Goal: Task Accomplishment & Management: Complete application form

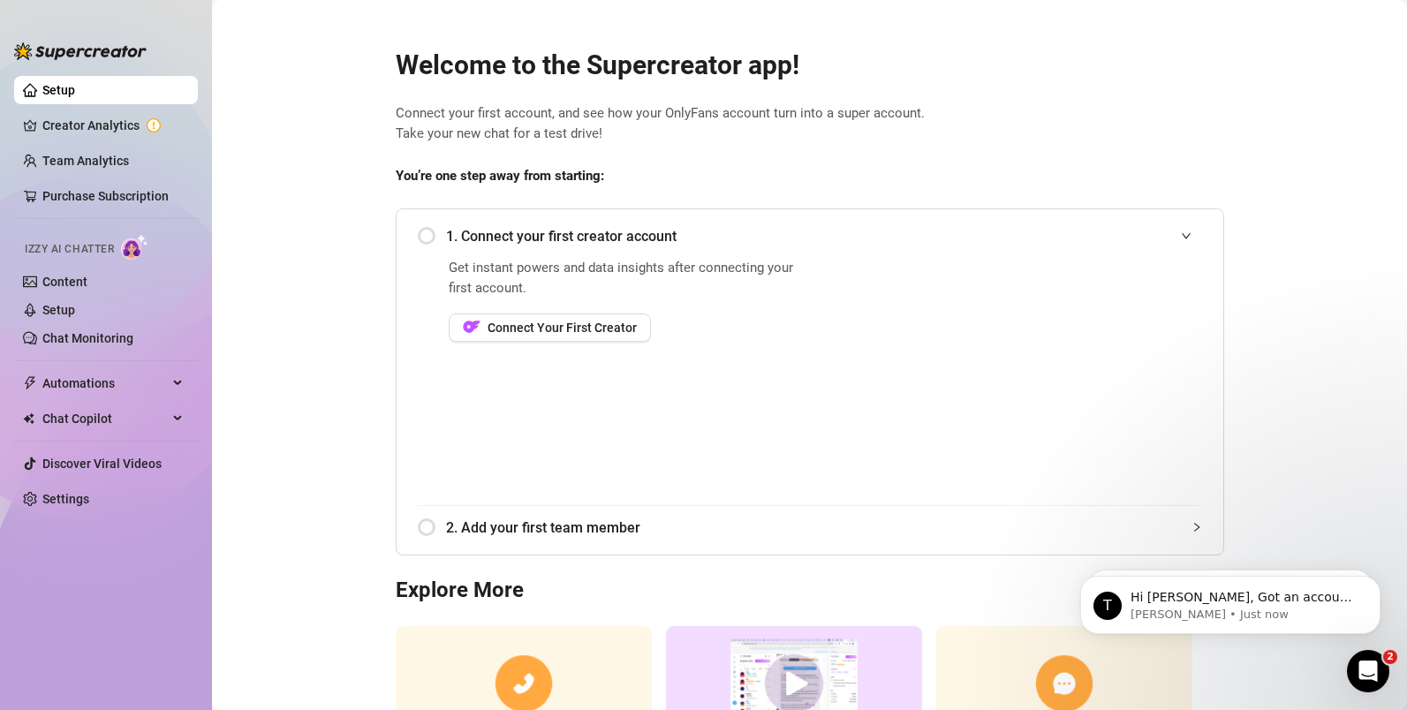
scroll to position [155, 0]
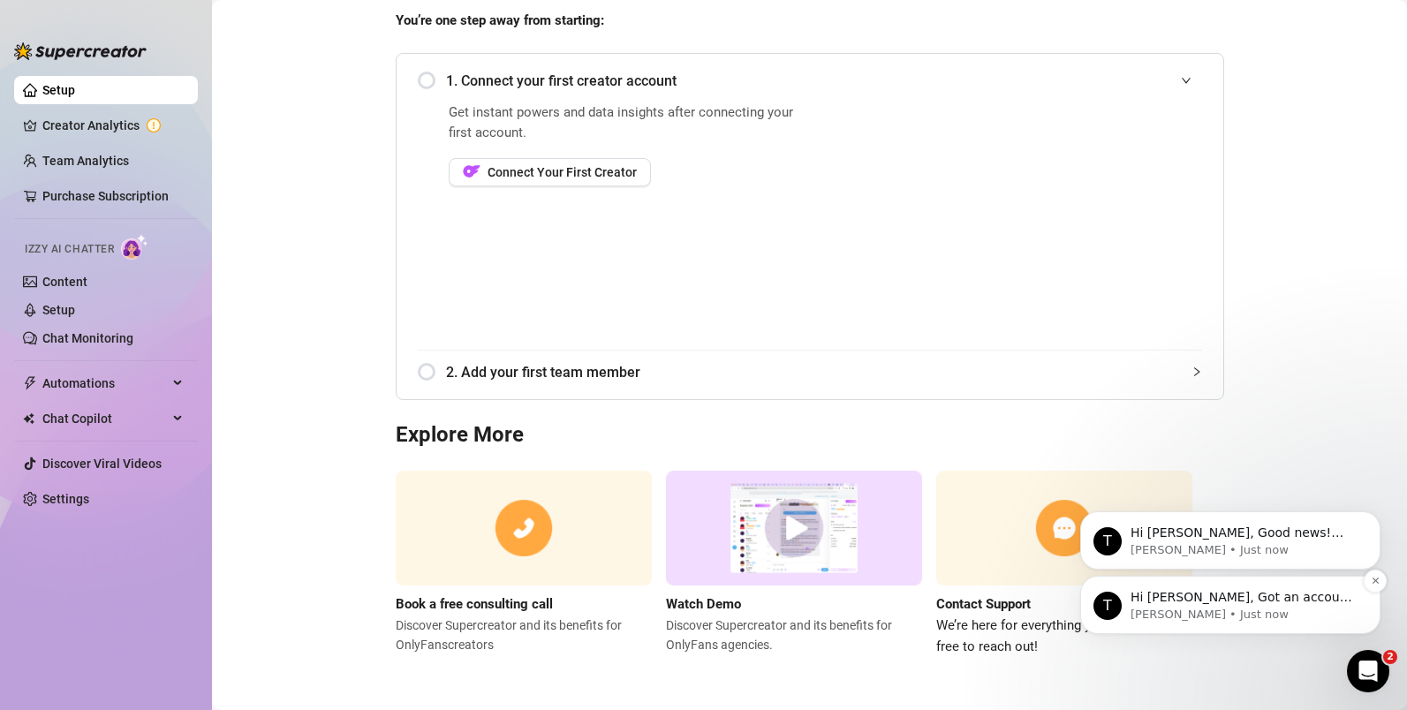
click at [1243, 618] on p "[PERSON_NAME] • Just now" at bounding box center [1244, 615] width 228 height 16
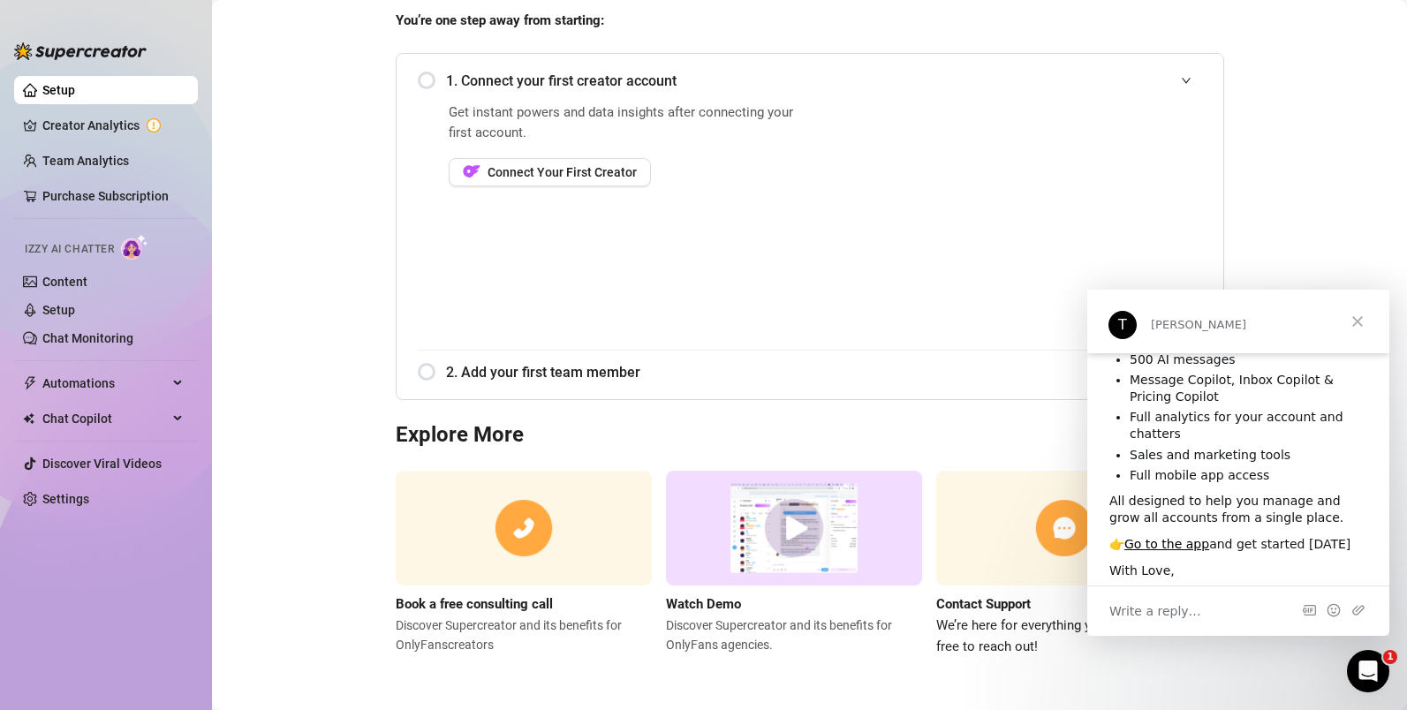
scroll to position [148, 0]
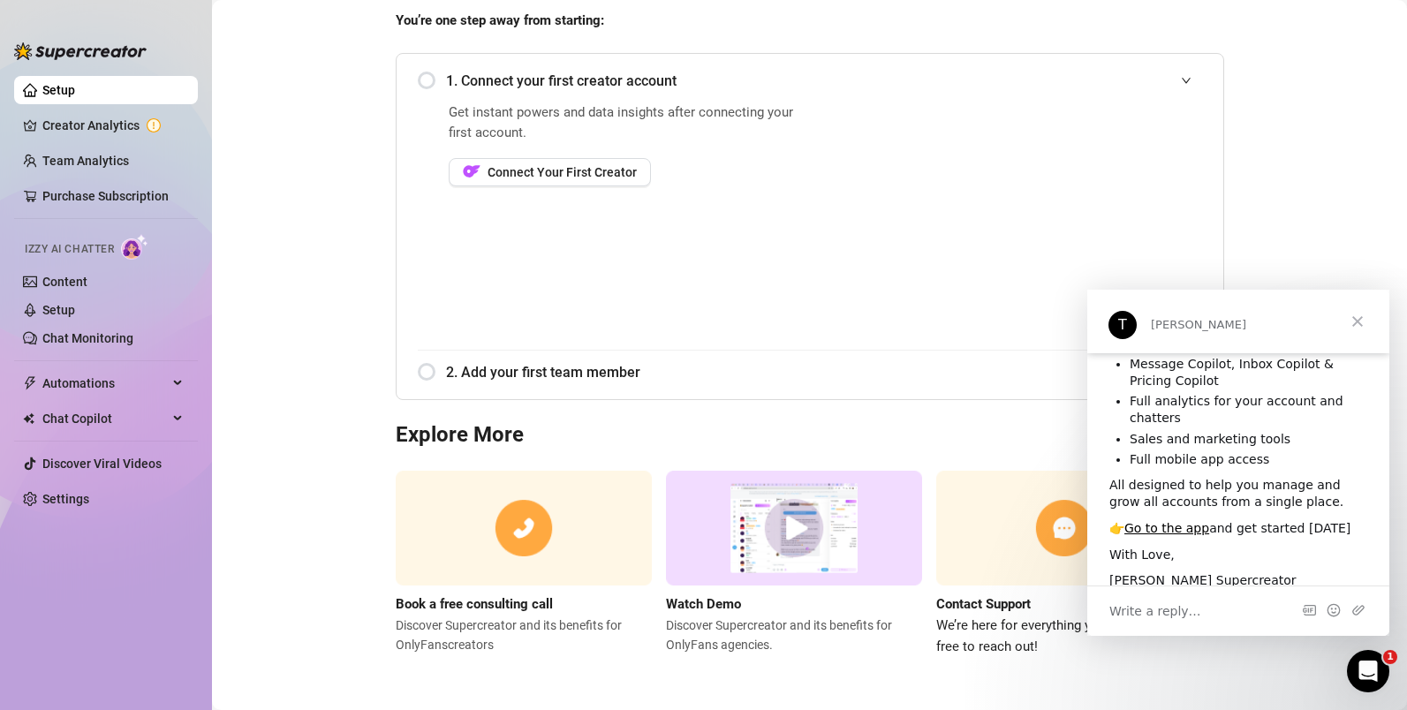
click at [1372, 336] on span "Close" at bounding box center [1358, 322] width 64 height 64
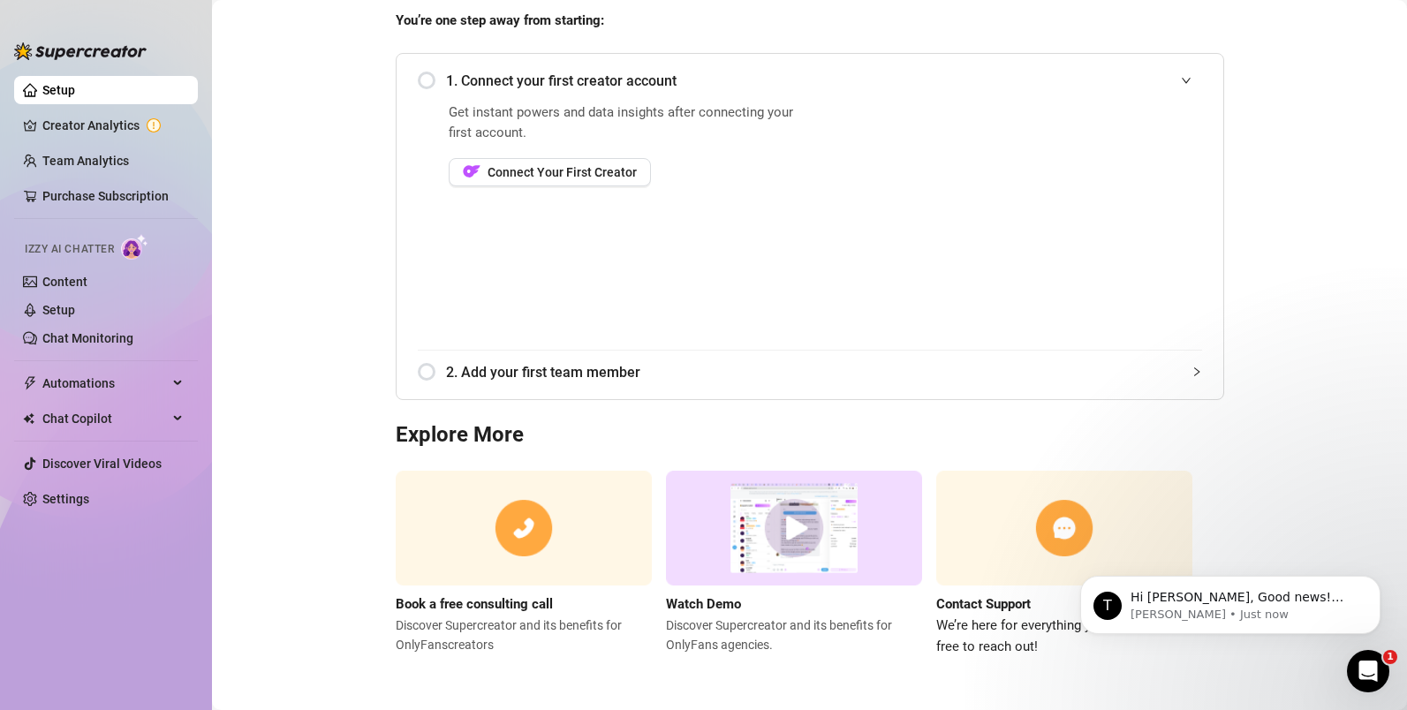
scroll to position [0, 0]
click at [1280, 630] on div "T Hi [PERSON_NAME], Good news! We’ve just launched our Referral Program 🚀 Invit…" at bounding box center [1230, 605] width 300 height 58
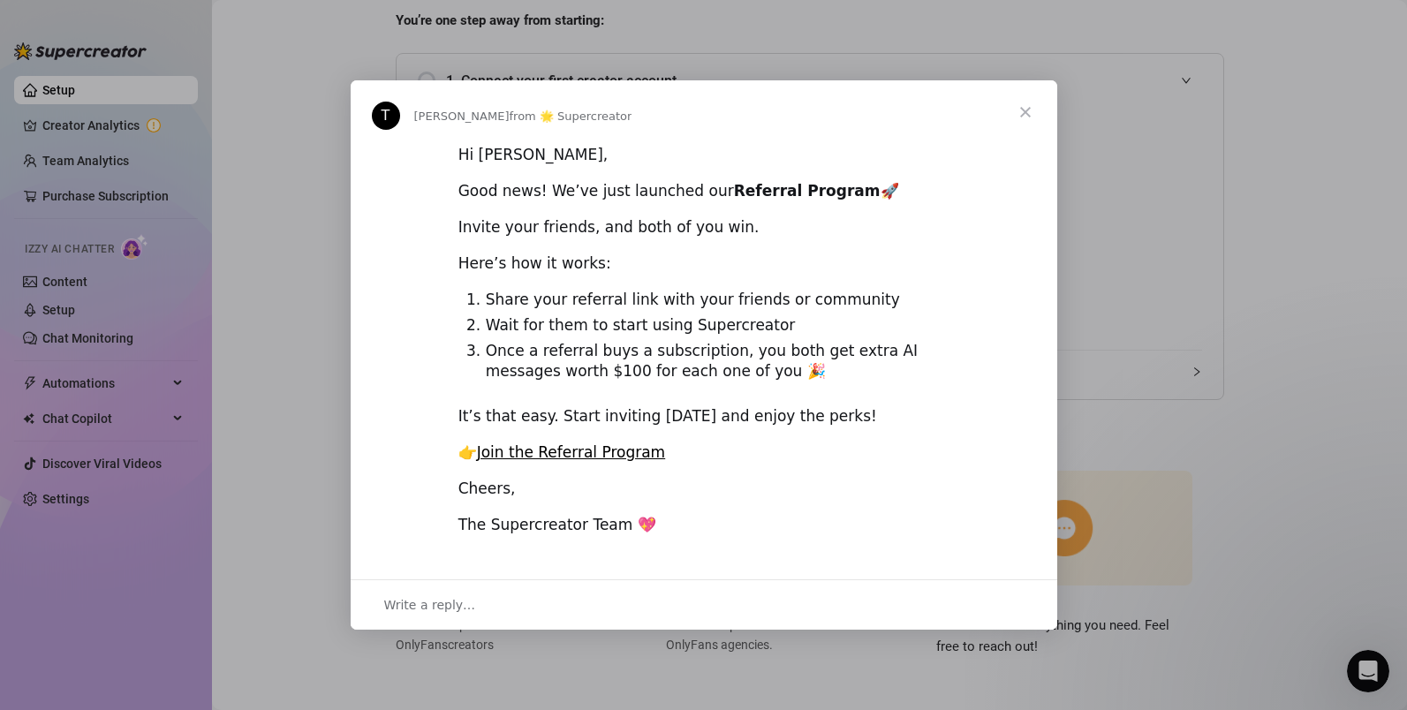
click at [1021, 103] on span "Close" at bounding box center [1026, 112] width 64 height 64
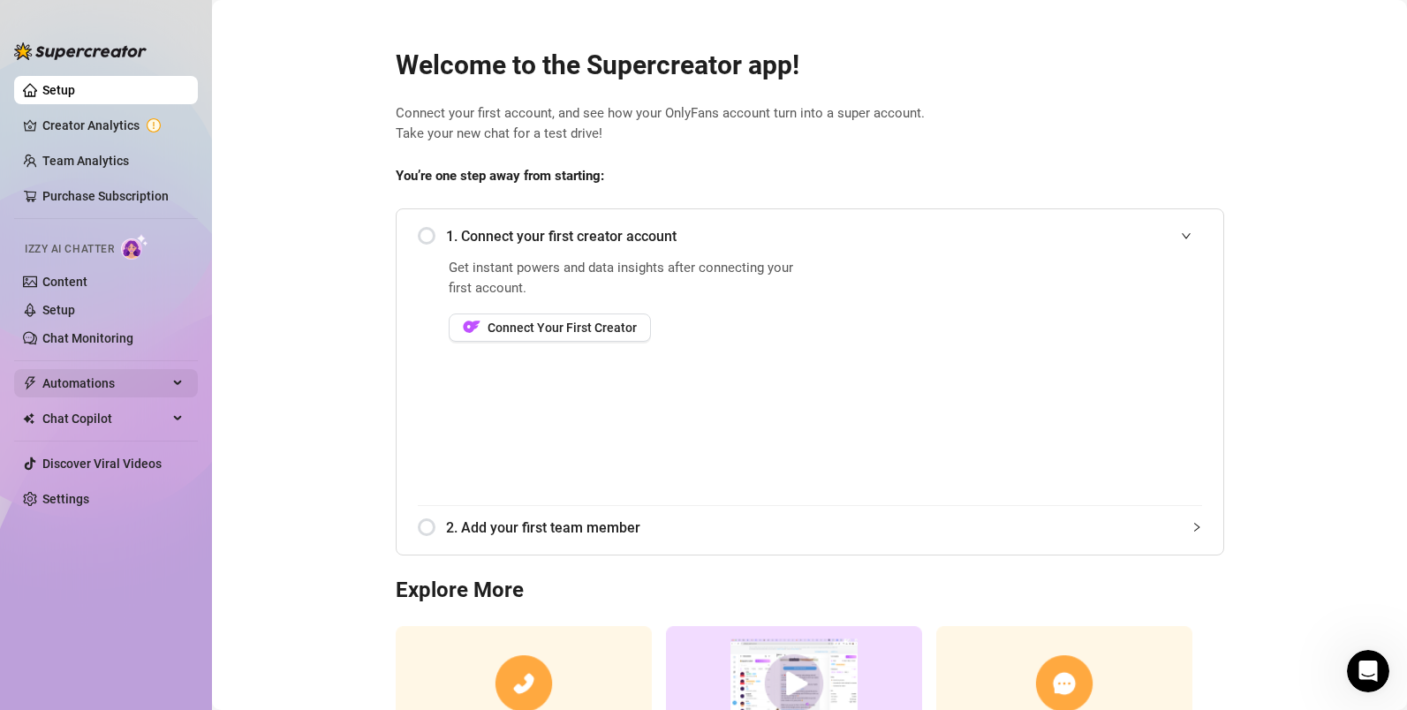
click at [122, 382] on span "Automations" at bounding box center [104, 383] width 125 height 28
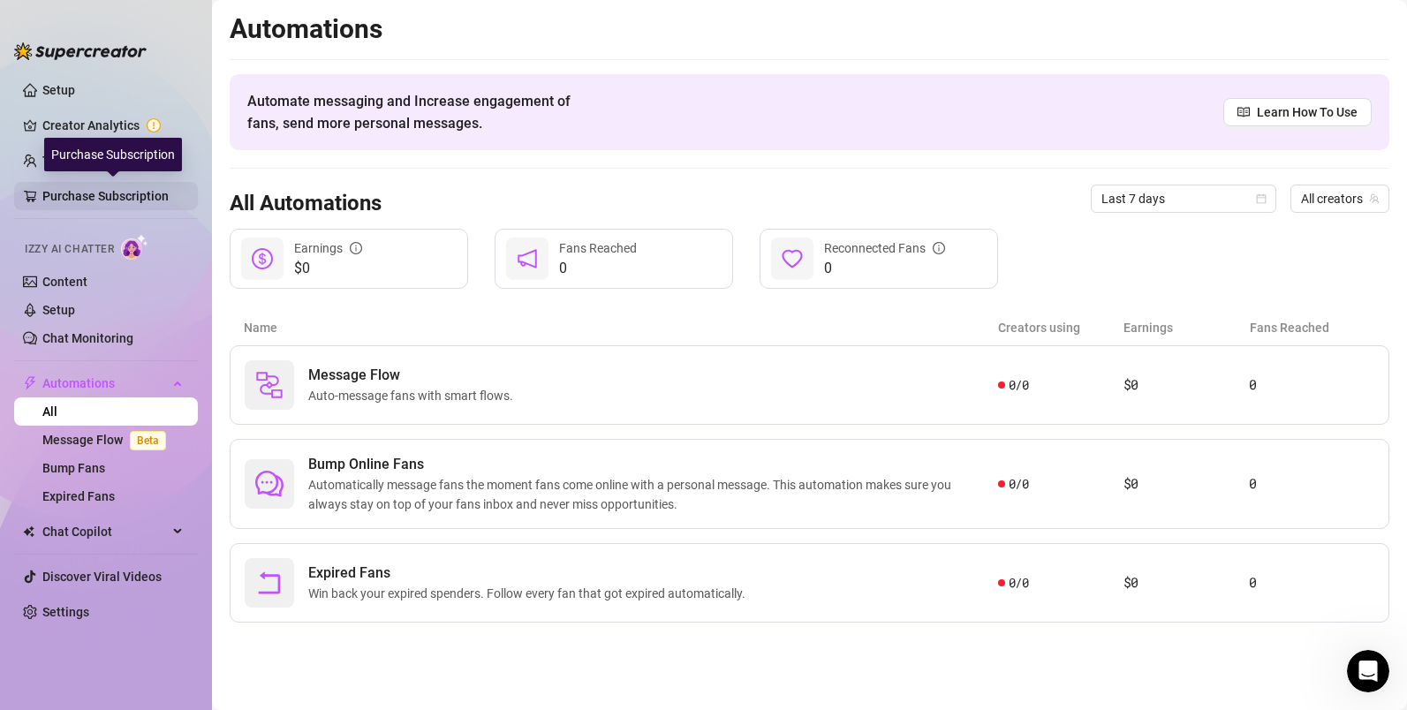
click at [88, 195] on link "Purchase Subscription" at bounding box center [112, 196] width 141 height 28
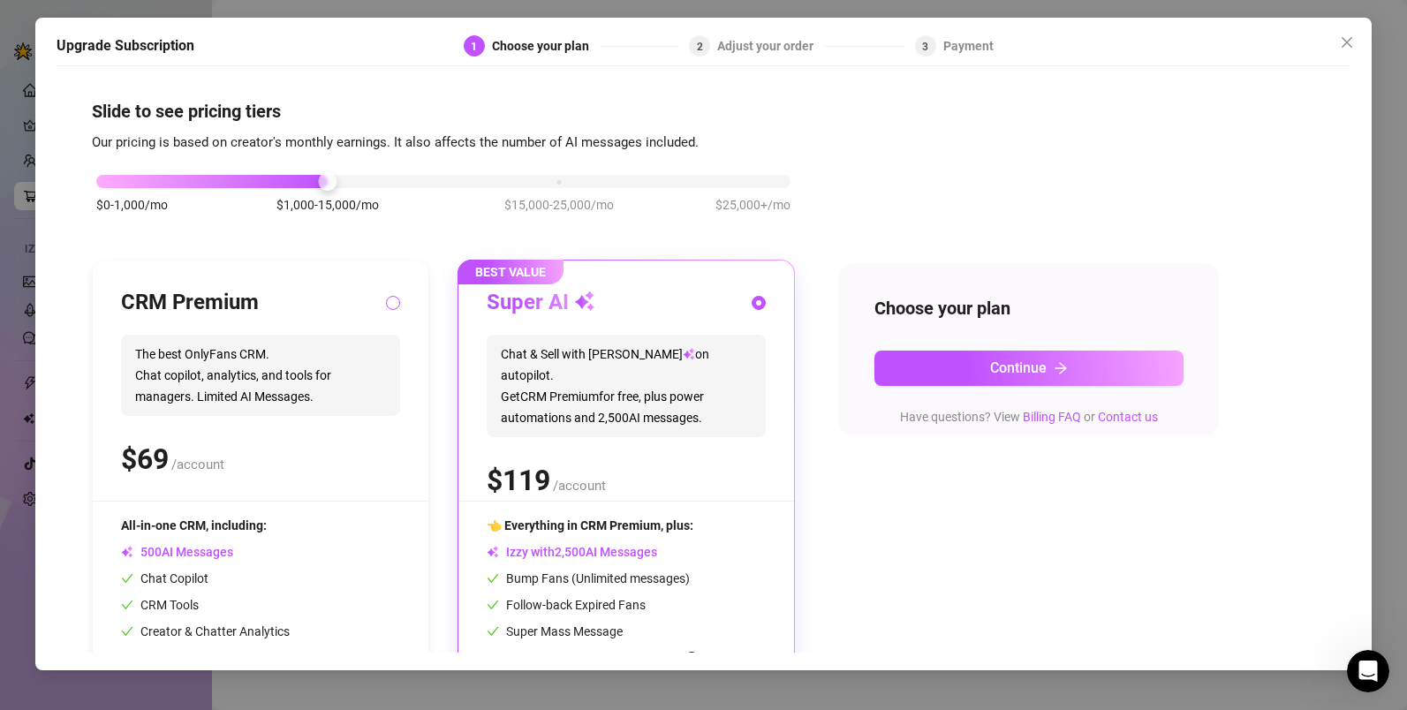
click at [397, 303] on input "radio" at bounding box center [393, 304] width 7 height 11
radio input "true"
radio input "false"
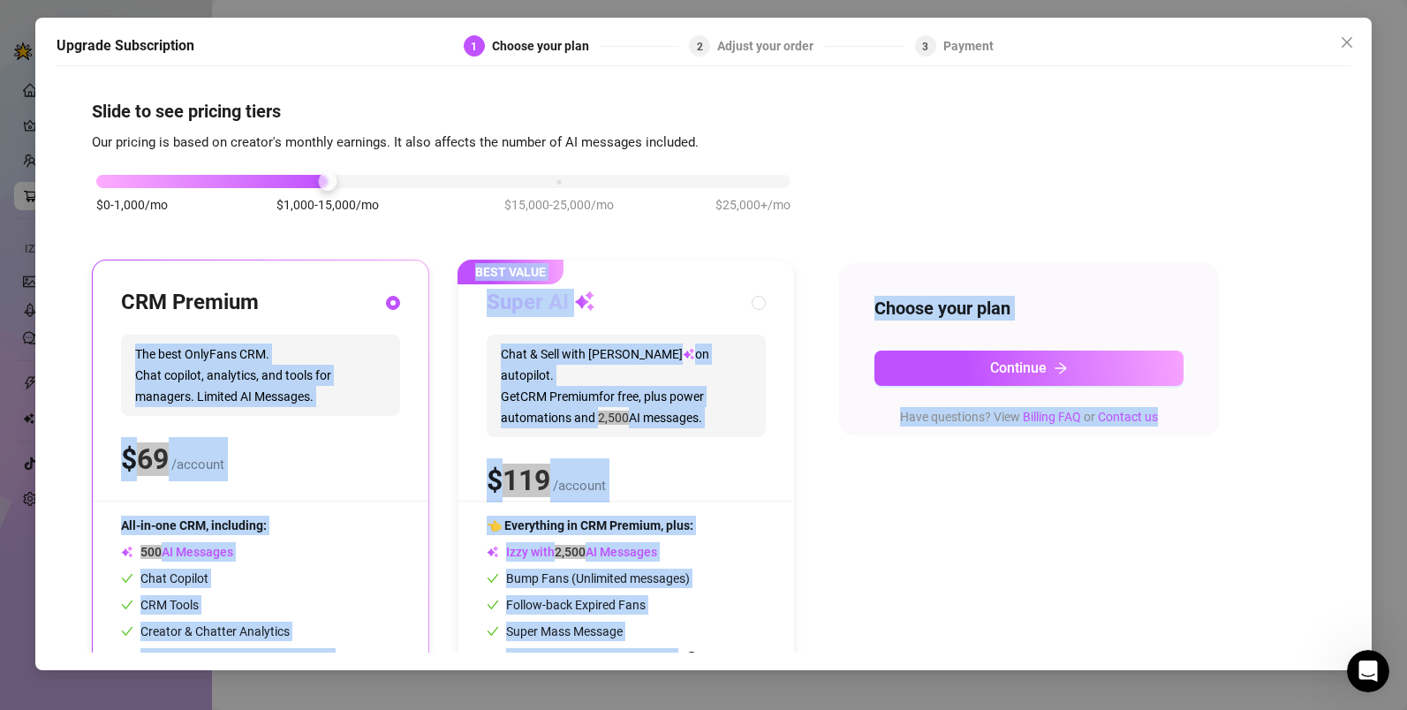
drag, startPoint x: 342, startPoint y: 366, endPoint x: 824, endPoint y: 430, distance: 486.5
click at [828, 429] on div "$0-1,000/mo $1,000-15,000/mo $15,000-25,000/mo $25,000+/mo CRM Premium The best…" at bounding box center [703, 459] width 1223 height 612
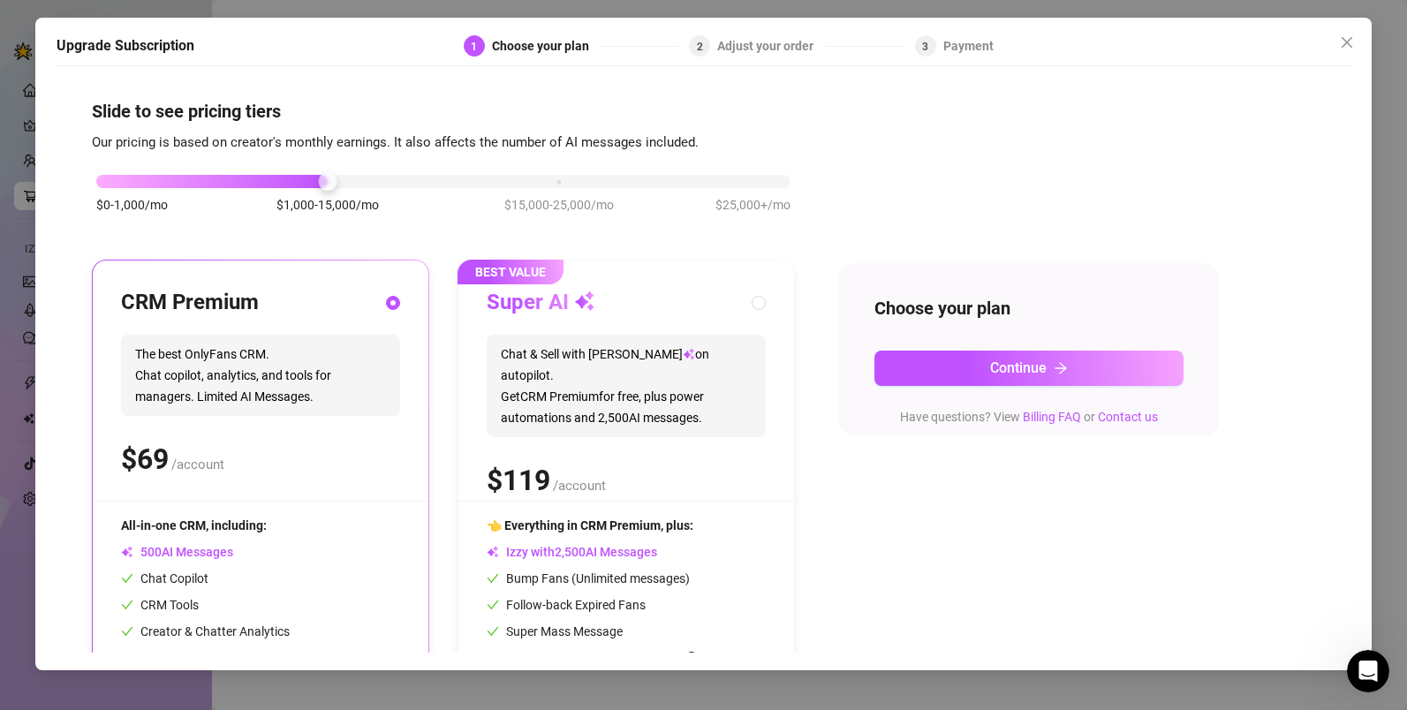
click at [912, 545] on div "$0-1,000/mo $1,000-15,000/mo $15,000-25,000/mo $25,000+/mo CRM Premium The best…" at bounding box center [703, 459] width 1223 height 612
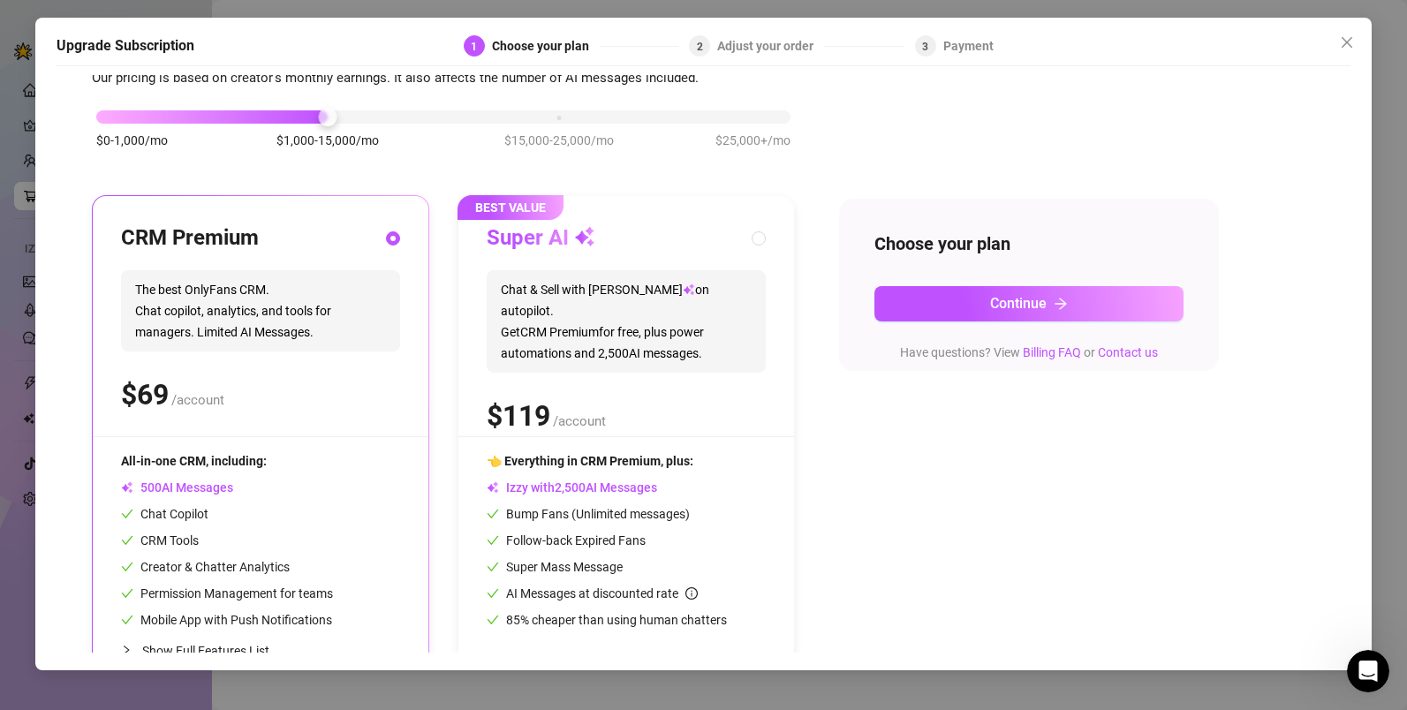
scroll to position [112, 0]
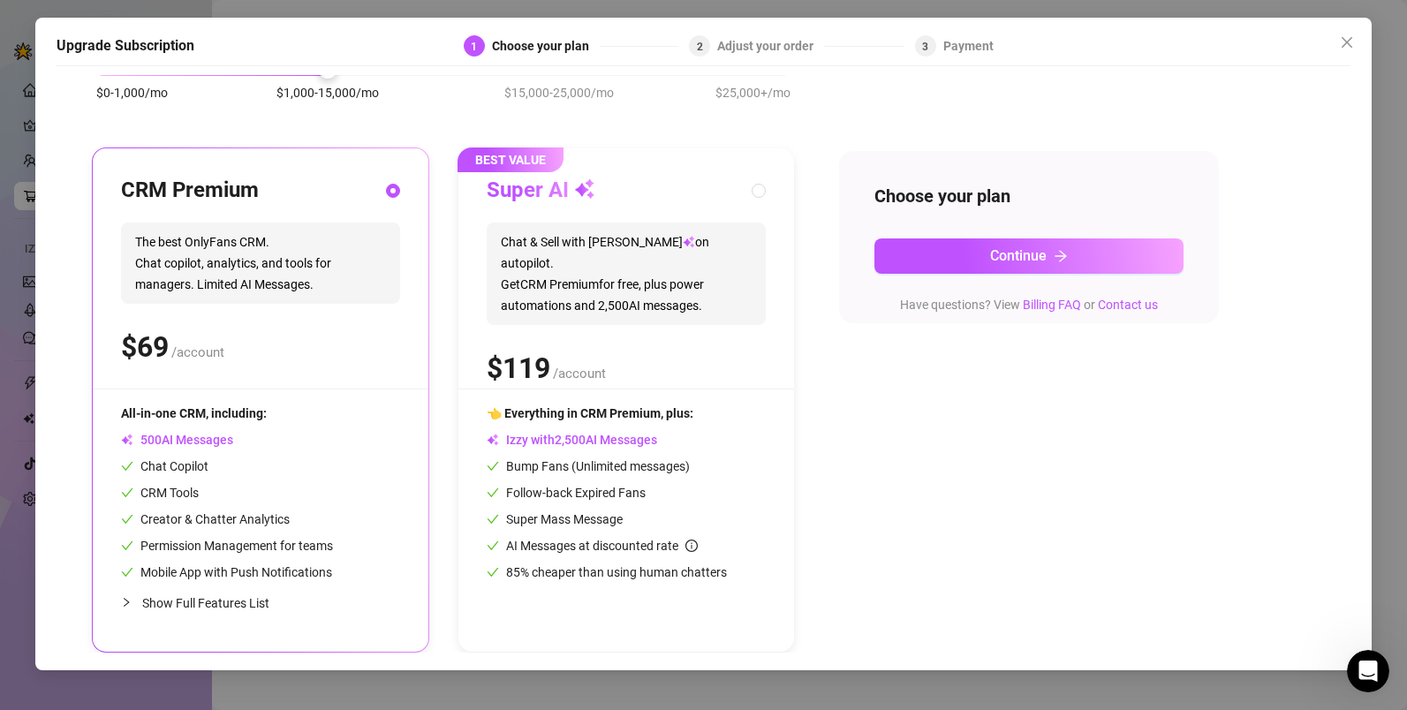
click at [1356, 16] on div "Upgrade Subscription 1 Choose your plan 2 Adjust your order 3 Payment Slide to …" at bounding box center [703, 355] width 1407 height 710
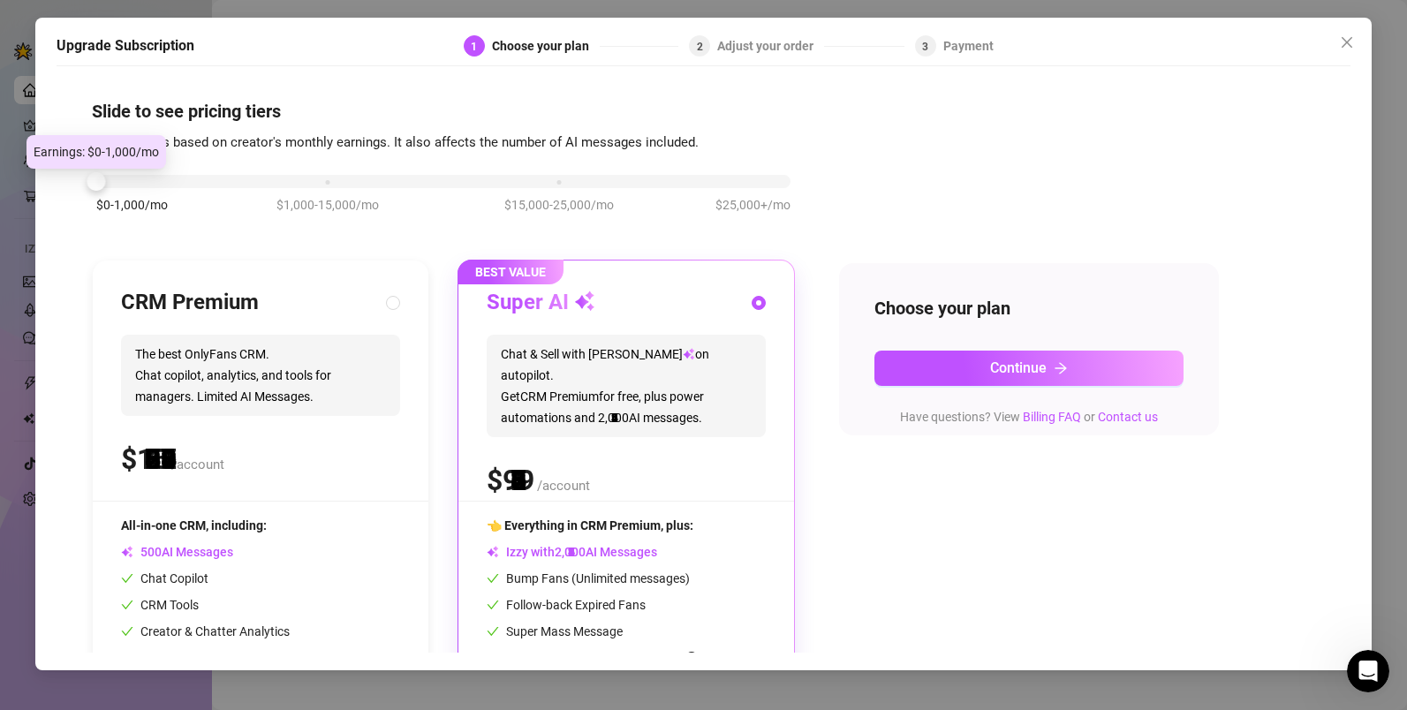
drag, startPoint x: 328, startPoint y: 181, endPoint x: 92, endPoint y: 184, distance: 235.8
click at [92, 184] on div at bounding box center [96, 181] width 19 height 19
click at [98, 181] on div at bounding box center [96, 181] width 19 height 19
click at [147, 185] on div at bounding box center [443, 181] width 694 height 13
drag, startPoint x: 152, startPoint y: 184, endPoint x: 186, endPoint y: 190, distance: 35.0
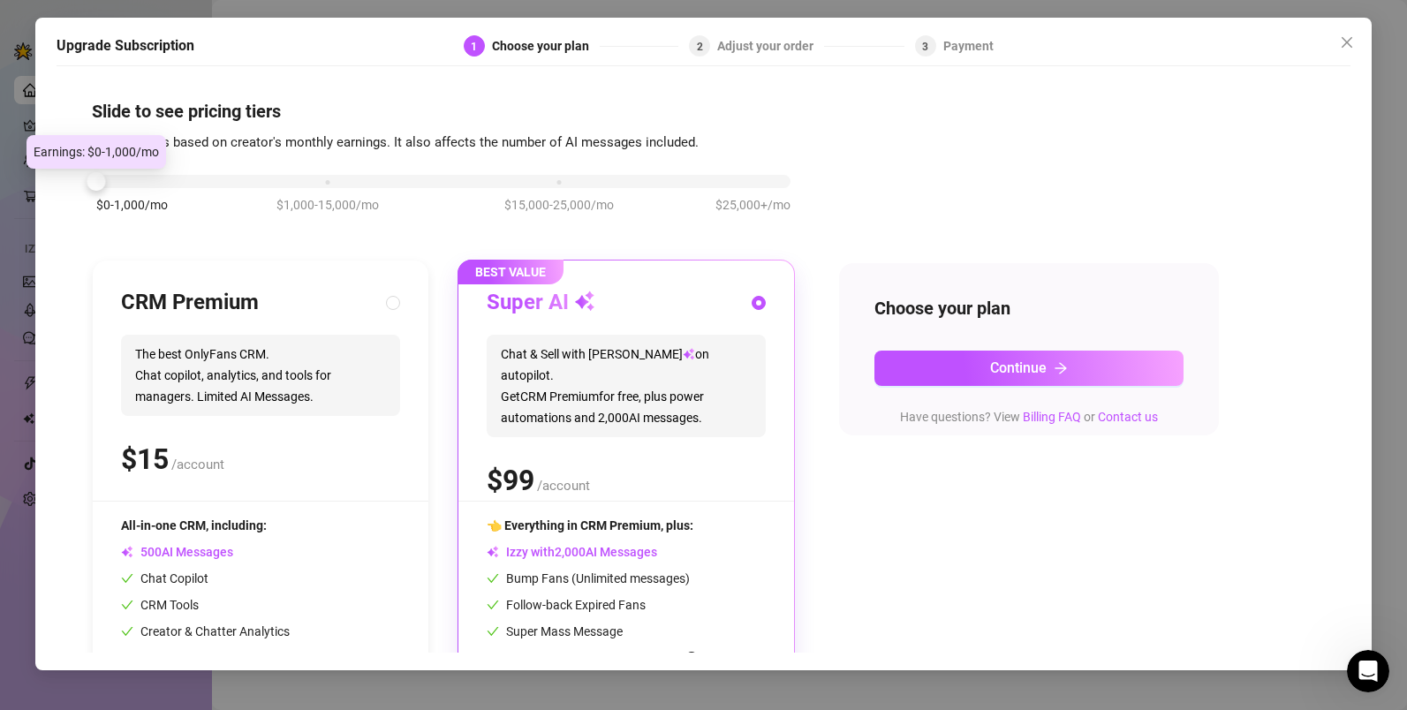
click at [186, 190] on div "$0-1,000/mo $1,000-15,000/mo $15,000-25,000/mo $25,000+/mo" at bounding box center [443, 203] width 703 height 100
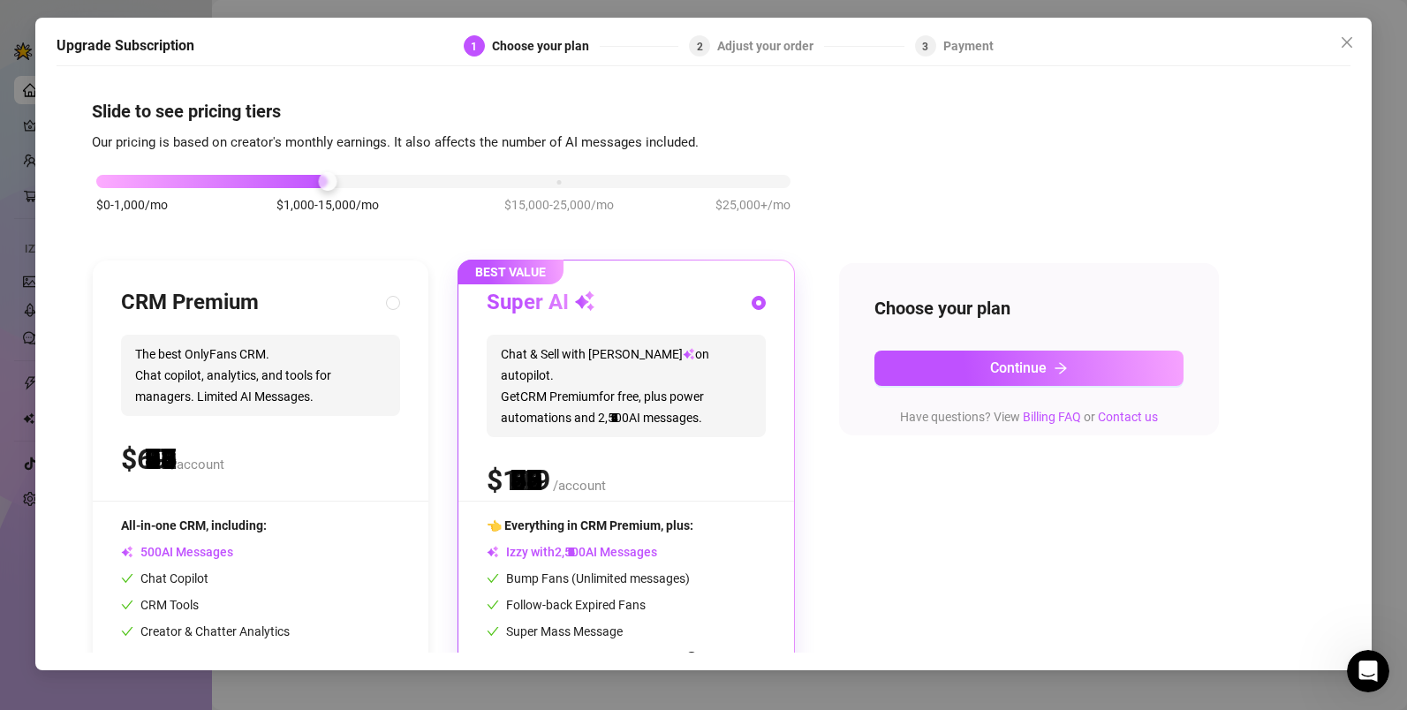
click at [329, 182] on div "$0-1,000/mo $1,000-15,000/mo $15,000-25,000/mo $25,000+/mo" at bounding box center [443, 176] width 694 height 11
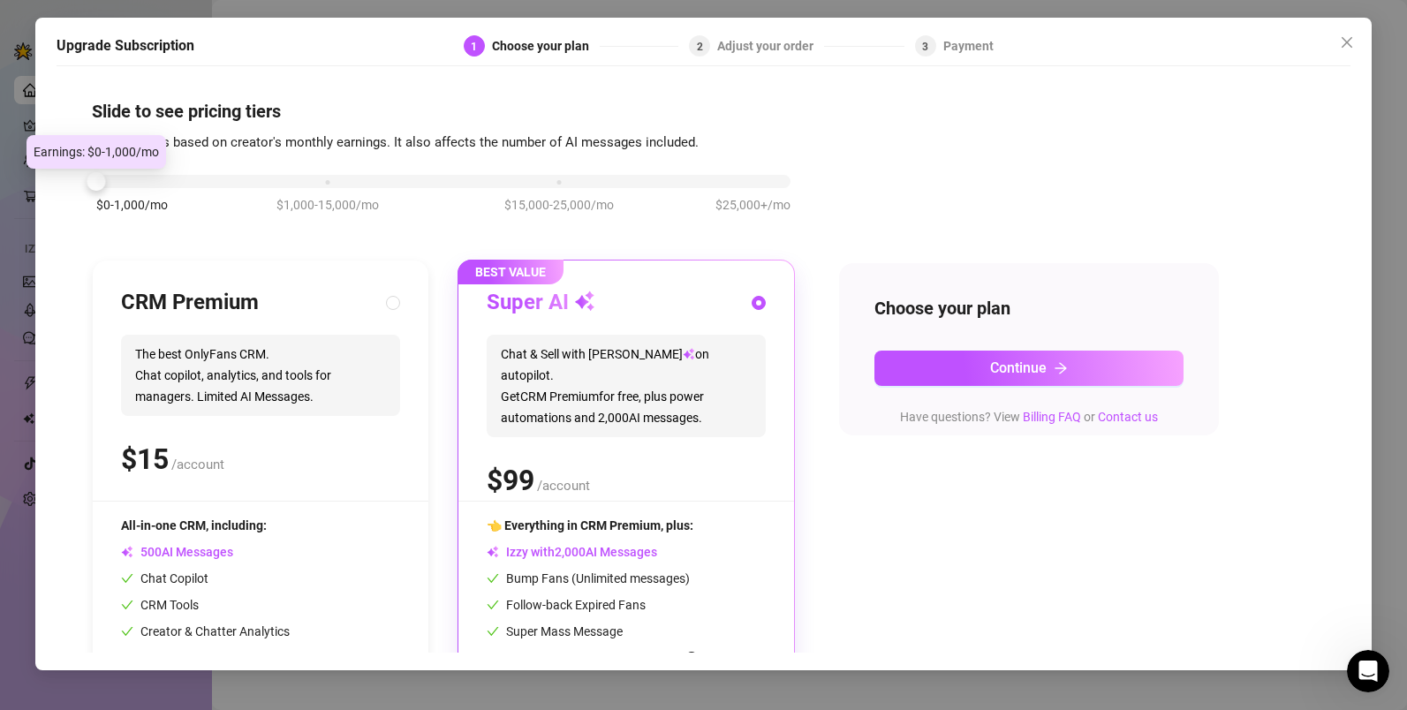
drag, startPoint x: 329, startPoint y: 187, endPoint x: 18, endPoint y: 173, distance: 312.1
click at [18, 173] on div "Upgrade Subscription 1 Choose your plan 2 Adjust your order 3 Payment Slide to …" at bounding box center [703, 355] width 1407 height 710
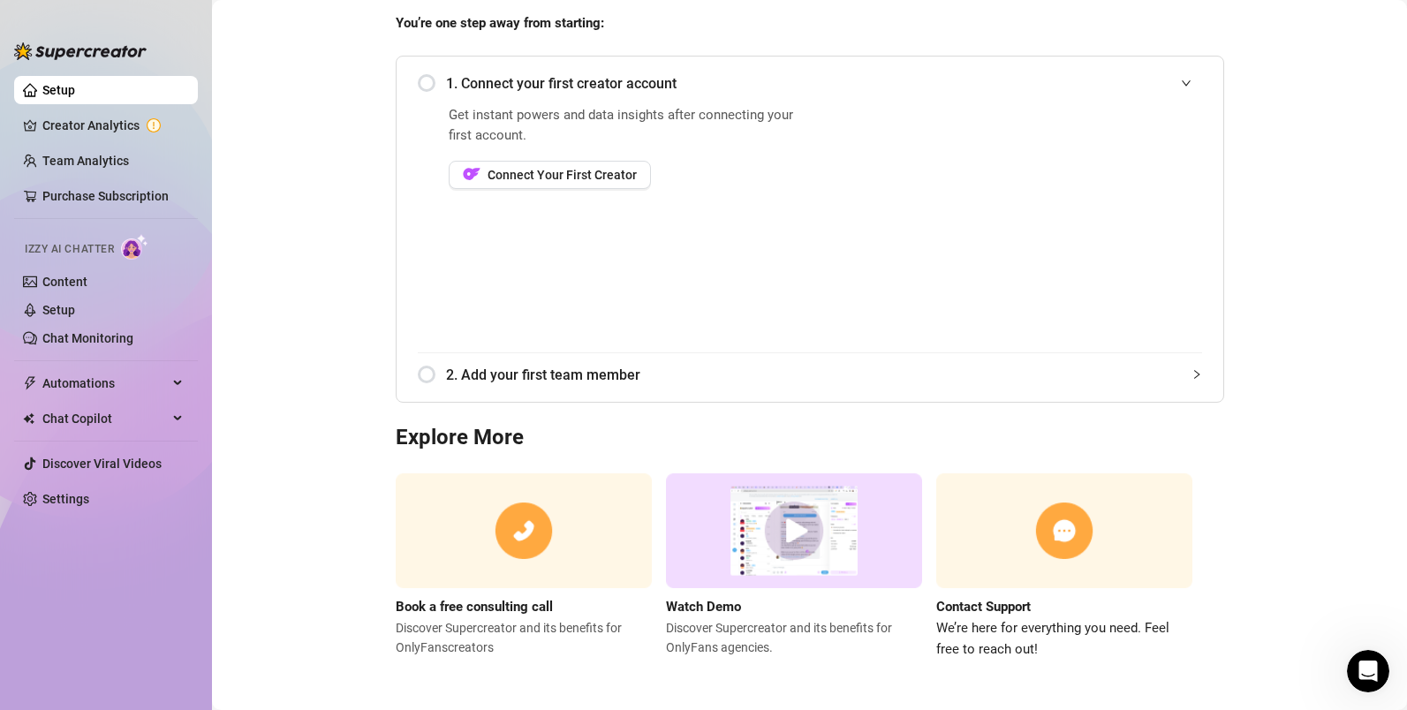
scroll to position [155, 0]
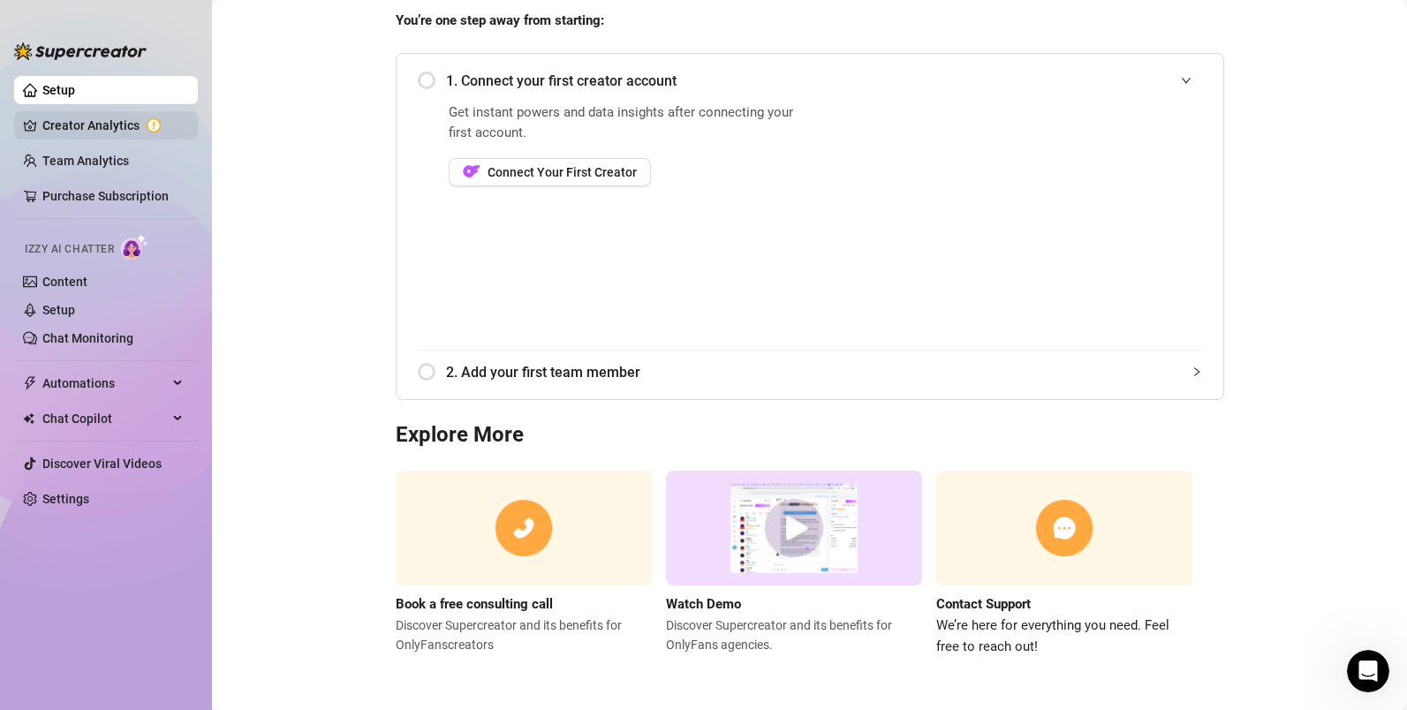
click at [110, 132] on link "Creator Analytics" at bounding box center [112, 125] width 141 height 28
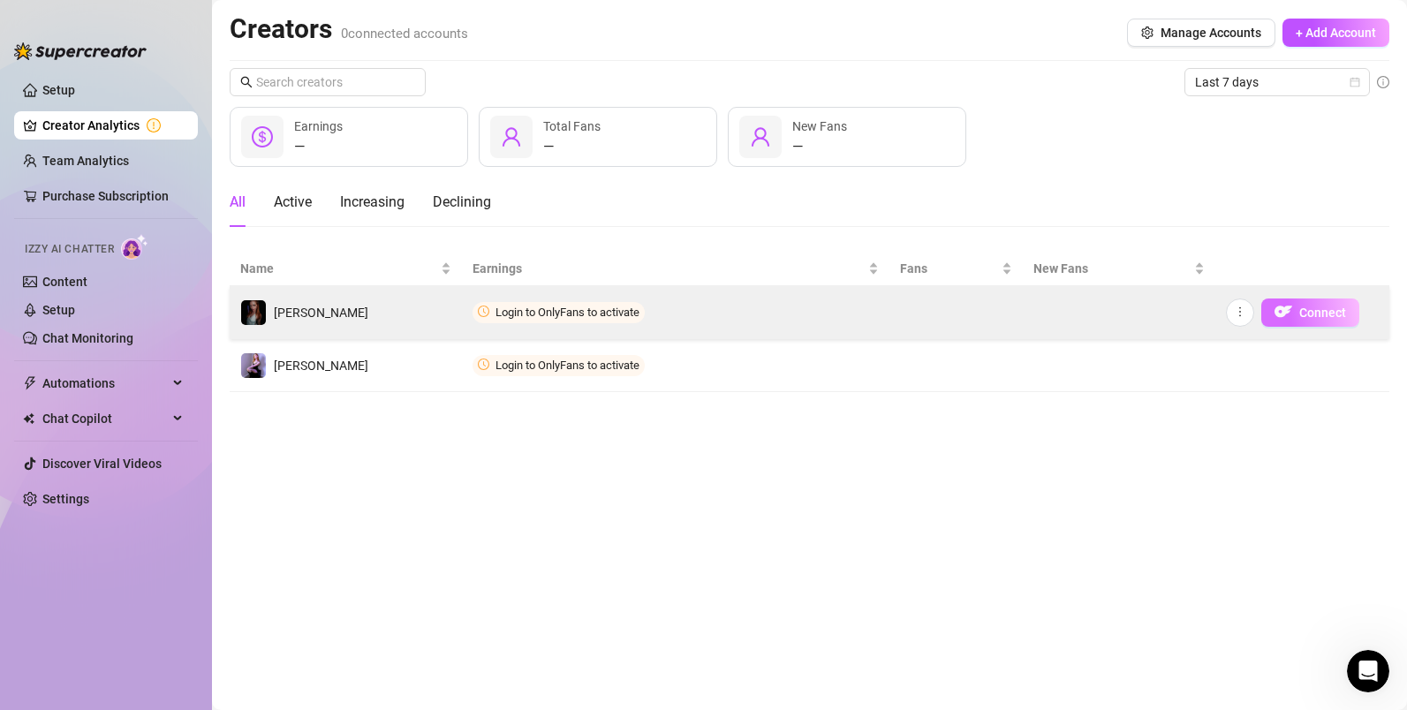
click at [1311, 317] on span "Connect" at bounding box center [1322, 313] width 47 height 14
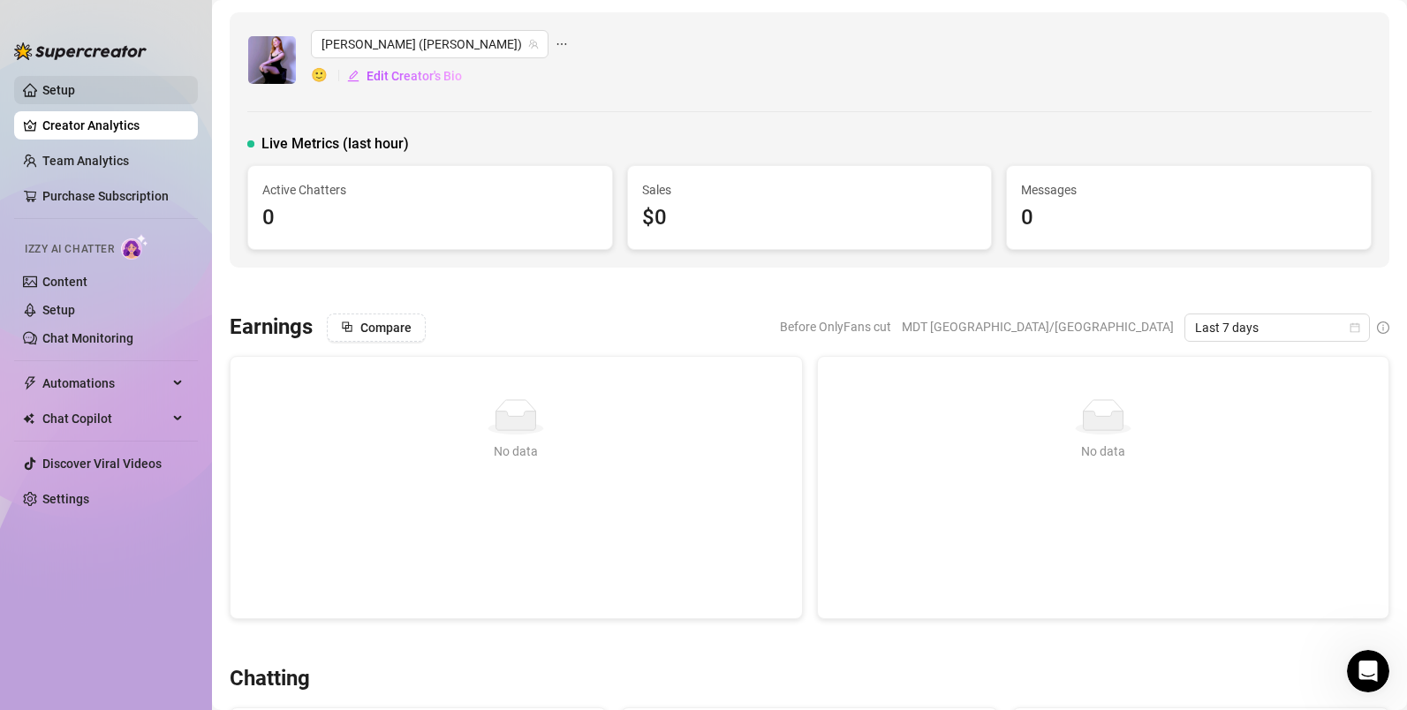
click at [72, 83] on link "Setup" at bounding box center [58, 90] width 33 height 14
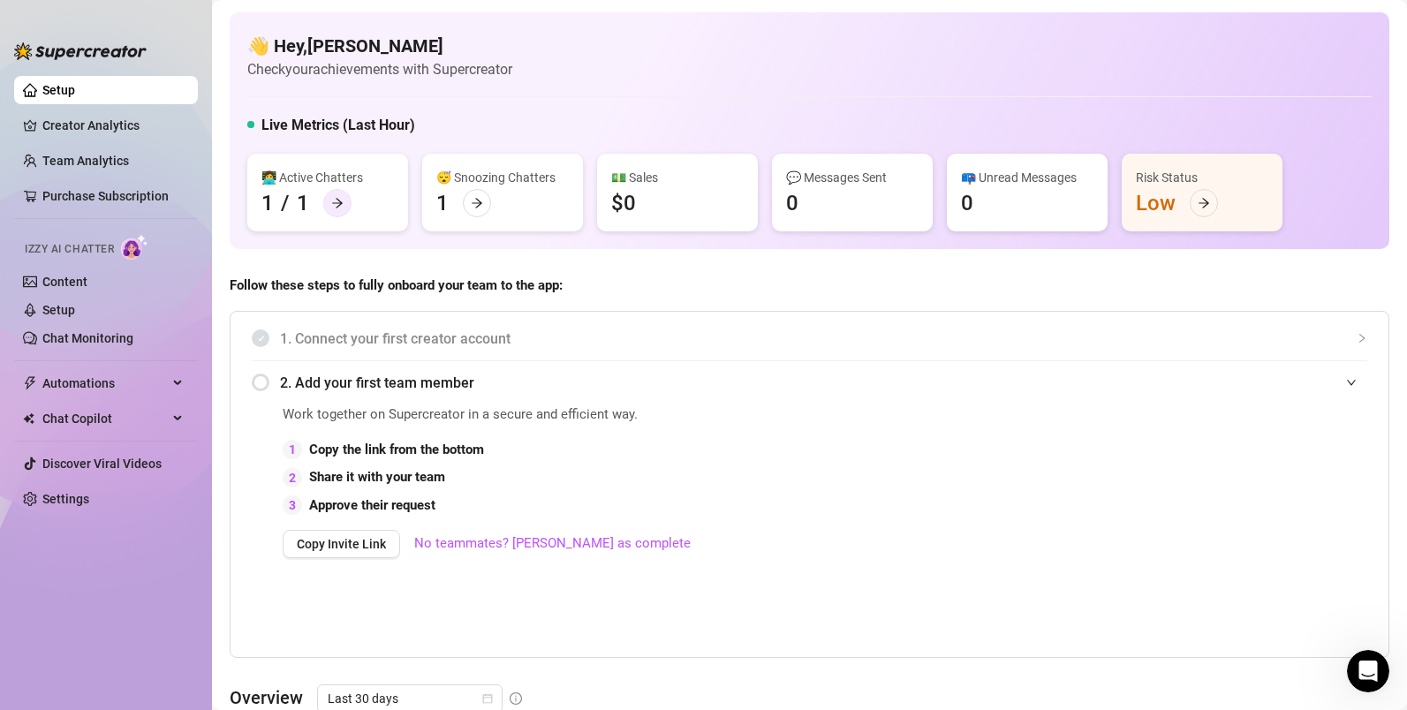
click at [342, 202] on icon "arrow-right" at bounding box center [337, 203] width 12 height 12
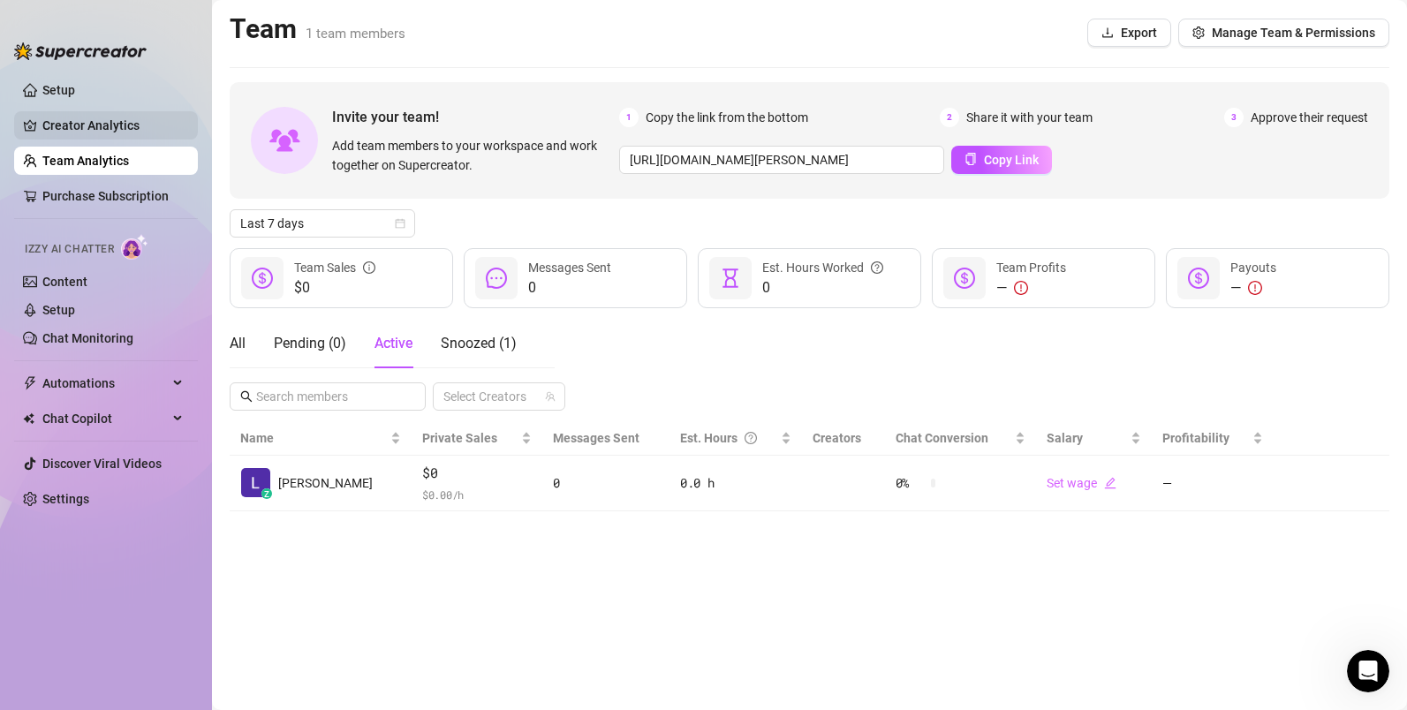
click at [76, 124] on link "Creator Analytics" at bounding box center [112, 125] width 141 height 28
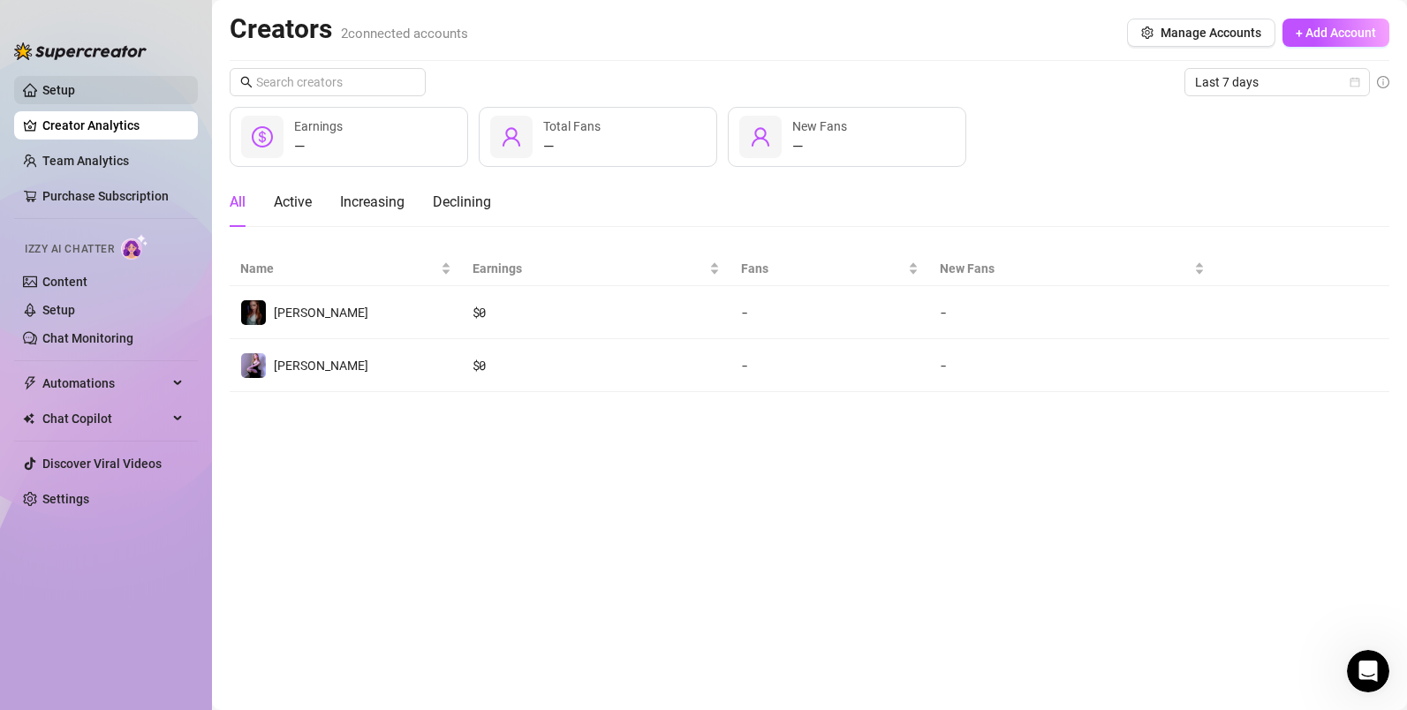
click at [75, 87] on link "Setup" at bounding box center [58, 90] width 33 height 14
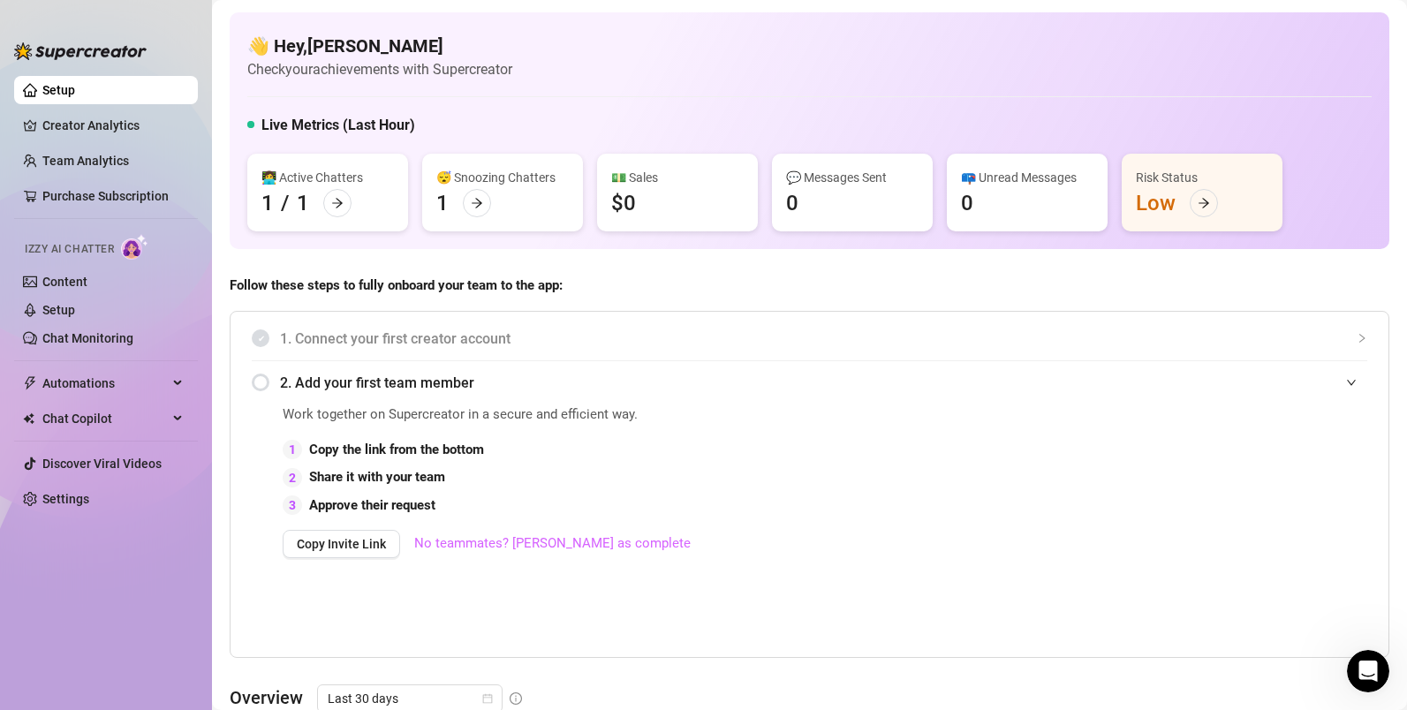
click at [488, 543] on link "No teammates? [PERSON_NAME] as complete" at bounding box center [552, 543] width 276 height 21
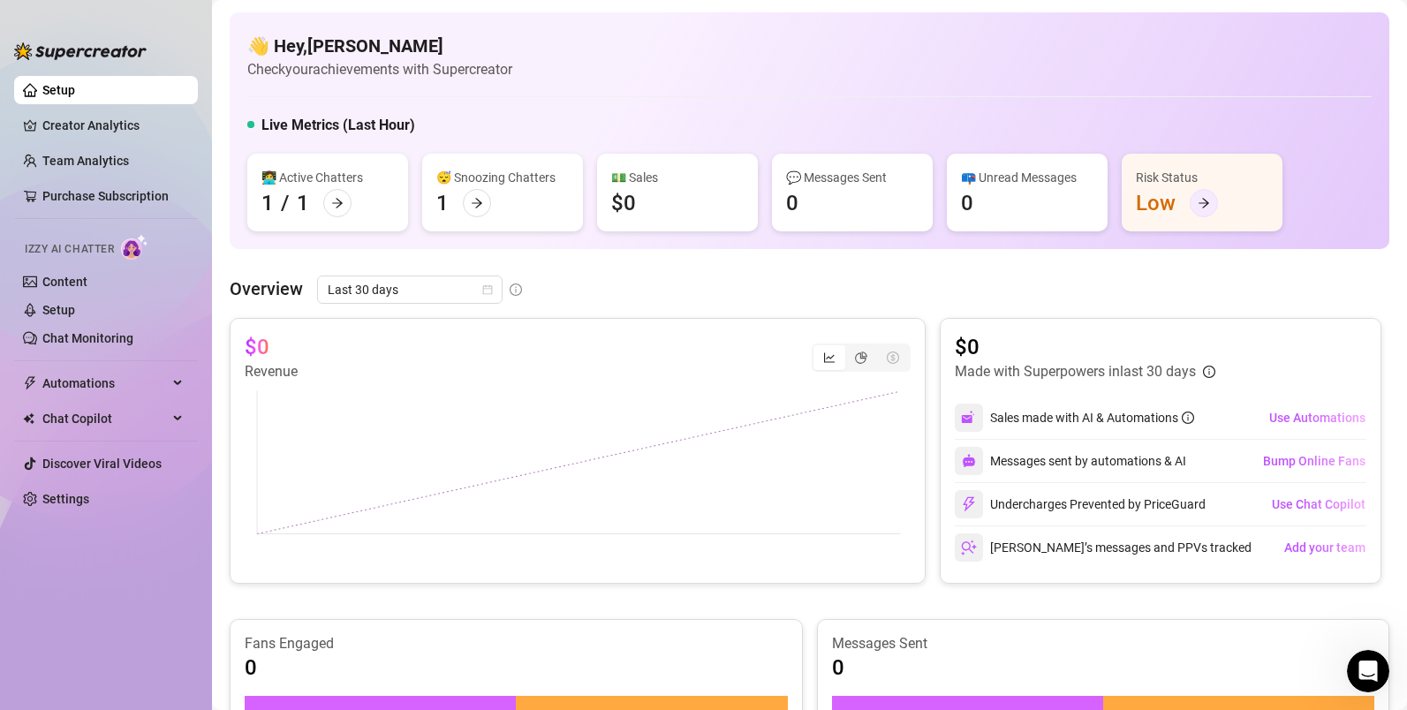
click at [1206, 202] on icon "arrow-right" at bounding box center [1203, 204] width 11 height 10
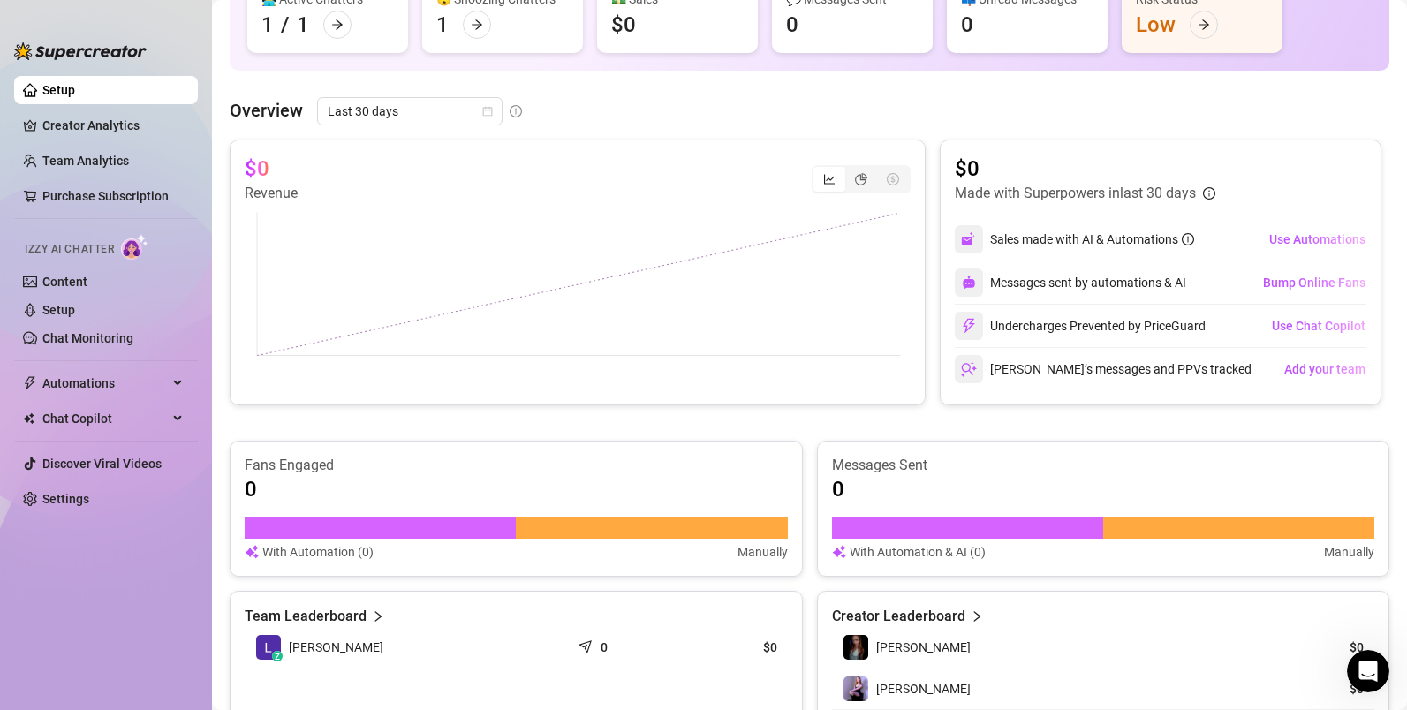
scroll to position [187, 0]
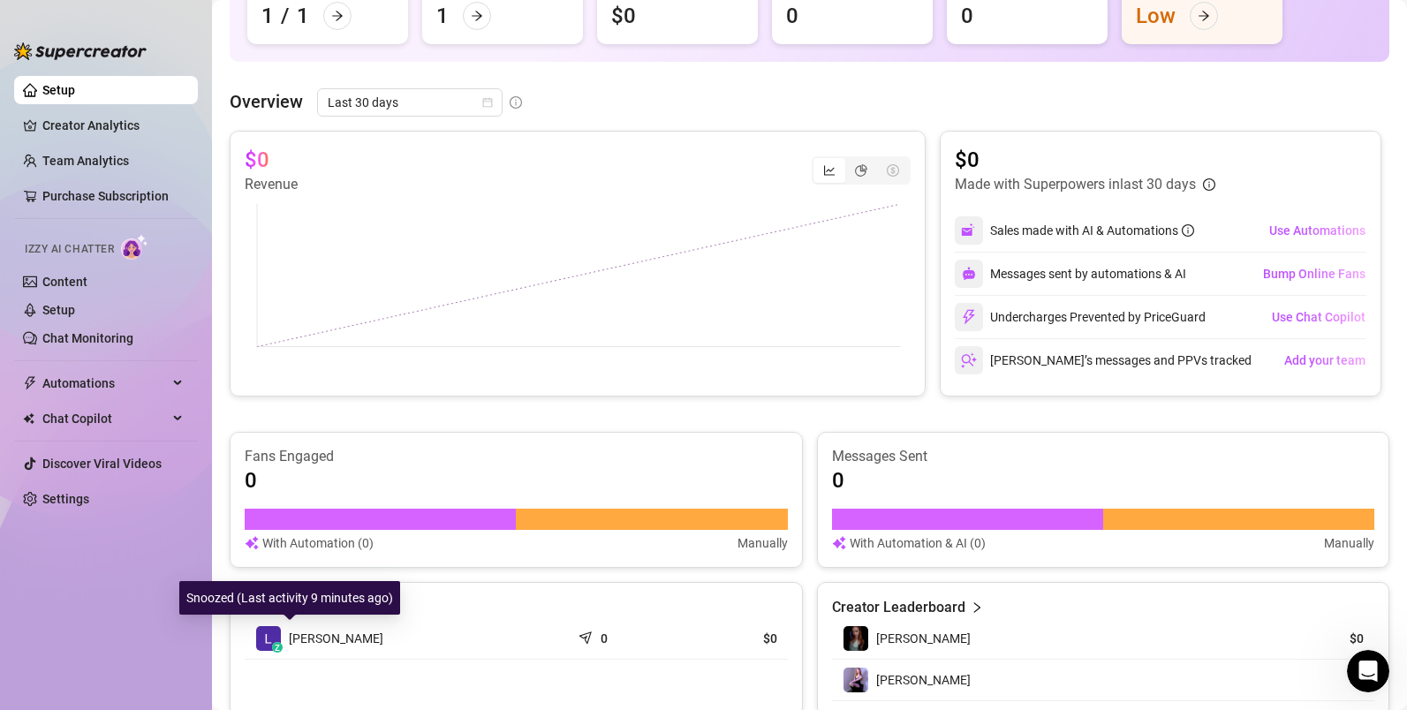
click at [274, 642] on img at bounding box center [268, 638] width 25 height 25
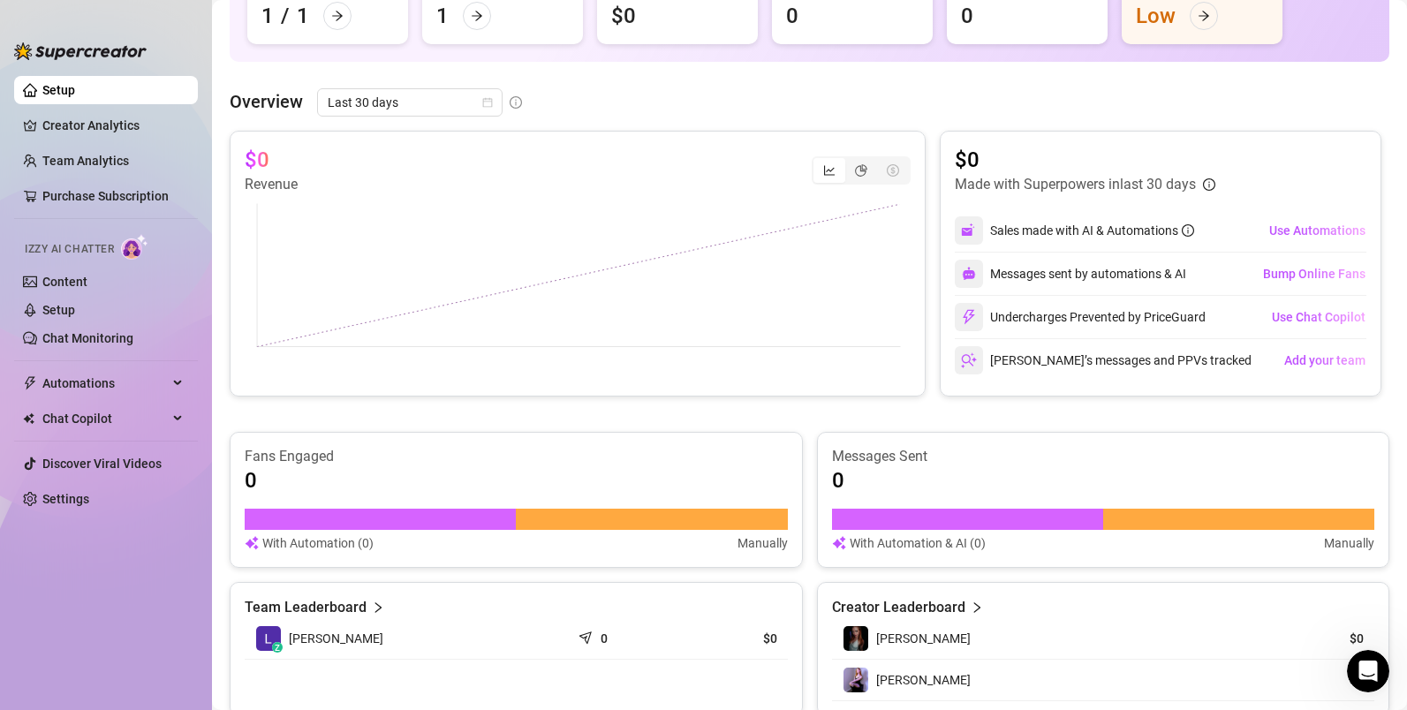
click at [359, 608] on article "Team Leaderboard" at bounding box center [306, 607] width 122 height 21
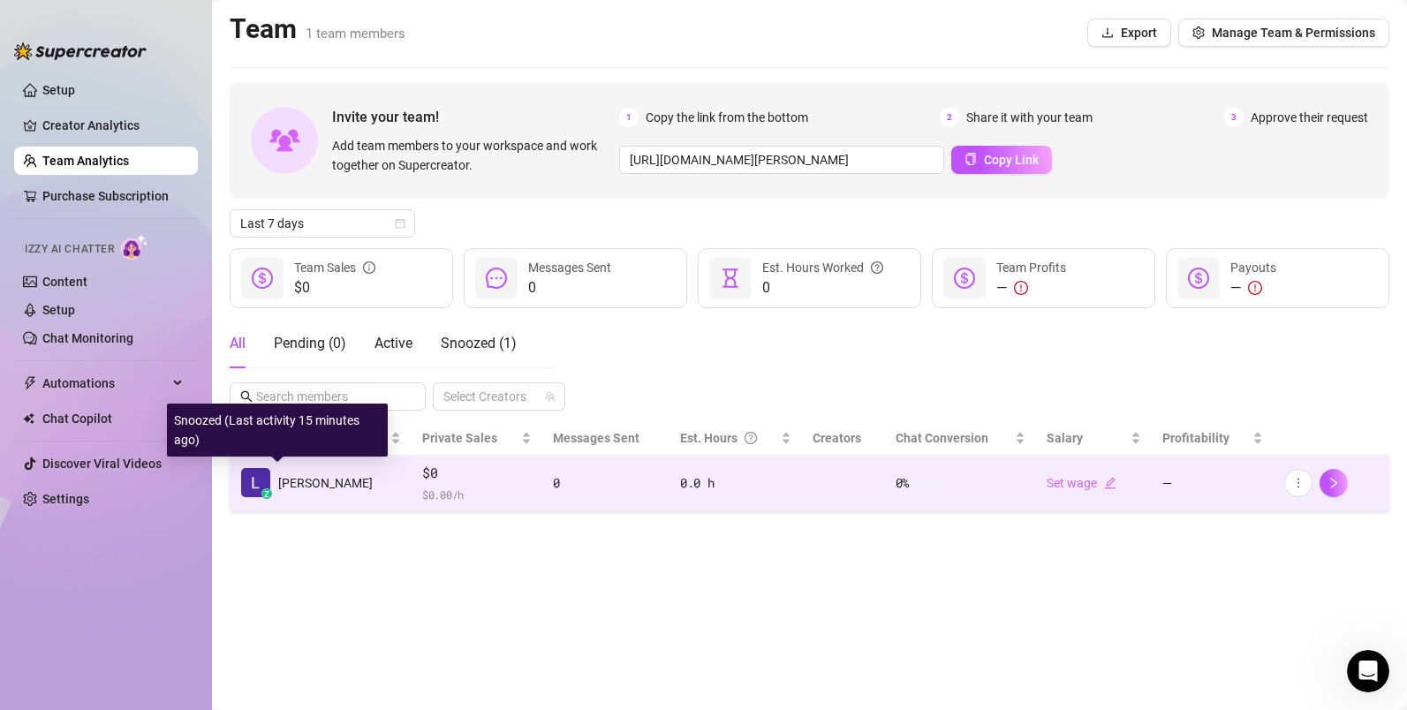
click at [266, 488] on div "z" at bounding box center [266, 493] width 11 height 11
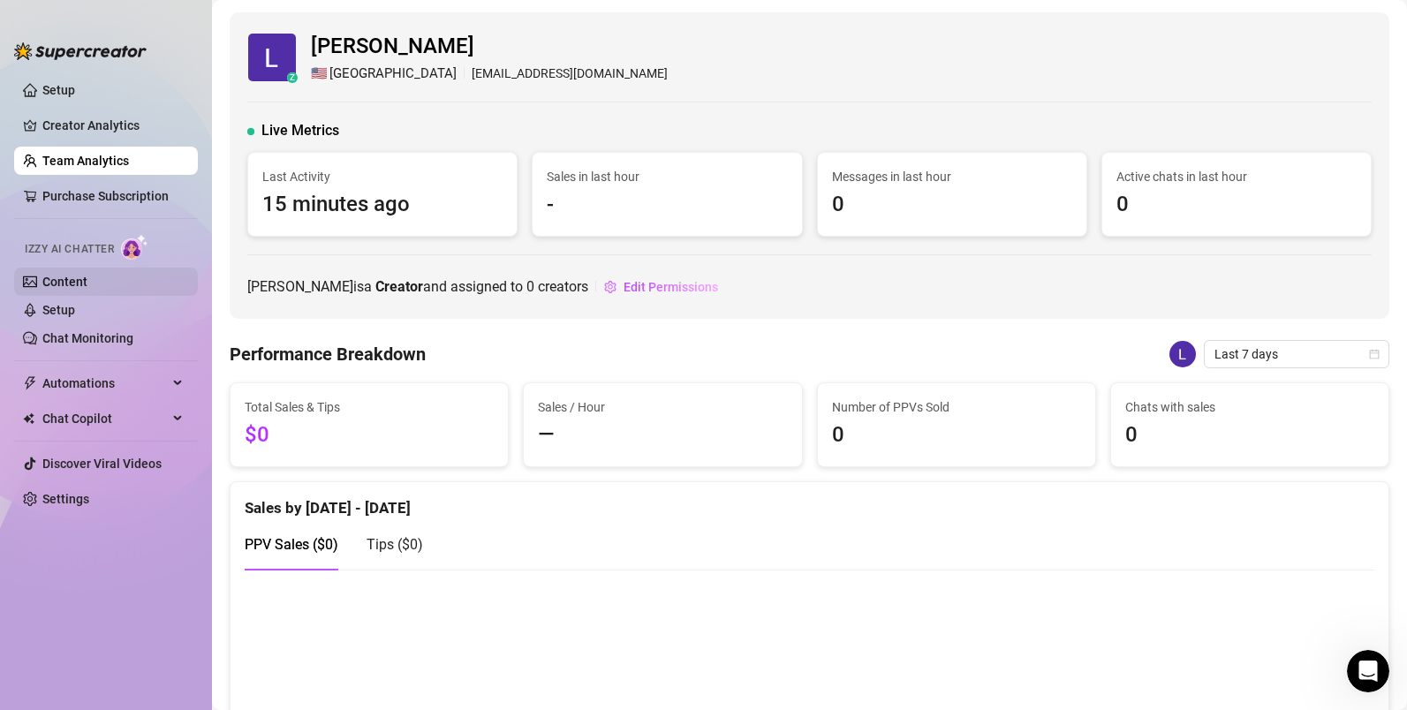
click at [87, 286] on link "Content" at bounding box center [64, 282] width 45 height 14
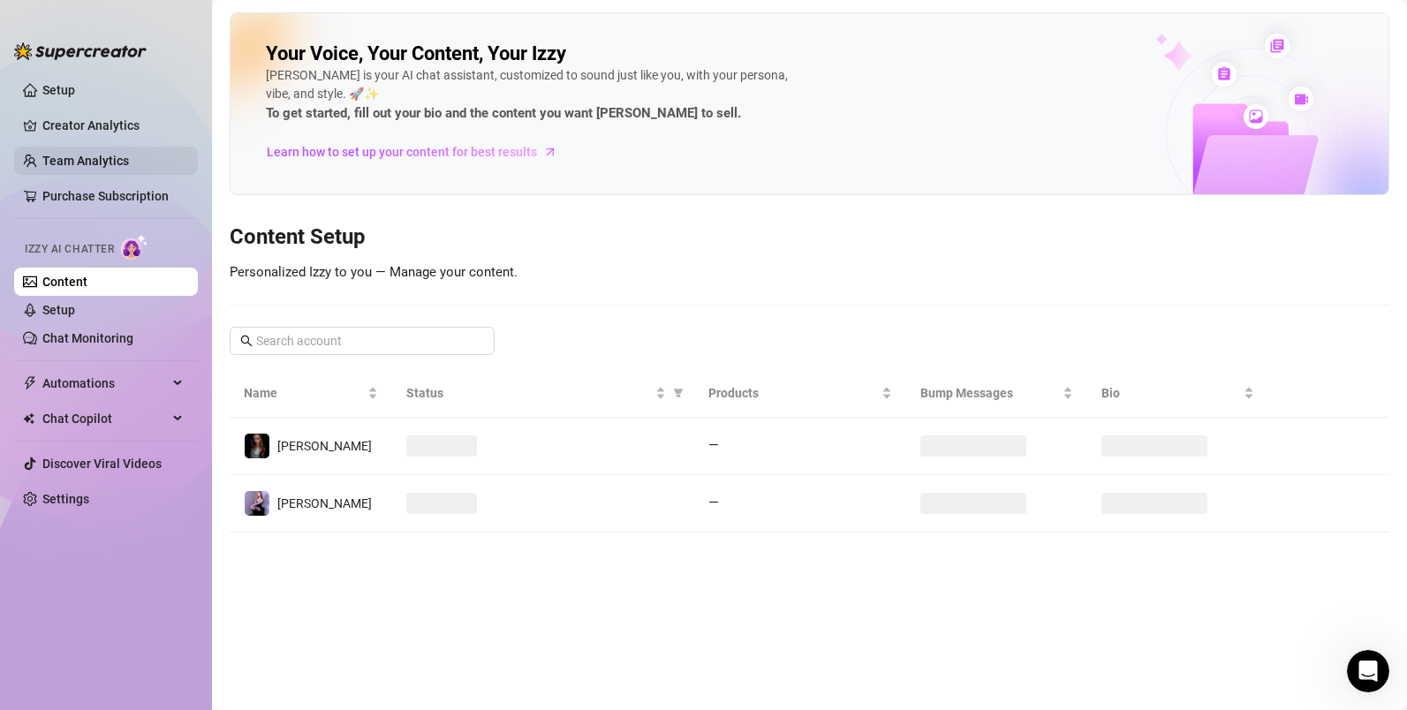
click at [95, 159] on link "Team Analytics" at bounding box center [85, 161] width 87 height 14
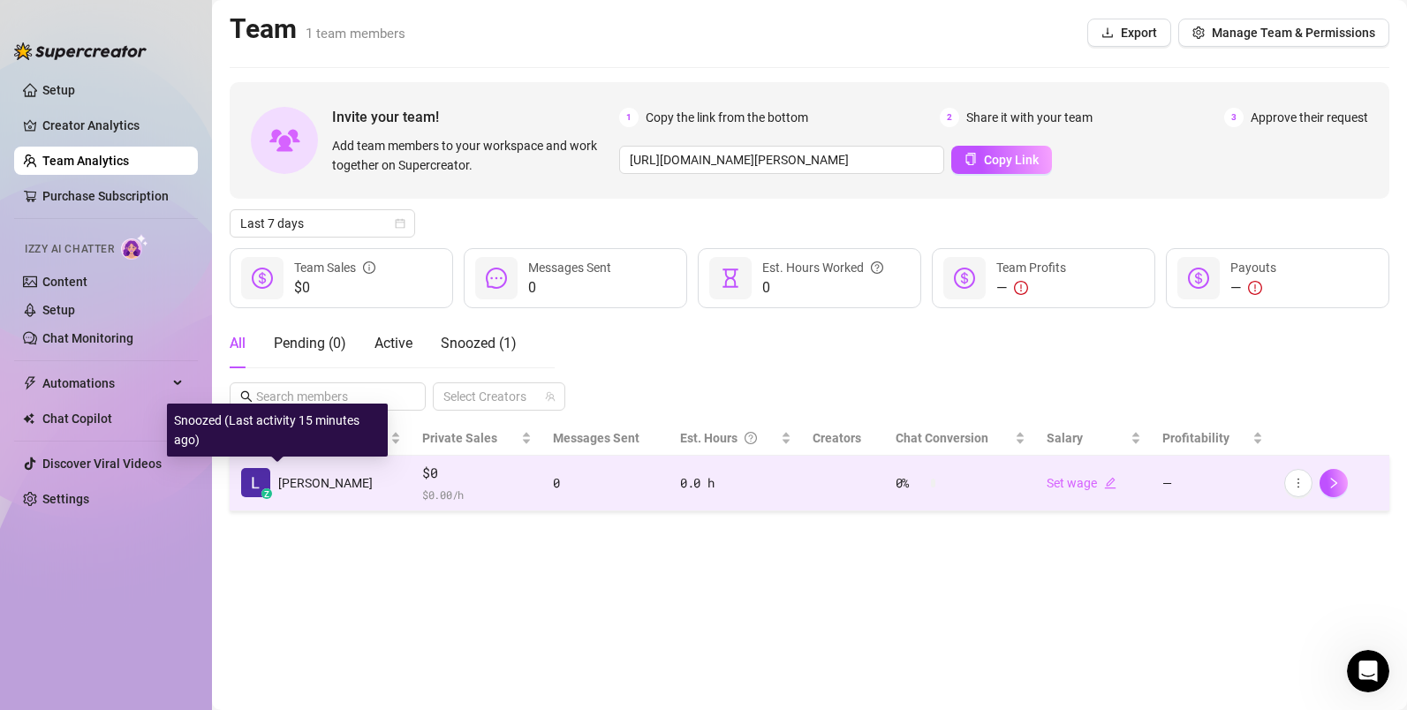
click at [278, 495] on div "z [PERSON_NAME]" at bounding box center [306, 482] width 132 height 31
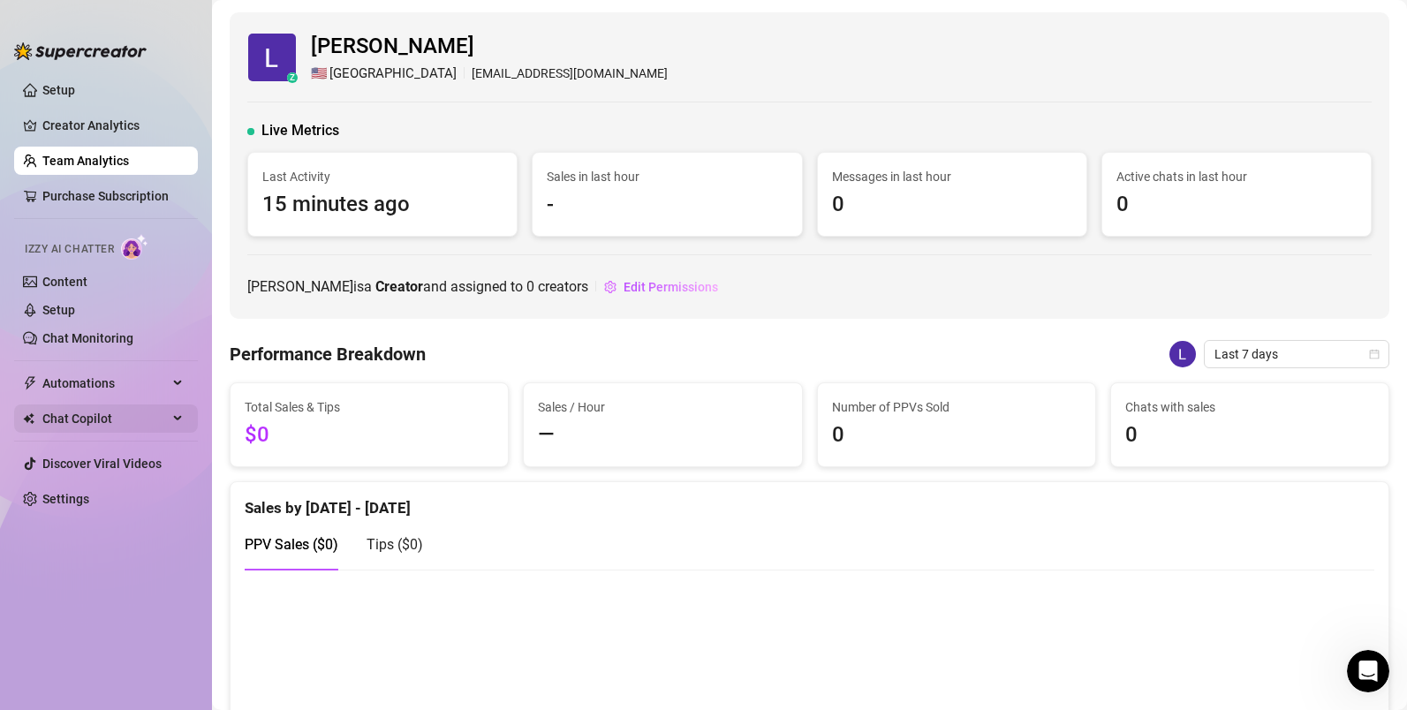
click at [118, 420] on span "Chat Copilot" at bounding box center [104, 419] width 125 height 28
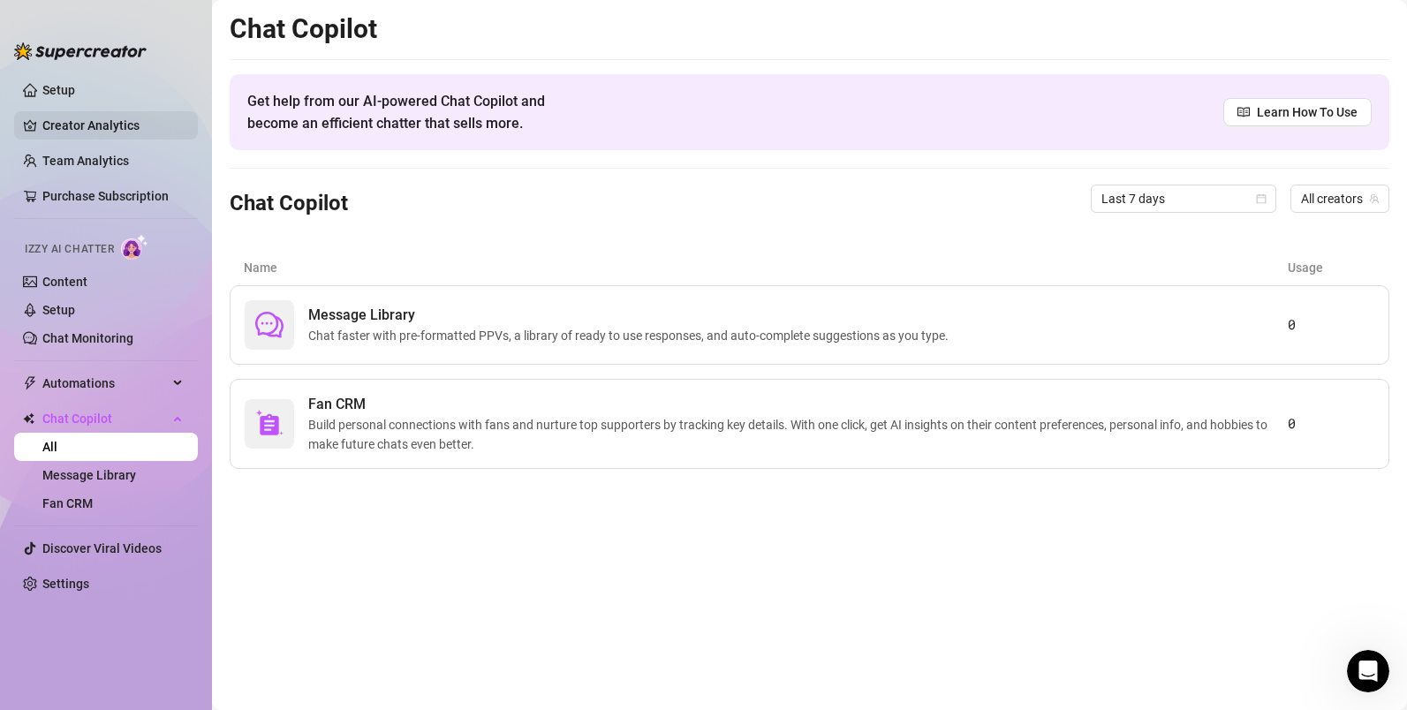
click at [66, 125] on link "Creator Analytics" at bounding box center [112, 125] width 141 height 28
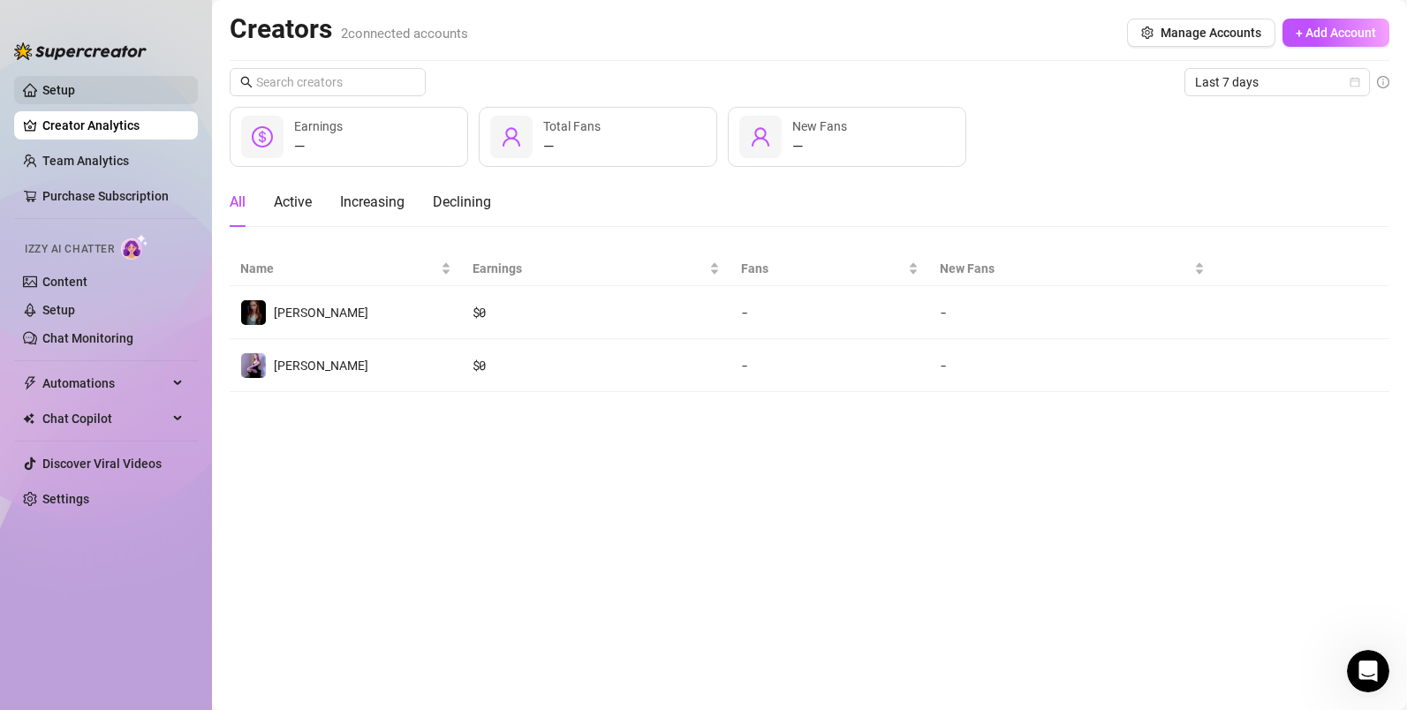
click at [66, 83] on link "Setup" at bounding box center [58, 90] width 33 height 14
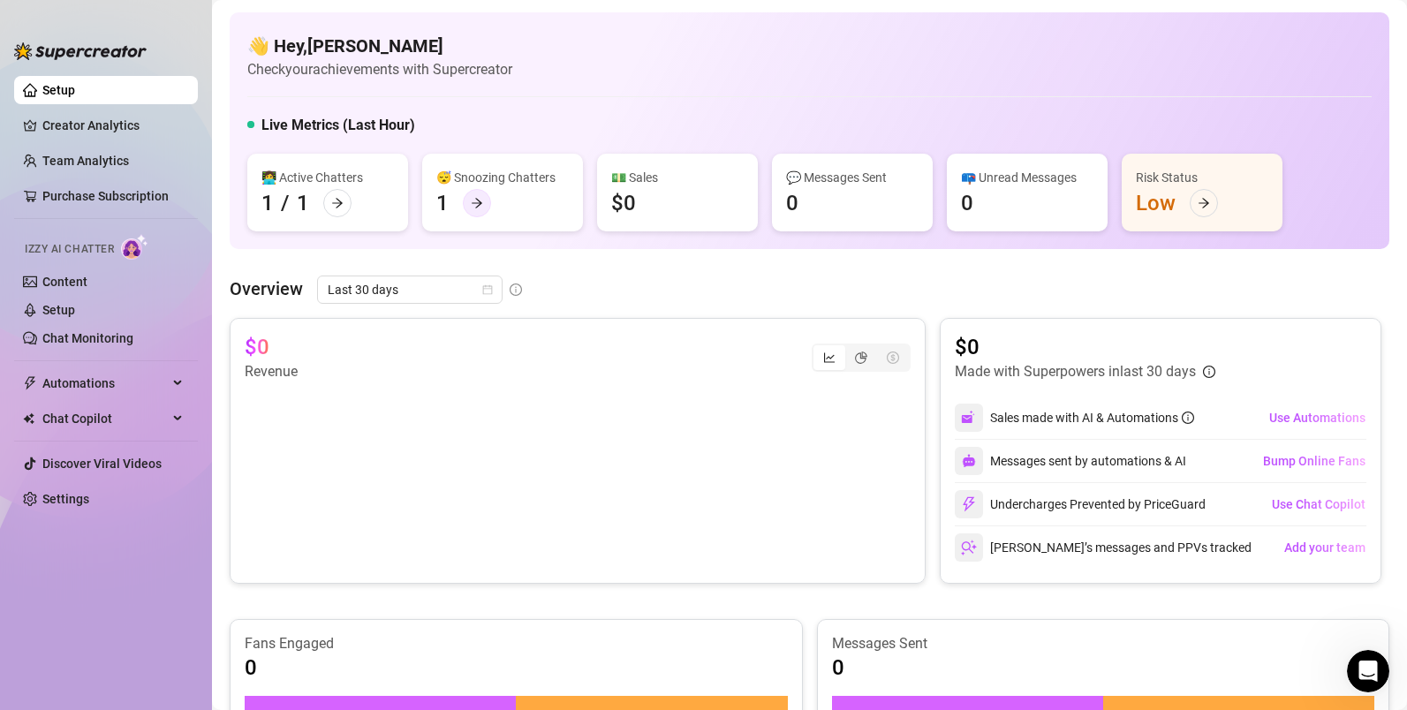
click at [473, 210] on div at bounding box center [477, 203] width 28 height 28
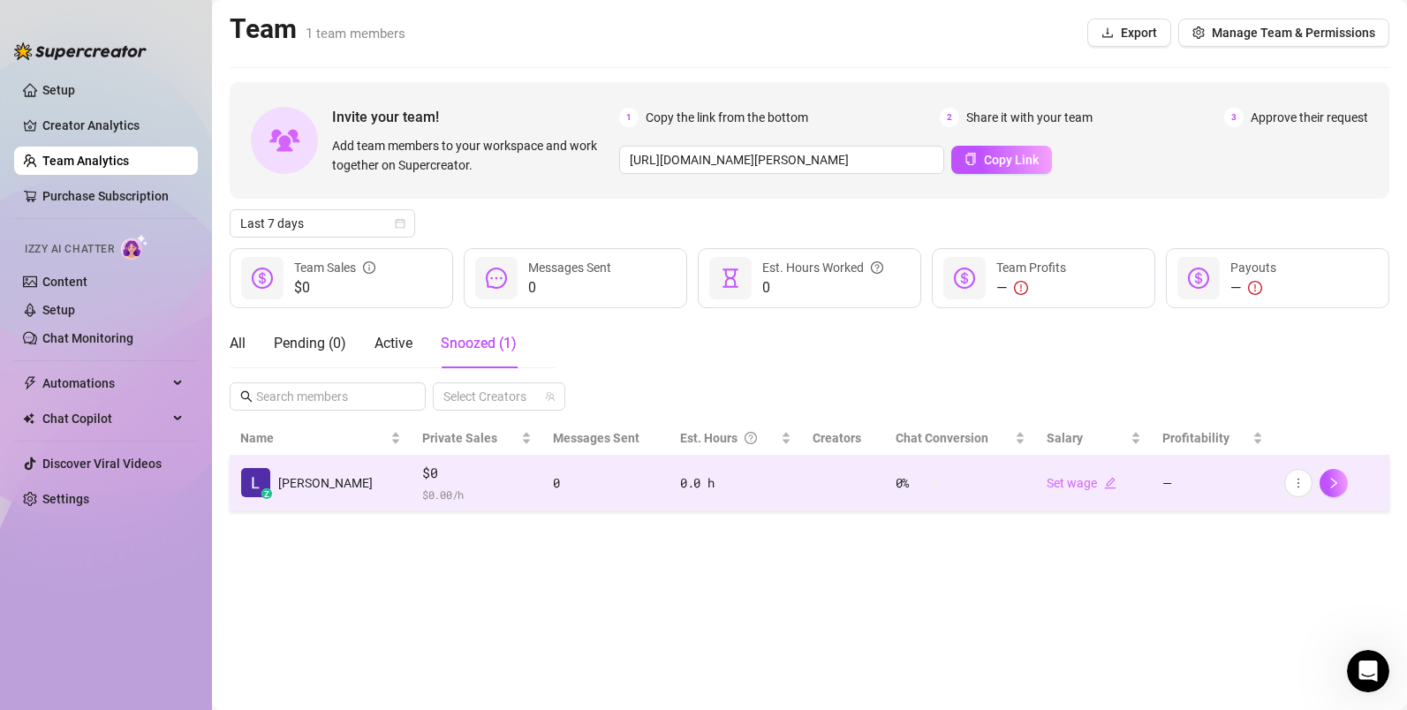
click at [1355, 482] on div at bounding box center [1331, 483] width 95 height 28
click at [1341, 483] on button "button" at bounding box center [1333, 483] width 28 height 28
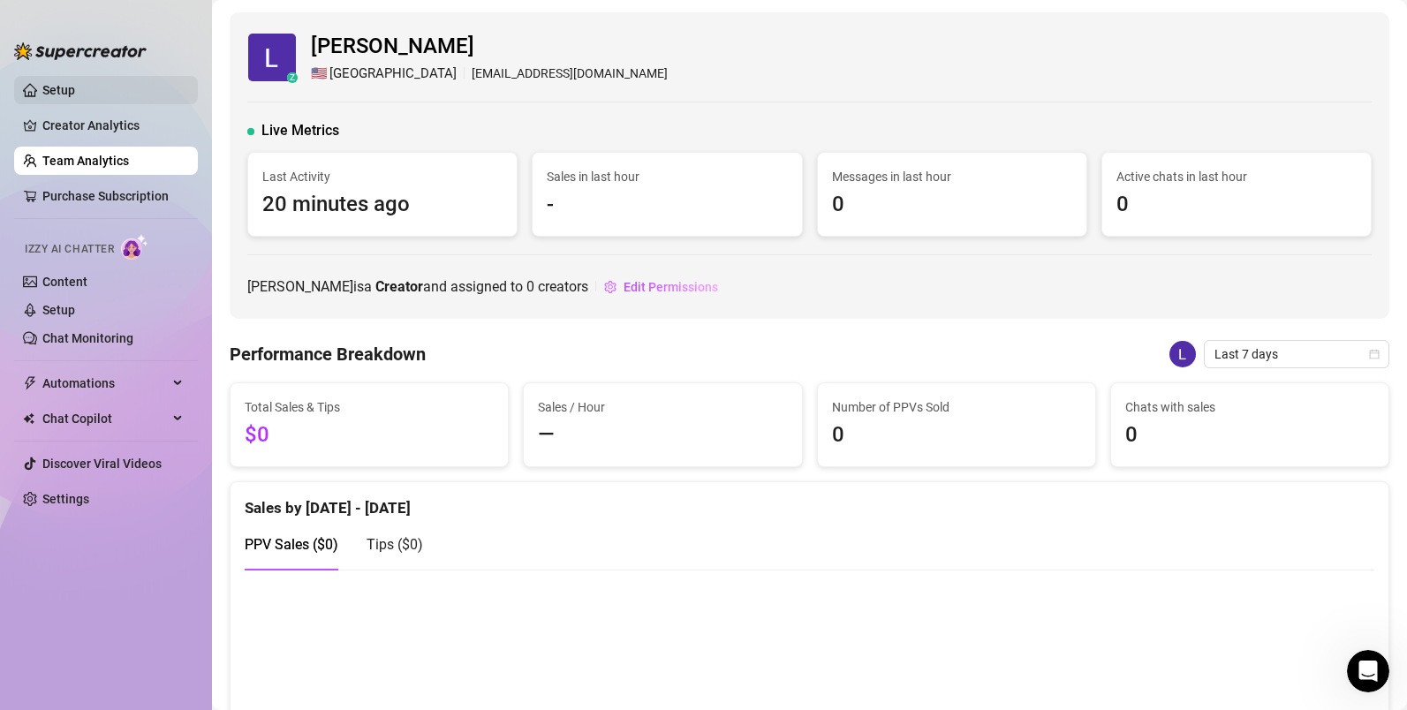
click at [51, 97] on link "Setup" at bounding box center [58, 90] width 33 height 14
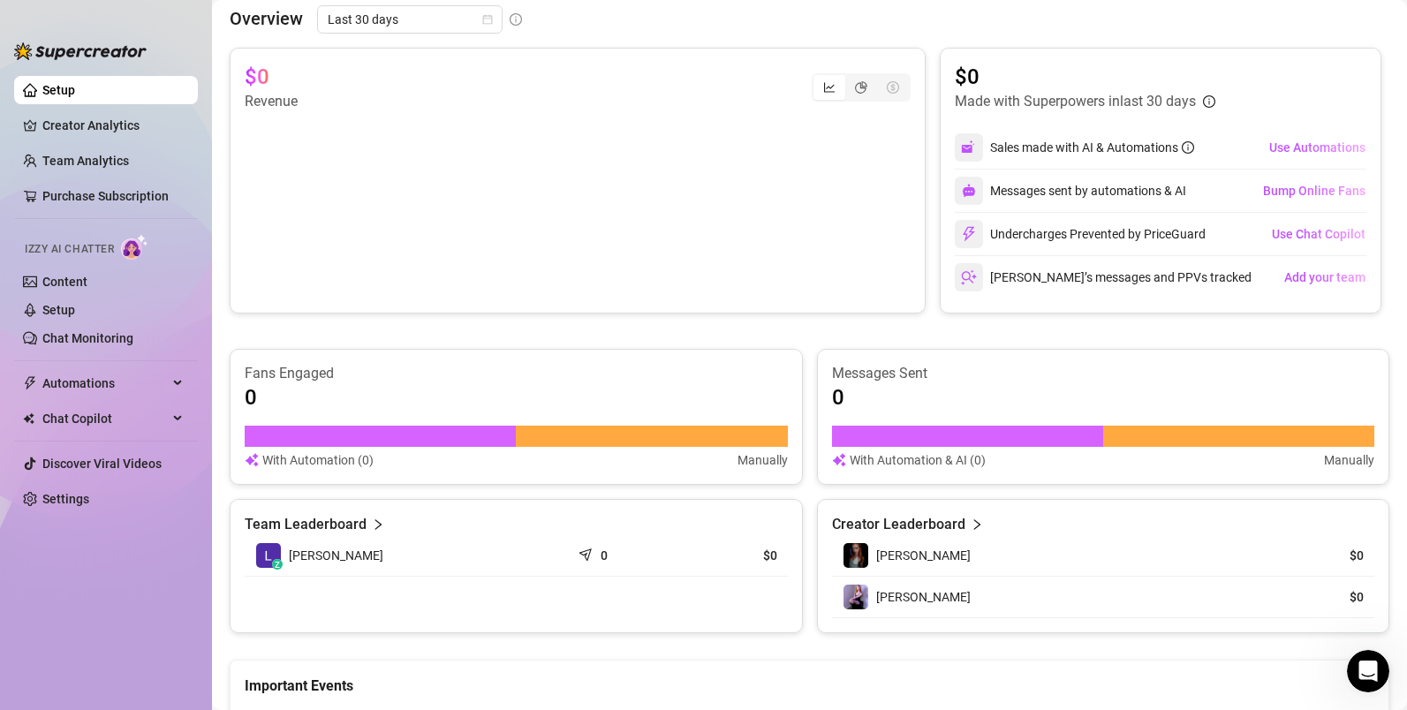
scroll to position [563, 0]
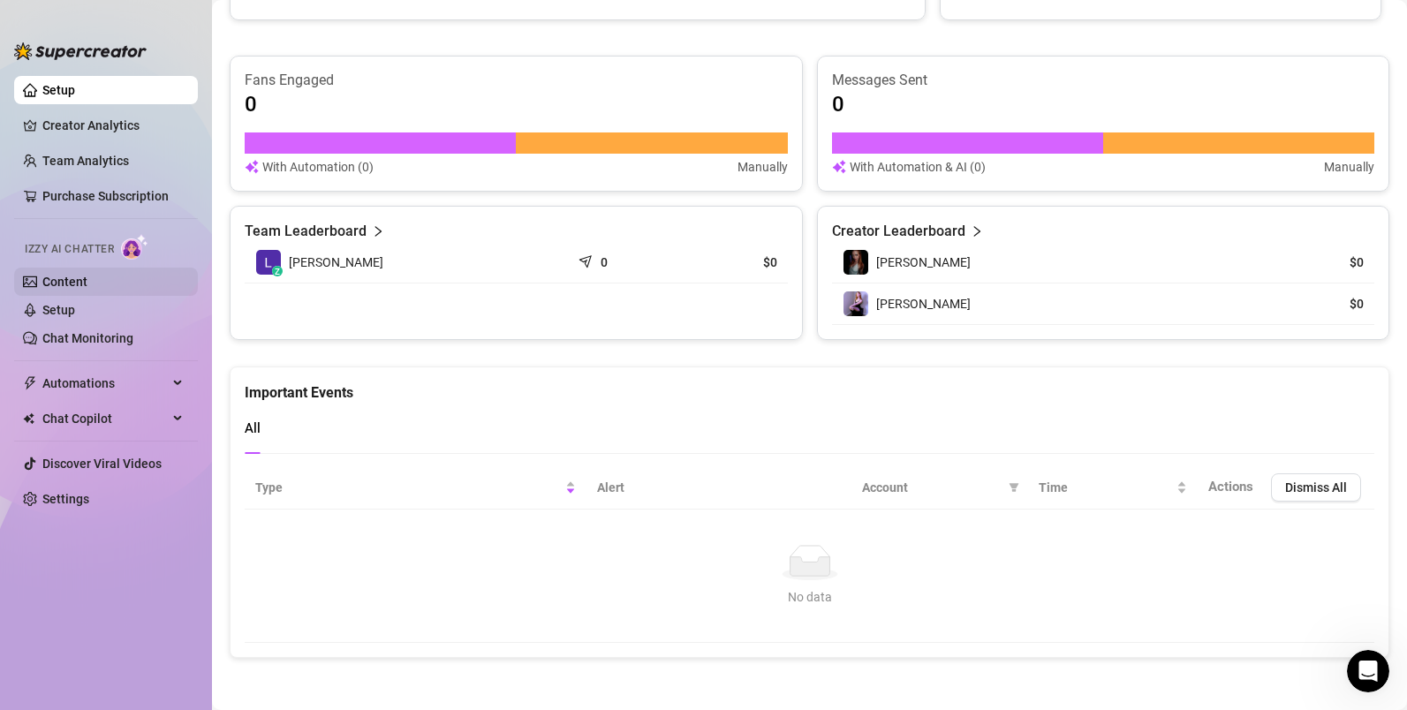
click at [87, 275] on link "Content" at bounding box center [64, 282] width 45 height 14
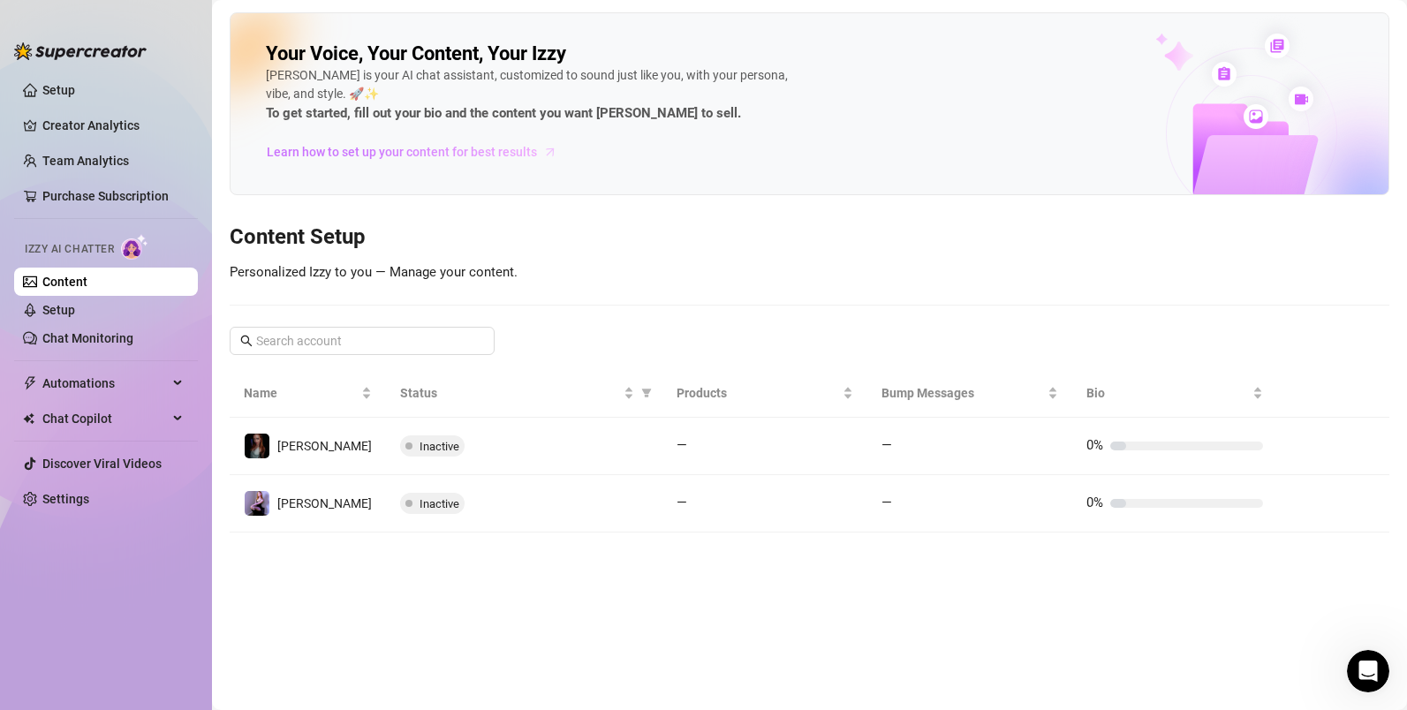
click at [493, 152] on span "Learn how to set up your content for best results" at bounding box center [402, 151] width 270 height 19
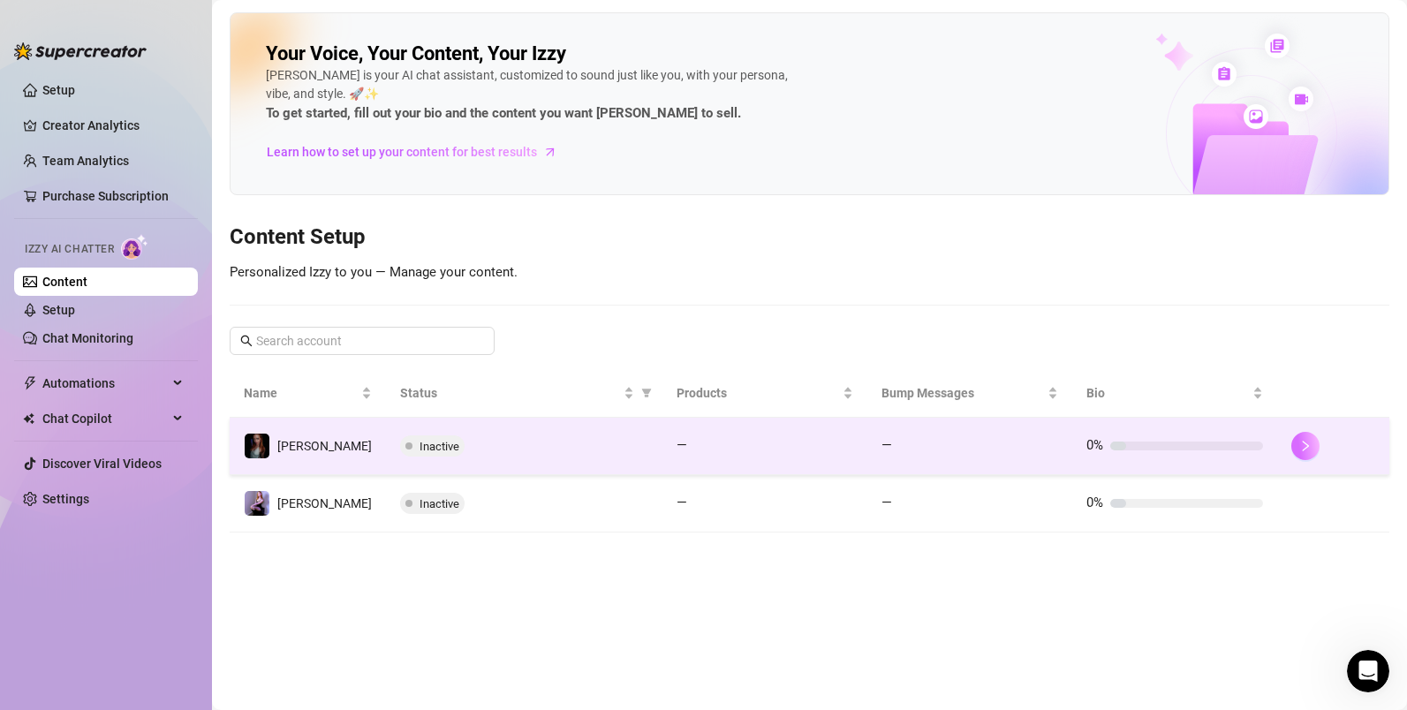
click at [1310, 449] on button "button" at bounding box center [1305, 446] width 28 height 28
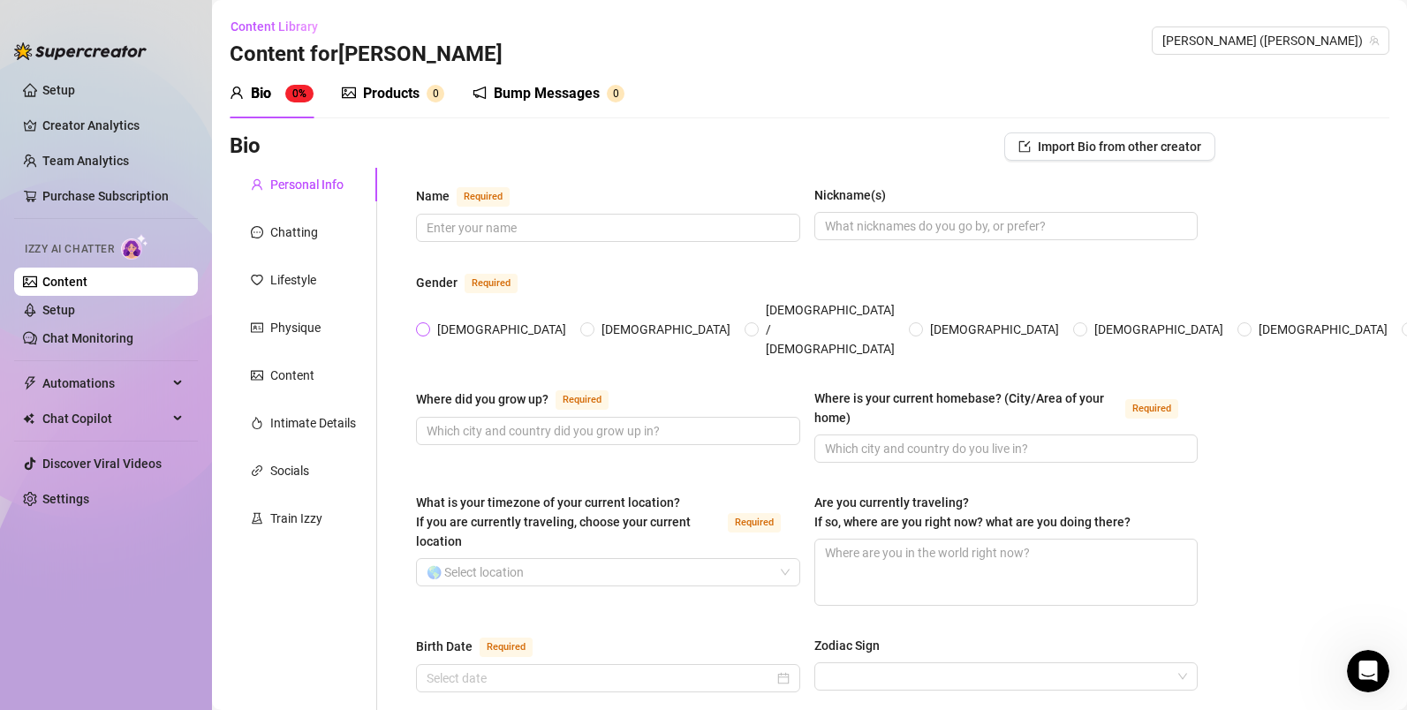
click at [430, 322] on span at bounding box center [423, 329] width 14 height 14
click at [427, 325] on input "[DEMOGRAPHIC_DATA]" at bounding box center [423, 330] width 7 height 11
radio input "true"
click at [679, 559] on input "What is your timezone of your current location? If you are currently traveling,…" at bounding box center [600, 572] width 347 height 26
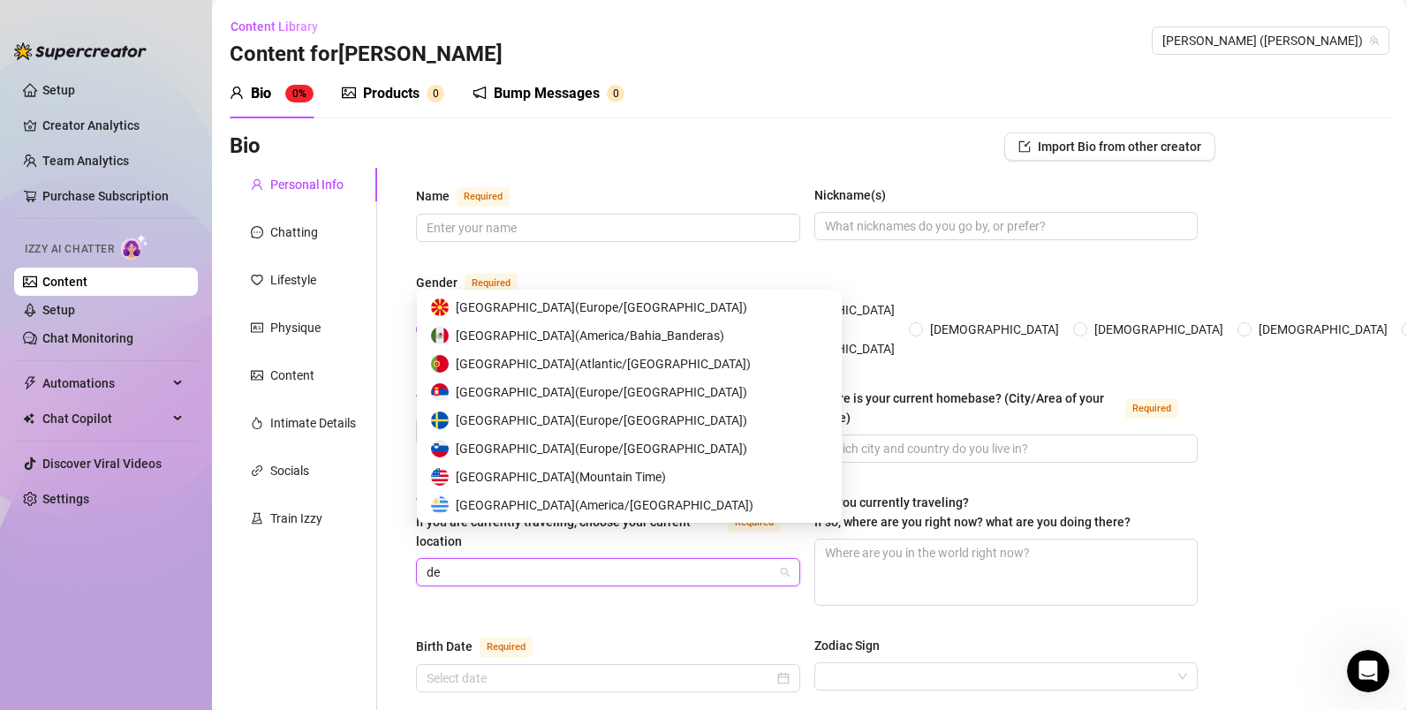
scroll to position [367, 0]
type input "den"
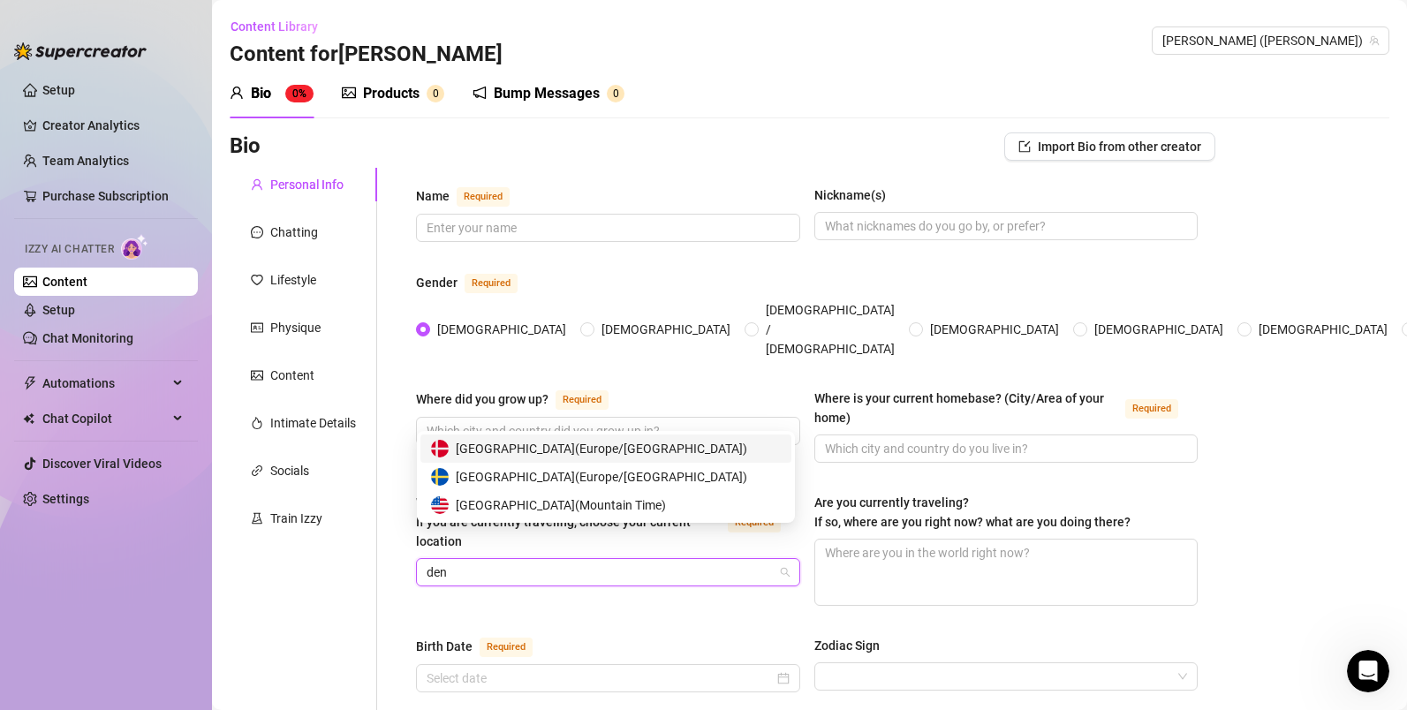
scroll to position [0, 0]
click at [632, 510] on span "[GEOGRAPHIC_DATA] ( Mountain Time )" at bounding box center [561, 504] width 210 height 19
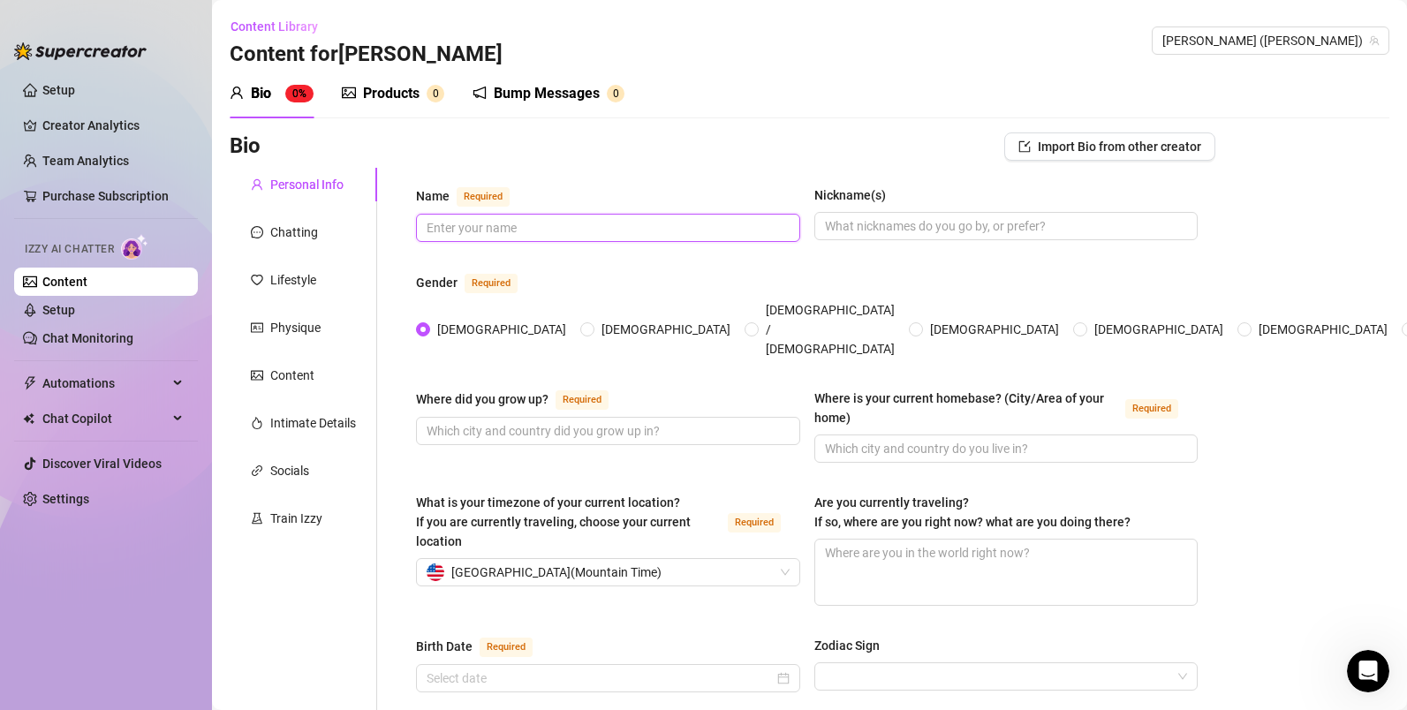
click at [735, 218] on input "Name Required" at bounding box center [606, 227] width 359 height 19
type input "[PERSON_NAME]"
click at [850, 216] on input "Nickname(s)" at bounding box center [1004, 225] width 359 height 19
click at [621, 231] on input "[PERSON_NAME]" at bounding box center [606, 227] width 359 height 19
drag, startPoint x: 591, startPoint y: 233, endPoint x: 477, endPoint y: 229, distance: 114.0
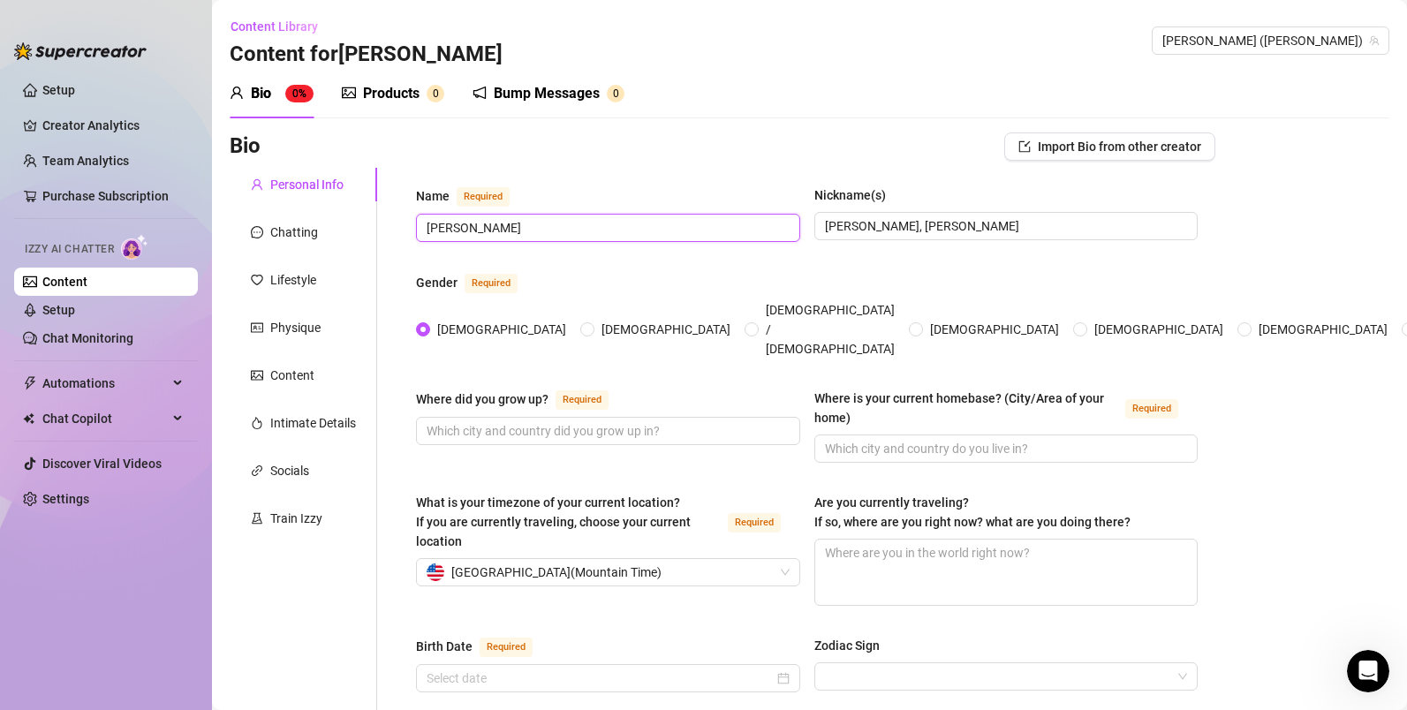
click at [460, 234] on input "[PERSON_NAME]" at bounding box center [606, 227] width 359 height 19
click at [948, 212] on span "[PERSON_NAME], [PERSON_NAME]" at bounding box center [1006, 226] width 384 height 28
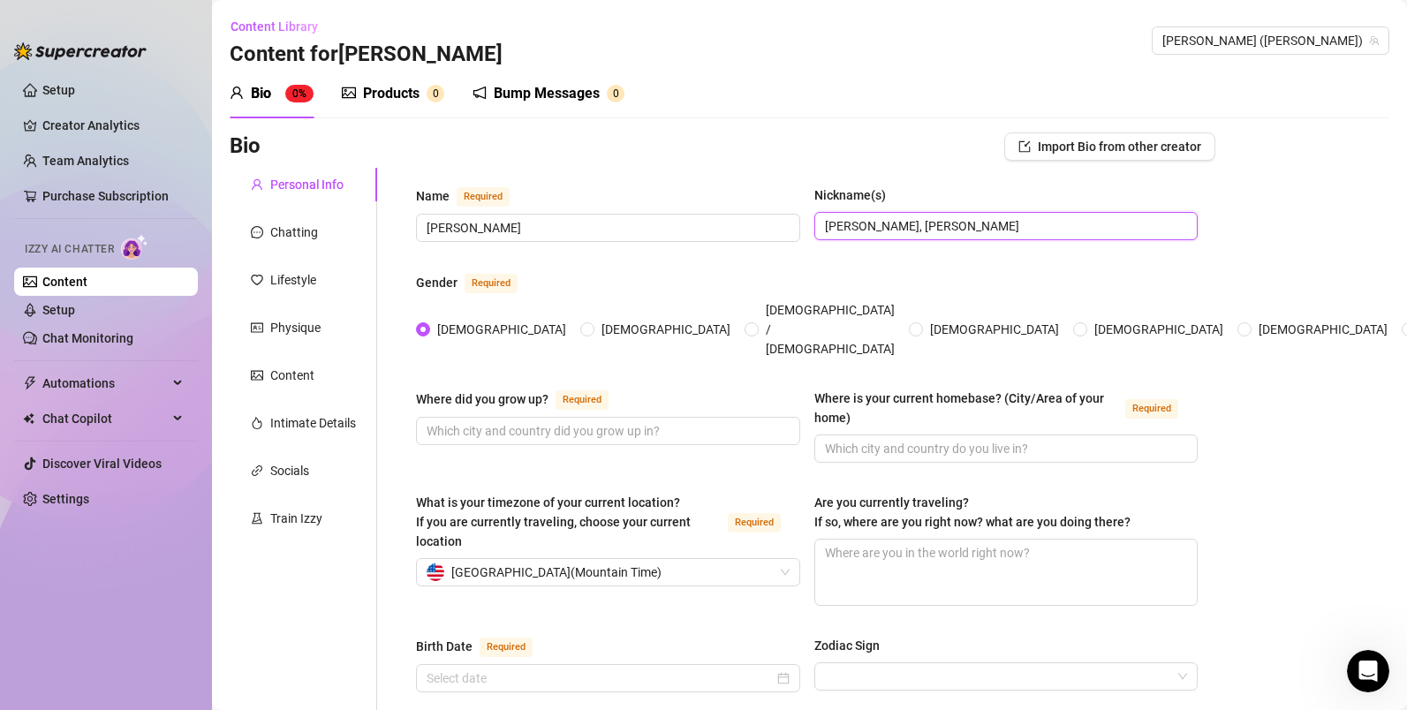
click at [948, 232] on input "[PERSON_NAME], [PERSON_NAME]" at bounding box center [1004, 225] width 359 height 19
click at [945, 233] on input "[PERSON_NAME], [PERSON_NAME]" at bounding box center [1004, 225] width 359 height 19
type input "[PERSON_NAME], [PERSON_NAME] [PERSON_NAME]"
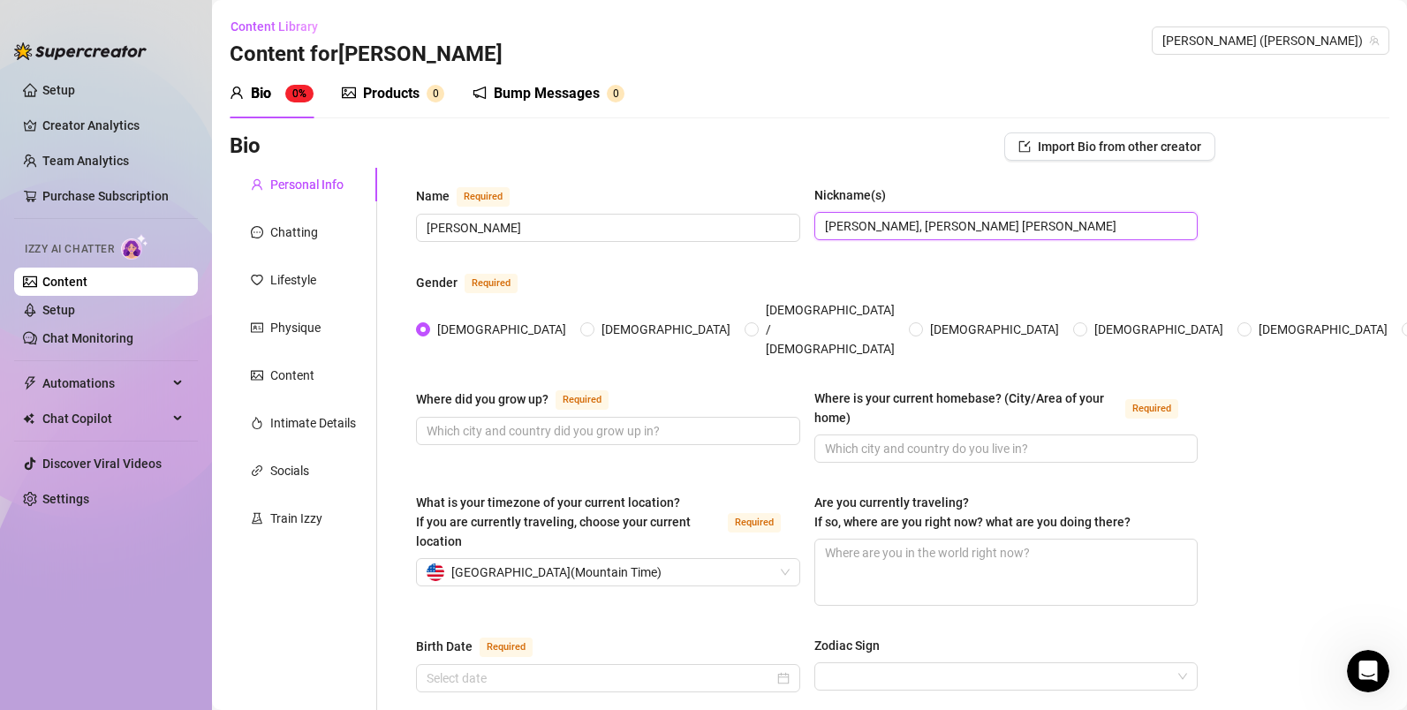
click at [963, 234] on input "[PERSON_NAME], [PERSON_NAME] [PERSON_NAME]" at bounding box center [1004, 225] width 359 height 19
click at [615, 211] on div "Name Required" at bounding box center [608, 199] width 384 height 28
click at [609, 215] on span "[PERSON_NAME]" at bounding box center [608, 228] width 384 height 28
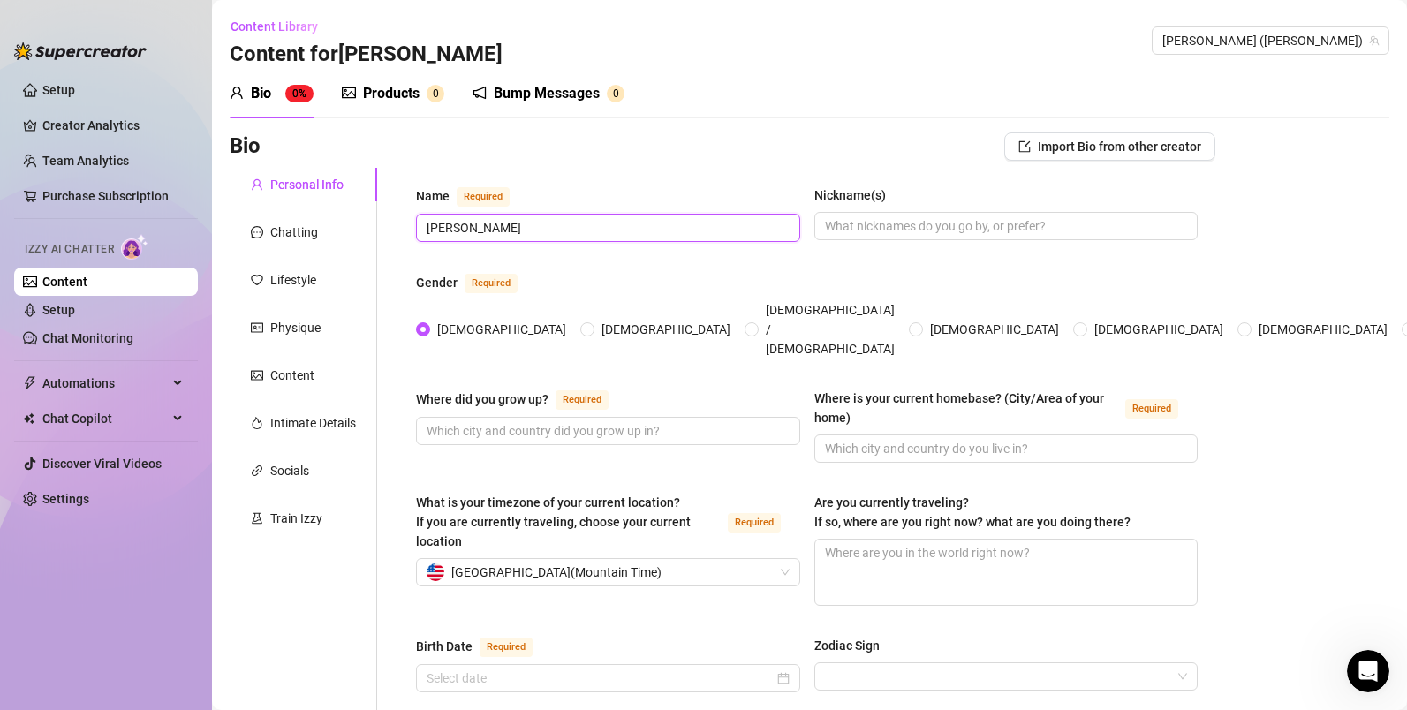
click at [608, 220] on input "[PERSON_NAME]" at bounding box center [606, 227] width 359 height 19
type input "[PERSON_NAME]"
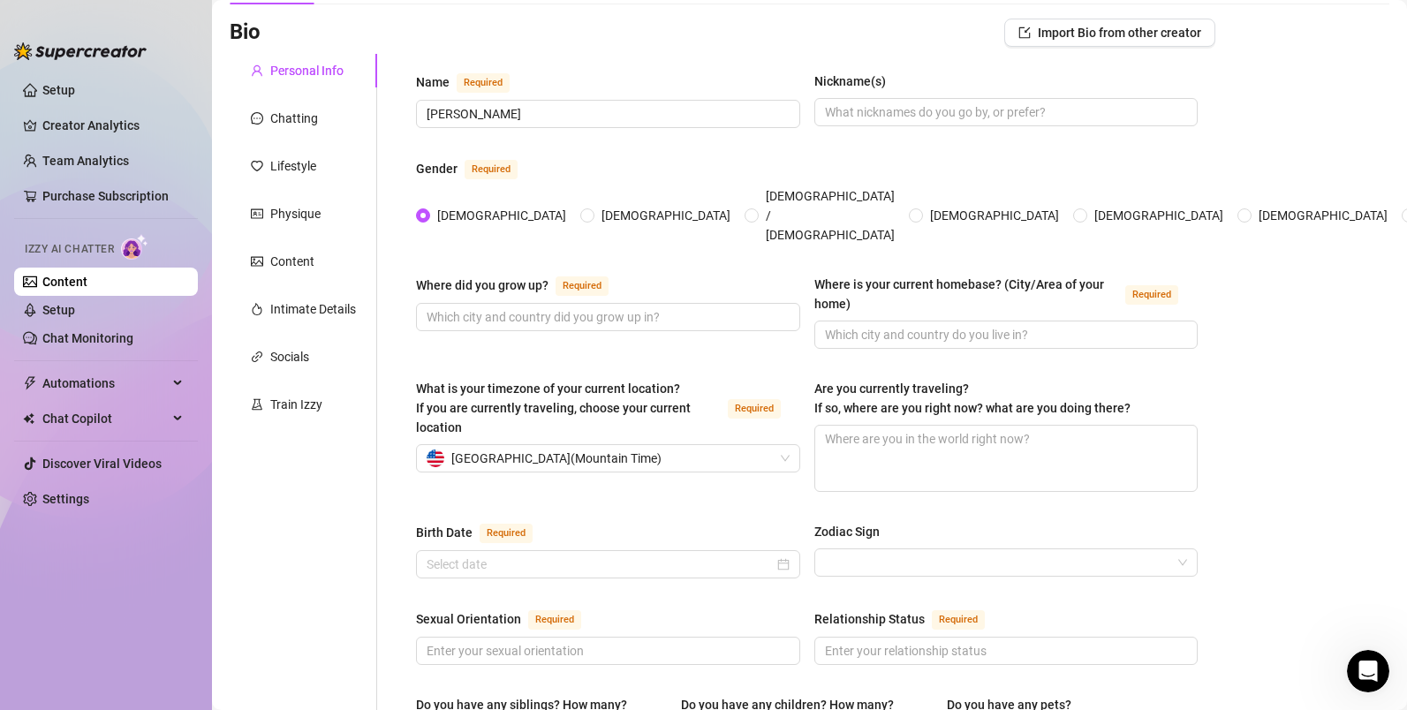
scroll to position [115, 0]
click at [880, 548] on input "Zodiac Sign" at bounding box center [998, 561] width 347 height 26
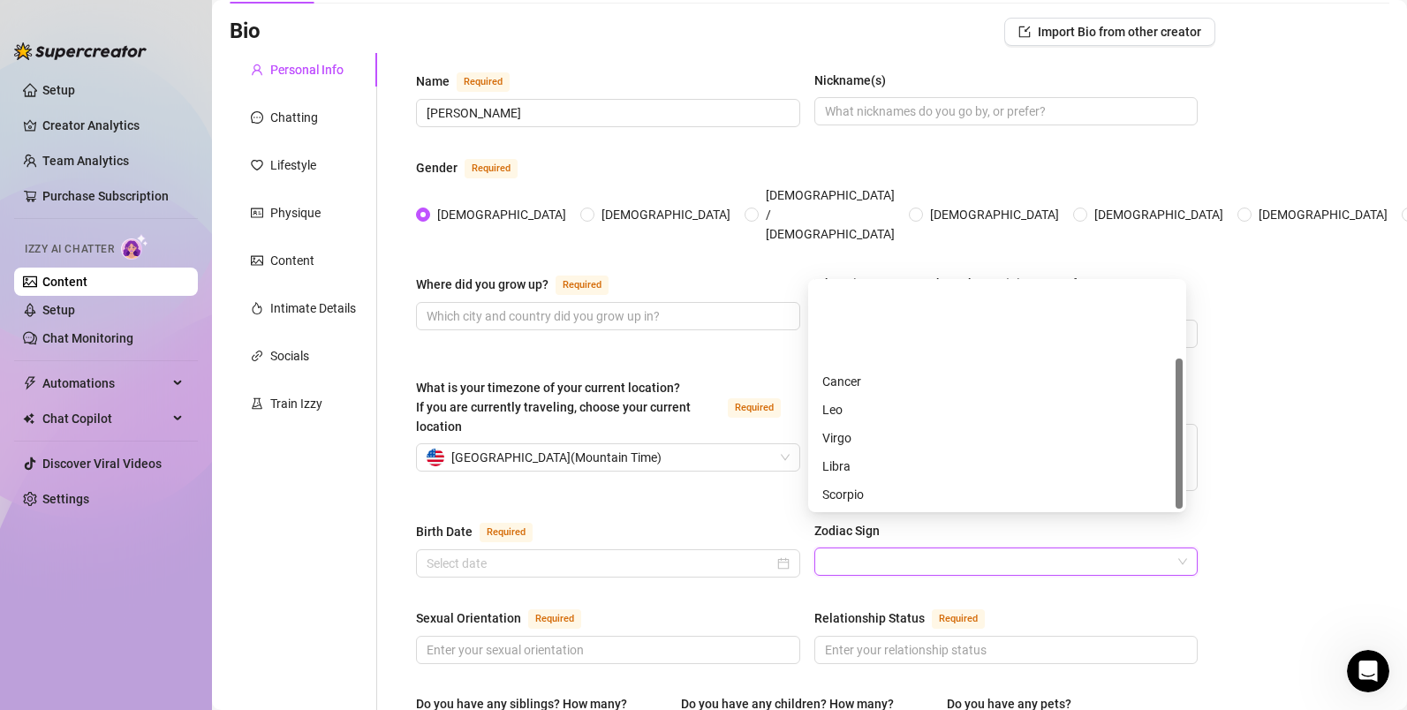
scroll to position [113, 0]
click at [858, 466] on div "Aquarius" at bounding box center [997, 466] width 350 height 19
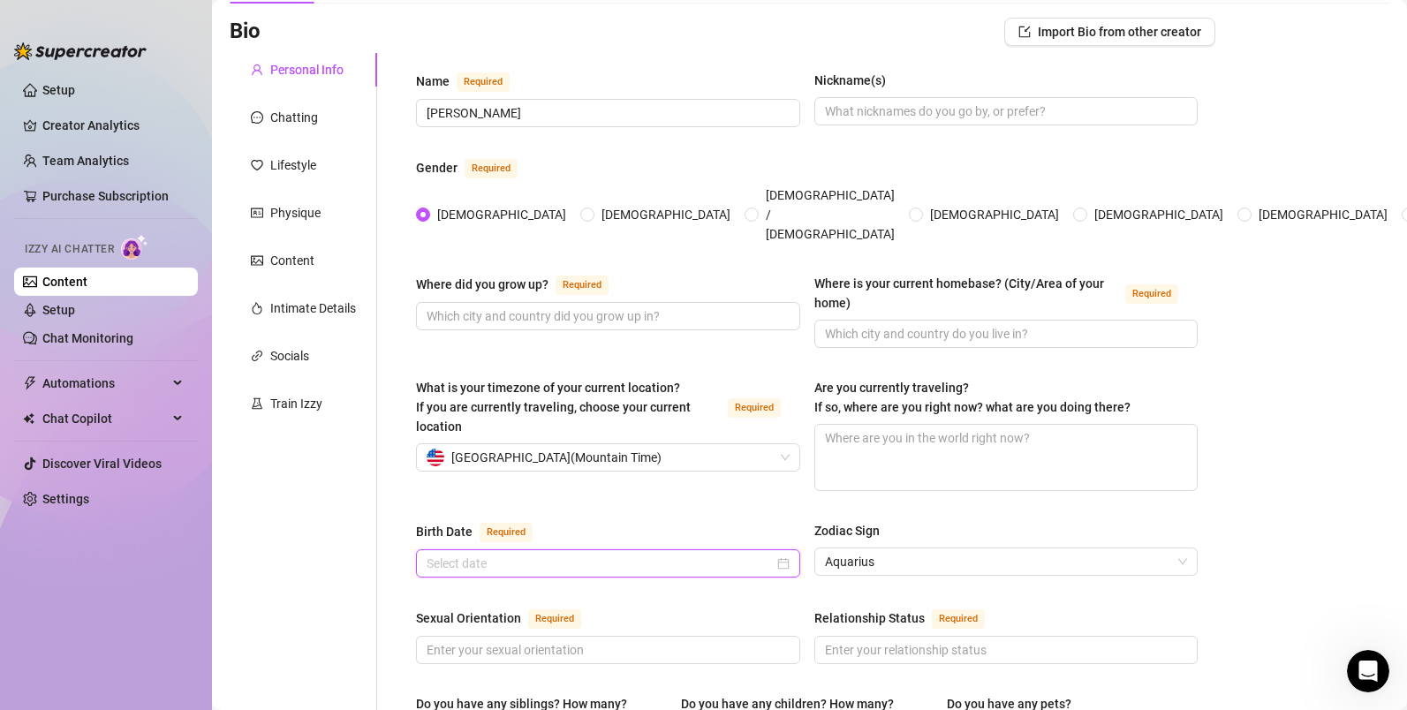
click at [650, 554] on input "Birth Date Required" at bounding box center [600, 563] width 347 height 19
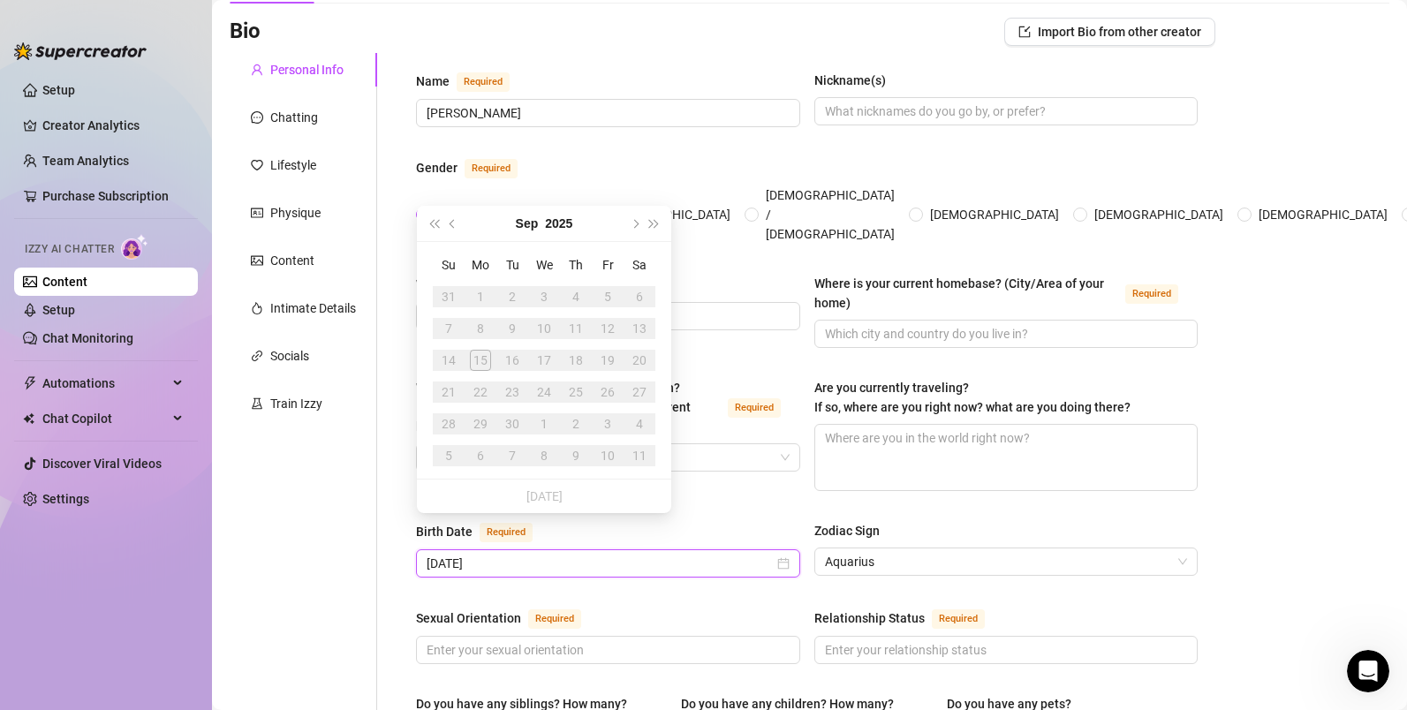
click at [782, 554] on div "[DATE]" at bounding box center [608, 563] width 363 height 19
click at [775, 554] on div "[DATE]" at bounding box center [608, 563] width 363 height 19
click at [548, 215] on button "2025" at bounding box center [558, 223] width 27 height 35
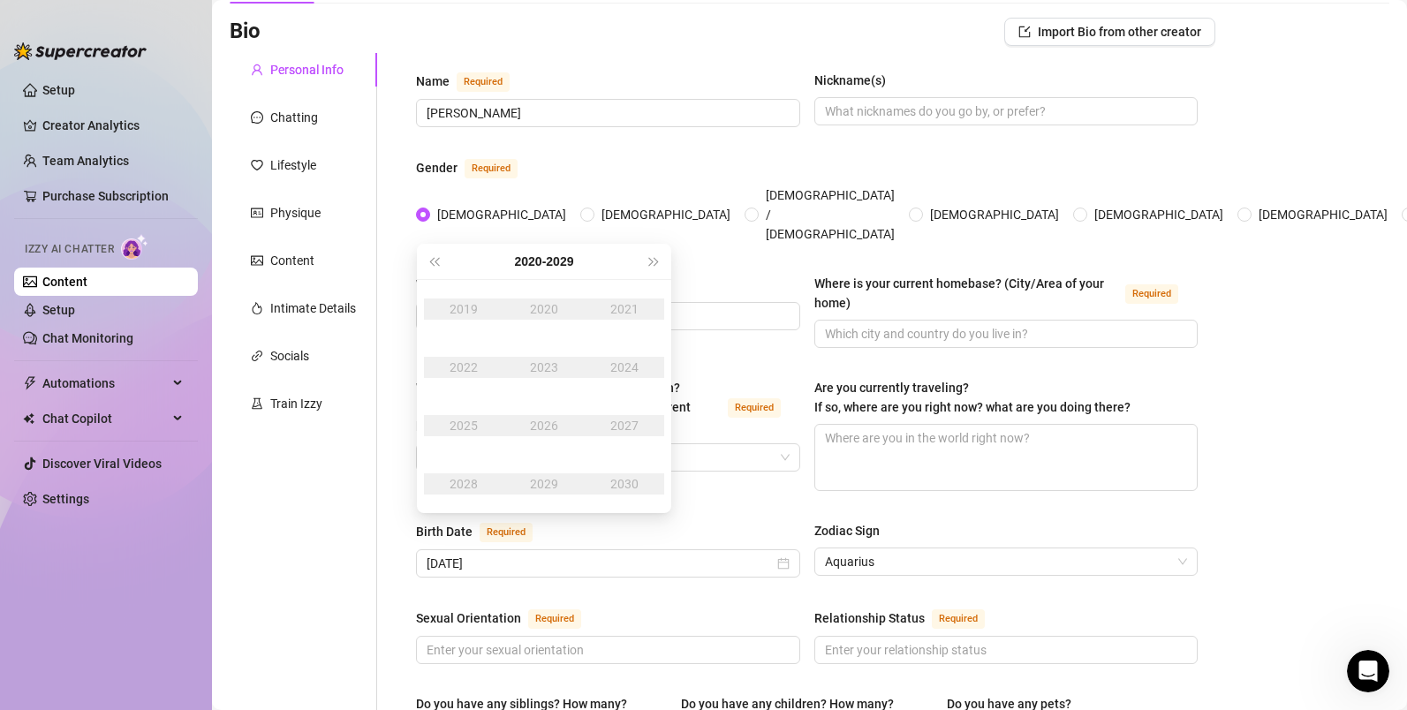
click at [770, 329] on div "Where did you grow up? Required Where is your current homebase? (City/Area of y…" at bounding box center [807, 319] width 782 height 90
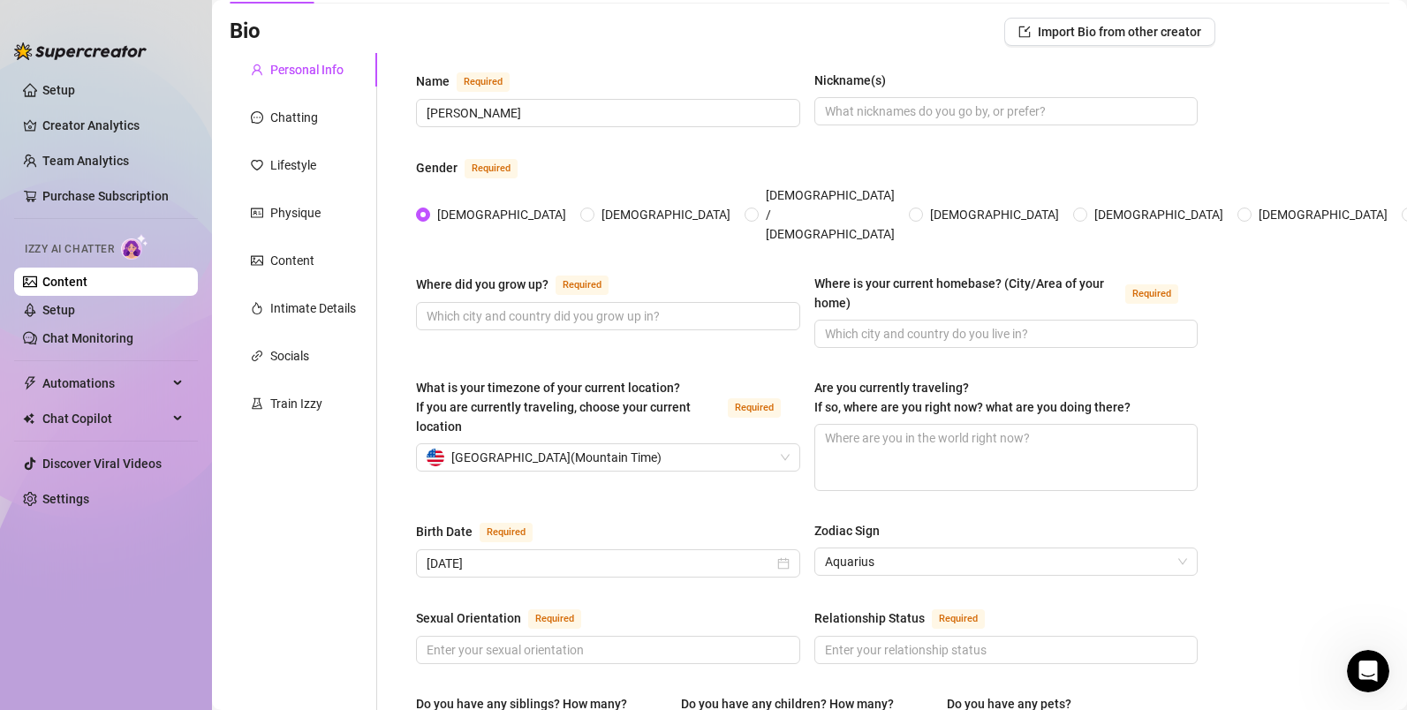
click at [429, 554] on input "[DATE]" at bounding box center [600, 563] width 347 height 19
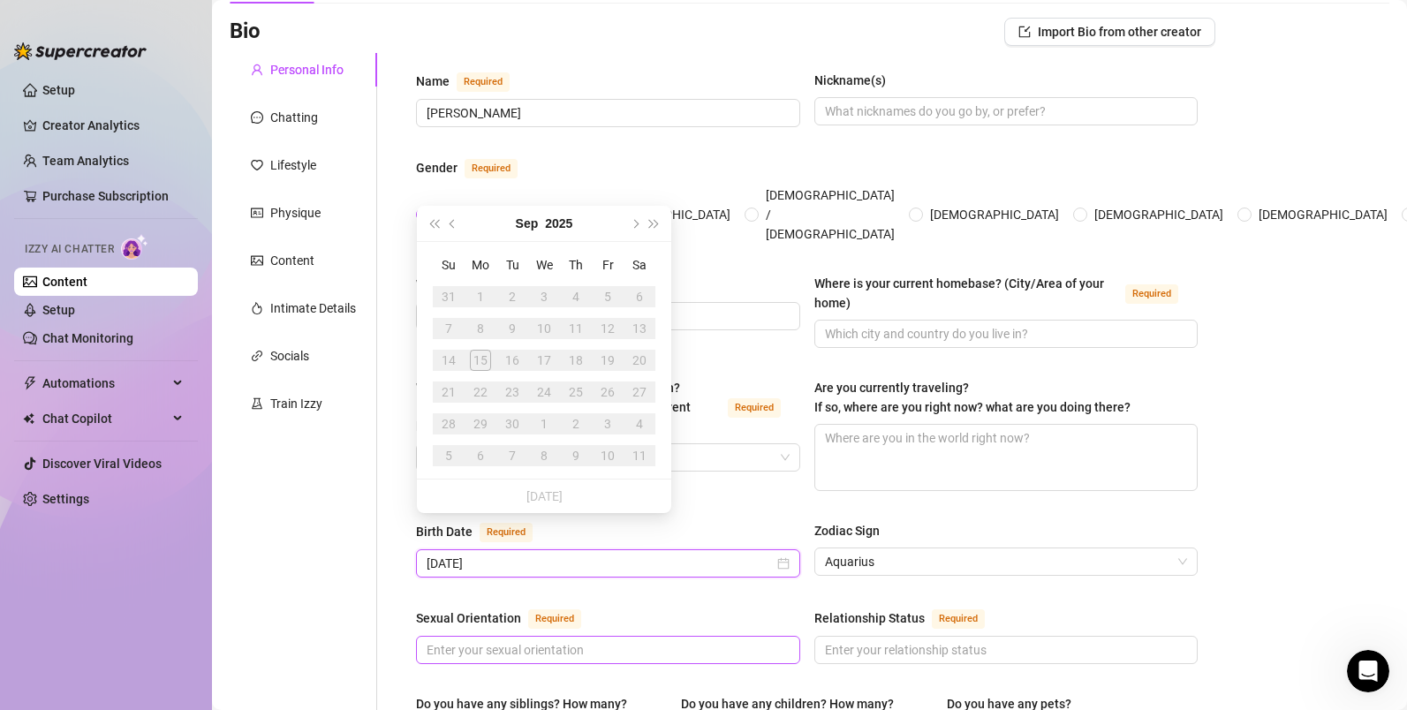
type input "[DATE]"
click at [641, 640] on input "Sexual Orientation Required" at bounding box center [606, 649] width 359 height 19
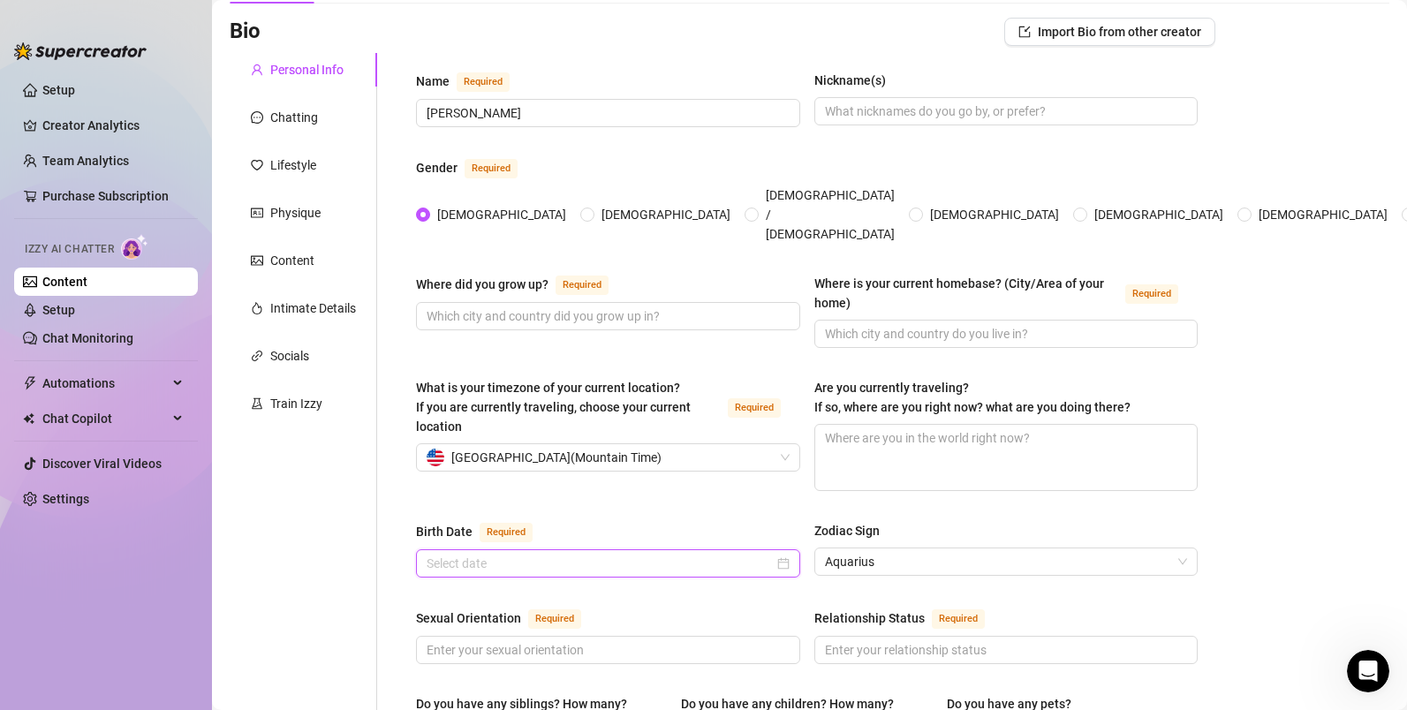
click at [667, 554] on input "Birth Date Required" at bounding box center [600, 563] width 347 height 19
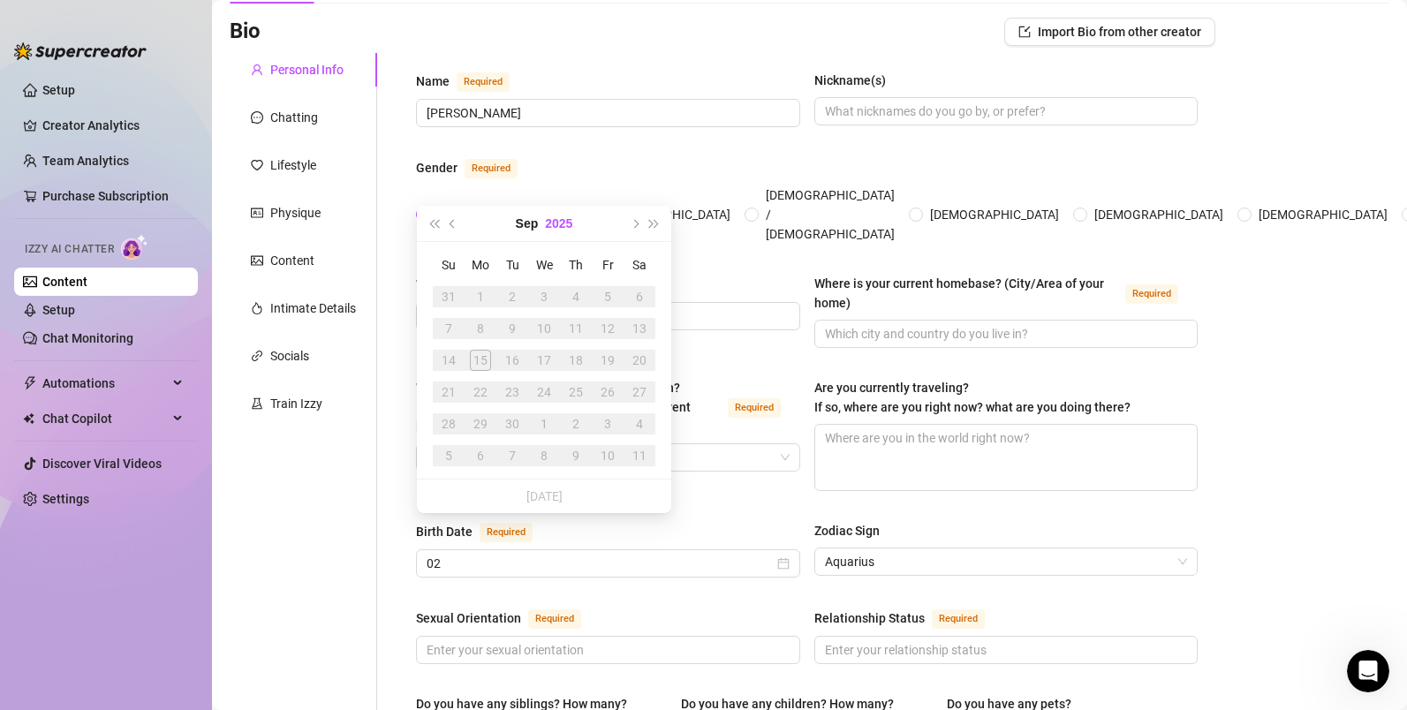
click at [557, 221] on button "2025" at bounding box center [558, 223] width 27 height 35
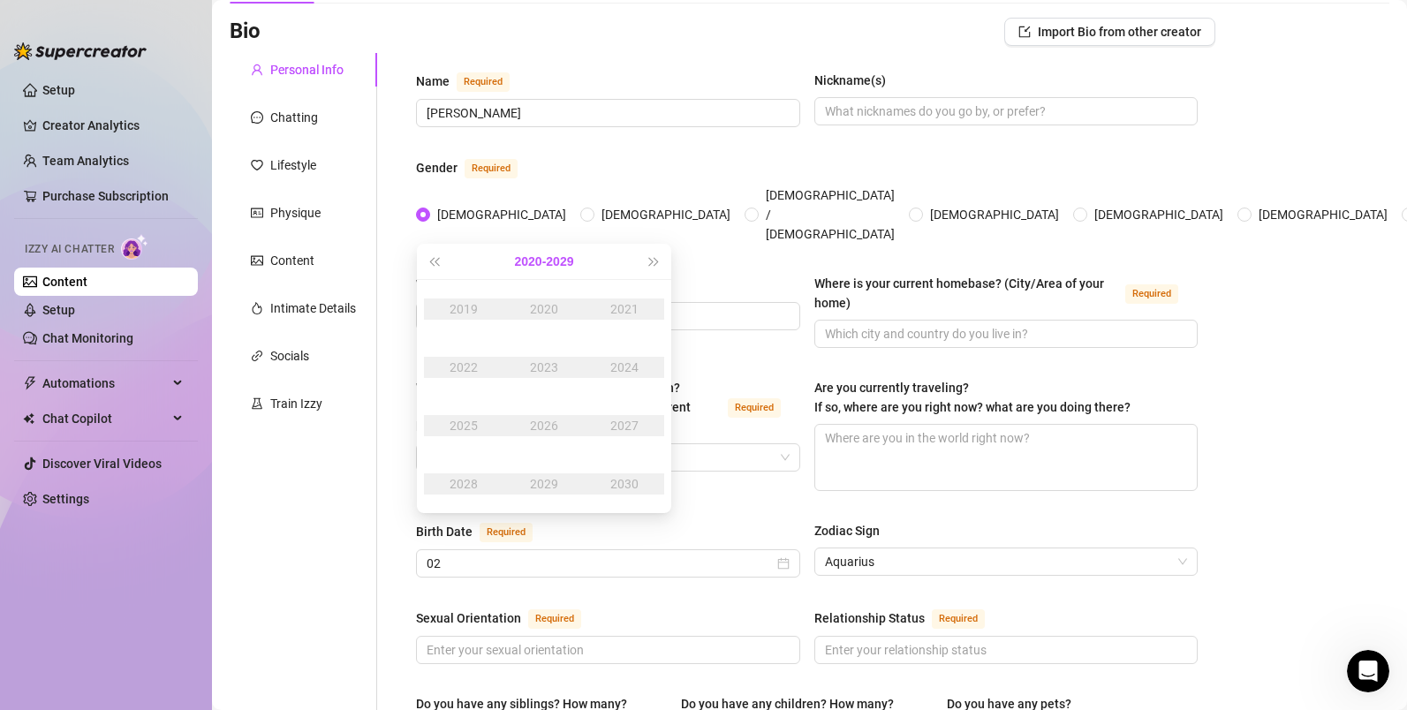
click at [533, 261] on button "[DATE] - [DATE]" at bounding box center [544, 261] width 59 height 35
click at [484, 307] on div "[DATE]-[DATE]" at bounding box center [459, 309] width 83 height 21
click at [556, 485] on div "1999" at bounding box center [544, 483] width 53 height 21
click at [546, 313] on div "Feb" at bounding box center [544, 309] width 53 height 21
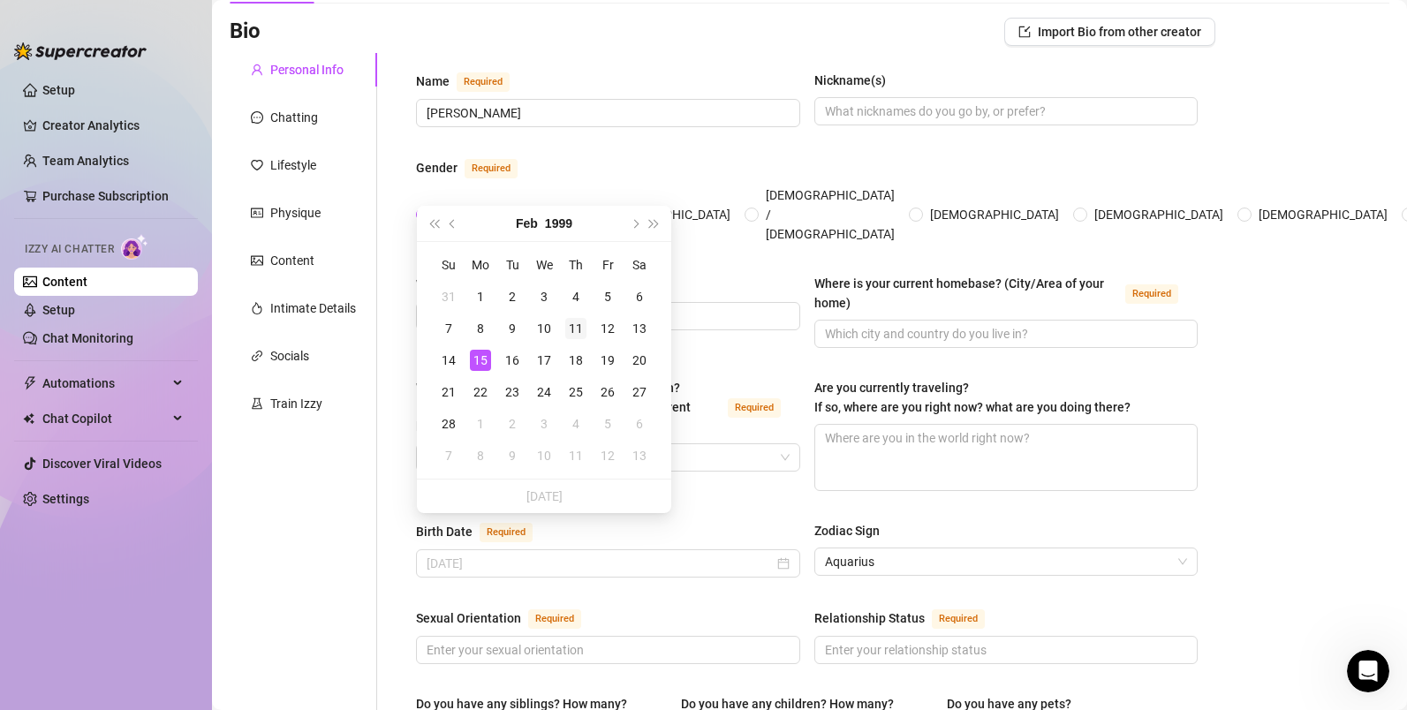
type input "[DATE]"
click at [584, 330] on div "11" at bounding box center [575, 328] width 21 height 21
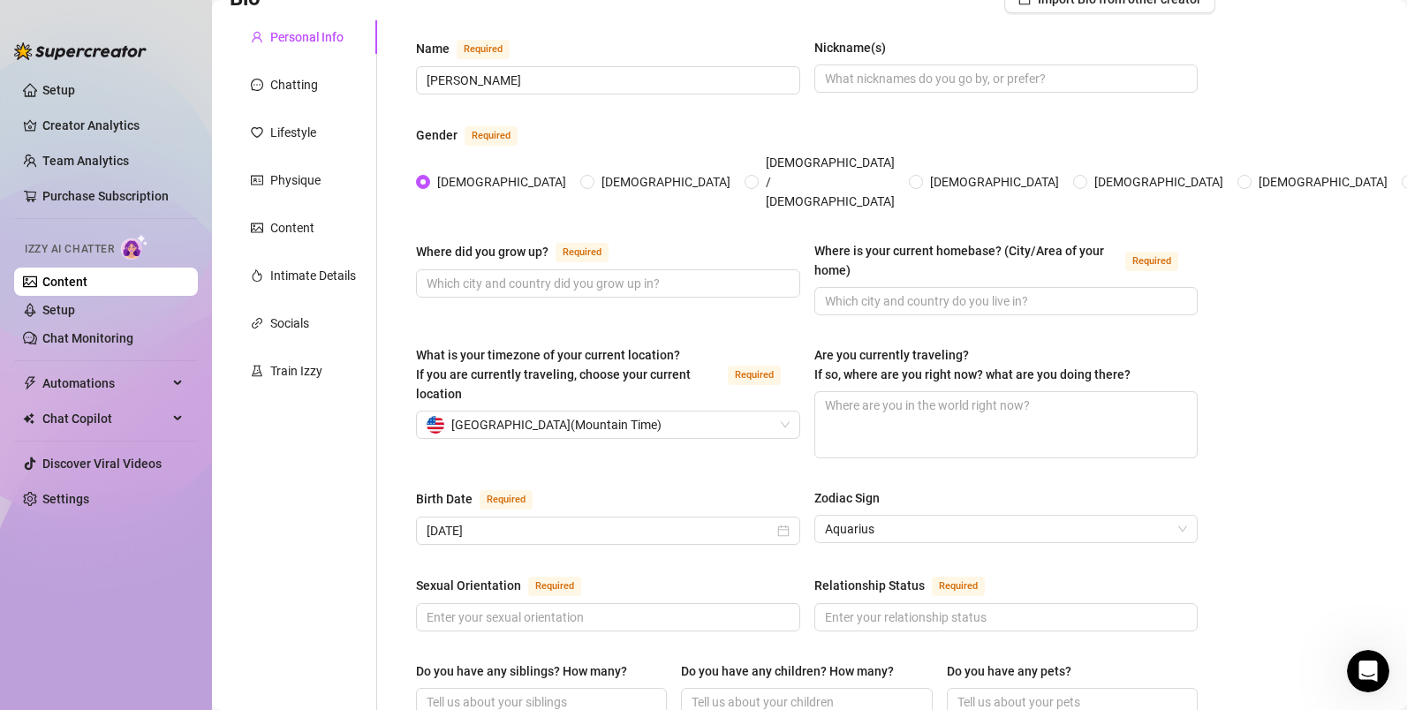
scroll to position [149, 0]
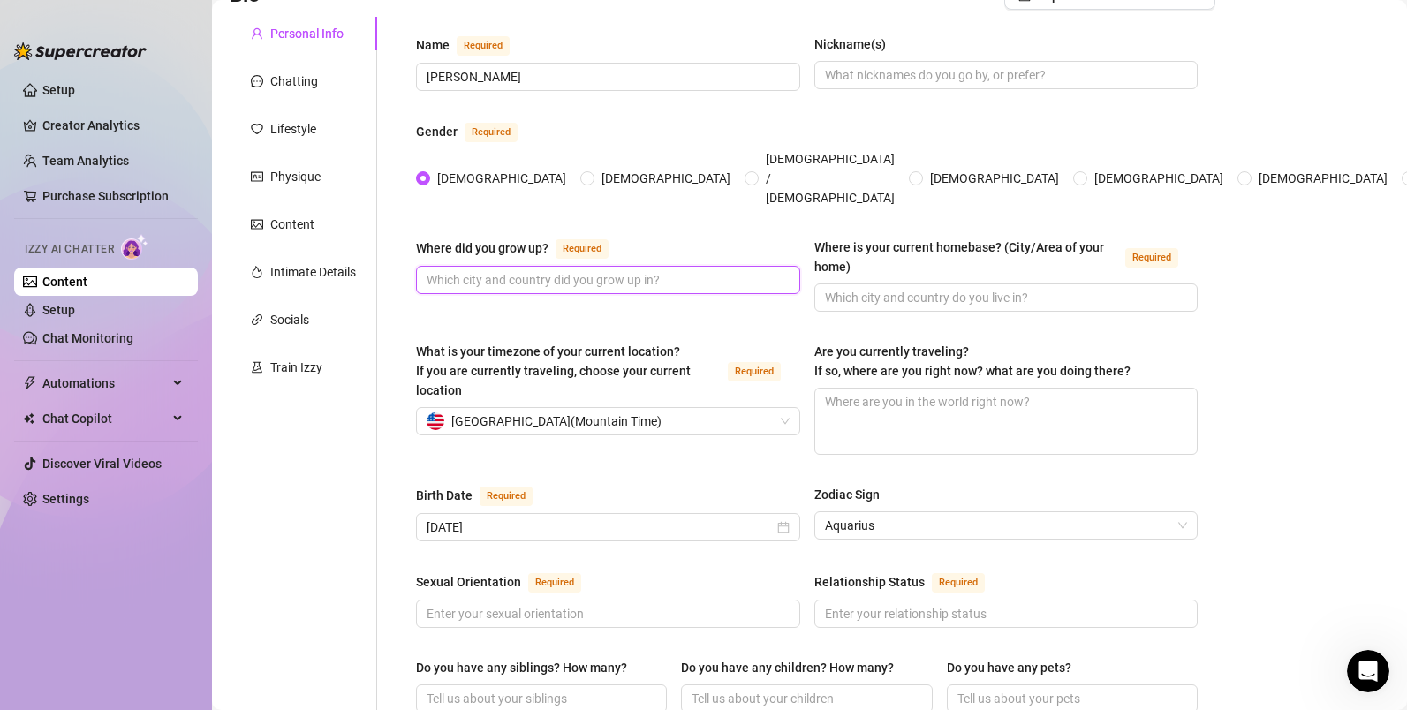
click at [730, 270] on input "Where did you grow up? Required" at bounding box center [606, 279] width 359 height 19
type input "[US_STATE], [GEOGRAPHIC_DATA]"
click at [1124, 286] on input "Where is your current homebase? (City/Area of your home) Required" at bounding box center [1004, 295] width 359 height 19
type input "[US_STATE], [GEOGRAPHIC_DATA]"
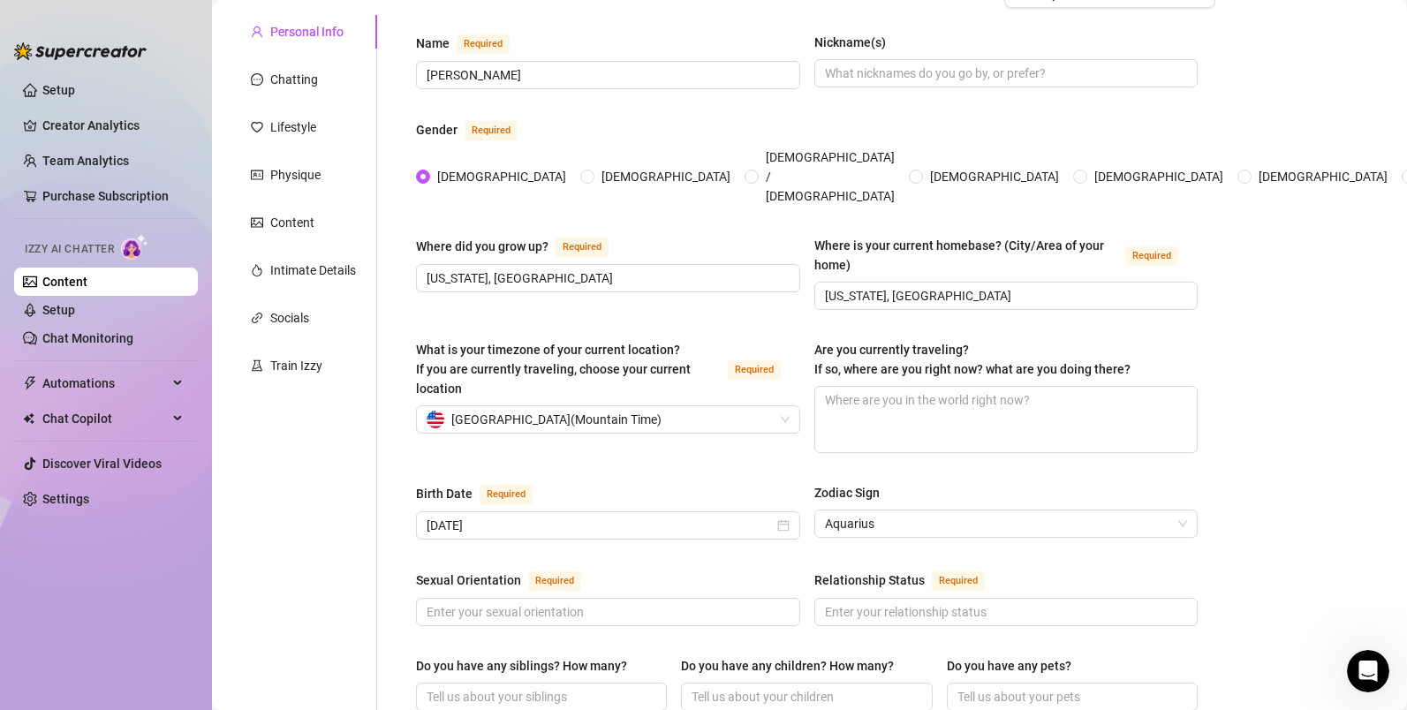
click at [1104, 404] on textarea "Are you currently traveling? If so, where are you right now? what are you doing…" at bounding box center [1006, 419] width 382 height 65
type textarea "N"
type textarea "No"
type textarea "Not"
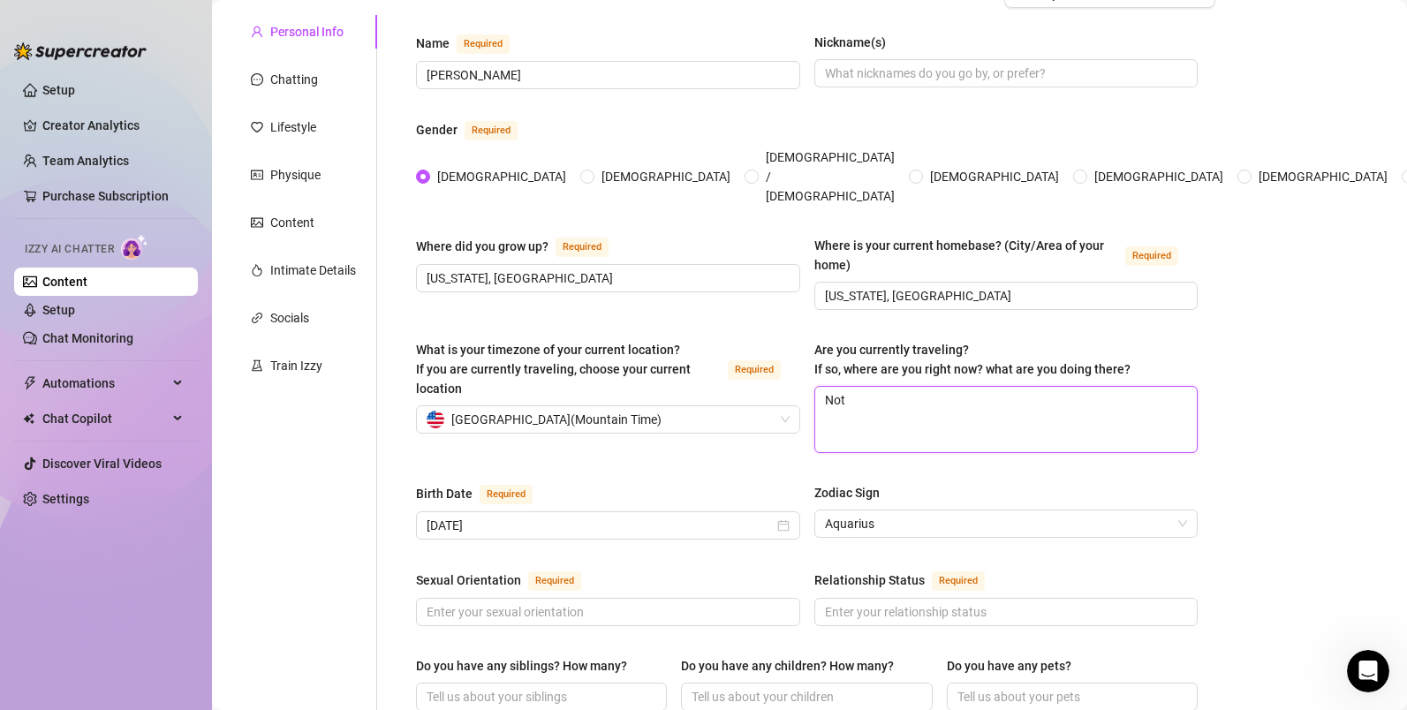
type textarea "Not"
type textarea "Not t"
type textarea "Not tr"
type textarea "Not trab"
type textarea "Not trabv"
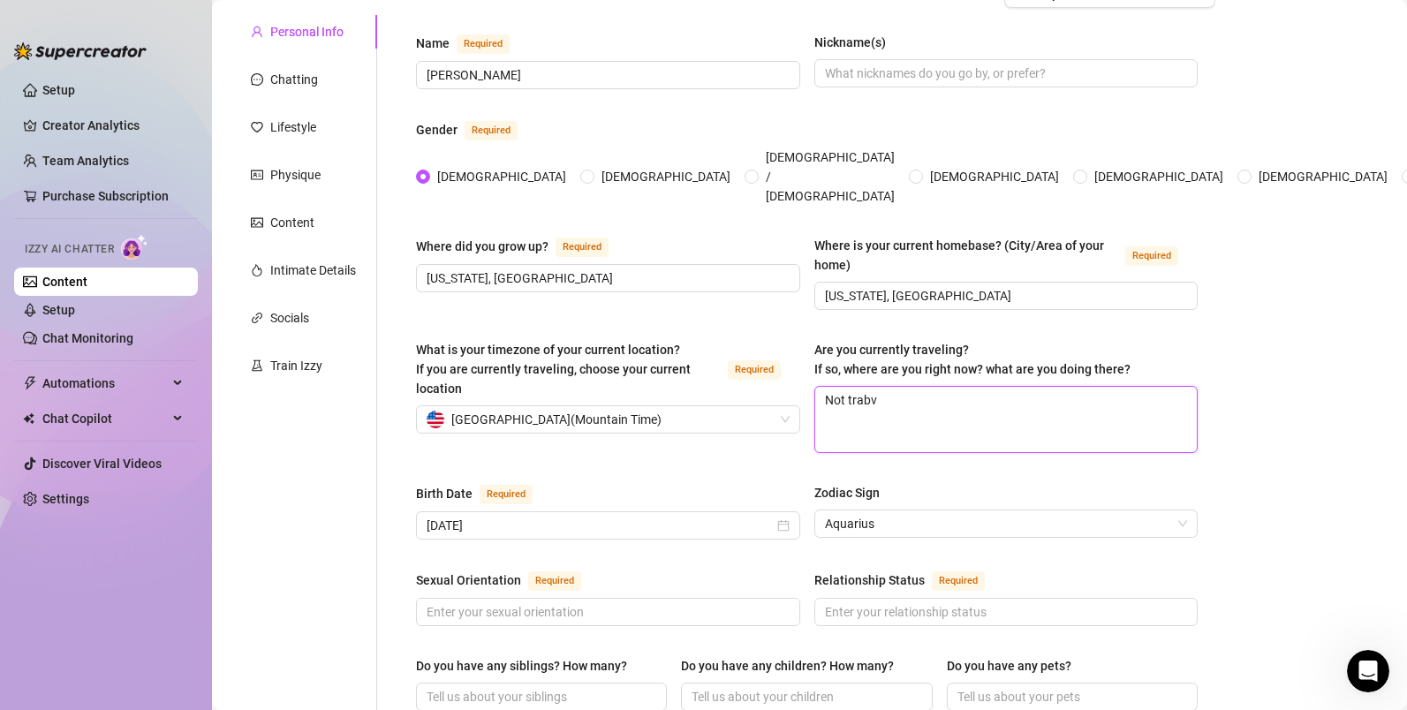
type textarea "Not trab"
type textarea "Not tra"
type textarea "Not trab"
type textarea "Not trabe"
type textarea "Not trab"
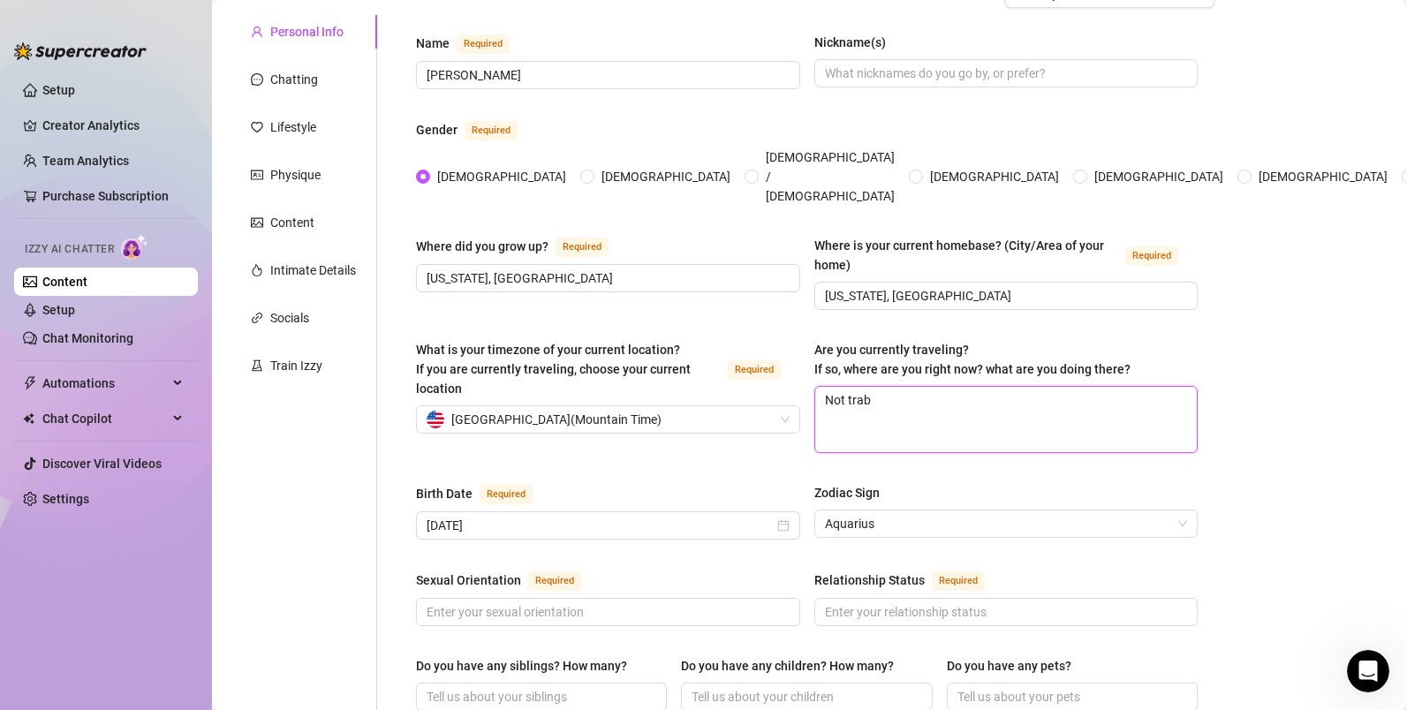
type textarea "Not tra"
type textarea "Not trav"
type textarea "Not trave"
type textarea "Not travel"
type textarea "Not travell"
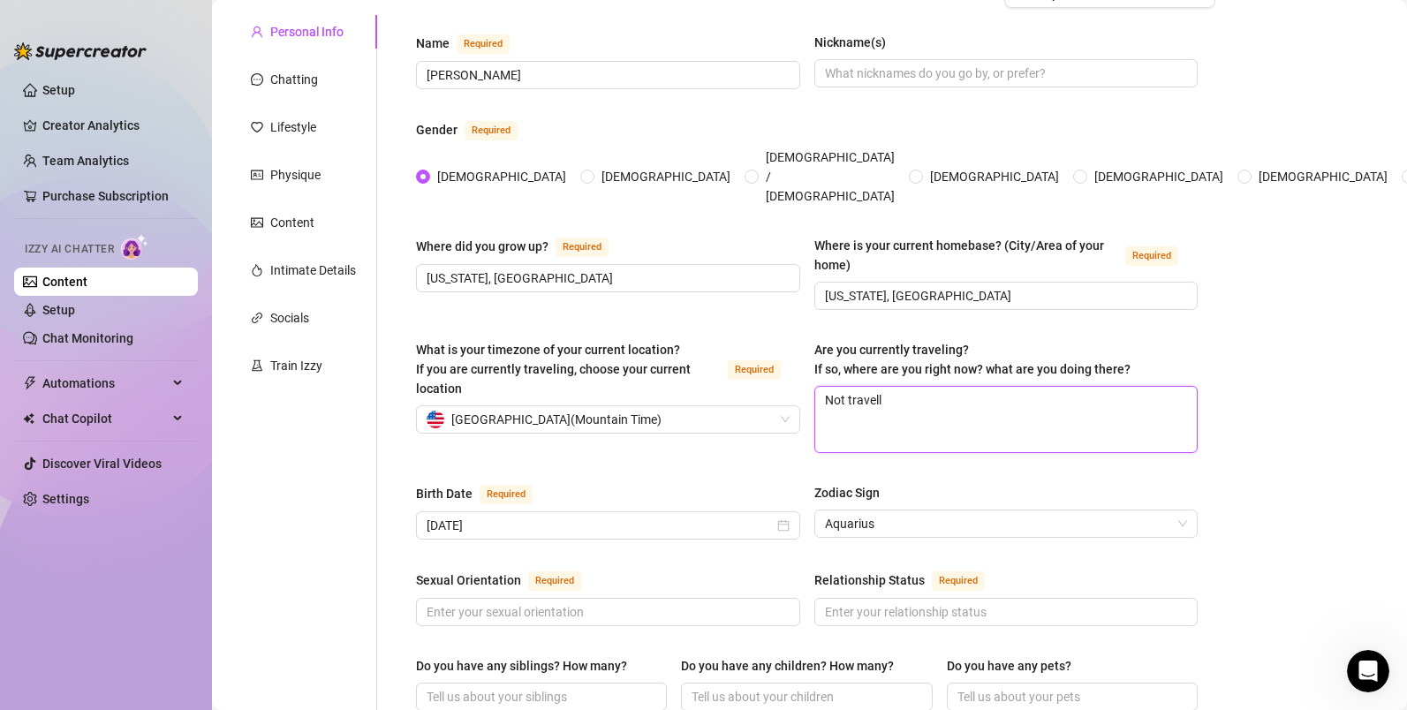
type textarea "Not travelli"
type textarea "Not travellin"
type textarea "Not travellinb"
type textarea "Not travellin"
type textarea "Not travelling"
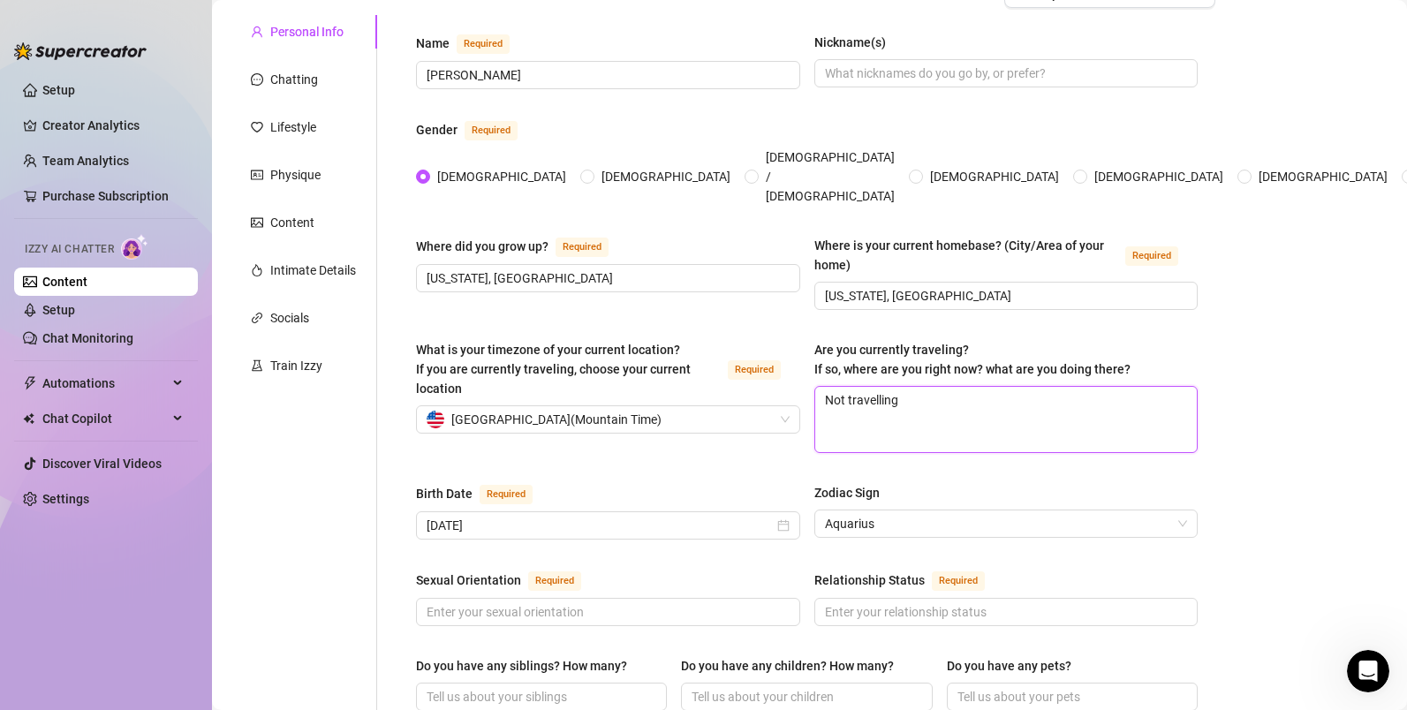
type textarea "Not travelling"
type textarea "Not travellin"
type textarea "Not travelli"
type textarea "Not travell"
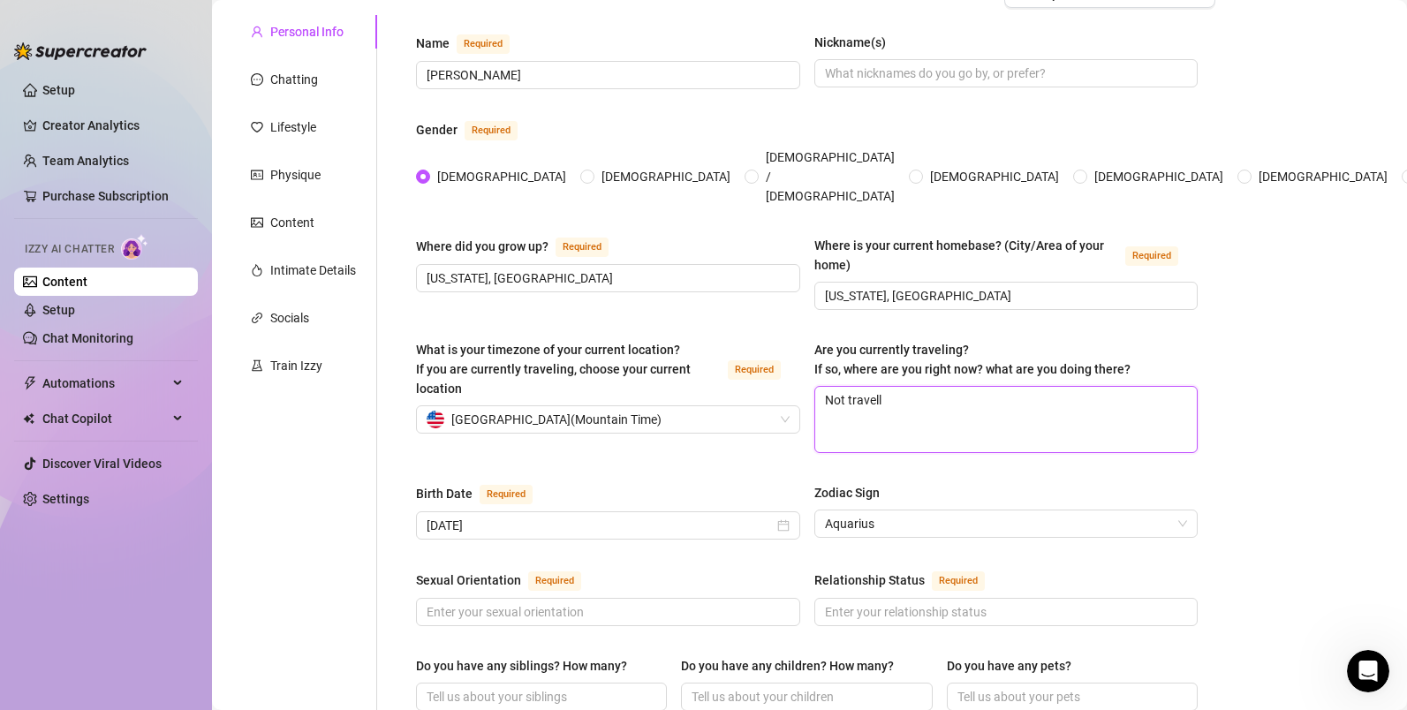
type textarea "Not travel"
type textarea "Not traveli"
type textarea "Not travelin"
type textarea "Not traveling"
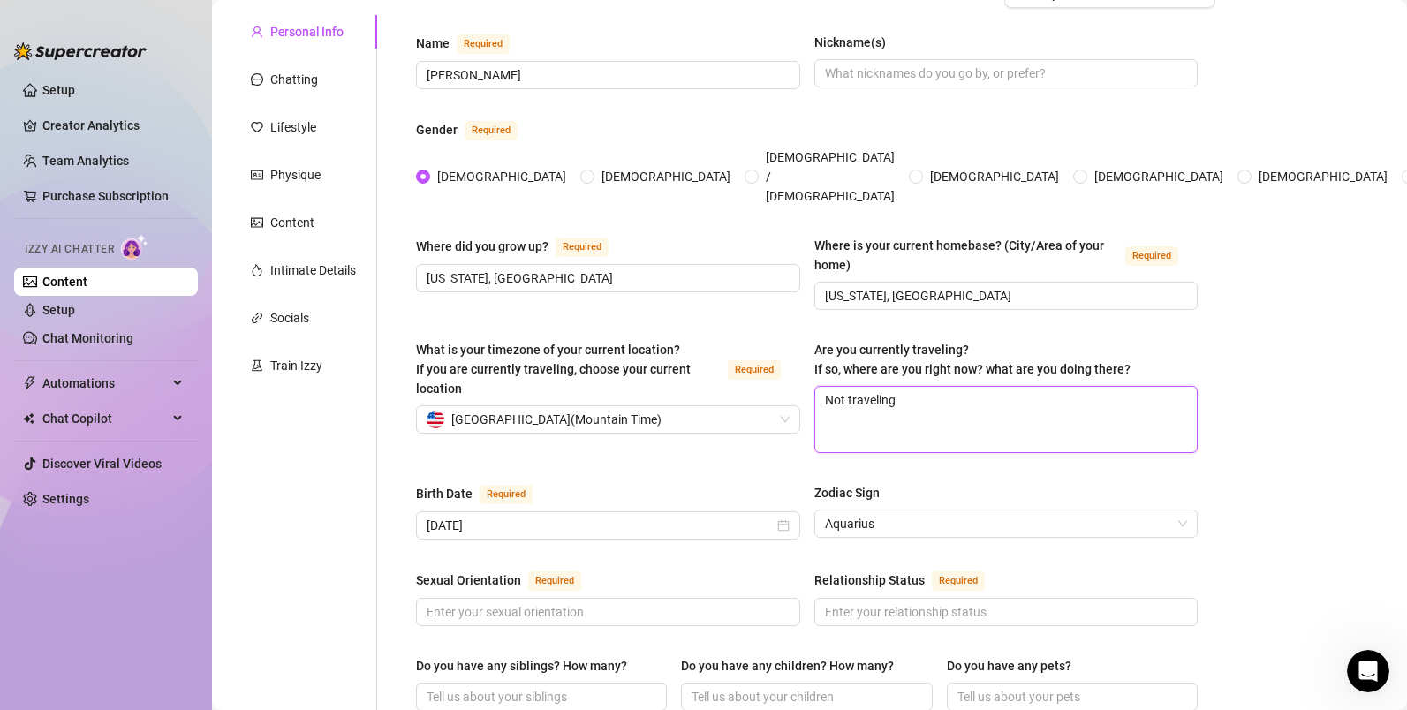
type textarea "Not traveling j"
type textarea "Not traveling ju"
type textarea "Not traveling jus"
type textarea "Not traveling just"
type textarea "Not traveling just a"
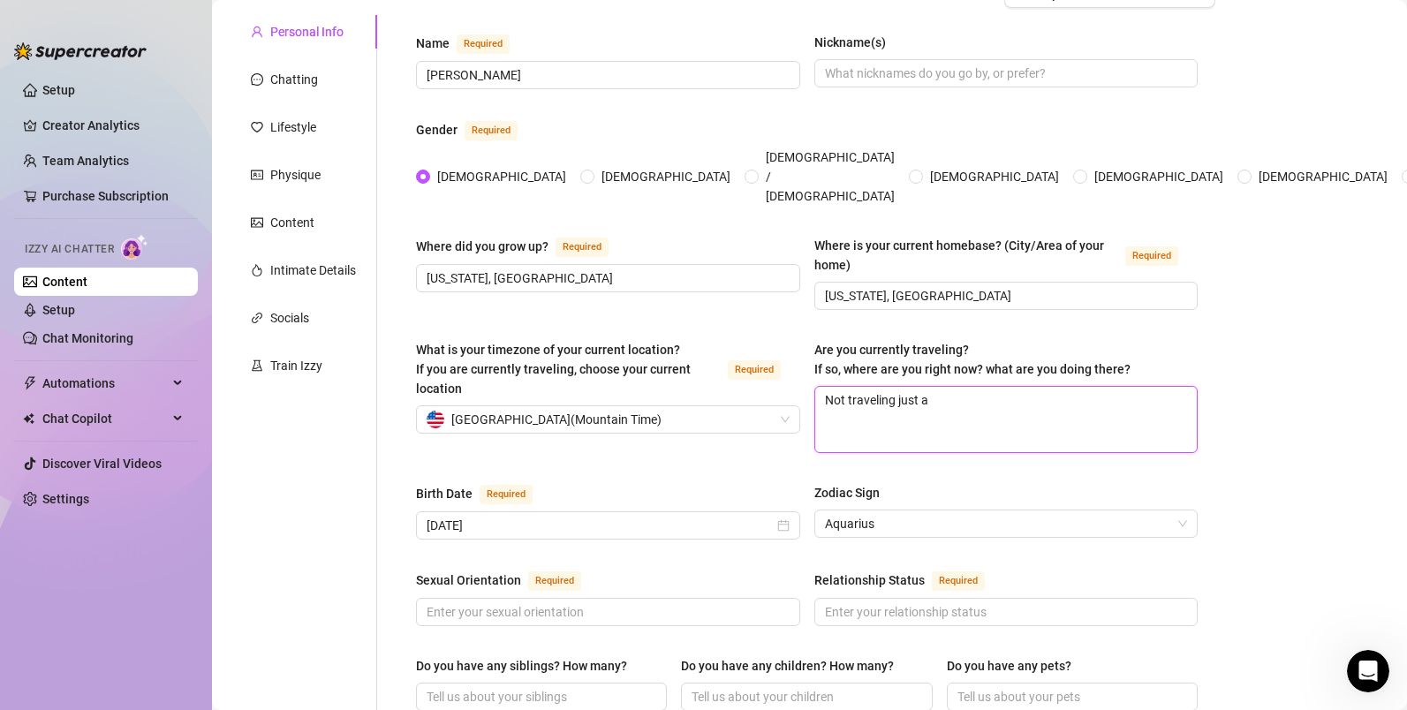
type textarea "Not traveling just a"
type textarea "Not traveling just a h"
type textarea "Not traveling just a ho"
type textarea "Not traveling just a home"
type textarea "Not traveling just a homeb"
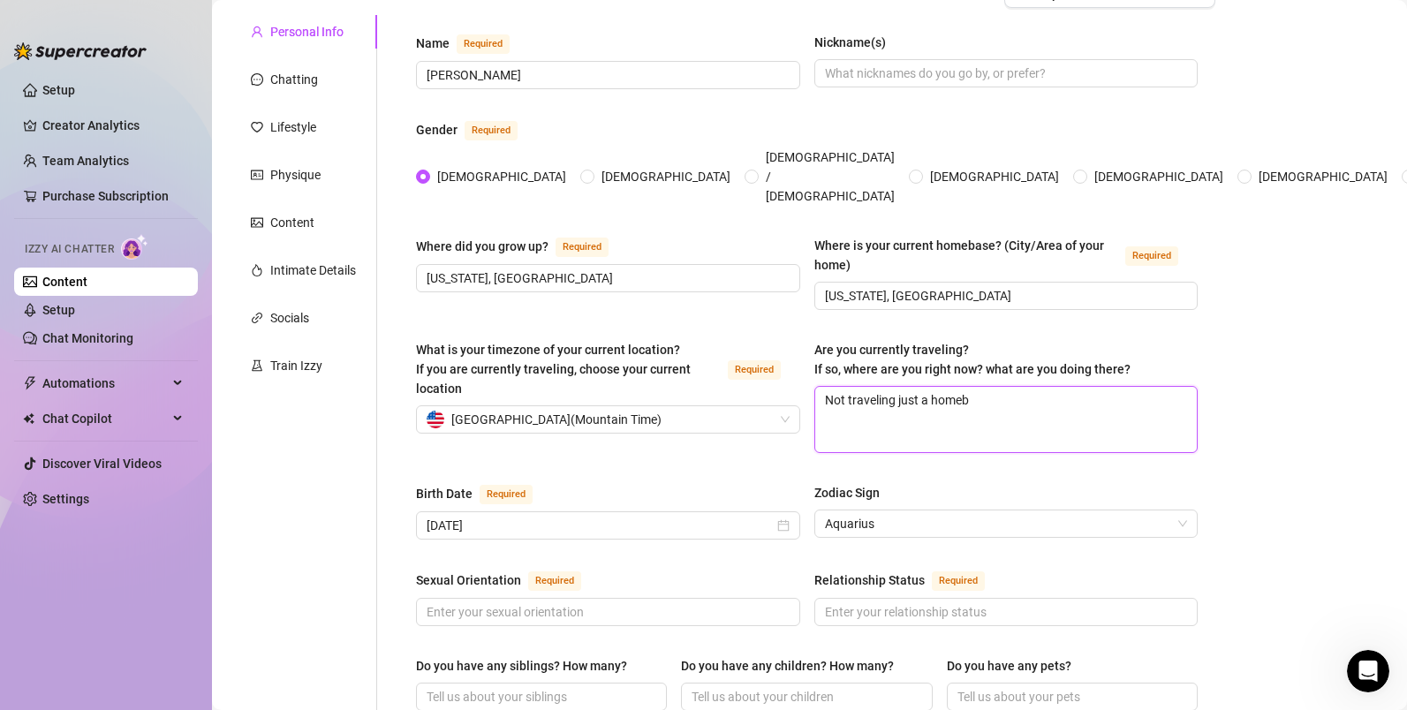
type textarea "Not traveling just a homebo"
type textarea "Not traveling just a homebod"
type textarea "Not traveling just a homebody"
type textarea "Not traveling just a homebody!"
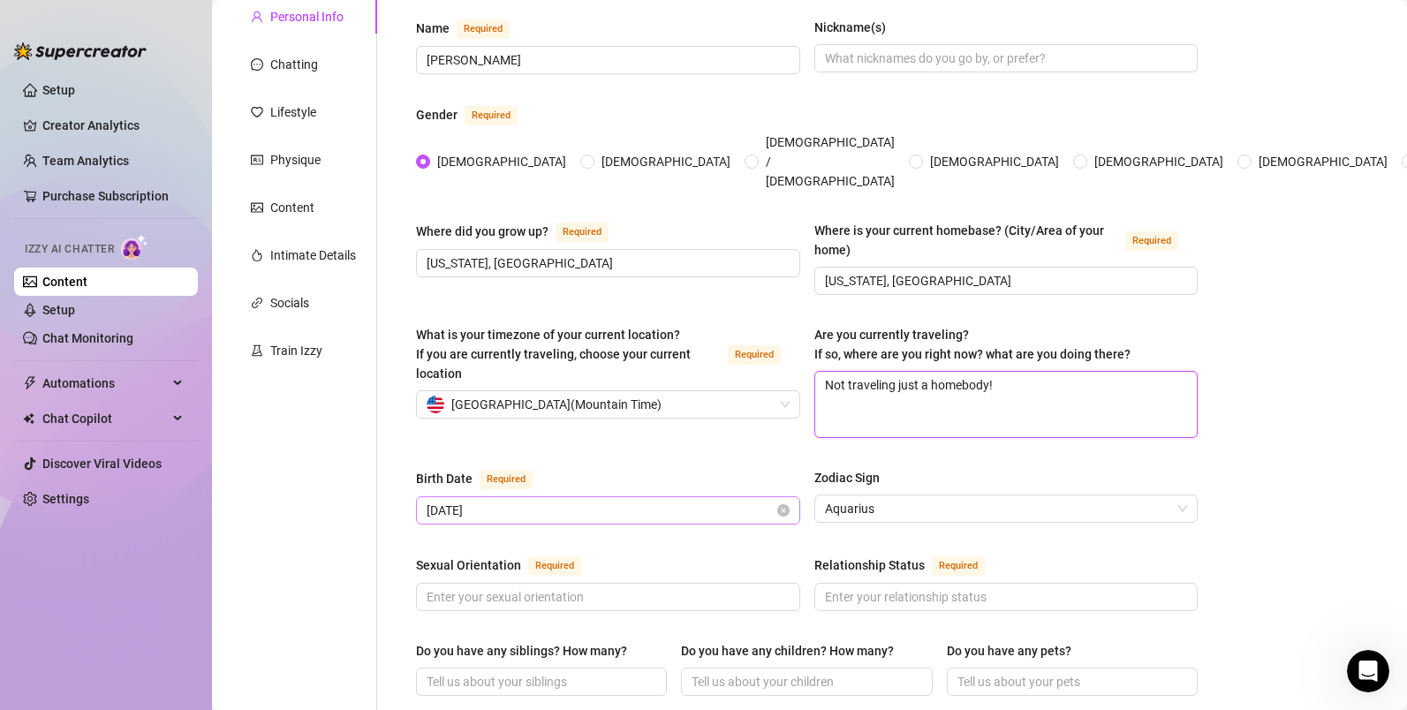
scroll to position [172, 0]
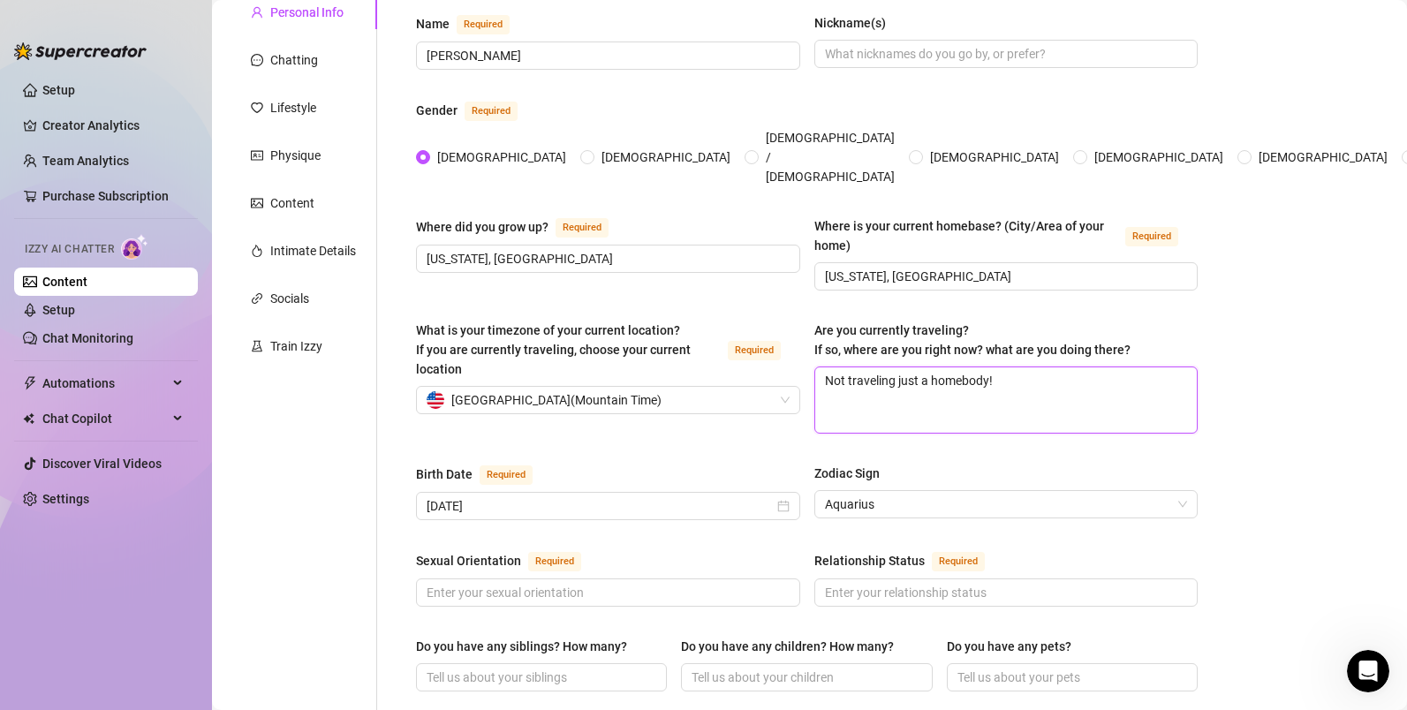
drag, startPoint x: 1008, startPoint y: 347, endPoint x: 834, endPoint y: 347, distance: 174.0
click at [834, 367] on textarea "Not traveling just a homebody!" at bounding box center [1006, 399] width 382 height 65
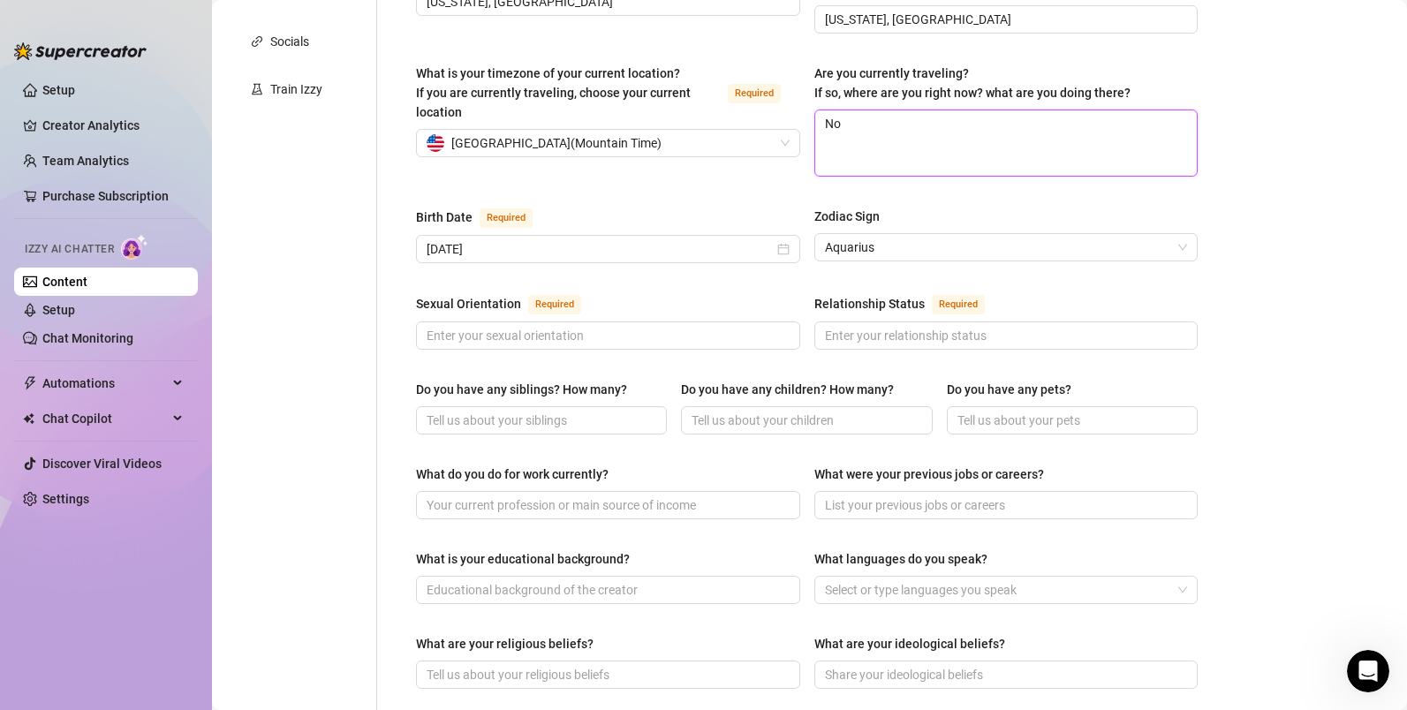
scroll to position [555, 0]
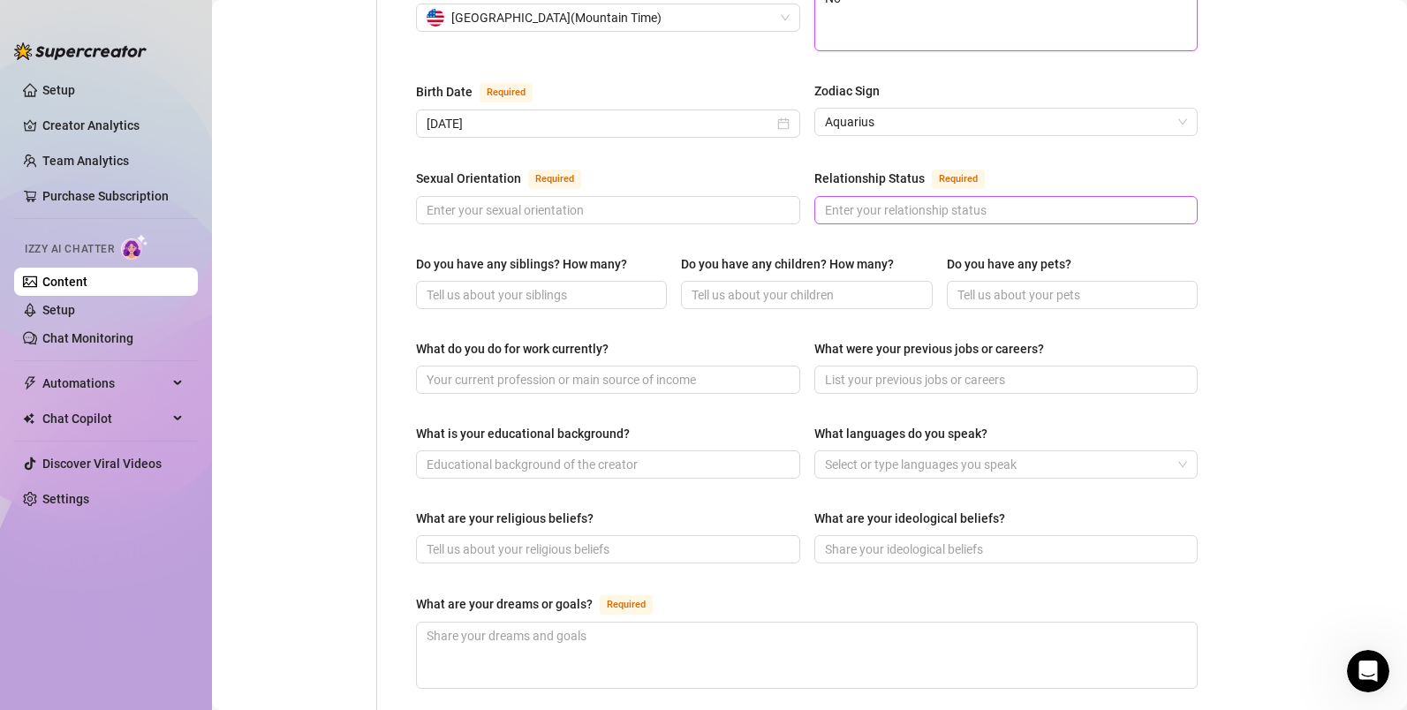
type textarea "No"
click at [934, 200] on input "Relationship Status Required" at bounding box center [1004, 209] width 359 height 19
type input "Married"
click at [639, 196] on span at bounding box center [608, 210] width 384 height 28
click at [641, 200] on input "Sexual Orientation Required" at bounding box center [606, 209] width 359 height 19
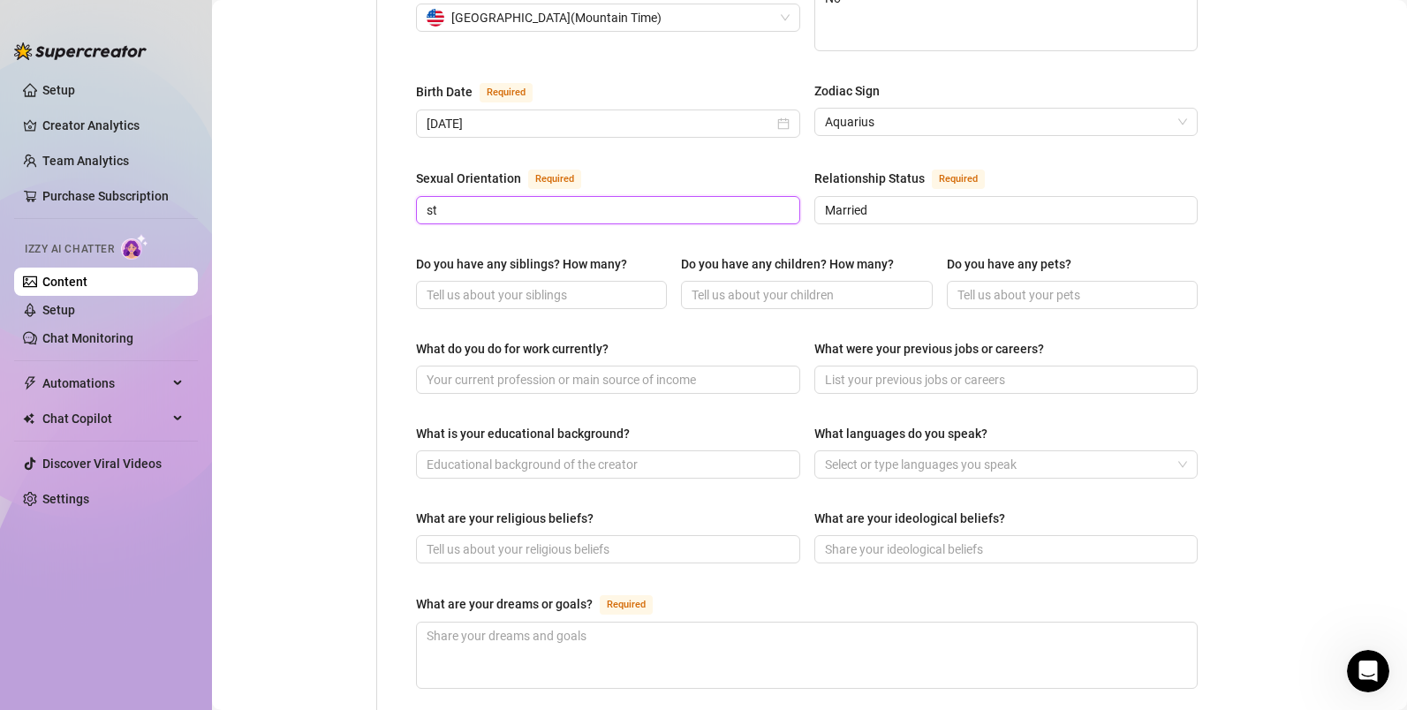
type input "s"
type input "bi"
click at [646, 285] on input "Do you have any siblings? How many?" at bounding box center [540, 294] width 226 height 19
click at [1069, 285] on input "Do you have any pets?" at bounding box center [1070, 294] width 226 height 19
type input "I have one cat"
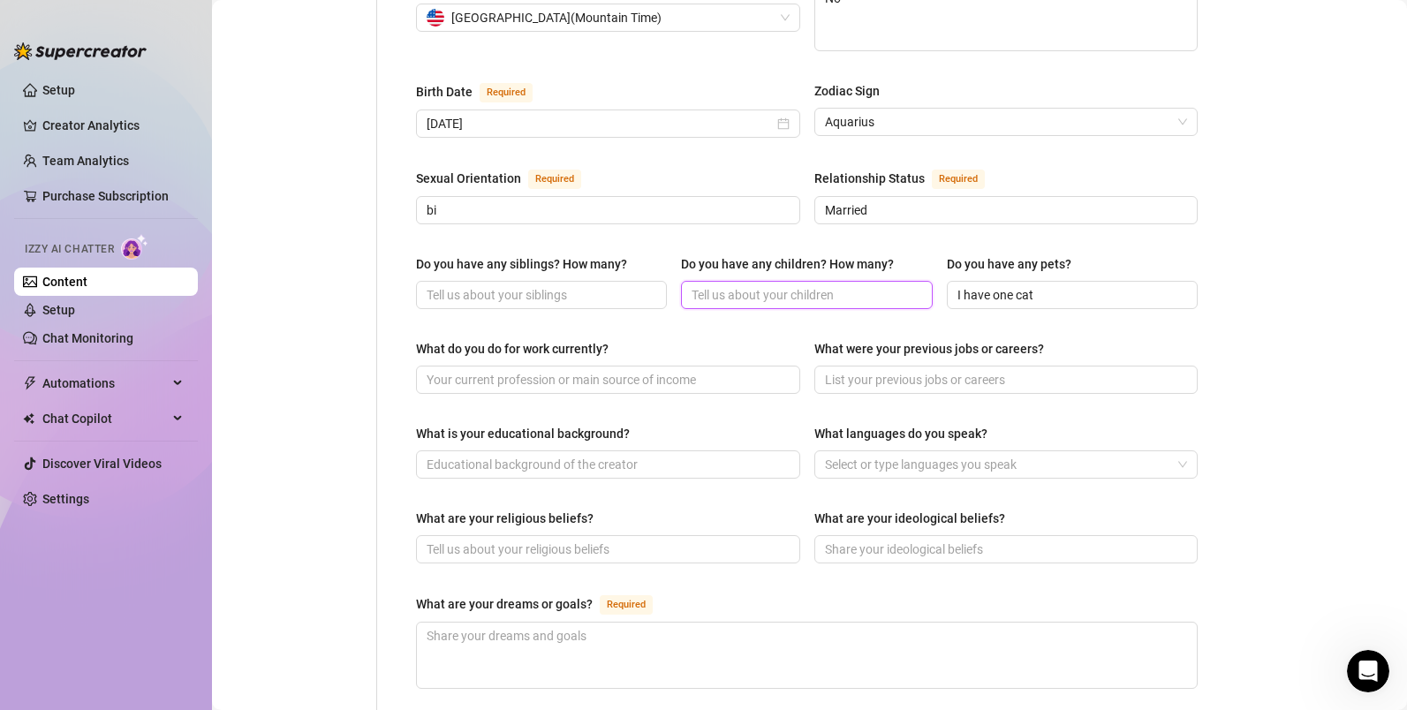
click at [734, 285] on input "Do you have any children? How many?" at bounding box center [805, 294] width 226 height 19
type input "I have two children but I don't like to mention them"
click at [547, 281] on span at bounding box center [541, 295] width 251 height 28
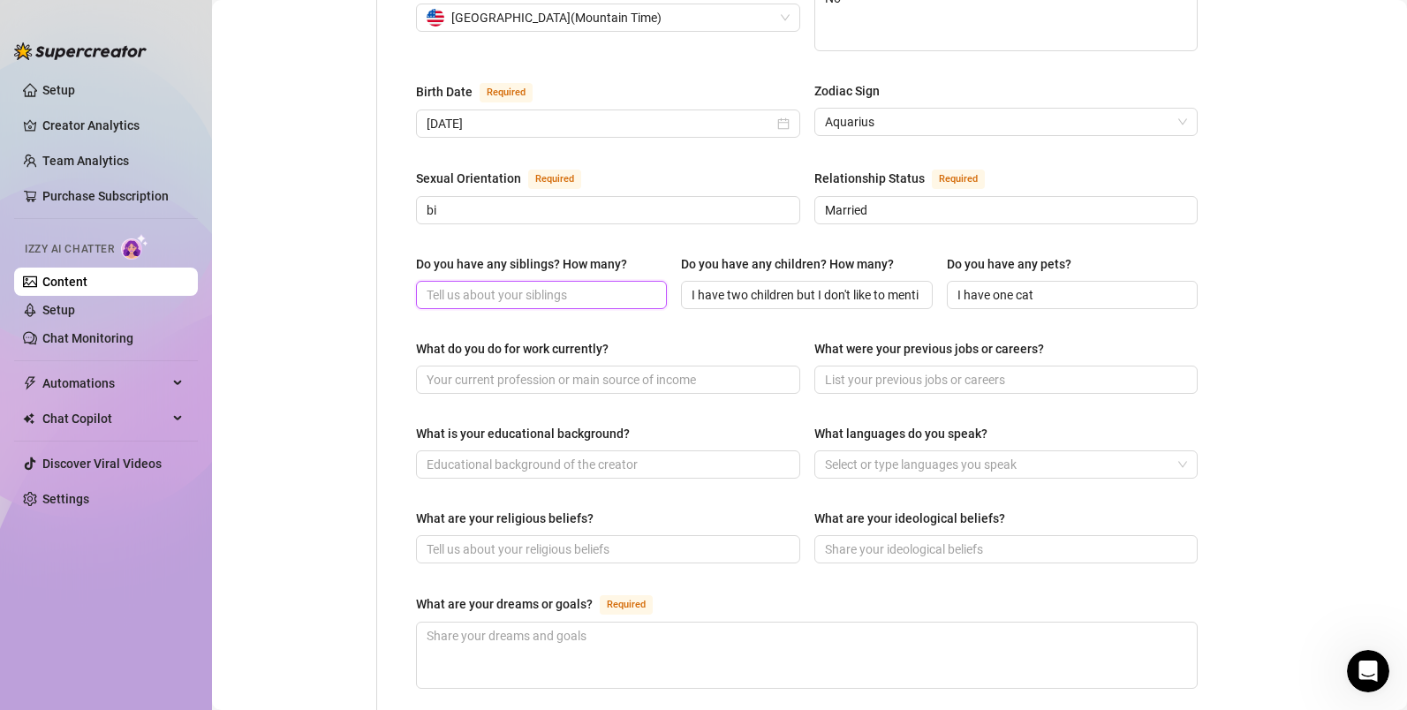
click at [589, 285] on input "Do you have any siblings? How many?" at bounding box center [540, 294] width 226 height 19
drag, startPoint x: 517, startPoint y: 257, endPoint x: 462, endPoint y: 268, distance: 55.8
click at [462, 285] on input "I have one sibling" at bounding box center [540, 294] width 226 height 19
type input "I have one sibling"
click at [707, 339] on div "What do you do for work currently?" at bounding box center [608, 352] width 384 height 26
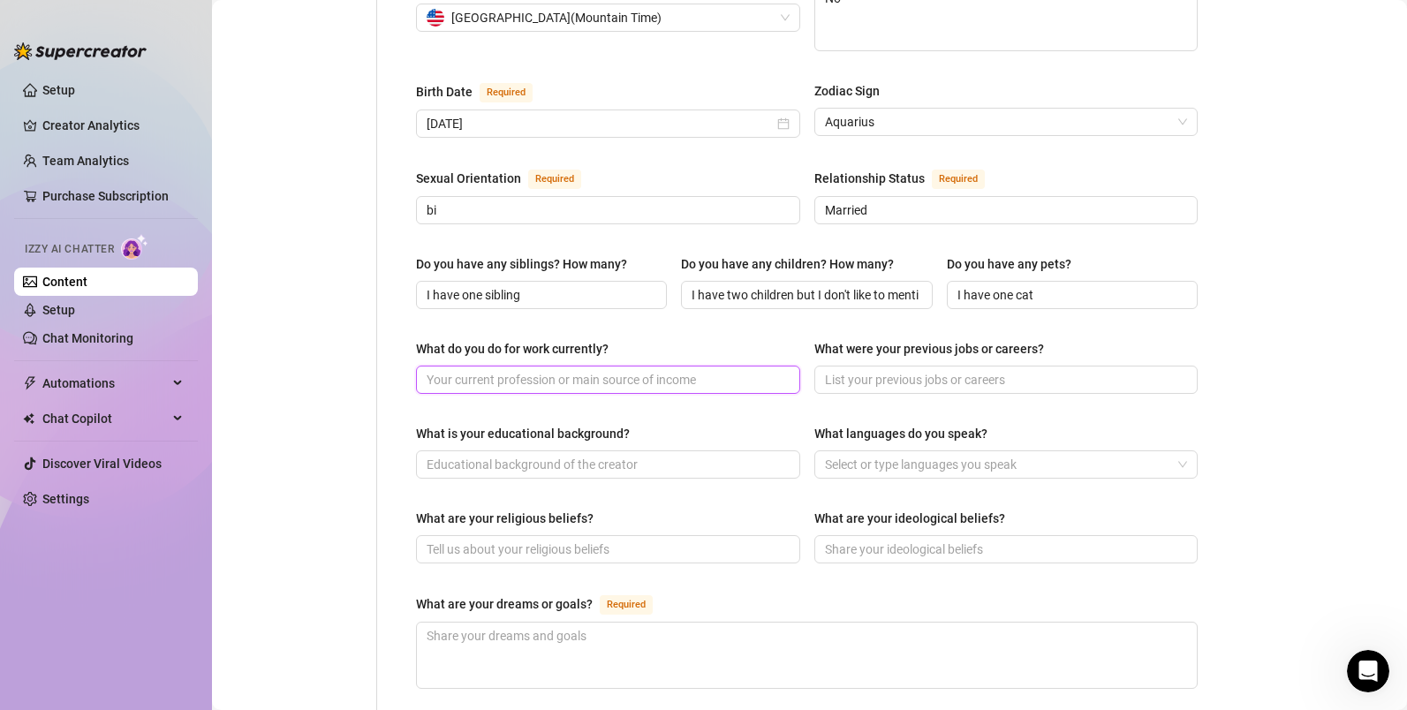
click at [681, 370] on input "What do you do for work currently?" at bounding box center [606, 379] width 359 height 19
type input "yoga teacher and massage therapist"
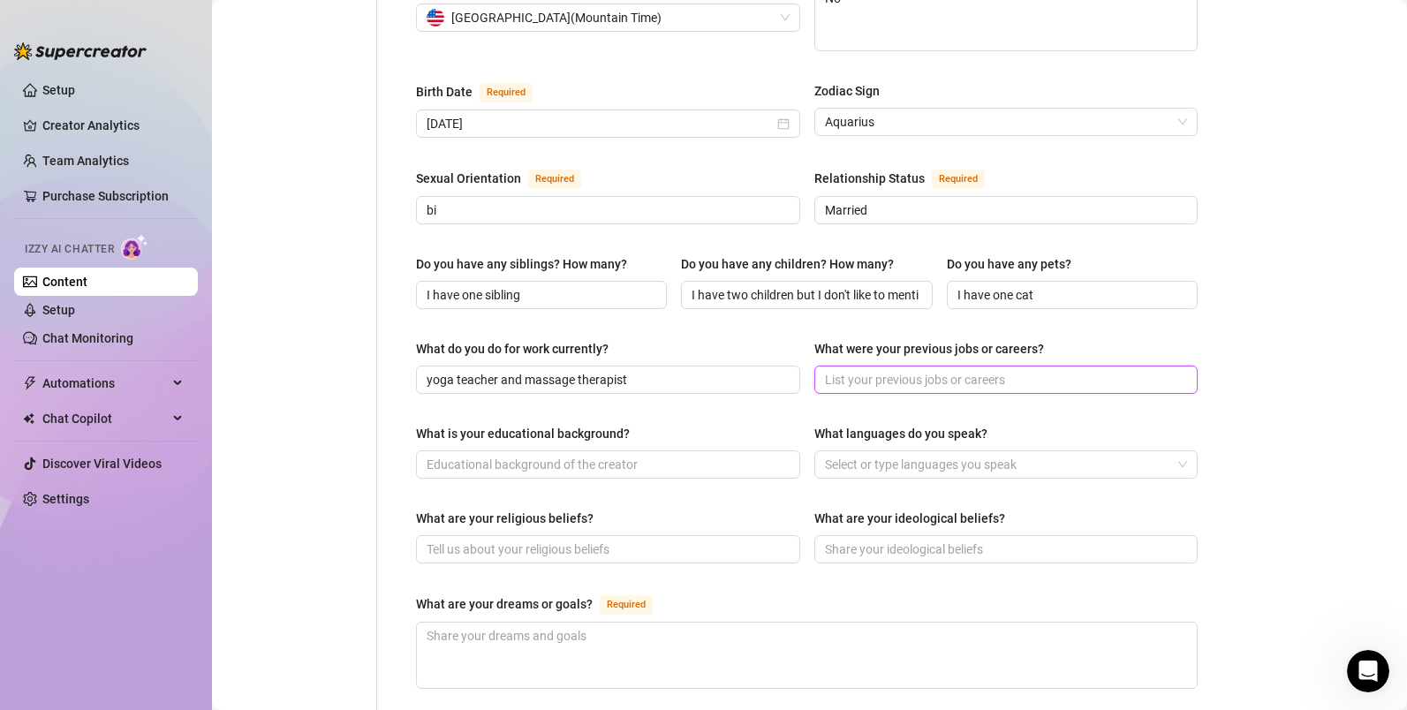
click at [930, 370] on input "What were your previous jobs or careers?" at bounding box center [1004, 379] width 359 height 19
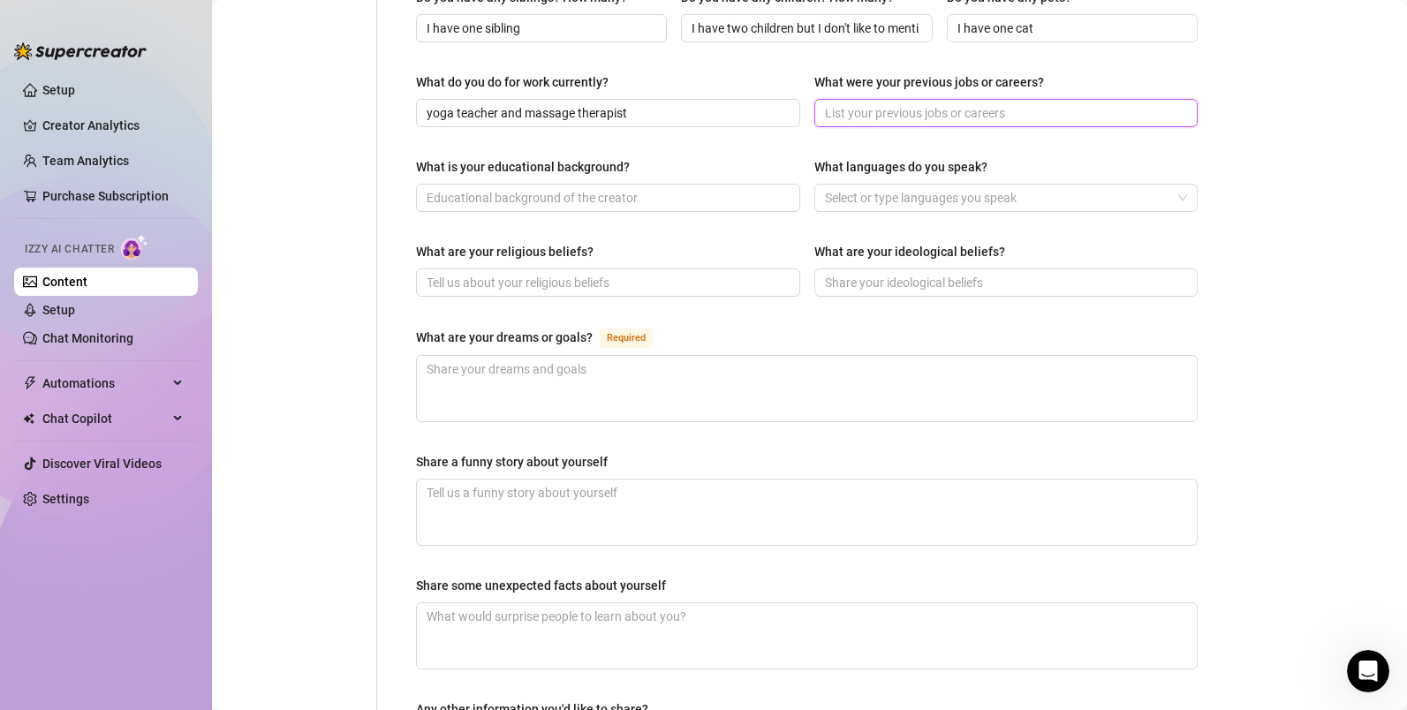
scroll to position [793, 0]
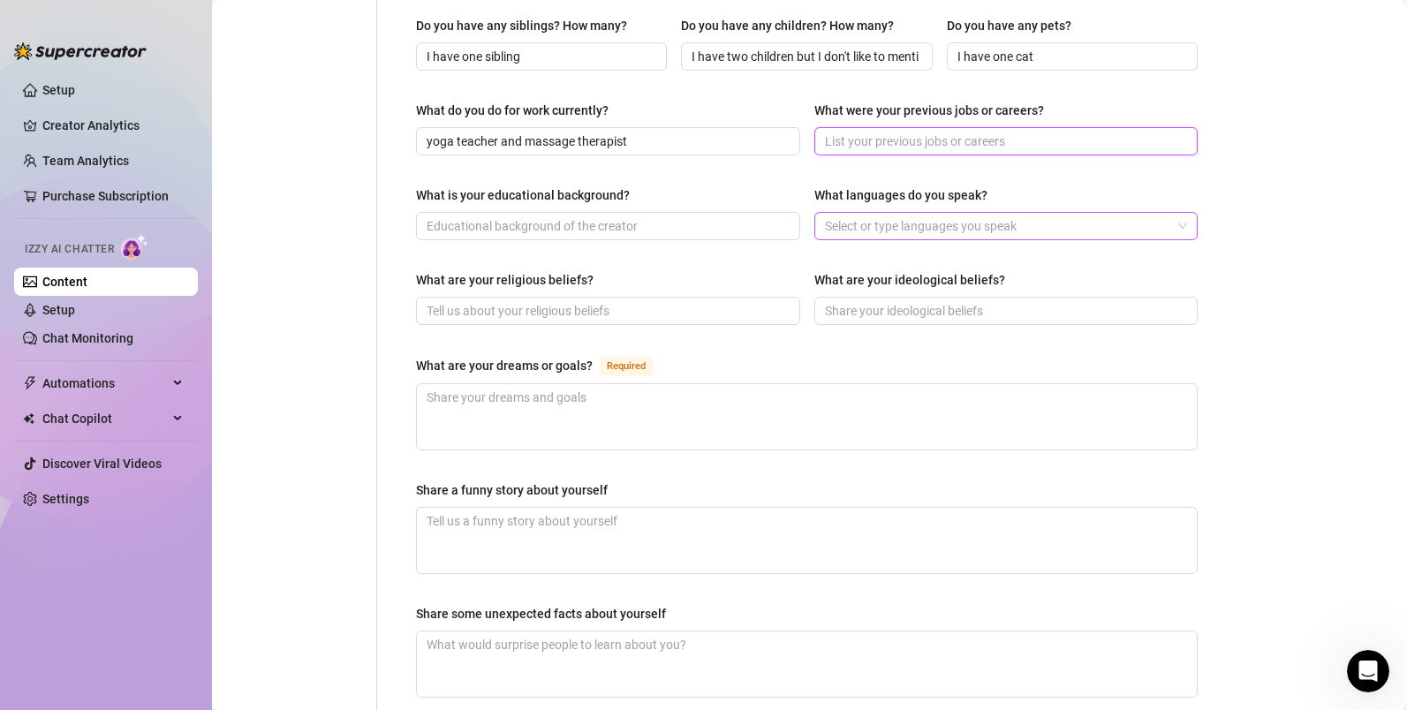
click at [986, 214] on div at bounding box center [997, 226] width 359 height 25
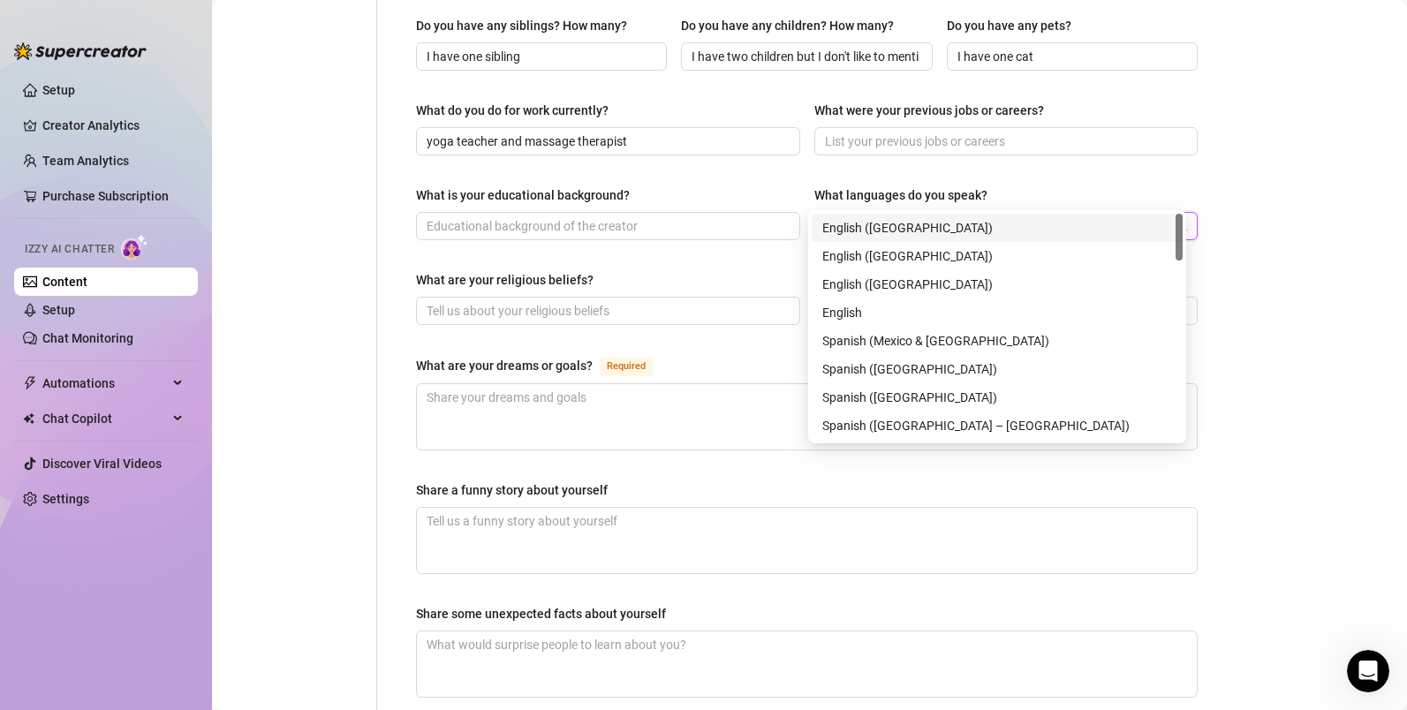
click at [910, 230] on div "English ([GEOGRAPHIC_DATA])" at bounding box center [997, 227] width 350 height 19
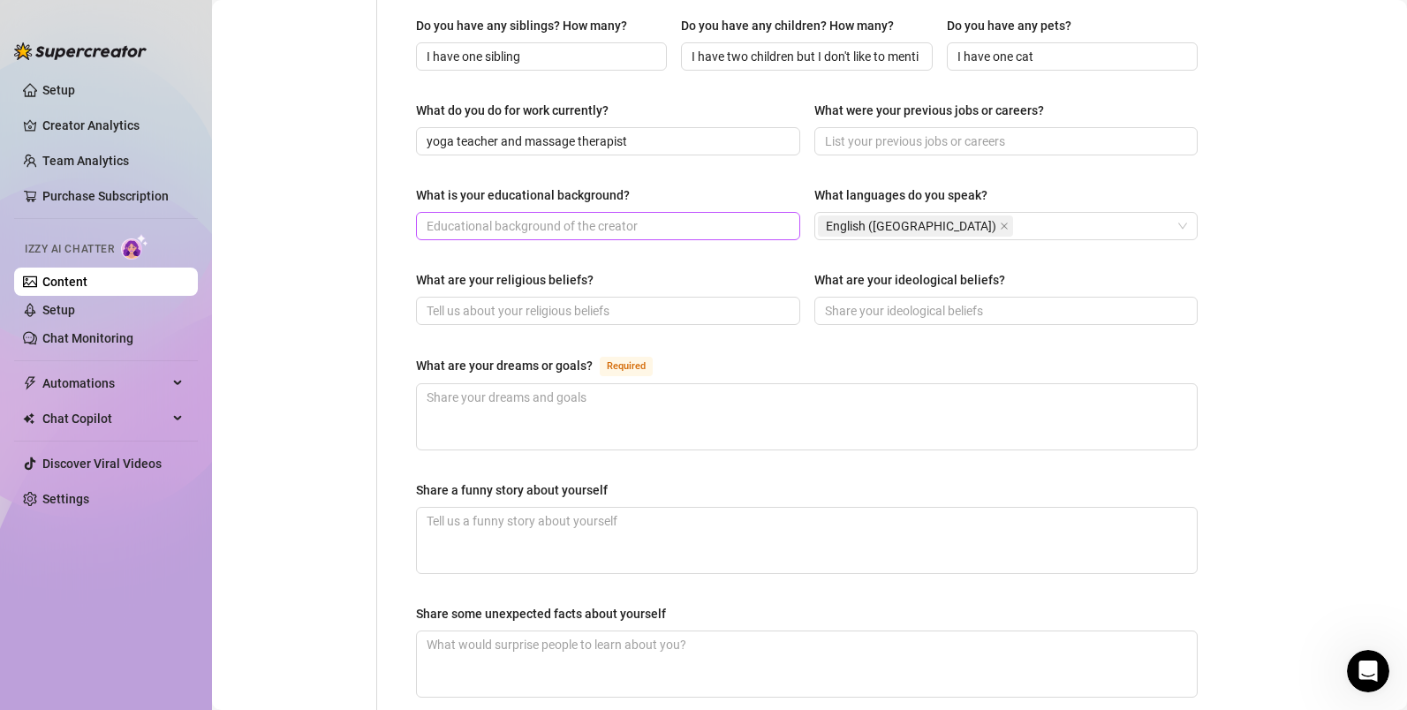
click at [651, 212] on span at bounding box center [608, 226] width 384 height 28
click at [860, 132] on input "What were your previous jobs or careers?" at bounding box center [1004, 141] width 359 height 19
type input "d"
type input "worked at a pizza place as well as an ice cream shop"
click at [684, 216] on input "What is your educational background?" at bounding box center [606, 225] width 359 height 19
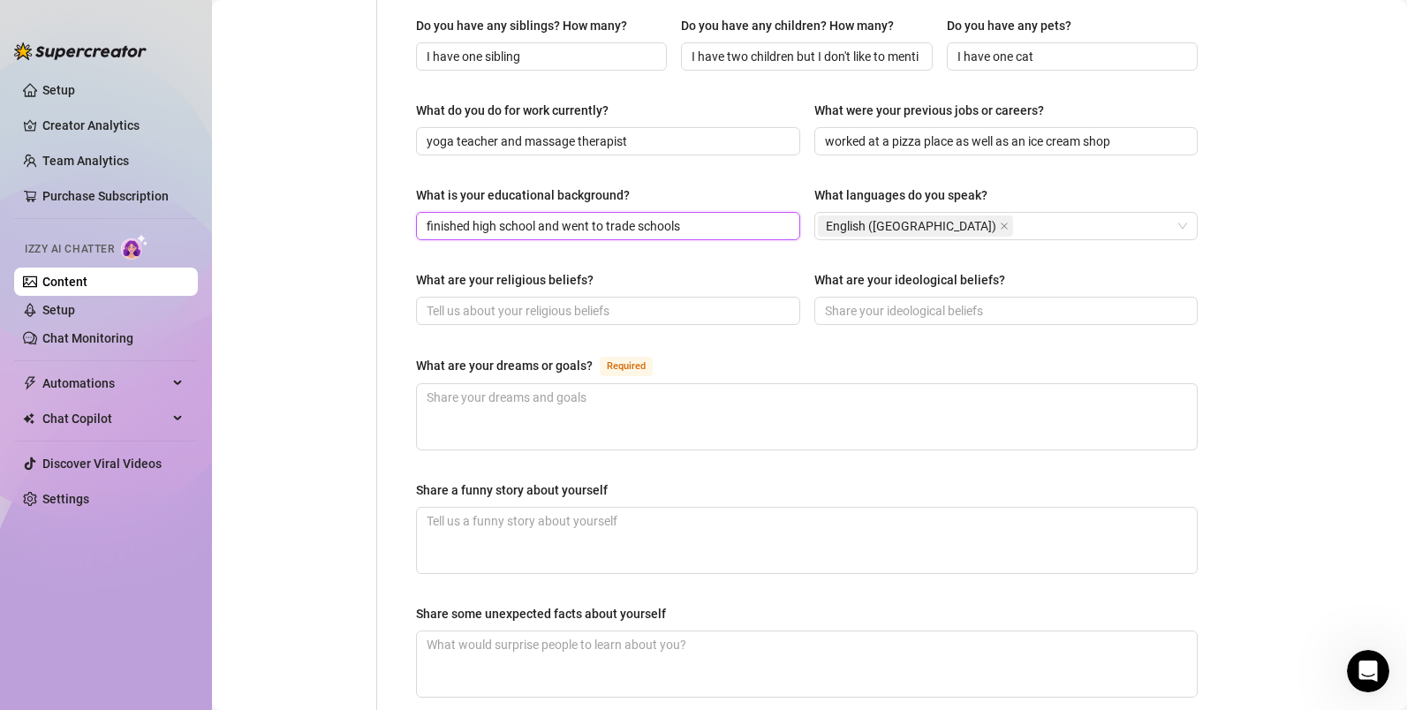
type input "finished high school and went to trade schools"
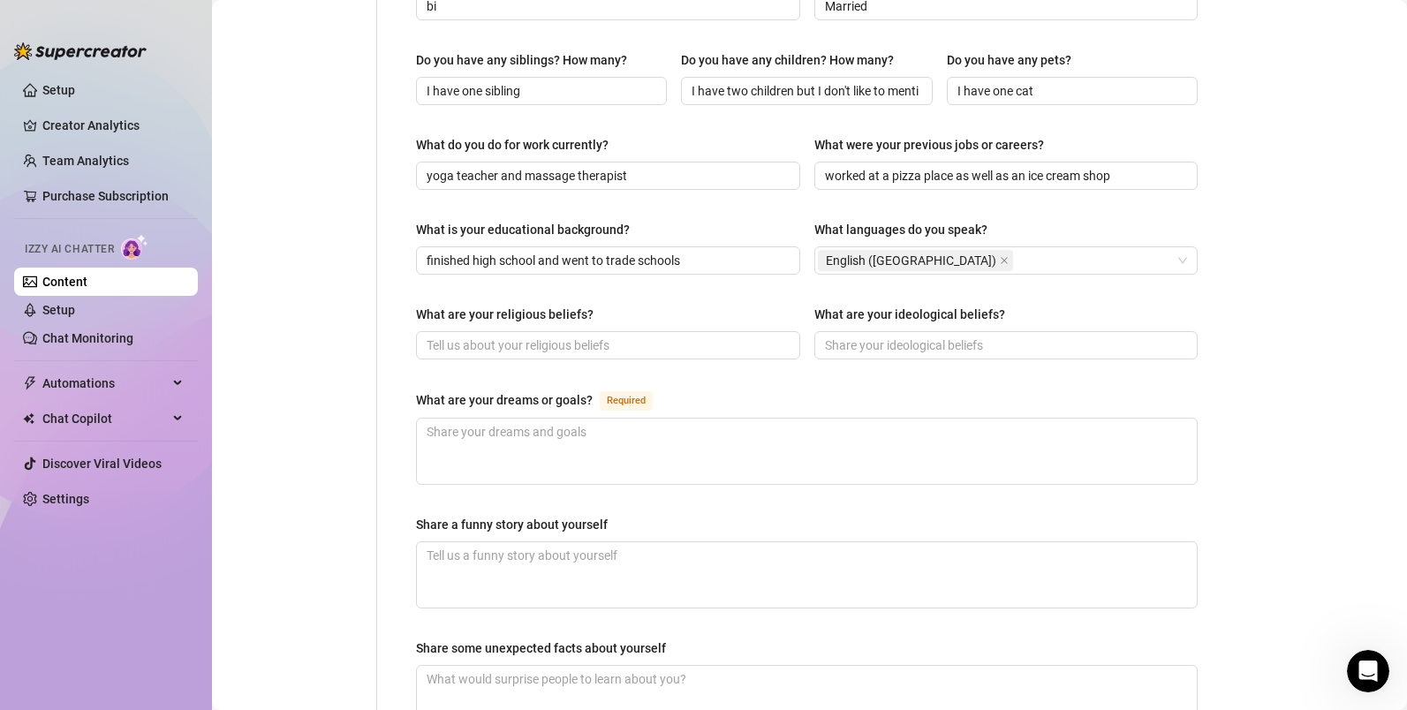
scroll to position [736, 0]
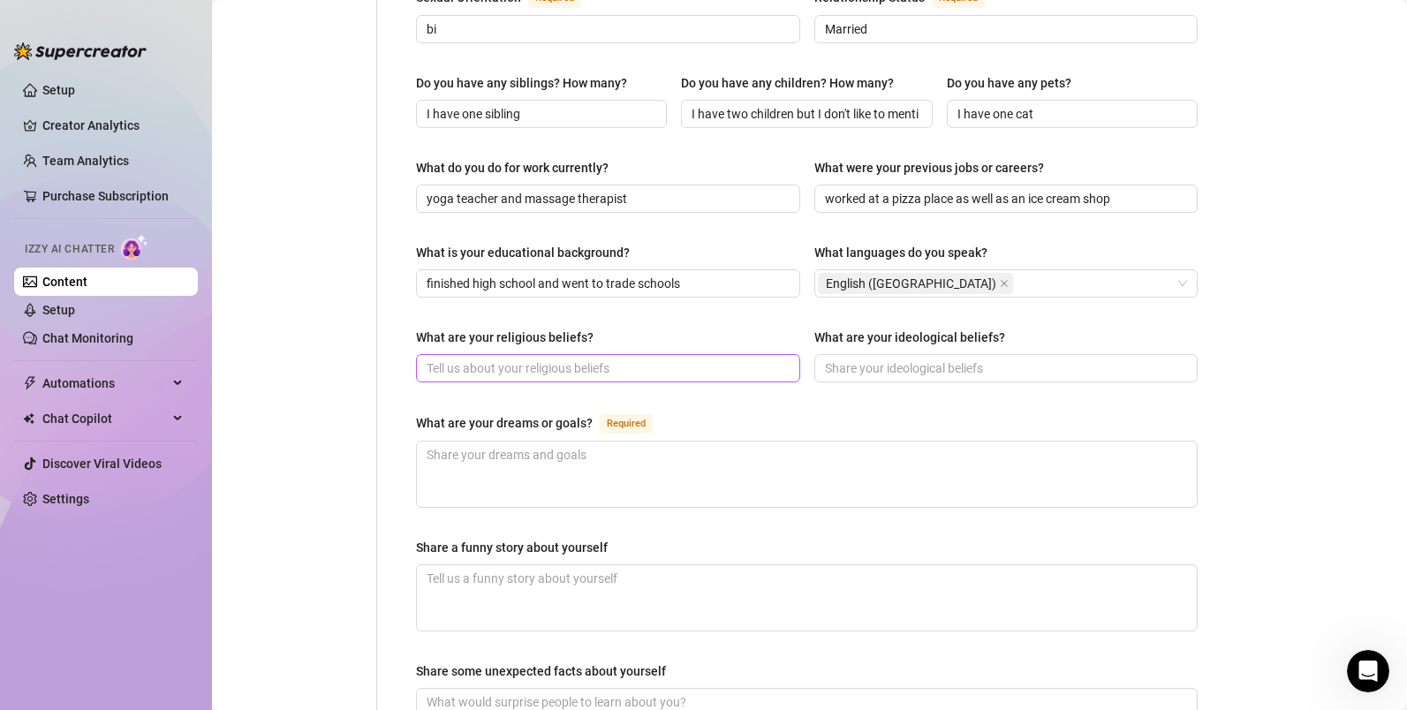
click at [488, 354] on span at bounding box center [608, 368] width 384 height 28
click at [645, 354] on span at bounding box center [608, 368] width 384 height 28
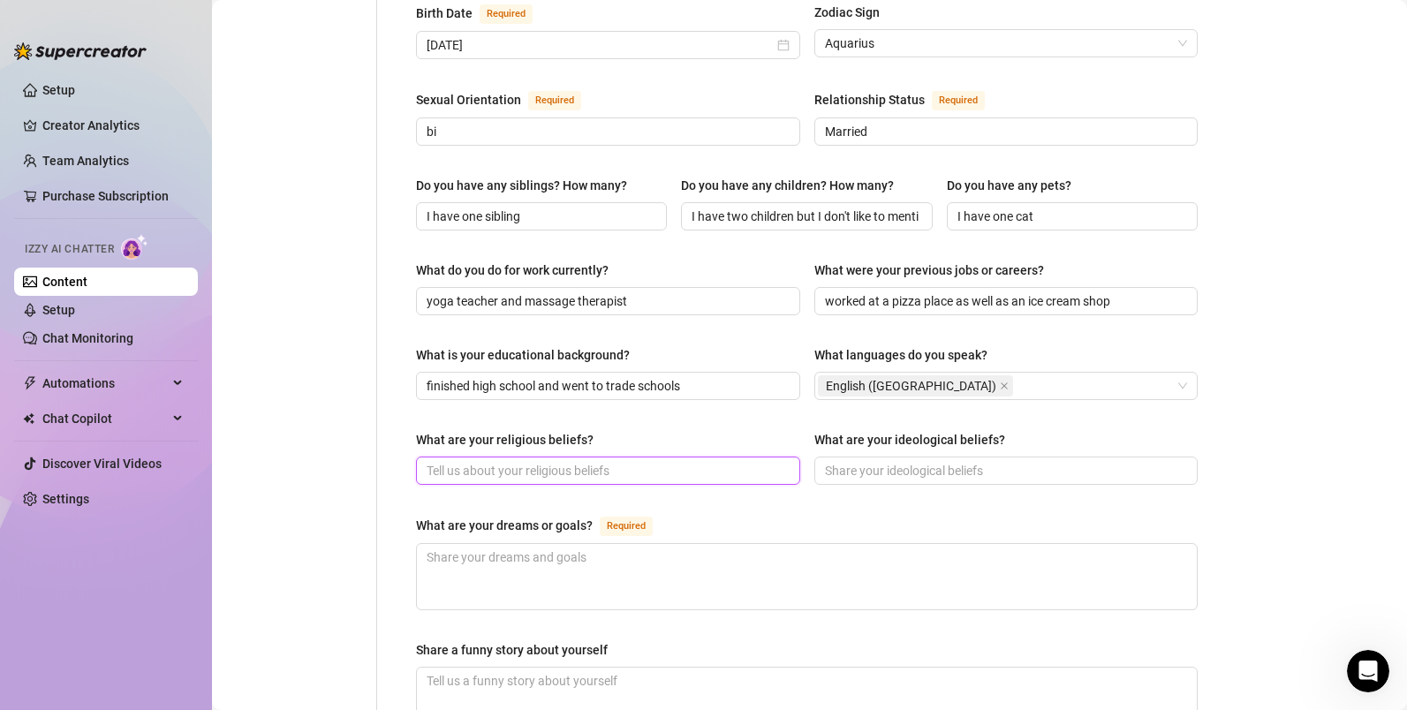
scroll to position [632, 0]
type input "Not religious but I am spiritual"
type input "i don't even know what that means"
click at [588, 560] on textarea "What are your dreams or goals? Required" at bounding box center [807, 577] width 780 height 65
type textarea "M"
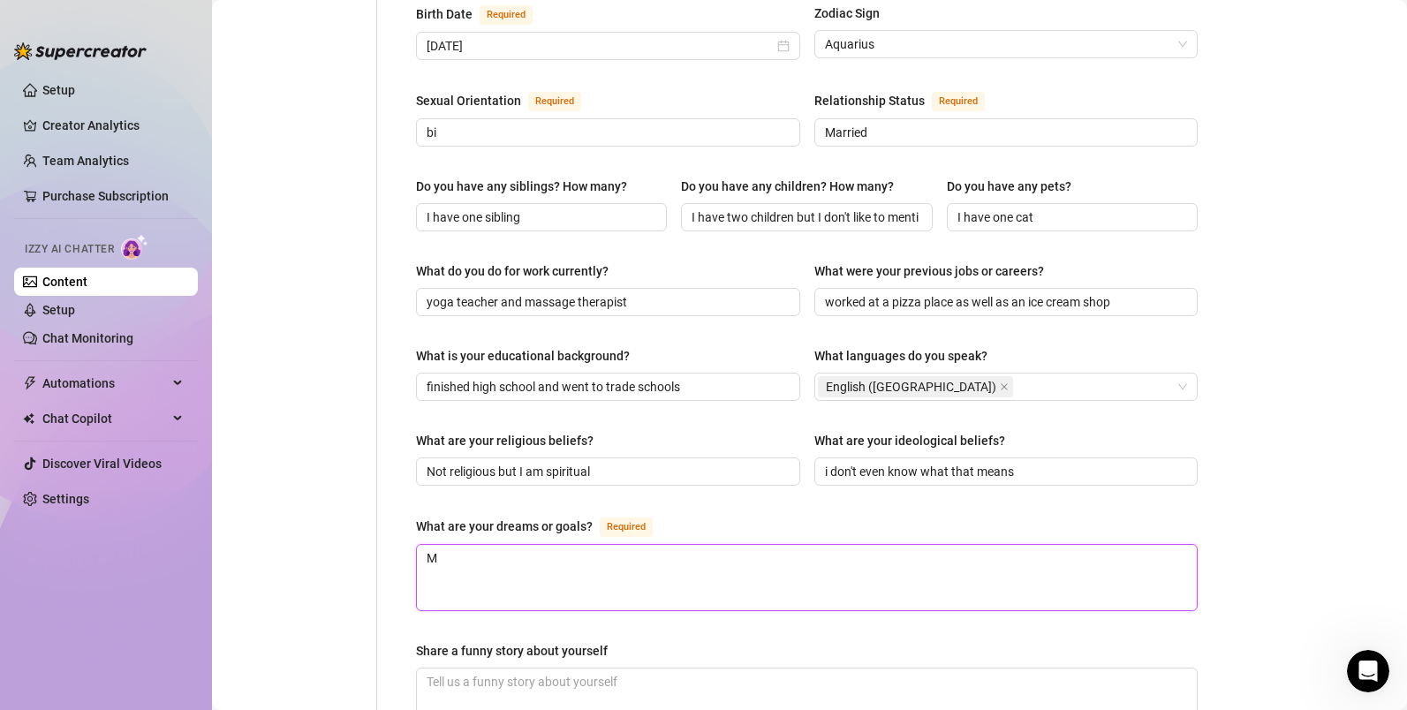
type textarea "My"
type textarea "My d"
type textarea "My dr"
type textarea "My dre"
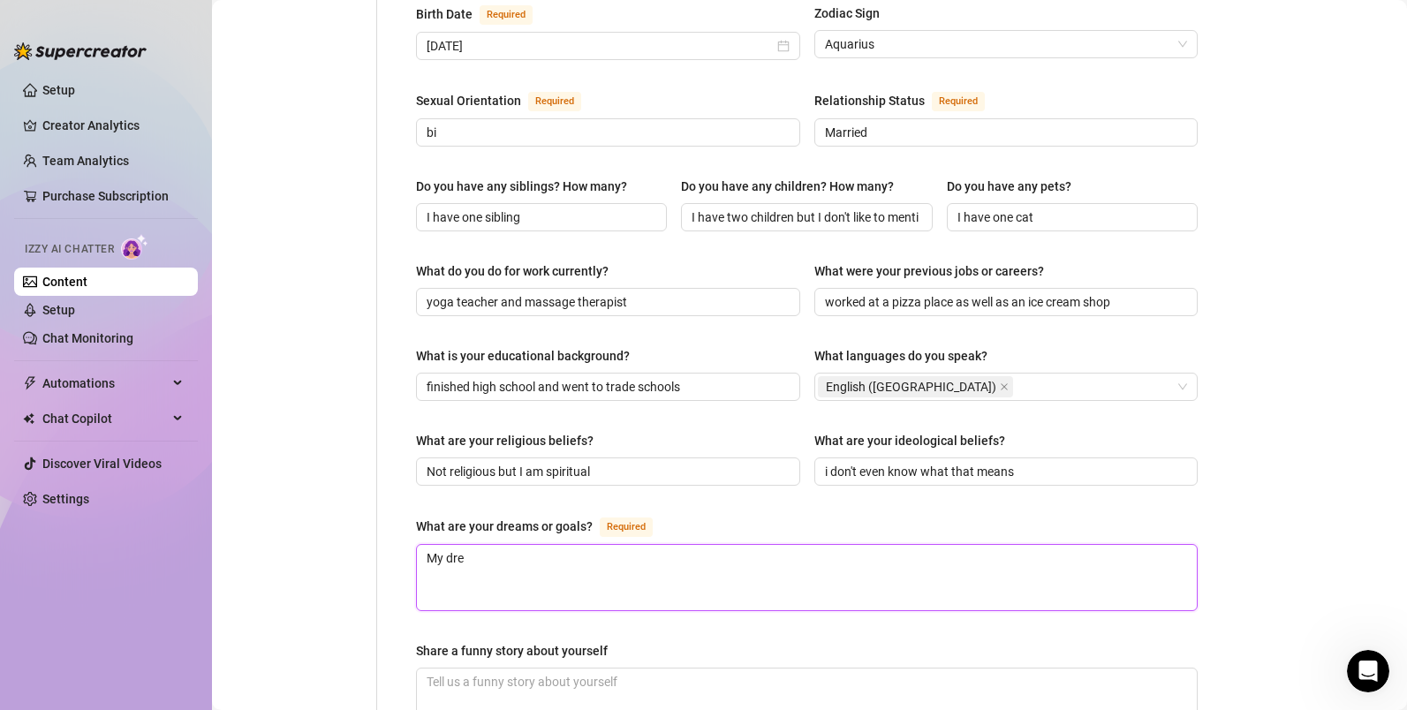
type textarea "My drea"
type textarea "My dream"
type textarea "My dreams"
type textarea "My dreams a"
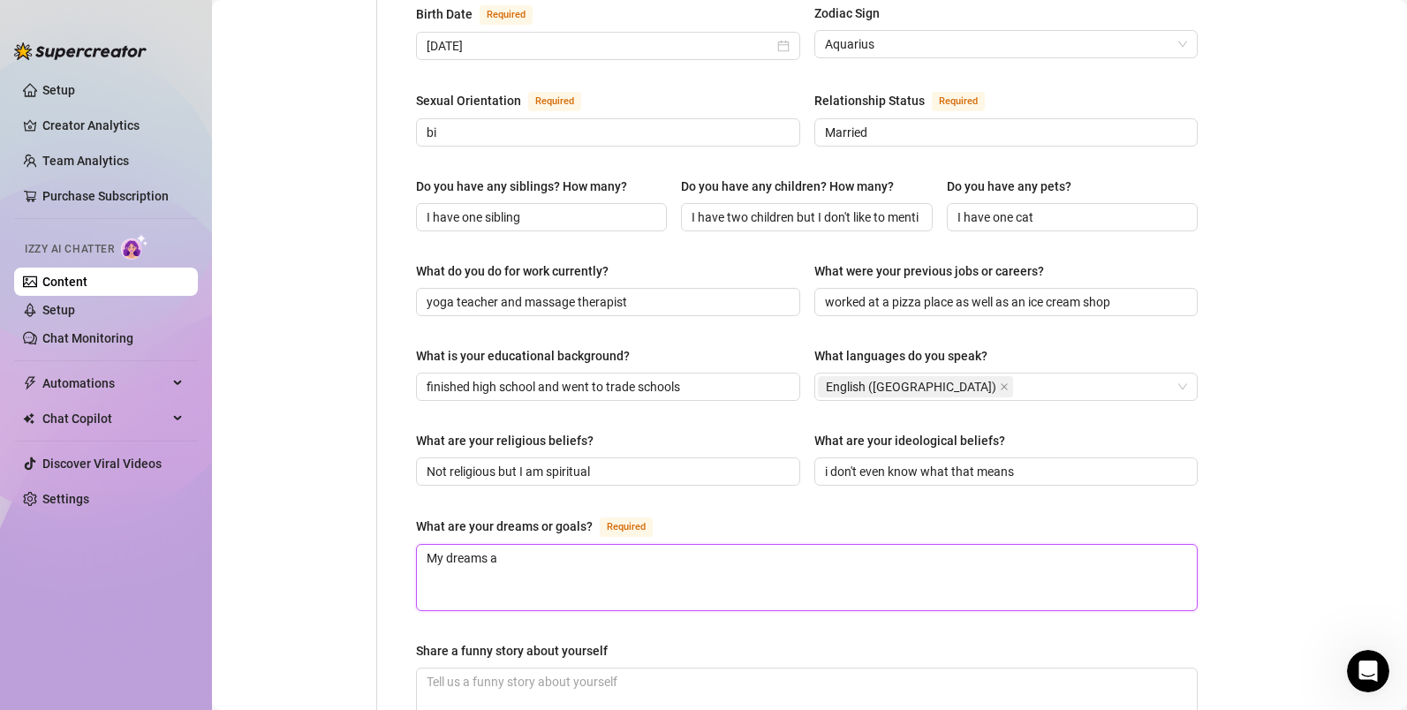
type textarea "My dreams ar"
type textarea "My dreams are"
type textarea "My dreams are t"
type textarea "My dreams are to"
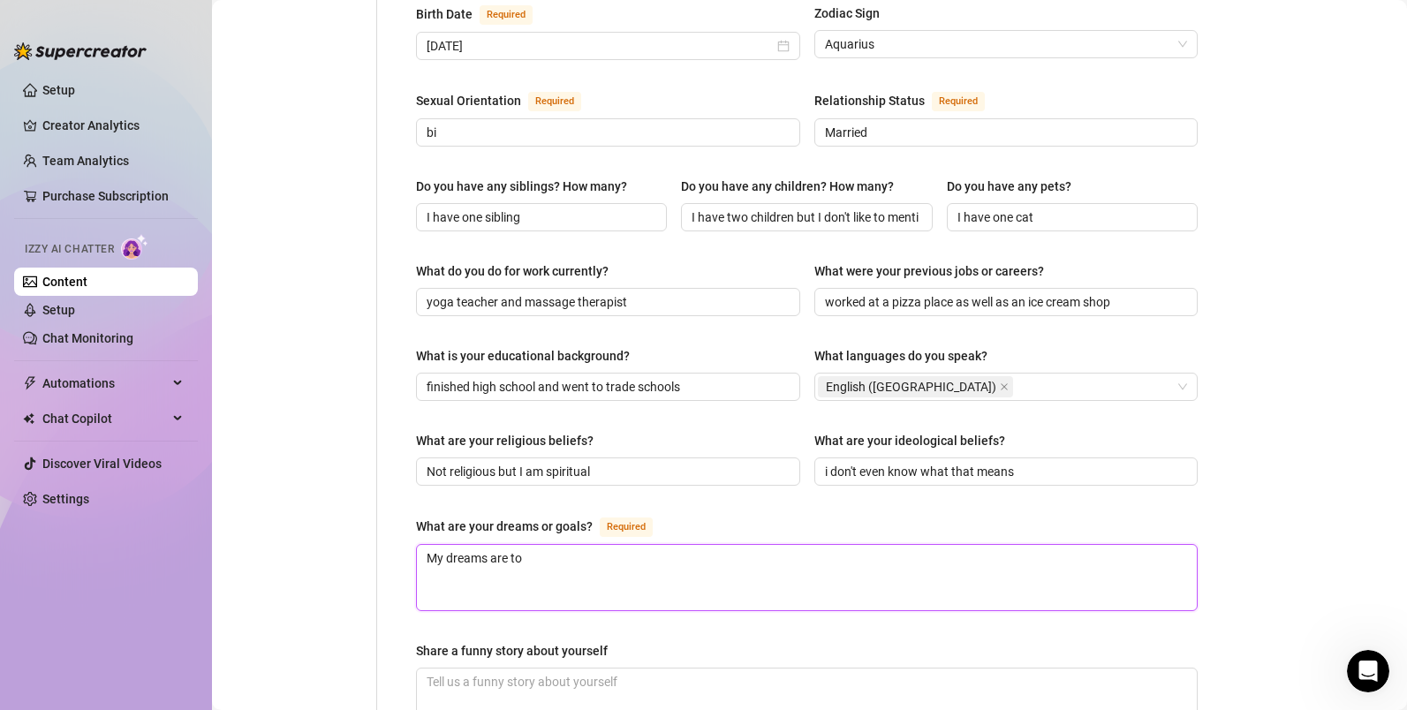
type textarea "My dreams are to"
type textarea "My dreams are to c"
type textarea "My dreams are to cr"
type textarea "My dreams are to cre"
type textarea "My dreams are to crea"
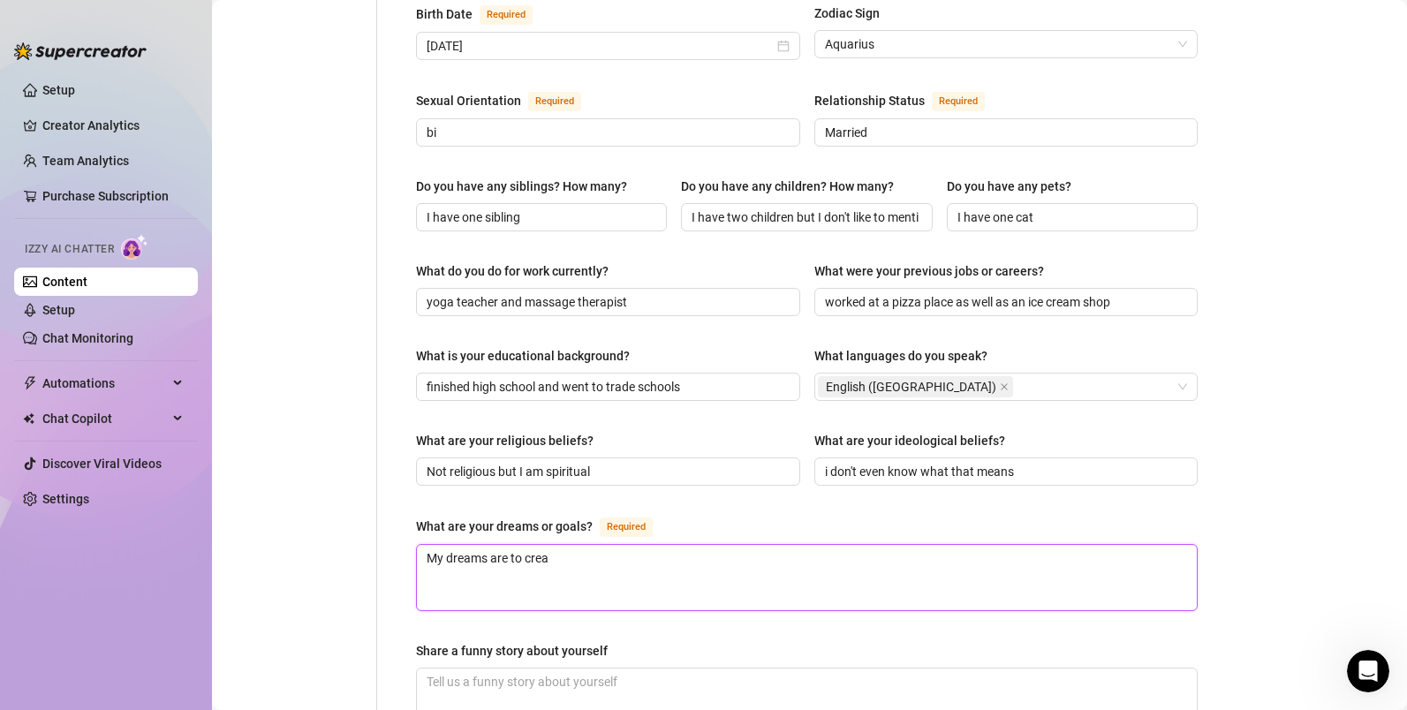
type textarea "My dreams are to creat"
type textarea "My dreams are to create"
type textarea "My dreams are to create m"
type textarea "My dreams are to create my"
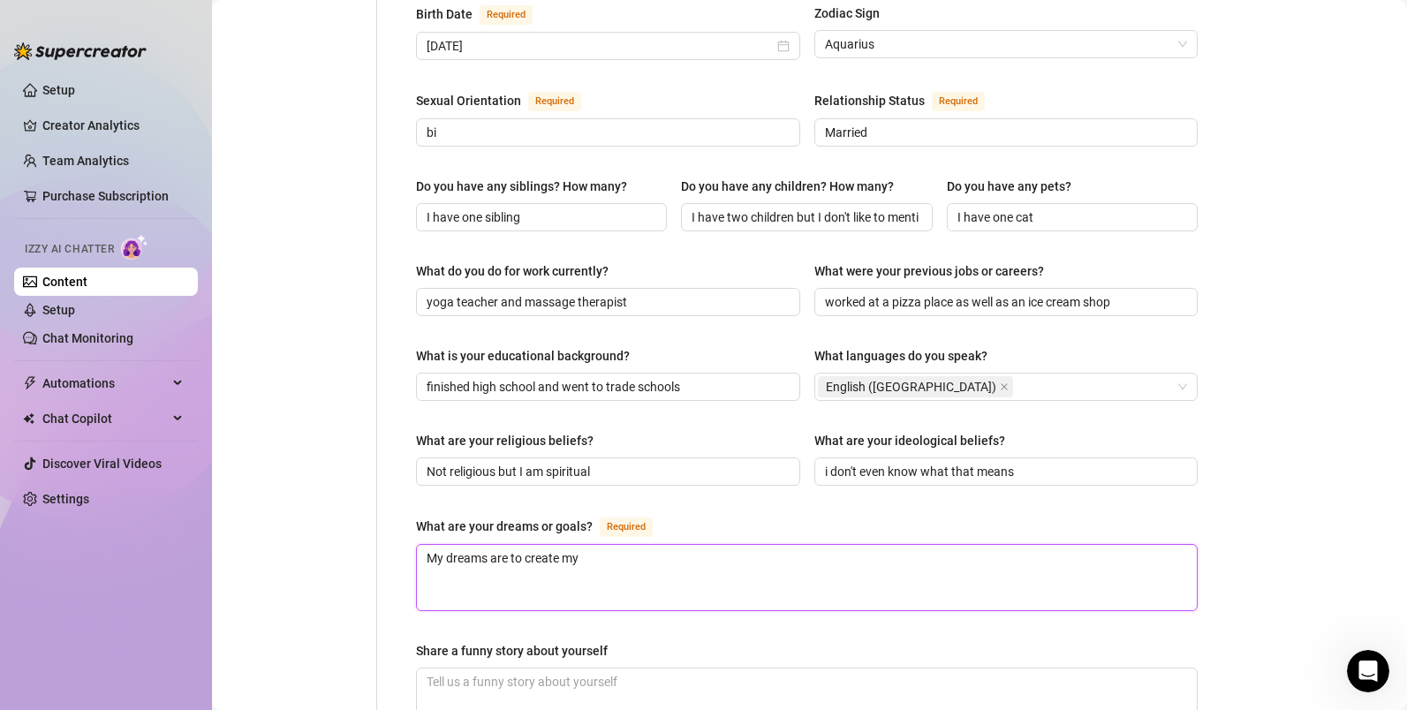
type textarea "My dreams are to create my"
type textarea "My dreams are to create my o"
type textarea "My dreams are to create my ow"
type textarea "My dreams are to create my own"
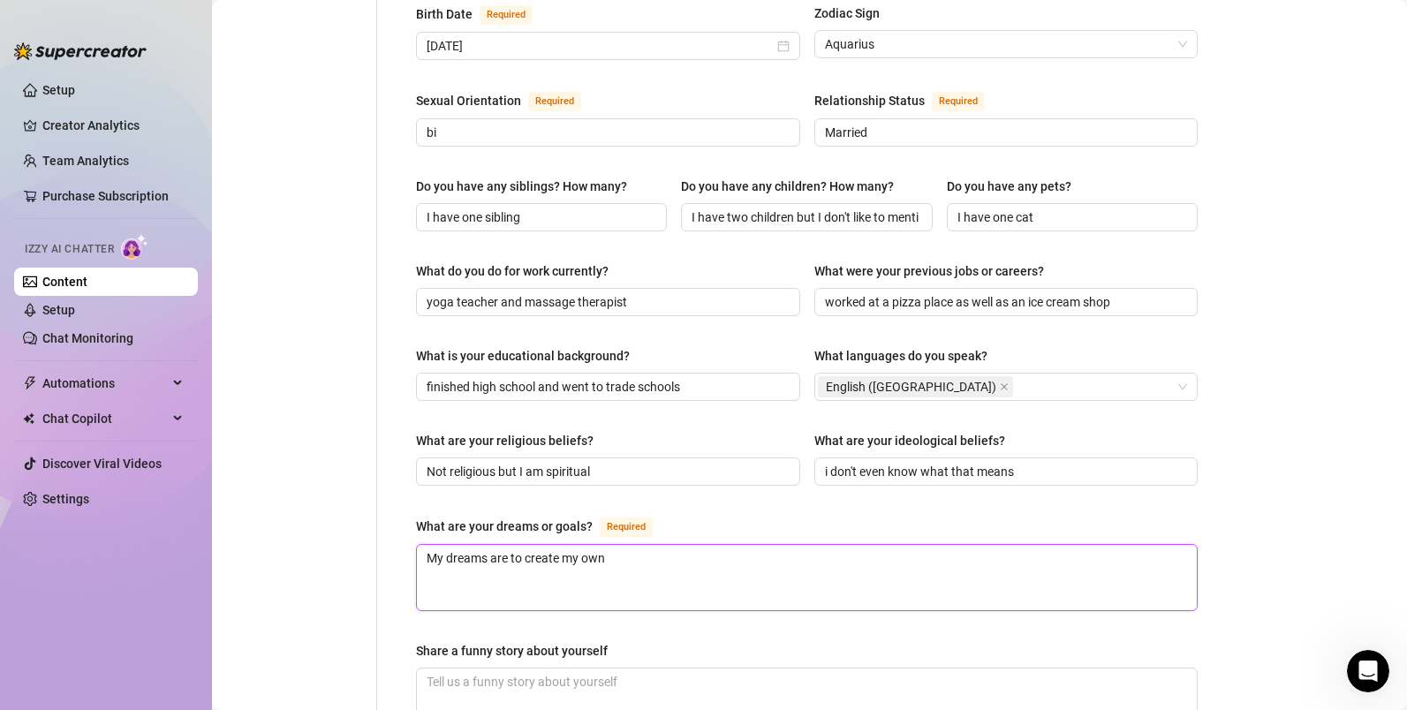
type textarea "My dreams are to create my own y"
type textarea "My dreams are to create my own yog"
type textarea "My dreams are to create my own yoga"
type textarea "My dreams are to create my own yoga c"
type textarea "My dreams are to create my own yoga"
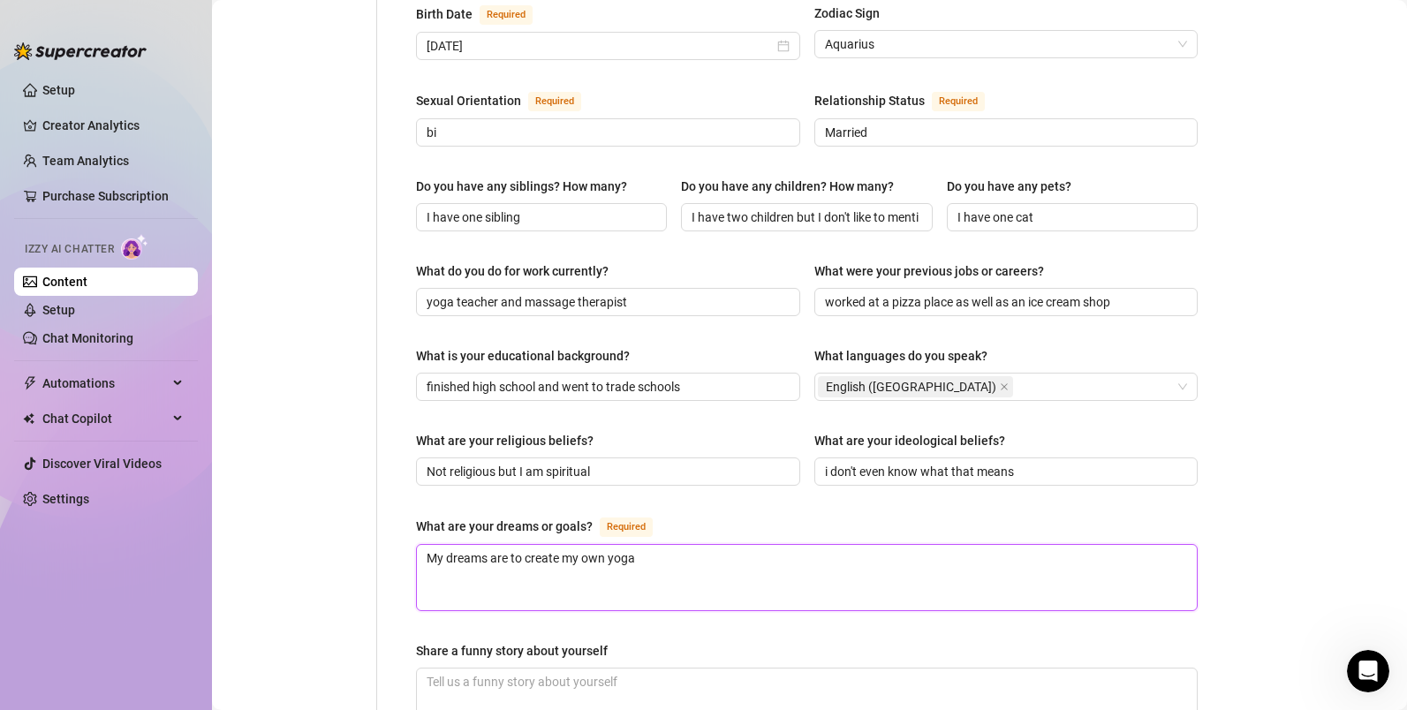
type textarea "My dreams are to create my own yoga r"
type textarea "My dreams are to create my own yoga re"
type textarea "My dreams are to create my own yoga ret"
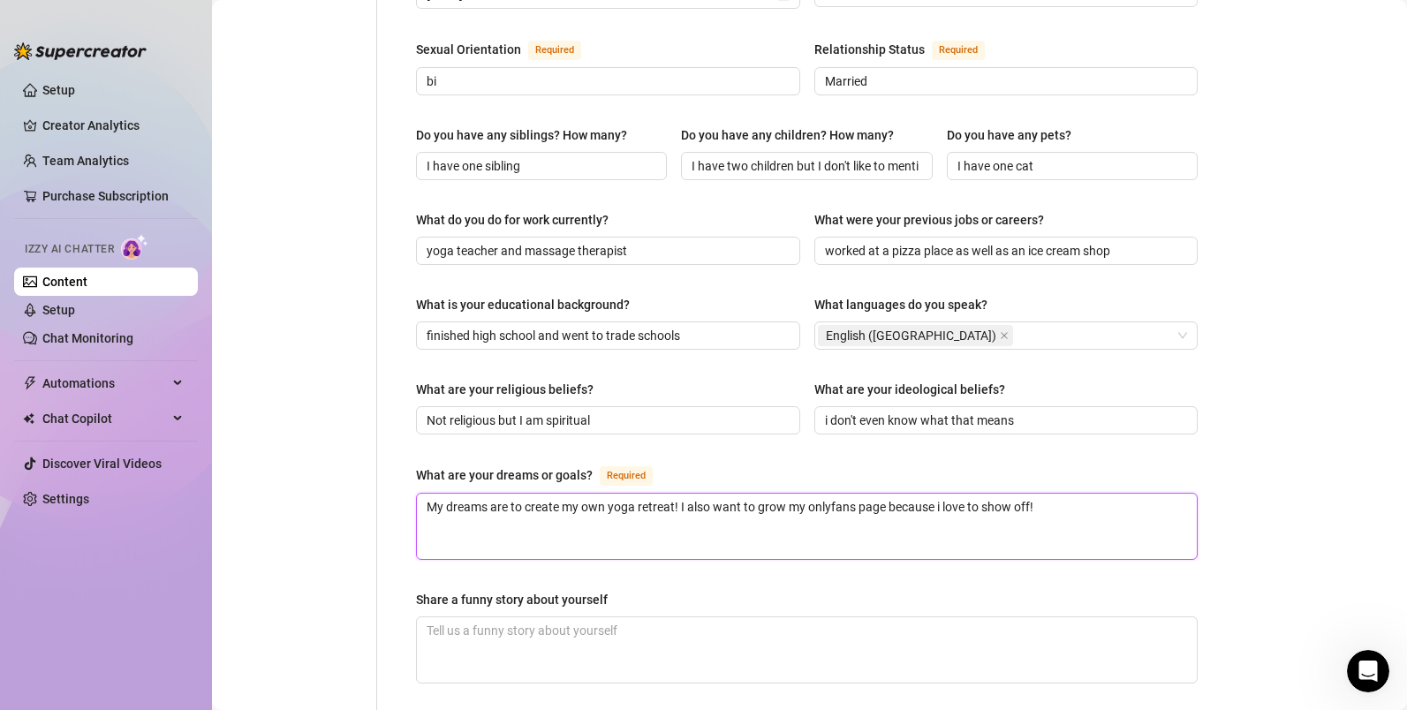
scroll to position [952, 0]
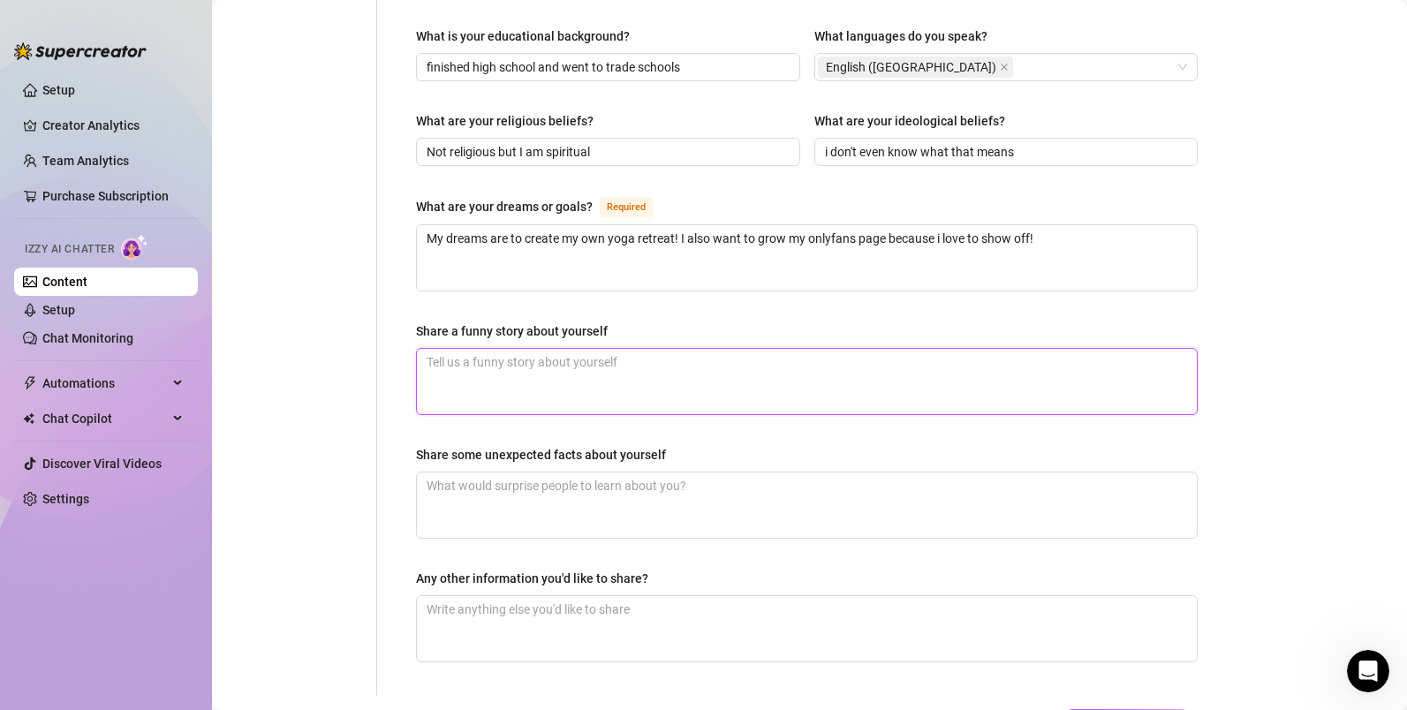
click at [583, 371] on textarea "Share a funny story about yourself" at bounding box center [807, 381] width 780 height 65
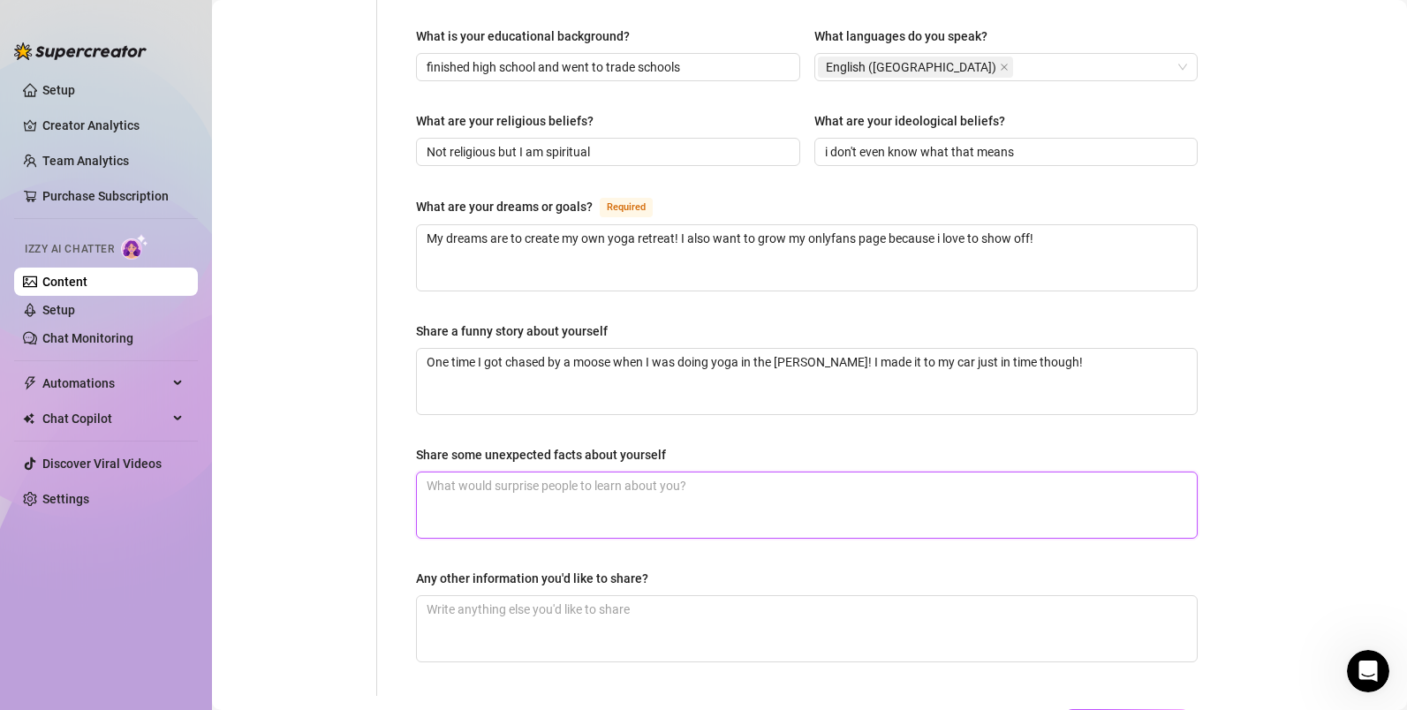
click at [655, 473] on textarea "Share some unexpected facts about yourself" at bounding box center [807, 505] width 780 height 65
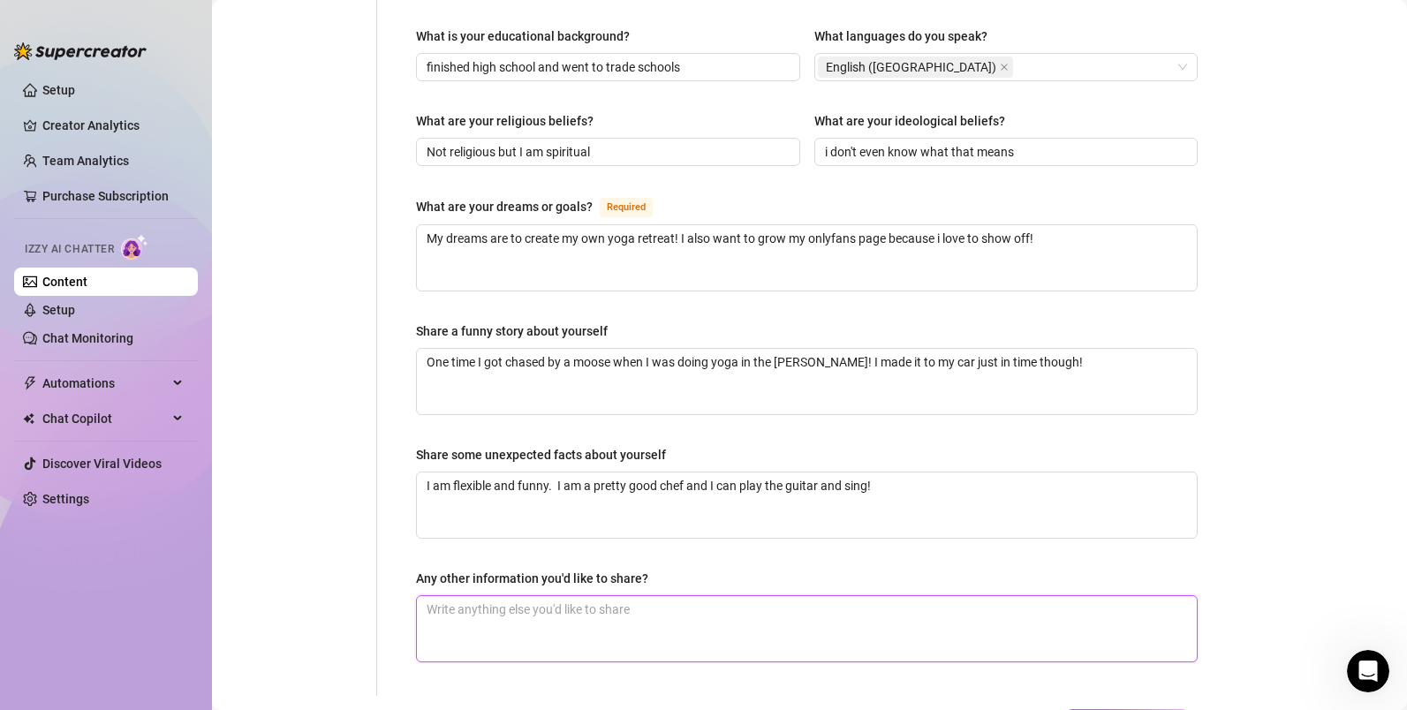
click at [662, 596] on textarea "Any other information you'd like to share?" at bounding box center [807, 628] width 780 height 65
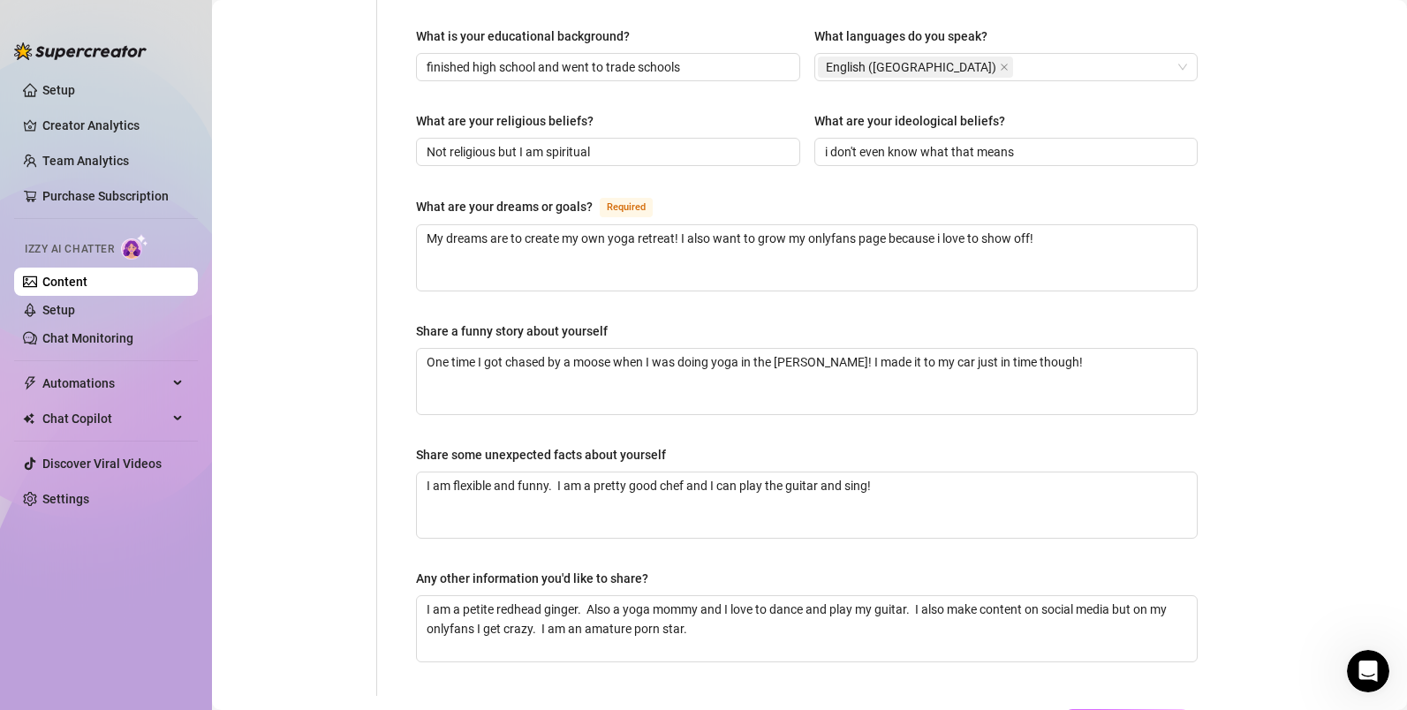
click at [1147, 709] on span "Save All Changes" at bounding box center [1126, 723] width 97 height 14
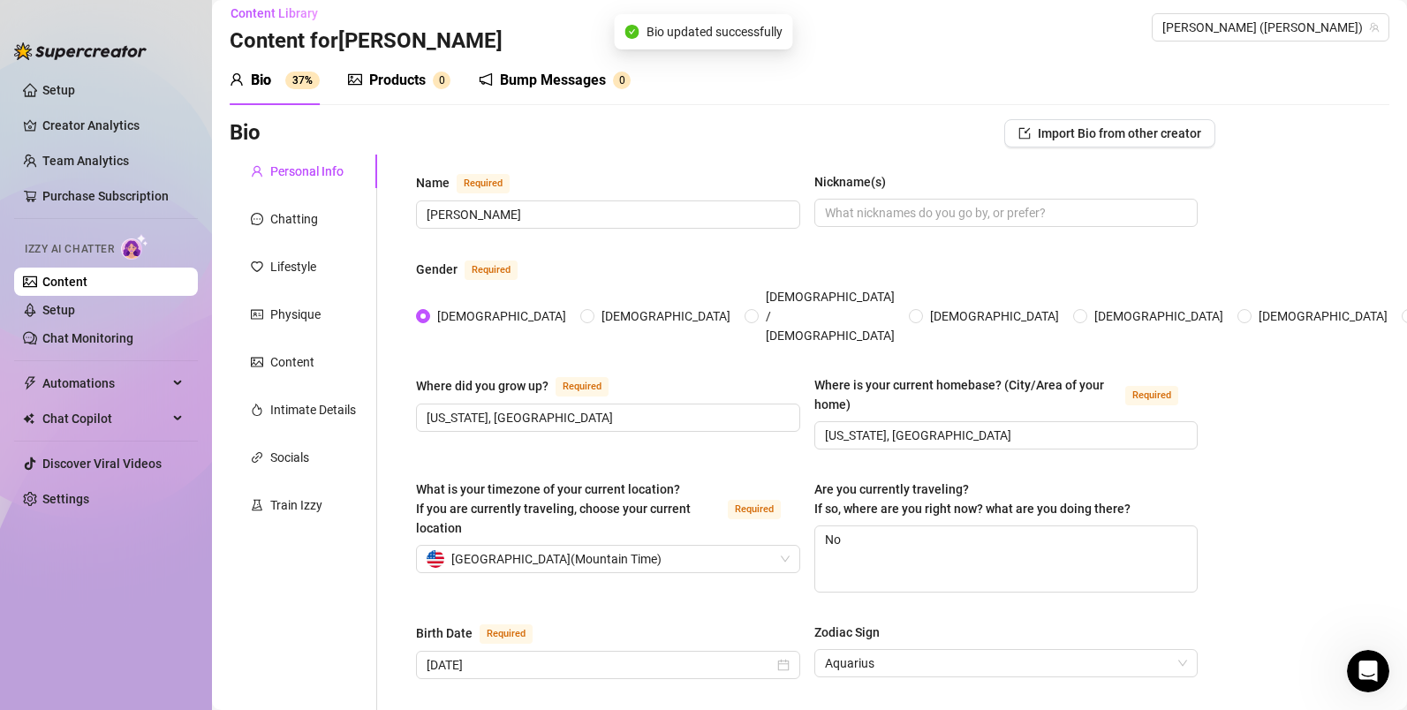
scroll to position [0, 0]
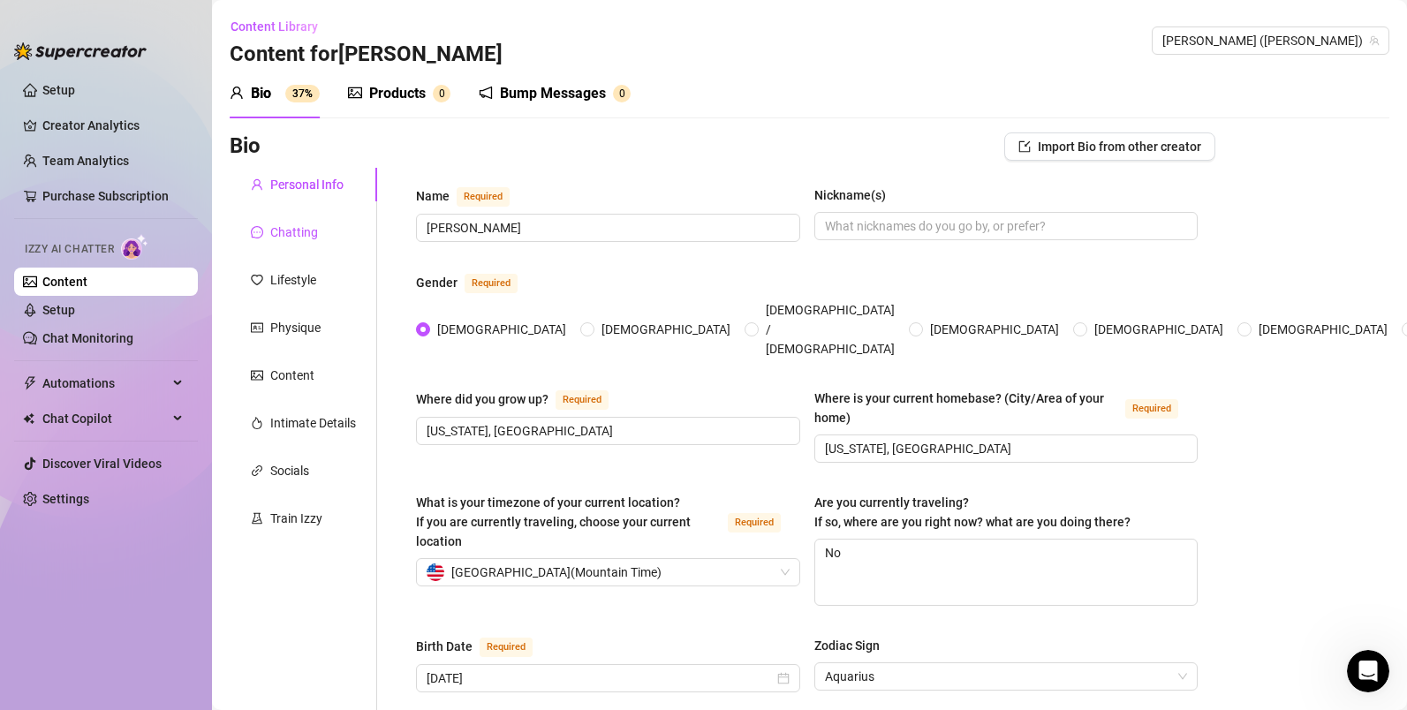
click at [291, 227] on div "Chatting" at bounding box center [294, 232] width 48 height 19
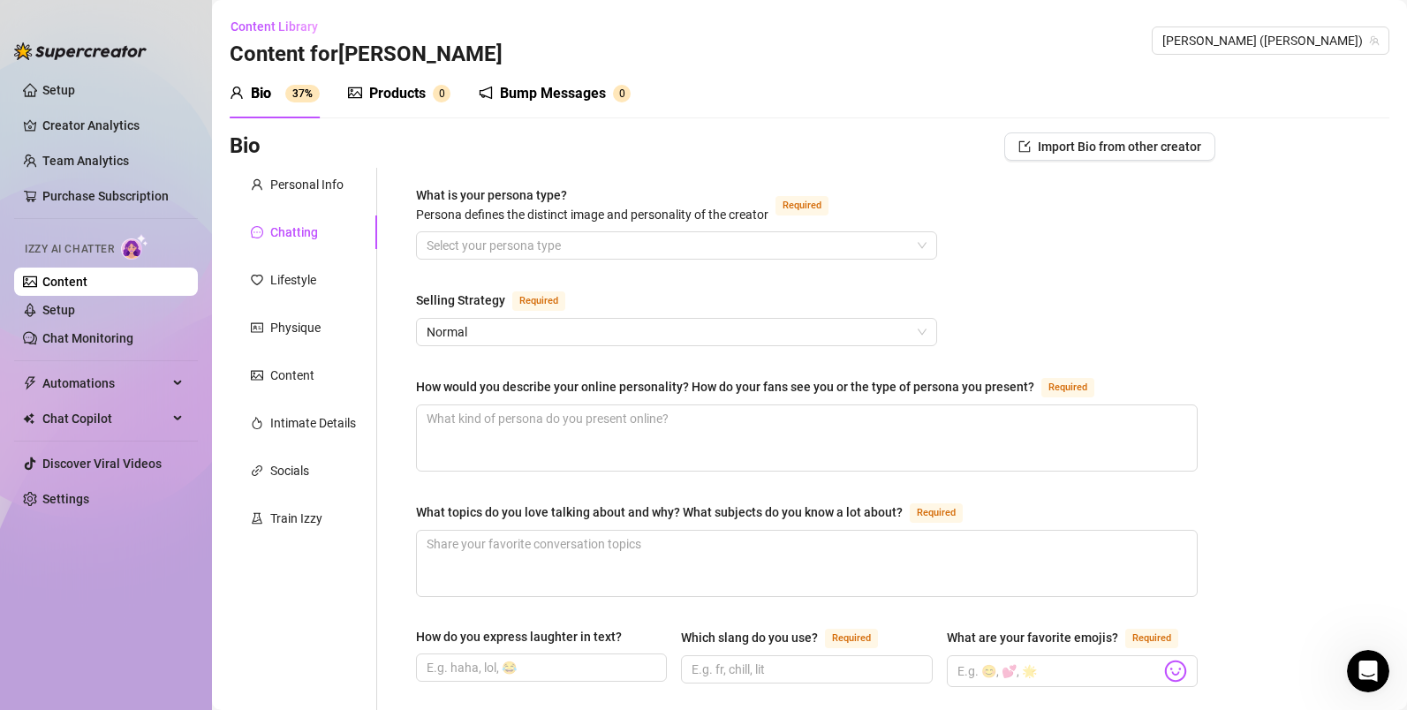
click at [625, 231] on div "What is your persona type? [PERSON_NAME] defines the distinct image and persona…" at bounding box center [676, 208] width 521 height 46
click at [625, 238] on input "What is your persona type? [PERSON_NAME] defines the distinct image and persona…" at bounding box center [669, 245] width 484 height 26
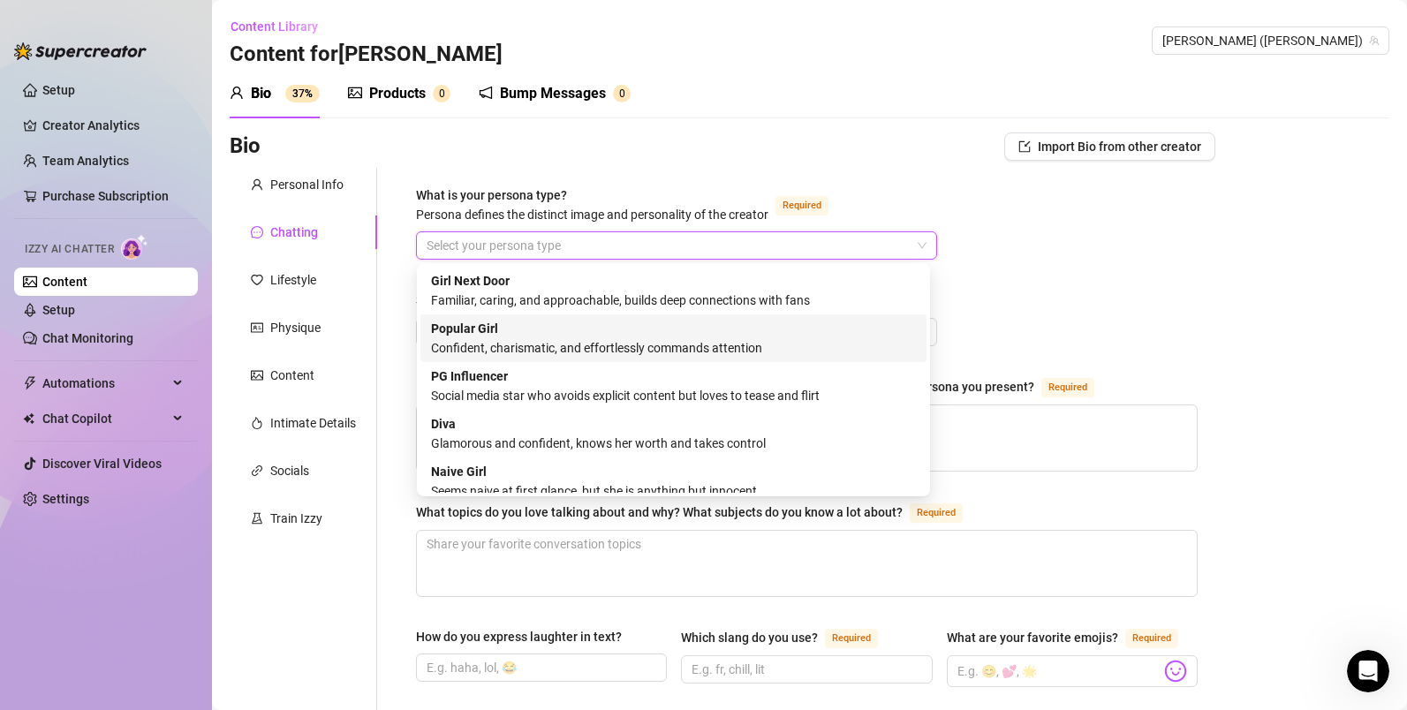
click at [770, 347] on div "Confident, charismatic, and effortlessly commands attention" at bounding box center [673, 347] width 485 height 19
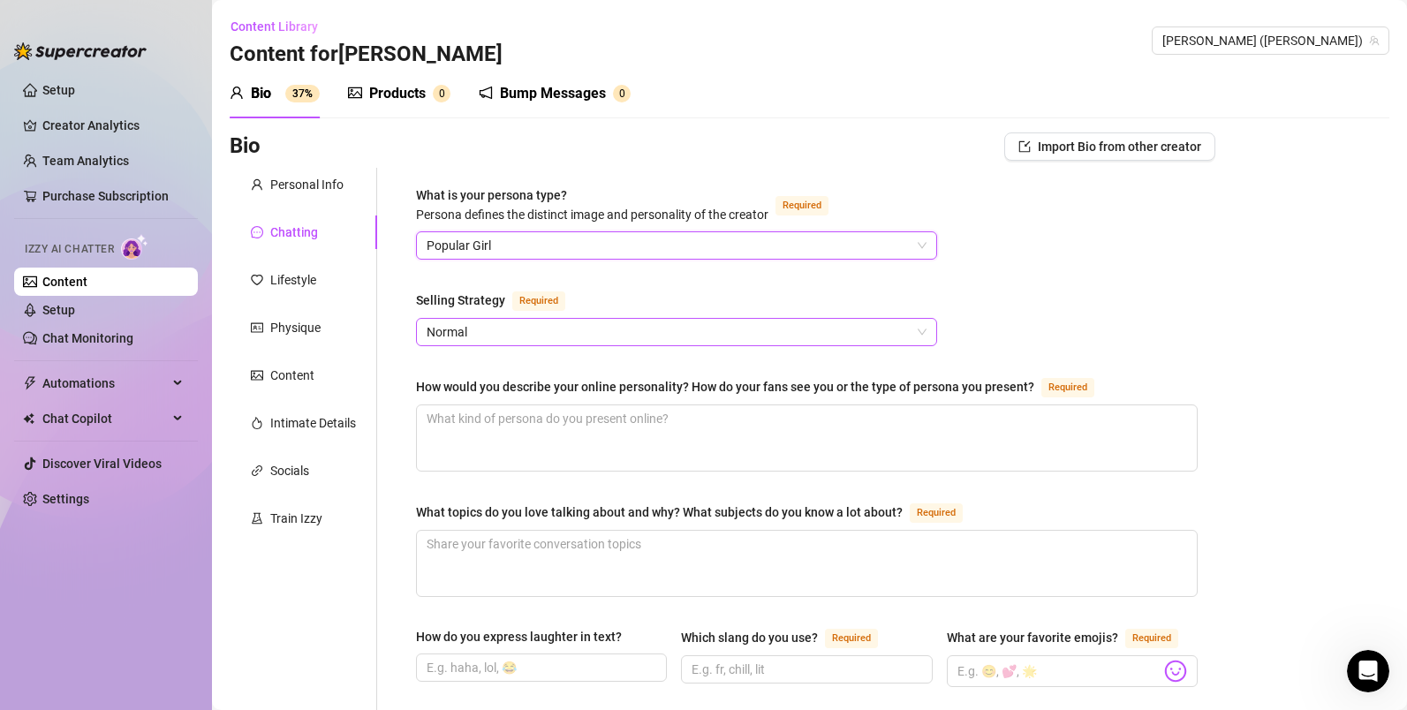
click at [624, 335] on span "Normal" at bounding box center [677, 332] width 500 height 26
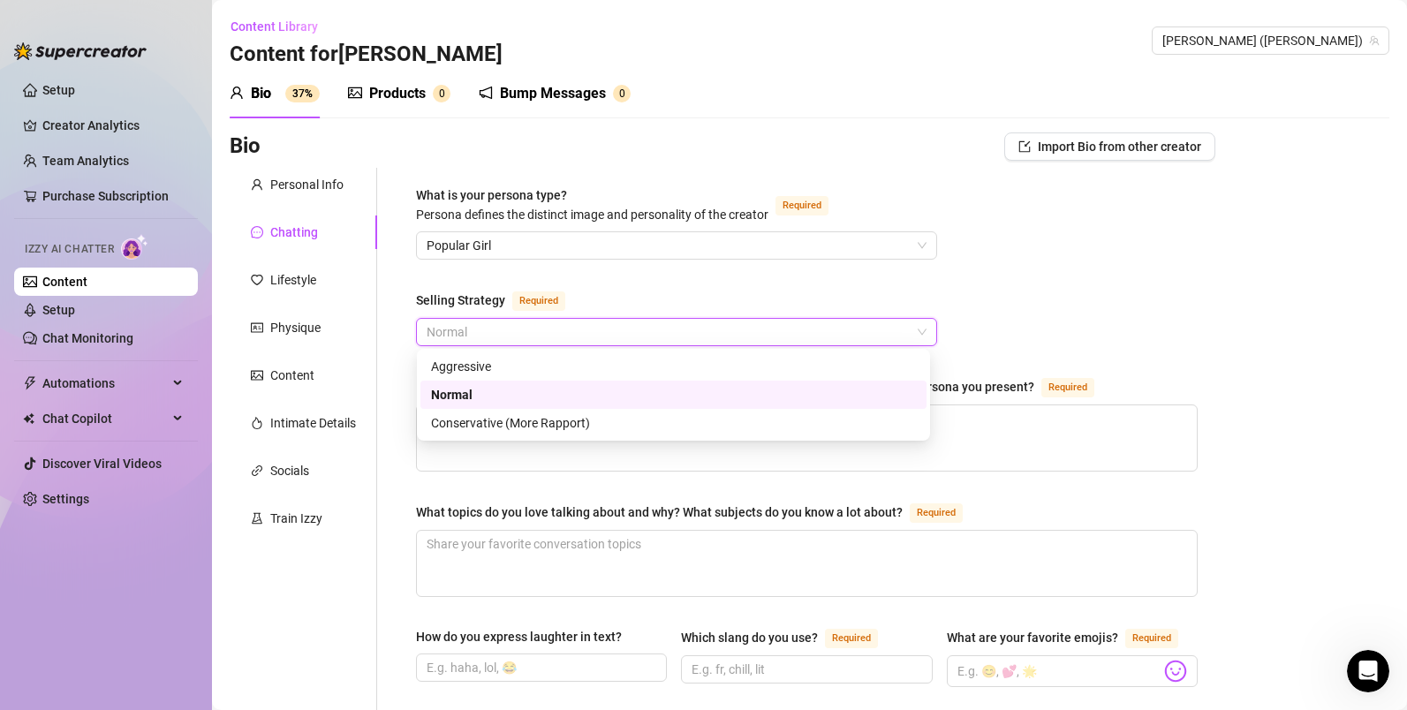
click at [475, 389] on div "Normal" at bounding box center [673, 394] width 485 height 19
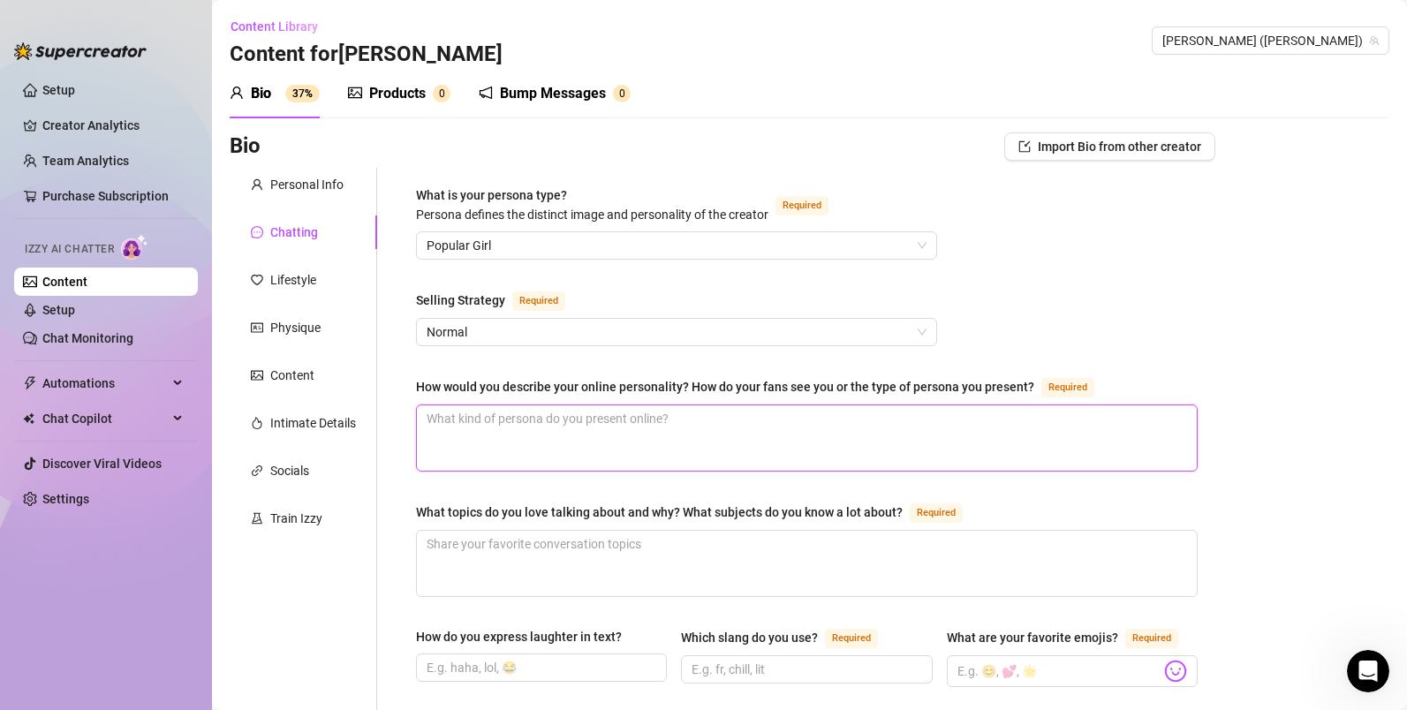
click at [828, 413] on textarea "How would you describe your online personality? How do your fans see you or the…" at bounding box center [807, 437] width 780 height 65
click at [482, 231] on div "What is your persona type? [PERSON_NAME] defines the distinct image and persona…" at bounding box center [676, 208] width 521 height 46
click at [488, 241] on span "Popular Girl" at bounding box center [677, 245] width 500 height 26
click at [572, 248] on span "Popular Girl" at bounding box center [677, 245] width 500 height 26
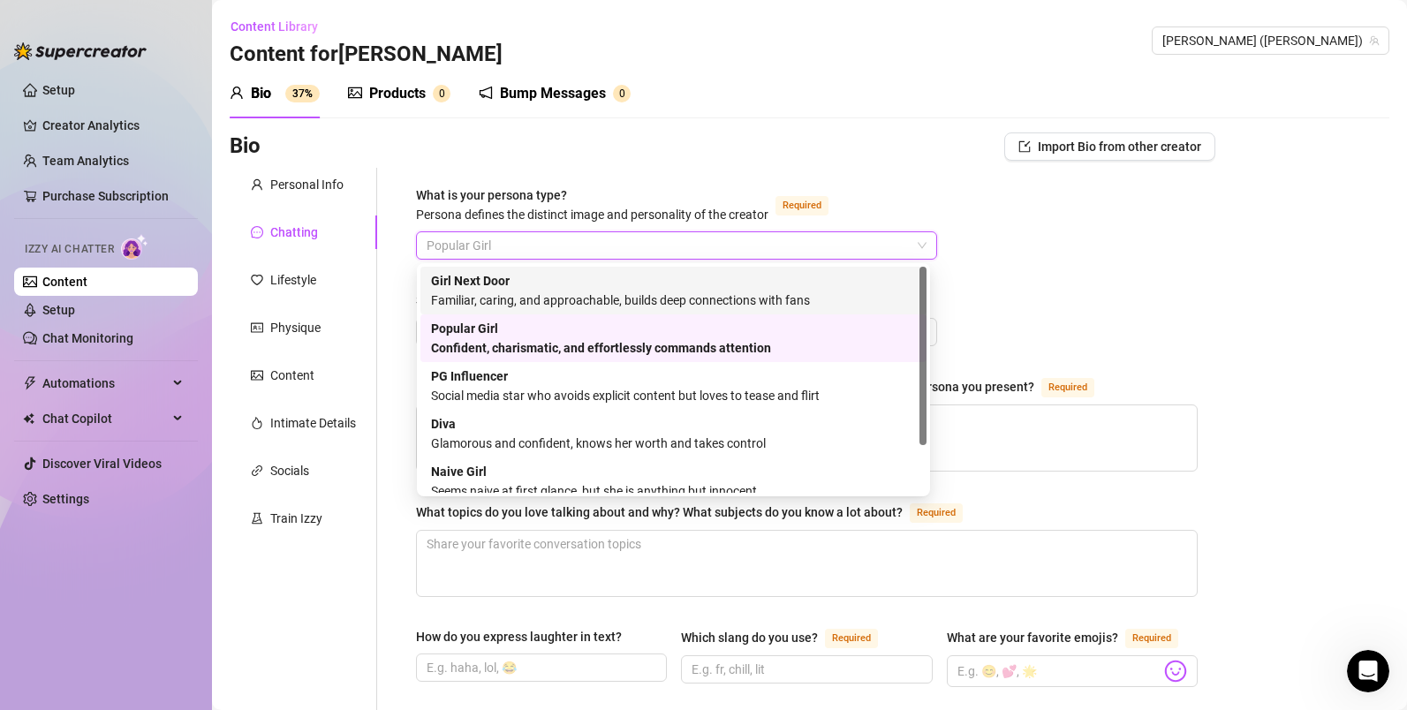
click at [548, 285] on div "Girl Next Door Familiar, caring, and approachable, builds deep connections with…" at bounding box center [673, 290] width 485 height 39
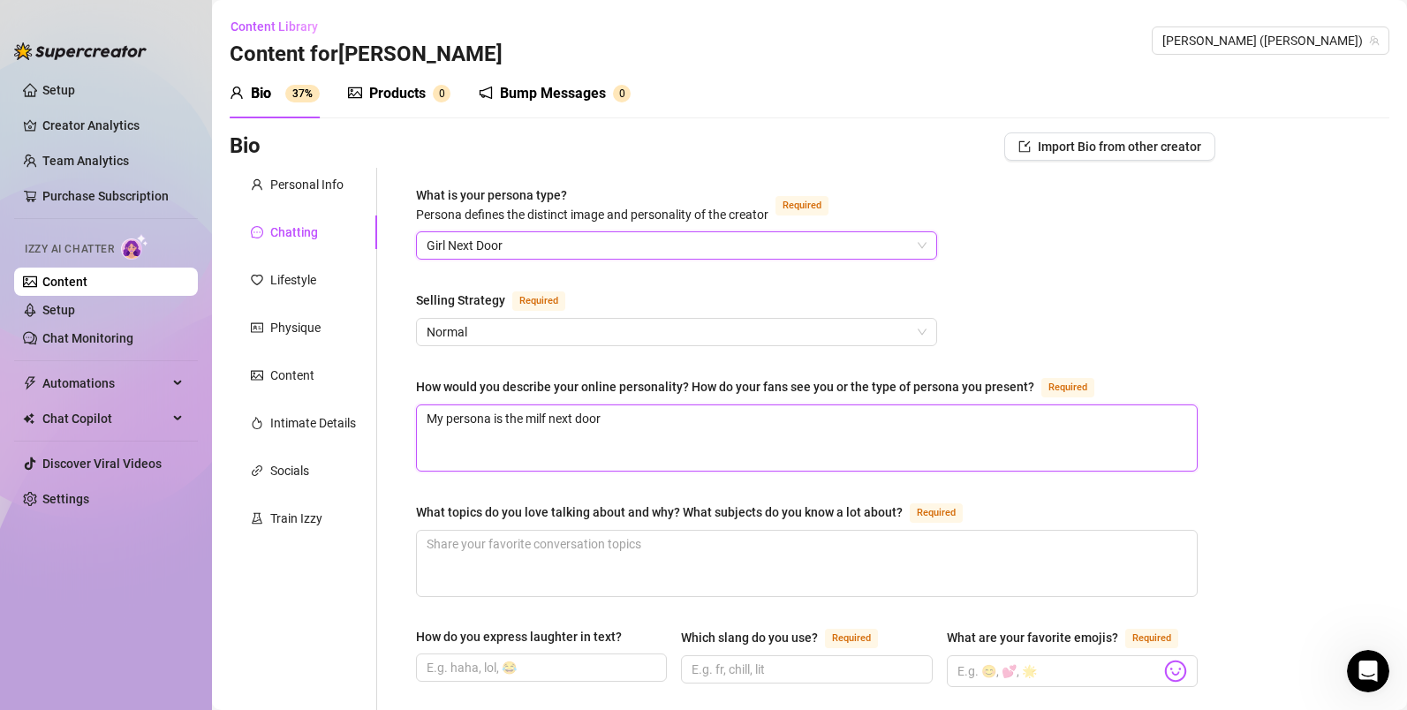
click at [662, 438] on textarea "My persona is the milf next door" at bounding box center [807, 437] width 780 height 65
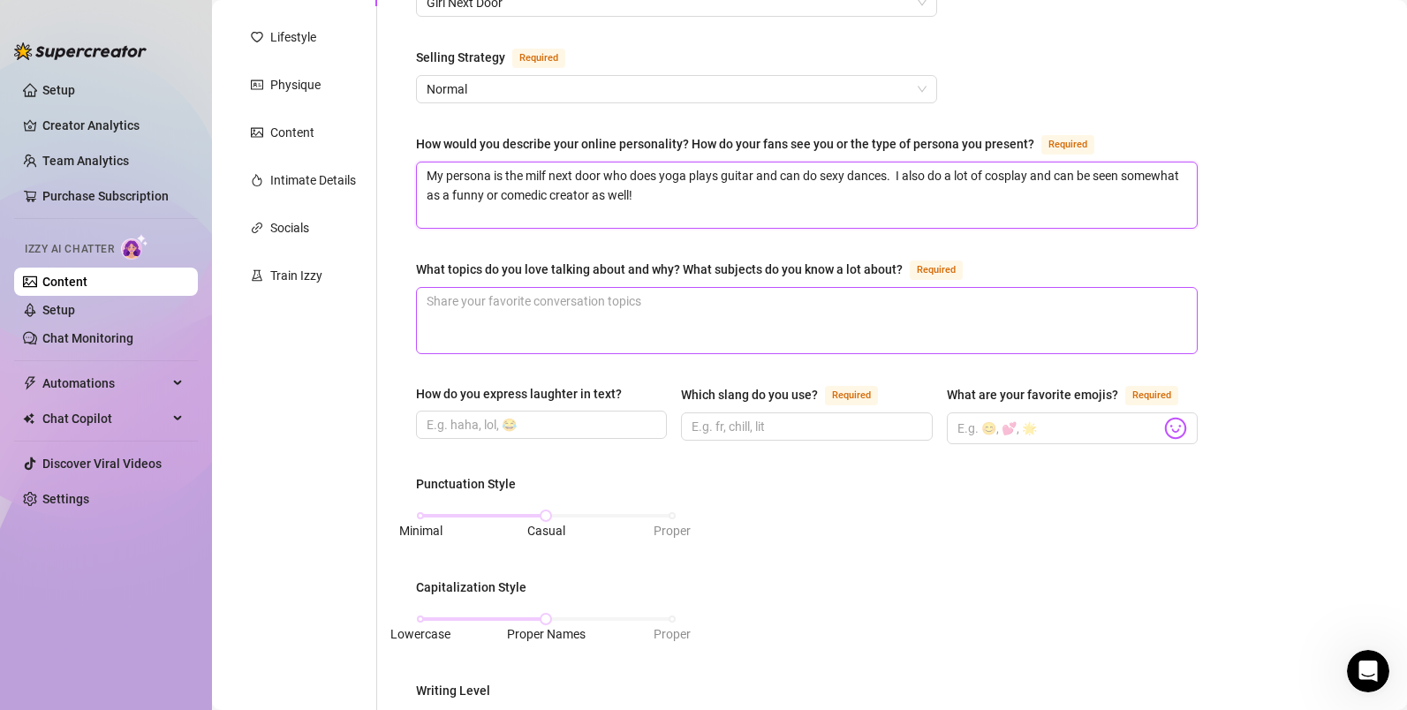
scroll to position [253, 0]
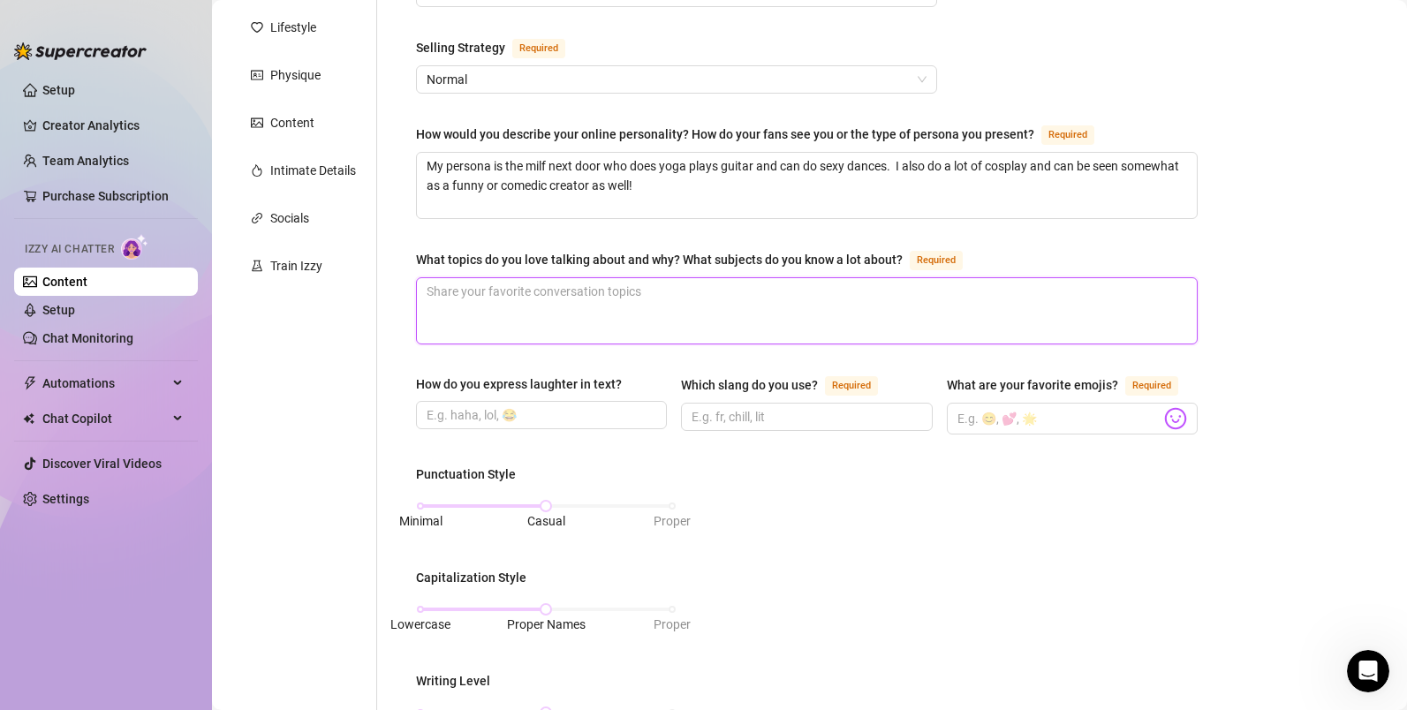
click at [720, 300] on textarea "What topics do you love talking about and why? What subjects do you know a lot …" at bounding box center [807, 310] width 780 height 65
click at [550, 413] on input "How do you express laughter in text?" at bounding box center [540, 414] width 226 height 19
click at [768, 409] on input "Which slang do you use? Required" at bounding box center [805, 416] width 226 height 19
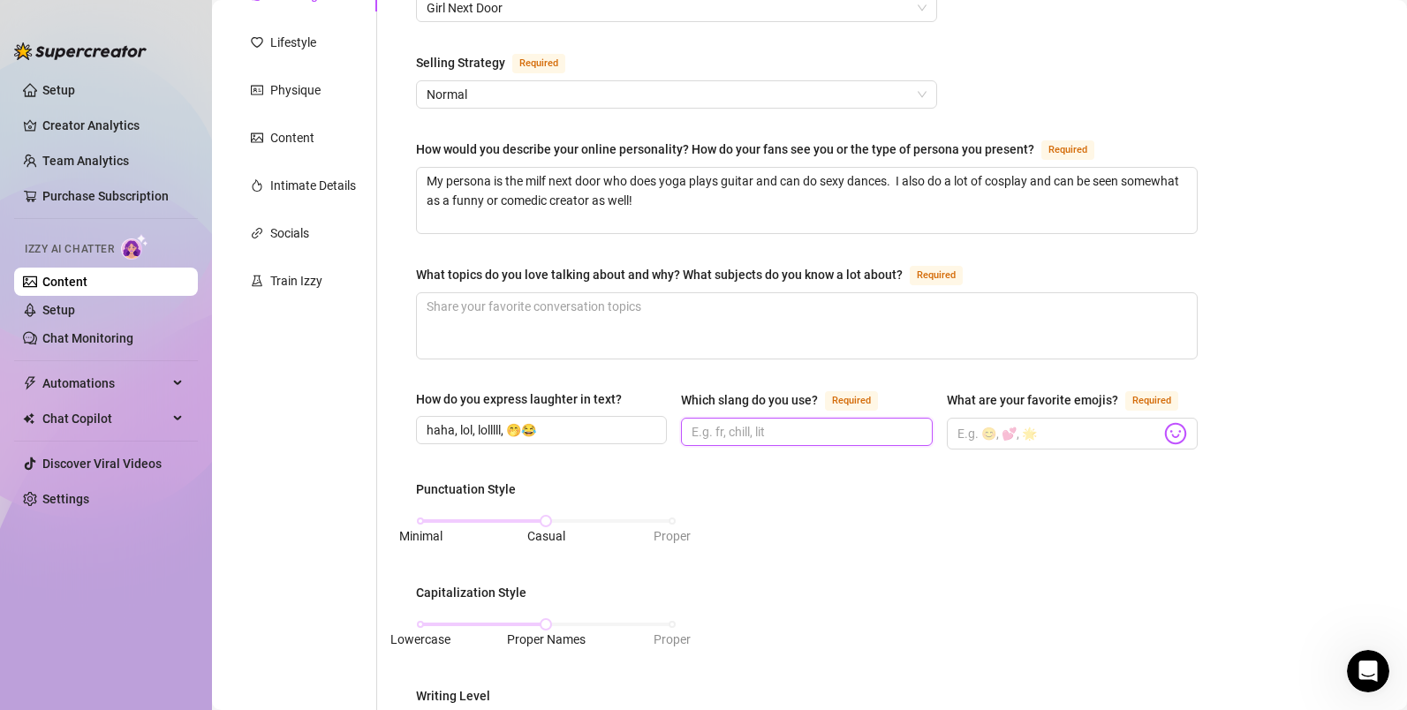
scroll to position [237, 0]
click at [594, 323] on textarea "What topics do you love talking about and why? What subjects do you know a lot …" at bounding box center [807, 326] width 780 height 65
click at [987, 439] on input "What are your favorite emojis? Required" at bounding box center [1058, 434] width 203 height 23
click at [1195, 238] on div "What is your persona type? [PERSON_NAME] defines the distinct image and persona…" at bounding box center [806, 600] width 817 height 1338
drag, startPoint x: 1269, startPoint y: 352, endPoint x: 1258, endPoint y: 359, distance: 14.0
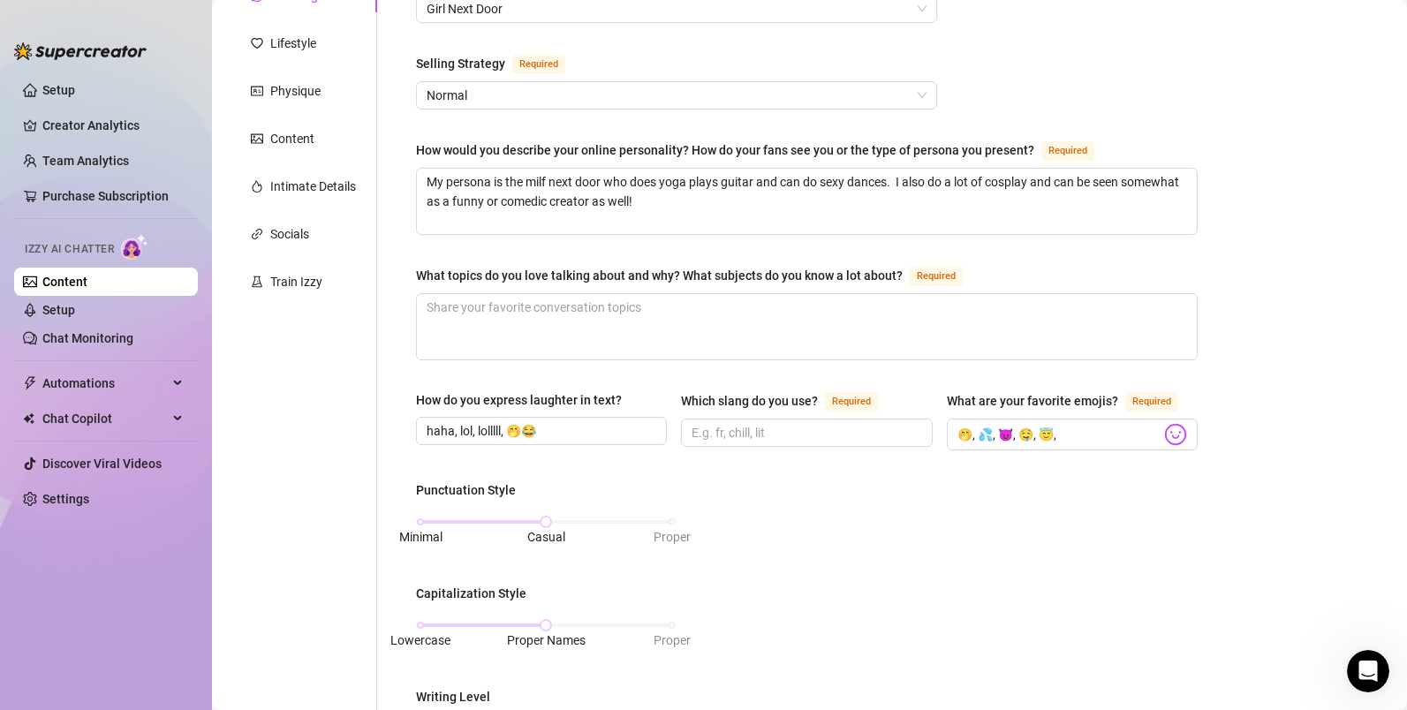
click at [1269, 352] on div "Bio Import Bio from other creator Personal Info Chatting Lifestyle Physique Con…" at bounding box center [810, 633] width 1160 height 1475
click at [787, 535] on div "Punctuation Style Minimal Casual Proper Capitalization Style Lowercase Proper N…" at bounding box center [807, 699] width 782 height 439
click at [1058, 432] on input "🤭, 💦, 😈, 🤤, 😇," at bounding box center [1058, 434] width 203 height 23
click at [898, 429] on input "Which slang do you use? Required" at bounding box center [805, 432] width 226 height 19
click at [802, 442] on span at bounding box center [806, 433] width 251 height 28
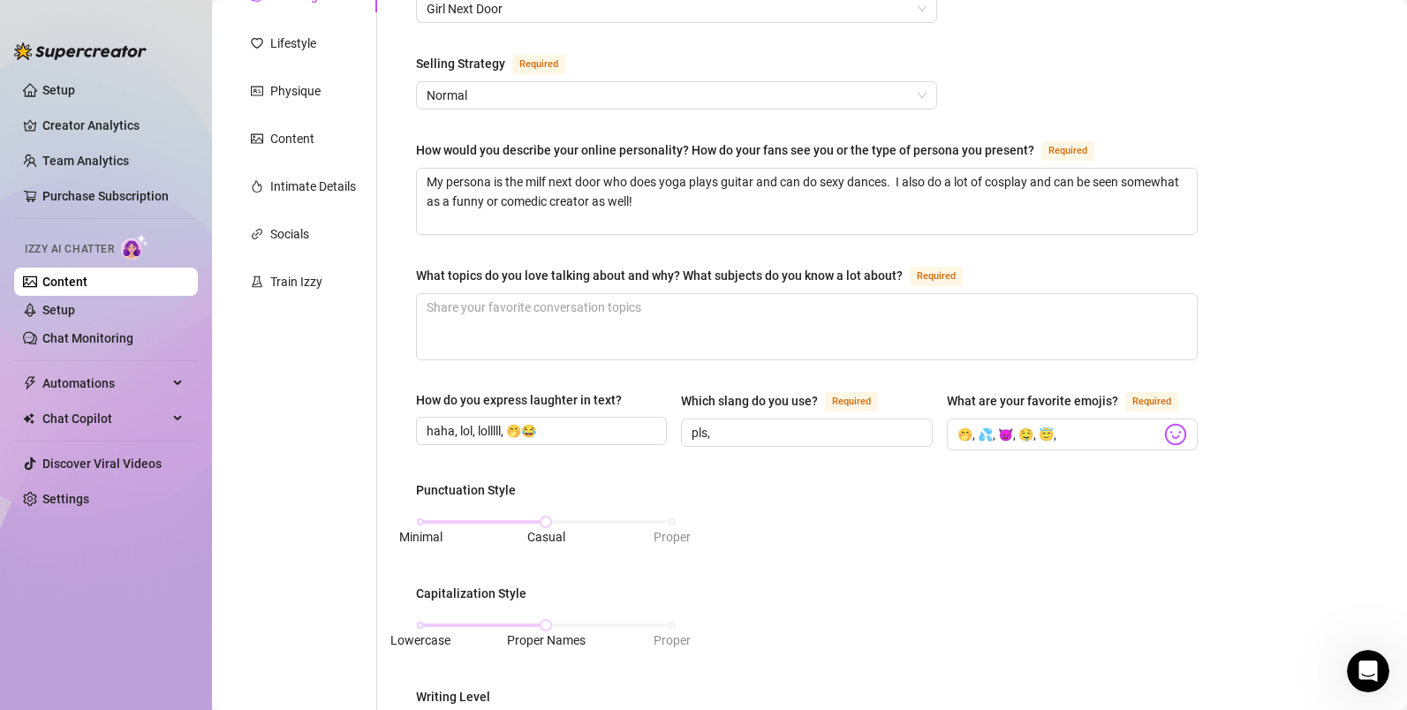
click at [705, 507] on div "Punctuation Style Minimal Casual Proper Capitalization Style Lowercase Proper N…" at bounding box center [807, 699] width 782 height 439
click at [742, 433] on input "pls," at bounding box center [805, 432] width 226 height 19
click at [819, 423] on input "pls, idk," at bounding box center [805, 432] width 226 height 19
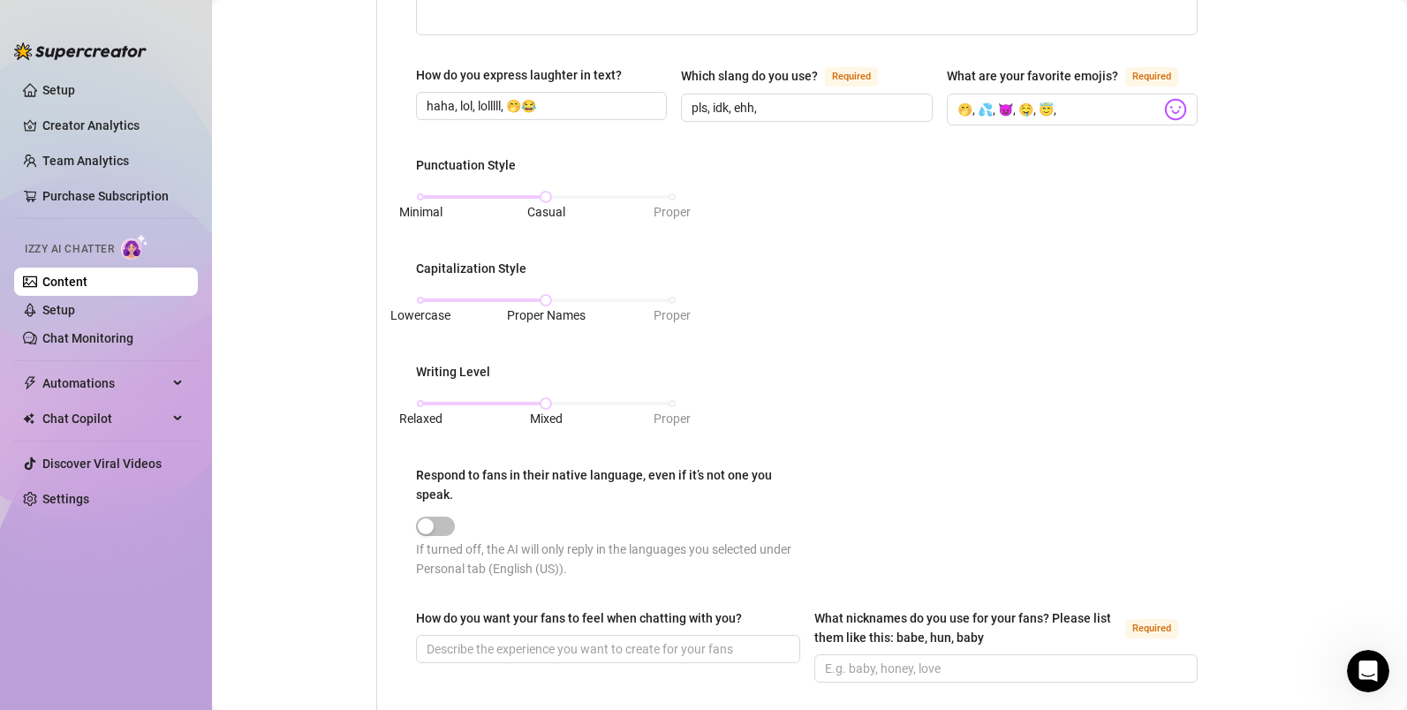
scroll to position [563, 0]
click at [421, 293] on div "Lowercase Proper Names Proper" at bounding box center [546, 298] width 252 height 11
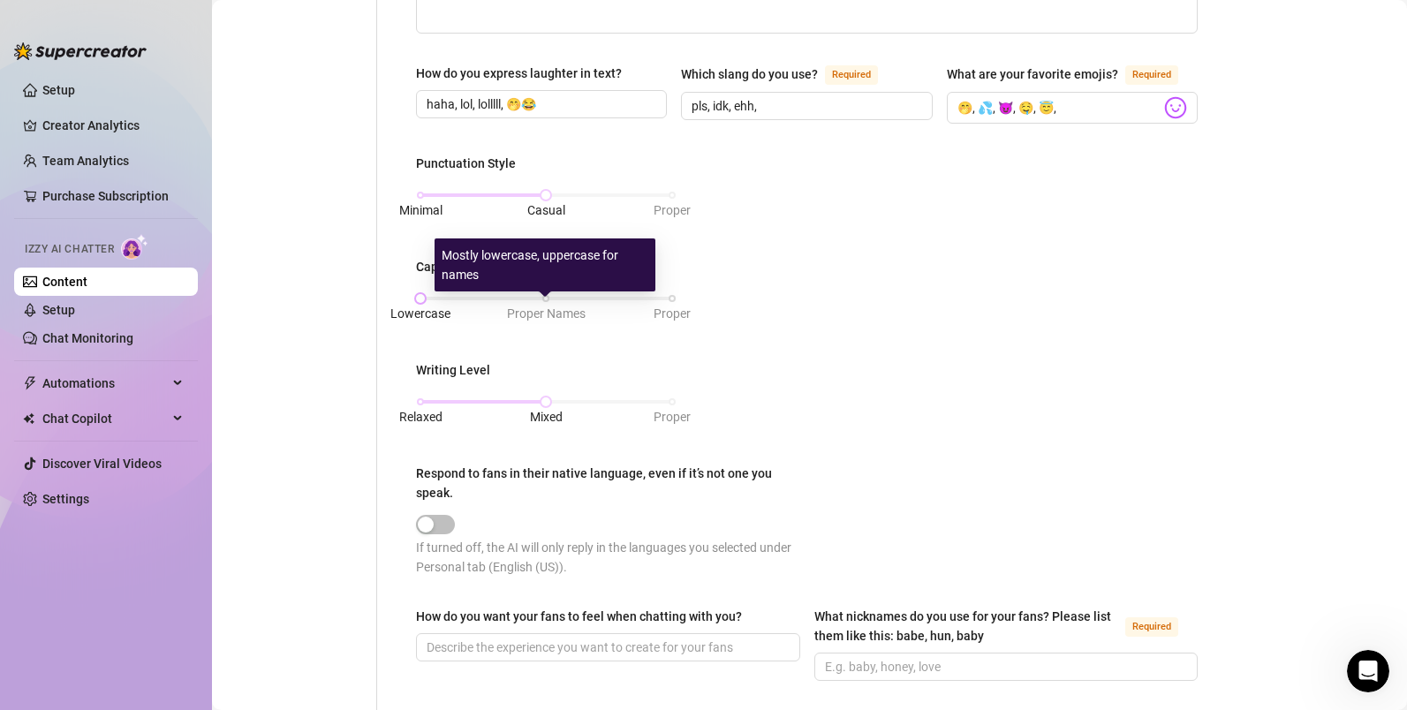
click at [554, 306] on span "Proper Names" at bounding box center [546, 313] width 79 height 14
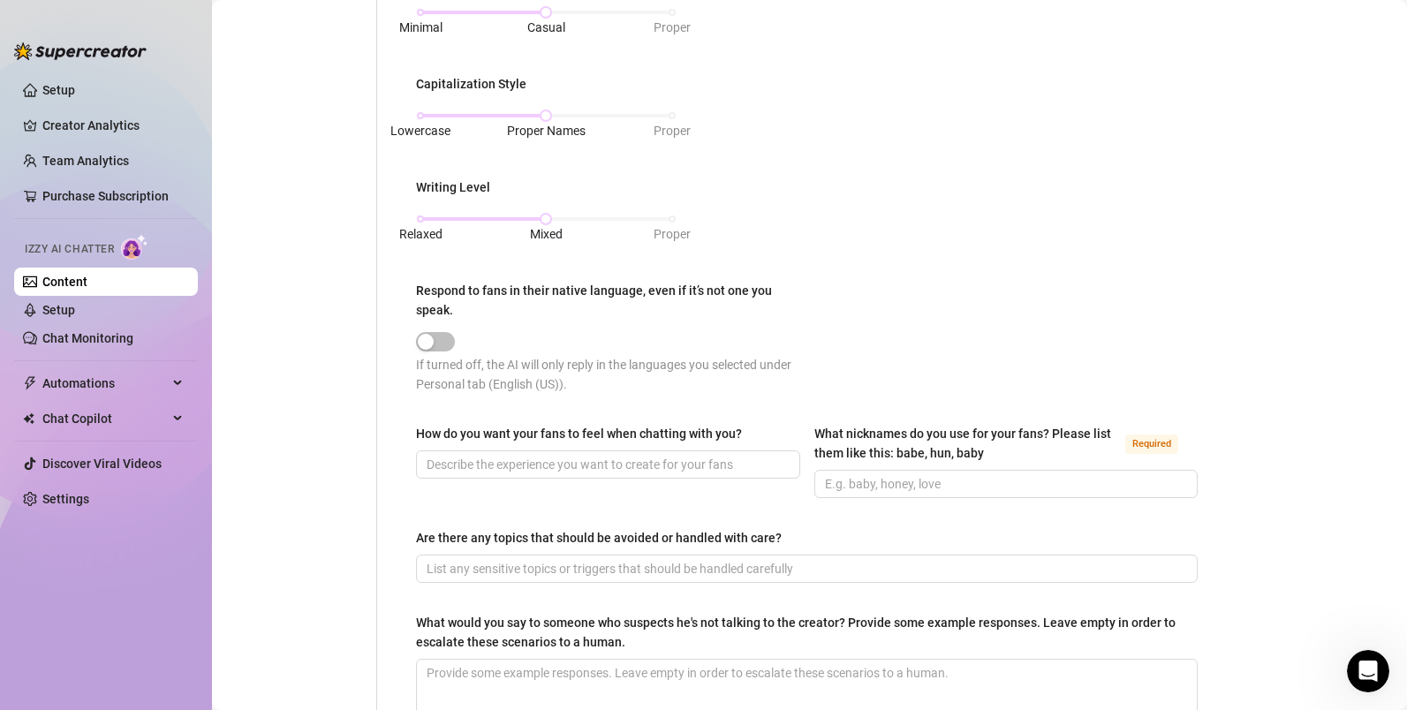
scroll to position [749, 0]
click at [714, 457] on input "How do you want your fans to feel when chatting with you?" at bounding box center [606, 461] width 359 height 19
click at [939, 478] on input "What nicknames do you use for your fans? Please list them like this: babe, hun,…" at bounding box center [1004, 481] width 359 height 19
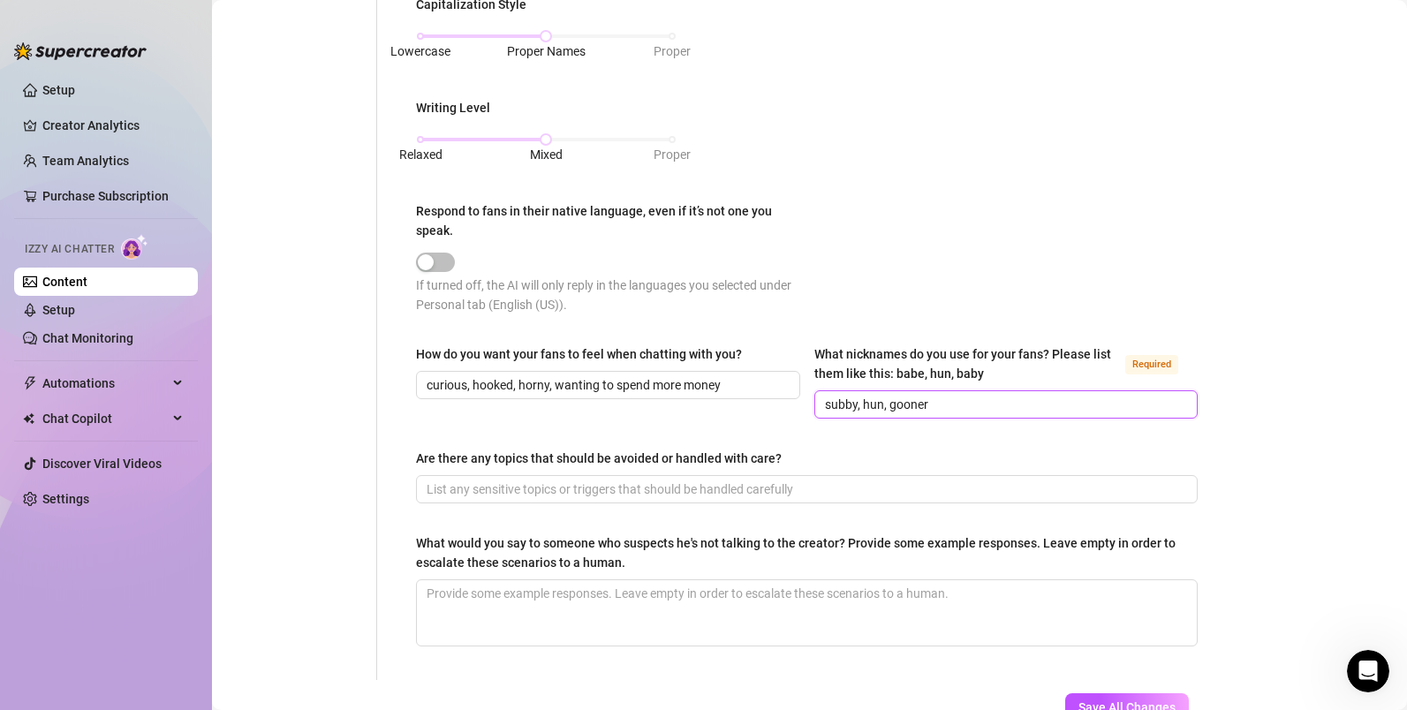
scroll to position [847, 0]
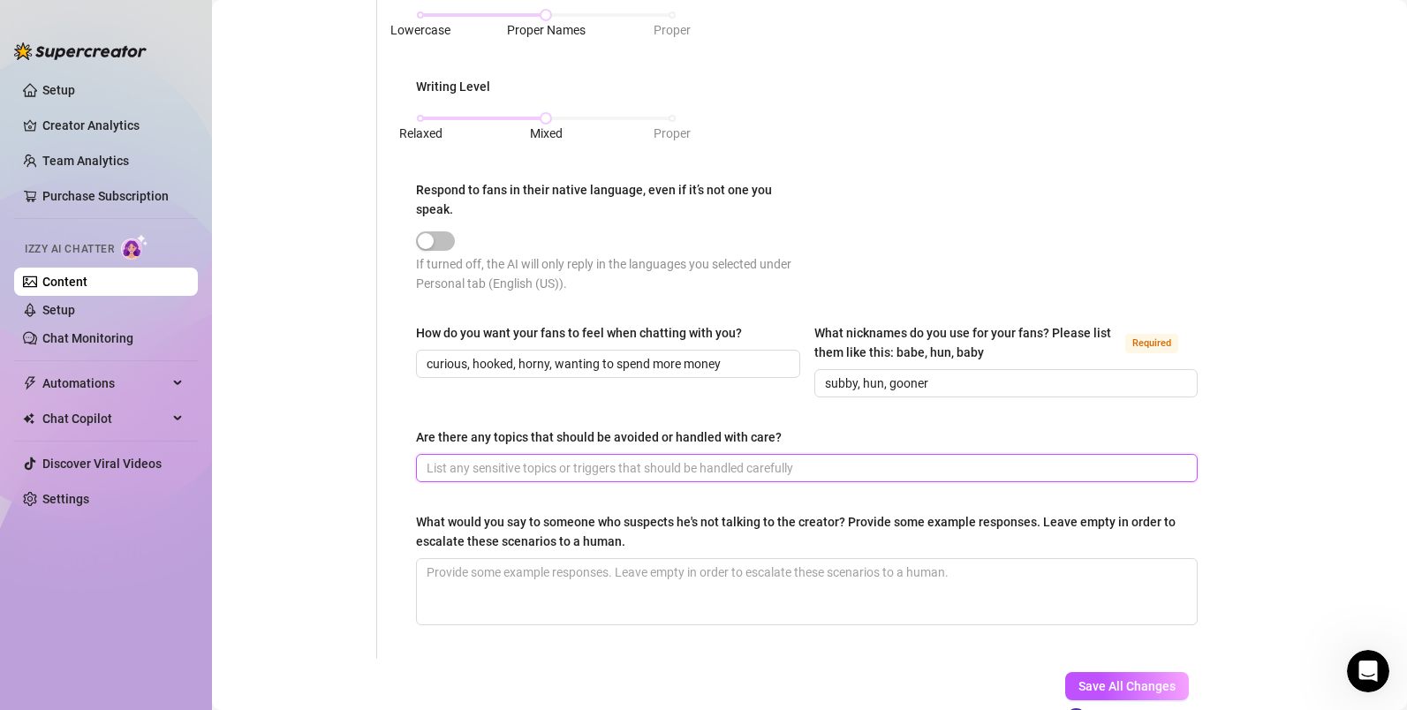
click at [487, 458] on input "Are there any topics that should be avoided or handled with care?" at bounding box center [805, 467] width 757 height 19
click at [673, 585] on textarea "What would you say to someone who suspects he's not talking to the creator? Pro…" at bounding box center [807, 591] width 780 height 65
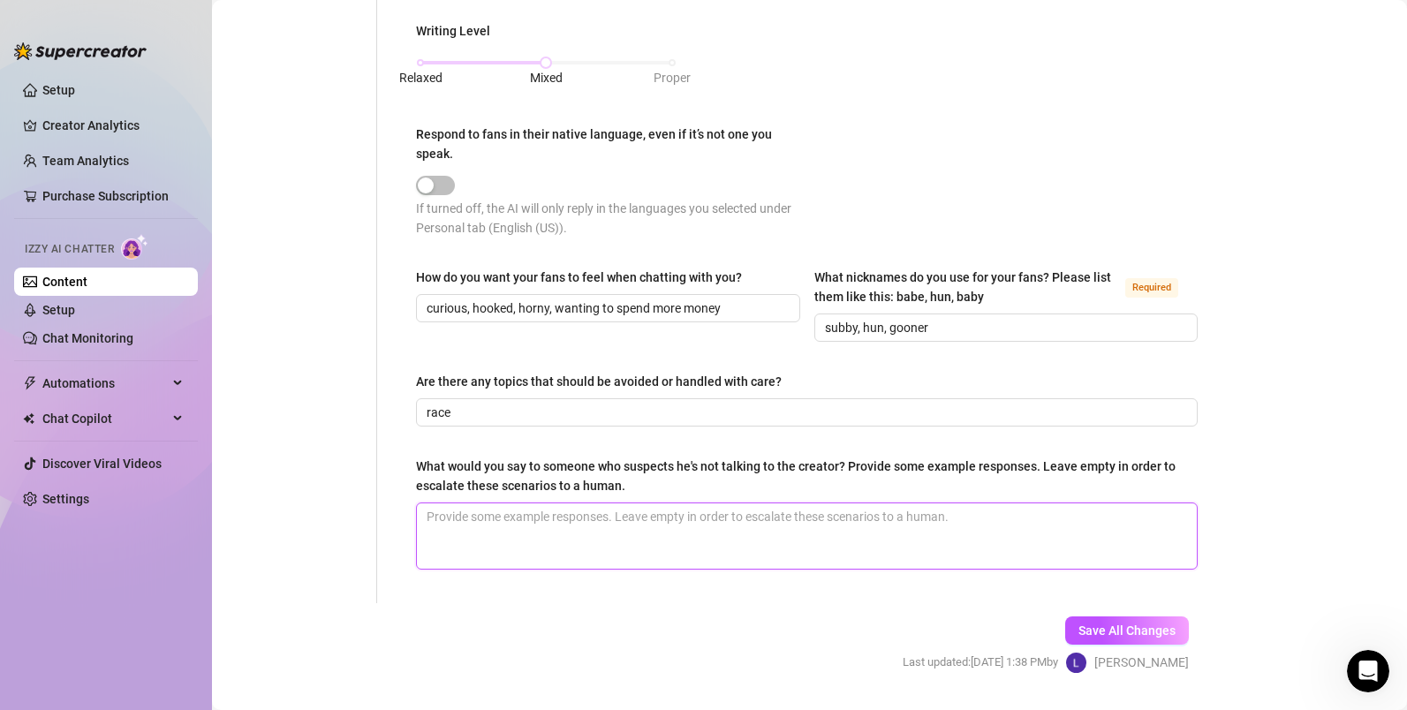
scroll to position [947, 0]
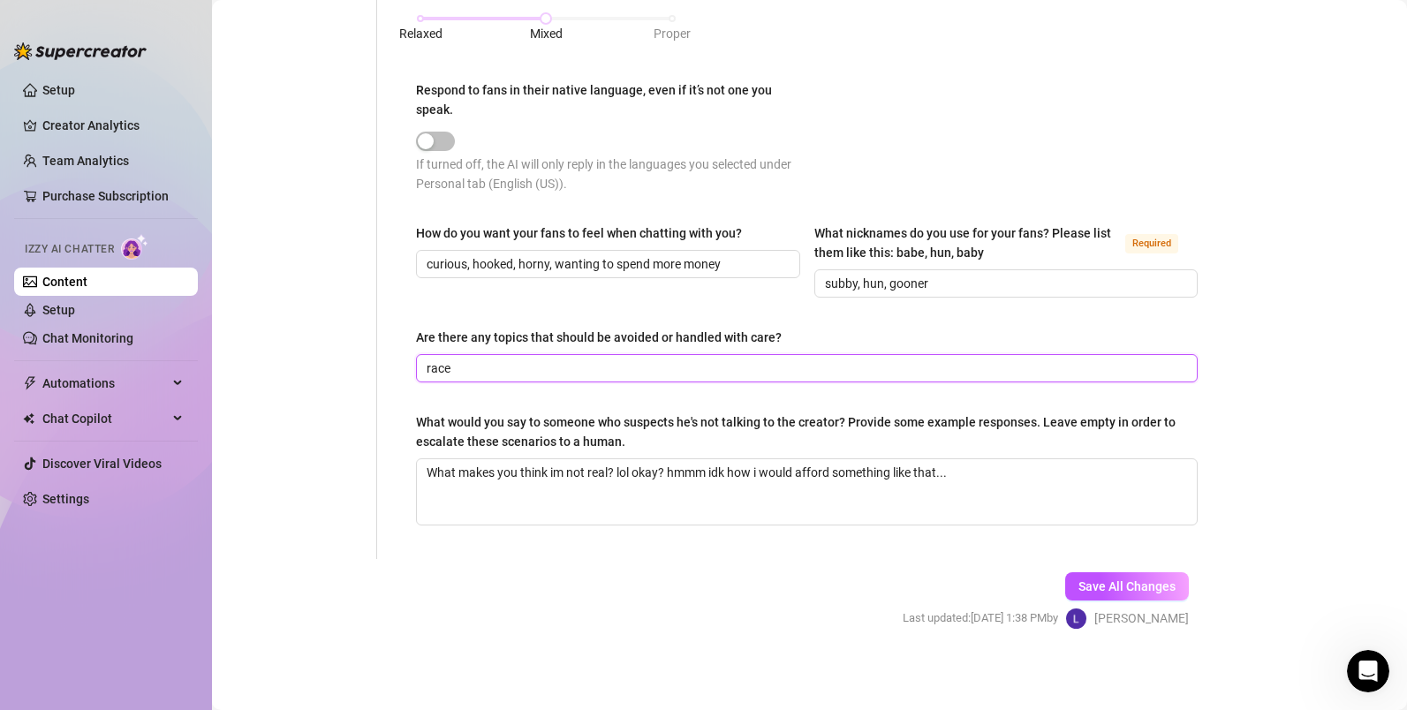
click at [485, 371] on input "race" at bounding box center [805, 368] width 757 height 19
click at [1112, 591] on button "Save All Changes" at bounding box center [1127, 586] width 124 height 28
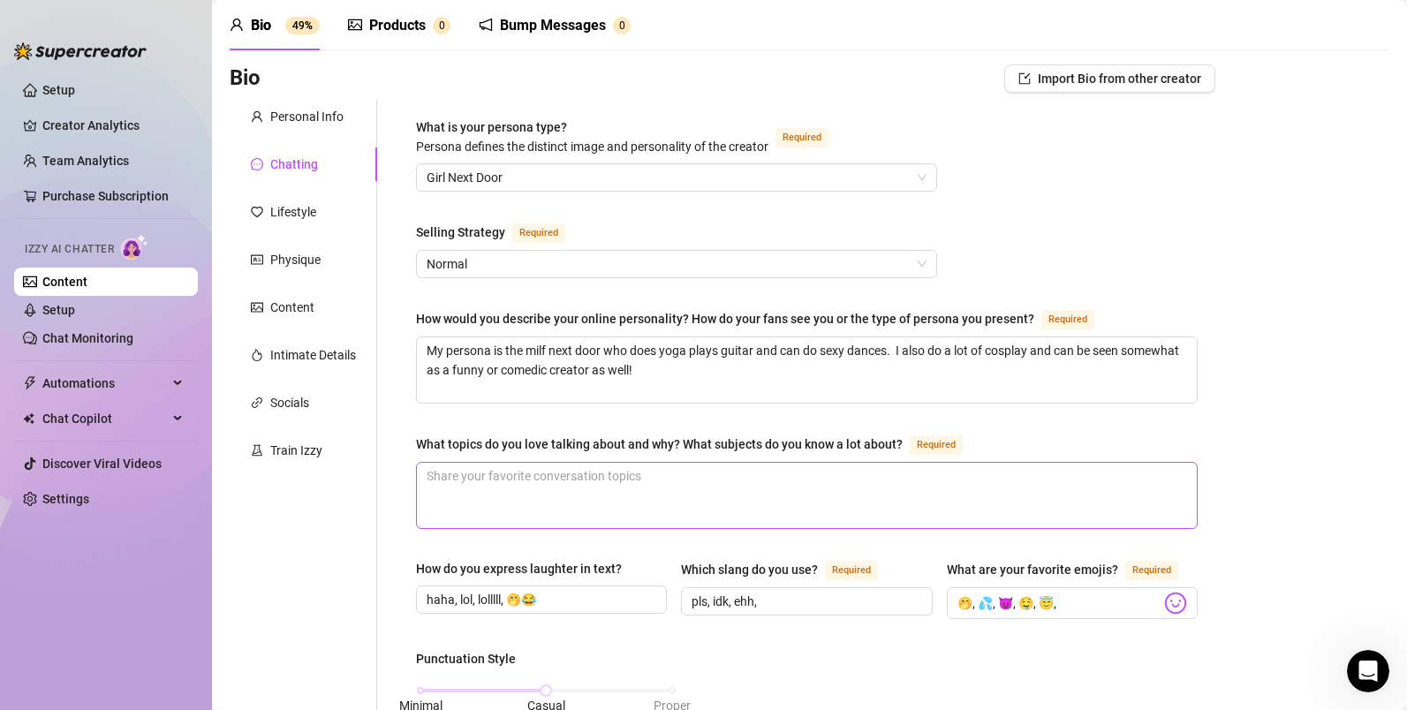
scroll to position [0, 0]
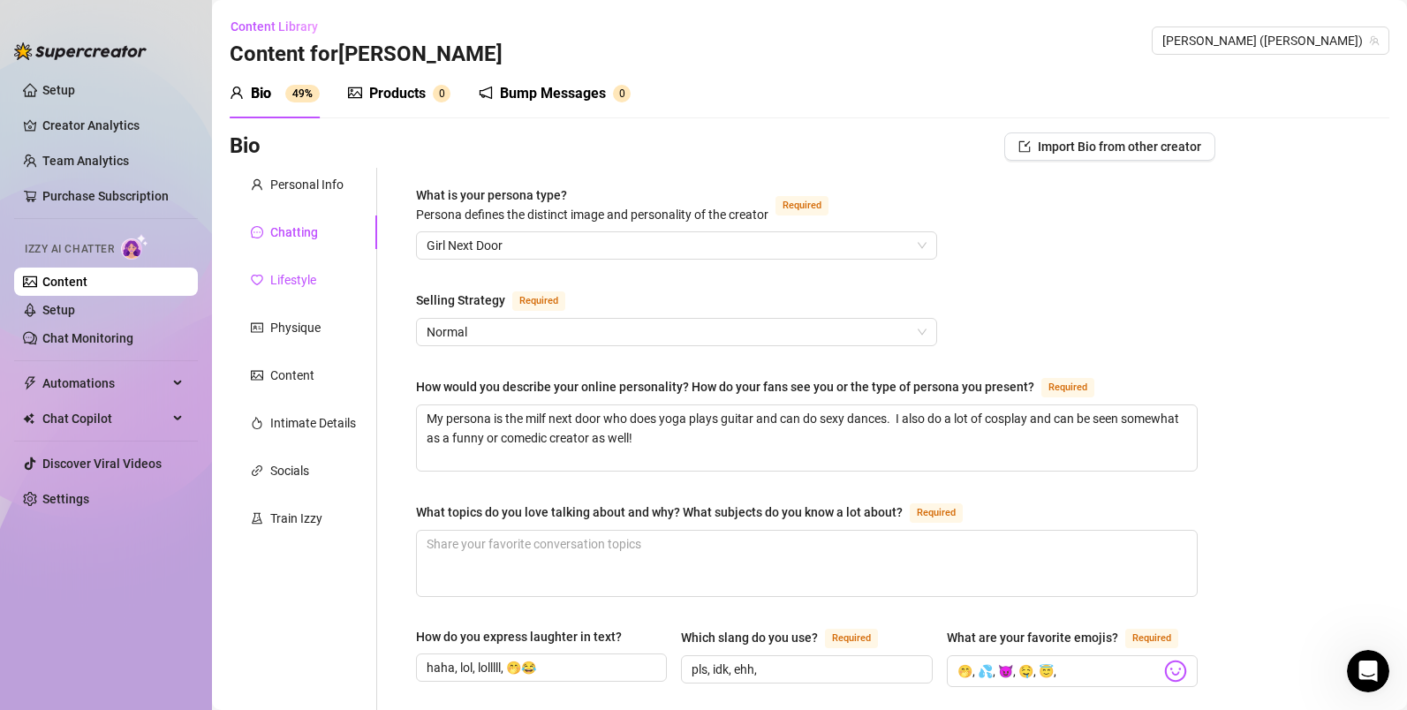
click at [283, 283] on div "Lifestyle" at bounding box center [293, 279] width 46 height 19
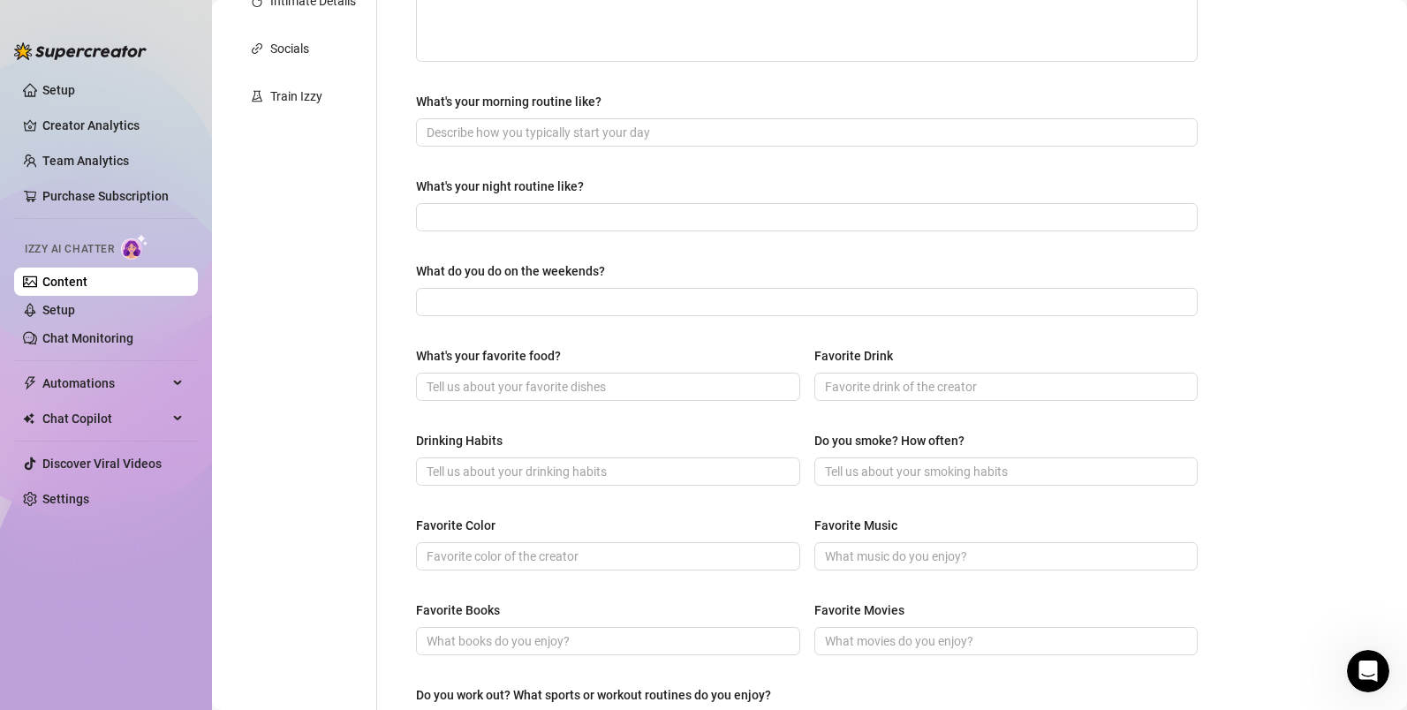
scroll to position [42, 0]
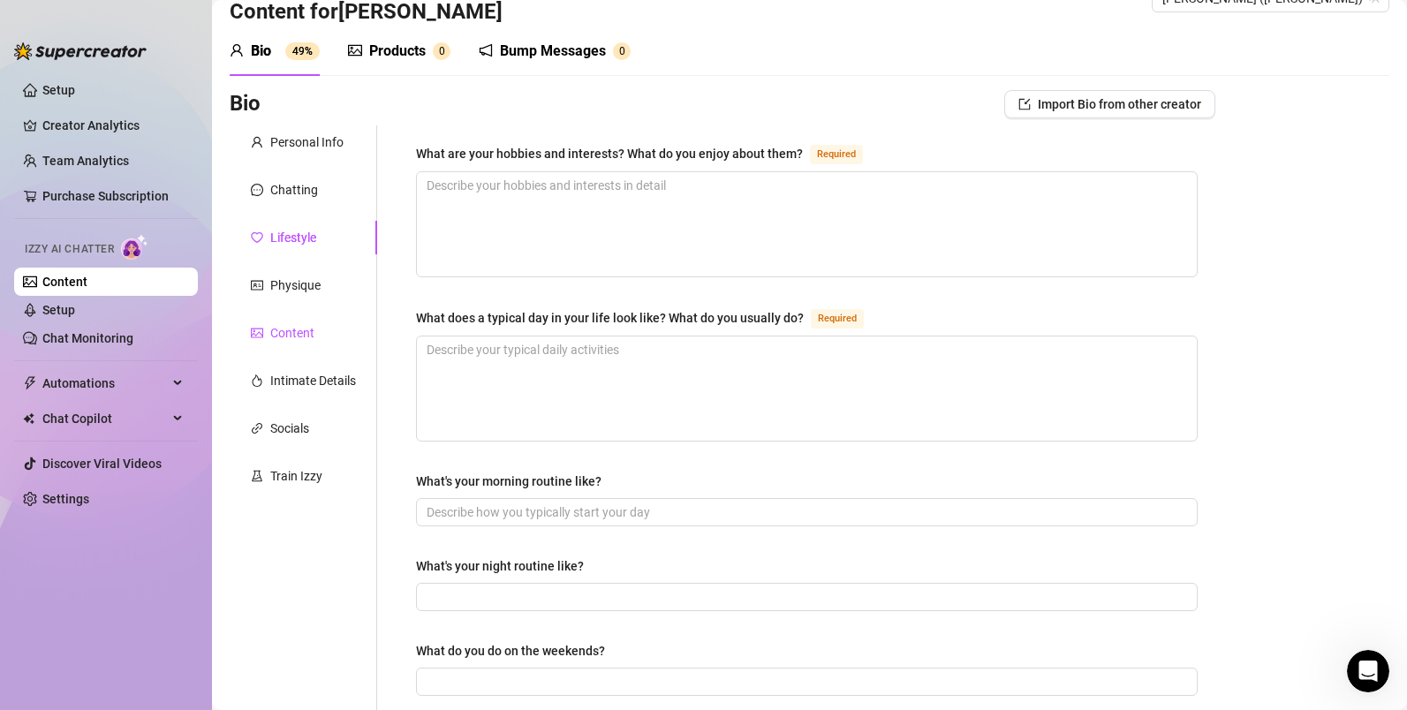
click at [293, 336] on div "Content" at bounding box center [292, 332] width 44 height 19
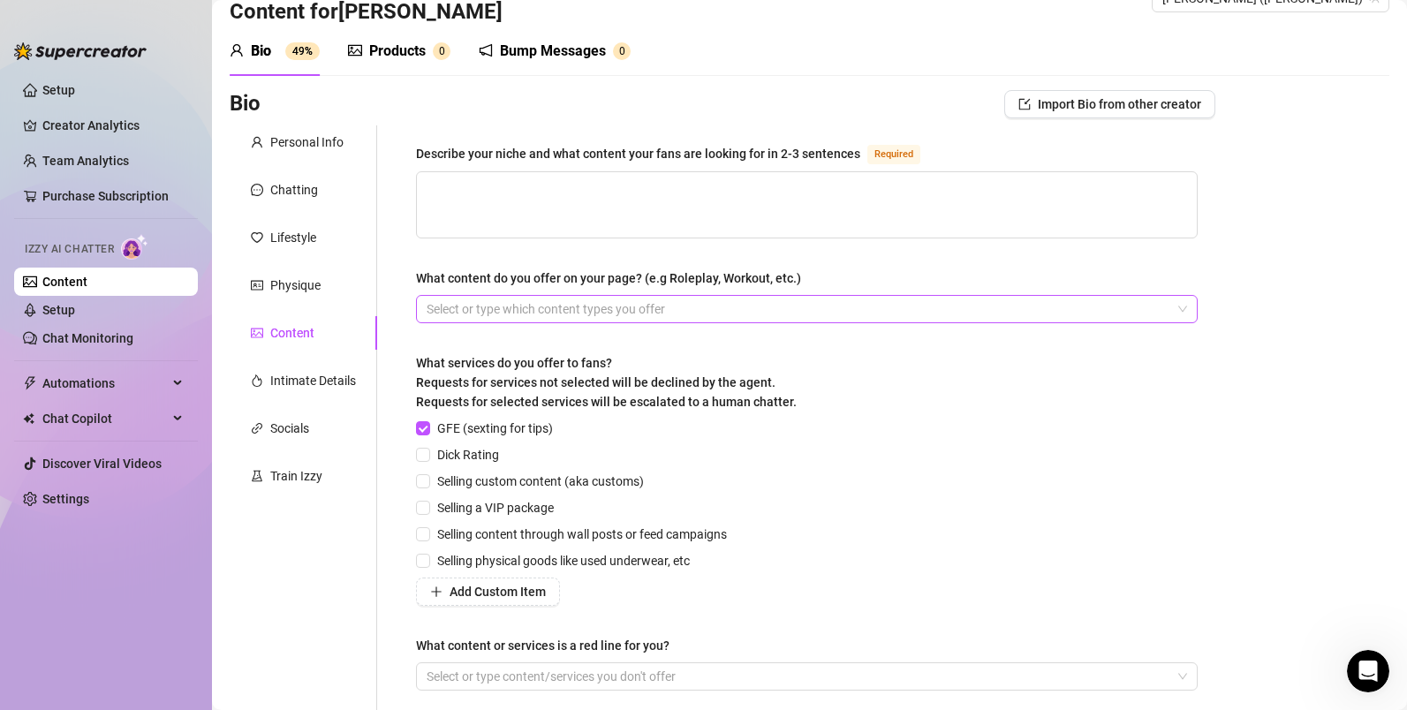
click at [665, 304] on div at bounding box center [798, 309] width 756 height 25
click at [595, 251] on div "Describe your niche and what content your fans are looking for in 2-3 sentences…" at bounding box center [807, 424] width 782 height 563
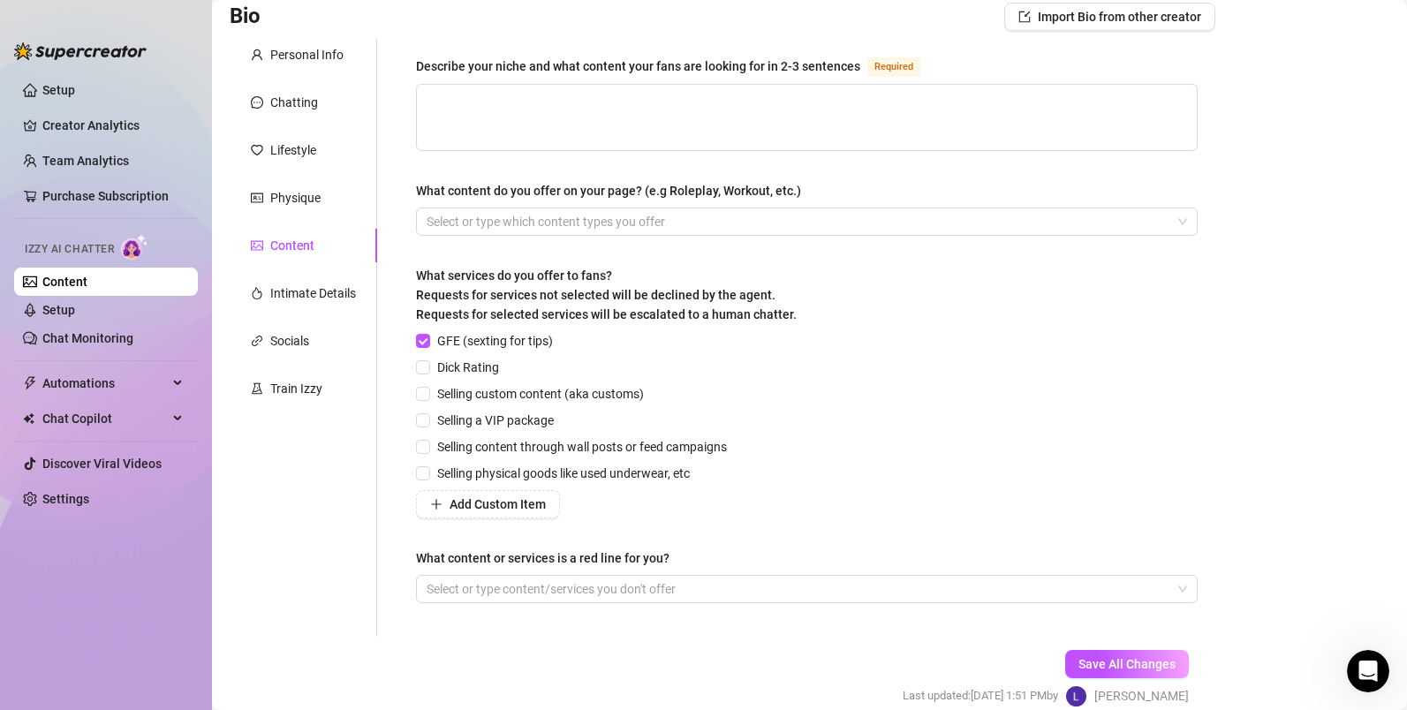
scroll to position [139, 0]
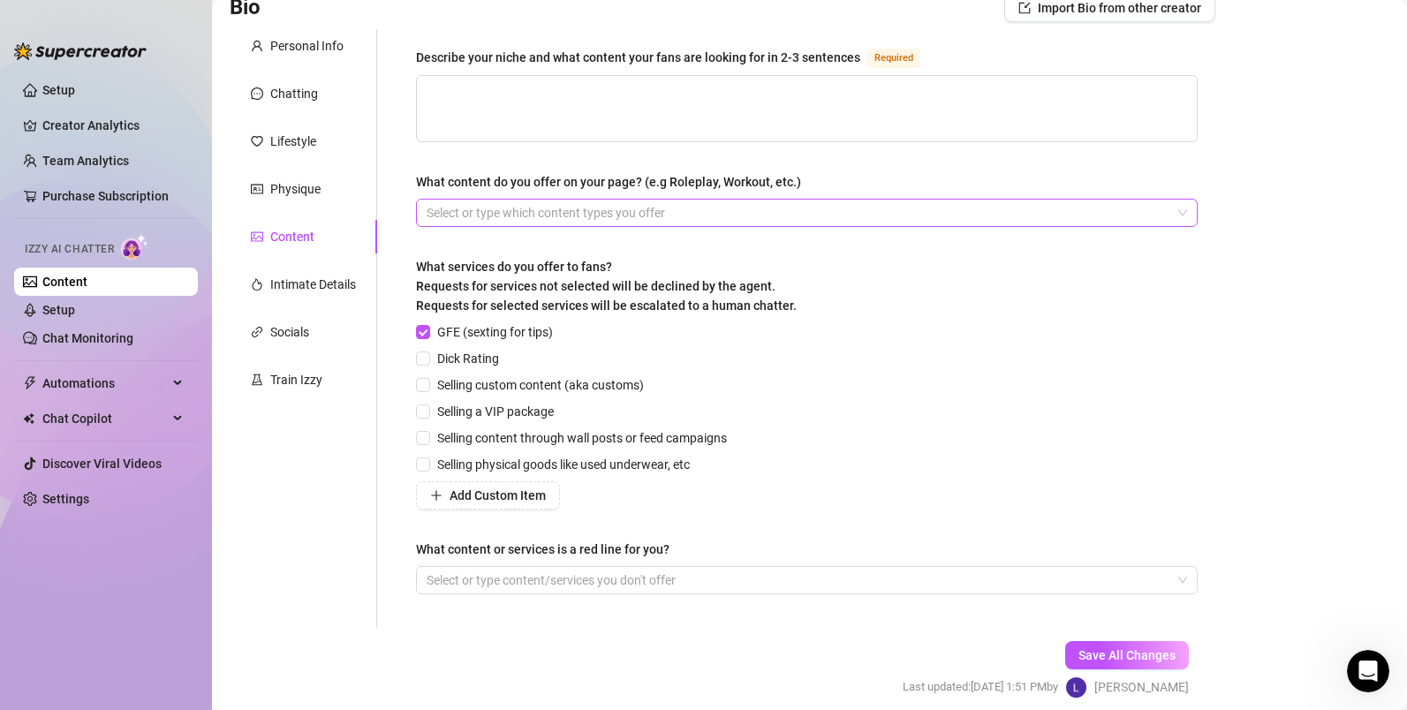
click at [637, 223] on div at bounding box center [798, 212] width 756 height 25
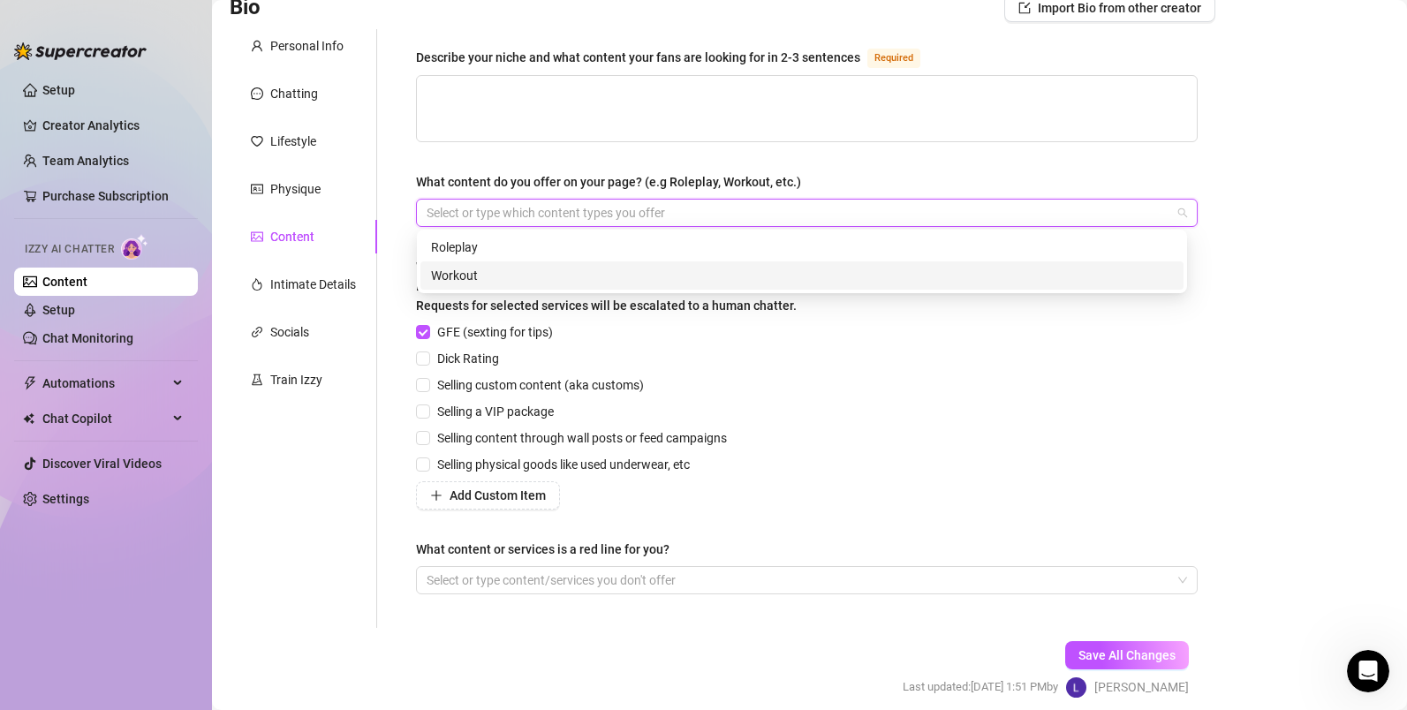
click at [556, 283] on div "Workout" at bounding box center [802, 275] width 742 height 19
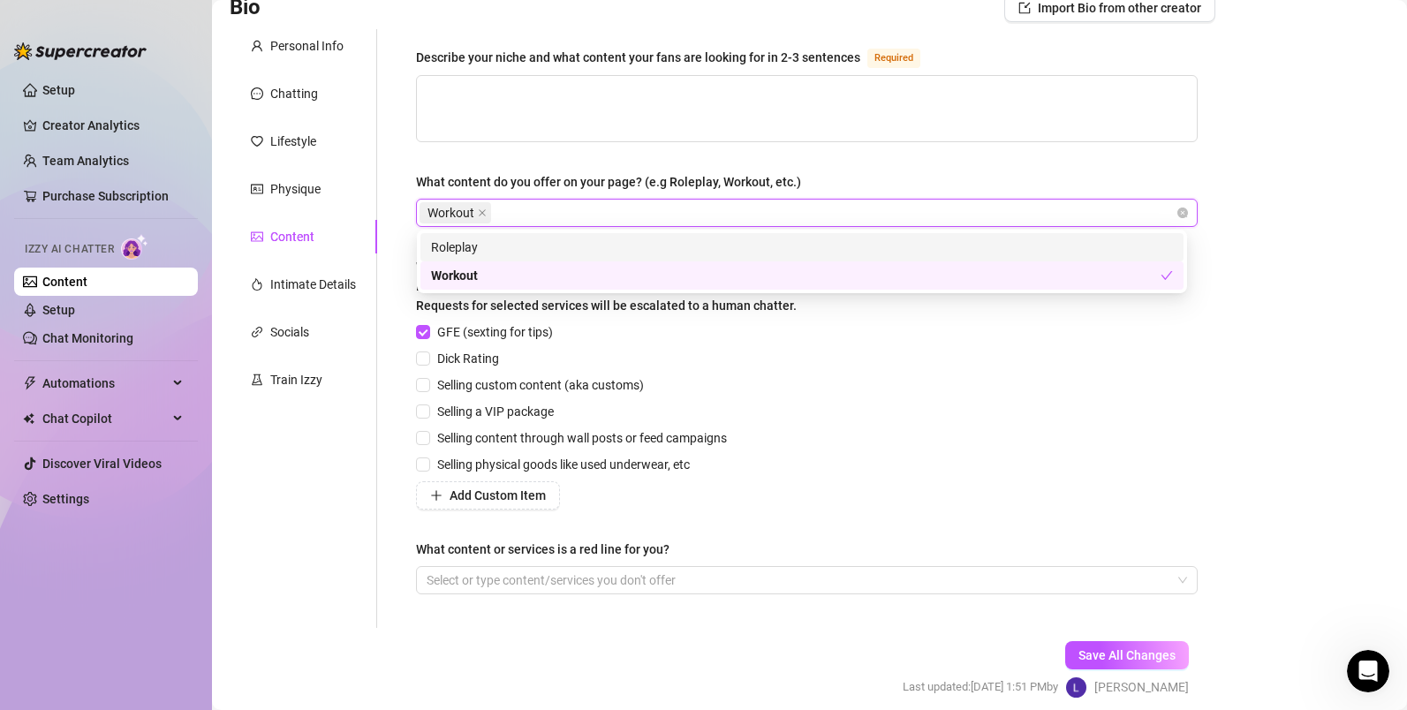
click at [548, 244] on div "Roleplay" at bounding box center [802, 247] width 742 height 19
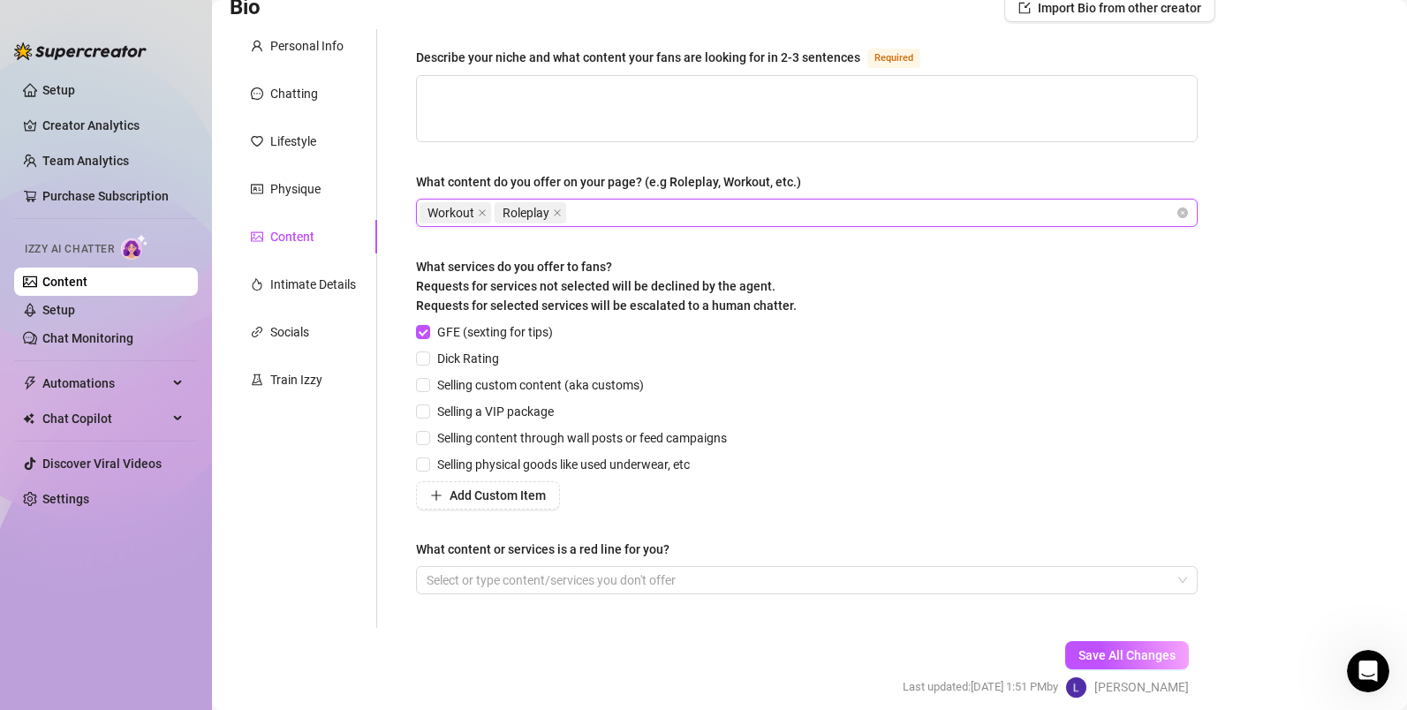
click at [646, 205] on div "Workout Roleplay" at bounding box center [798, 212] width 756 height 25
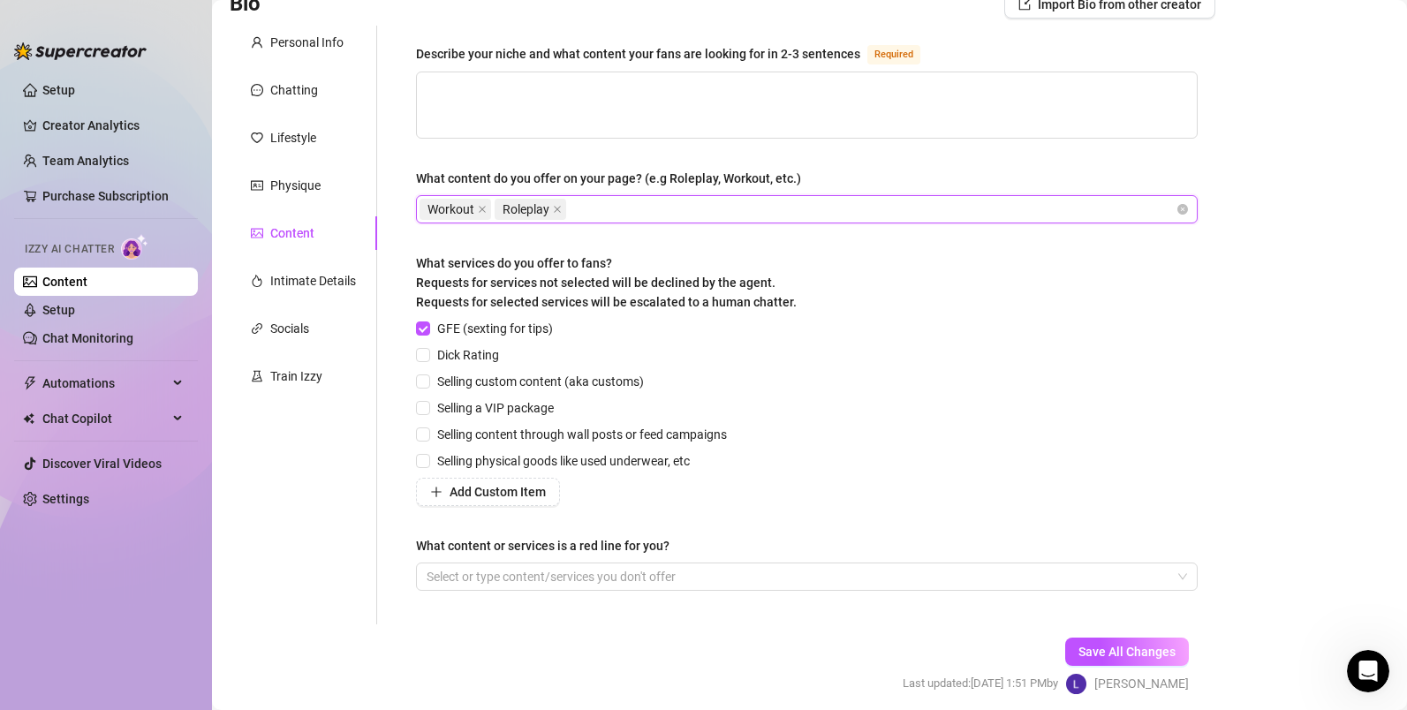
scroll to position [142, 0]
click at [559, 207] on icon "close" at bounding box center [557, 209] width 9 height 9
click at [485, 205] on icon "close" at bounding box center [482, 209] width 9 height 9
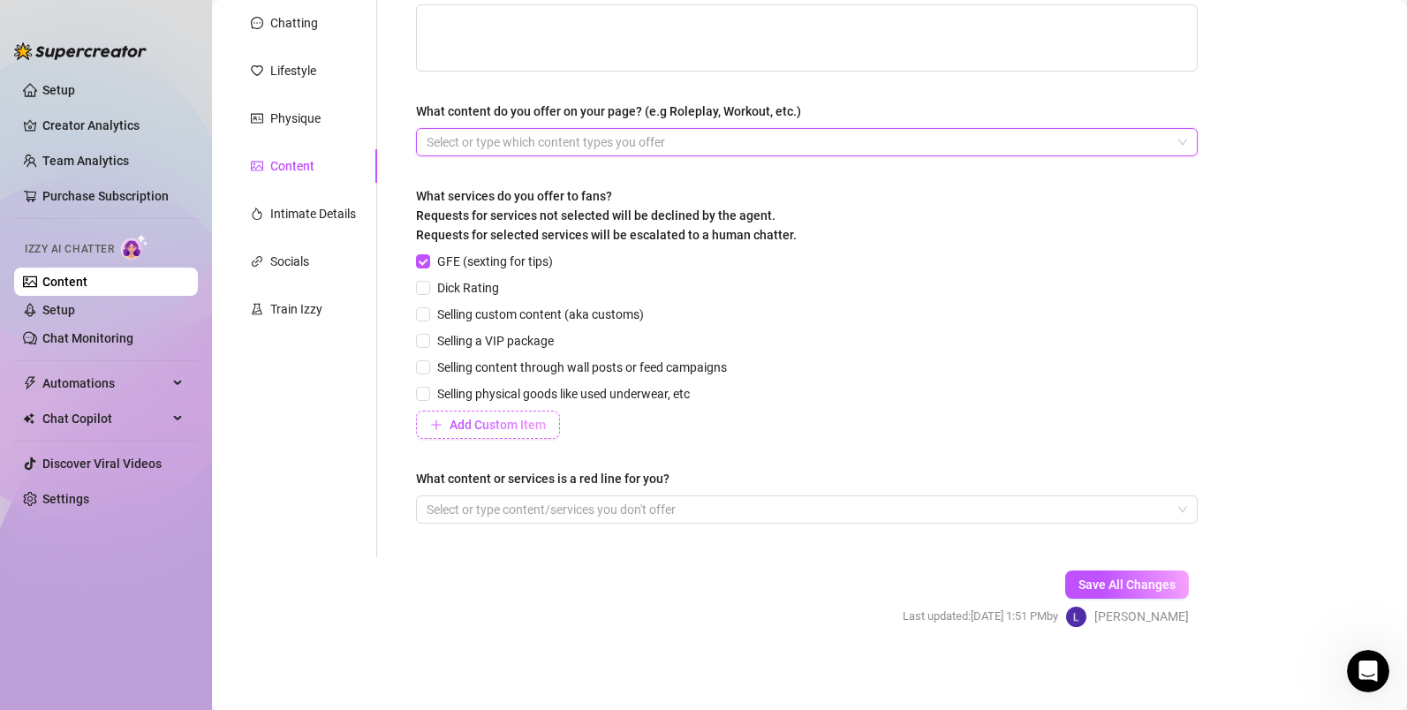
scroll to position [210, 0]
click at [297, 265] on div "Socials" at bounding box center [289, 260] width 39 height 19
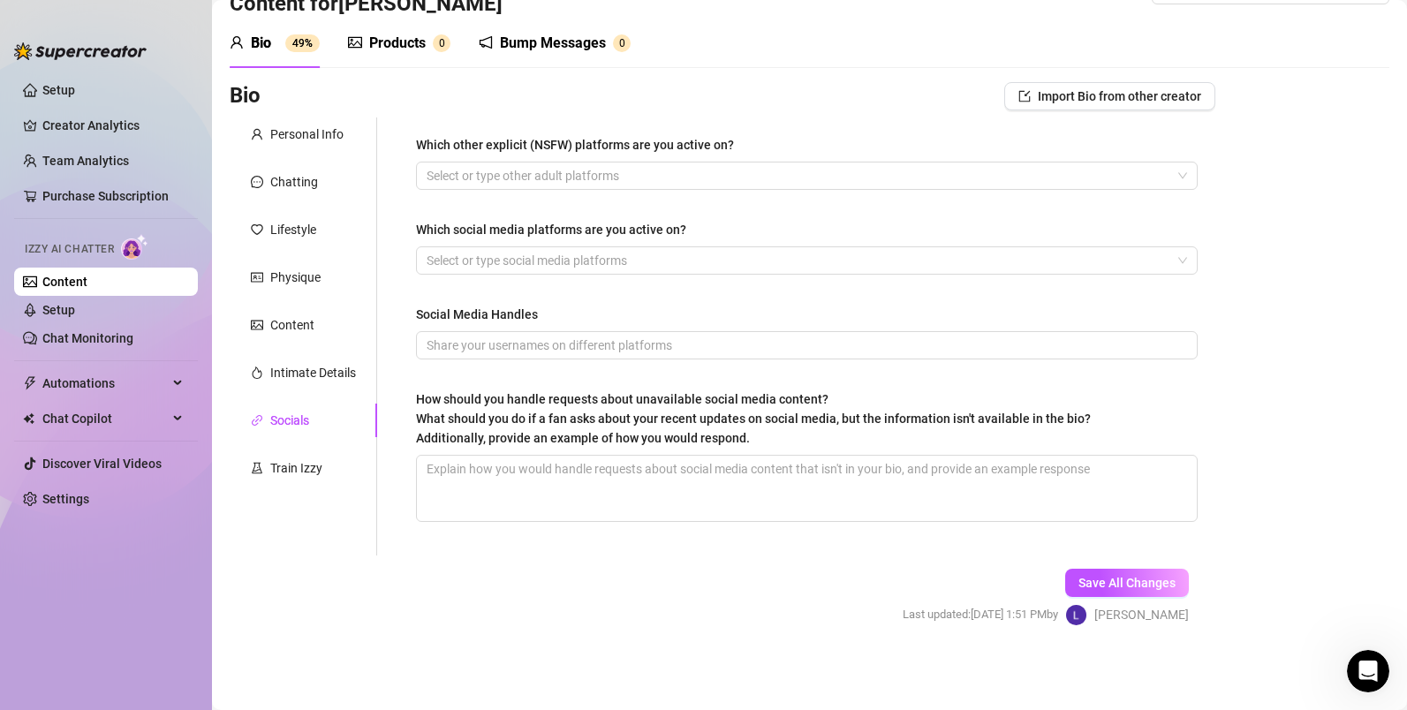
scroll to position [50, 0]
click at [495, 266] on div at bounding box center [798, 260] width 756 height 25
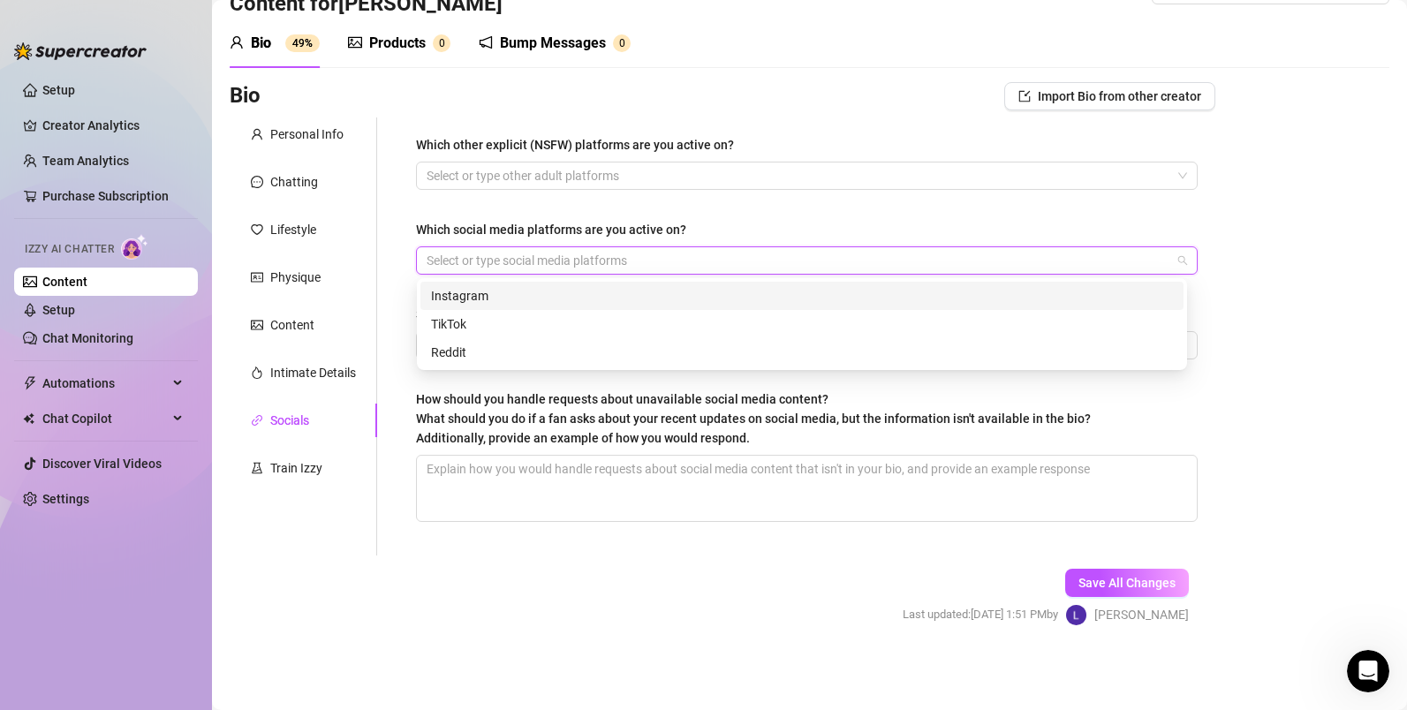
click at [487, 293] on div "Instagram" at bounding box center [802, 295] width 742 height 19
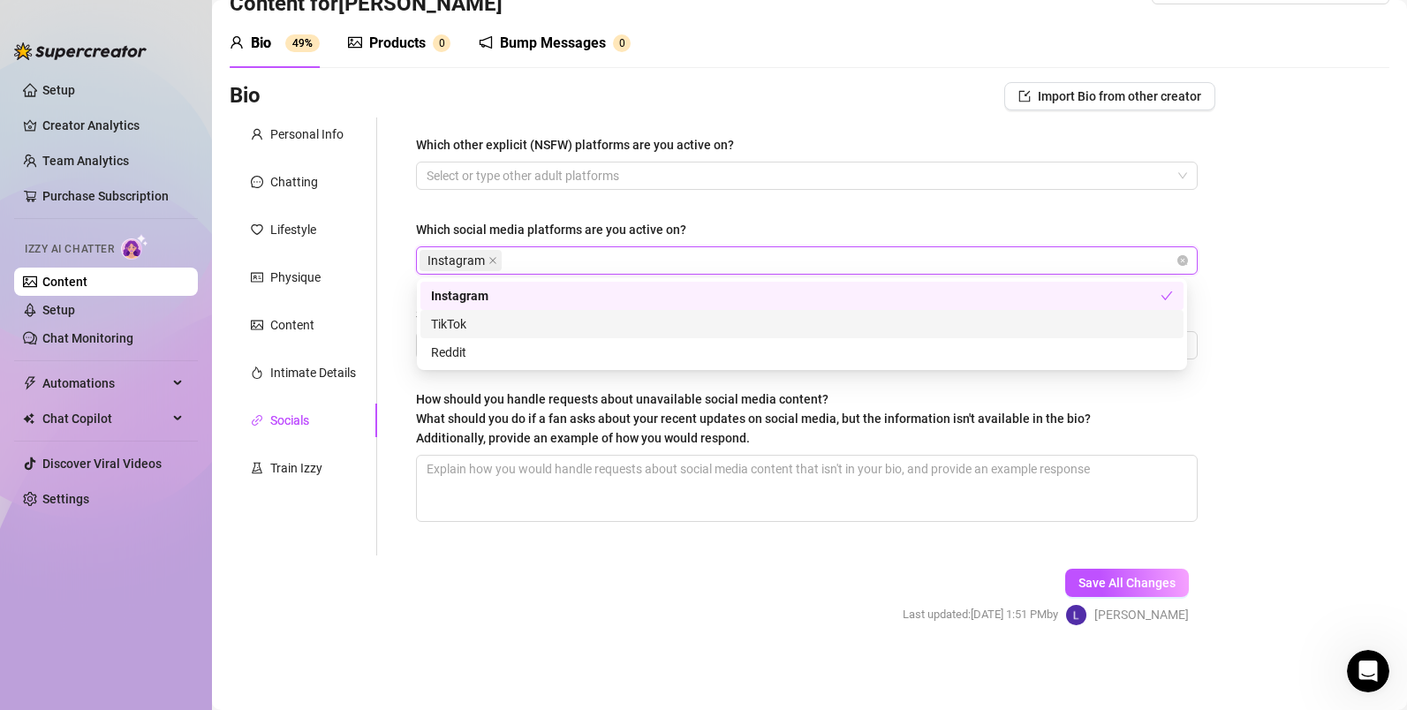
click at [477, 319] on div "TikTok" at bounding box center [802, 323] width 742 height 19
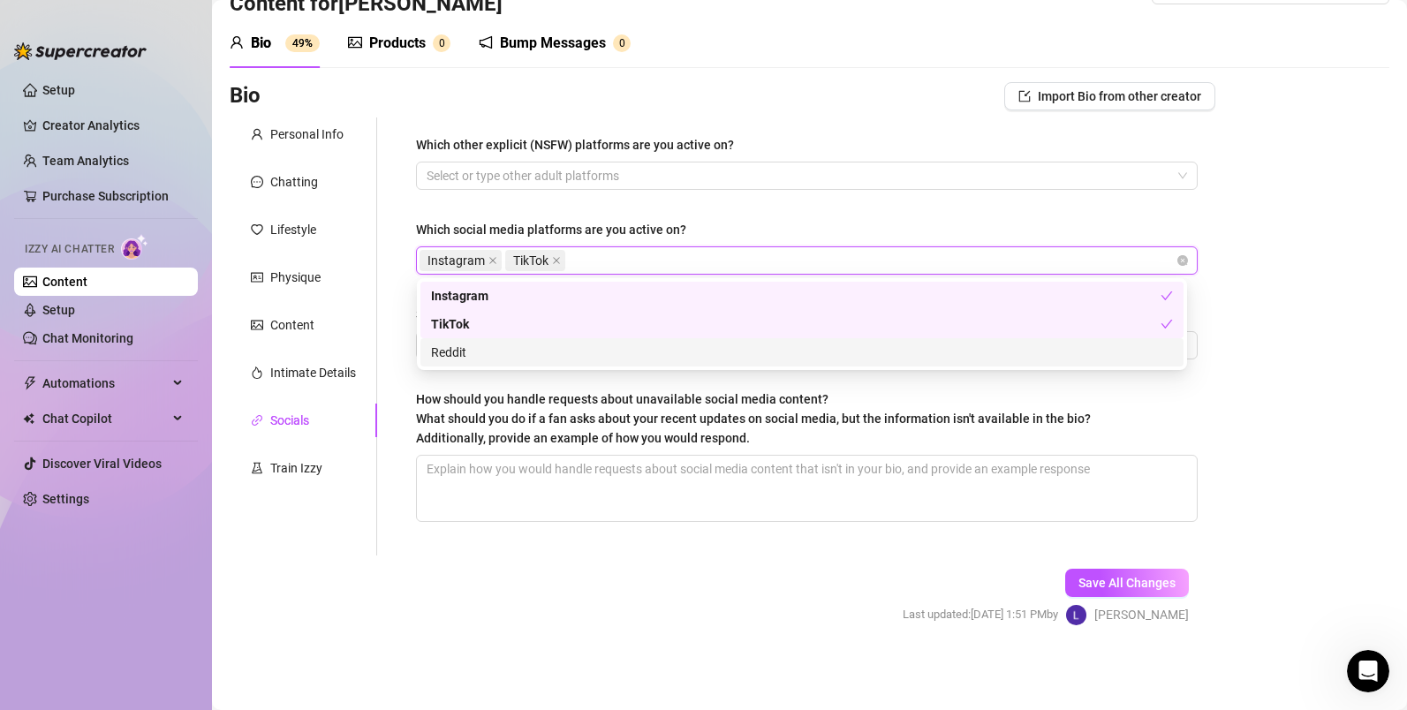
click at [477, 349] on div "Reddit" at bounding box center [802, 352] width 742 height 19
click at [664, 218] on div "Which other explicit (NSFW) platforms are you active on? Select or type other a…" at bounding box center [807, 336] width 782 height 403
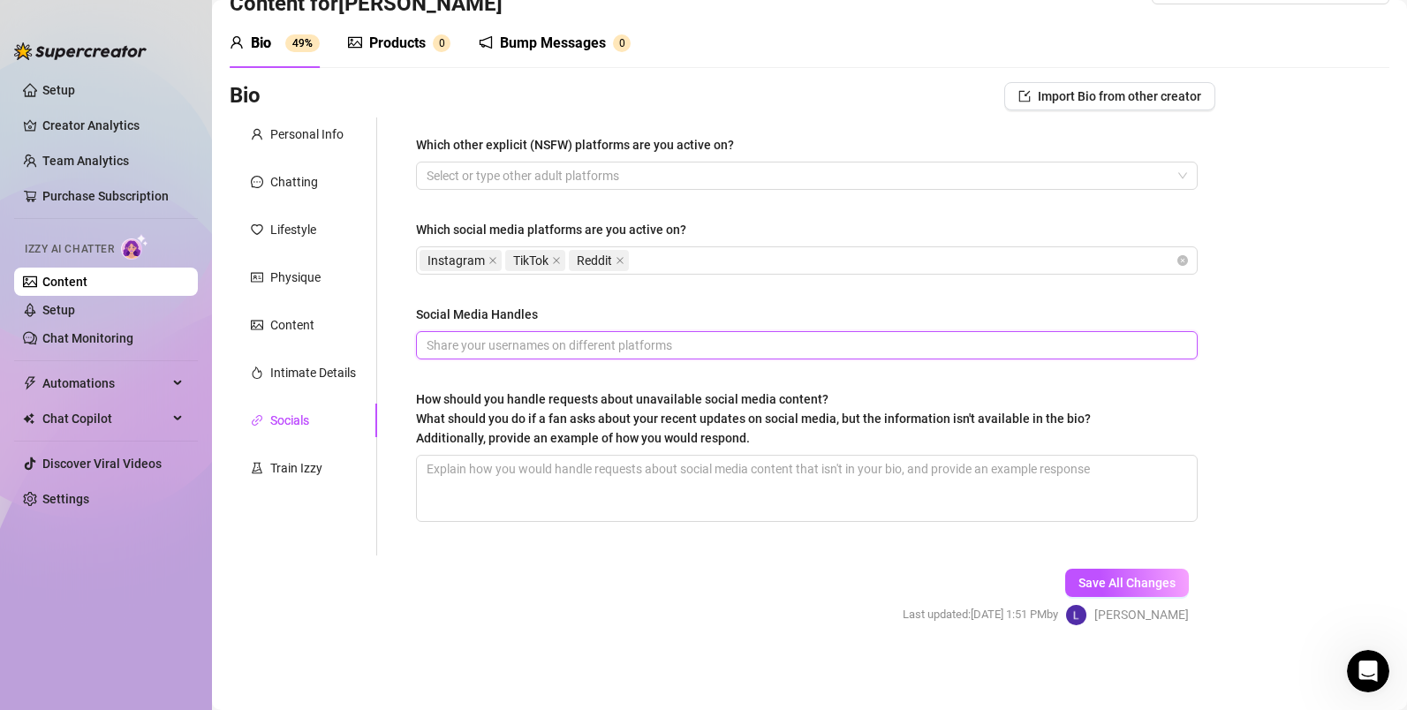
click at [501, 343] on input "Social Media Handles" at bounding box center [805, 345] width 757 height 19
click at [286, 196] on div "Chatting" at bounding box center [303, 182] width 147 height 34
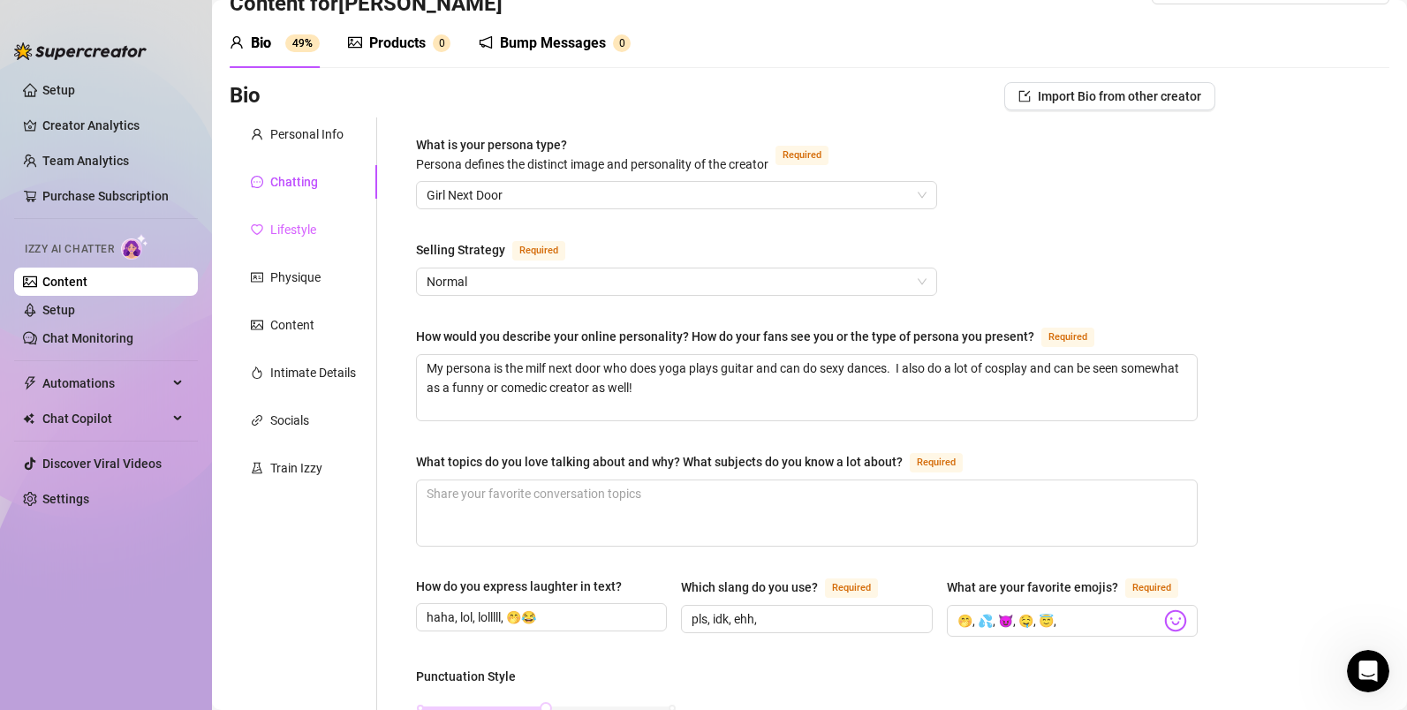
click at [316, 236] on div "Lifestyle" at bounding box center [303, 230] width 147 height 34
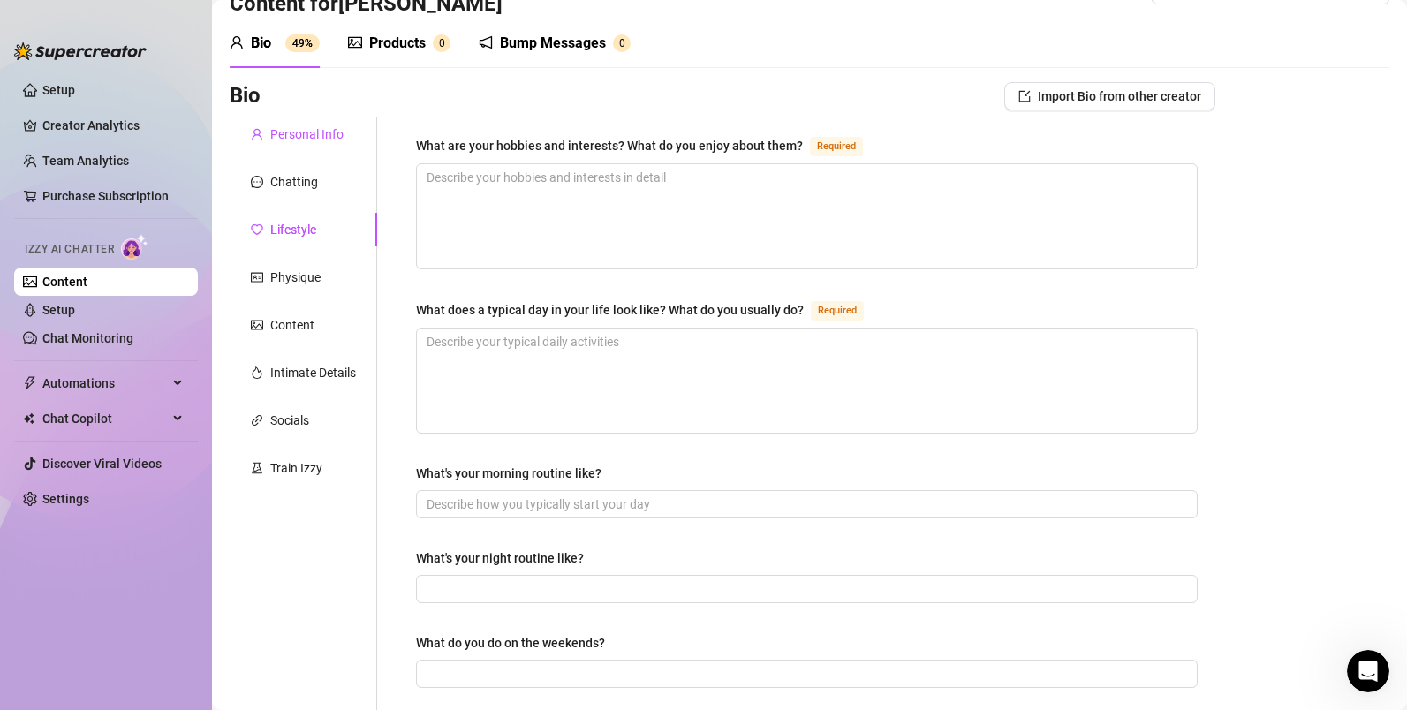
click at [304, 141] on div "Personal Info" at bounding box center [306, 134] width 73 height 19
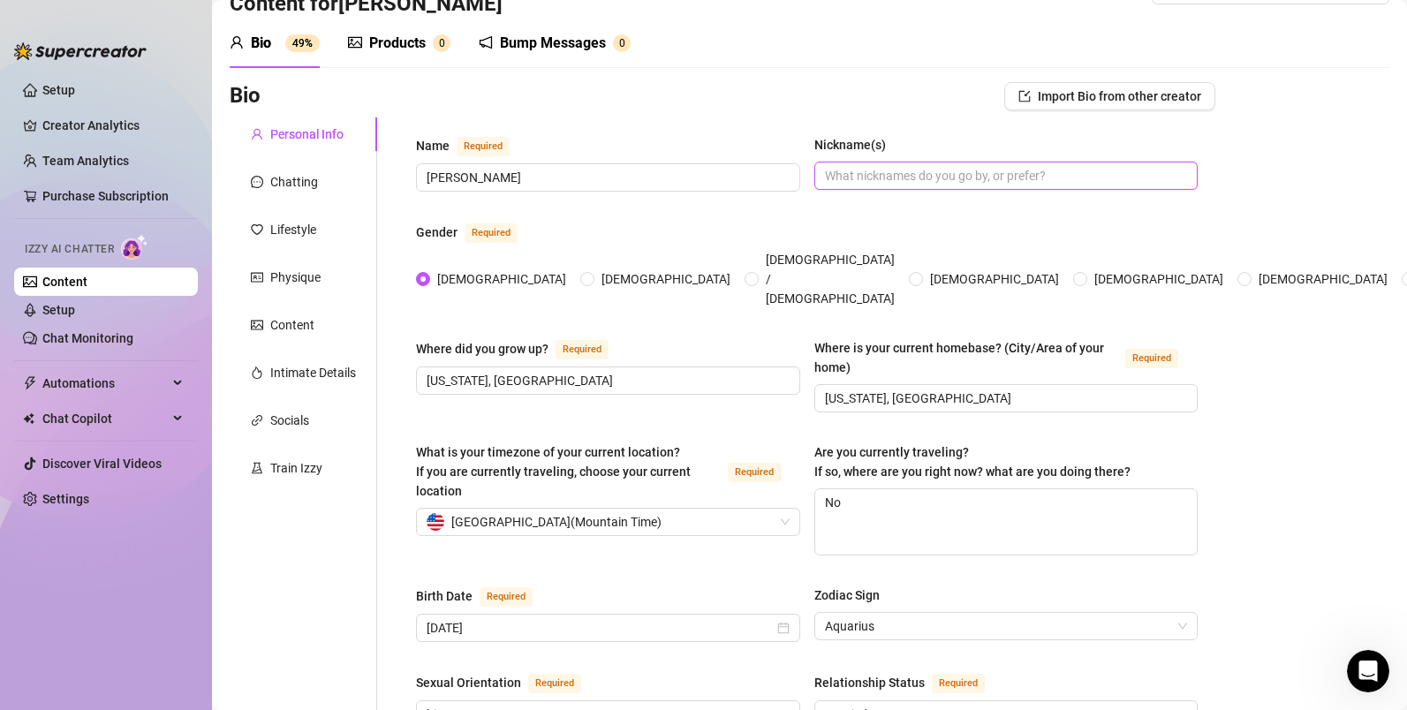
click at [926, 178] on input "Nickname(s)" at bounding box center [1004, 175] width 359 height 19
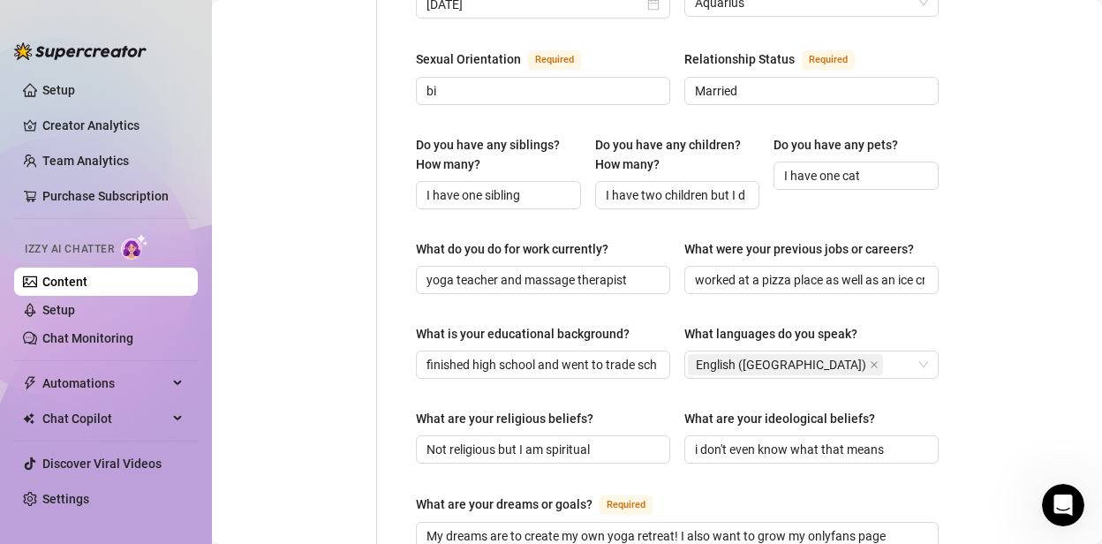
scroll to position [761, 0]
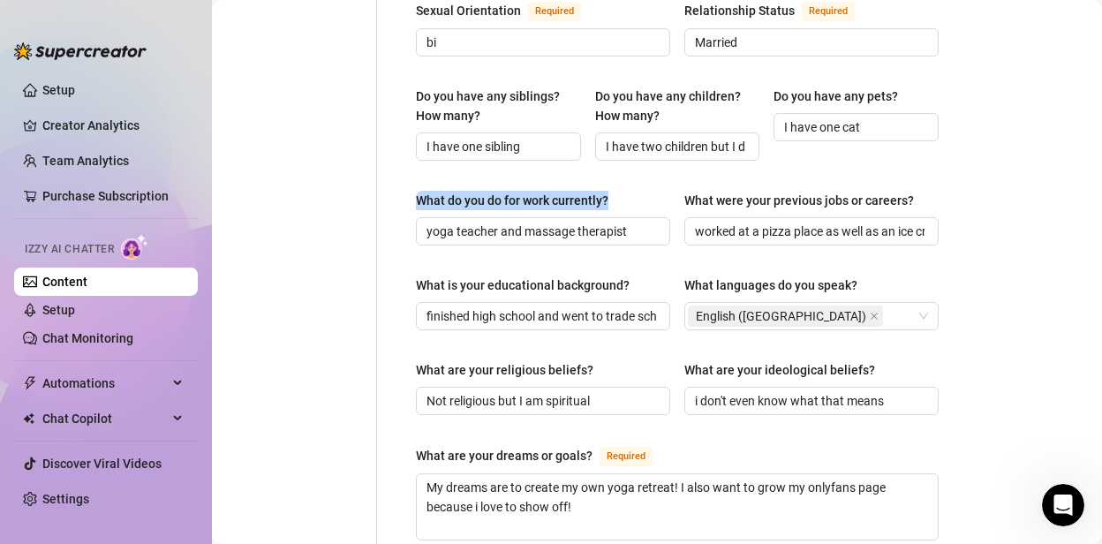
drag, startPoint x: 614, startPoint y: 178, endPoint x: 408, endPoint y: 178, distance: 205.8
click at [408, 178] on div "Name Required [PERSON_NAME](s) mommy Gender Required [DEMOGRAPHIC_DATA] [DEMOGR…" at bounding box center [677, 175] width 558 height 1539
copy div "What do you do for work currently?"
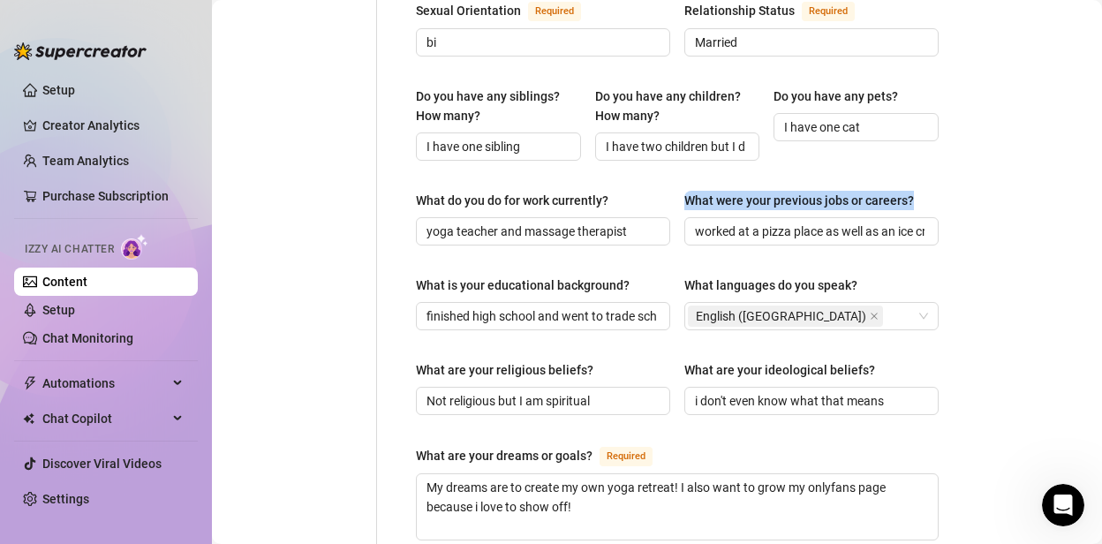
drag, startPoint x: 913, startPoint y: 174, endPoint x: 687, endPoint y: 166, distance: 226.2
click at [687, 166] on div "Name Required [PERSON_NAME](s) mommy Gender Required [DEMOGRAPHIC_DATA] [DEMOGR…" at bounding box center [677, 175] width 523 height 1503
copy div "What were your previous jobs or careers?"
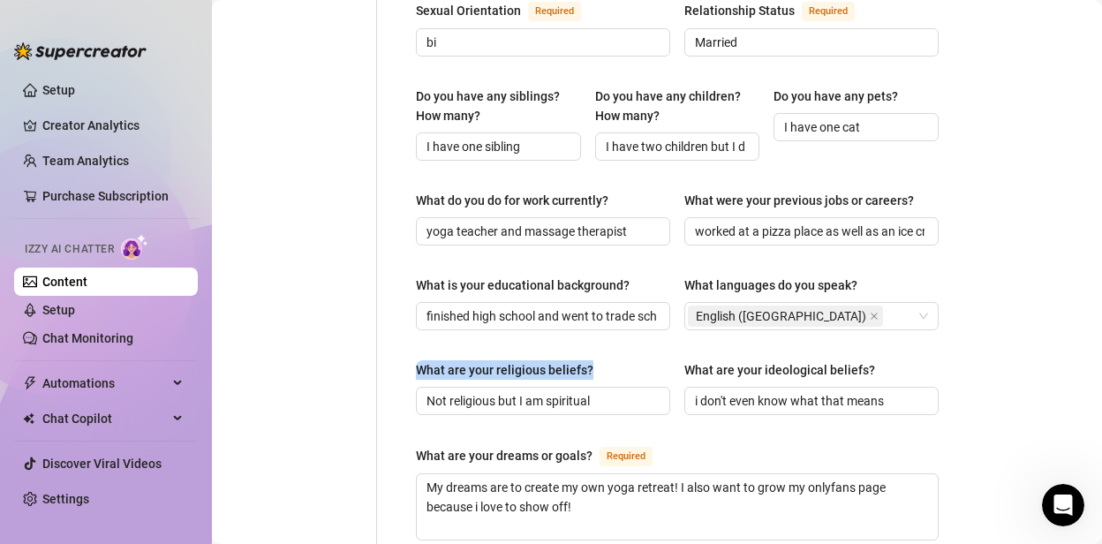
drag, startPoint x: 599, startPoint y: 344, endPoint x: 422, endPoint y: 334, distance: 177.0
click at [422, 334] on div "Name Required [PERSON_NAME](s) mommy Gender Required [DEMOGRAPHIC_DATA] [DEMOGR…" at bounding box center [677, 175] width 523 height 1503
copy div "What are your religious beliefs?"
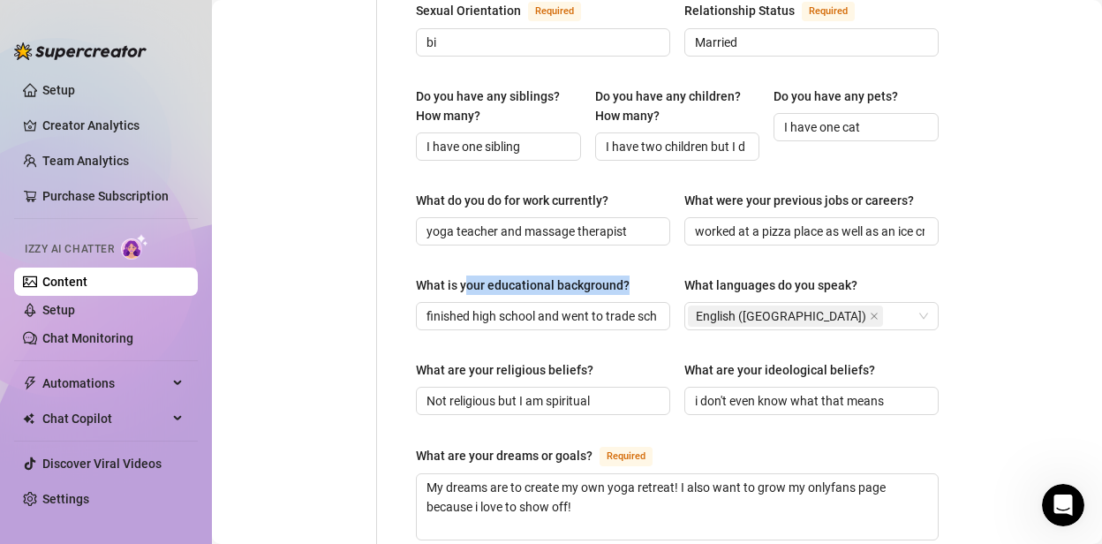
drag, startPoint x: 631, startPoint y: 260, endPoint x: 469, endPoint y: 256, distance: 161.7
click at [465, 276] on label "What is your educational background?" at bounding box center [529, 285] width 226 height 19
click at [837, 276] on div "What languages do you speak?" at bounding box center [770, 285] width 173 height 19
click at [887, 306] on input "What languages do you speak?" at bounding box center [889, 316] width 4 height 21
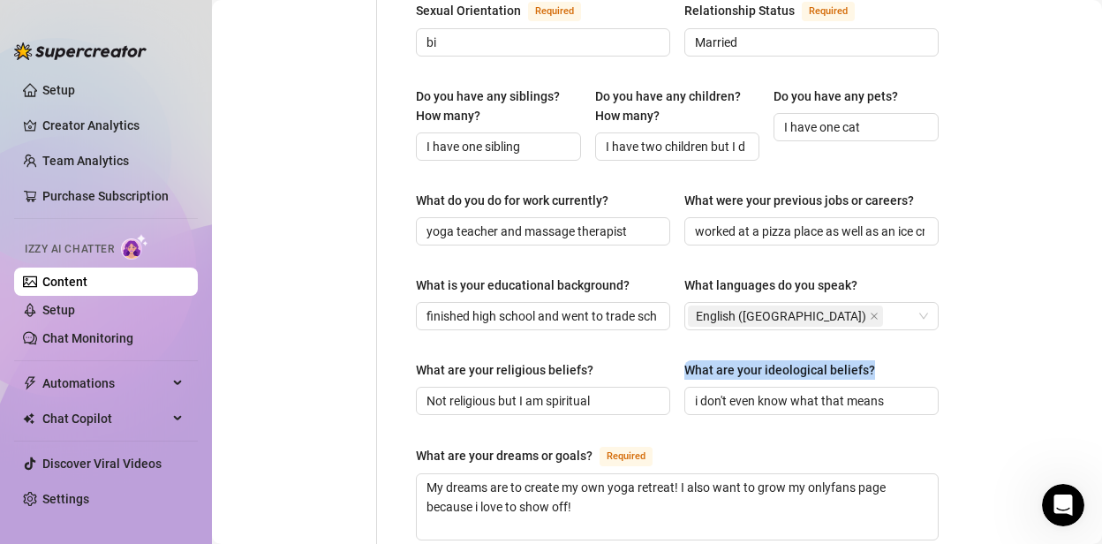
drag, startPoint x: 872, startPoint y: 351, endPoint x: 675, endPoint y: 348, distance: 197.0
click at [675, 360] on div "What are your religious beliefs? Not religious but I am spiritual What are your…" at bounding box center [677, 395] width 523 height 71
copy div "What are your ideological beliefs?"
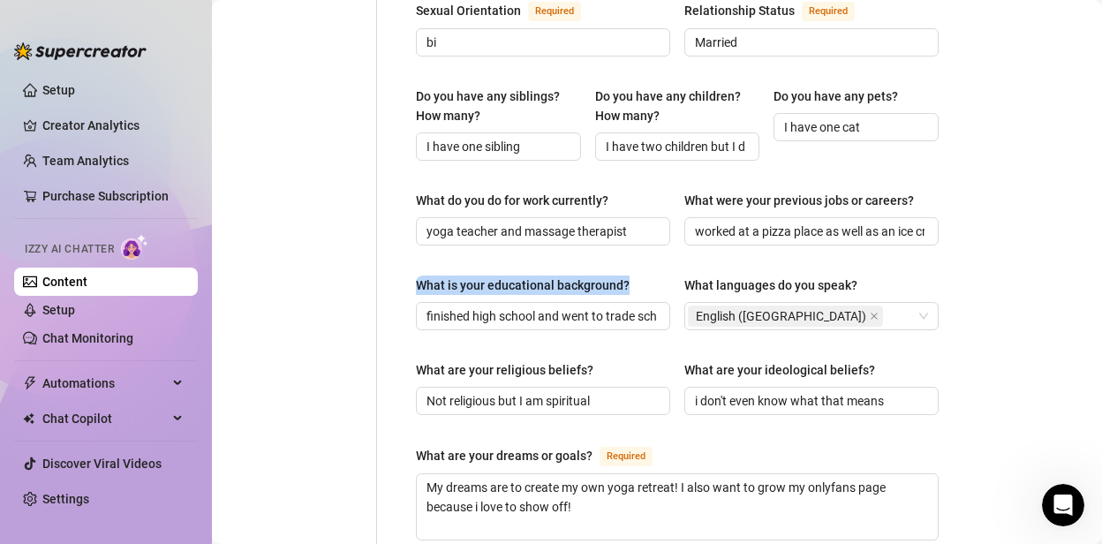
drag, startPoint x: 628, startPoint y: 261, endPoint x: 417, endPoint y: 261, distance: 211.1
click at [417, 276] on label "What is your educational background?" at bounding box center [529, 285] width 226 height 19
copy div "What is your educational background?"
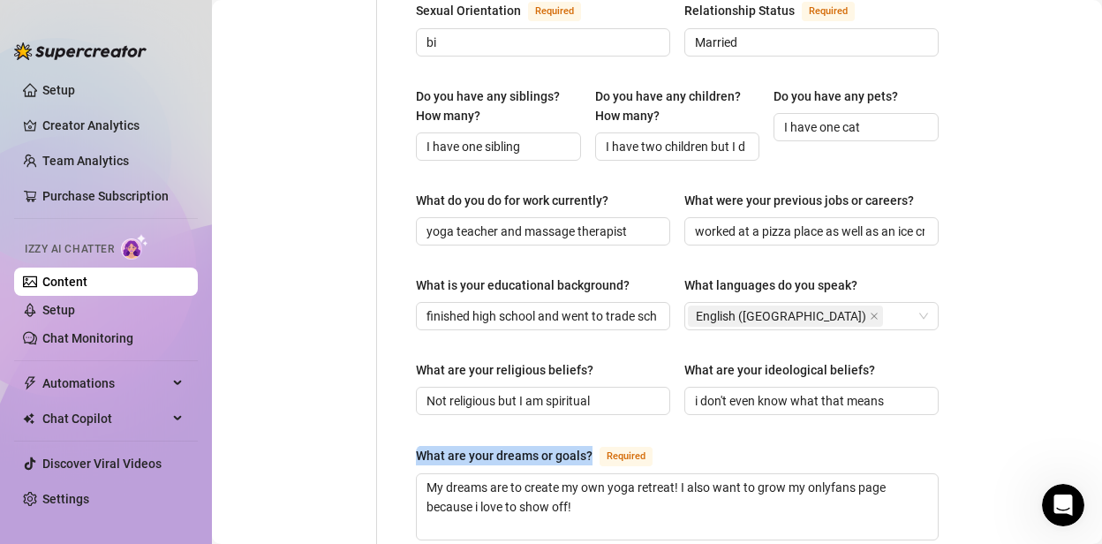
drag, startPoint x: 585, startPoint y: 427, endPoint x: 391, endPoint y: 427, distance: 193.4
click at [390, 427] on div "Name Required [PERSON_NAME](s) mommy Gender Required [DEMOGRAPHIC_DATA] [DEMOGR…" at bounding box center [666, 175] width 579 height 1539
copy div "What are your dreams or goals?"
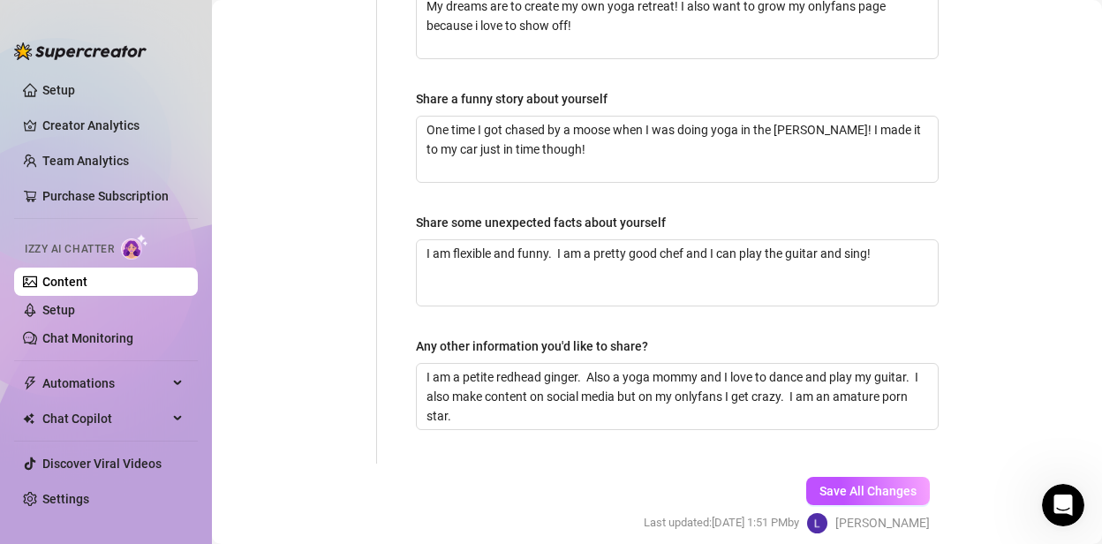
scroll to position [1150, 0]
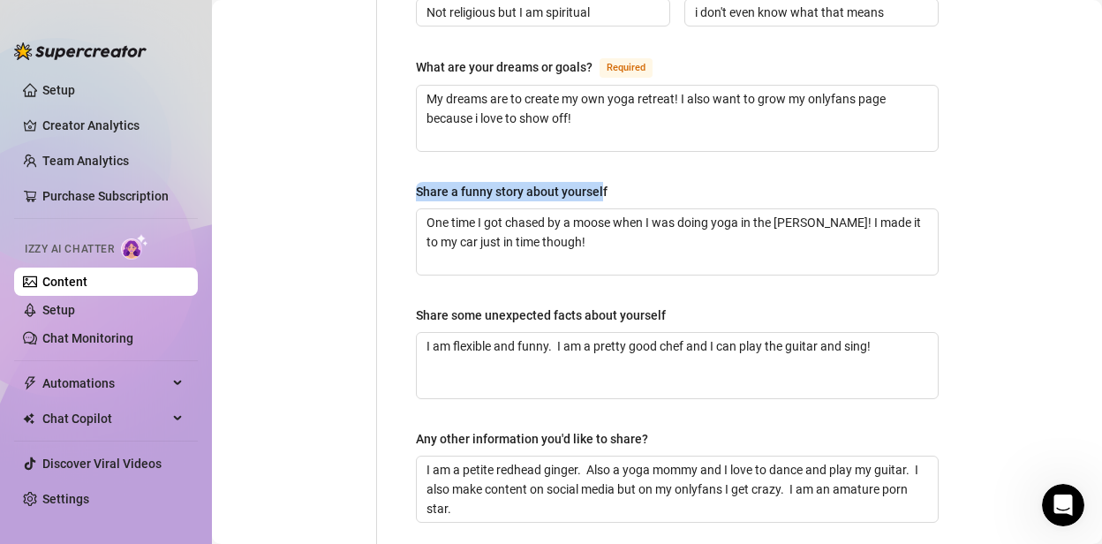
drag, startPoint x: 601, startPoint y: 163, endPoint x: 389, endPoint y: 170, distance: 211.2
click at [571, 182] on div "Share a funny story about yourself" at bounding box center [512, 191] width 192 height 19
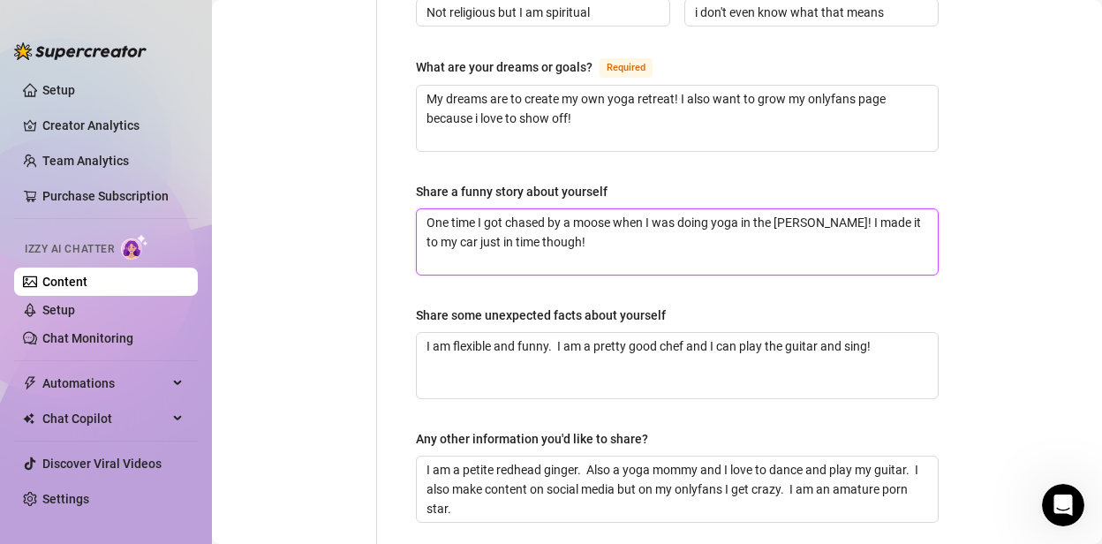
click at [571, 209] on textarea "One time I got chased by a moose when I was doing yoga in the [PERSON_NAME]! I …" at bounding box center [677, 241] width 521 height 65
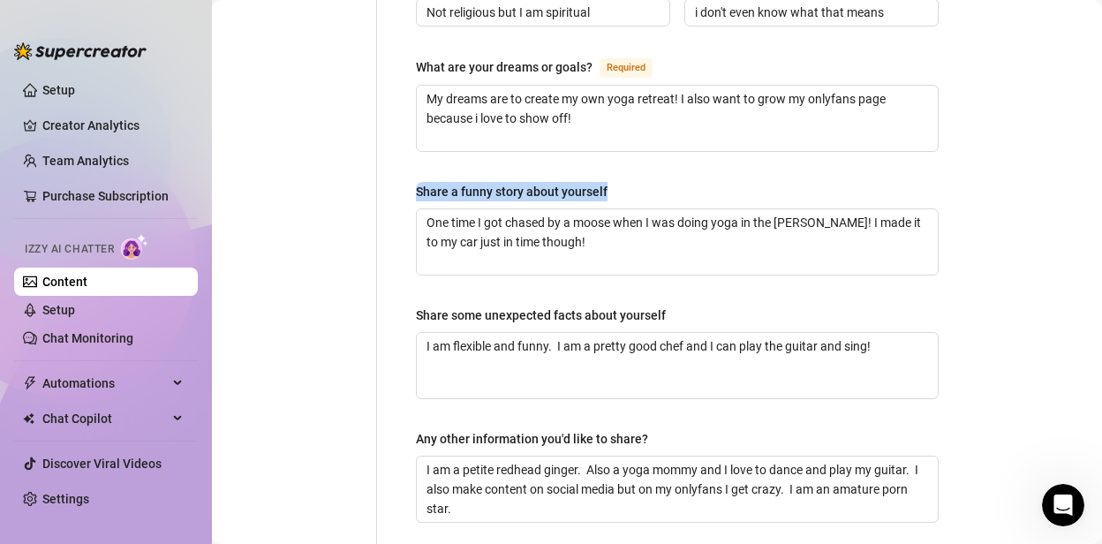
drag, startPoint x: 618, startPoint y: 164, endPoint x: 429, endPoint y: 164, distance: 189.0
copy div "Share a funny story about yourself"
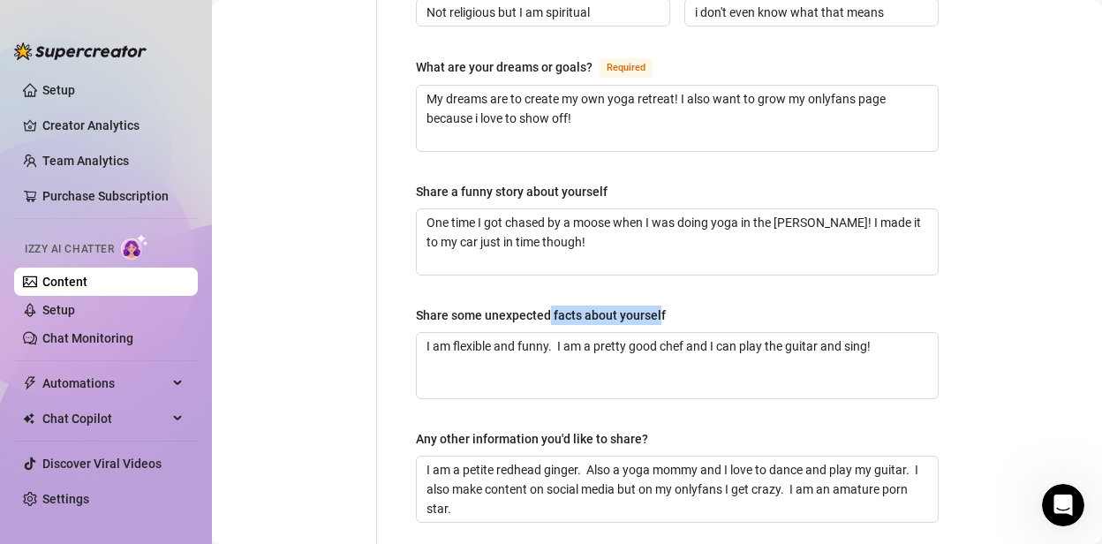
drag, startPoint x: 660, startPoint y: 289, endPoint x: 553, endPoint y: 284, distance: 107.0
click at [548, 306] on div "Share some unexpected facts about yourself" at bounding box center [541, 315] width 250 height 19
click at [706, 306] on div "Share some unexpected facts about yourself" at bounding box center [677, 319] width 523 height 26
drag, startPoint x: 660, startPoint y: 292, endPoint x: 429, endPoint y: 290, distance: 230.5
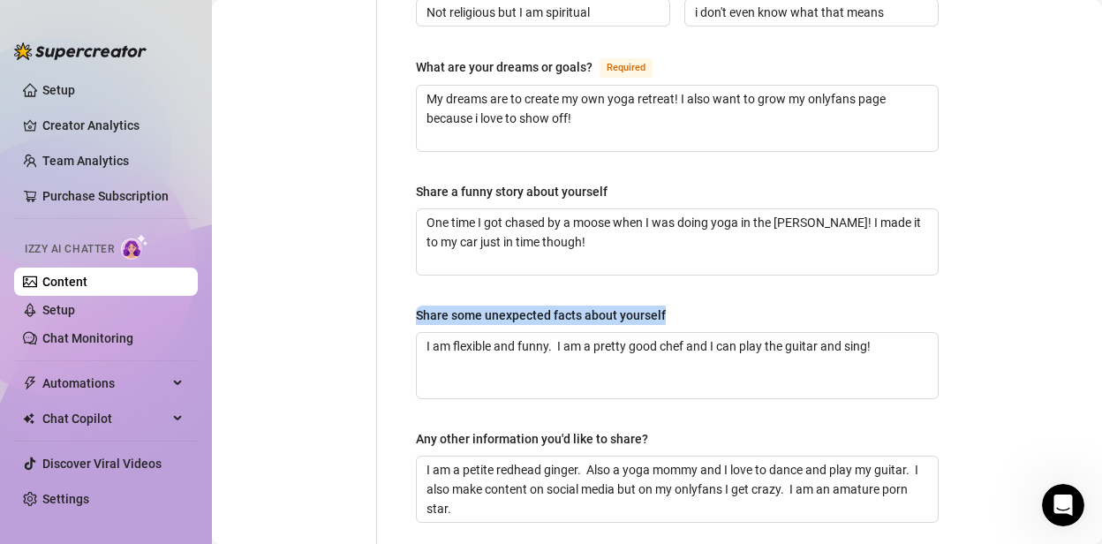
copy div "Share some unexpected facts about yourself"
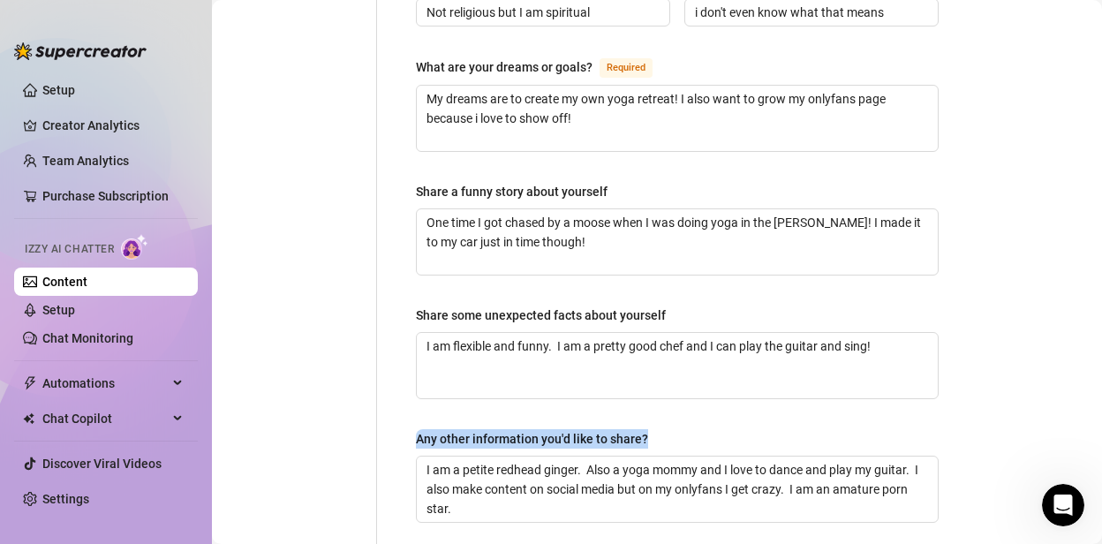
drag, startPoint x: 649, startPoint y: 413, endPoint x: 379, endPoint y: 410, distance: 270.3
copy div "Any other information you'd like to share?"
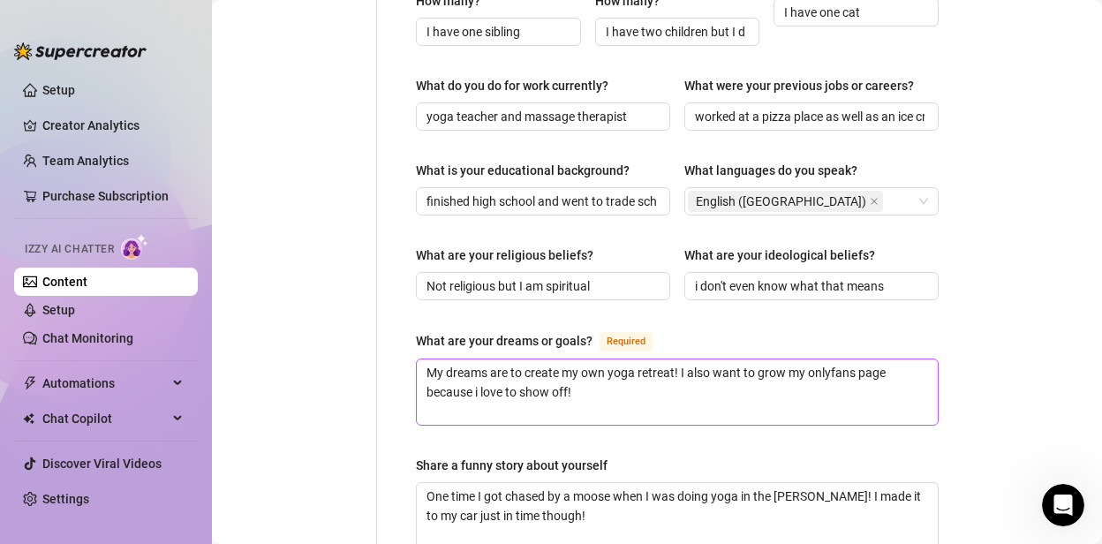
scroll to position [662, 0]
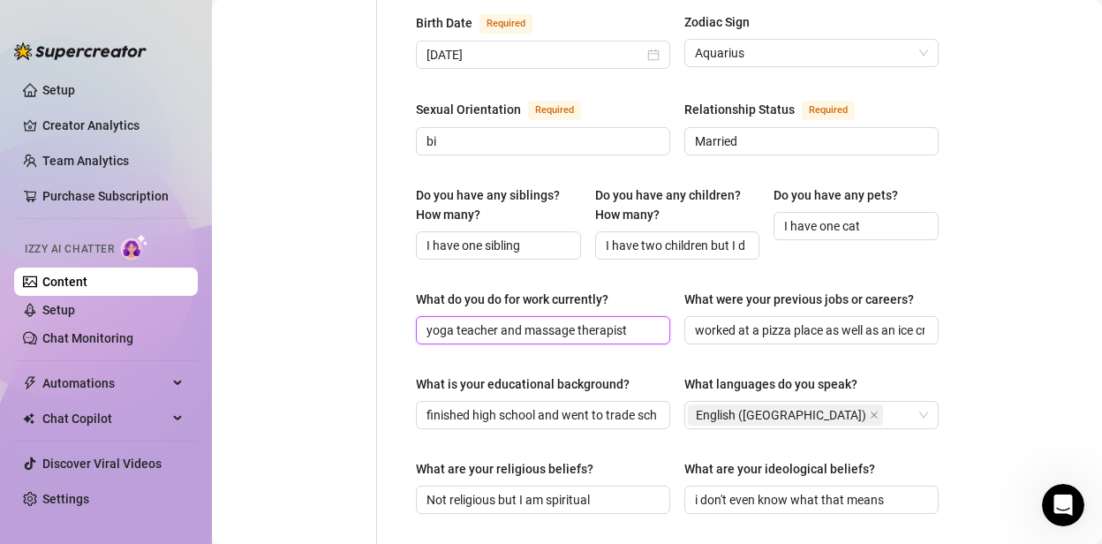
click at [615, 321] on input "yoga teacher and massage therapist" at bounding box center [542, 330] width 230 height 19
paste input "I’m a content creator full-time — I make dance trends, yoga flows, short comedy…"
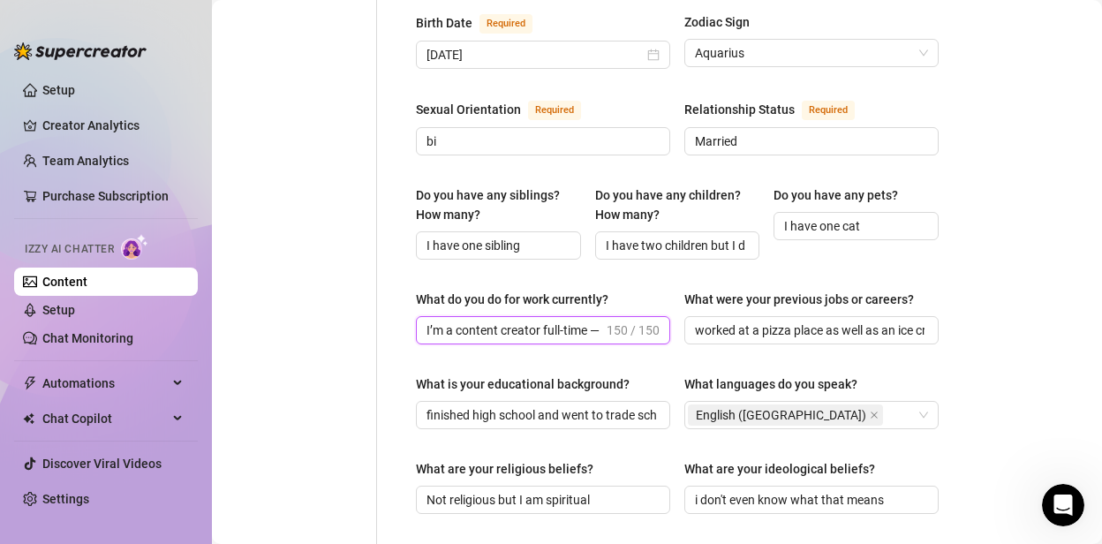
click at [589, 321] on input "I’m a content creator full-time — I make dance trends, yoga flows, short comedy…" at bounding box center [515, 330] width 177 height 19
drag, startPoint x: 591, startPoint y: 309, endPoint x: 664, endPoint y: 308, distance: 73.3
click at [664, 316] on span "I’m a content creator full-time — I make dance trends, yoga flows, short comedy…" at bounding box center [543, 330] width 254 height 28
click at [486, 321] on input "I’m a content creator full-time — I make dance trends, yoga flows, short comedy…" at bounding box center [515, 330] width 177 height 19
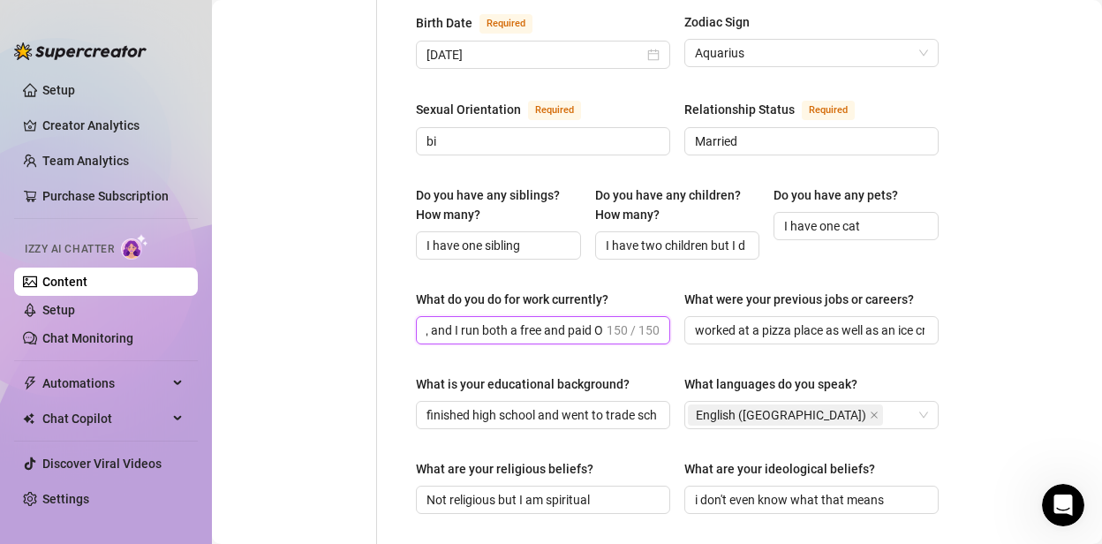
click at [478, 321] on input "I’m a content creator full-time — I make dance trends, yoga flows, short comedy…" at bounding box center [515, 330] width 177 height 19
drag, startPoint x: 513, startPoint y: 306, endPoint x: 480, endPoint y: 313, distance: 33.4
click at [477, 317] on span "I’m a content creator full-time — I make dance trends, yoga flows, short comedy…" at bounding box center [543, 330] width 254 height 28
drag, startPoint x: 478, startPoint y: 311, endPoint x: 441, endPoint y: 309, distance: 37.1
click at [478, 321] on input "I’m a content creator full-time — I make dance trends, yoga flows, short comedy…" at bounding box center [515, 330] width 177 height 19
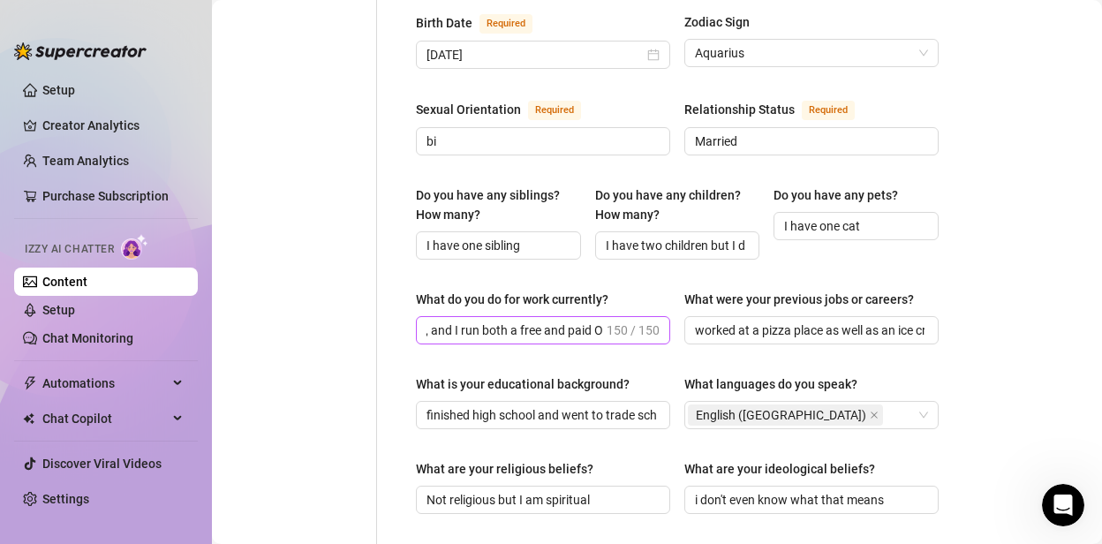
click at [424, 316] on span "I’m a content creator full-time — I make dance trends, yoga flows, short comedy…" at bounding box center [543, 330] width 254 height 28
drag, startPoint x: 464, startPoint y: 307, endPoint x: 485, endPoint y: 309, distance: 21.3
click at [485, 321] on input "I’m a content creator full-time — I make dance trends, yoga flows, short comedy…" at bounding box center [515, 330] width 177 height 19
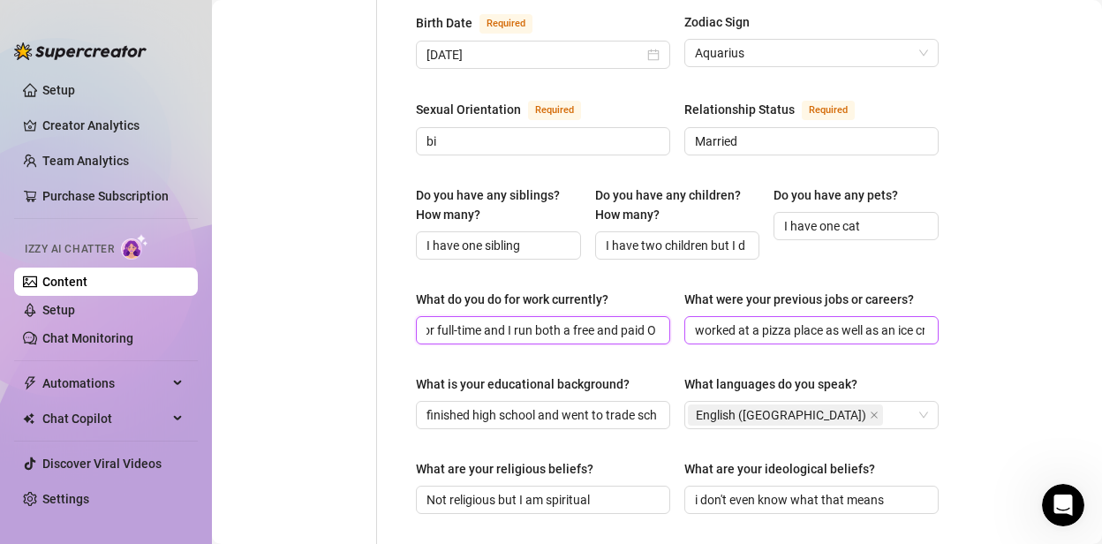
drag, startPoint x: 641, startPoint y: 313, endPoint x: 686, endPoint y: 310, distance: 45.1
click at [686, 310] on div "What do you do for work currently? I’m a content creator full-time and I run bo…" at bounding box center [677, 325] width 523 height 71
click at [732, 321] on input "worked at a pizza place as well as an ice cream shop" at bounding box center [810, 330] width 230 height 19
click at [731, 321] on input "worked at a pizza place as well as an ice cream shop" at bounding box center [810, 330] width 230 height 19
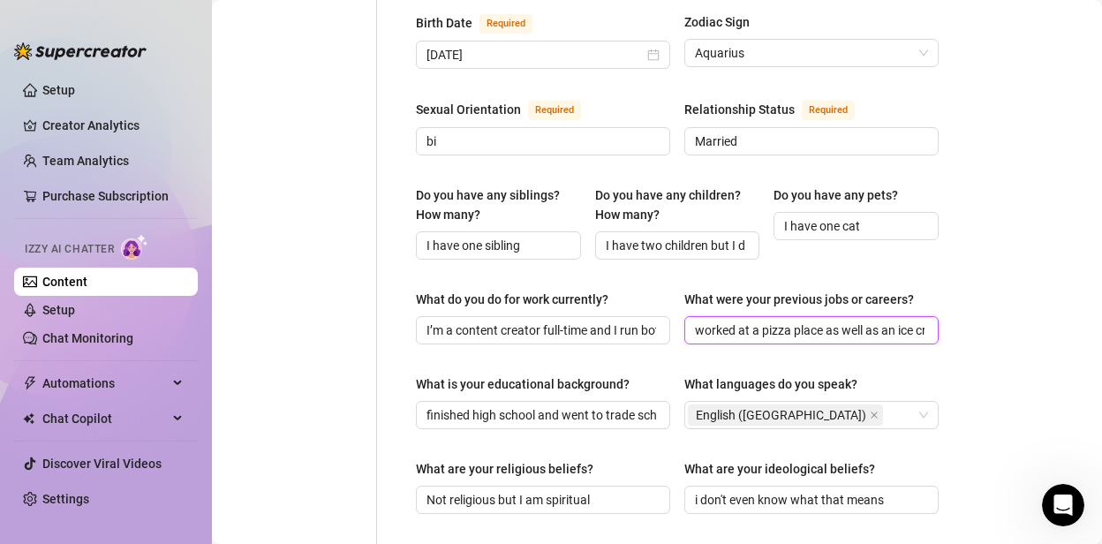
click at [731, 321] on input "worked at a pizza place as well as an ice cream shop" at bounding box center [810, 330] width 230 height 19
drag, startPoint x: 887, startPoint y: 309, endPoint x: 1000, endPoint y: 314, distance: 113.1
click at [1000, 314] on div "Bio Import Bio from other creator Personal Info Chatting Lifestyle Physique Con…" at bounding box center [657, 307] width 855 height 1675
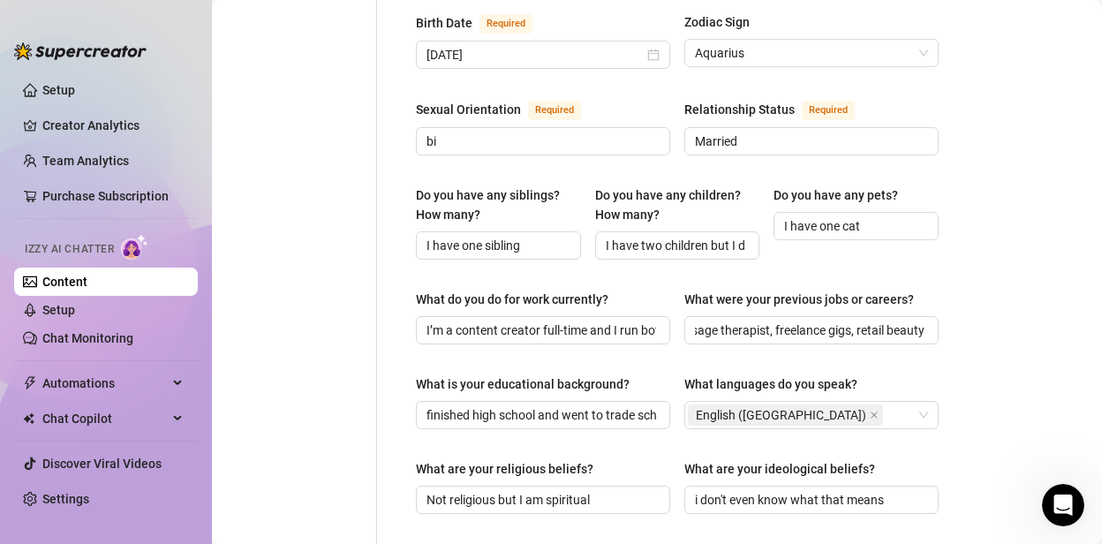
scroll to position [0, 0]
click at [532, 405] on input "finished high school and went to trade schools" at bounding box center [542, 414] width 230 height 19
click at [556, 405] on input "some college, yoga" at bounding box center [542, 414] width 230 height 19
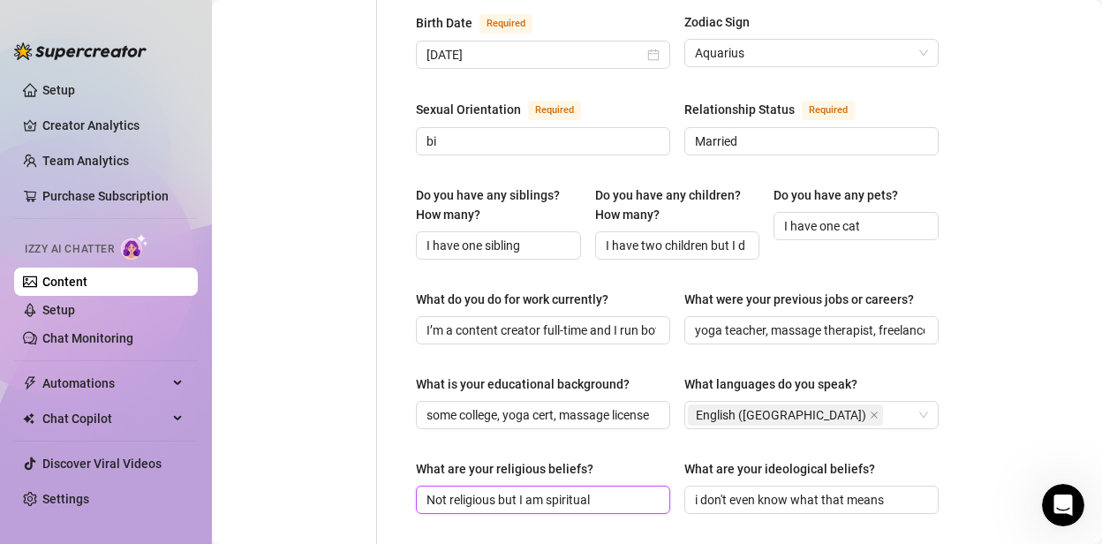
drag, startPoint x: 619, startPoint y: 473, endPoint x: 409, endPoint y: 463, distance: 210.4
click at [409, 463] on div "Name Required [PERSON_NAME](s) mommy Gender Required [DEMOGRAPHIC_DATA] [DEMOGR…" at bounding box center [677, 274] width 558 height 1539
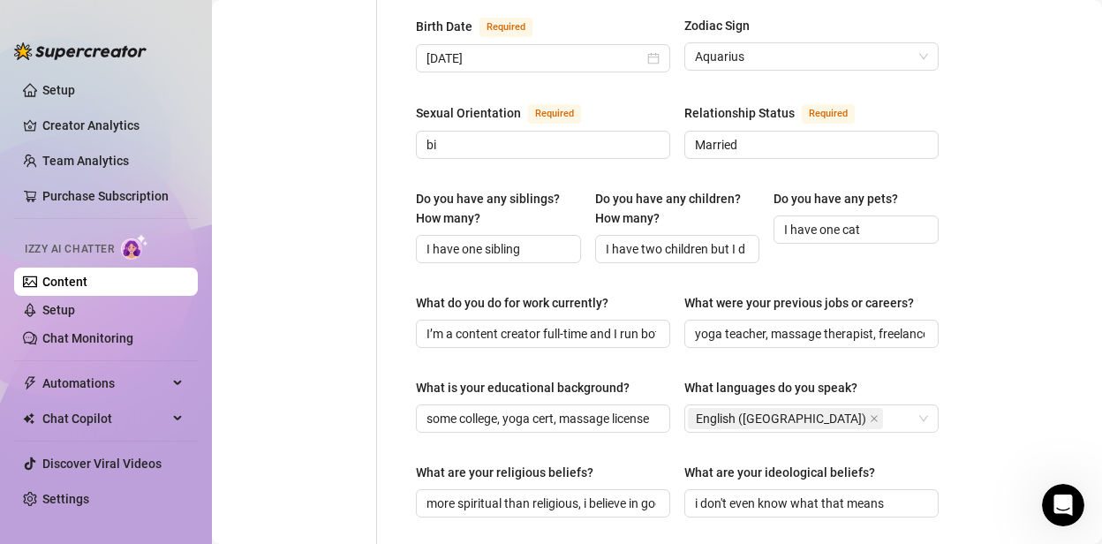
scroll to position [629, 0]
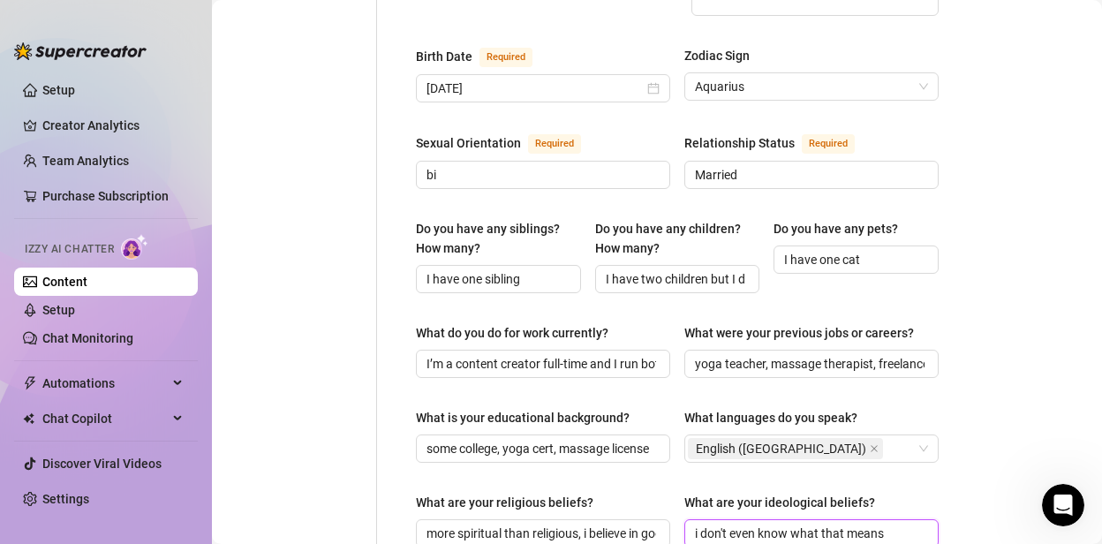
click at [790, 524] on input "i don't even know what that means" at bounding box center [810, 533] width 230 height 19
click at [791, 524] on input "i don't even know what that means" at bounding box center [810, 533] width 230 height 19
paste input "I’m pro-choice, pro-autonomy, and big on consent"
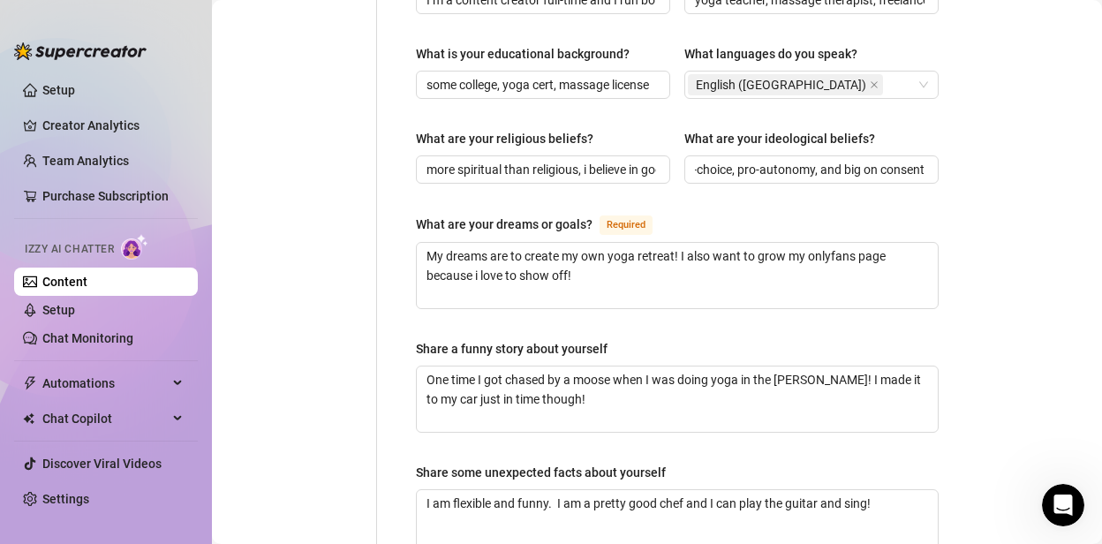
scroll to position [0, 0]
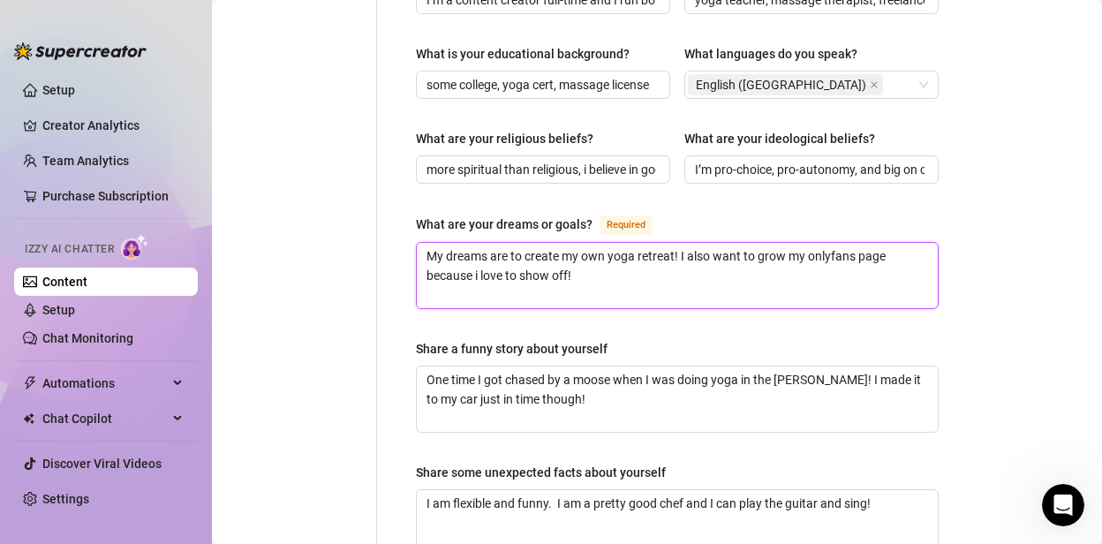
drag, startPoint x: 589, startPoint y: 254, endPoint x: 430, endPoint y: 190, distance: 171.6
click at [430, 214] on div "What are your dreams or goals? Required My dreams are to create my own yoga ret…" at bounding box center [677, 261] width 523 height 95
paste textarea "Short version: make sustainable income from my content, grow my paid subscriber…"
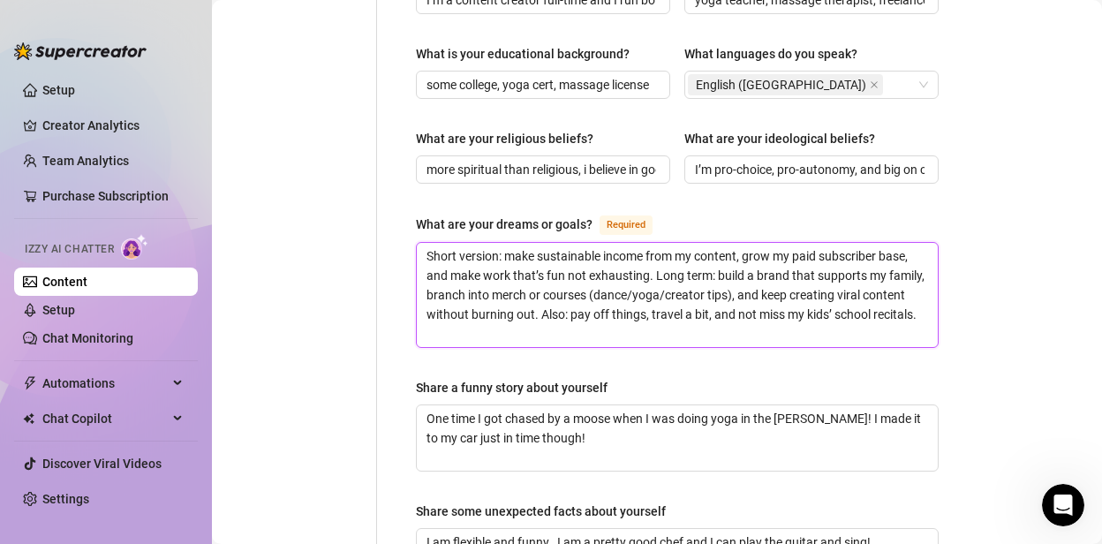
drag, startPoint x: 752, startPoint y: 293, endPoint x: 730, endPoint y: 293, distance: 22.1
click at [730, 293] on textarea "Short version: make sustainable income from my content, grow my paid subscriber…" at bounding box center [677, 295] width 521 height 104
drag, startPoint x: 505, startPoint y: 310, endPoint x: 788, endPoint y: 296, distance: 283.0
click at [788, 296] on textarea "Short version: make sustainable income from my content, grow my paid subscriber…" at bounding box center [677, 295] width 521 height 104
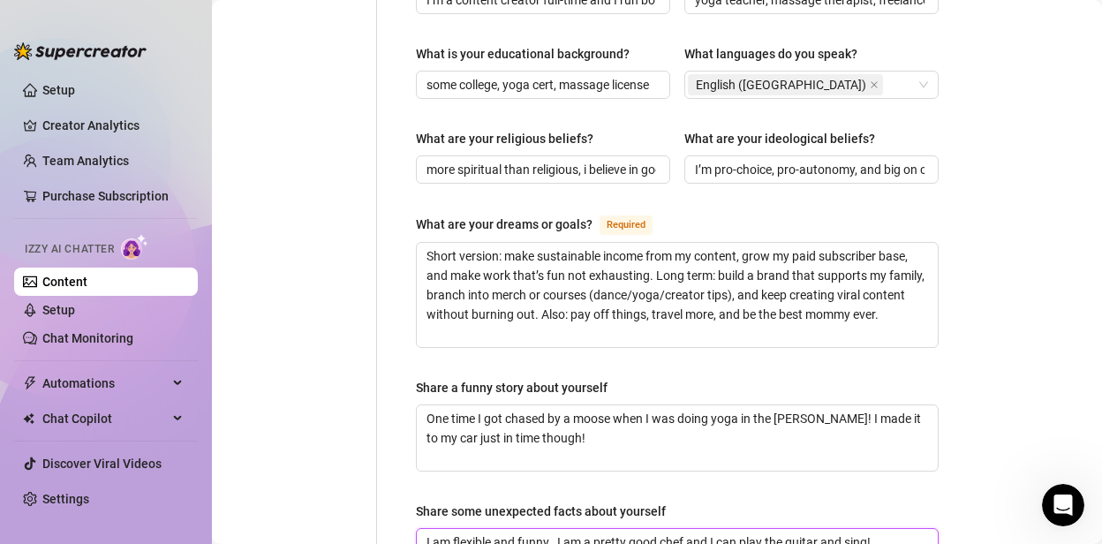
paste textarea "play guitar — surprise little serenades show up in my longer videos. I love cos…"
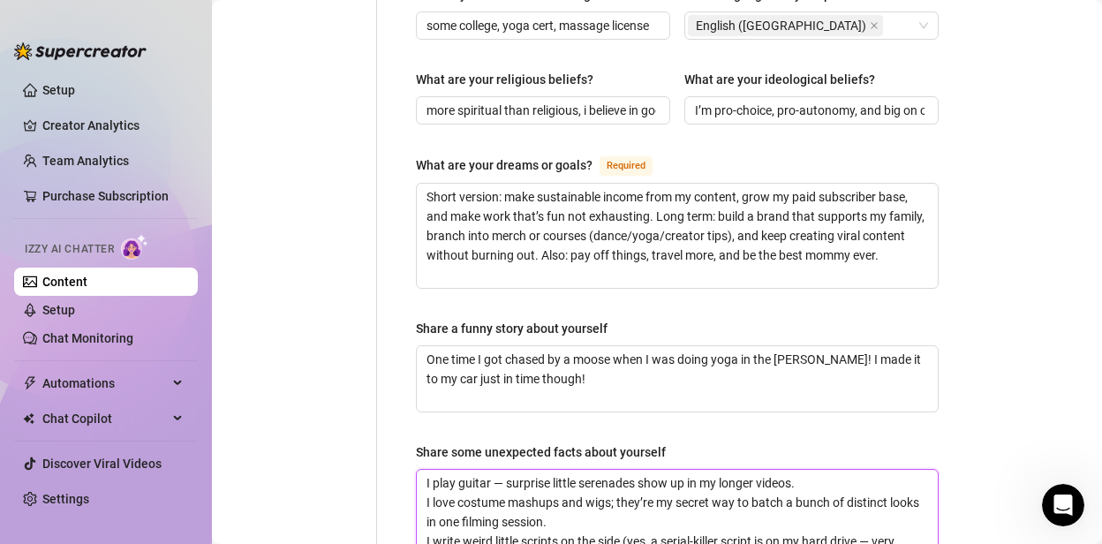
scroll to position [1371, 0]
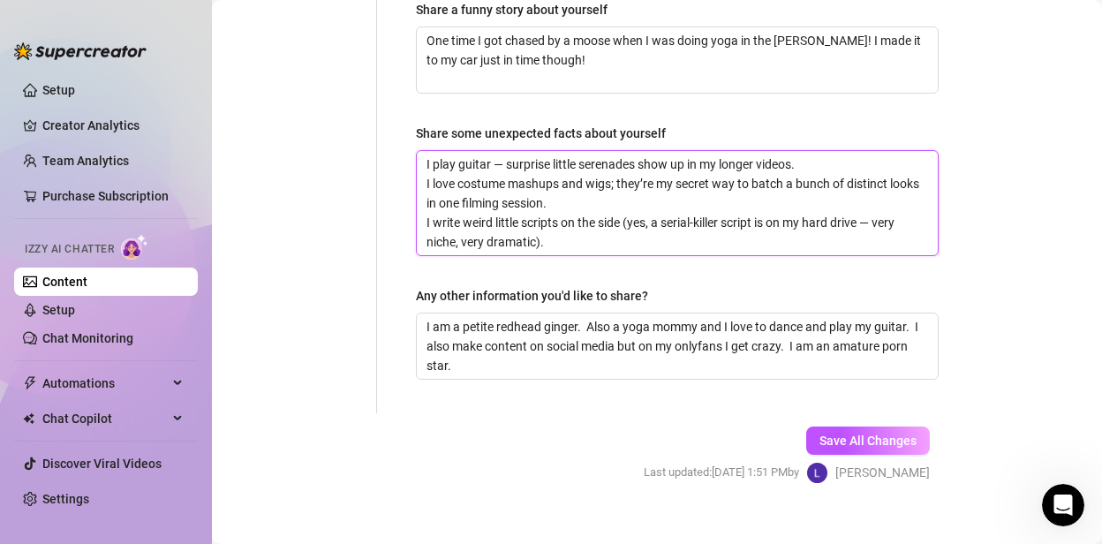
click at [874, 199] on textarea "I play guitar — surprise little serenades show up in my longer videos. I love c…" at bounding box center [677, 203] width 521 height 104
drag, startPoint x: 878, startPoint y: 200, endPoint x: 865, endPoint y: 200, distance: 13.2
click at [865, 200] on textarea "I play guitar — surprise little serenades show up in my longer videos. I love c…" at bounding box center [677, 203] width 521 height 104
drag, startPoint x: 509, startPoint y: 140, endPoint x: 492, endPoint y: 143, distance: 17.1
click at [492, 151] on textarea "I play guitar — surprise little serenades show up in my longer videos. I love c…" at bounding box center [677, 203] width 521 height 104
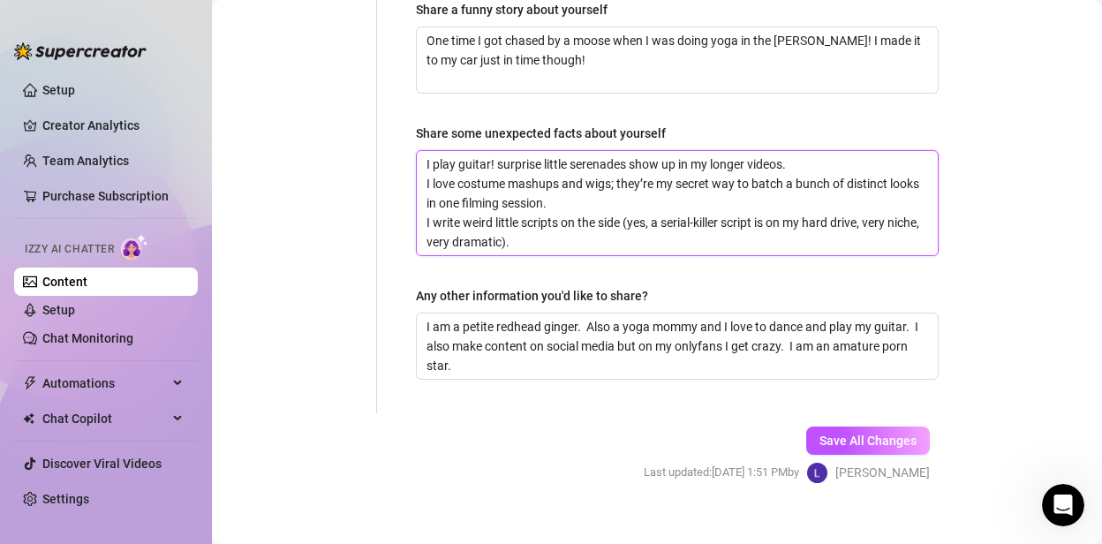
click at [622, 162] on textarea "I play guitar! surprise little serenades show up in my longer videos. I love co…" at bounding box center [677, 203] width 521 height 104
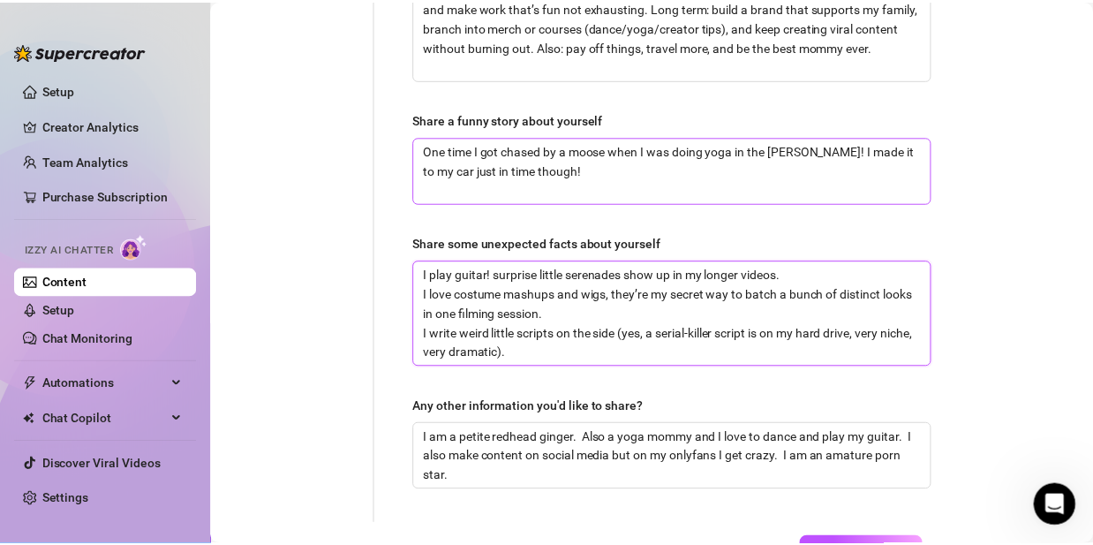
scroll to position [1054, 0]
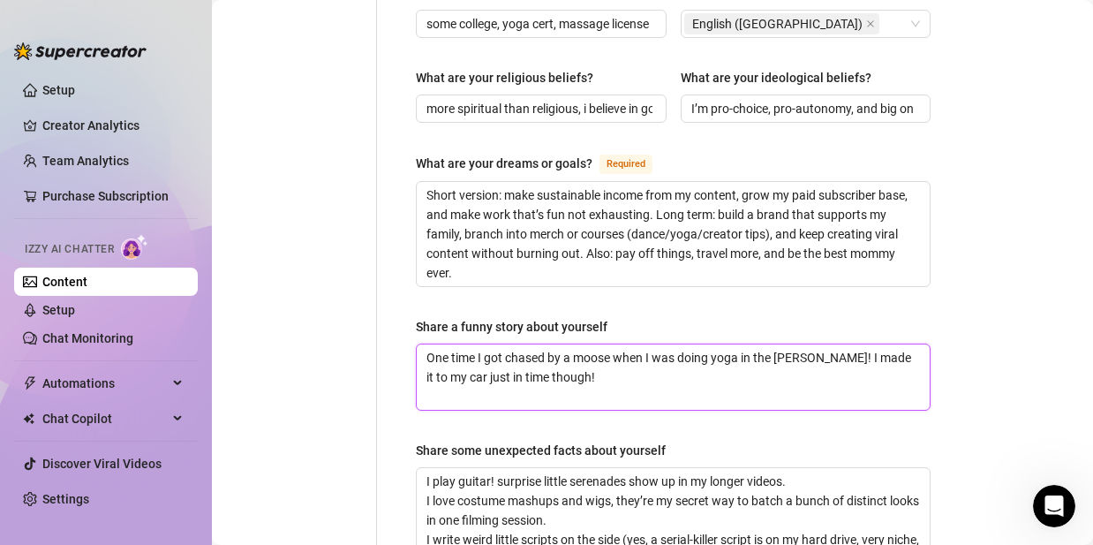
drag, startPoint x: 583, startPoint y: 367, endPoint x: 450, endPoint y: 293, distance: 152.6
click at [450, 317] on div "Share a funny story about yourself One time I got chased by a moose when I was …" at bounding box center [673, 364] width 515 height 94
paste textarea "was filming a yoga video and thought it would look extra ~mystical~ if I lit so…"
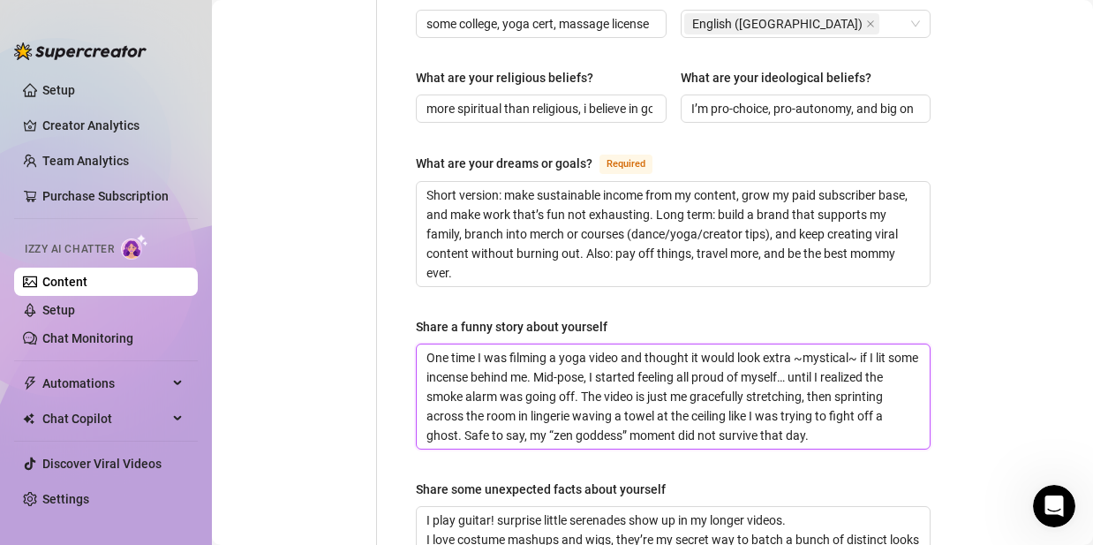
drag, startPoint x: 619, startPoint y: 335, endPoint x: 511, endPoint y: 329, distance: 107.9
click at [511, 344] on textarea "One time I was filming a yoga video and thought it would look extra ~mystical~ …" at bounding box center [673, 396] width 513 height 104
click at [862, 344] on textarea "One time I was teaching a yoga class and thought it would look extra ~mystical~…" at bounding box center [673, 396] width 513 height 104
click at [809, 344] on textarea "One time I was teaching a yoga class and thought it would look extra ~mystical"…" at bounding box center [673, 396] width 513 height 104
drag, startPoint x: 648, startPoint y: 372, endPoint x: 627, endPoint y: 374, distance: 21.3
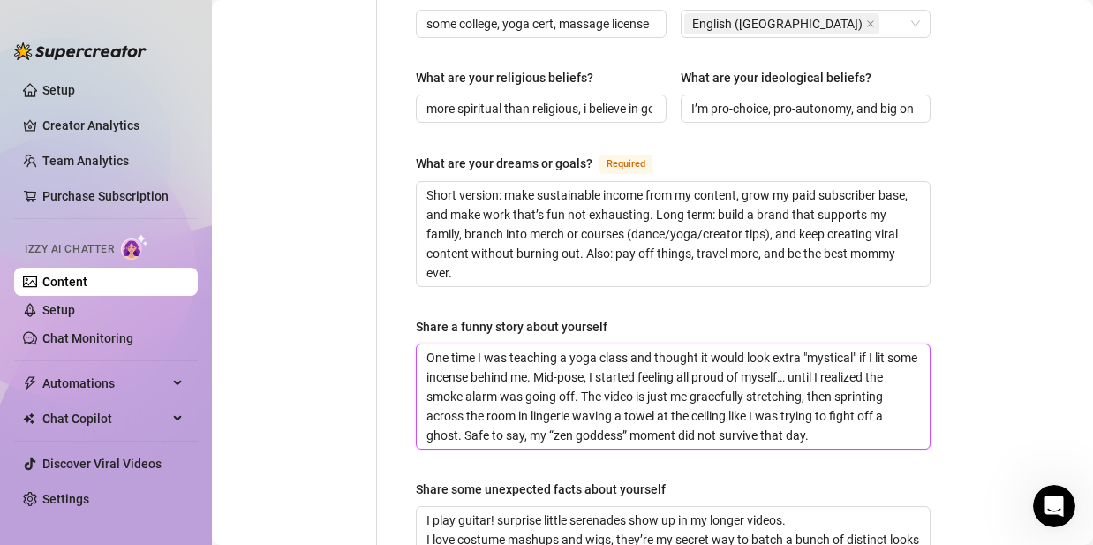
click at [627, 374] on textarea "One time I was teaching a yoga class and thought it would look extra "mystical"…" at bounding box center [673, 396] width 513 height 104
click at [728, 374] on textarea "One time I was teaching a yoga class and thought it would look extra "mystical"…" at bounding box center [673, 396] width 513 height 104
drag, startPoint x: 730, startPoint y: 375, endPoint x: 718, endPoint y: 379, distance: 12.9
click at [718, 379] on textarea "One time I was teaching a yoga class and thought it would look extra "mystical"…" at bounding box center [673, 396] width 513 height 104
click at [874, 375] on textarea "One time I was teaching a yoga class and thought it would look extra "mystical"…" at bounding box center [673, 396] width 513 height 104
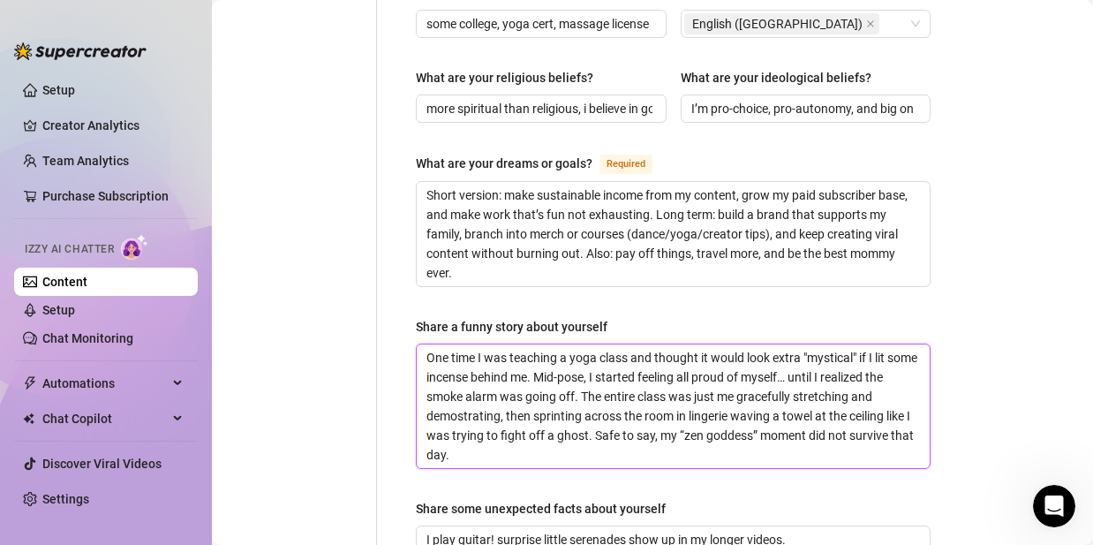
click at [452, 397] on textarea "One time I was teaching a yoga class and thought it would look extra "mystical"…" at bounding box center [673, 406] width 513 height 124
click at [457, 396] on textarea "One time I was teaching a yoga class and thought it would look extra "mystical"…" at bounding box center [673, 406] width 513 height 124
click at [516, 387] on textarea "One time I was teaching a yoga class and thought it would look extra "mystical"…" at bounding box center [673, 406] width 513 height 124
click at [507, 391] on textarea "One time I was teaching a yoga class and thought it would look extra "mystical"…" at bounding box center [673, 406] width 513 height 124
drag, startPoint x: 782, startPoint y: 389, endPoint x: 721, endPoint y: 395, distance: 61.3
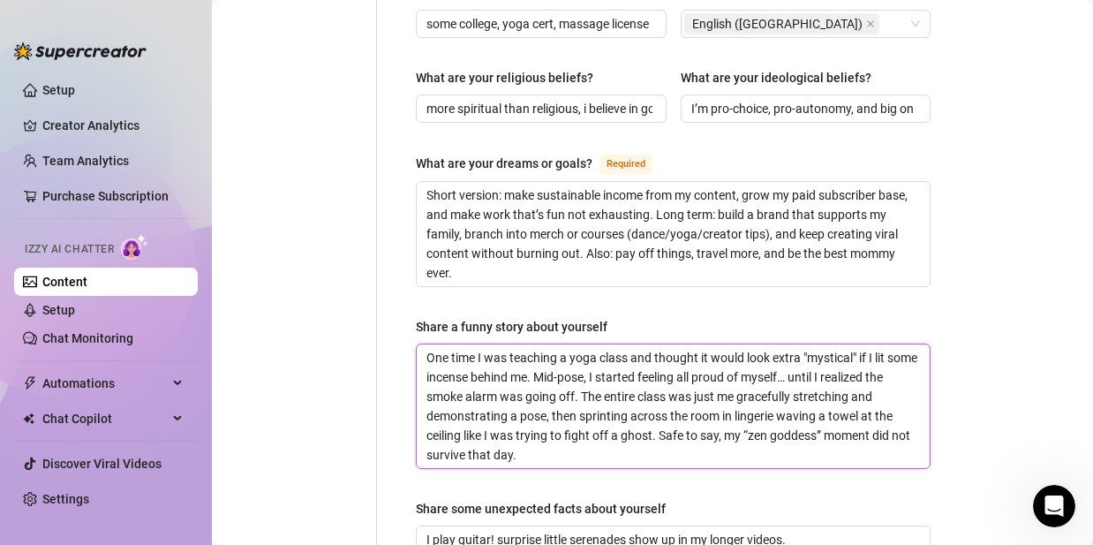
click at [721, 395] on textarea "One time I was teaching a yoga class and thought it would look extra "mystical"…" at bounding box center [673, 406] width 513 height 124
drag, startPoint x: 488, startPoint y: 435, endPoint x: 598, endPoint y: 427, distance: 110.7
click at [597, 422] on textarea "One time I was teaching a yoga class and thought it would look extra "mystical"…" at bounding box center [673, 406] width 513 height 124
click at [605, 424] on textarea "One time I was teaching a yoga class and thought it would look extra "mystical"…" at bounding box center [673, 406] width 513 height 124
drag, startPoint x: 608, startPoint y: 418, endPoint x: 601, endPoint y: 407, distance: 12.3
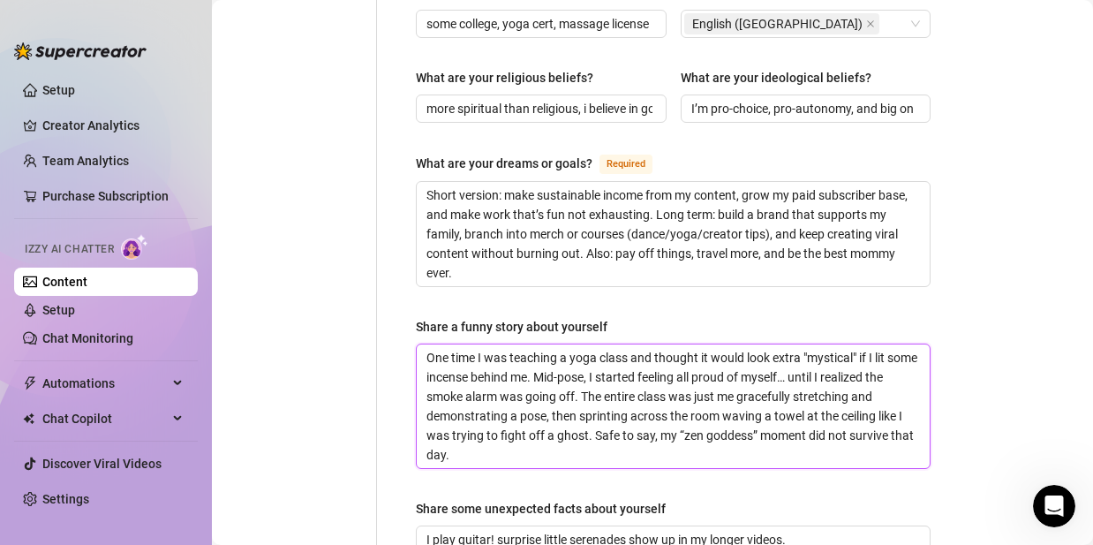
click at [601, 407] on textarea "One time I was teaching a yoga class and thought it would look extra "mystical"…" at bounding box center [673, 406] width 513 height 124
drag, startPoint x: 541, startPoint y: 437, endPoint x: 595, endPoint y: 412, distance: 59.3
click at [595, 412] on textarea "One time I was teaching a yoga class and thought it would look extra "mystical"…" at bounding box center [673, 406] width 513 height 124
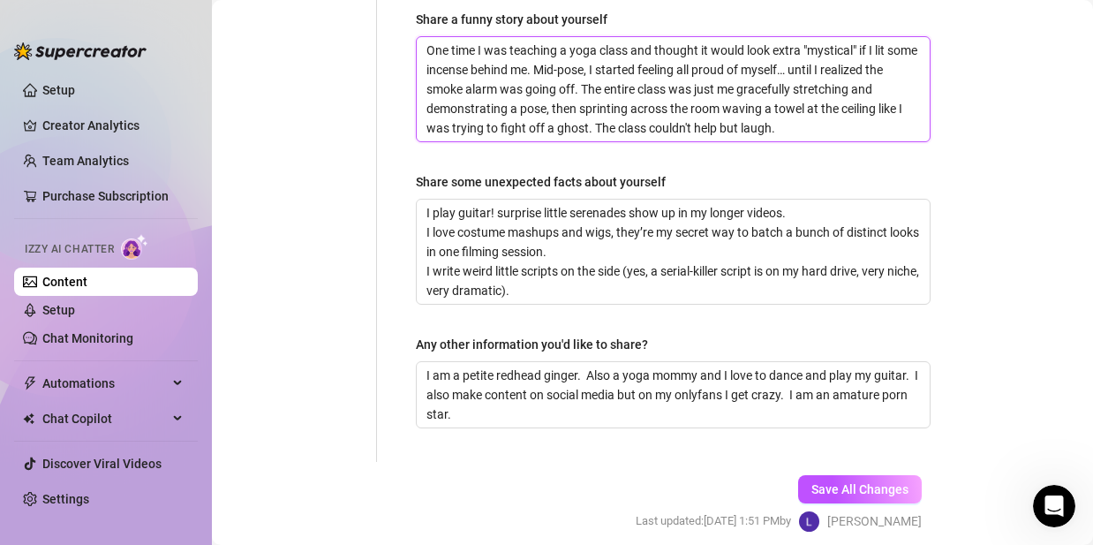
scroll to position [1409, 0]
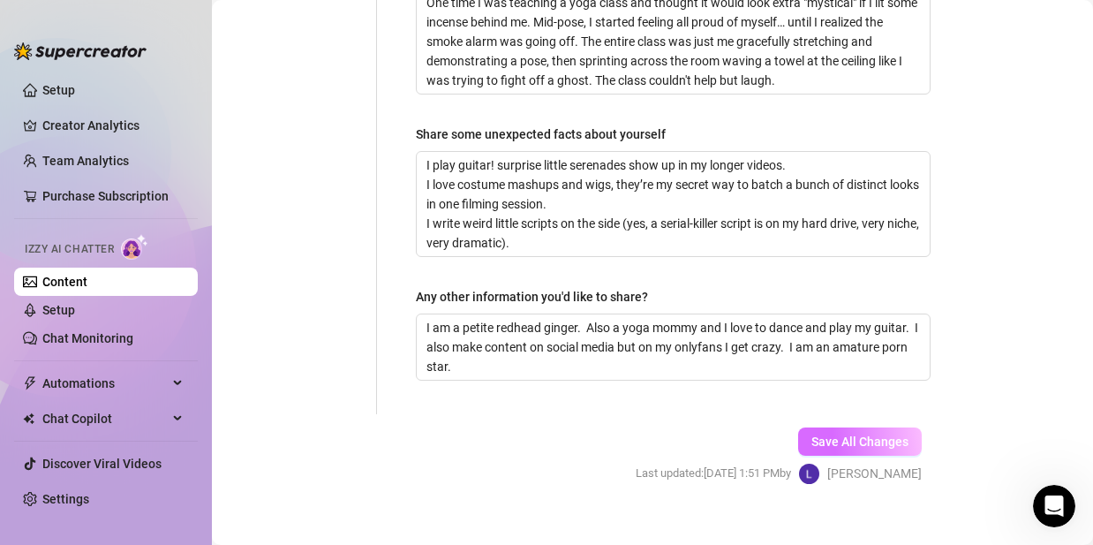
click at [831, 435] on span "Save All Changes" at bounding box center [860, 442] width 97 height 14
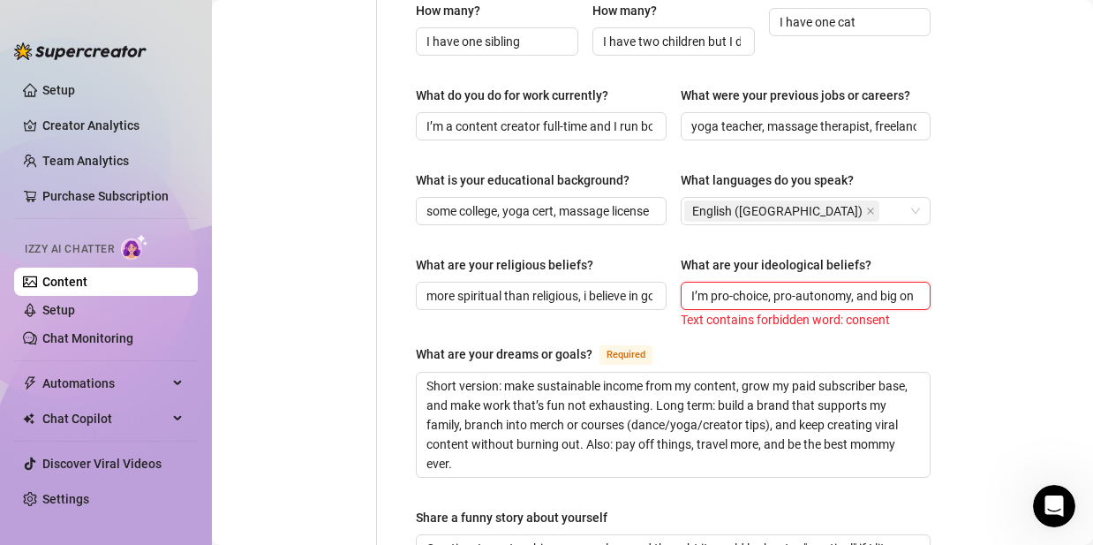
scroll to position [0, 49]
drag, startPoint x: 845, startPoint y: 269, endPoint x: 922, endPoint y: 266, distance: 76.9
click at [922, 266] on div "Name Required [PERSON_NAME](s) mommy Gender Required [DEMOGRAPHIC_DATA] [DEMOGR…" at bounding box center [673, 130] width 550 height 1659
click at [911, 282] on span "I’m pro-choice, pro-autonomy, and big on consent" at bounding box center [806, 296] width 251 height 28
drag, startPoint x: 888, startPoint y: 271, endPoint x: 928, endPoint y: 271, distance: 39.7
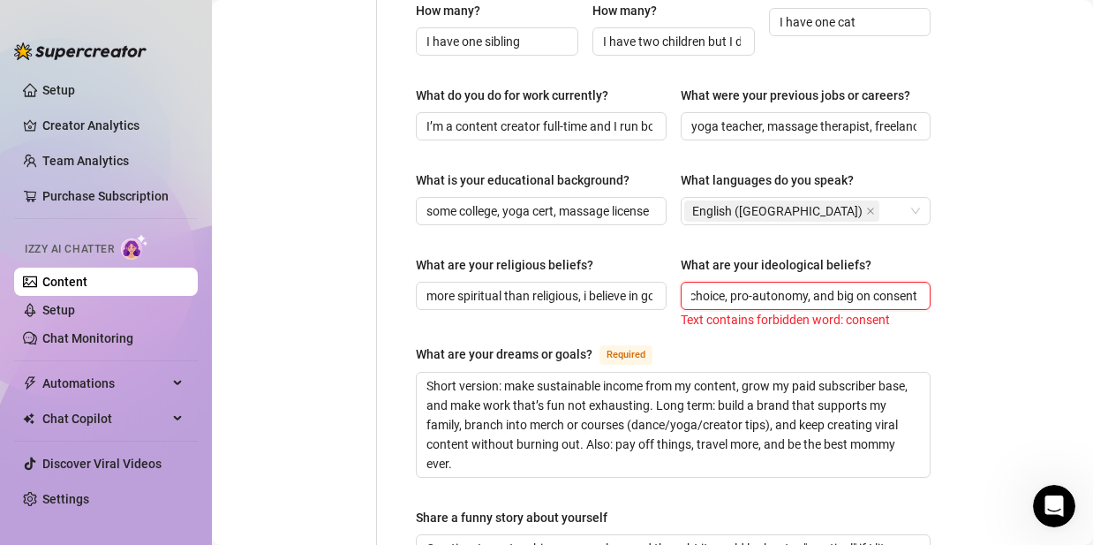
click at [928, 271] on div "Name Required [PERSON_NAME](s) mommy Gender Required [DEMOGRAPHIC_DATA] [DEMOGR…" at bounding box center [673, 130] width 550 height 1659
click at [881, 286] on input "I’m pro-choice, pro-autonomy, and big on consent" at bounding box center [805, 295] width 226 height 19
drag, startPoint x: 904, startPoint y: 273, endPoint x: 872, endPoint y: 274, distance: 31.8
click at [872, 286] on input "I’m pro-choice, pro-autonomy, and big on consent" at bounding box center [805, 295] width 226 height 19
click at [904, 286] on input "I’m pro-choice, pro-autonomy, and big on consent" at bounding box center [805, 295] width 226 height 19
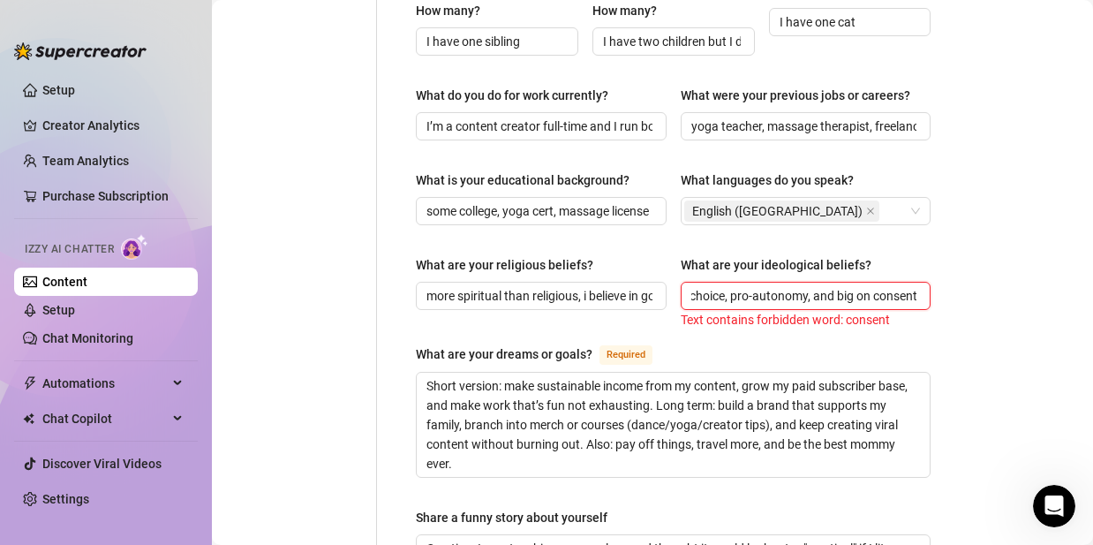
drag, startPoint x: 904, startPoint y: 272, endPoint x: 800, endPoint y: 279, distance: 103.6
click at [800, 286] on input "I’m pro-choice, pro-autonomy, and big on consent" at bounding box center [805, 295] width 226 height 19
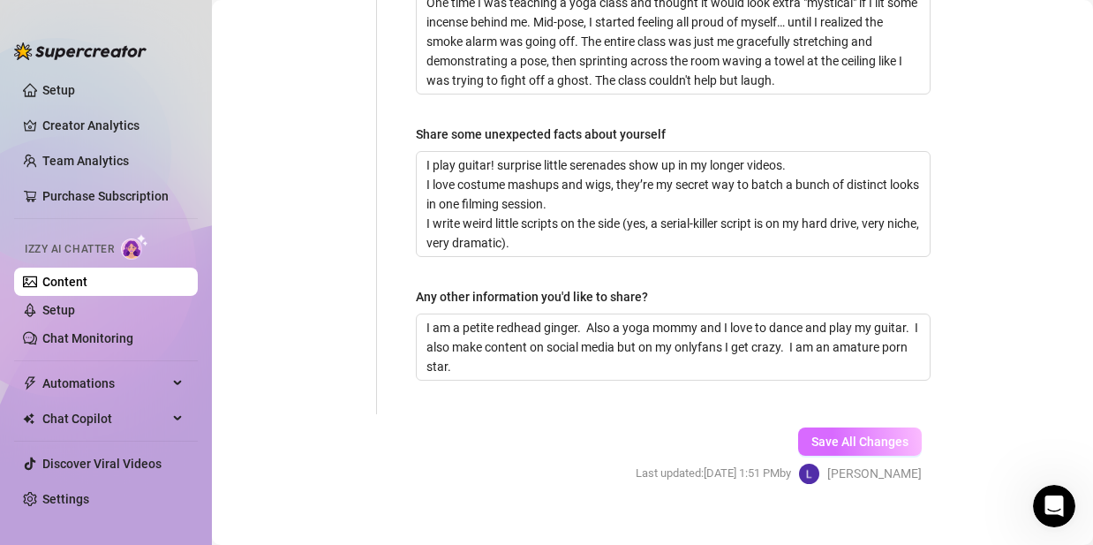
click at [884, 427] on button "Save All Changes" at bounding box center [860, 441] width 124 height 28
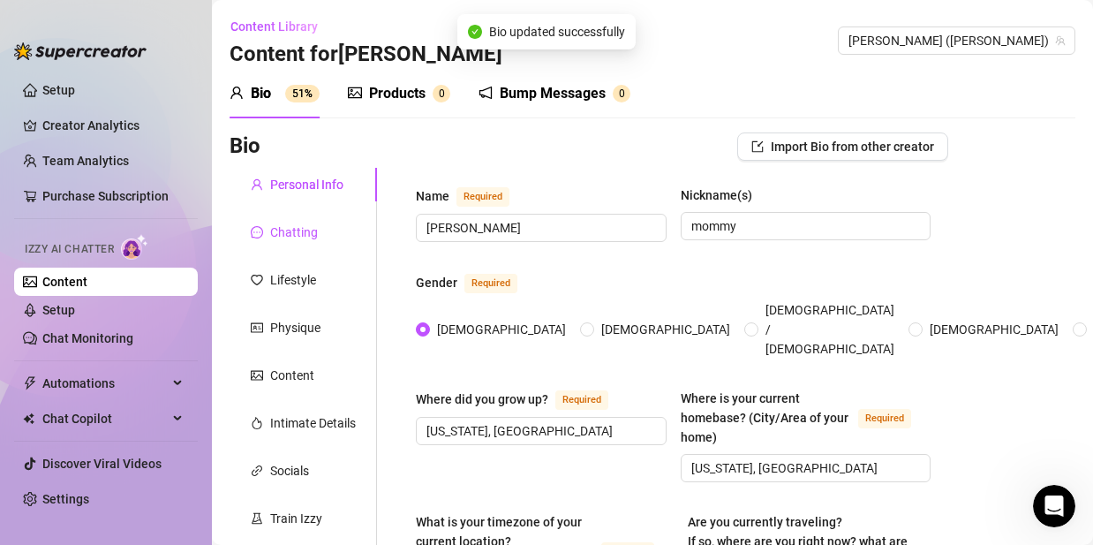
click at [302, 228] on div "Chatting" at bounding box center [294, 232] width 48 height 19
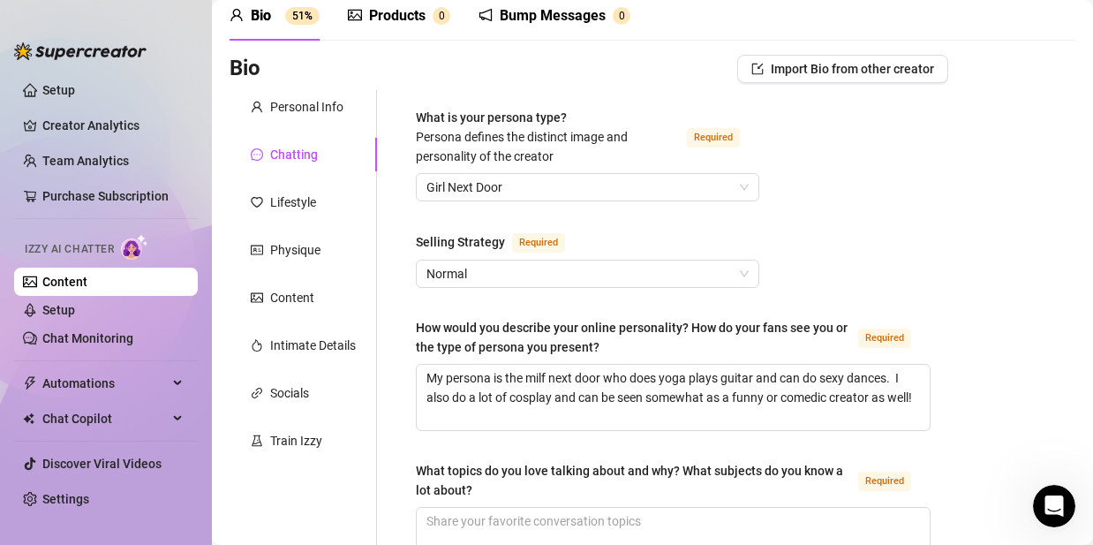
scroll to position [78, 0]
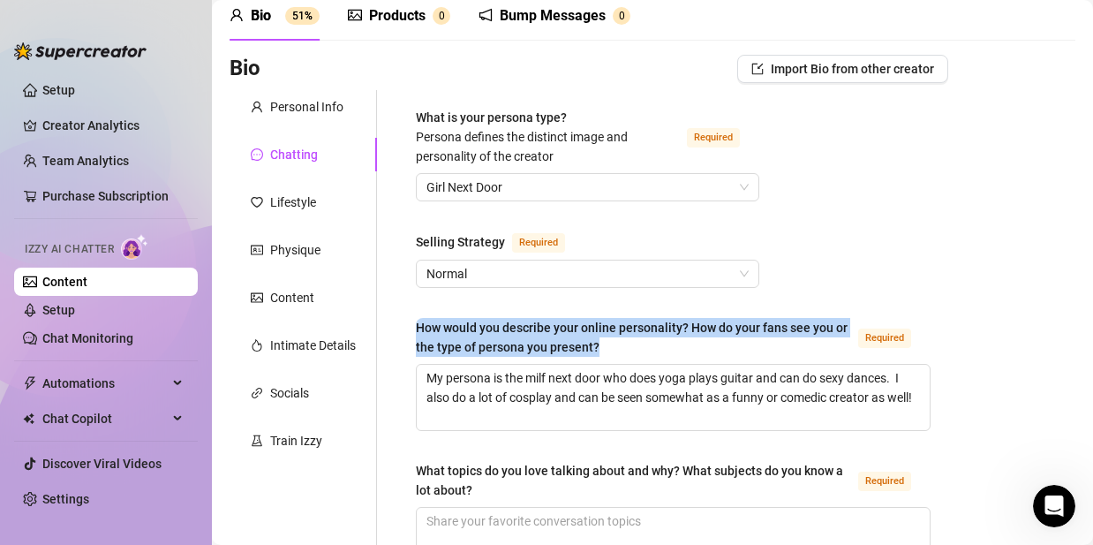
drag, startPoint x: 591, startPoint y: 338, endPoint x: 415, endPoint y: 328, distance: 176.1
copy div "How would you describe your online personality? How do your fans see you or the…"
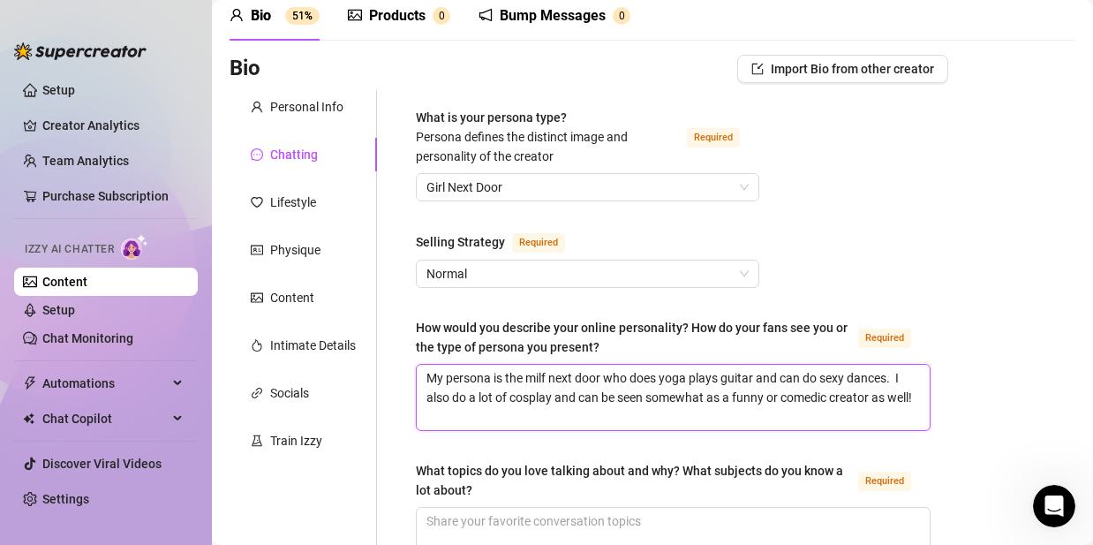
click at [651, 390] on textarea "My persona is the milf next door who does yoga plays guitar and can do sexy dan…" at bounding box center [673, 397] width 513 height 65
drag, startPoint x: 463, startPoint y: 414, endPoint x: 411, endPoint y: 363, distance: 73.1
paste textarea "I’m equal parts playful tease and confident coach — the spicy yoga/dance mommy …"
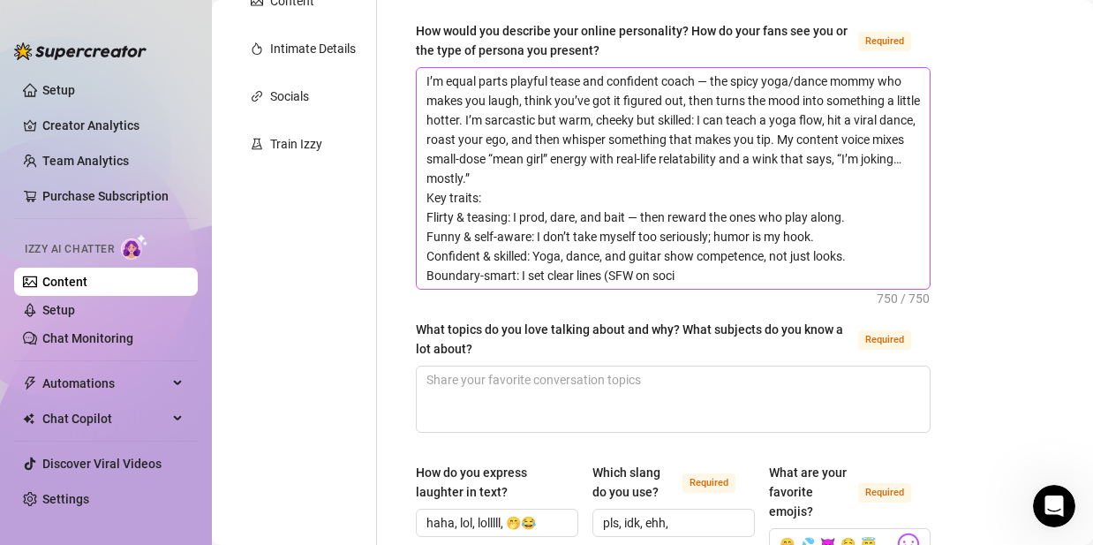
scroll to position [366, 0]
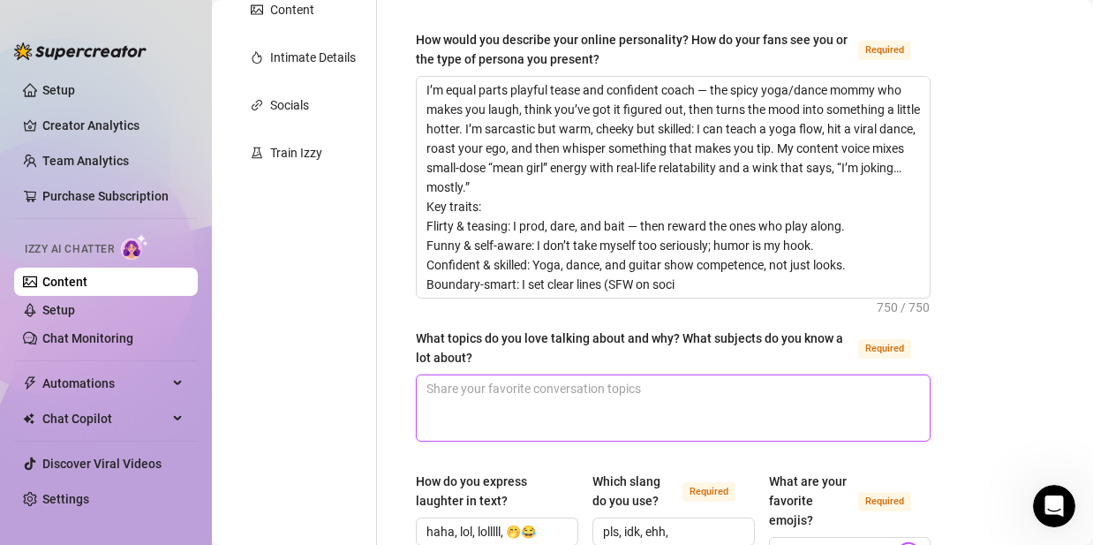
click at [594, 401] on textarea "What topics do you love talking about and why? What subjects do you know a lot …" at bounding box center [673, 407] width 513 height 65
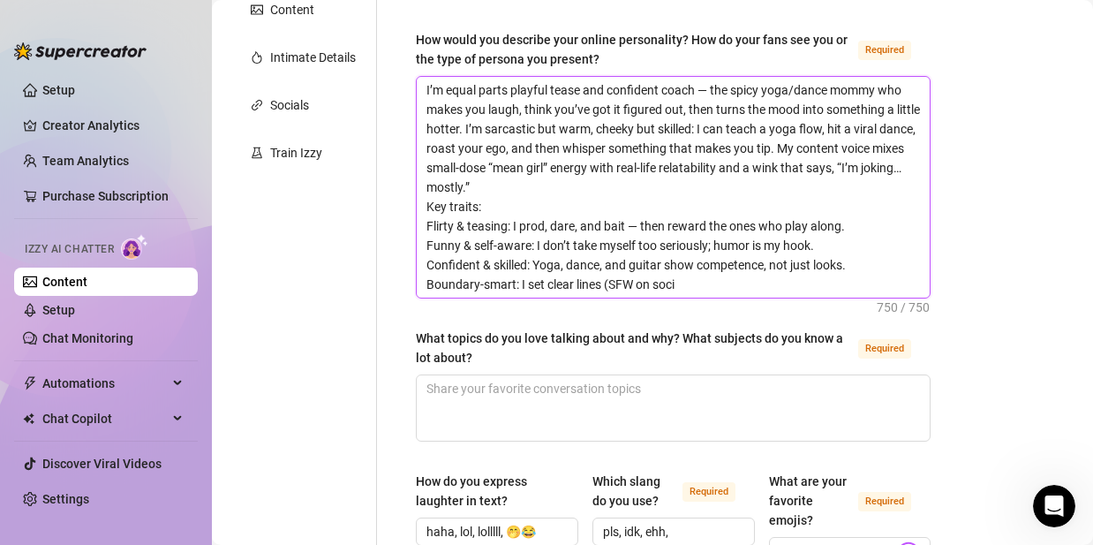
drag, startPoint x: 722, startPoint y: 282, endPoint x: 423, endPoint y: 54, distance: 375.5
click at [423, 54] on div "How would you describe your online personality? How do your fans see you or the…" at bounding box center [673, 164] width 515 height 268
paste textarea "your spicy yoga/dance mommy — playful, confident, and just a little mean when i…"
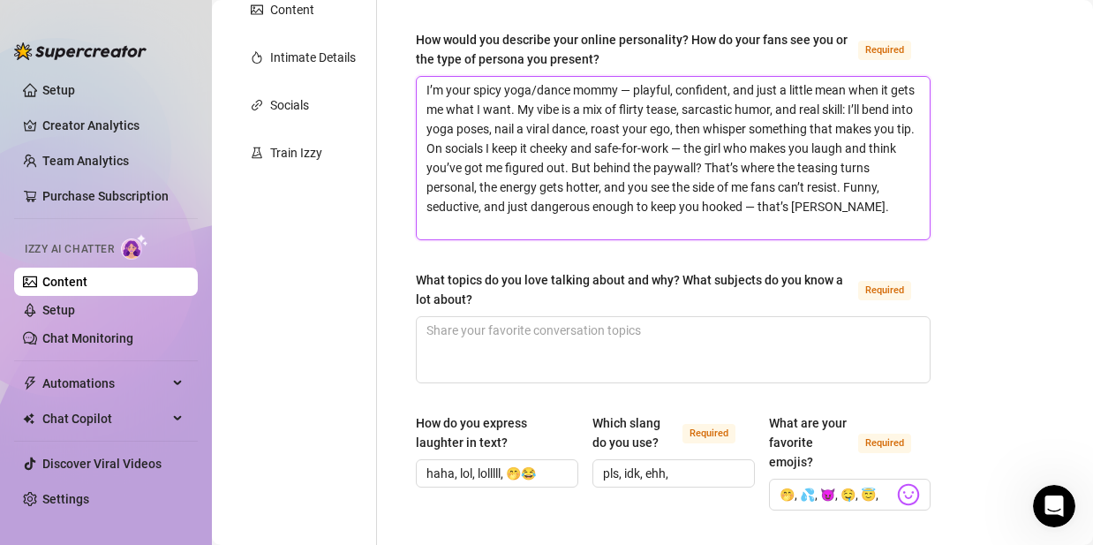
drag, startPoint x: 636, startPoint y: 88, endPoint x: 617, endPoint y: 90, distance: 18.6
click at [617, 90] on textarea "I’m your spicy yoga/dance mommy — playful, confident, and just a little mean wh…" at bounding box center [673, 158] width 513 height 163
drag, startPoint x: 772, startPoint y: 145, endPoint x: 754, endPoint y: 147, distance: 17.9
click at [754, 147] on textarea "I’m your spicy yoga/dance mommy. playful, confident, and just a little mean whe…" at bounding box center [673, 158] width 513 height 163
drag, startPoint x: 838, startPoint y: 203, endPoint x: 823, endPoint y: 207, distance: 15.4
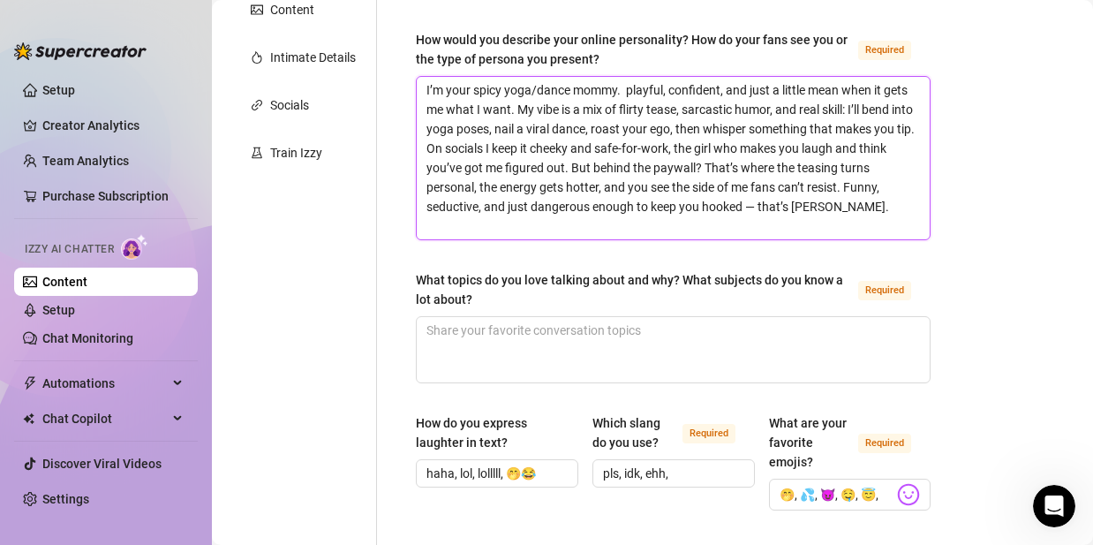
click at [823, 207] on textarea "I’m your spicy yoga/dance mommy. playful, confident, and just a little mean whe…" at bounding box center [673, 158] width 513 height 163
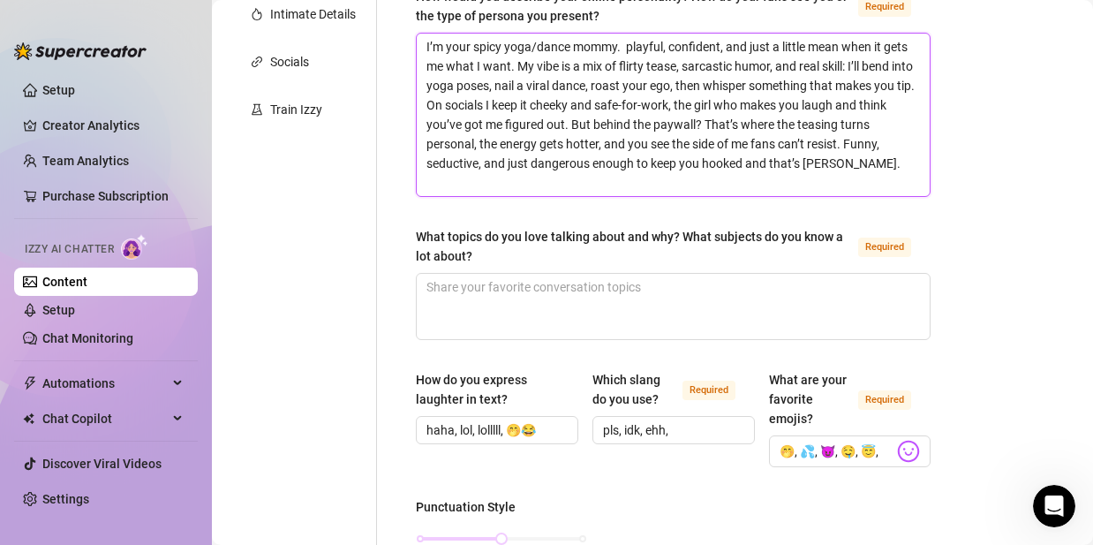
scroll to position [412, 0]
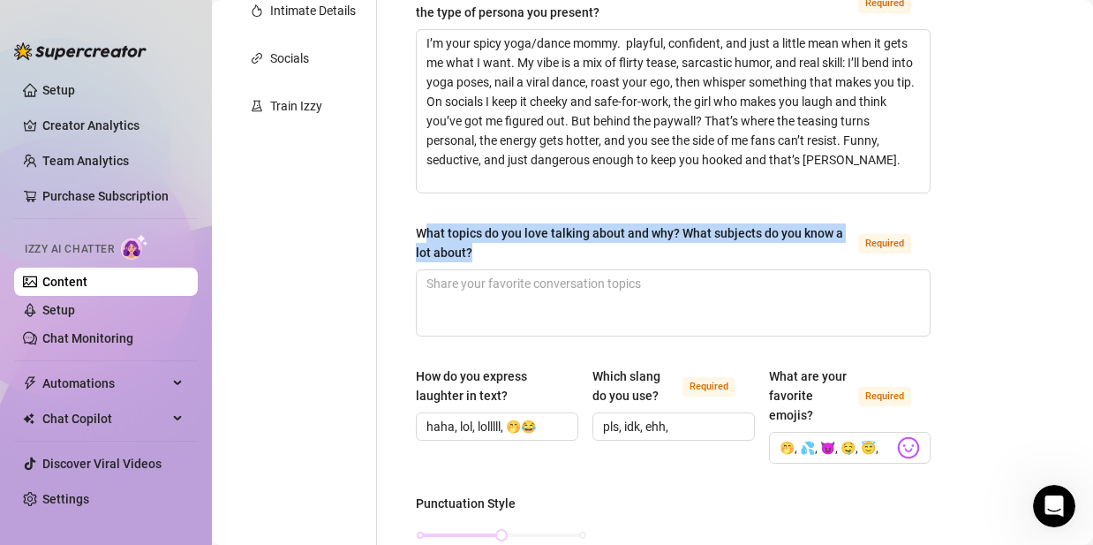
drag, startPoint x: 512, startPoint y: 259, endPoint x: 423, endPoint y: 227, distance: 94.7
click at [423, 227] on div "What topics do you love talking about and why? What subjects do you know a lot …" at bounding box center [633, 242] width 435 height 39
click at [499, 253] on div "What topics do you love talking about and why? What subjects do you know a lot …" at bounding box center [633, 242] width 435 height 39
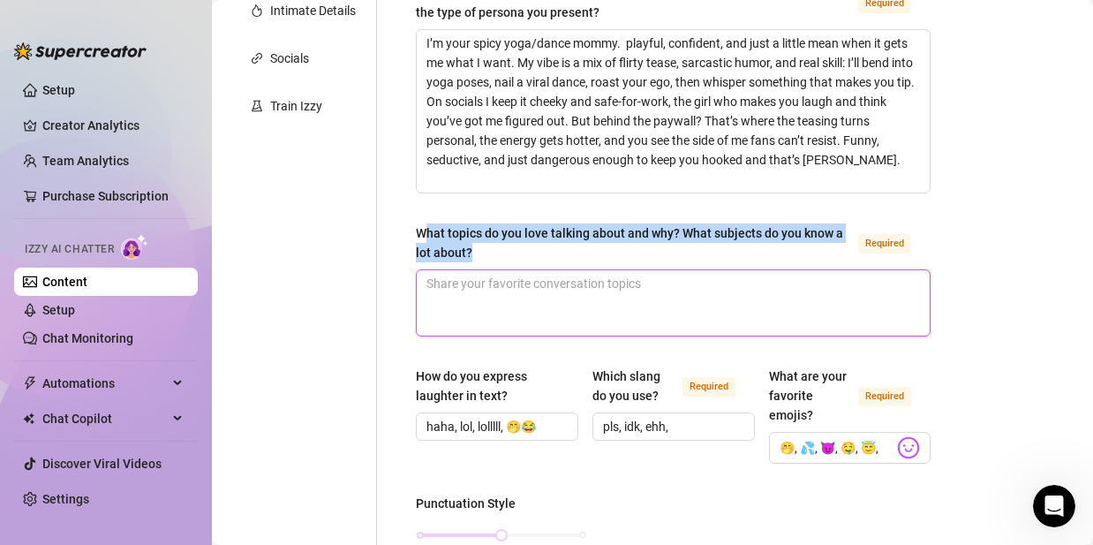
click at [499, 270] on textarea "What topics do you love talking about and why? What subjects do you know a lot …" at bounding box center [673, 302] width 513 height 65
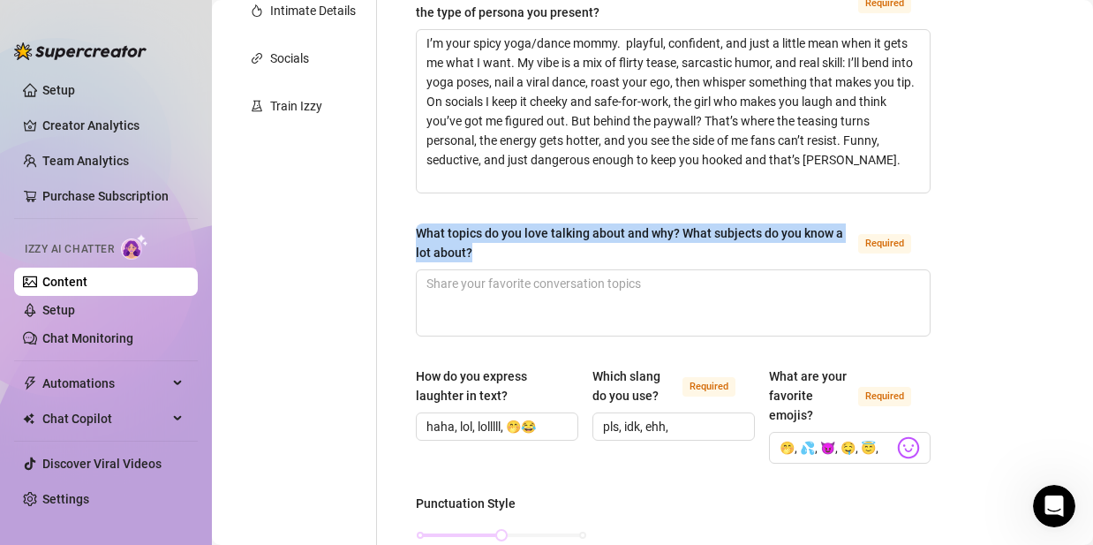
drag, startPoint x: 481, startPoint y: 251, endPoint x: 412, endPoint y: 231, distance: 72.7
click at [412, 231] on div "What is your persona type? [PERSON_NAME] defines the distinct image and persona…" at bounding box center [673, 538] width 550 height 1566
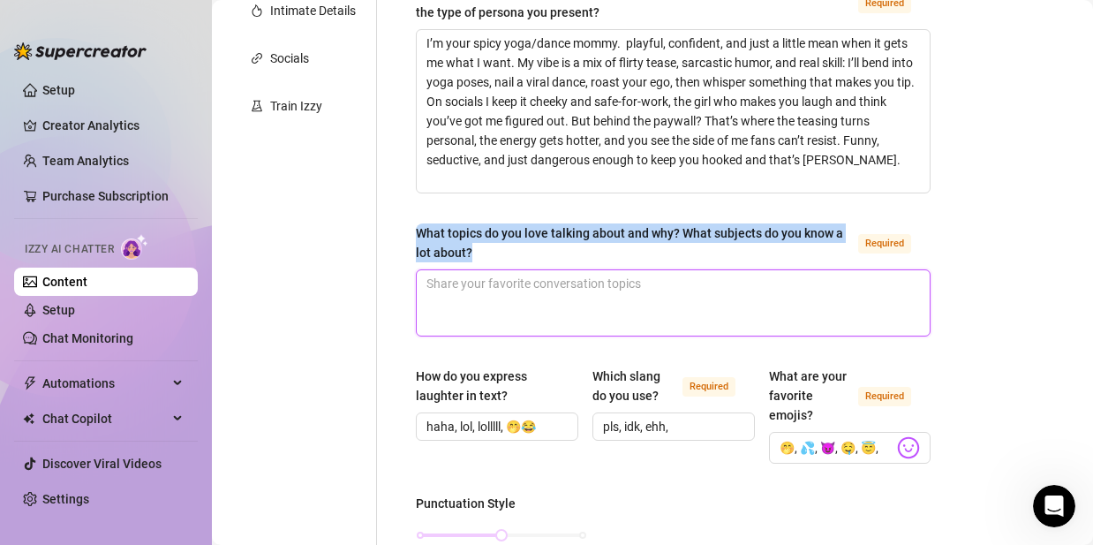
click at [465, 304] on textarea "What topics do you love talking about and why? What subjects do you know a lot …" at bounding box center [673, 302] width 513 height 65
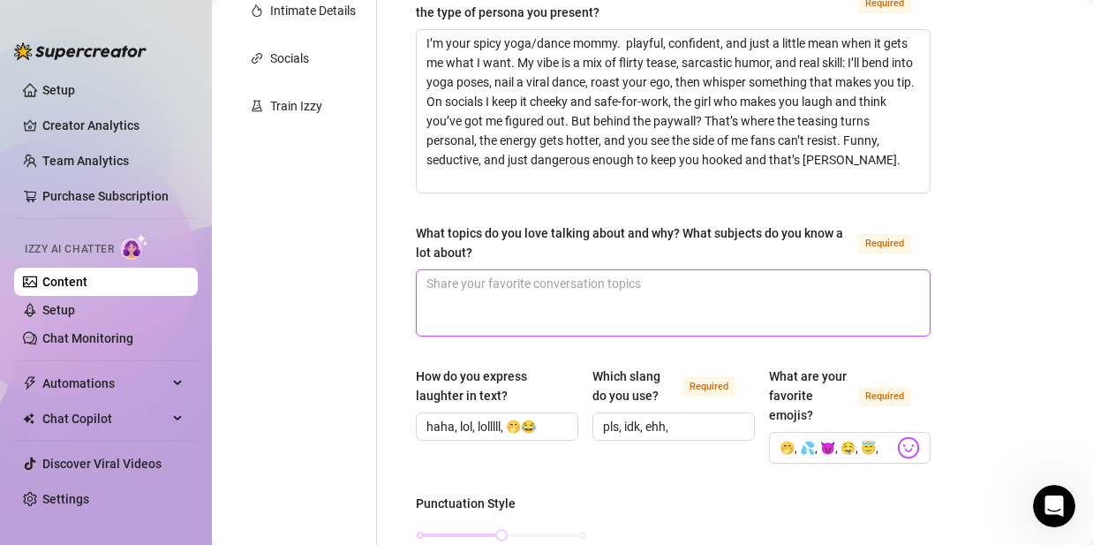
paste textarea "Dance trends and how to make them pop on camera. Yoga + flexibility training. S…"
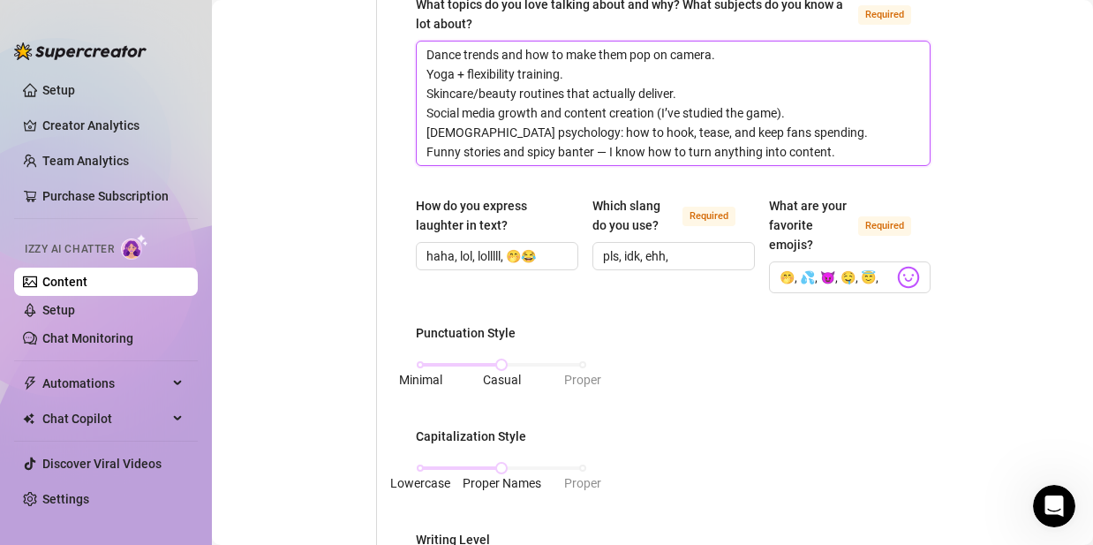
scroll to position [654, 0]
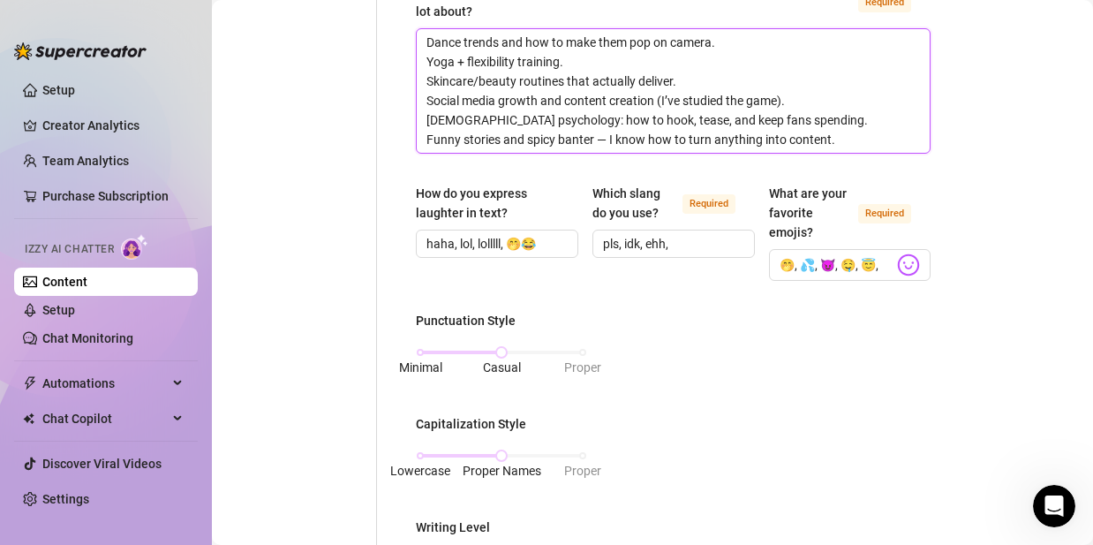
drag, startPoint x: 609, startPoint y: 140, endPoint x: 595, endPoint y: 141, distance: 13.3
click at [595, 141] on textarea "Dance trends and how to make them pop on camera. Yoga + flexibility training. S…" at bounding box center [673, 91] width 513 height 124
click at [610, 139] on textarea "Dance trends and how to make them pop on camera. Yoga + flexibility training. S…" at bounding box center [673, 91] width 513 height 124
drag, startPoint x: 608, startPoint y: 139, endPoint x: 597, endPoint y: 139, distance: 10.6
click at [597, 139] on textarea "Dance trends and how to make them pop on camera. Yoga + flexibility training. S…" at bounding box center [673, 91] width 513 height 124
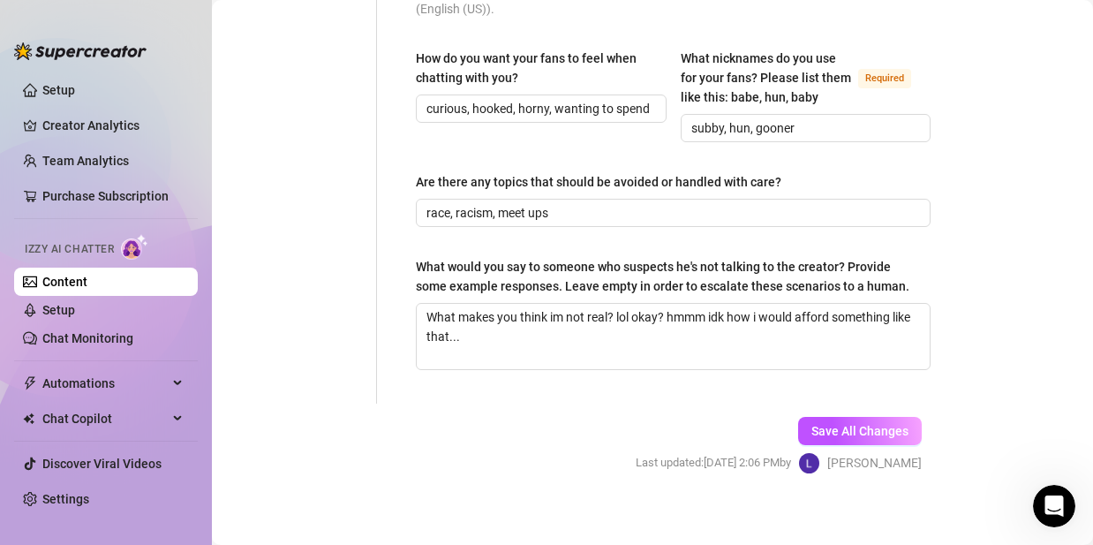
scroll to position [1388, 0]
click at [812, 438] on span "Save All Changes" at bounding box center [860, 431] width 97 height 14
click at [851, 438] on span "Save All Changes" at bounding box center [860, 431] width 97 height 14
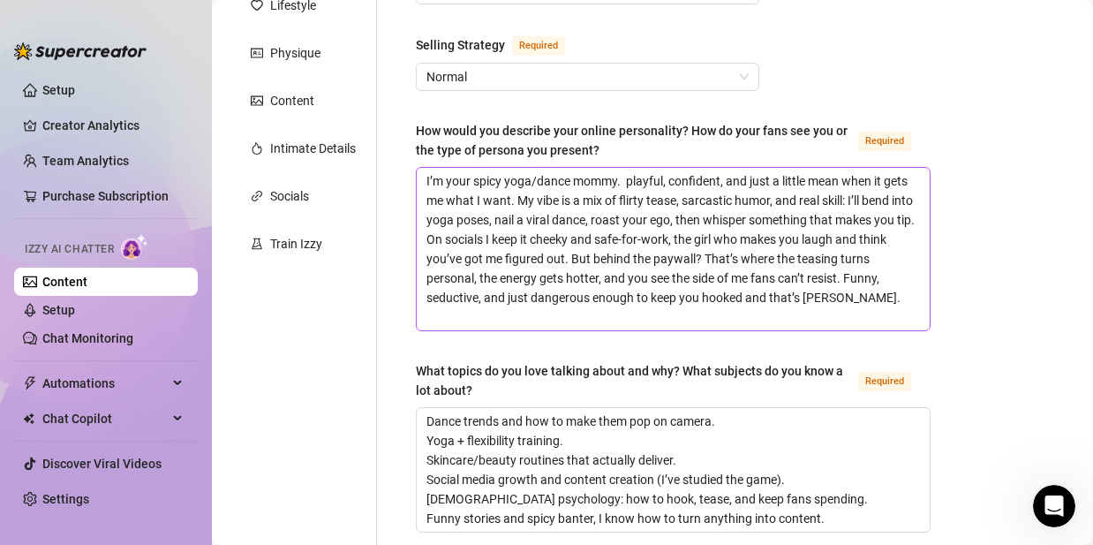
scroll to position [79, 0]
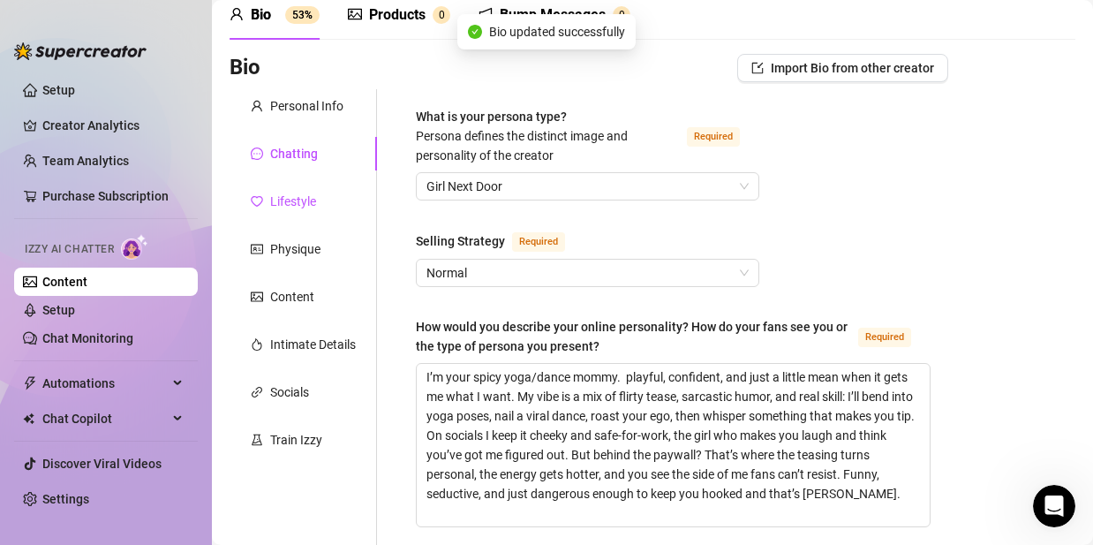
click at [273, 205] on div "Lifestyle" at bounding box center [293, 201] width 46 height 19
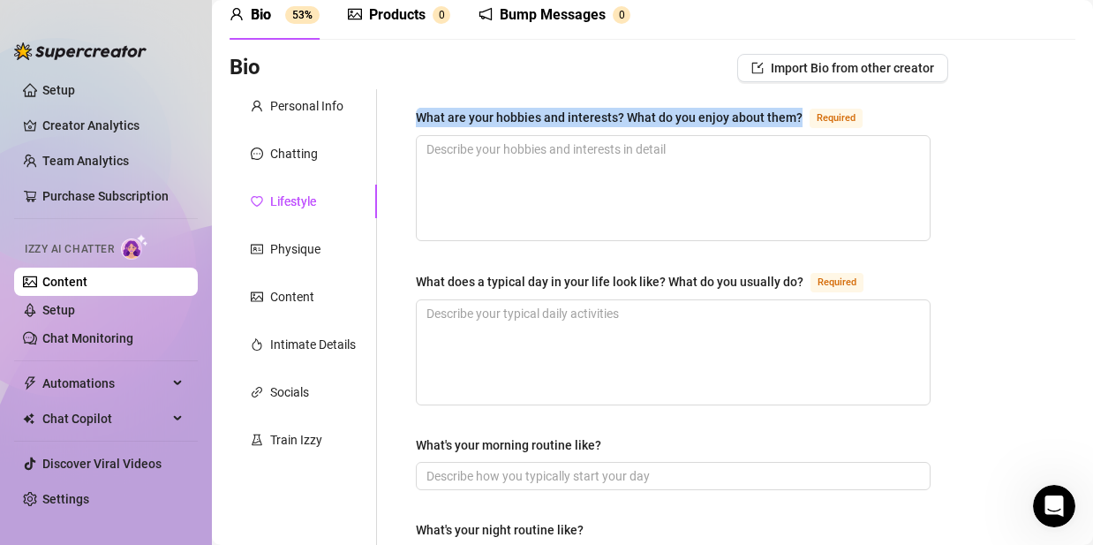
drag, startPoint x: 797, startPoint y: 113, endPoint x: 421, endPoint y: 117, distance: 375.4
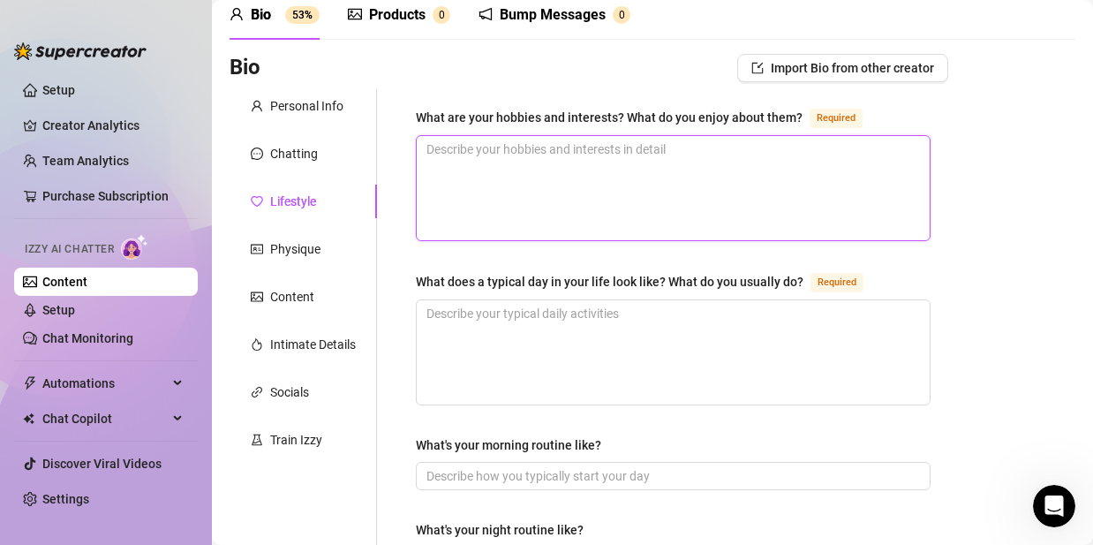
click at [573, 177] on textarea "What are your hobbies and interests? What do you enjoy about them? Required" at bounding box center [673, 188] width 513 height 104
paste textarea "Dancing — I live for the beat; it’s how I flirt with the camera and go viral. Y…"
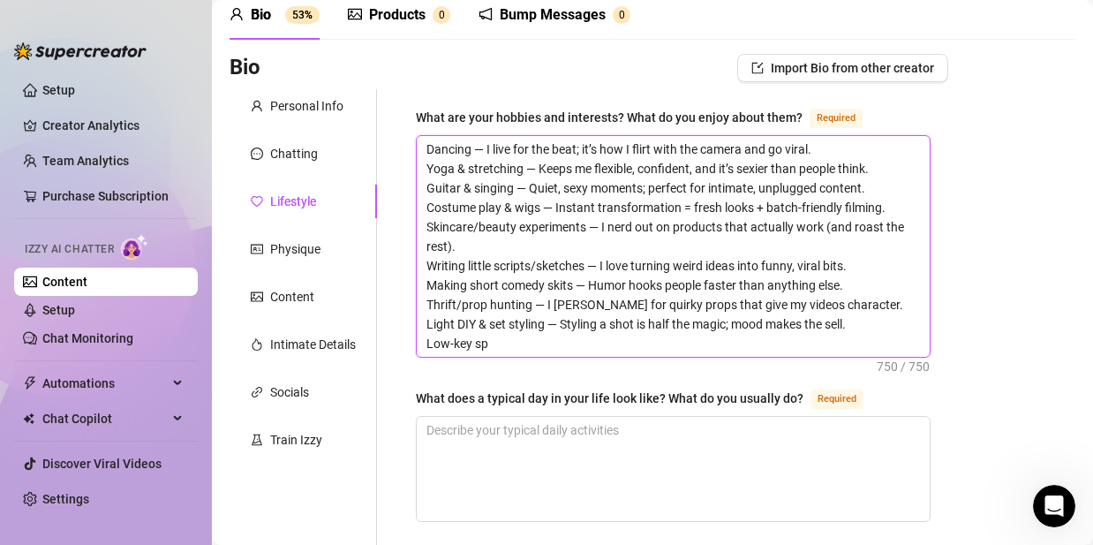
click at [487, 150] on textarea "Dancing — I live for the beat; it’s how I flirt with the camera and go viral. Y…" at bounding box center [673, 246] width 513 height 221
click at [570, 149] on textarea "Dancing, I live for the beat; it’s how I flirt with the camera and go viral. Yo…" at bounding box center [673, 246] width 513 height 221
click at [541, 170] on textarea "Dancing, I live for the beat it’s how I flirt with the camera and go viral. Yog…" at bounding box center [673, 246] width 513 height 221
drag, startPoint x: 529, startPoint y: 185, endPoint x: 513, endPoint y: 192, distance: 17.4
click at [513, 192] on textarea "Dancing, I live for the beat it’s how I flirt with the camera and go viral. Yog…" at bounding box center [673, 246] width 513 height 221
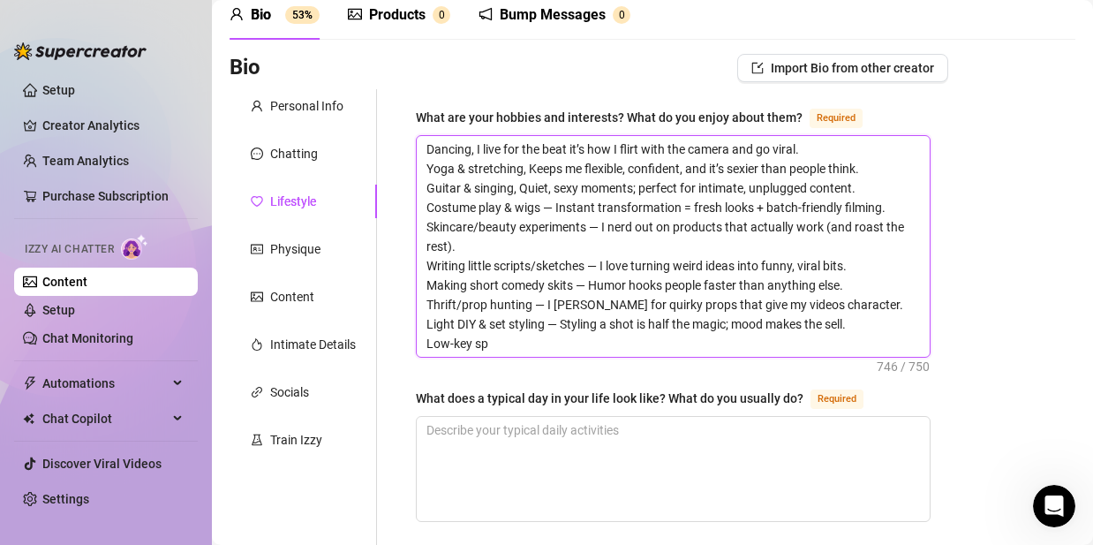
drag, startPoint x: 559, startPoint y: 208, endPoint x: 541, endPoint y: 213, distance: 18.4
click at [541, 213] on textarea "Dancing, I live for the beat it’s how I flirt with the camera and go viral. Yog…" at bounding box center [673, 246] width 513 height 221
drag, startPoint x: 873, startPoint y: 208, endPoint x: 673, endPoint y: 209, distance: 199.6
click at [673, 209] on textarea "Dancing, I live for the beat it’s how I flirt with the camera and go viral. Yog…" at bounding box center [673, 246] width 513 height 221
click at [684, 213] on textarea "Dancing, I live for the beat it’s how I flirt with the camera and go viral. Yog…" at bounding box center [673, 246] width 513 height 221
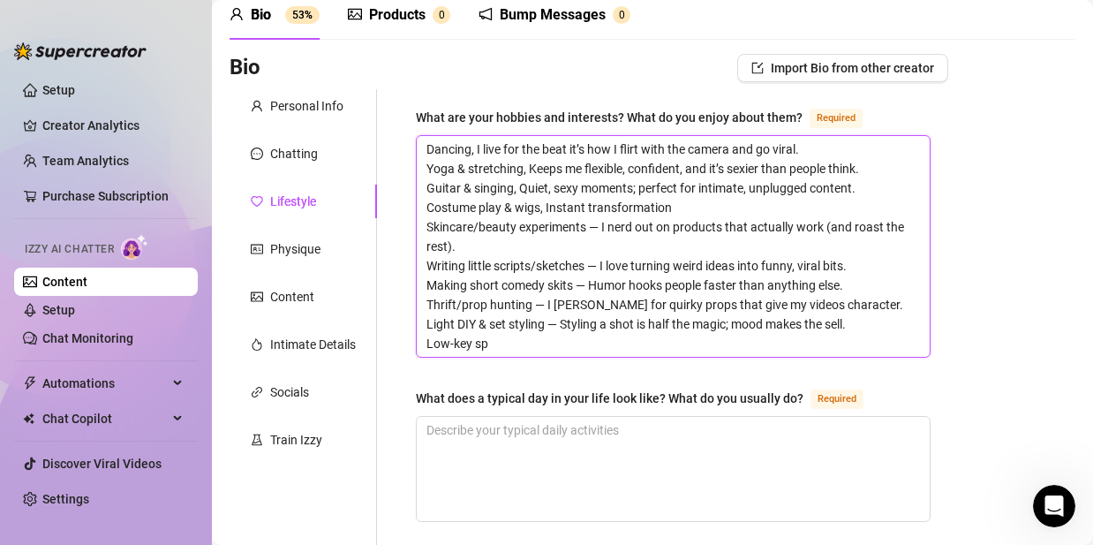
click at [604, 222] on textarea "Dancing, I live for the beat it’s how I flirt with the camera and go viral. Yog…" at bounding box center [673, 246] width 513 height 221
drag, startPoint x: 604, startPoint y: 262, endPoint x: 587, endPoint y: 265, distance: 17.0
click at [587, 265] on textarea "Dancing, I live for the beat it’s how I flirt with the camera and go viral. Yog…" at bounding box center [673, 246] width 513 height 221
drag, startPoint x: 593, startPoint y: 283, endPoint x: 575, endPoint y: 285, distance: 17.9
click at [575, 285] on textarea "Dancing, I live for the beat it’s how I flirt with the camera and go viral. Yog…" at bounding box center [673, 246] width 513 height 221
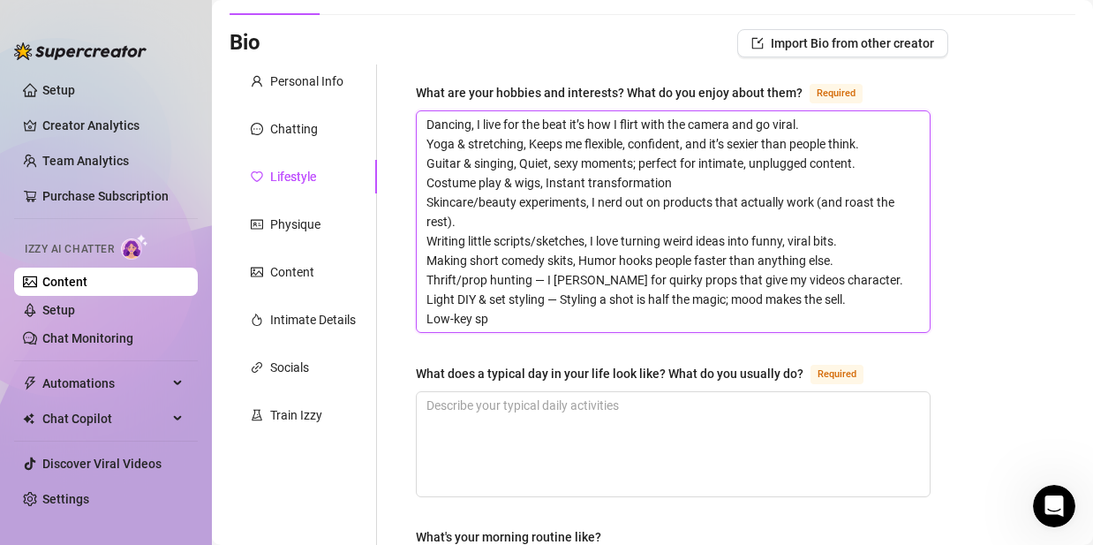
scroll to position [106, 0]
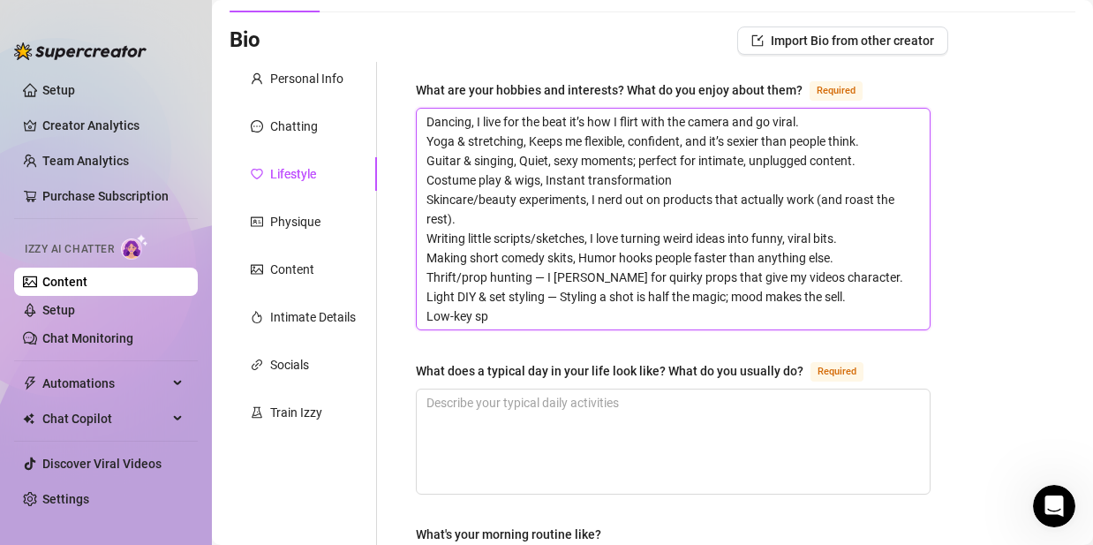
drag, startPoint x: 833, startPoint y: 279, endPoint x: 463, endPoint y: 277, distance: 370.1
click at [463, 277] on textarea "Dancing, I live for the beat it’s how I flirt with the camera and go viral. Yog…" at bounding box center [673, 219] width 513 height 221
click at [559, 294] on textarea "Dancing, I live for the beat it’s how I flirt with the camera and go viral. Yog…" at bounding box center [673, 219] width 513 height 221
drag, startPoint x: 562, startPoint y: 294, endPoint x: 544, endPoint y: 298, distance: 18.0
click at [544, 298] on textarea "Dancing, I live for the beat it’s how I flirt with the camera and go viral. Yog…" at bounding box center [673, 219] width 513 height 221
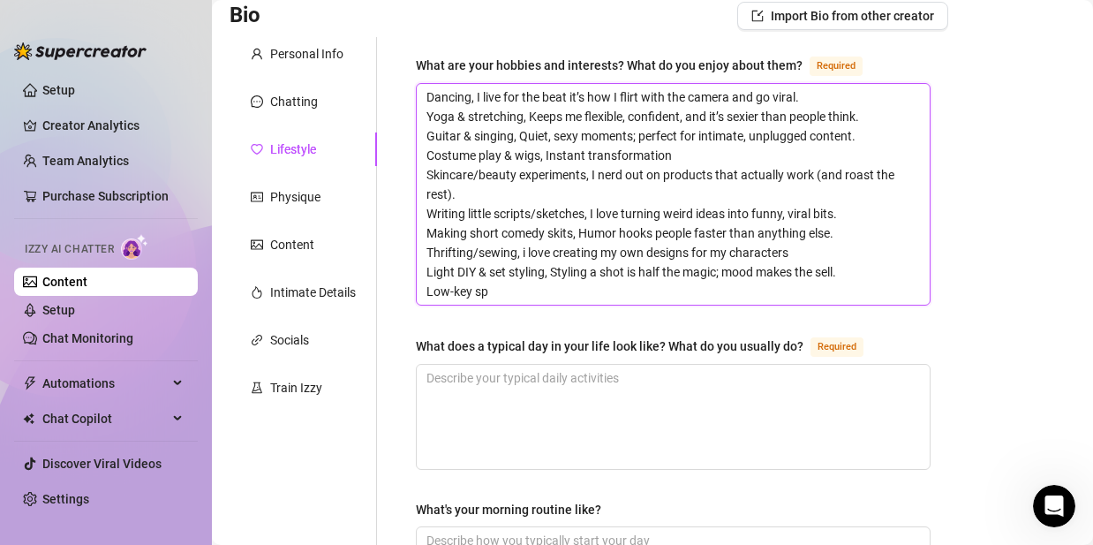
scroll to position [132, 0]
click at [727, 275] on textarea "Dancing, I live for the beat it’s how I flirt with the camera and go viral. Yog…" at bounding box center [673, 193] width 513 height 221
click at [726, 274] on textarea "Dancing, I live for the beat it’s how I flirt with the camera and go viral. Yog…" at bounding box center [673, 193] width 513 height 221
click at [719, 275] on textarea "Dancing, I live for the beat it’s how I flirt with the camera and go viral. Yog…" at bounding box center [673, 193] width 513 height 221
click at [594, 298] on textarea "Dancing, I live for the beat it’s how I flirt with the camera and go viral. Yog…" at bounding box center [673, 193] width 513 height 221
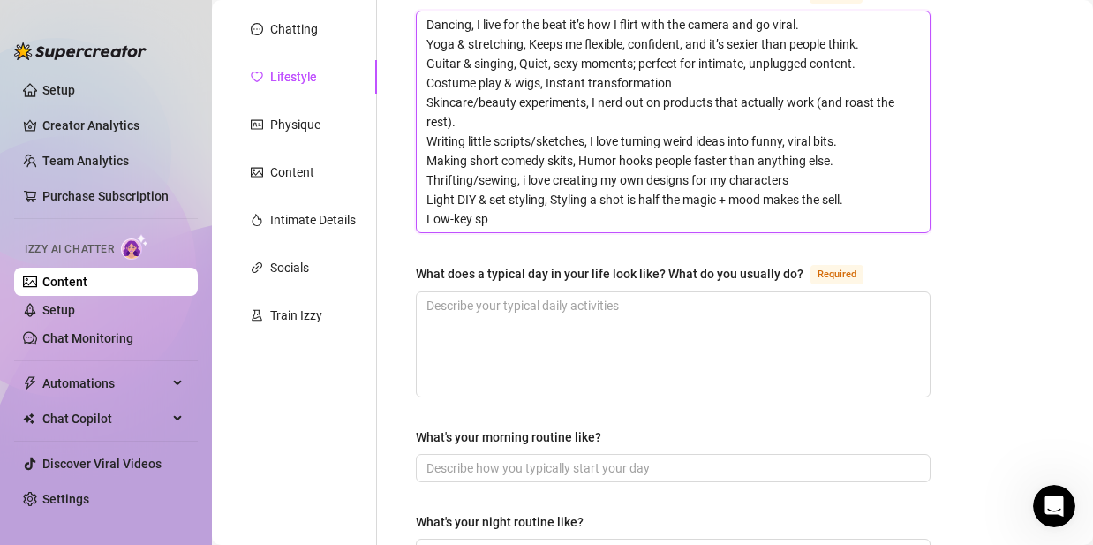
scroll to position [206, 0]
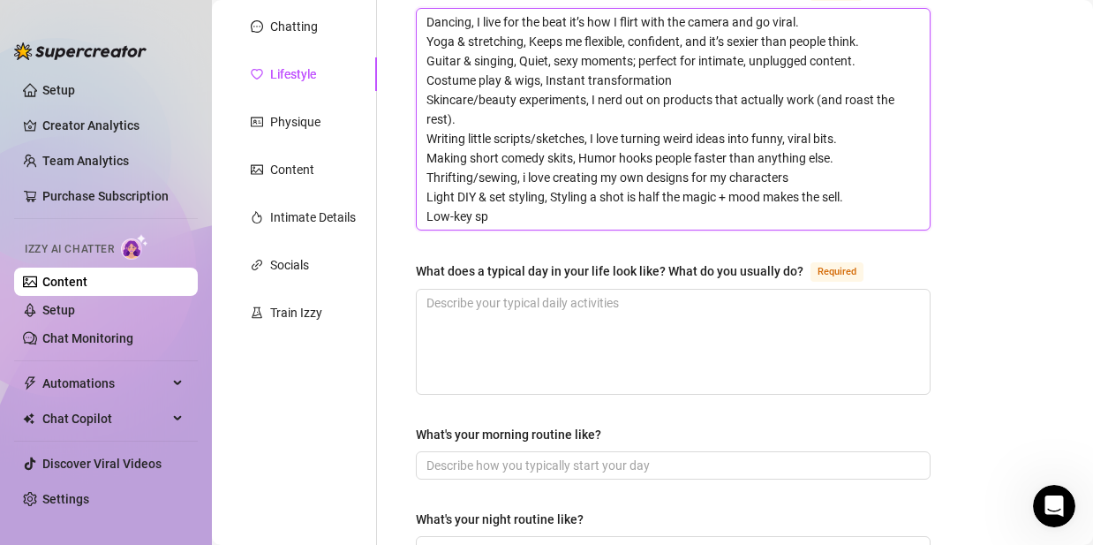
drag, startPoint x: 473, startPoint y: 210, endPoint x: 496, endPoint y: 213, distance: 23.1
click at [496, 213] on textarea "Dancing, I live for the beat it’s how I flirt with the camera and go viral. Yog…" at bounding box center [673, 119] width 513 height 221
paste textarea "irituality (tarot/energy work) — Fun, mysterious content"
drag, startPoint x: 657, startPoint y: 216, endPoint x: 641, endPoint y: 218, distance: 16.0
click at [641, 218] on textarea "Dancing, I live for the beat it’s how I flirt with the camera and go viral. Yog…" at bounding box center [673, 119] width 513 height 221
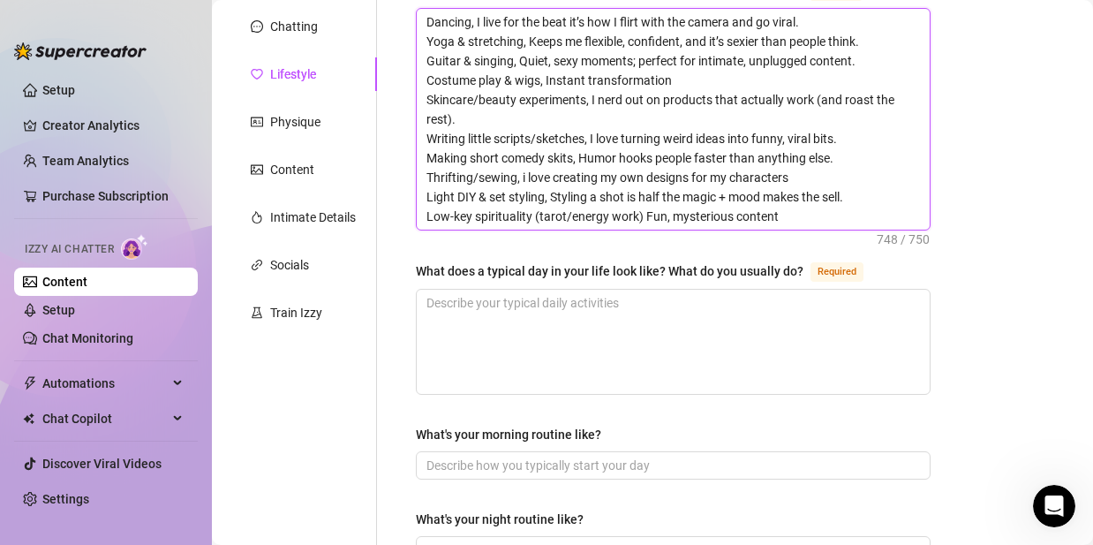
drag, startPoint x: 784, startPoint y: 221, endPoint x: 771, endPoint y: 219, distance: 13.4
click at [667, 217] on textarea "Dancing, I live for the beat it’s how I flirt with the camera and go viral. Yog…" at bounding box center [673, 119] width 513 height 221
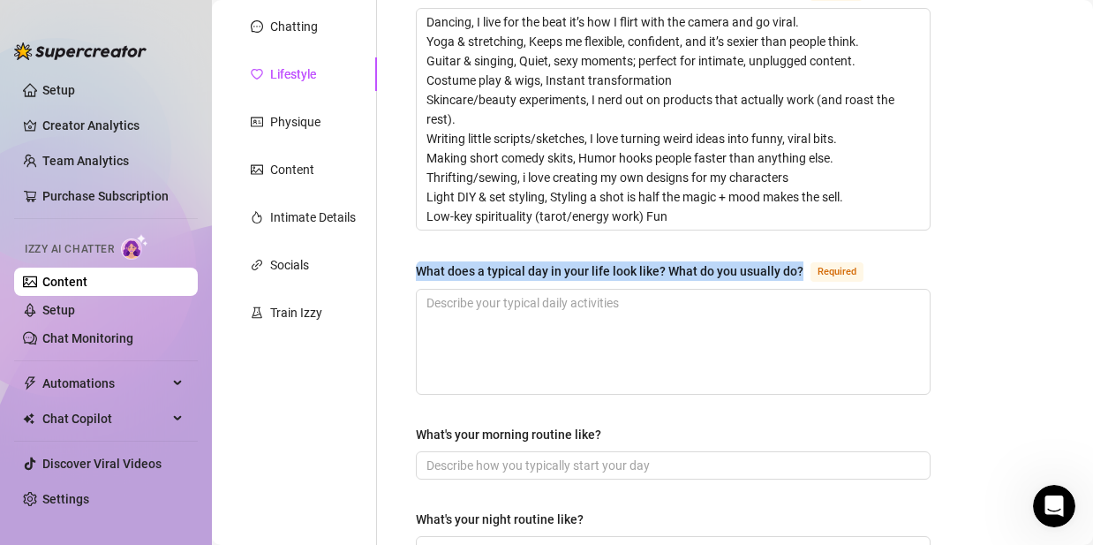
drag, startPoint x: 801, startPoint y: 262, endPoint x: 419, endPoint y: 274, distance: 382.6
click at [419, 274] on div "What does a typical day in your life look like? What do you usually do? Required" at bounding box center [643, 271] width 455 height 21
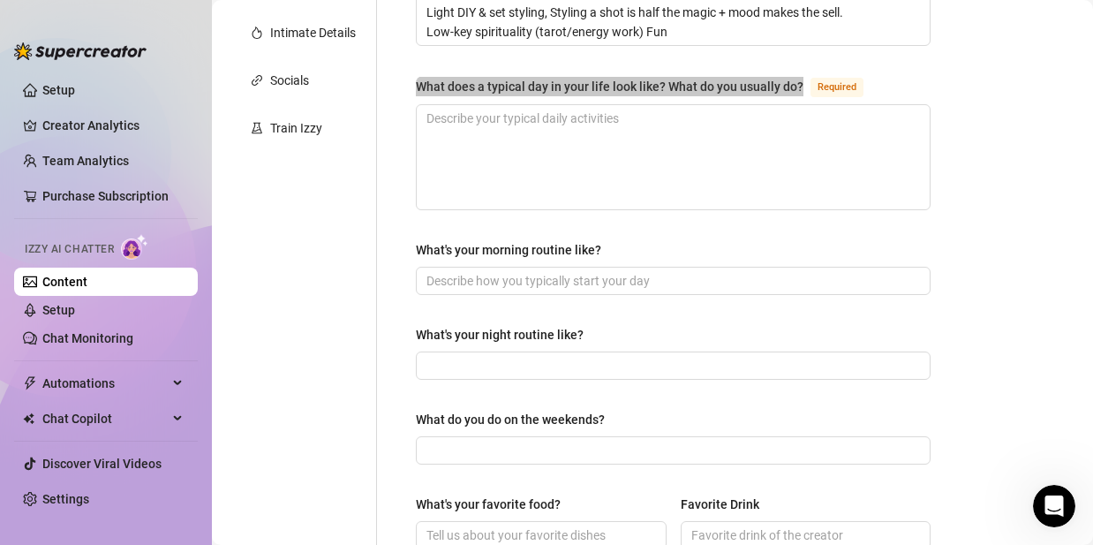
scroll to position [454, 0]
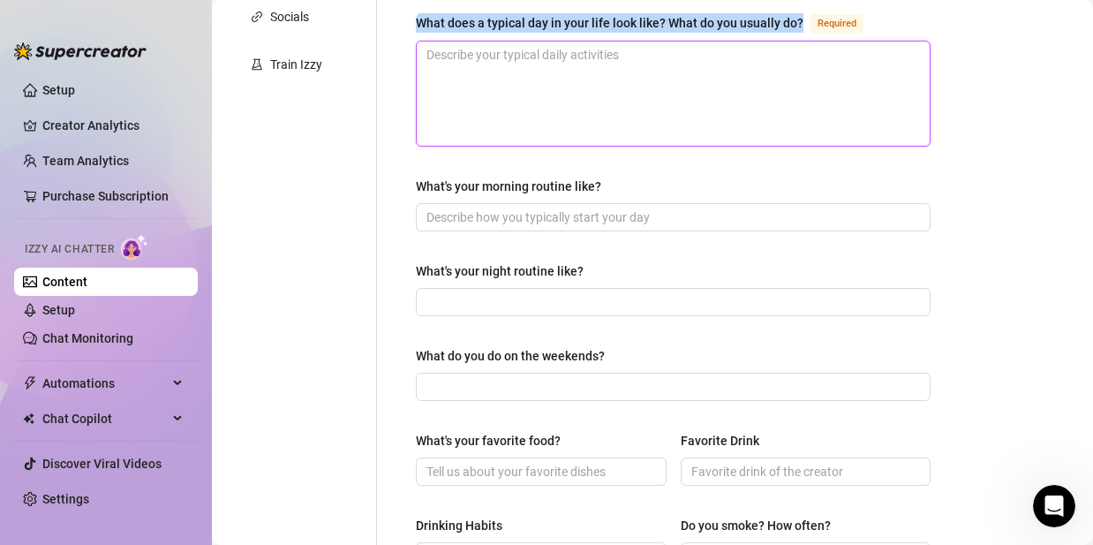
click at [595, 90] on textarea "What does a typical day in your life look like? What do you usually do? Required" at bounding box center [673, 94] width 513 height 104
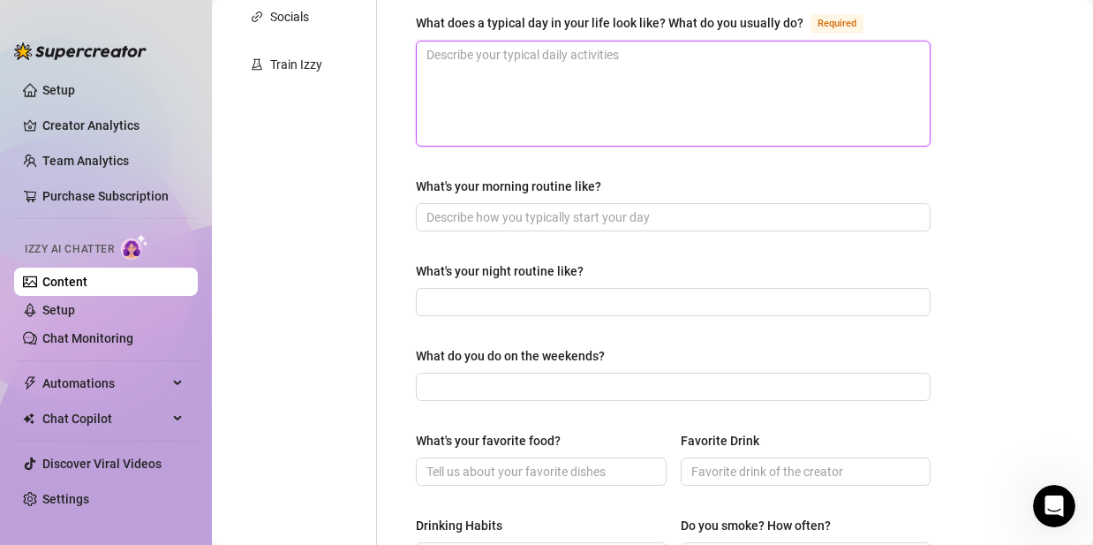
paste textarea "I start my day with coffee, skincare, and a quick yoga or guitar warm-up to get…"
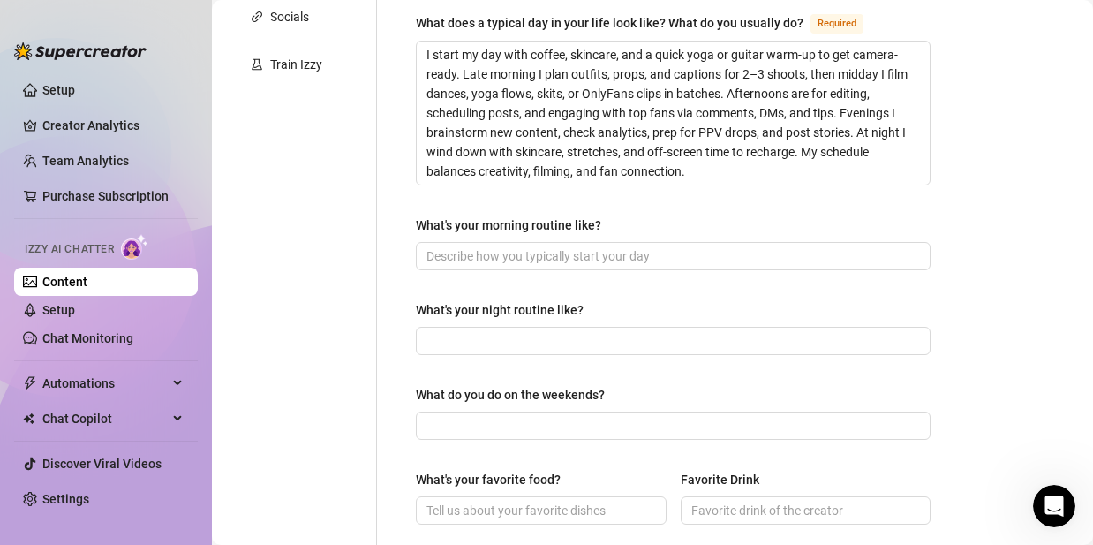
drag, startPoint x: 591, startPoint y: 223, endPoint x: 603, endPoint y: 221, distance: 12.6
click at [594, 223] on div "What's your morning routine like?" at bounding box center [508, 224] width 185 height 19
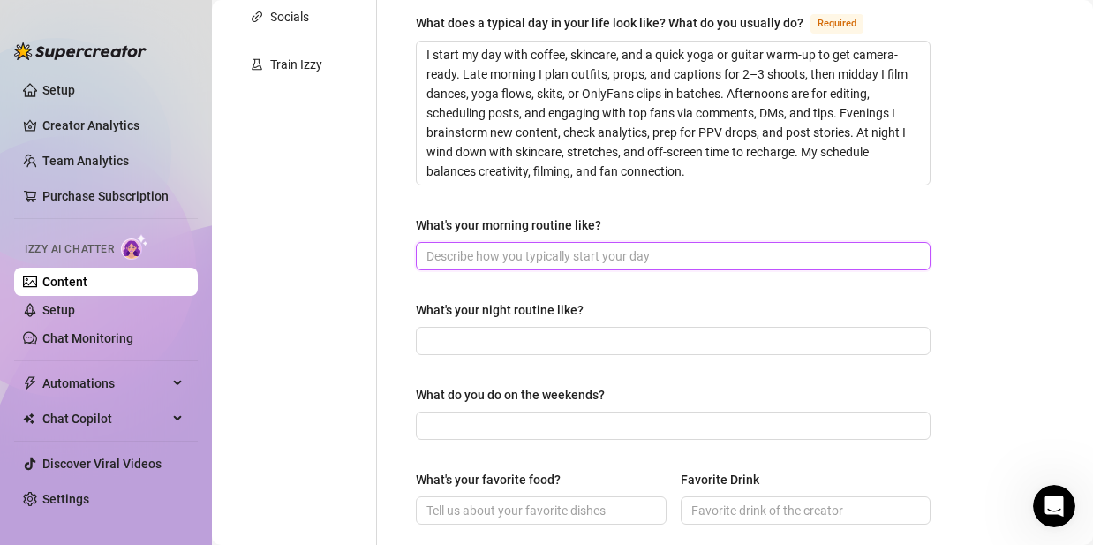
click at [594, 246] on input "What's your morning routine like?" at bounding box center [672, 255] width 490 height 19
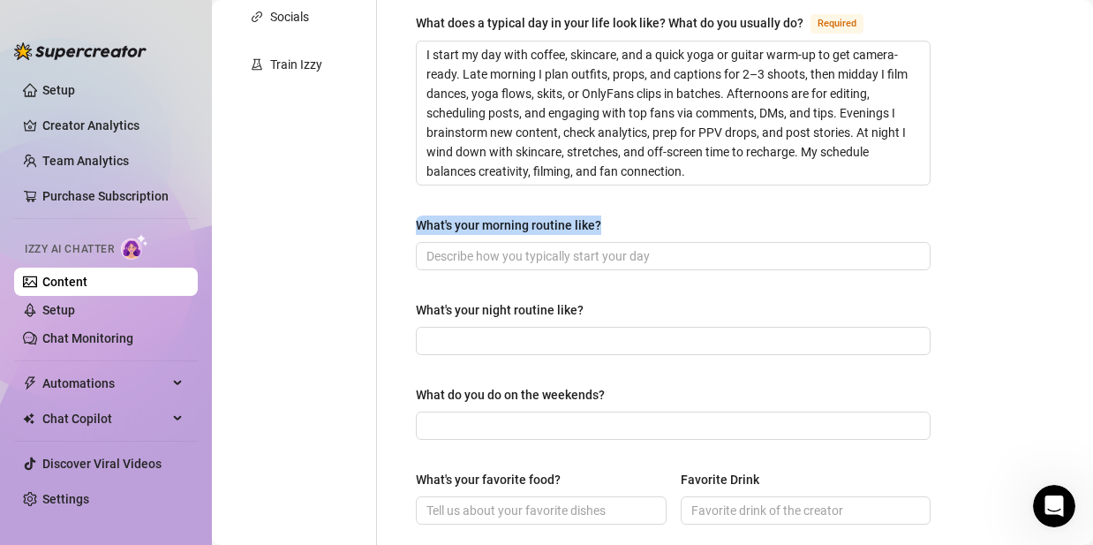
drag, startPoint x: 605, startPoint y: 221, endPoint x: 411, endPoint y: 221, distance: 194.3
click at [407, 221] on div "What are your hobbies and interests? What do you enjoy about them? Required Dan…" at bounding box center [673, 387] width 550 height 1346
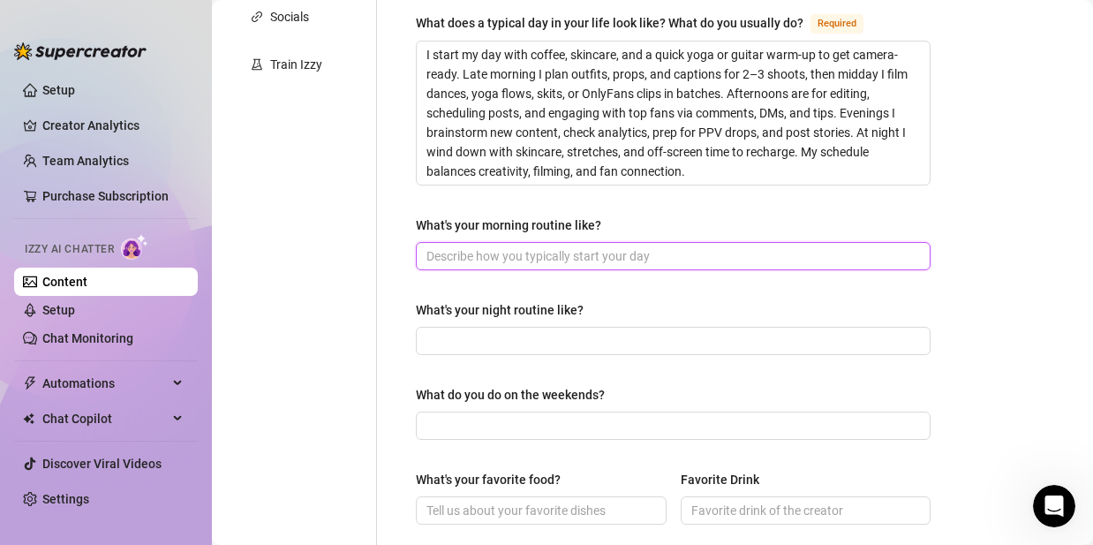
click at [468, 261] on input "What's your morning routine like?" at bounding box center [672, 255] width 490 height 19
paste input "Coffee, skincare, quick yoga or stretches, scroll trends, maybe a few guitar ch…"
drag, startPoint x: 709, startPoint y: 255, endPoint x: 692, endPoint y: 256, distance: 16.8
click at [692, 256] on input "Coffee, skincare, quick yoga or stretches, scroll trends, maybe a few guitar ch…" at bounding box center [672, 255] width 490 height 19
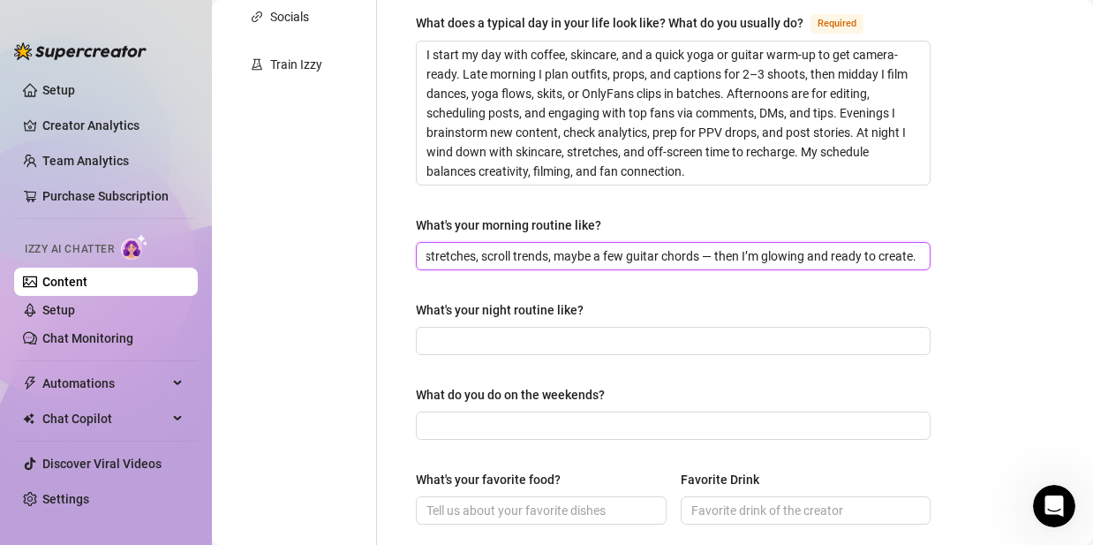
click at [700, 256] on input "Coffee, skincare, quick yoga or stretches, scroll trends, maybe a few guitar ch…" at bounding box center [672, 255] width 490 height 19
drag, startPoint x: 701, startPoint y: 256, endPoint x: 692, endPoint y: 255, distance: 8.9
click at [692, 255] on input "Coffee, skincare, quick yoga or stretches, scroll trends, maybe a few guitar ch…" at bounding box center [672, 255] width 490 height 19
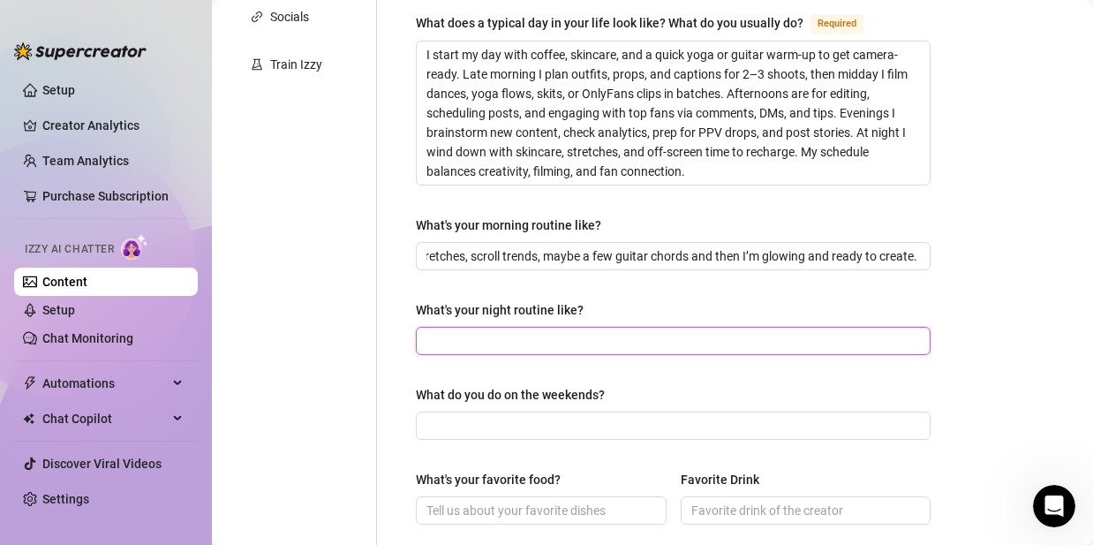
click at [683, 340] on input "What's your night routine like?" at bounding box center [672, 340] width 490 height 19
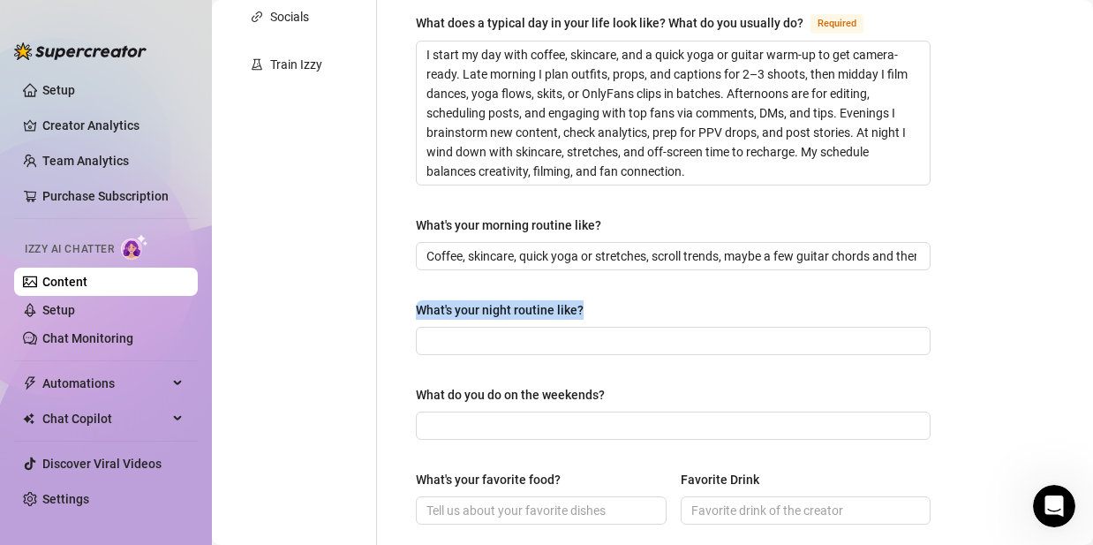
drag, startPoint x: 597, startPoint y: 306, endPoint x: 389, endPoint y: 298, distance: 207.7
click at [389, 297] on div "What are your hobbies and interests? What do you enjoy about them? Required Dan…" at bounding box center [662, 387] width 571 height 1346
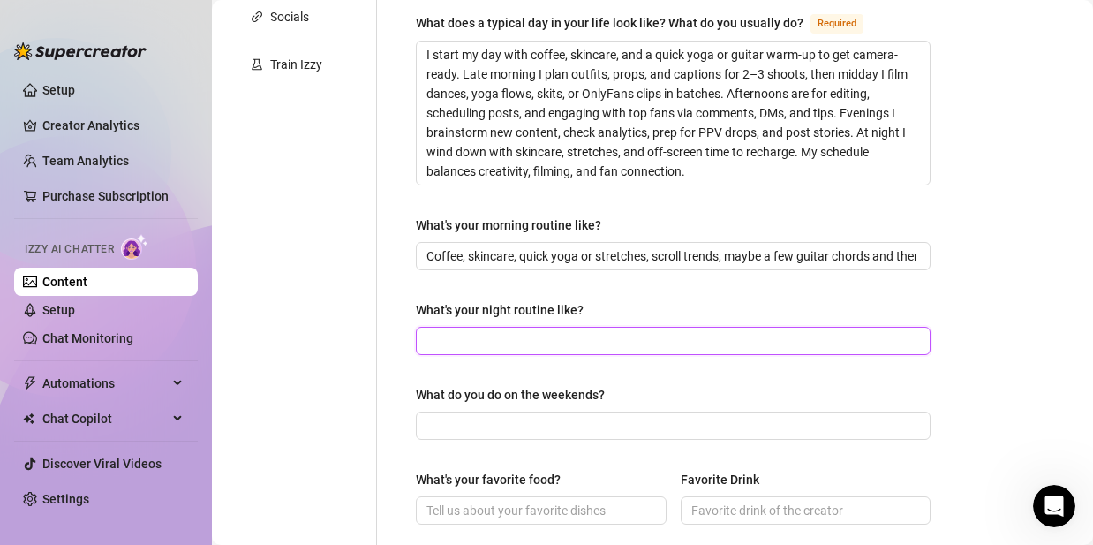
click at [503, 336] on input "What's your night routine like?" at bounding box center [672, 340] width 490 height 19
paste input "Skincare, light stretches, unwind with a little tarot or reading, check message…"
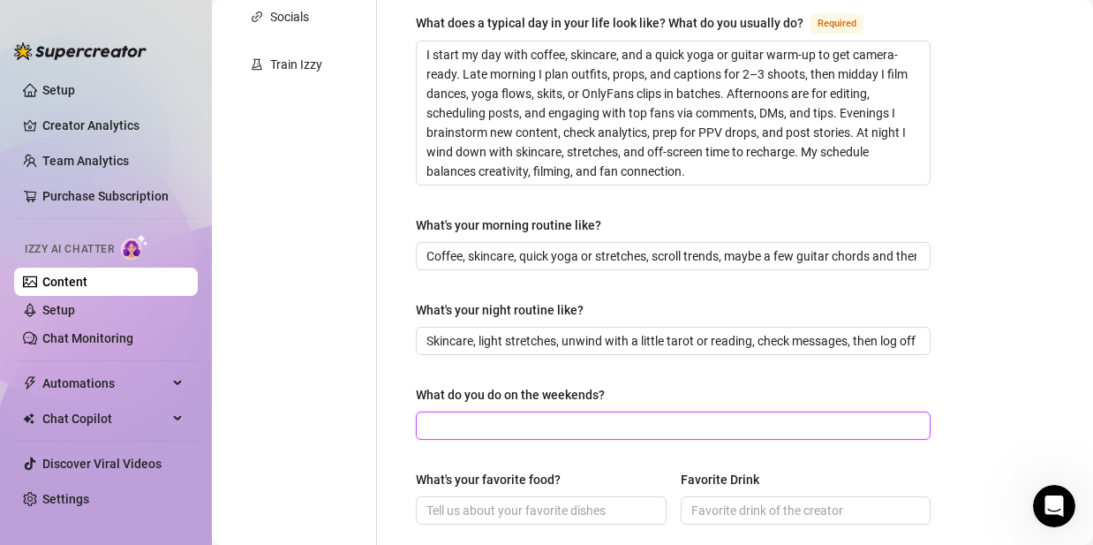
click at [540, 420] on input "What do you do on the weekends?" at bounding box center [672, 425] width 490 height 19
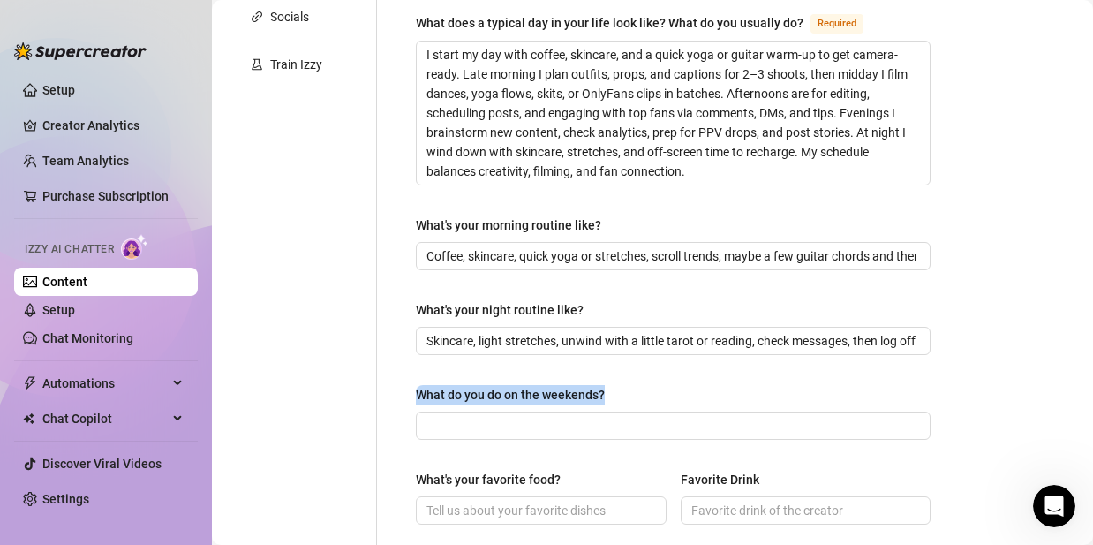
drag, startPoint x: 609, startPoint y: 383, endPoint x: 416, endPoint y: 396, distance: 193.8
click at [416, 396] on label "What do you do on the weekends?" at bounding box center [516, 394] width 201 height 19
click at [1061, 288] on div "Bio Import Bio from other creator Personal Info Chatting Lifestyle Physique Con…" at bounding box center [653, 420] width 846 height 1483
click at [507, 407] on div "What do you do on the weekends?" at bounding box center [673, 398] width 515 height 26
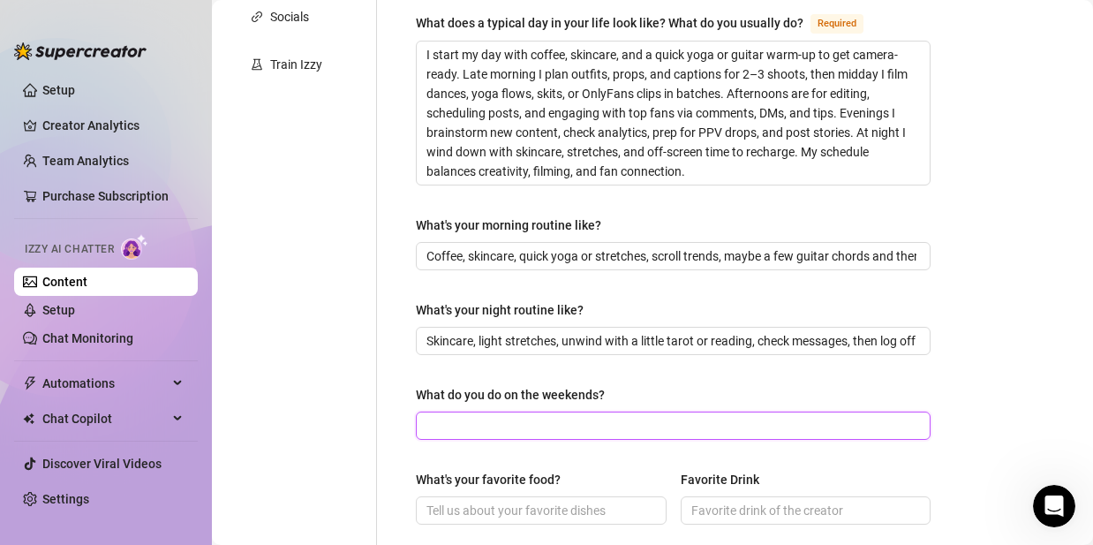
click at [506, 416] on input "What do you do on the weekends?" at bounding box center [672, 425] width 490 height 19
paste input "I film, batch content, try new outfits or skits, catch up on messages, and rela…"
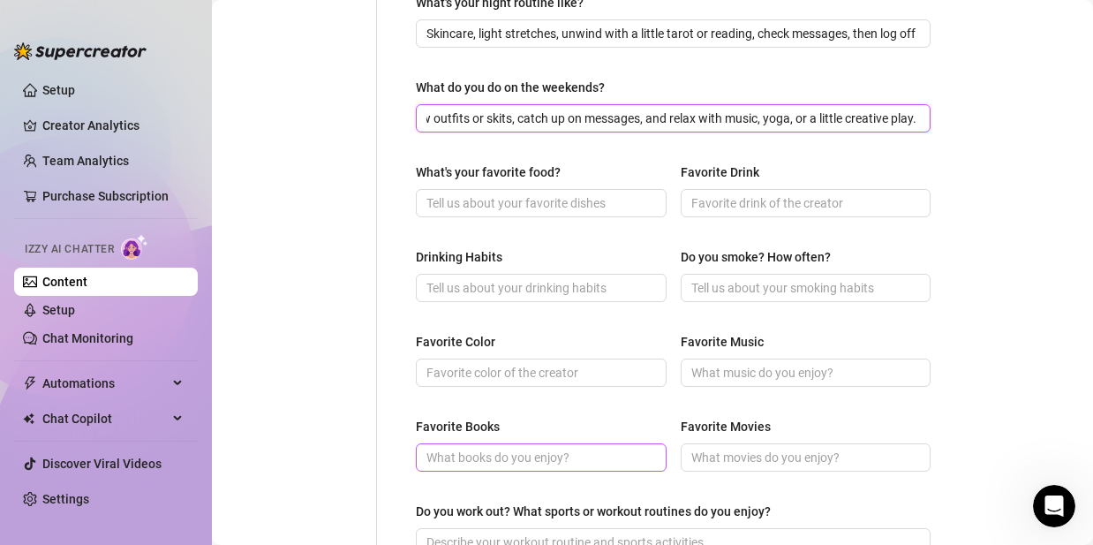
scroll to position [763, 0]
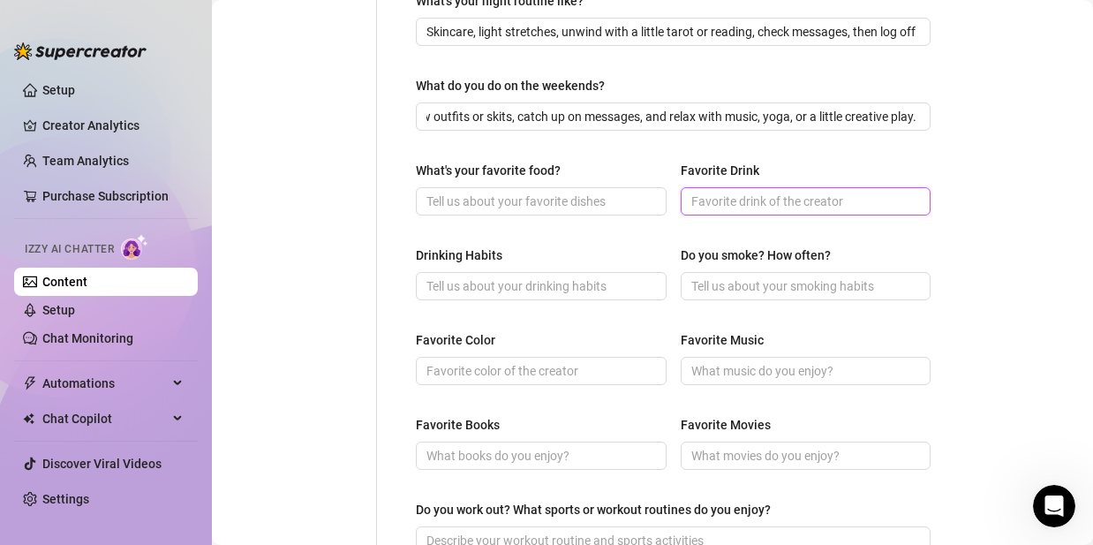
click at [809, 192] on input "Favorite Drink" at bounding box center [805, 201] width 226 height 19
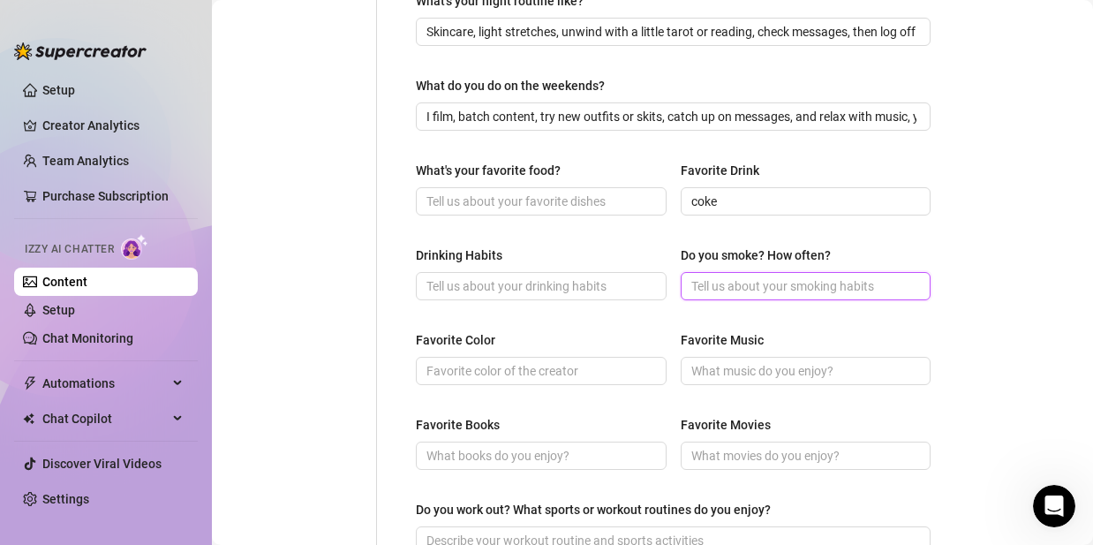
click at [766, 290] on input "Do you smoke? How often?" at bounding box center [805, 285] width 226 height 19
click at [578, 308] on div "Drinking Habits Do you smoke? How often? i smoke weed everyday" at bounding box center [673, 281] width 515 height 71
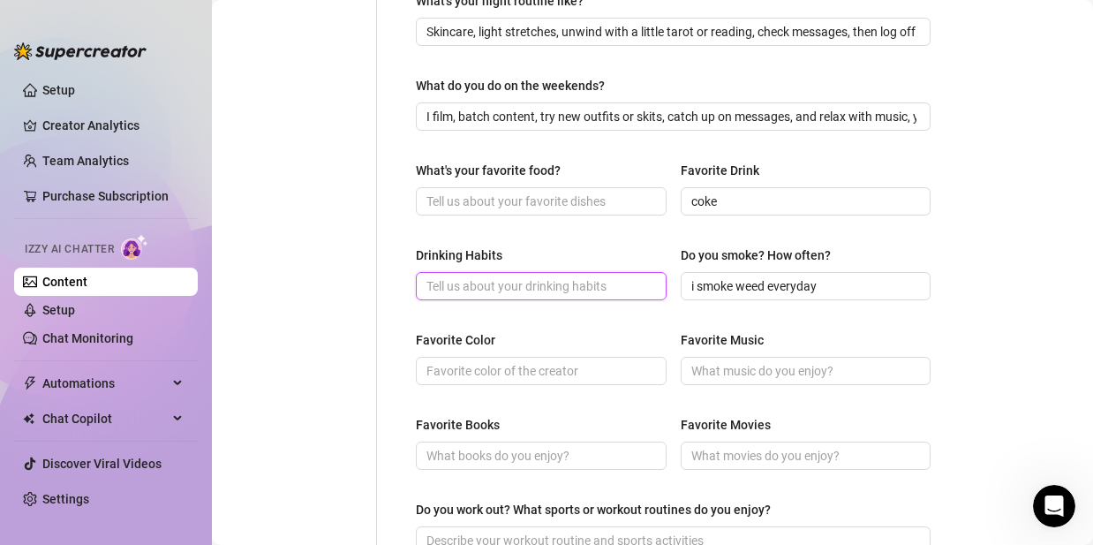
click at [586, 289] on input "Drinking Habits" at bounding box center [540, 285] width 226 height 19
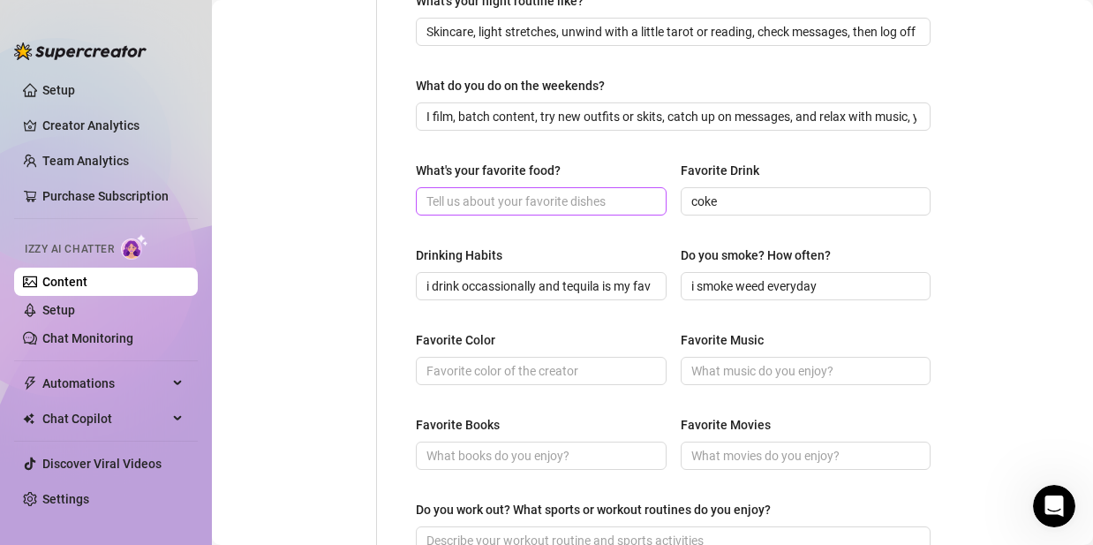
click at [622, 210] on span at bounding box center [541, 201] width 251 height 28
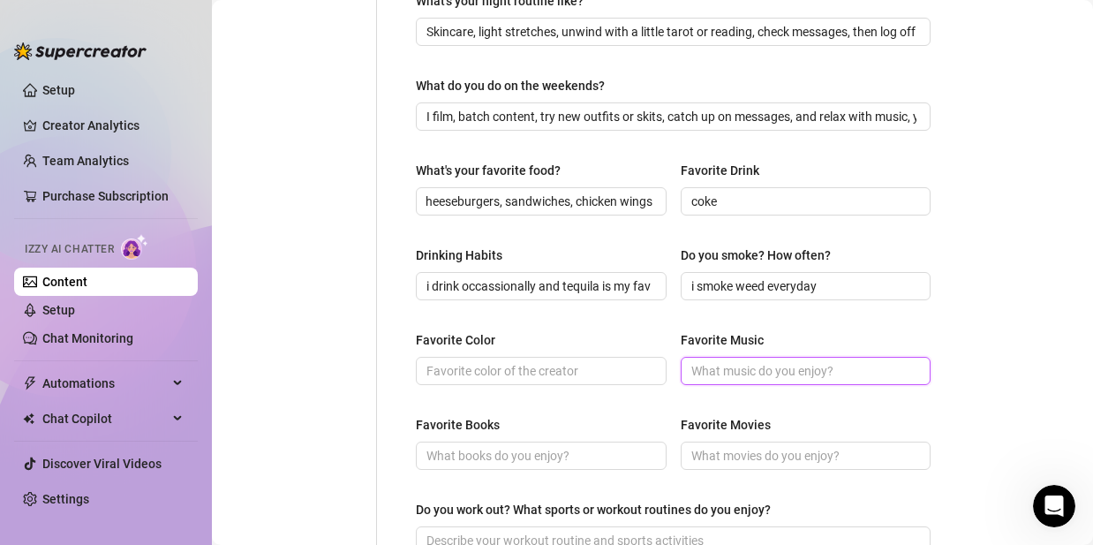
click at [711, 373] on input "Favorite Music" at bounding box center [805, 370] width 226 height 19
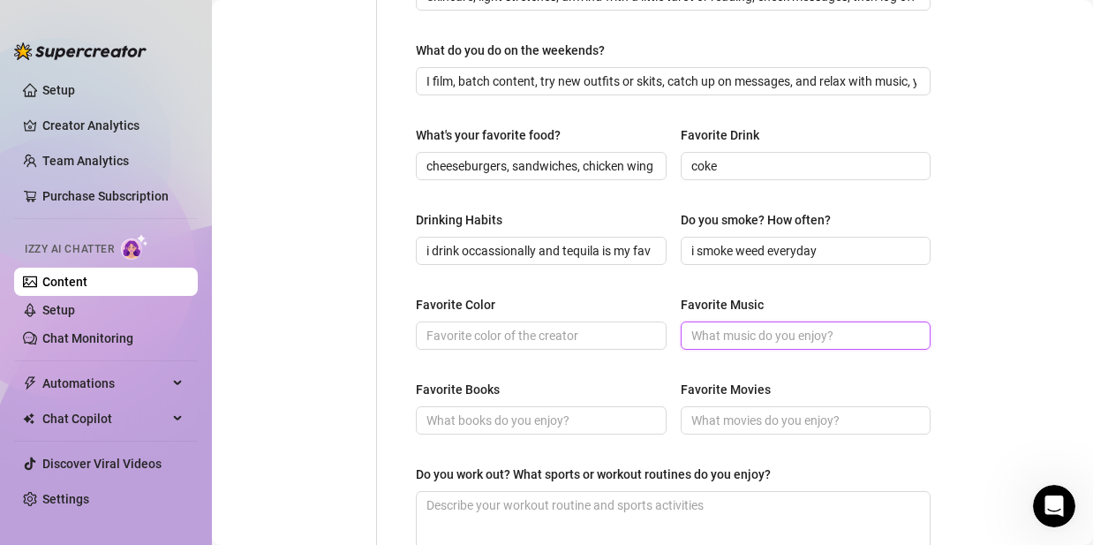
scroll to position [889, 0]
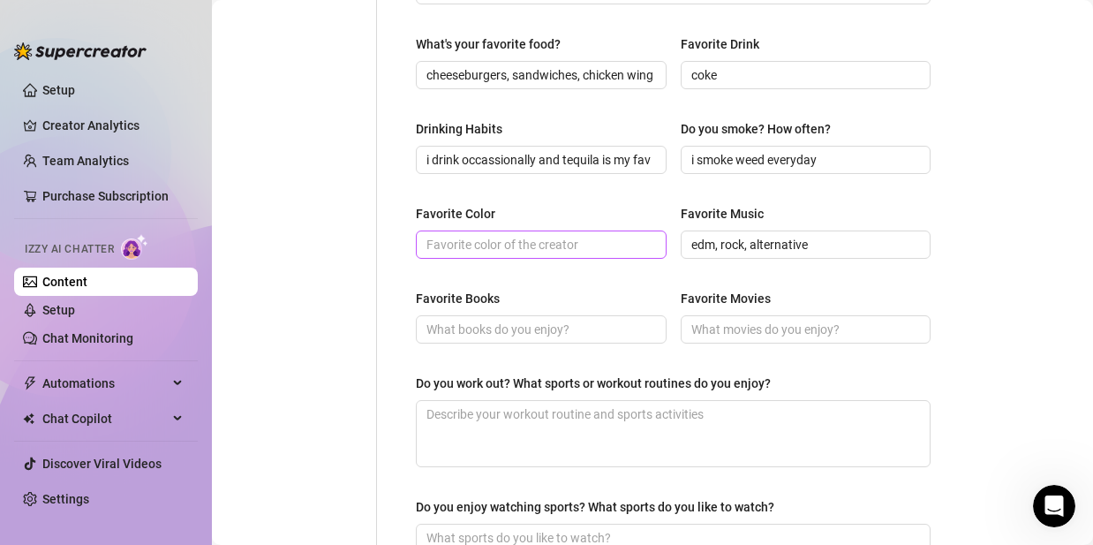
click at [594, 255] on span at bounding box center [541, 245] width 251 height 28
click at [540, 340] on span at bounding box center [541, 329] width 251 height 28
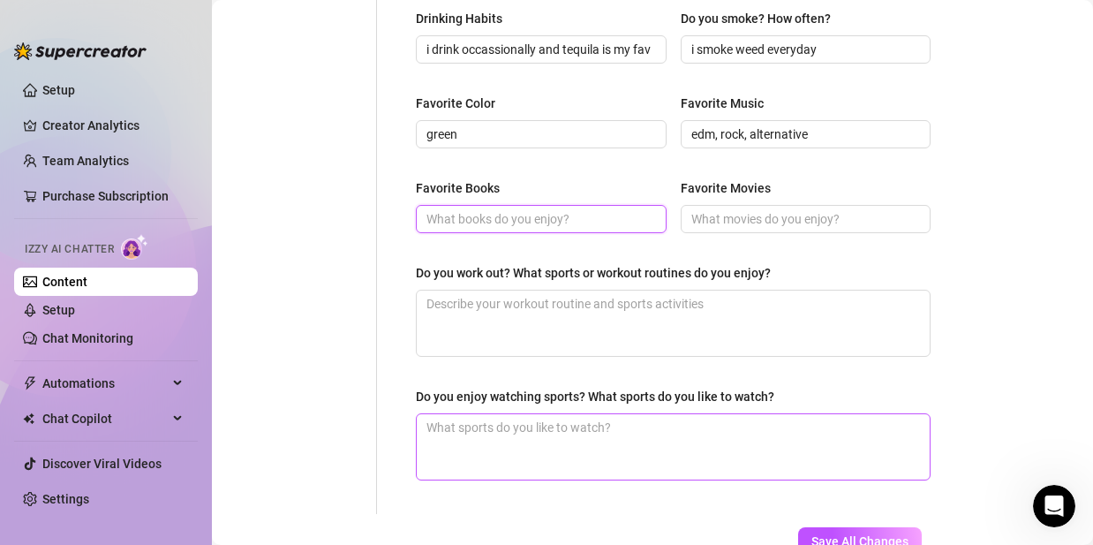
scroll to position [1000, 0]
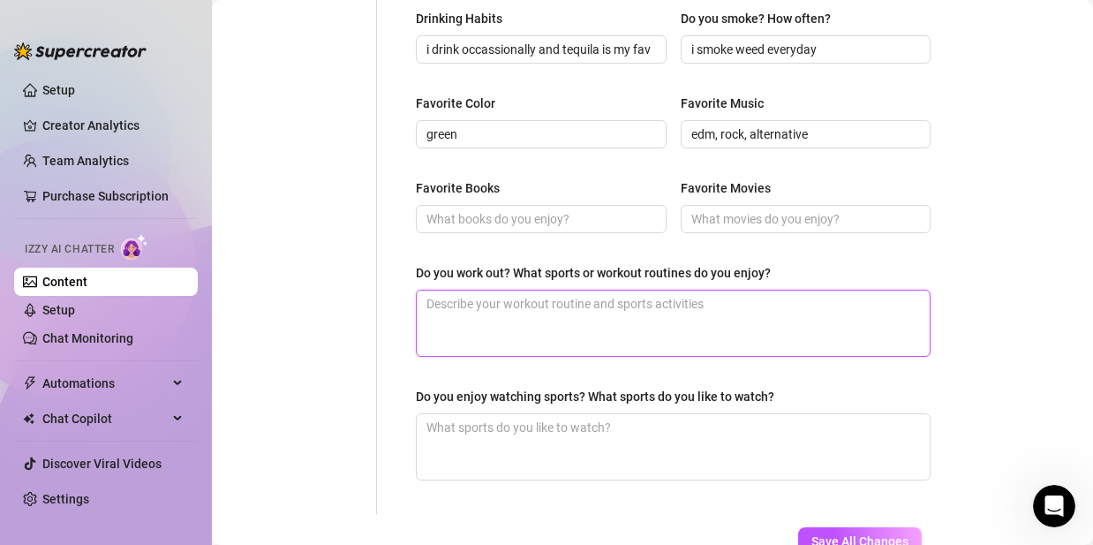
click at [544, 310] on textarea "Do you work out? What sports or workout routines do you enjoy?" at bounding box center [673, 323] width 513 height 65
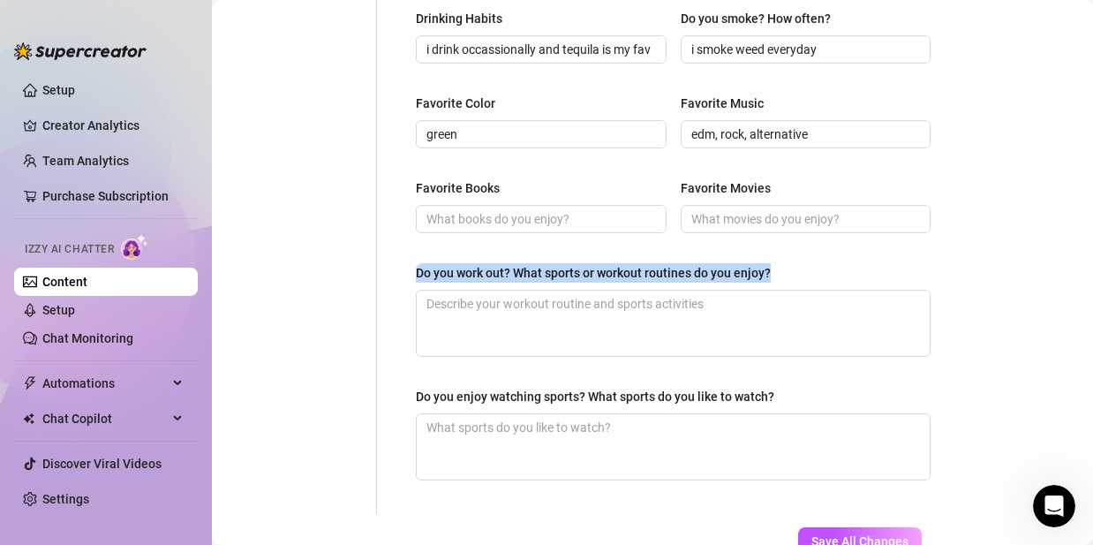
drag, startPoint x: 777, startPoint y: 270, endPoint x: 419, endPoint y: 278, distance: 358.7
click at [419, 278] on label "Do you work out? What sports or workout routines do you enjoy?" at bounding box center [599, 272] width 367 height 19
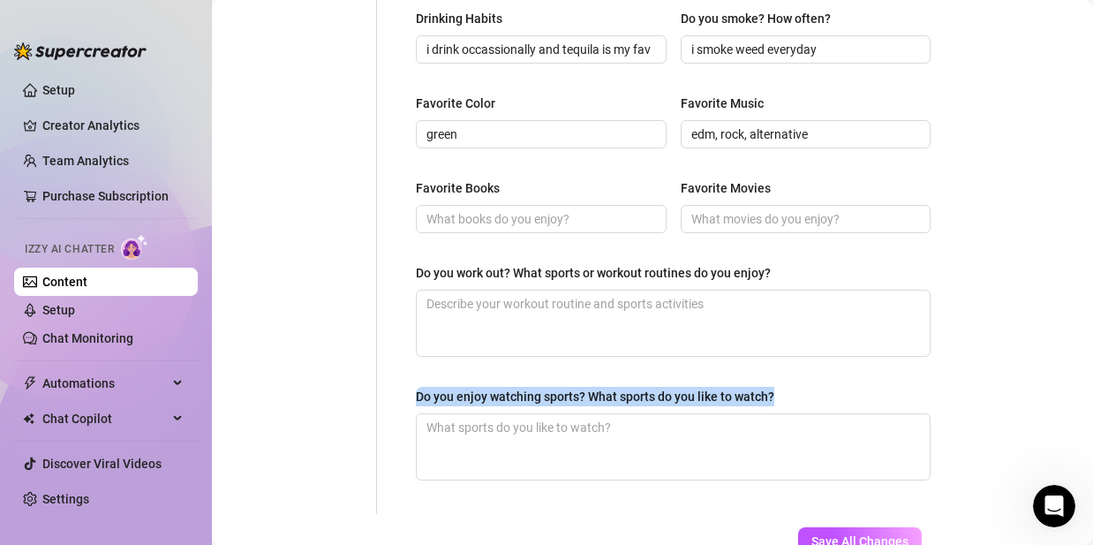
drag, startPoint x: 784, startPoint y: 389, endPoint x: 401, endPoint y: 394, distance: 383.3
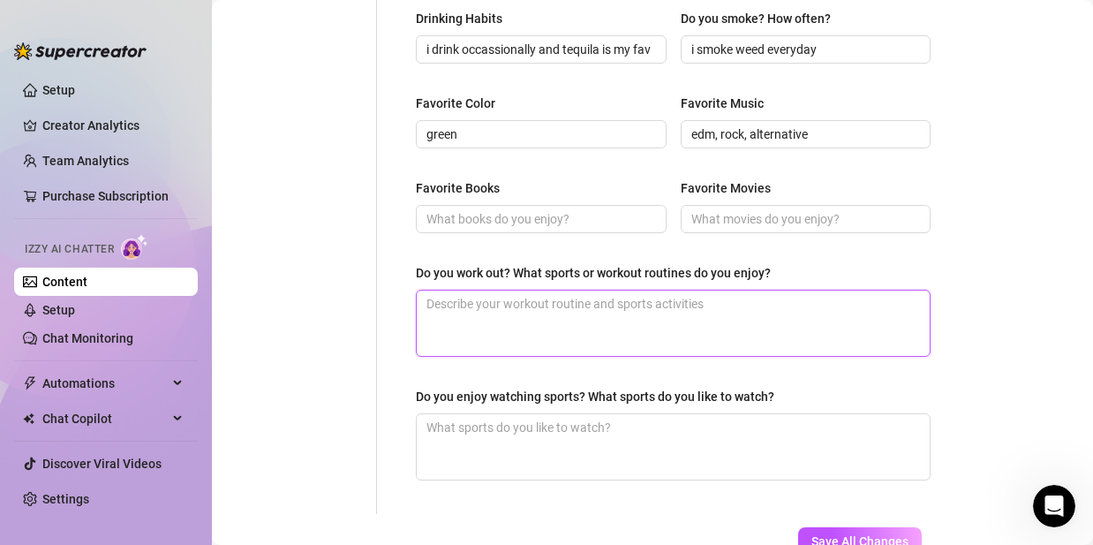
click at [459, 328] on textarea "Do you work out? What sports or workout routines do you enjoy?" at bounding box center [673, 323] width 513 height 65
paste textarea "Yes! I love yoga, stretching, and dance workouts — anything that keeps me flexi…"
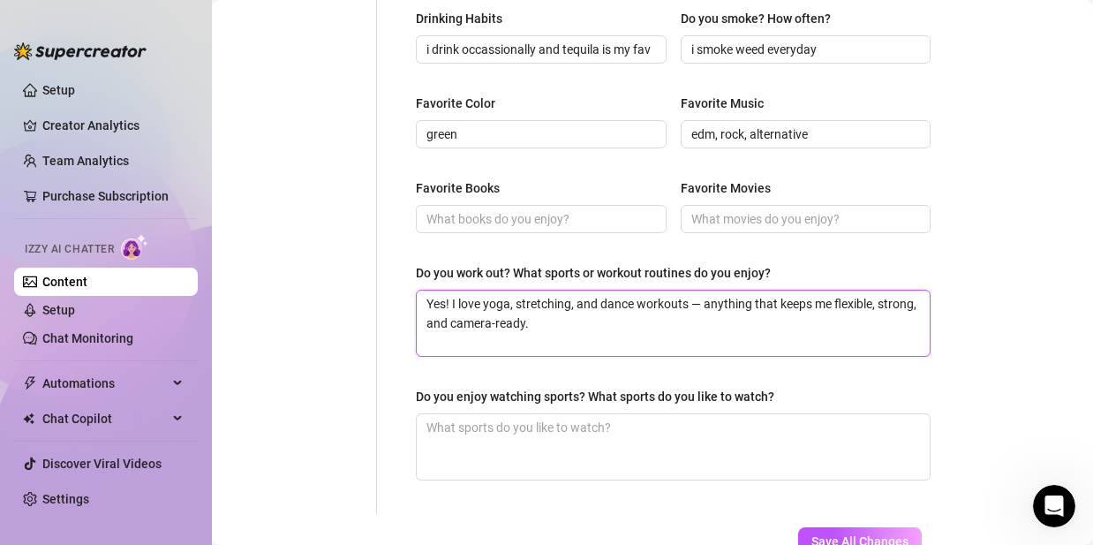
drag, startPoint x: 707, startPoint y: 301, endPoint x: 691, endPoint y: 305, distance: 16.3
click at [691, 305] on textarea "Yes! I love yoga, stretching, and dance workouts — anything that keeps me flexi…" at bounding box center [673, 323] width 513 height 65
drag, startPoint x: 844, startPoint y: 298, endPoint x: 834, endPoint y: 303, distance: 11.8
click at [834, 303] on textarea "Yes! I love yoga, stretching, and dance workouts. I also lift 2 times a week! a…" at bounding box center [673, 323] width 513 height 65
click at [833, 304] on textarea "Yes! I love yoga, stretching, and dance workouts. I also lift 2 times a week!An…" at bounding box center [673, 323] width 513 height 65
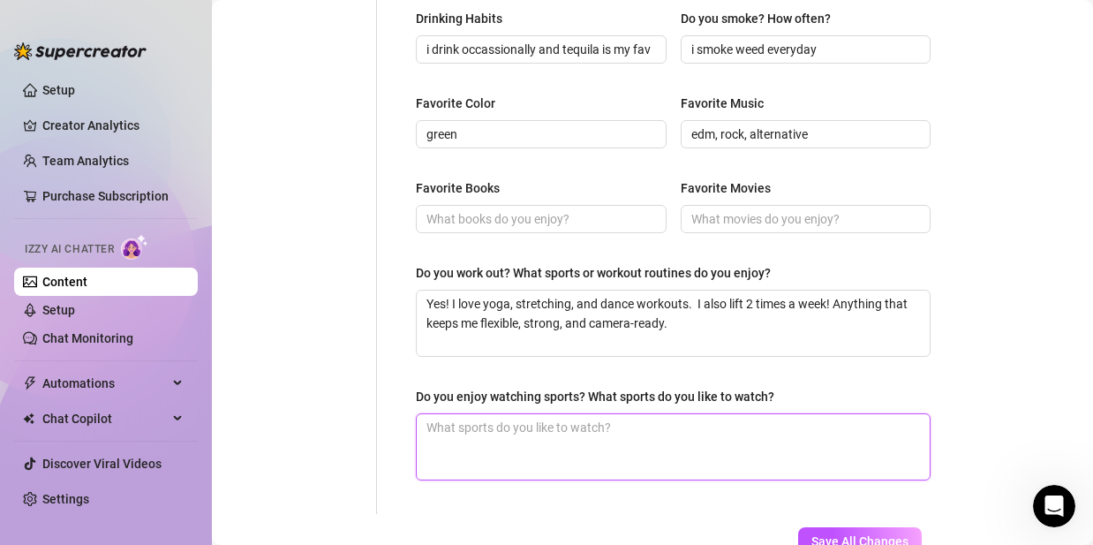
click at [526, 428] on textarea "Do you enjoy watching sports? What sports do you like to watch?" at bounding box center [673, 446] width 513 height 65
paste textarea "I love watching sports when I want to relax and have fun. I’m into soccer, bask…"
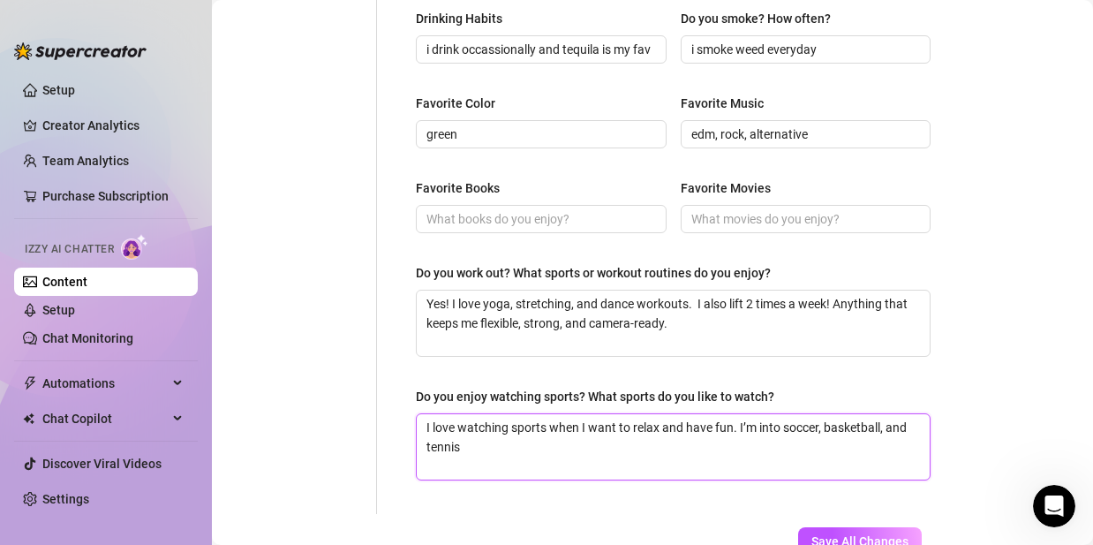
drag, startPoint x: 881, startPoint y: 425, endPoint x: 786, endPoint y: 427, distance: 95.4
click at [786, 427] on textarea "I love watching sports when I want to relax and have fun. I’m into soccer, bask…" at bounding box center [673, 446] width 513 height 65
drag, startPoint x: 898, startPoint y: 428, endPoint x: 828, endPoint y: 428, distance: 69.8
click at [827, 426] on textarea "I love watching sports when I want to relax and have fun. I’m into football and…" at bounding box center [673, 446] width 513 height 65
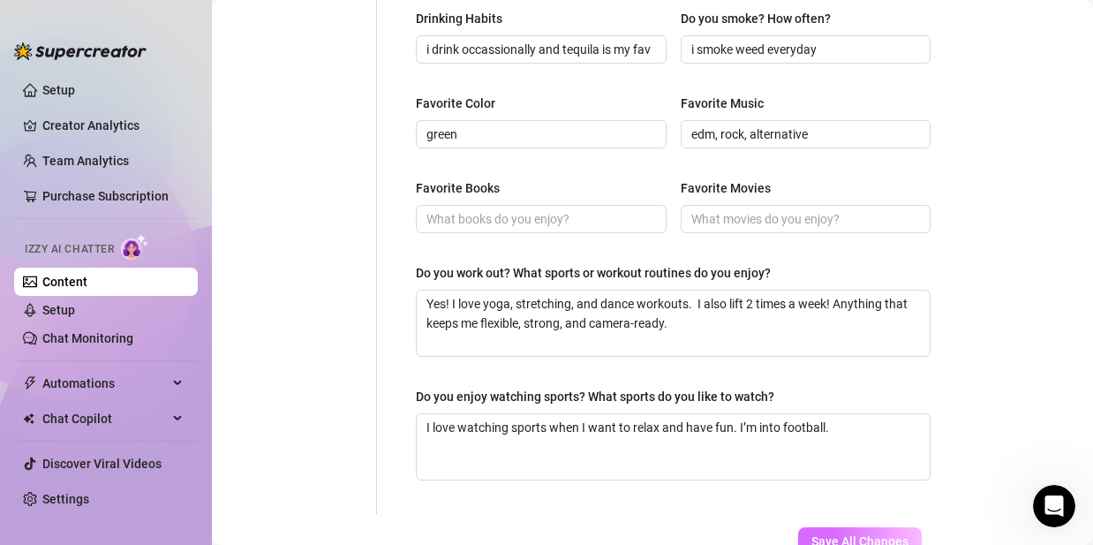
click at [812, 534] on span "Save All Changes" at bounding box center [860, 541] width 97 height 14
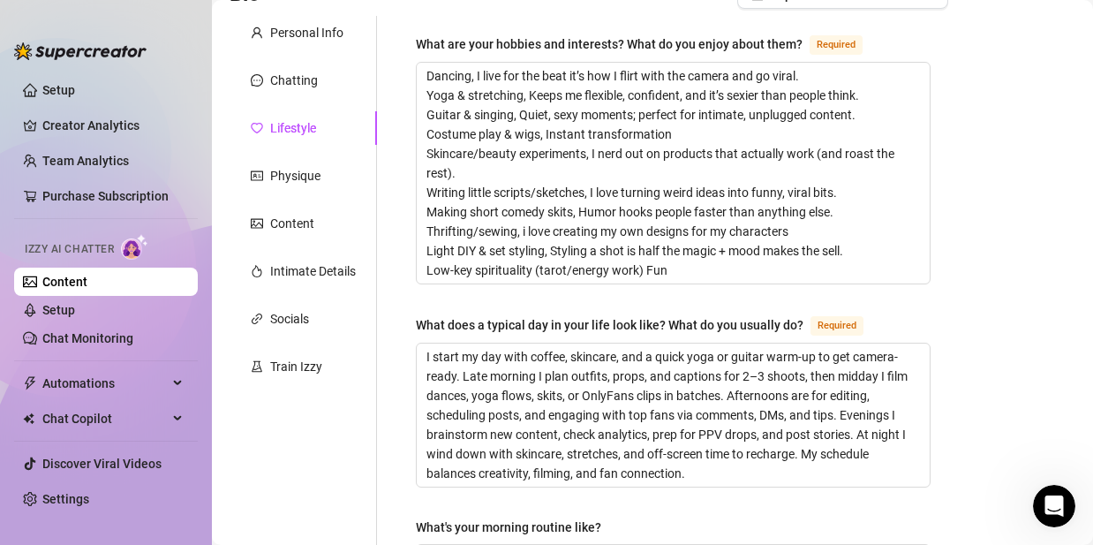
scroll to position [0, 0]
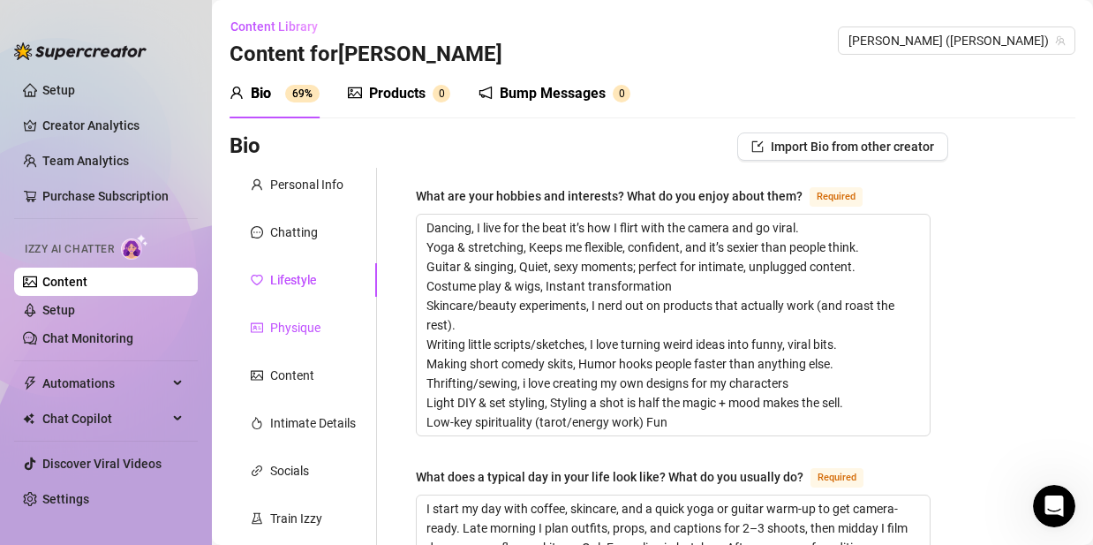
click at [317, 322] on div "Physique" at bounding box center [295, 327] width 50 height 19
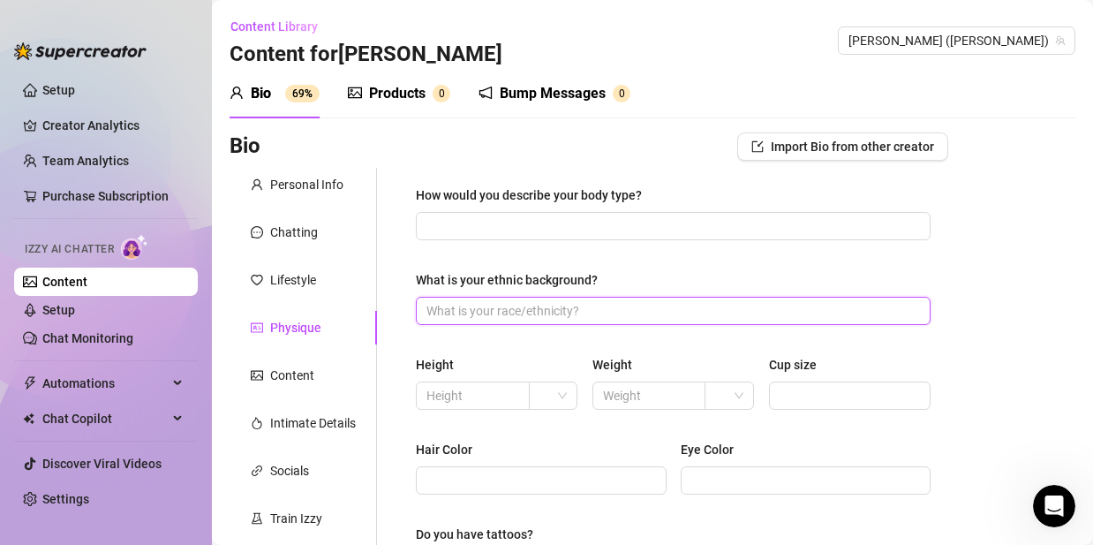
click at [569, 309] on input "What is your ethnic background?" at bounding box center [672, 310] width 490 height 19
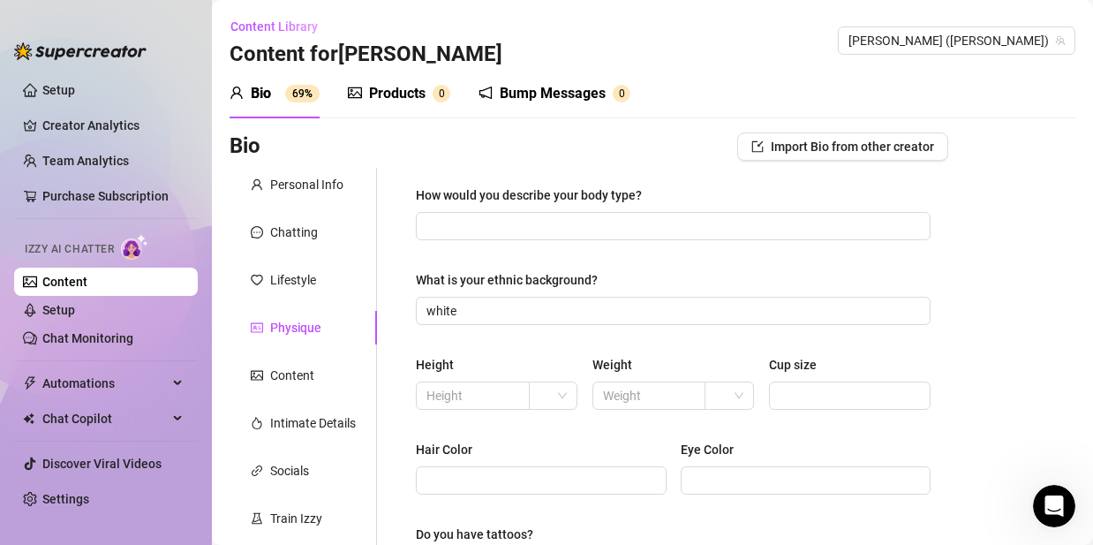
click at [564, 414] on div "Height Weight Cup size" at bounding box center [673, 390] width 515 height 71
click at [548, 409] on div at bounding box center [553, 396] width 49 height 28
click at [473, 397] on input "text" at bounding box center [471, 395] width 89 height 19
click at [576, 403] on div "Height 5 Weight Cup size" at bounding box center [673, 390] width 515 height 71
click at [571, 404] on div at bounding box center [553, 396] width 49 height 28
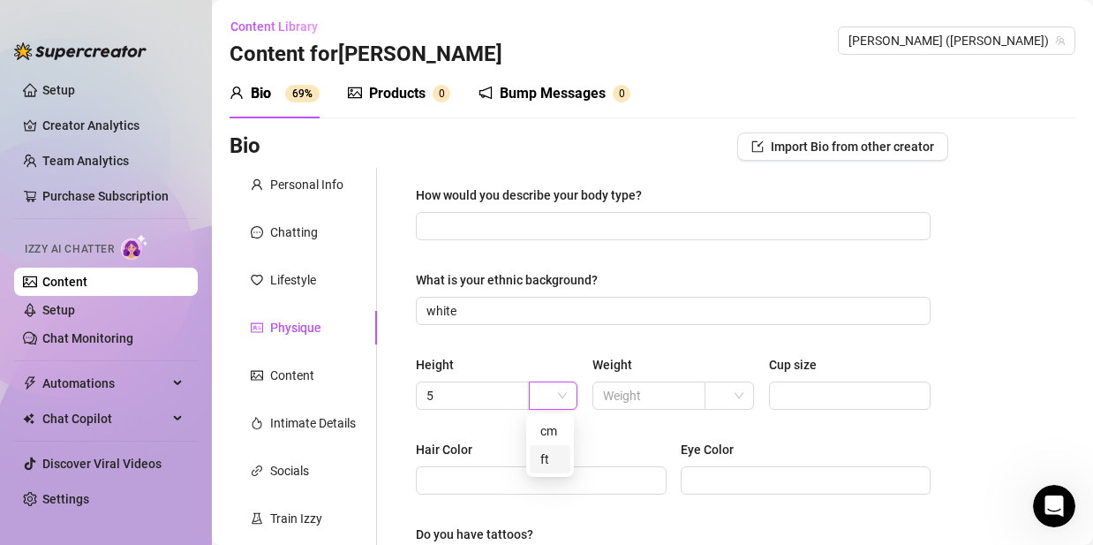
click at [552, 470] on div "ft" at bounding box center [550, 459] width 41 height 28
click at [666, 399] on input "text" at bounding box center [647, 395] width 89 height 19
click at [836, 388] on input "Cup size" at bounding box center [849, 395] width 138 height 19
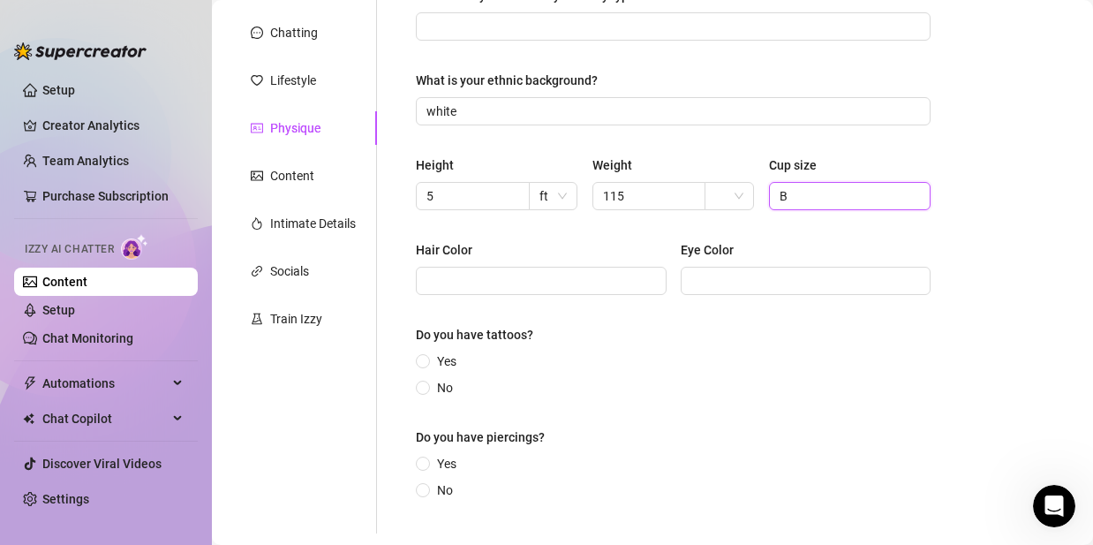
scroll to position [200, 0]
click at [474, 274] on input "Hair Color" at bounding box center [540, 279] width 226 height 19
click at [424, 365] on input "Yes" at bounding box center [423, 361] width 7 height 11
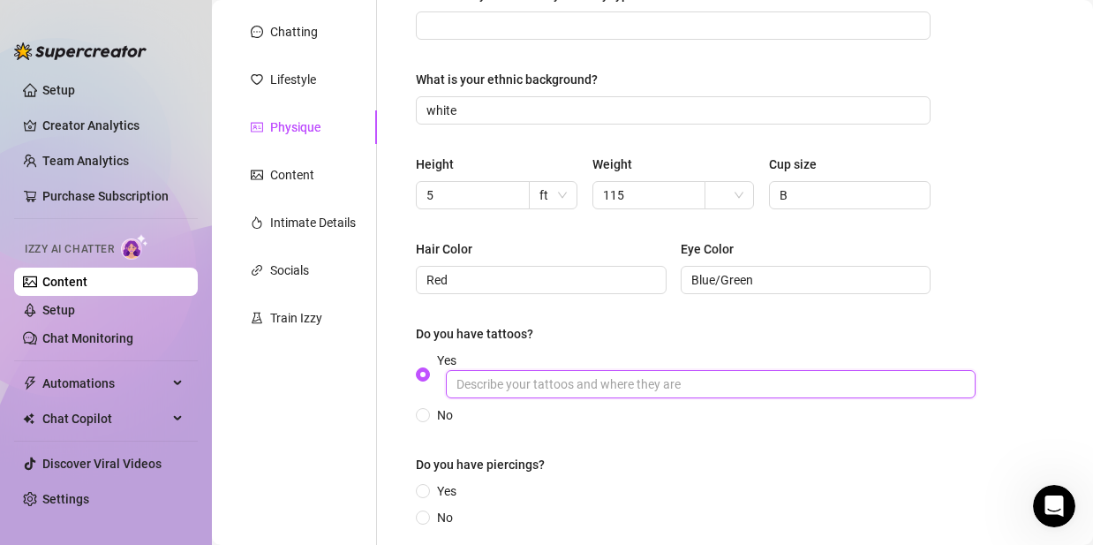
click at [604, 379] on input "Yes" at bounding box center [711, 384] width 530 height 28
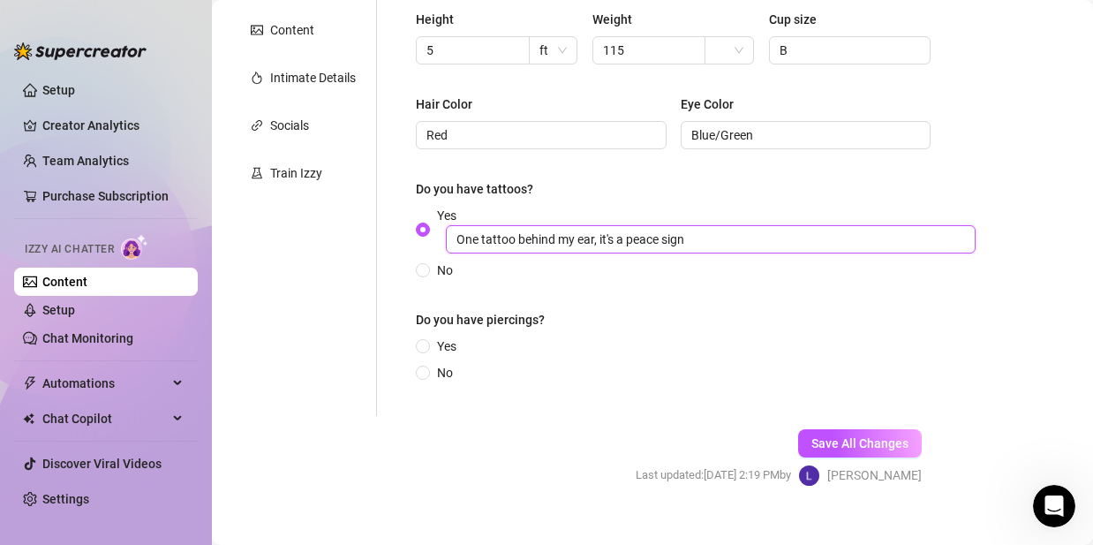
scroll to position [371, 0]
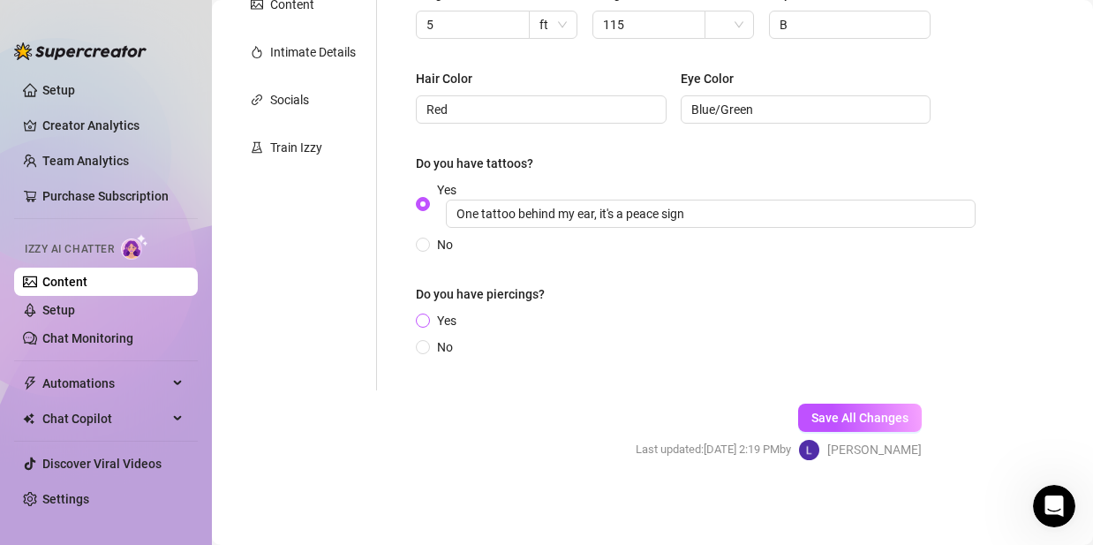
click at [426, 321] on input "Yes" at bounding box center [423, 321] width 7 height 11
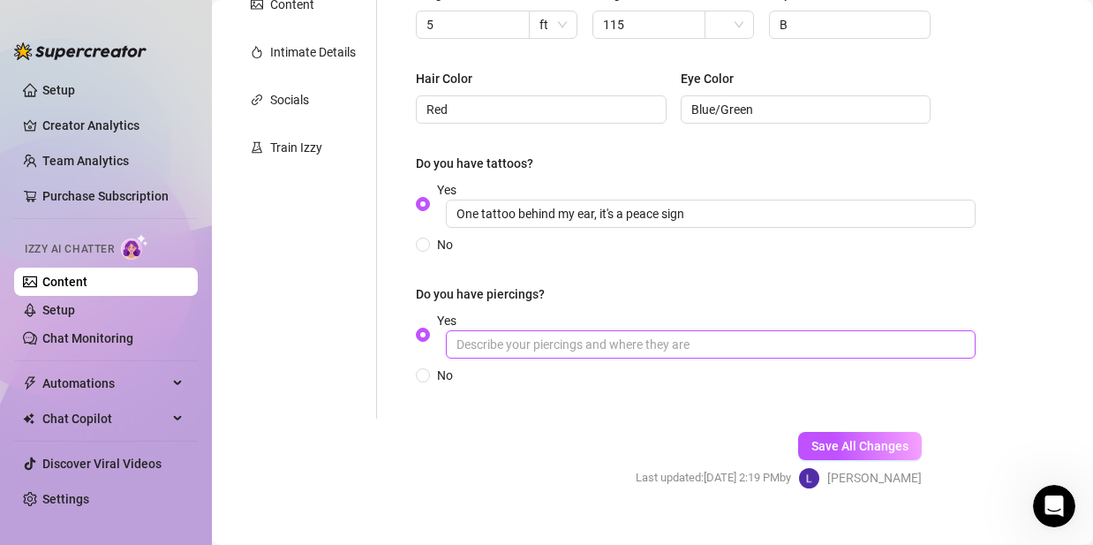
click at [514, 338] on input "Yes" at bounding box center [711, 344] width 530 height 28
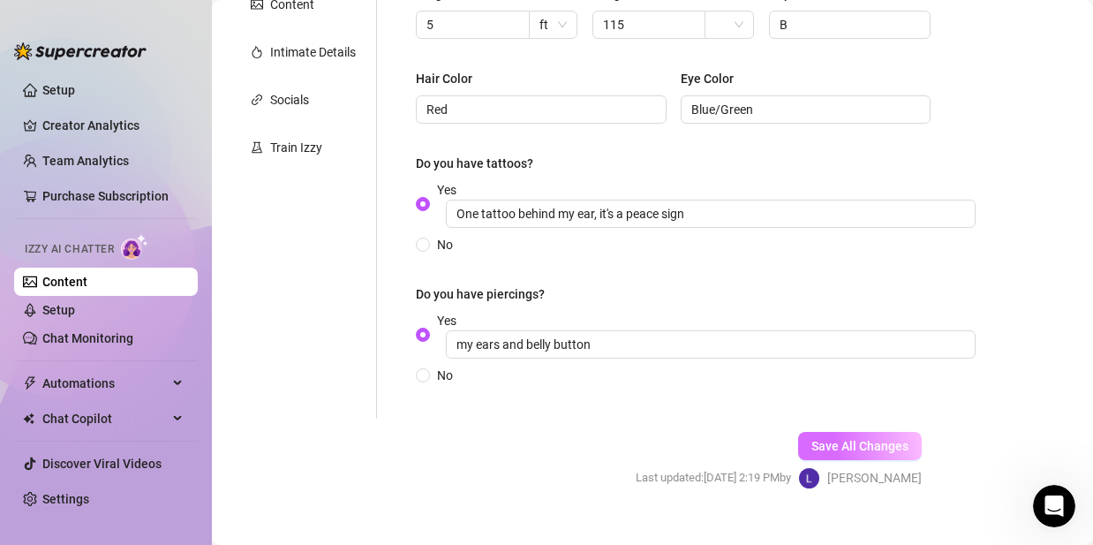
click at [876, 450] on span "Save All Changes" at bounding box center [860, 446] width 97 height 14
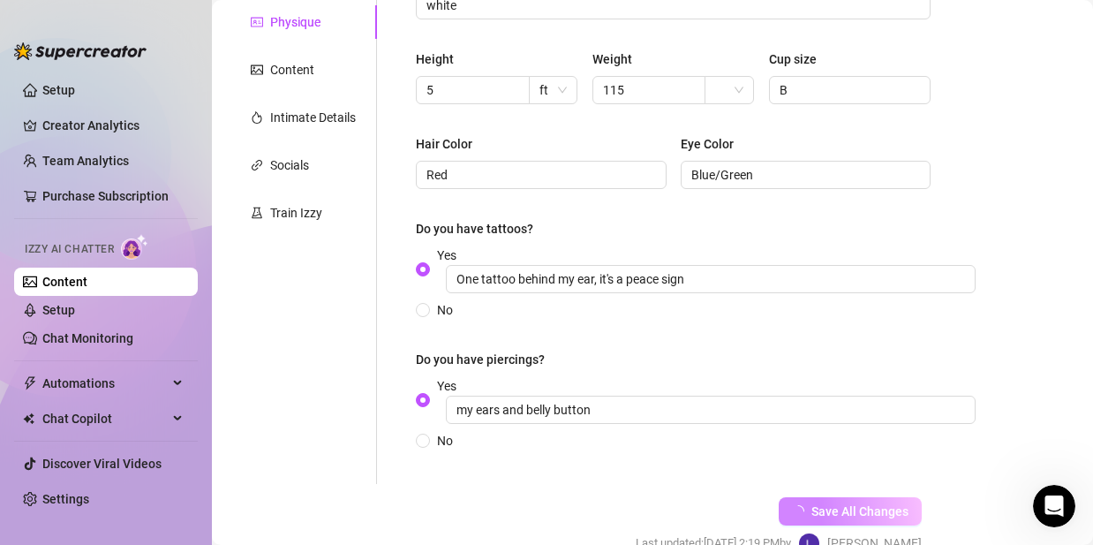
scroll to position [8, 0]
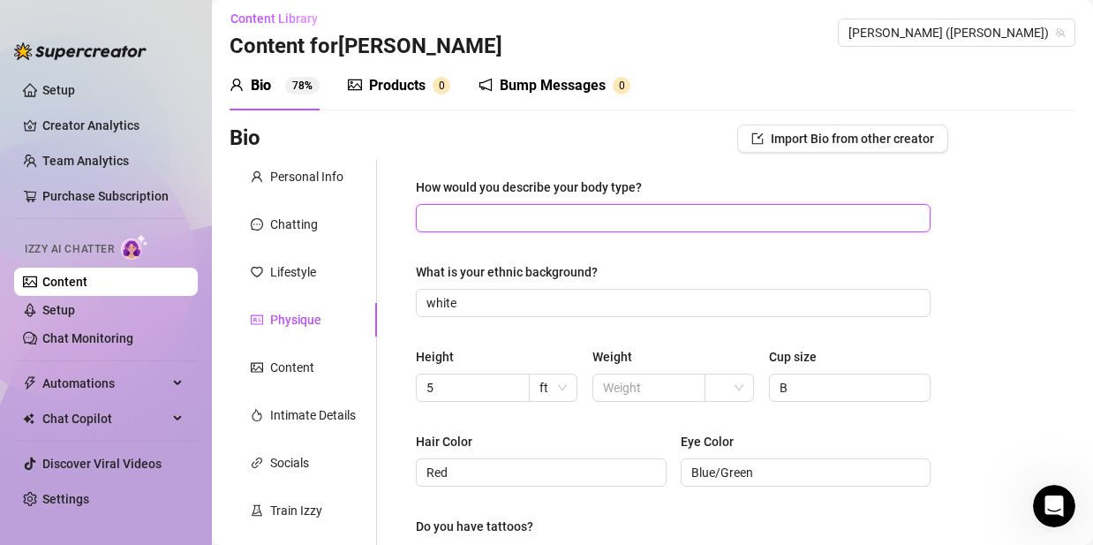
click at [614, 210] on input "How would you describe your body type?" at bounding box center [672, 217] width 490 height 19
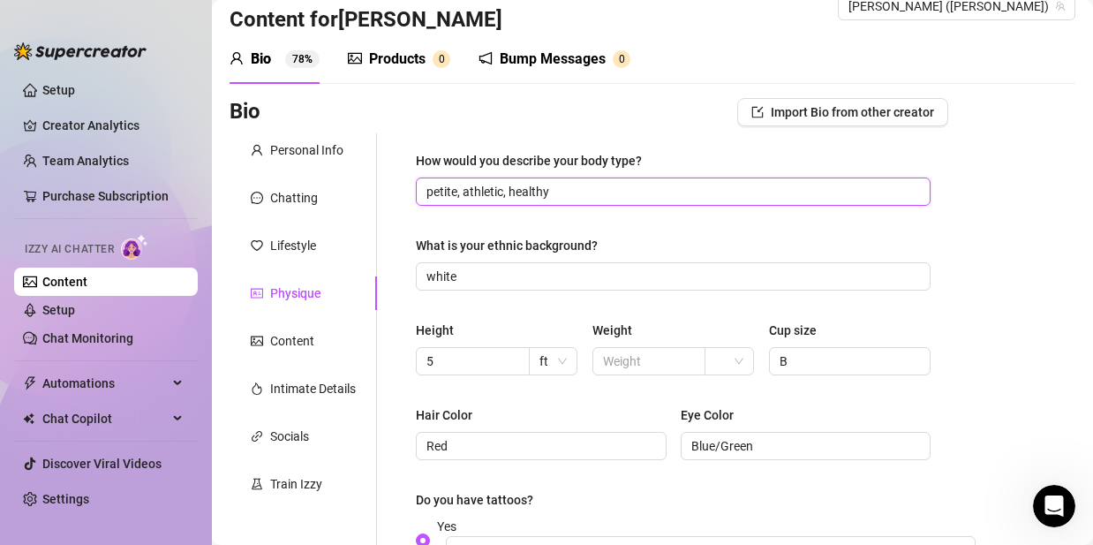
scroll to position [357, 0]
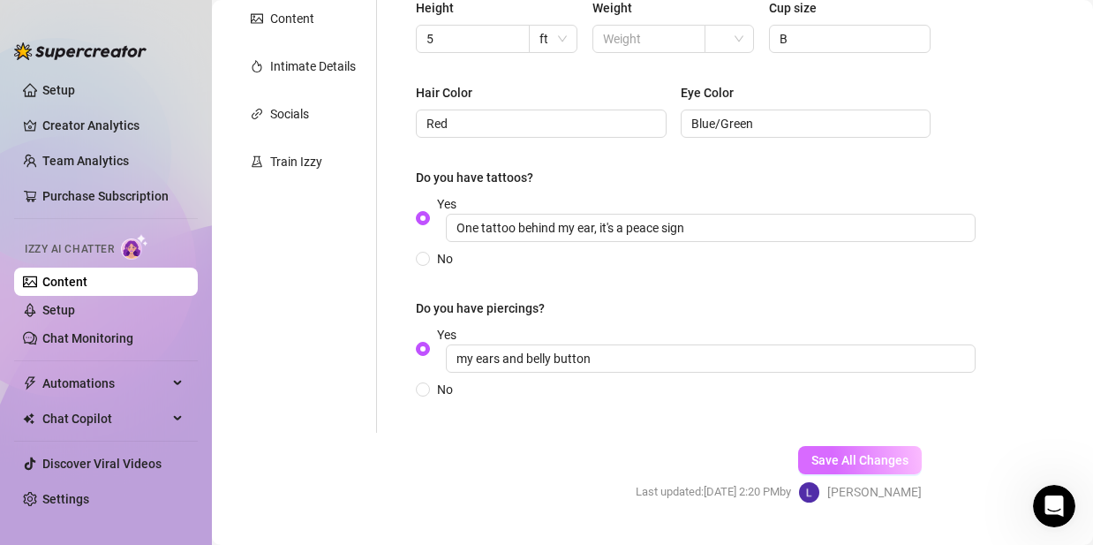
click at [829, 462] on span "Save All Changes" at bounding box center [860, 460] width 97 height 14
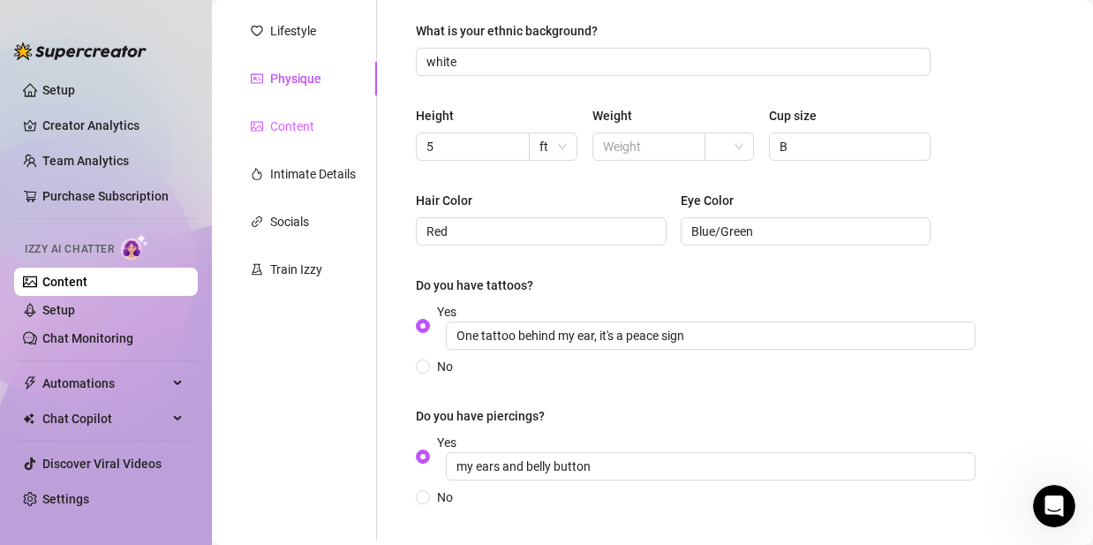
scroll to position [219, 0]
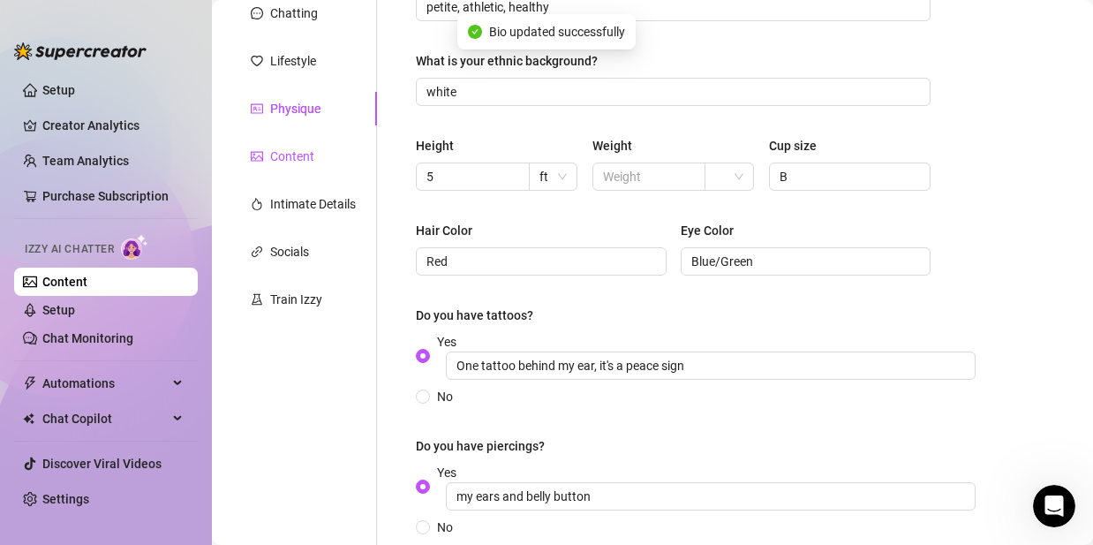
click at [291, 163] on div "Content" at bounding box center [292, 156] width 44 height 19
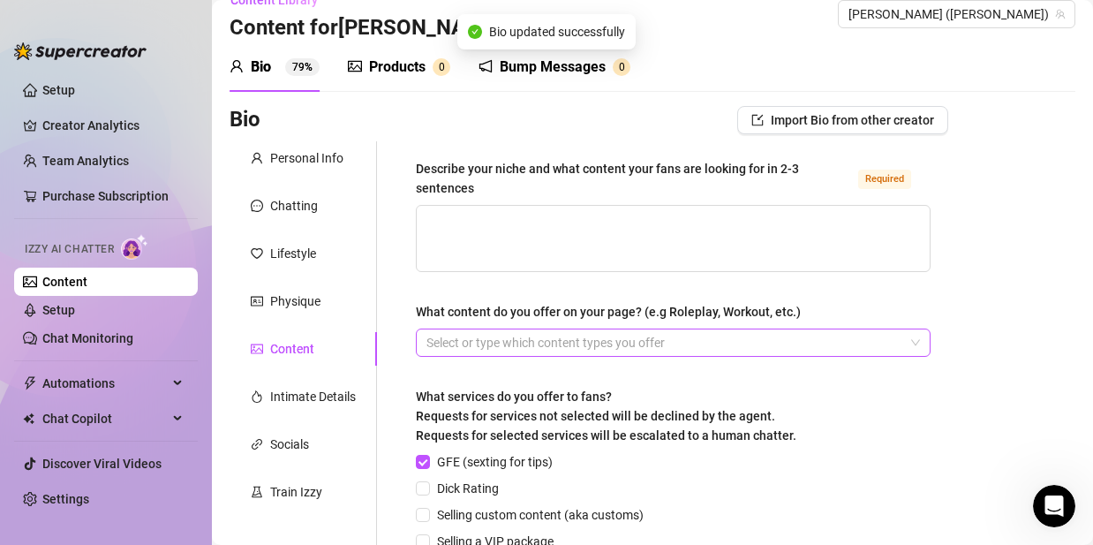
scroll to position [0, 0]
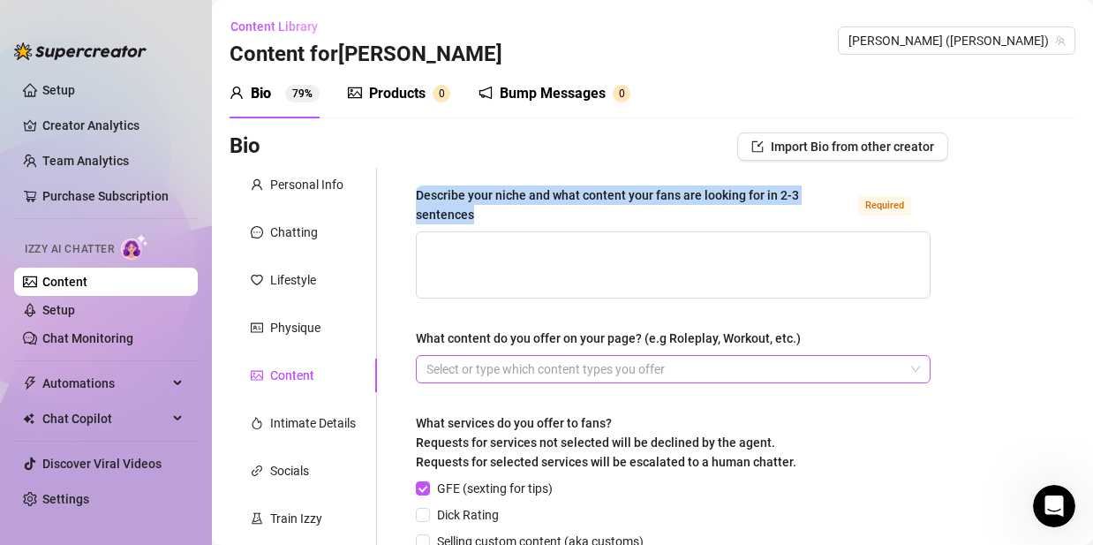
drag, startPoint x: 488, startPoint y: 216, endPoint x: 415, endPoint y: 192, distance: 77.4
click at [415, 192] on div "Describe your niche and what content your fans are looking for in 2-3 sentences…" at bounding box center [673, 476] width 550 height 616
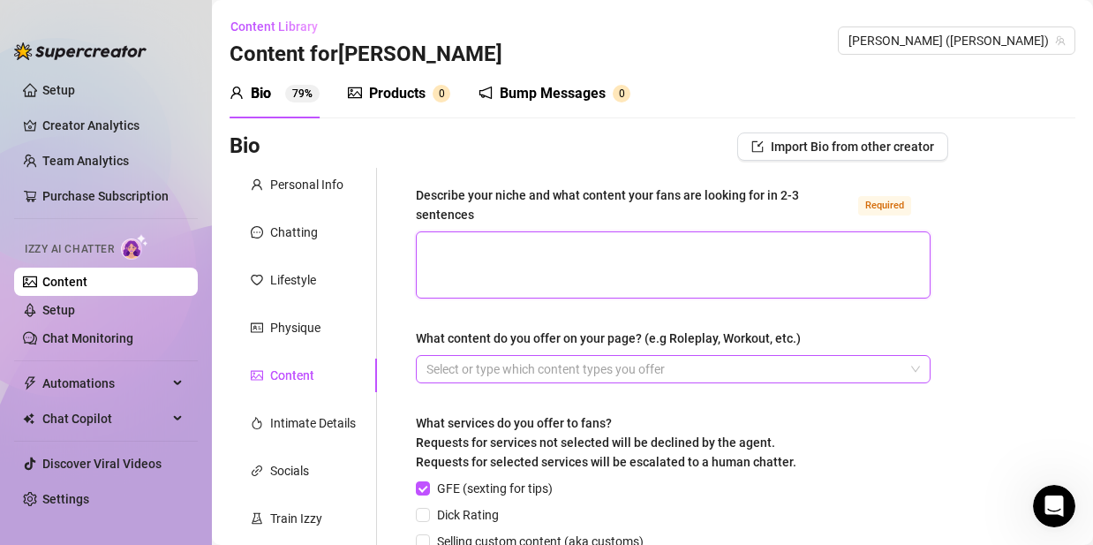
click at [521, 263] on textarea "Describe your niche and what content your fans are looking for in 2-3 sentences…" at bounding box center [673, 264] width 513 height 65
paste textarea "My niche is a mix of flirty dance, sexy yoga, and playful, teasing content that…"
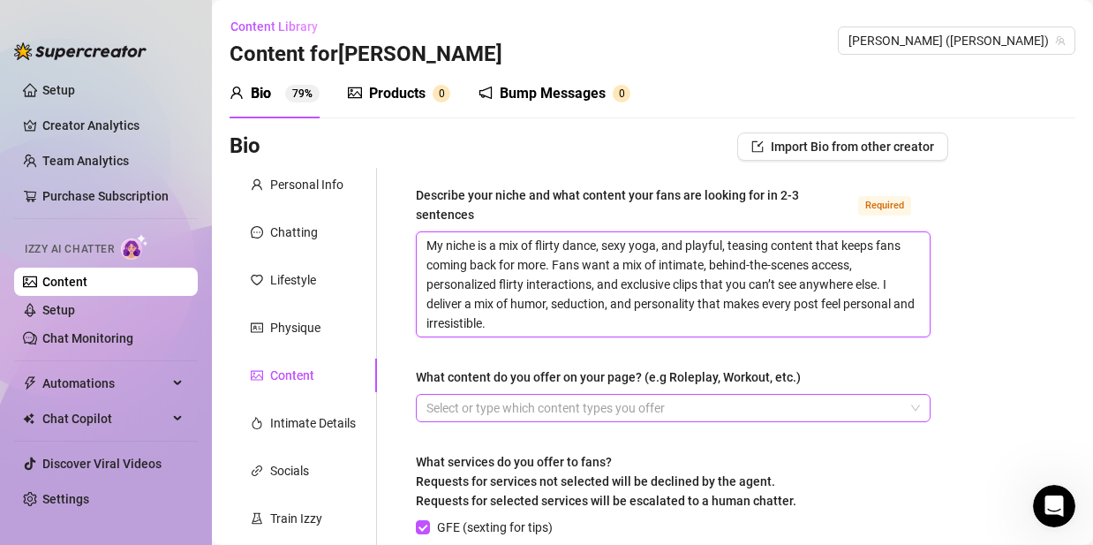
drag, startPoint x: 549, startPoint y: 321, endPoint x: 662, endPoint y: 269, distance: 124.1
click at [662, 269] on textarea "My niche is a mix of flirty dance, sexy yoga, and playful, teasing content that…" at bounding box center [673, 284] width 513 height 104
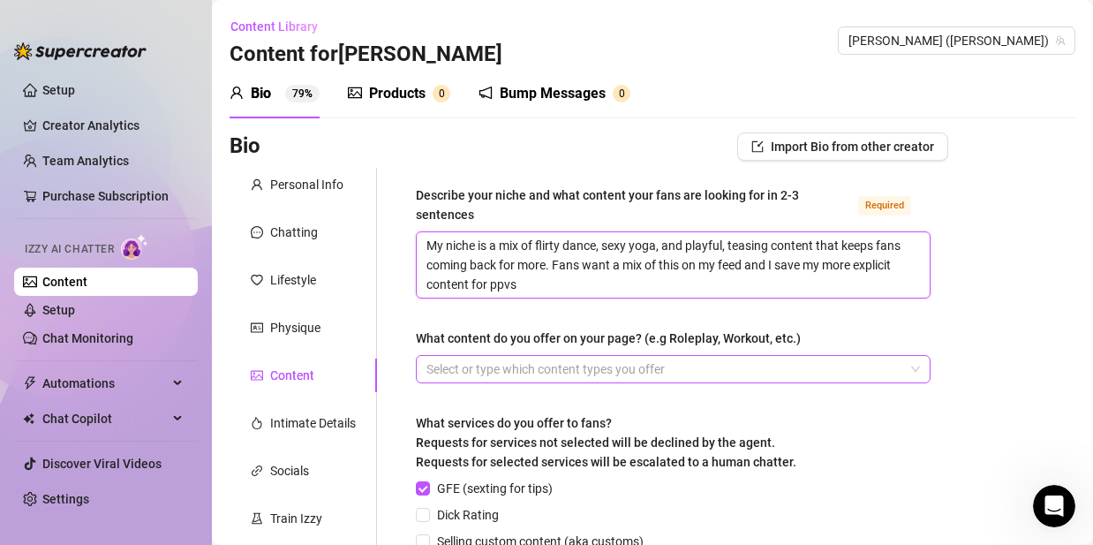
scroll to position [301, 0]
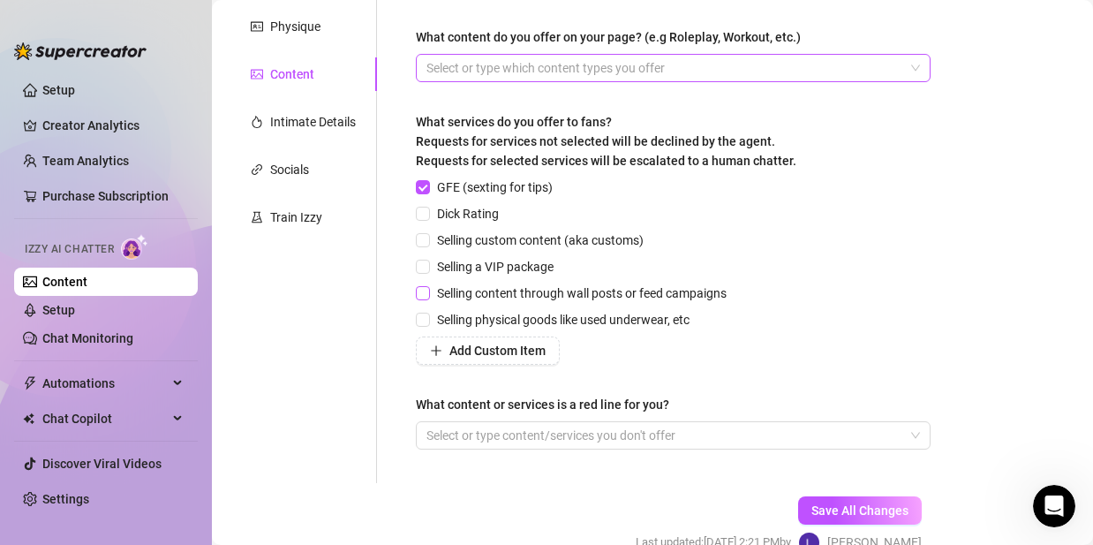
click at [419, 294] on input "Selling content through wall posts or feed campaigns" at bounding box center [422, 292] width 12 height 12
click at [425, 244] on input "Selling custom content (aka customs)" at bounding box center [422, 239] width 12 height 12
click at [556, 69] on div at bounding box center [664, 68] width 489 height 25
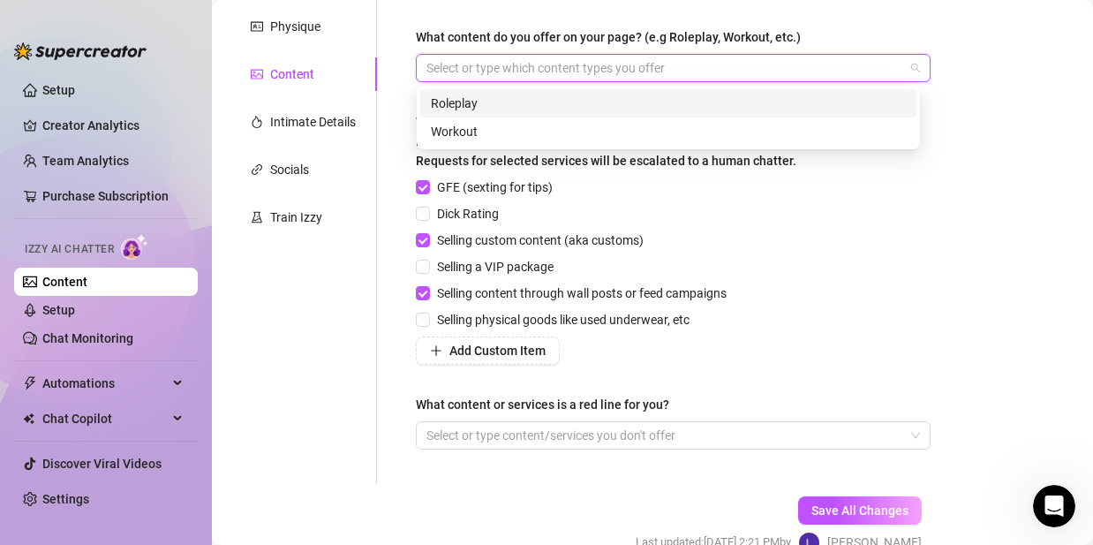
click at [504, 103] on div "Roleplay" at bounding box center [668, 103] width 475 height 19
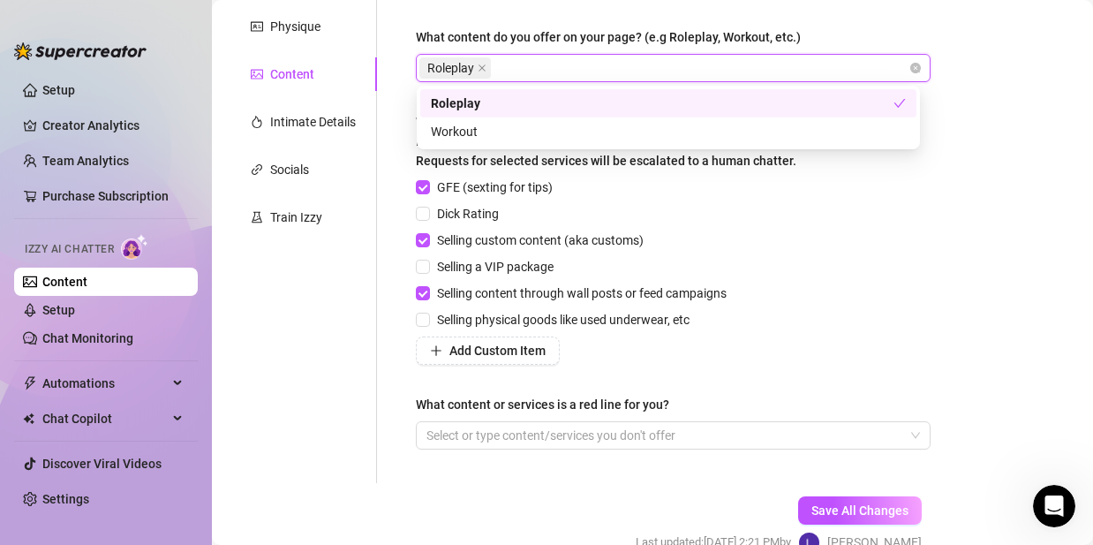
drag, startPoint x: 504, startPoint y: 103, endPoint x: 533, endPoint y: 78, distance: 38.1
click at [540, 83] on body "Setup Creator Analytics Team Analytics Purchase Subscription Izzy AI Chatter Co…" at bounding box center [546, 272] width 1093 height 545
click at [480, 64] on icon "close" at bounding box center [482, 68] width 9 height 9
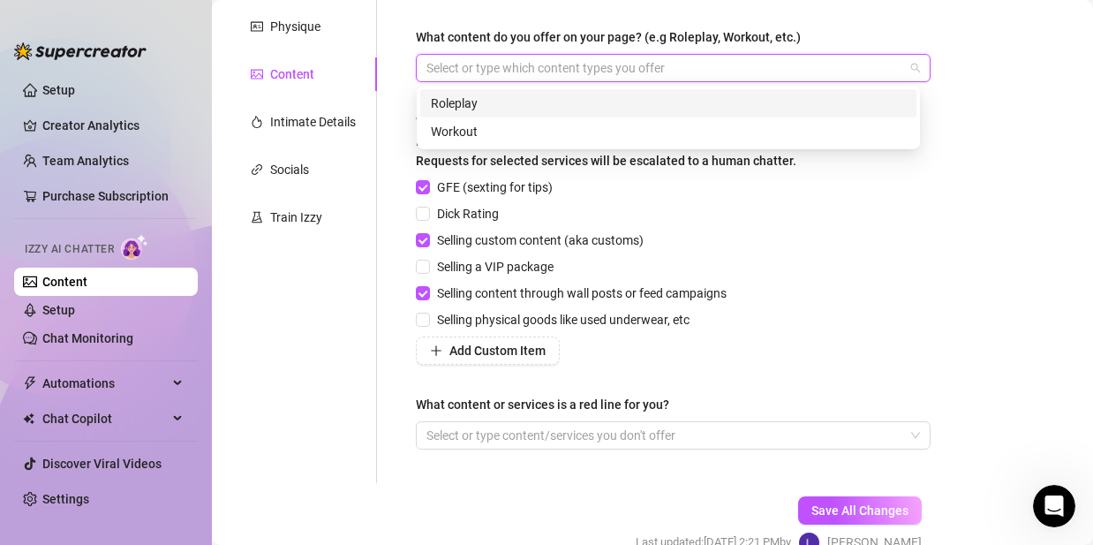
click at [499, 70] on div at bounding box center [664, 68] width 489 height 25
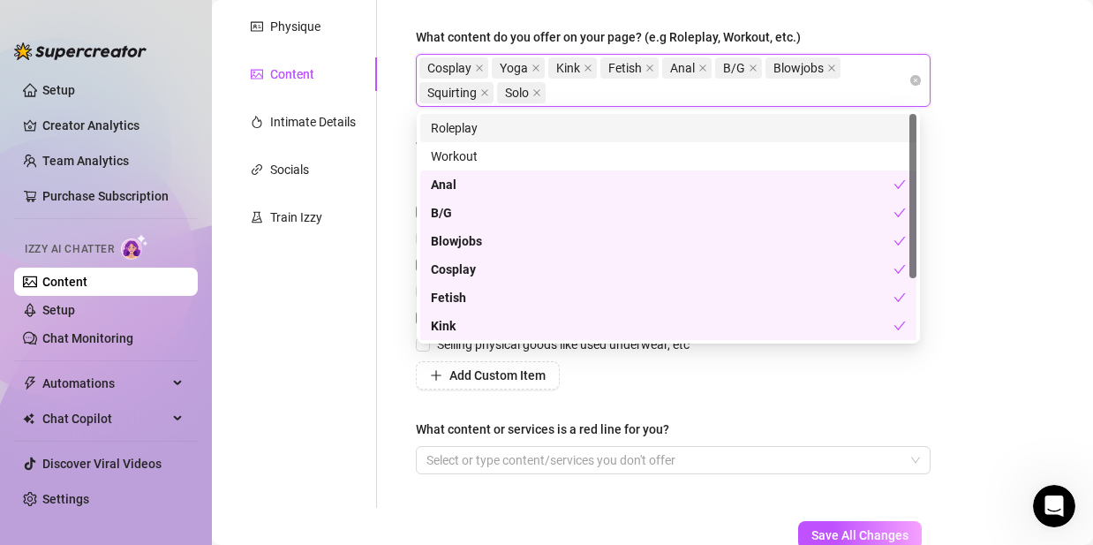
click at [1003, 81] on div "Bio Import Bio from other creator Personal Info Chatting Lifestyle Physique Con…" at bounding box center [653, 220] width 846 height 778
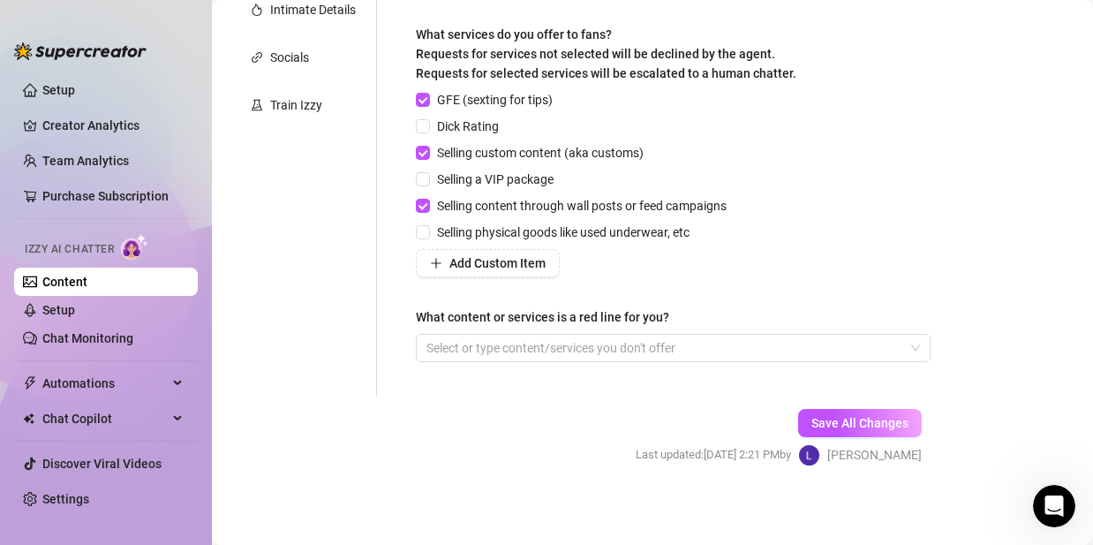
scroll to position [419, 0]
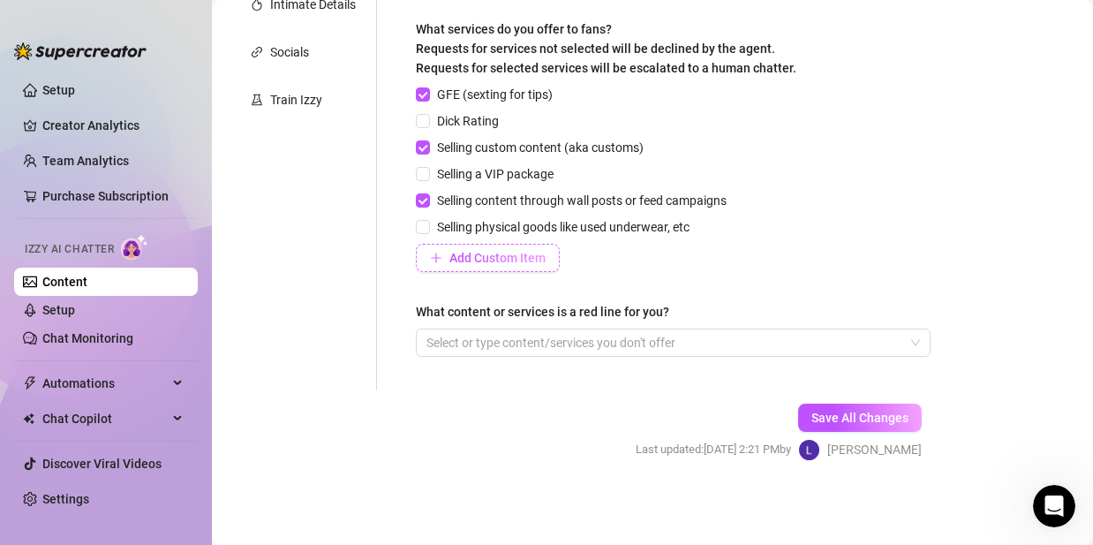
click at [466, 260] on span "Add Custom Item" at bounding box center [498, 258] width 96 height 14
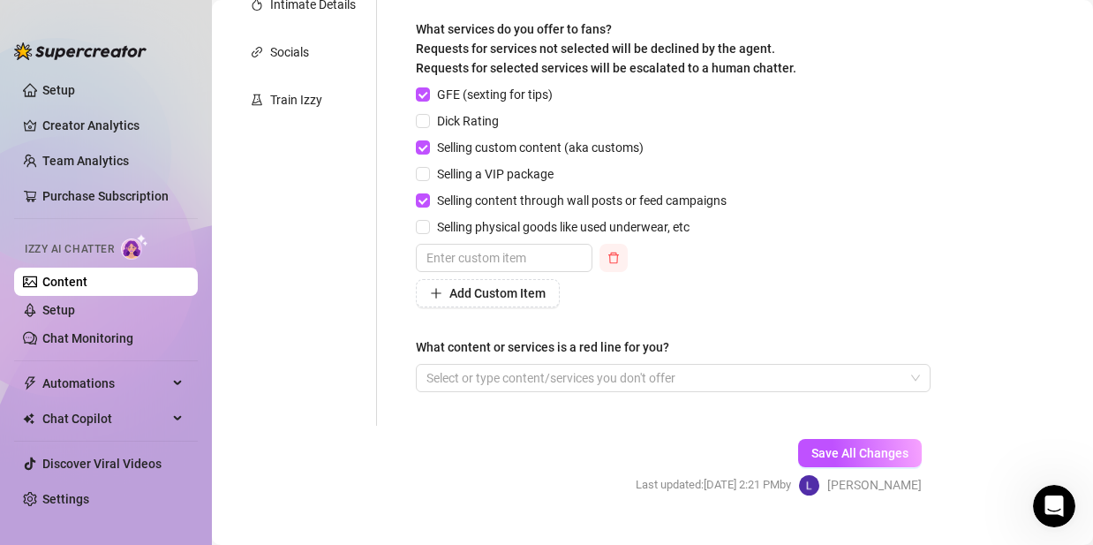
click at [620, 259] on icon "delete" at bounding box center [614, 258] width 12 height 12
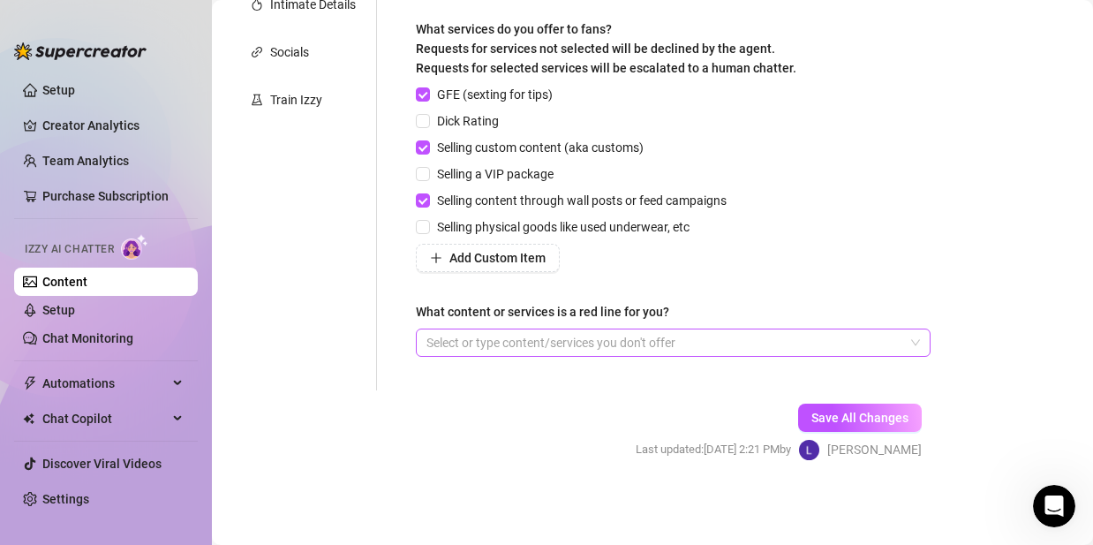
click at [615, 338] on div at bounding box center [664, 342] width 489 height 25
click at [761, 270] on div "GFE (sexting for tips) Dick Rating Selling custom content (aka customs) Selling…" at bounding box center [673, 178] width 515 height 187
click at [527, 329] on div "Select or type content/services you don't offer" at bounding box center [673, 343] width 515 height 28
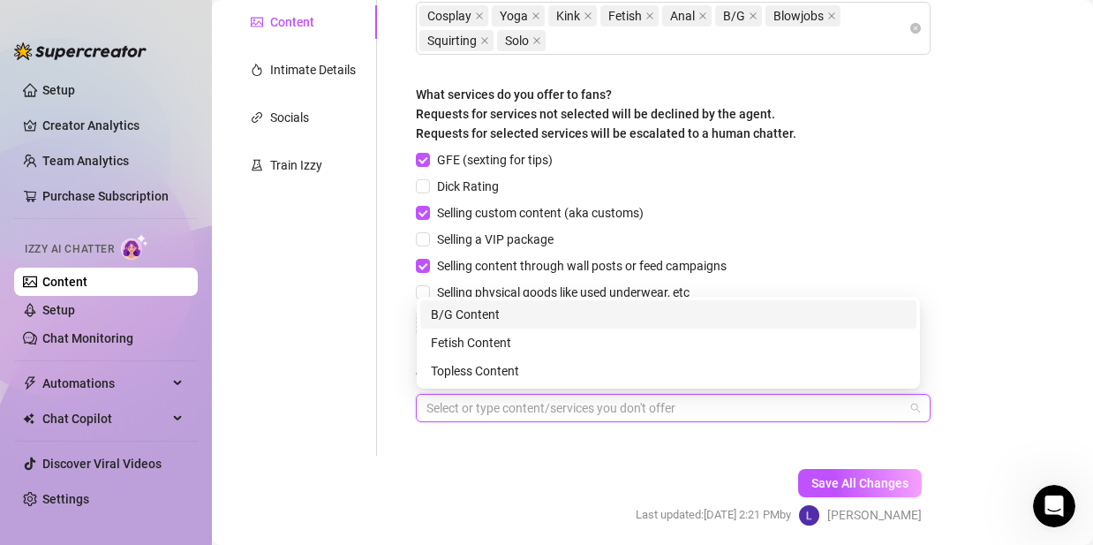
scroll to position [354, 0]
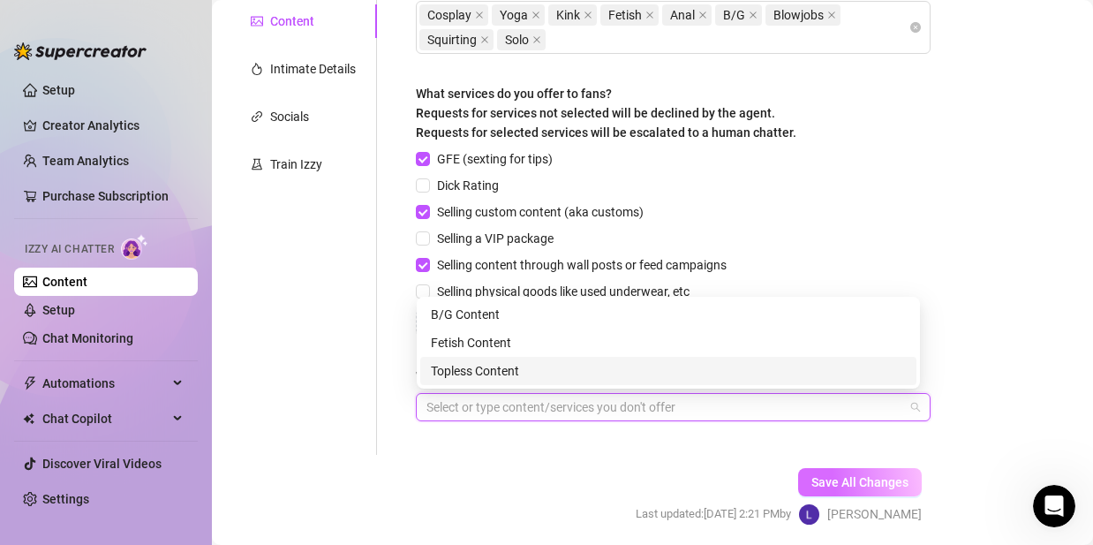
click at [835, 481] on span "Save All Changes" at bounding box center [860, 482] width 97 height 14
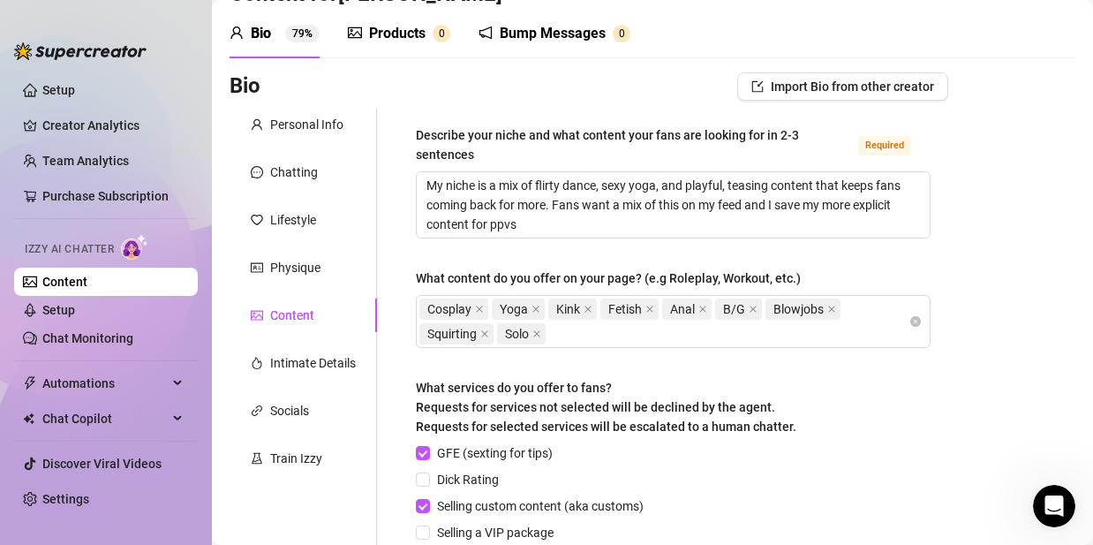
scroll to position [0, 0]
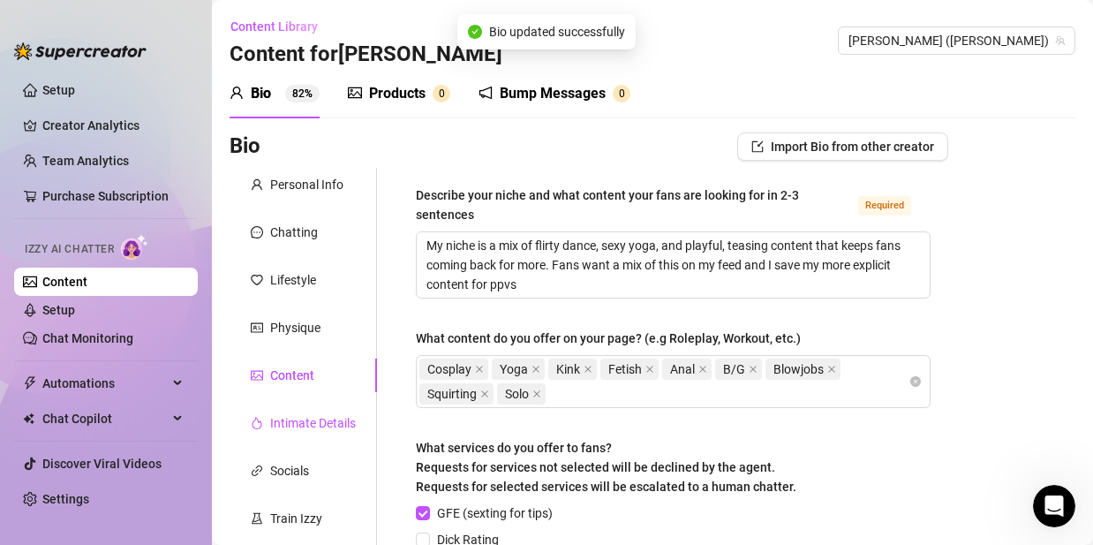
click at [323, 424] on div "Intimate Details" at bounding box center [313, 422] width 86 height 19
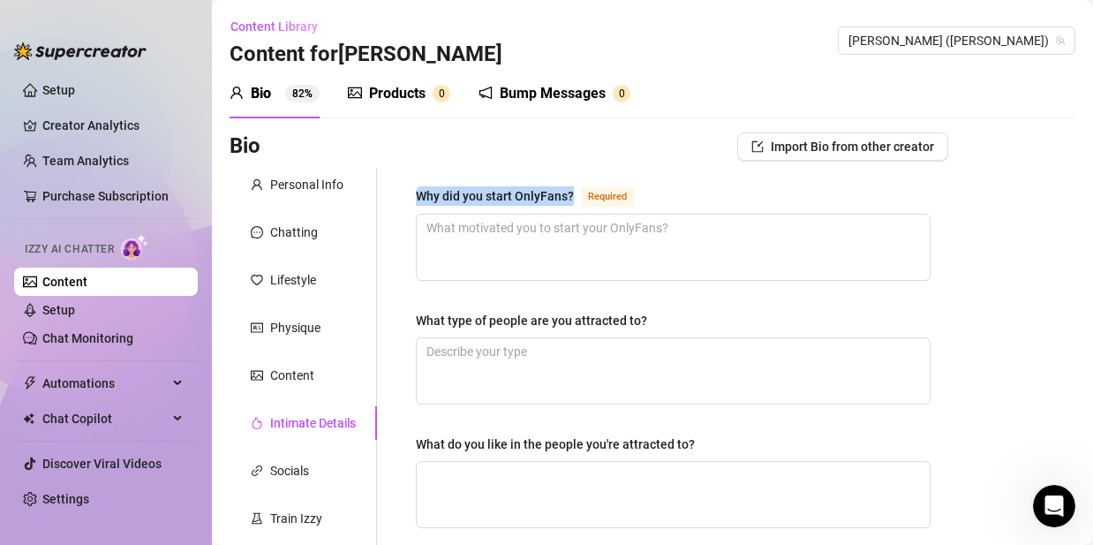
drag, startPoint x: 571, startPoint y: 192, endPoint x: 415, endPoint y: 199, distance: 156.5
click at [287, 513] on div "Train Izzy" at bounding box center [296, 518] width 52 height 19
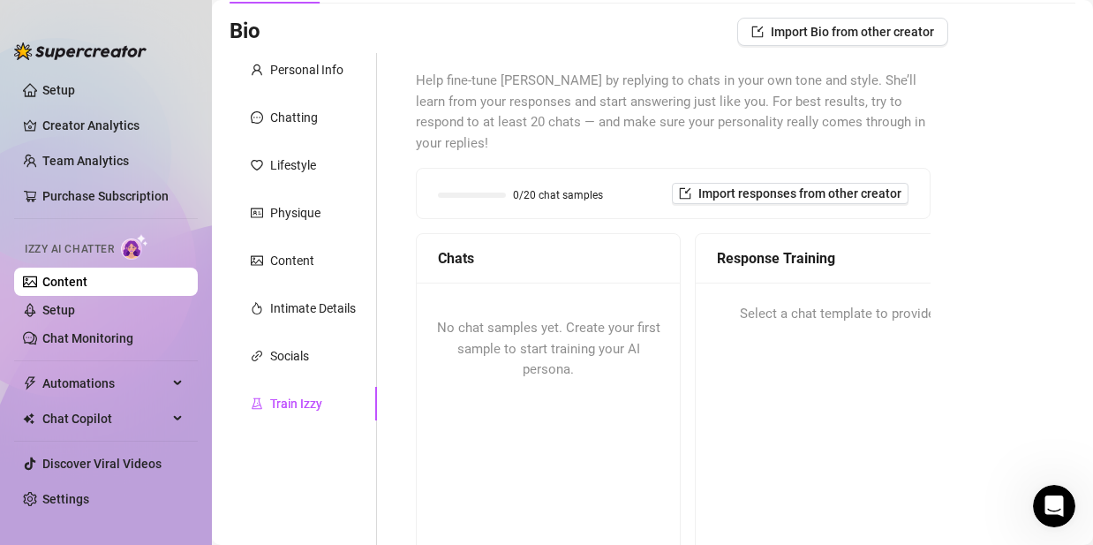
scroll to position [96, 0]
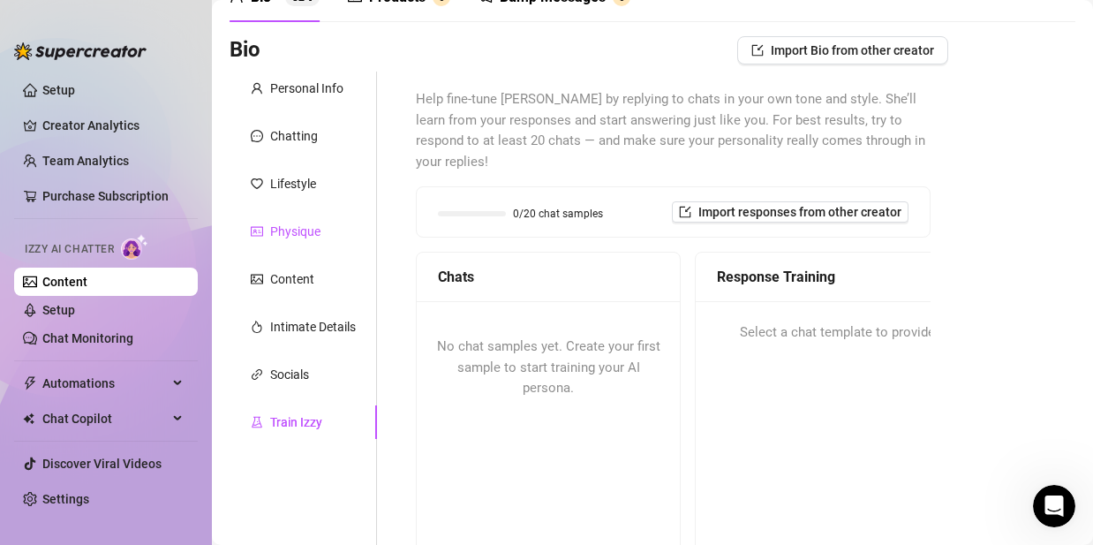
click at [310, 228] on div "Physique" at bounding box center [295, 231] width 50 height 19
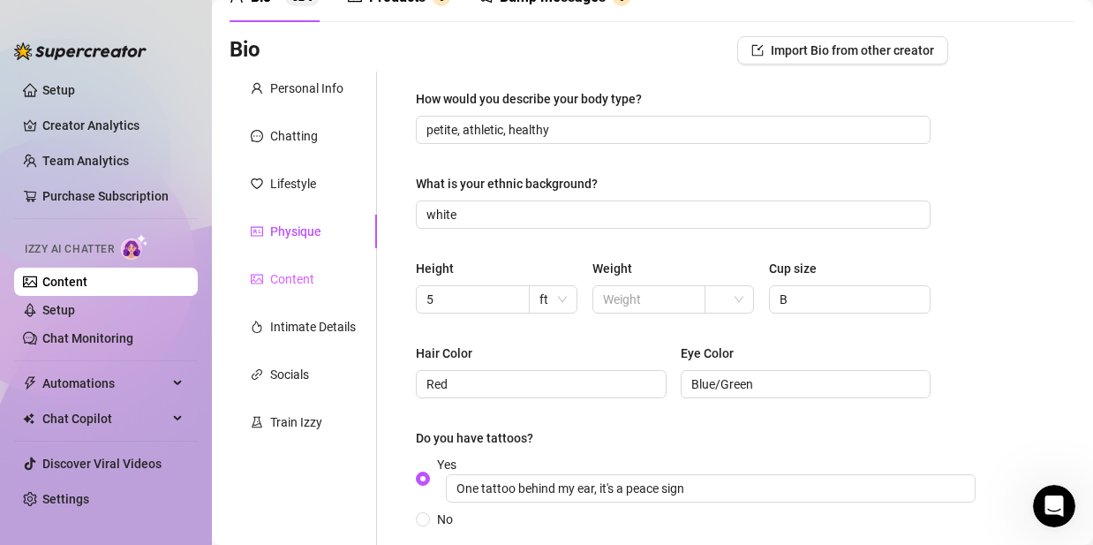
click at [308, 267] on div "Content" at bounding box center [303, 279] width 147 height 34
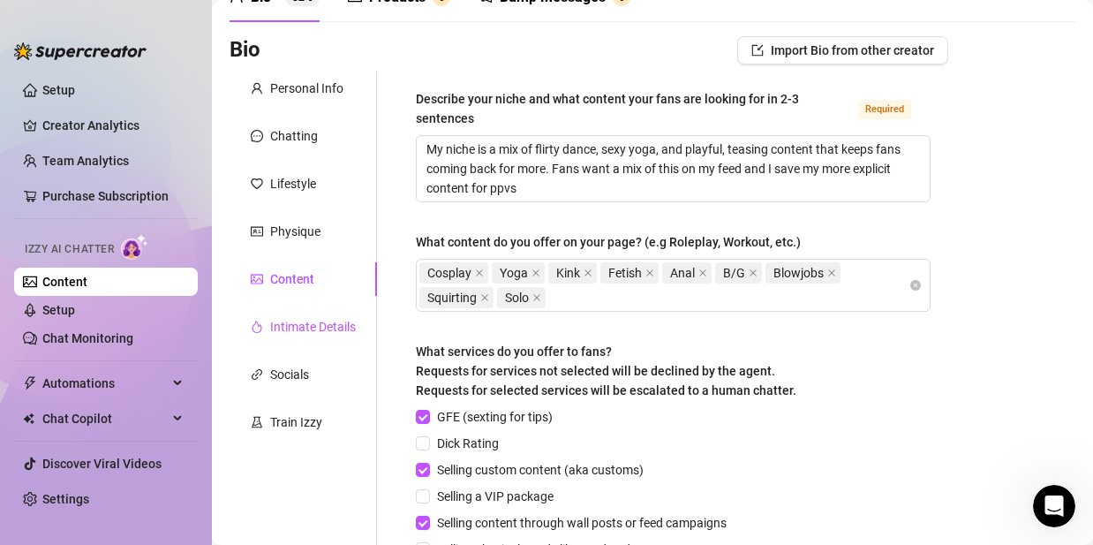
click at [320, 330] on div "Intimate Details" at bounding box center [313, 326] width 86 height 19
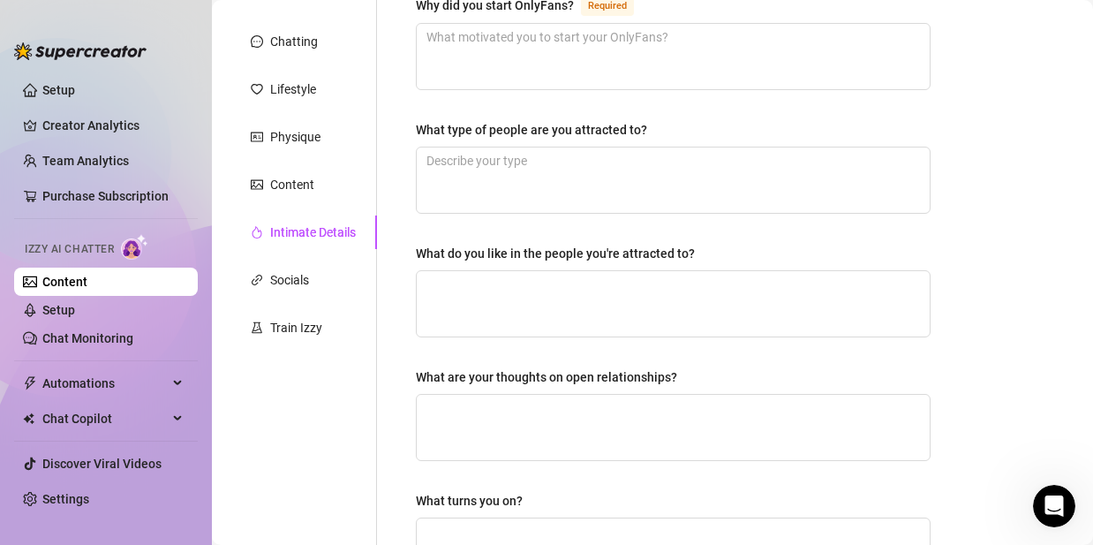
scroll to position [0, 0]
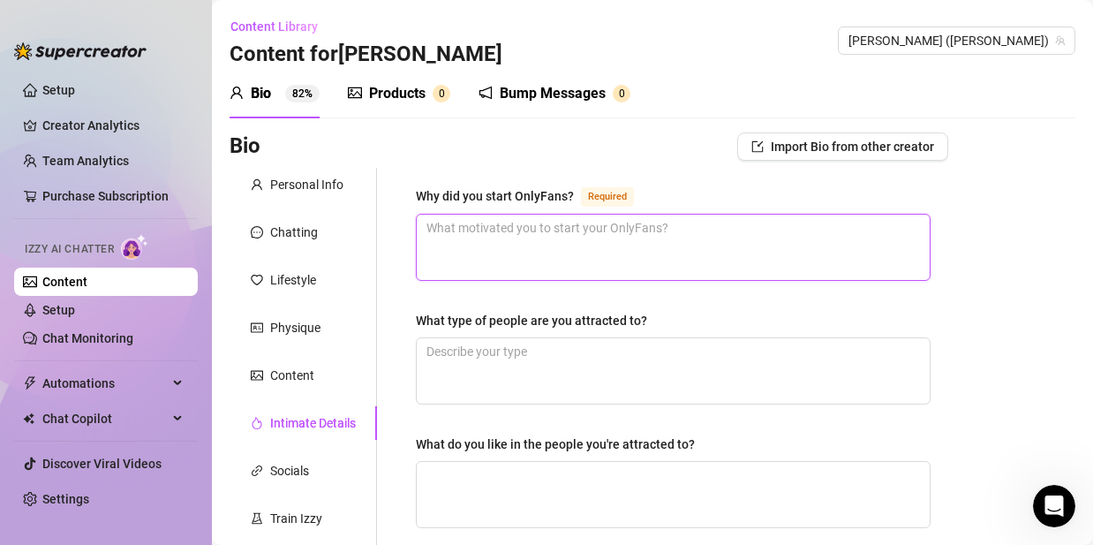
click at [528, 238] on textarea "Why did you start OnlyFans? Required" at bounding box center [673, 247] width 513 height 65
paste textarea "I started OnlyFans to give fans a closer, uncensored look at me — my dances, yo…"
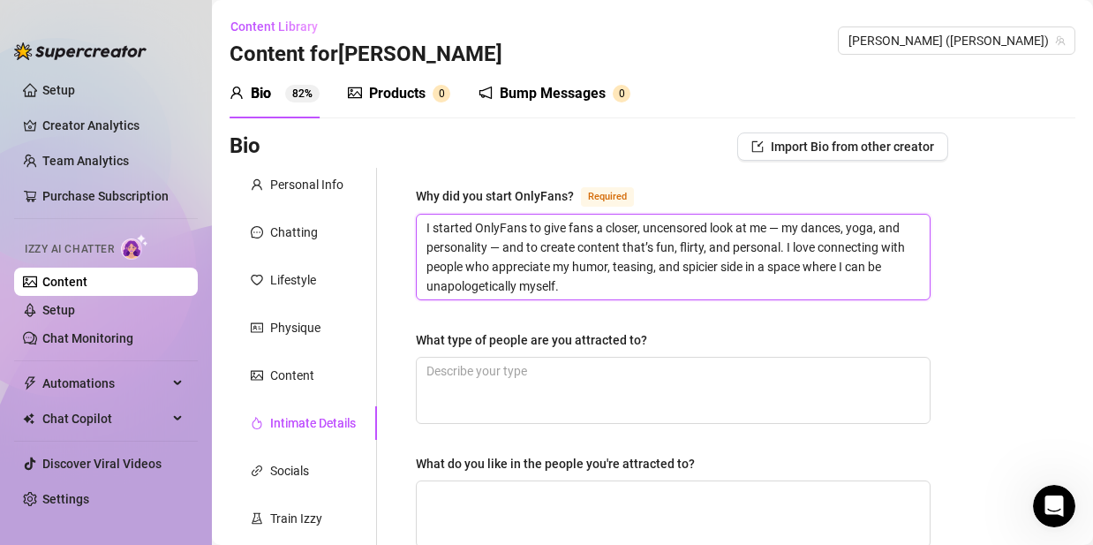
drag, startPoint x: 788, startPoint y: 228, endPoint x: 771, endPoint y: 228, distance: 16.8
click at [771, 228] on textarea "I started OnlyFans to give fans a closer, uncensored look at me — my dances, yo…" at bounding box center [673, 257] width 513 height 85
drag, startPoint x: 504, startPoint y: 248, endPoint x: 486, endPoint y: 250, distance: 18.6
click at [485, 250] on textarea "I started OnlyFans to give fans a closer, uncensored look at me my dances, yoga…" at bounding box center [673, 257] width 513 height 85
click at [588, 284] on textarea "I started OnlyFans to give fans a closer, uncensored look at me my dances, yoga…" at bounding box center [673, 257] width 513 height 85
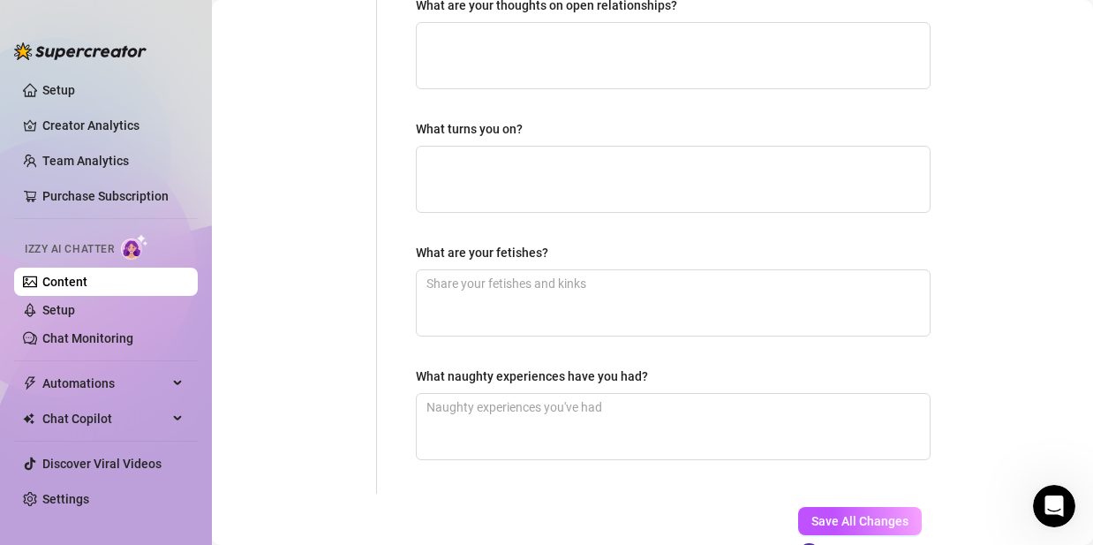
scroll to position [704, 0]
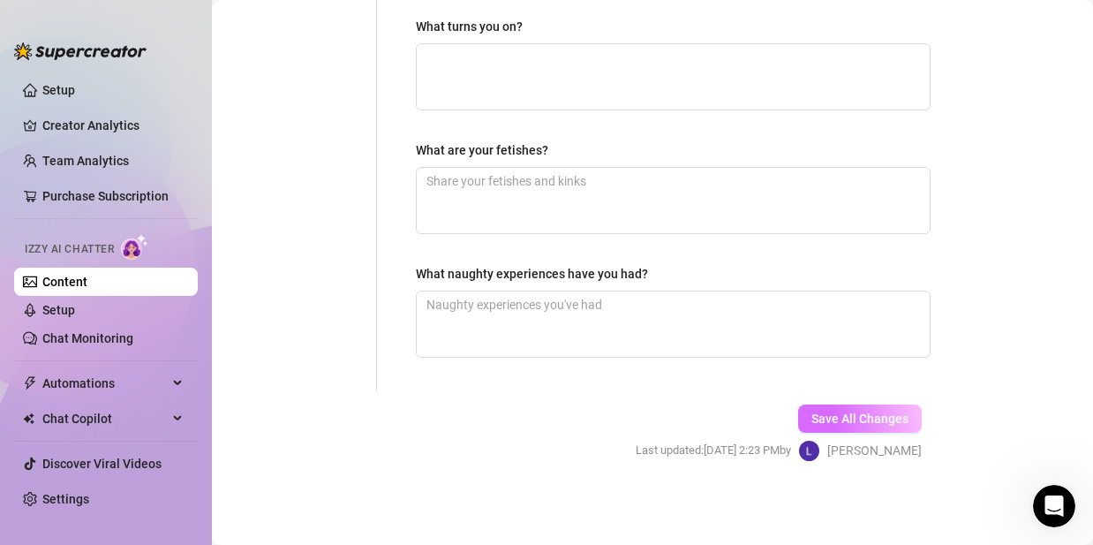
click at [868, 407] on button "Save All Changes" at bounding box center [860, 419] width 124 height 28
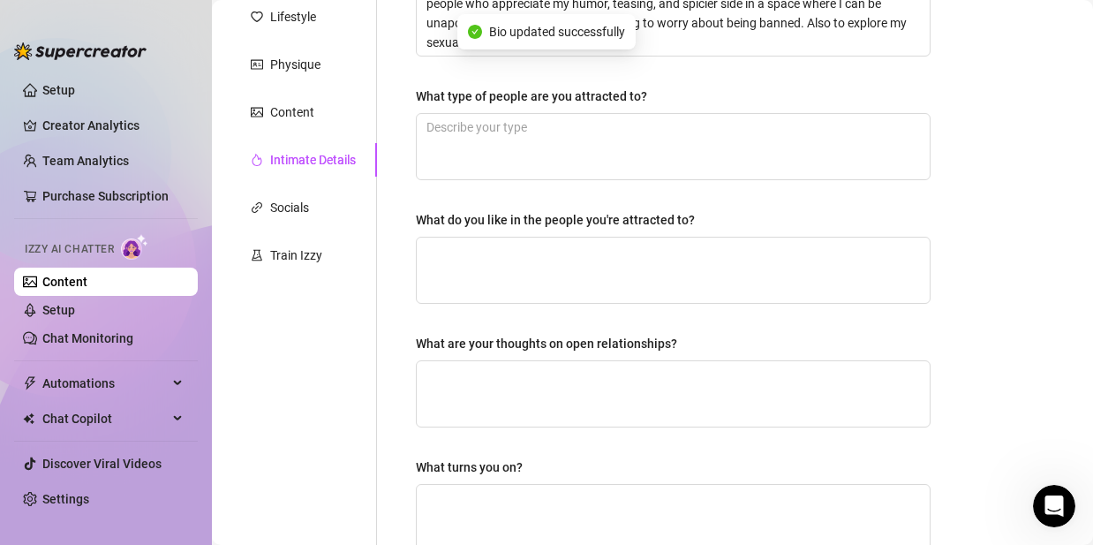
scroll to position [193, 0]
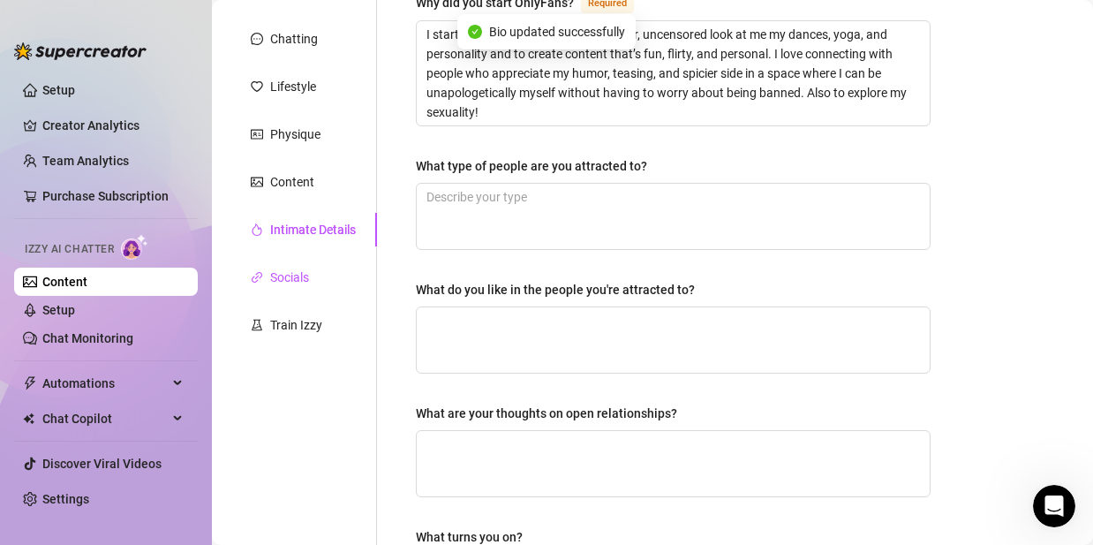
click at [284, 276] on div "Socials" at bounding box center [289, 277] width 39 height 19
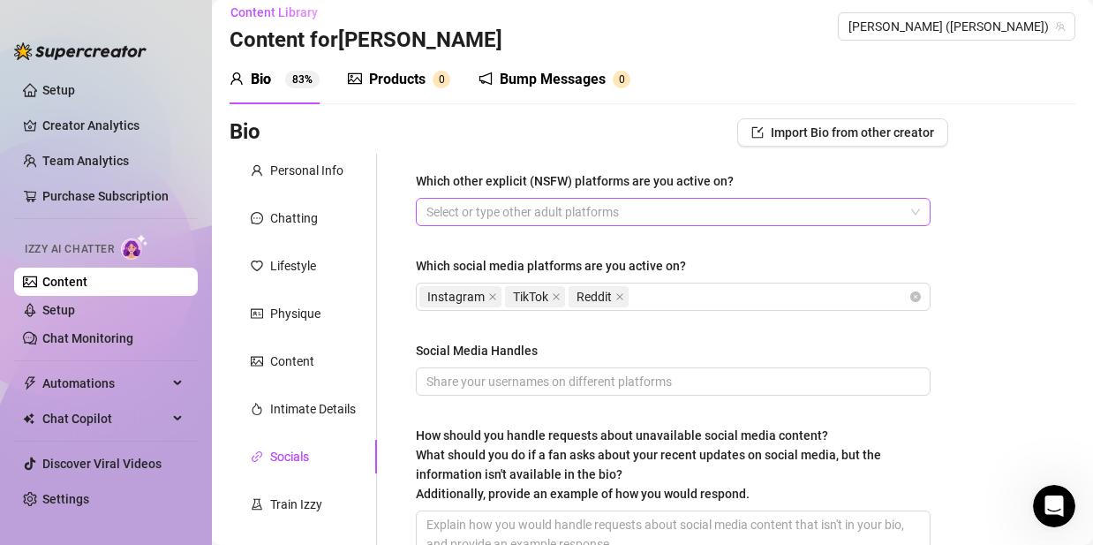
scroll to position [0, 0]
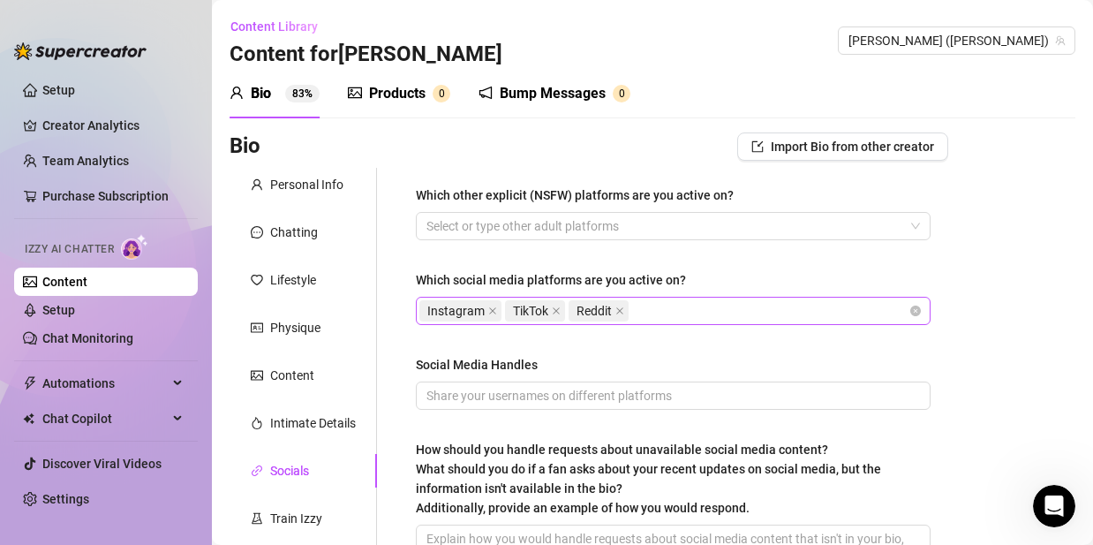
click at [710, 305] on div "Instagram TikTok Reddit" at bounding box center [664, 311] width 489 height 25
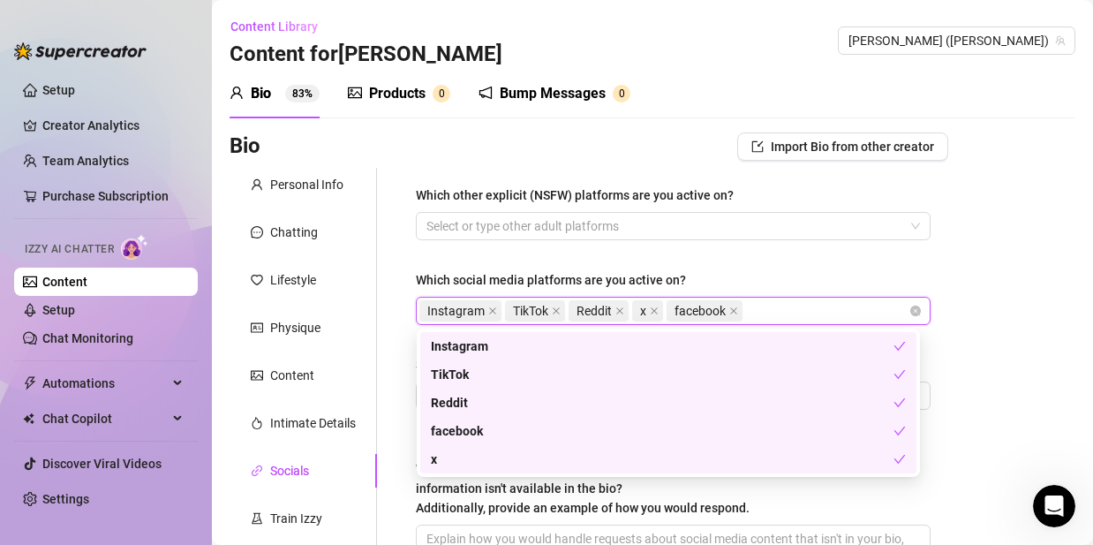
click at [719, 208] on div "Which other explicit (NSFW) platforms are you active on?" at bounding box center [673, 198] width 515 height 26
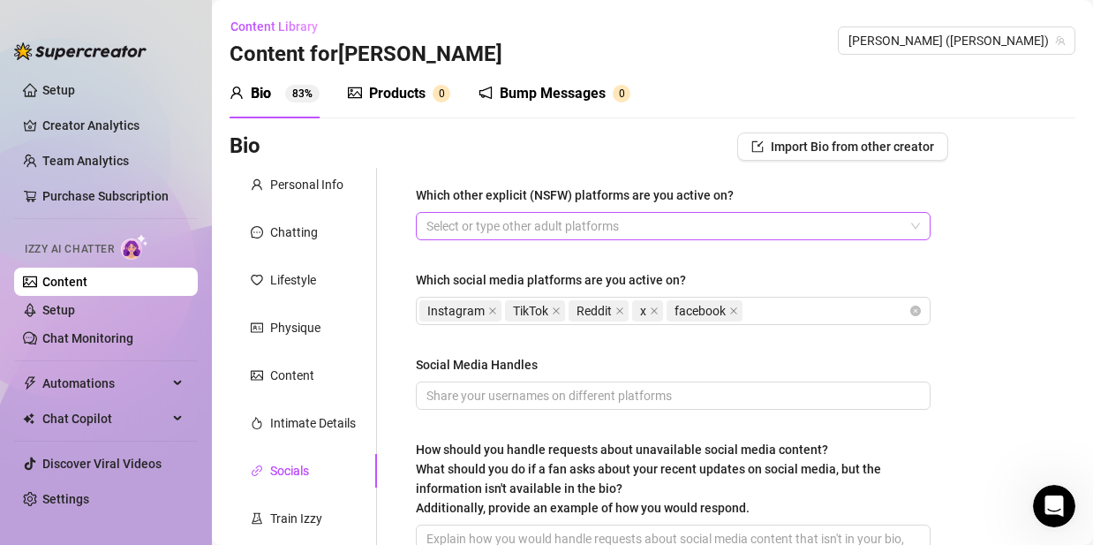
click at [716, 217] on div at bounding box center [664, 226] width 489 height 25
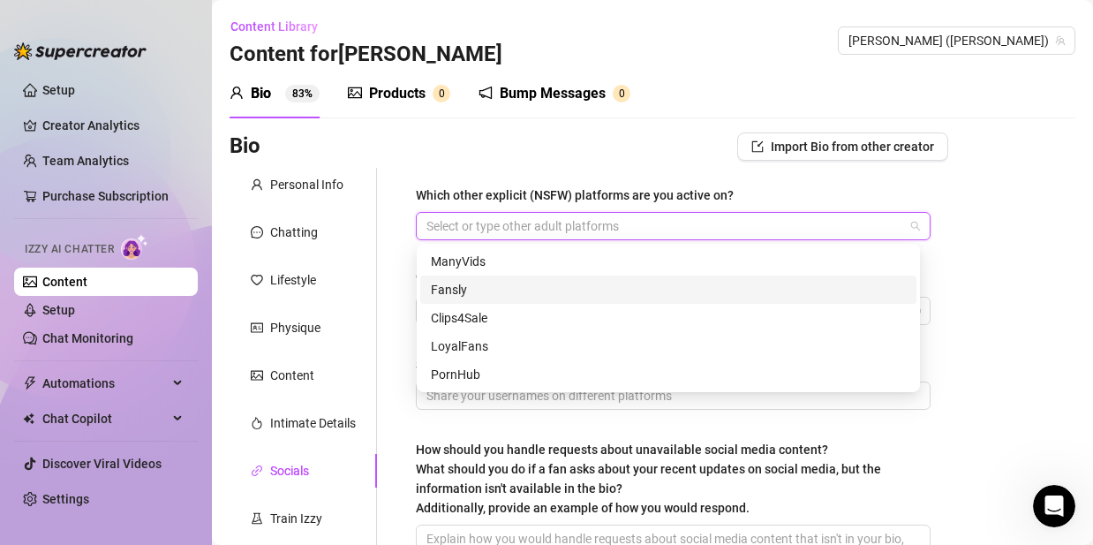
click at [442, 291] on div "Fansly" at bounding box center [668, 289] width 475 height 19
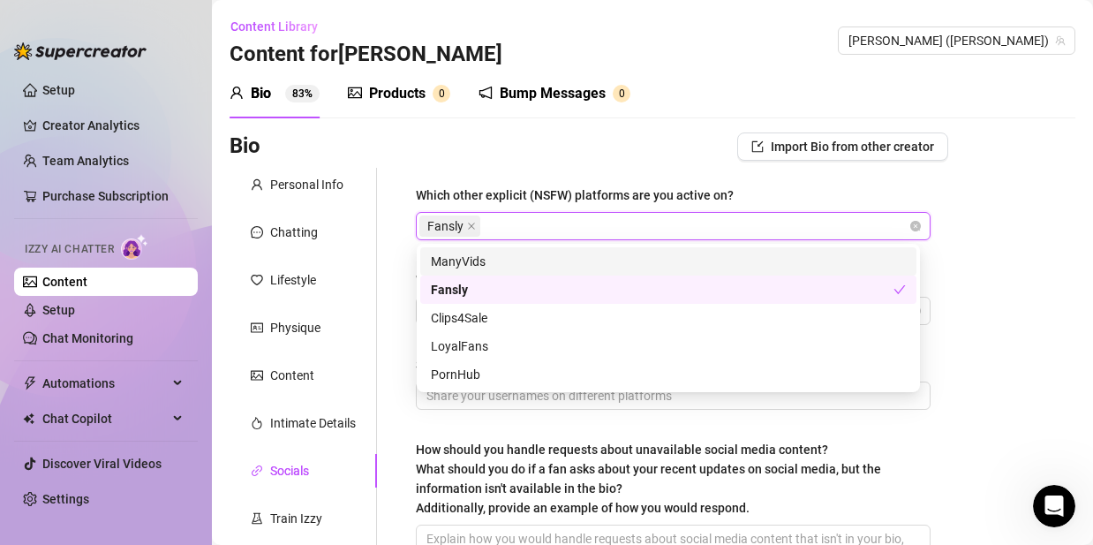
click at [1057, 267] on div "Bio Import Bio from other creator Personal Info Chatting Lifestyle Physique Con…" at bounding box center [653, 429] width 846 height 594
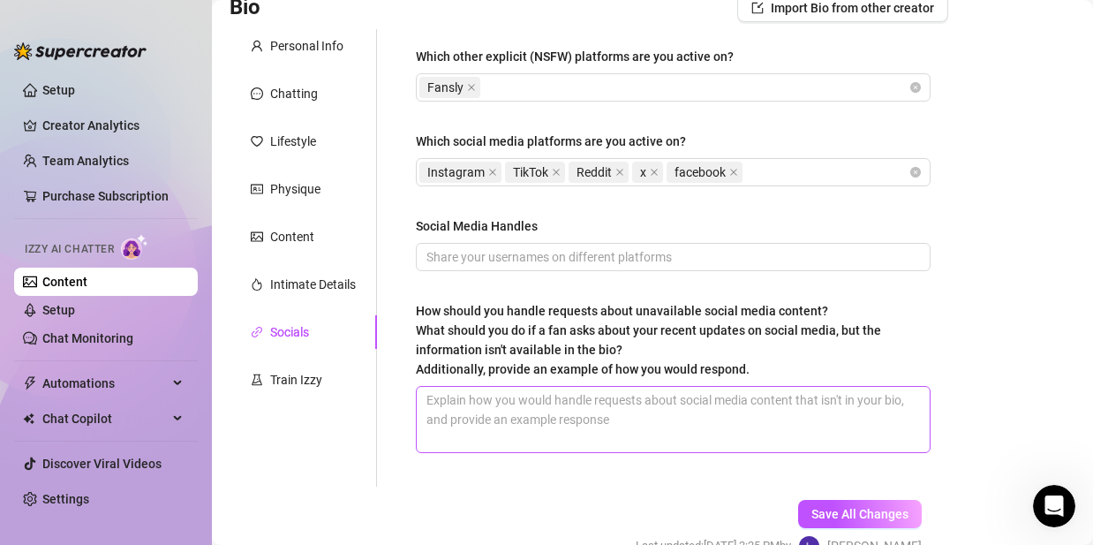
scroll to position [142, 0]
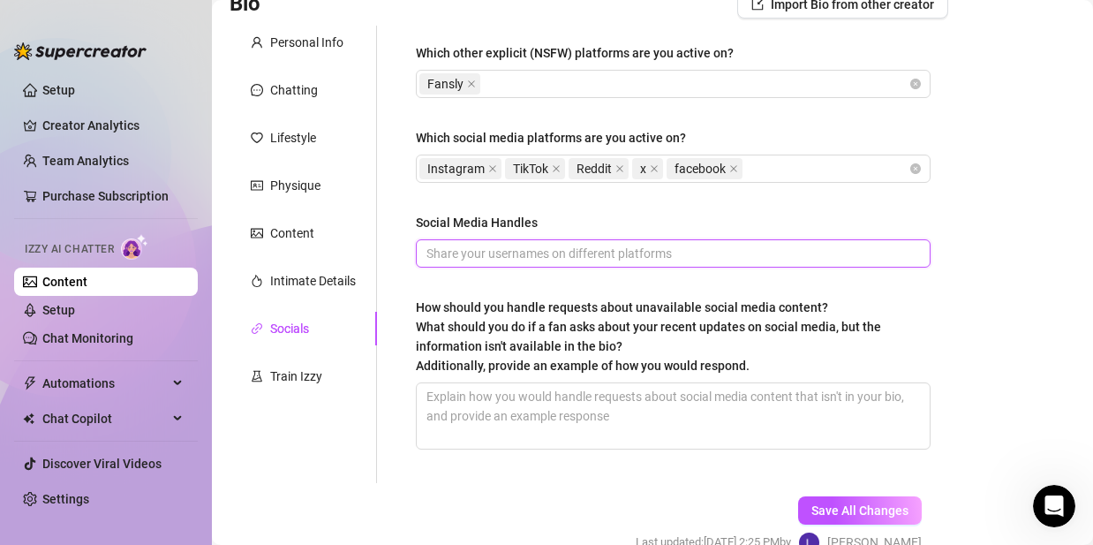
click at [763, 253] on input "Social Media Handles" at bounding box center [672, 253] width 490 height 19
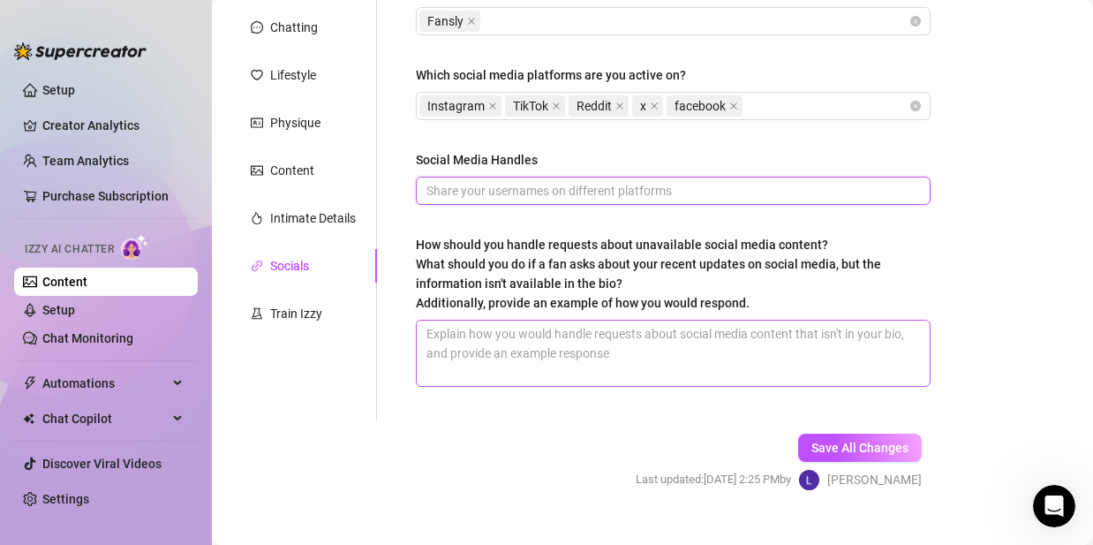
scroll to position [208, 0]
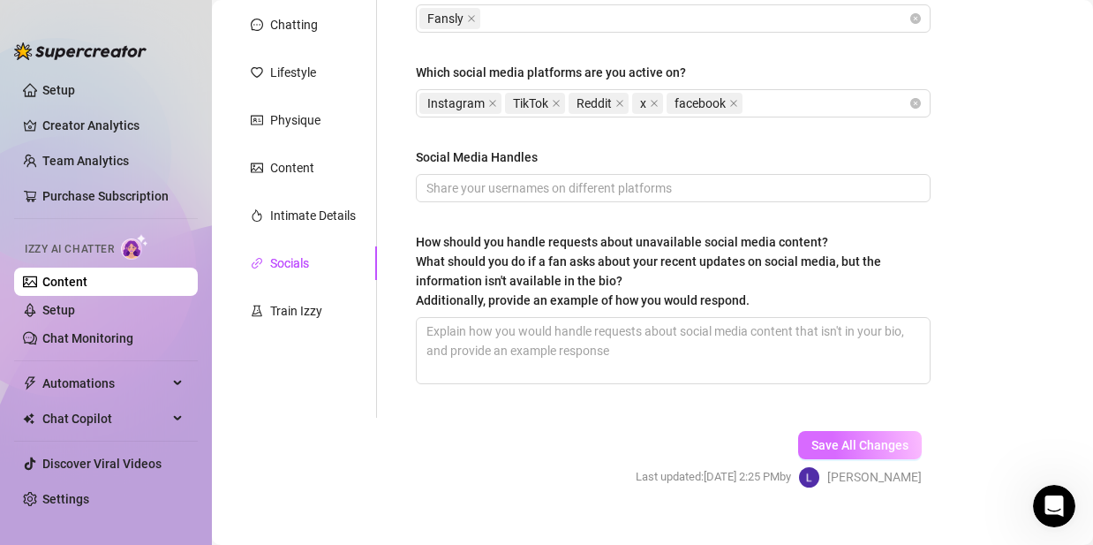
click at [845, 438] on span "Save All Changes" at bounding box center [860, 445] width 97 height 14
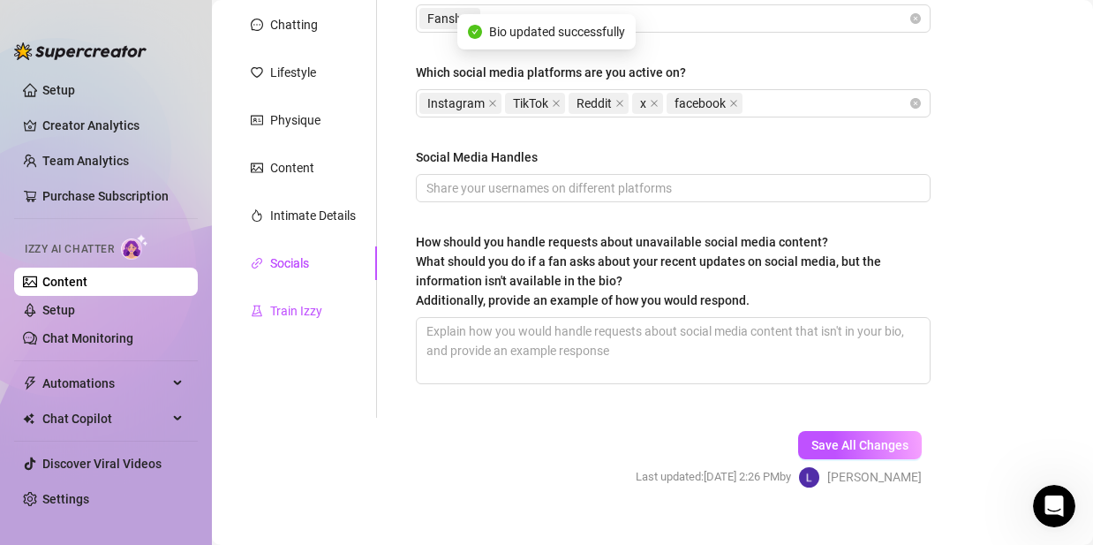
click at [293, 314] on div "Train Izzy" at bounding box center [296, 310] width 52 height 19
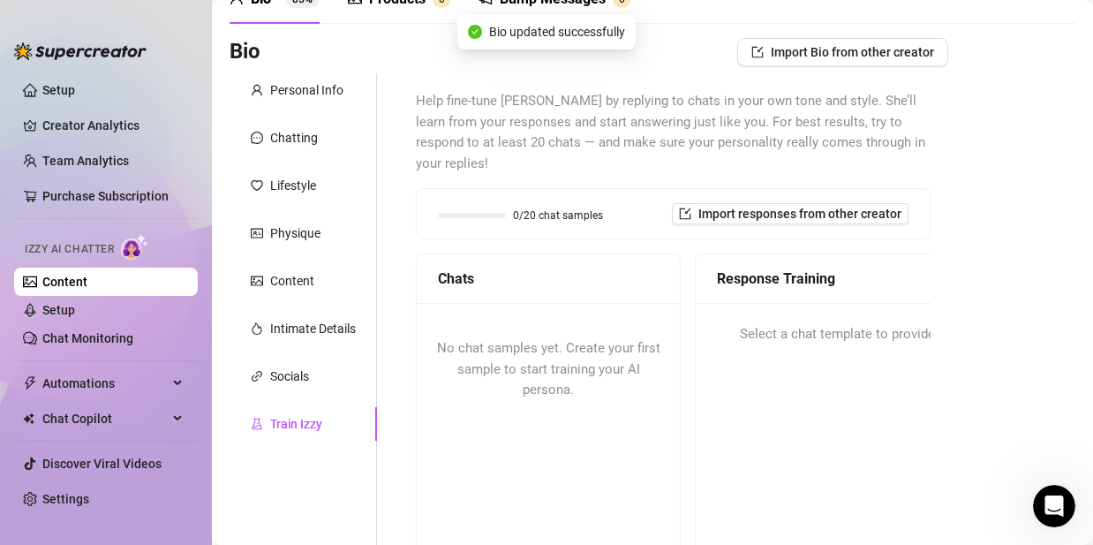
scroll to position [0, 0]
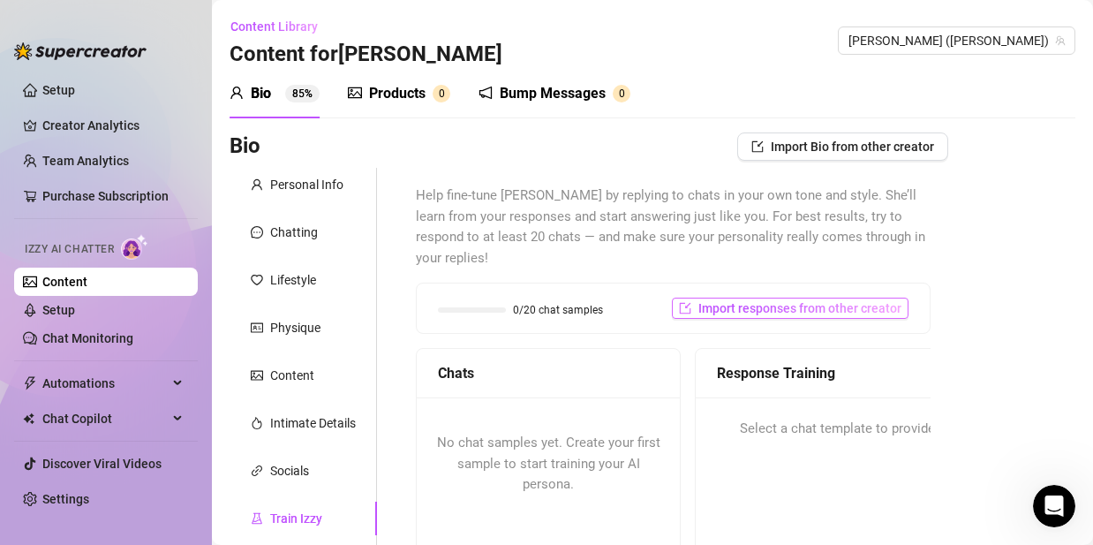
click at [784, 301] on span "Import responses from other creator" at bounding box center [800, 308] width 203 height 14
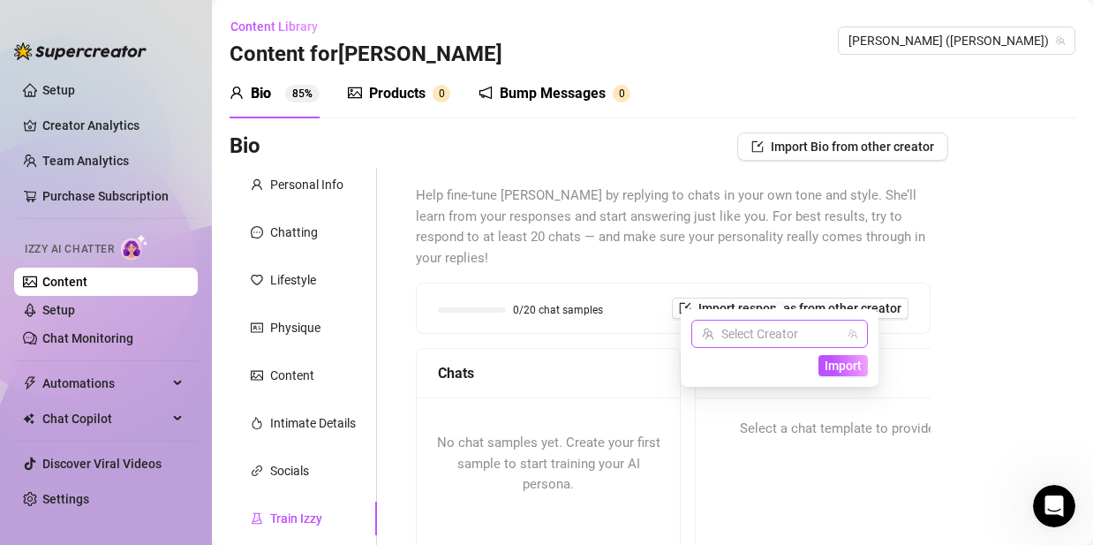
click at [800, 329] on input "search" at bounding box center [772, 334] width 140 height 26
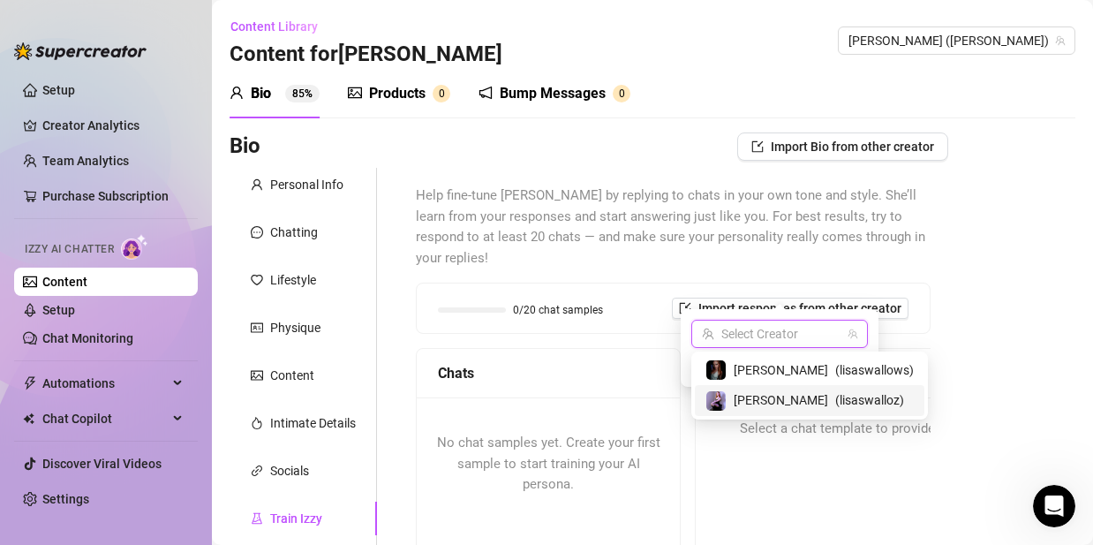
click at [836, 406] on span "( lisaswalloz )" at bounding box center [870, 399] width 69 height 19
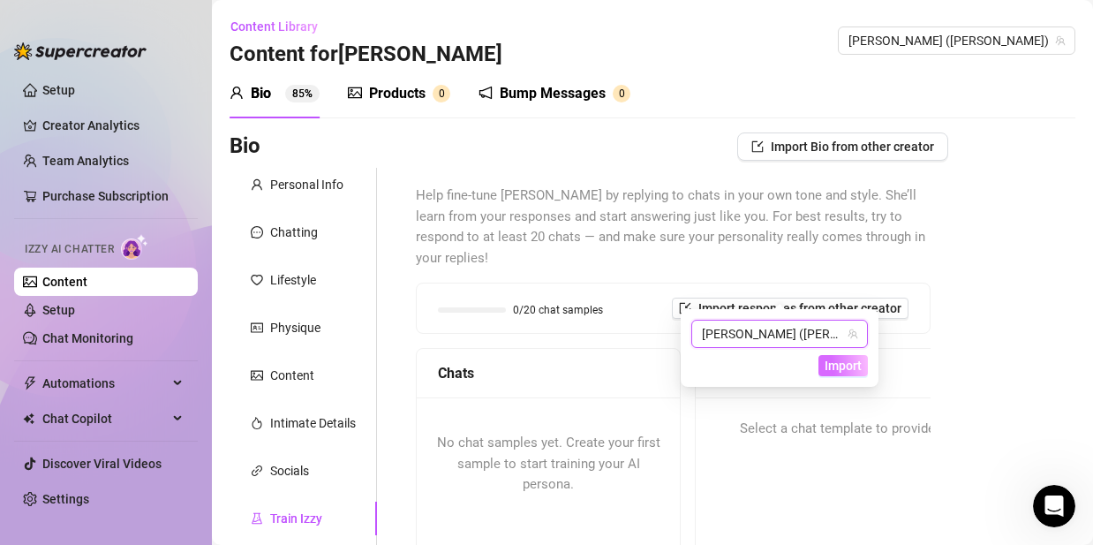
click at [841, 374] on button "Import" at bounding box center [843, 365] width 49 height 21
click at [843, 371] on span "Import" at bounding box center [843, 366] width 37 height 14
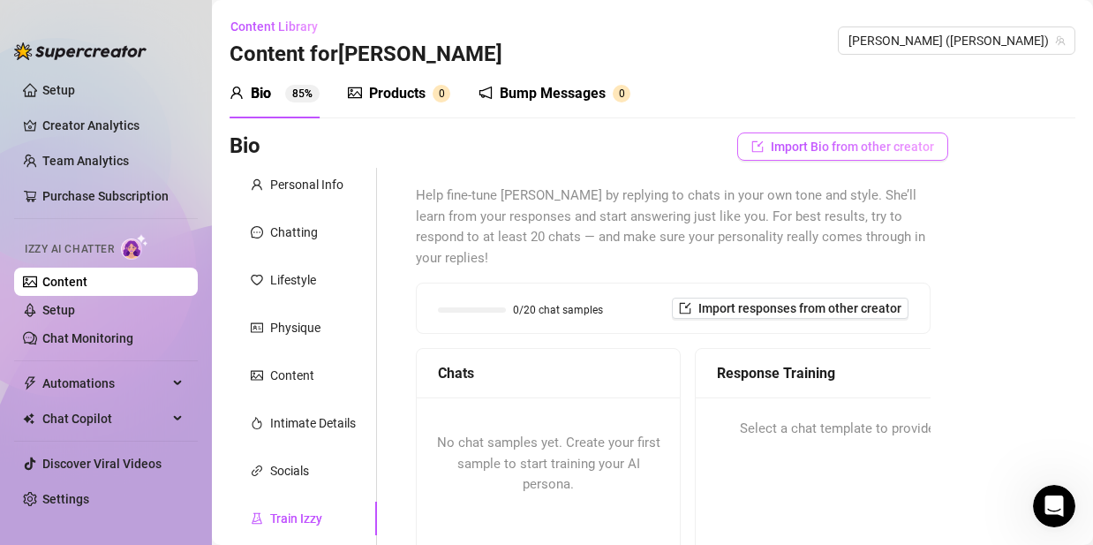
click at [877, 142] on span "Import Bio from other creator" at bounding box center [852, 147] width 163 height 14
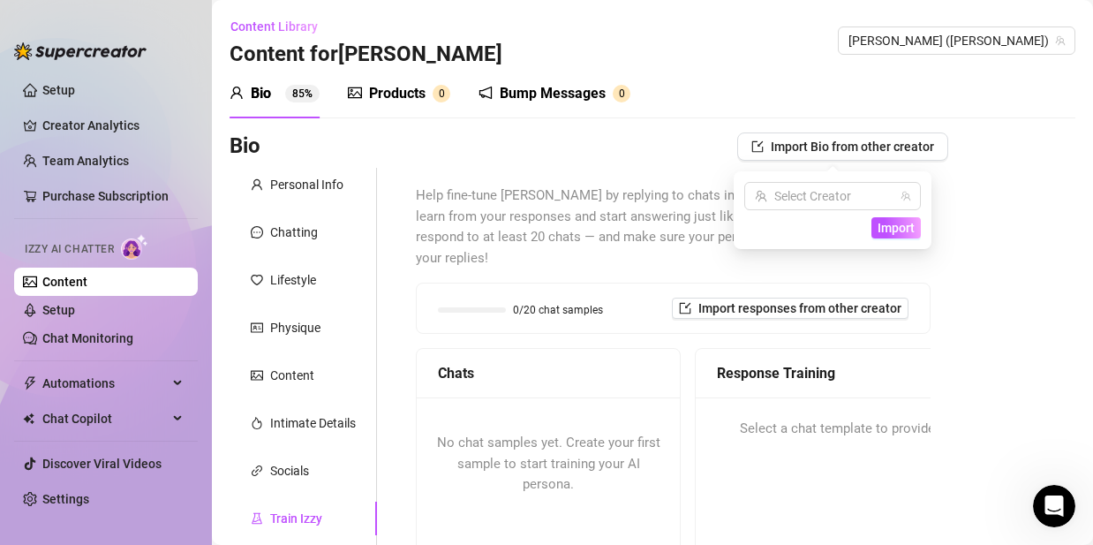
click at [745, 284] on div "0/20 chat samples Import responses from other creator" at bounding box center [673, 308] width 513 height 49
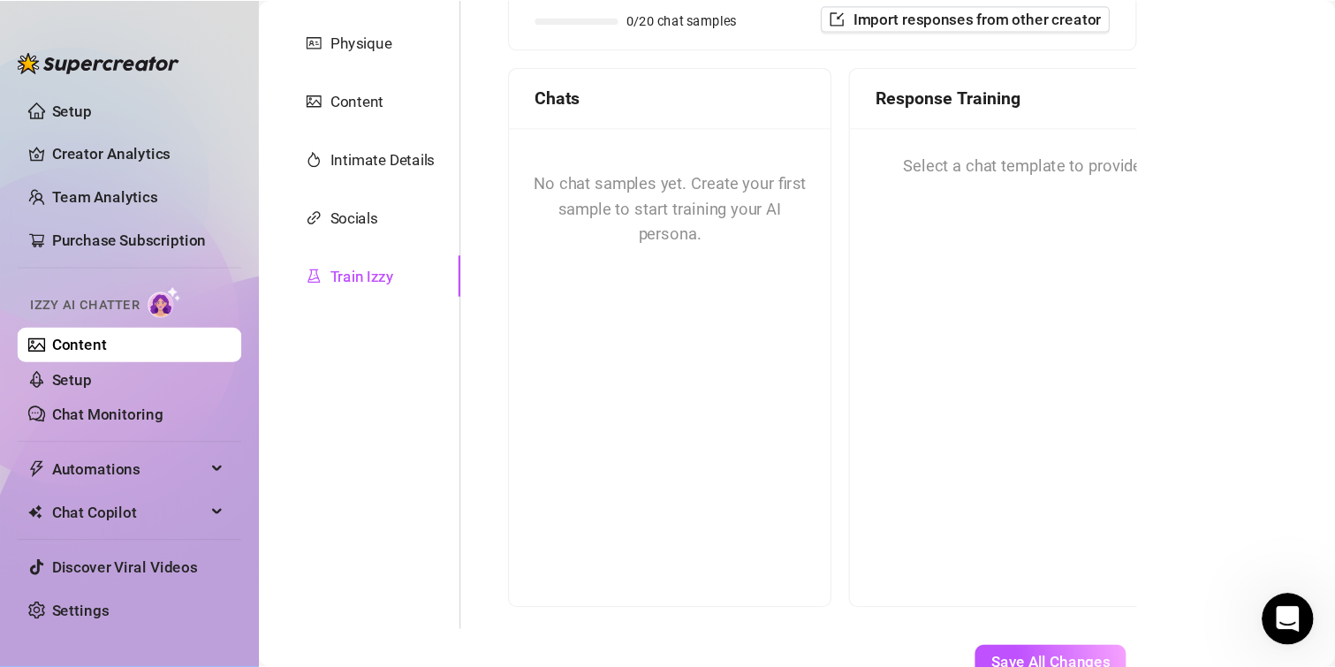
scroll to position [294, 0]
drag, startPoint x: 613, startPoint y: 250, endPoint x: 613, endPoint y: 237, distance: 13.2
click at [613, 250] on div "No chat samples yet. Create your first sample to start training your AI persona." at bounding box center [548, 297] width 263 height 389
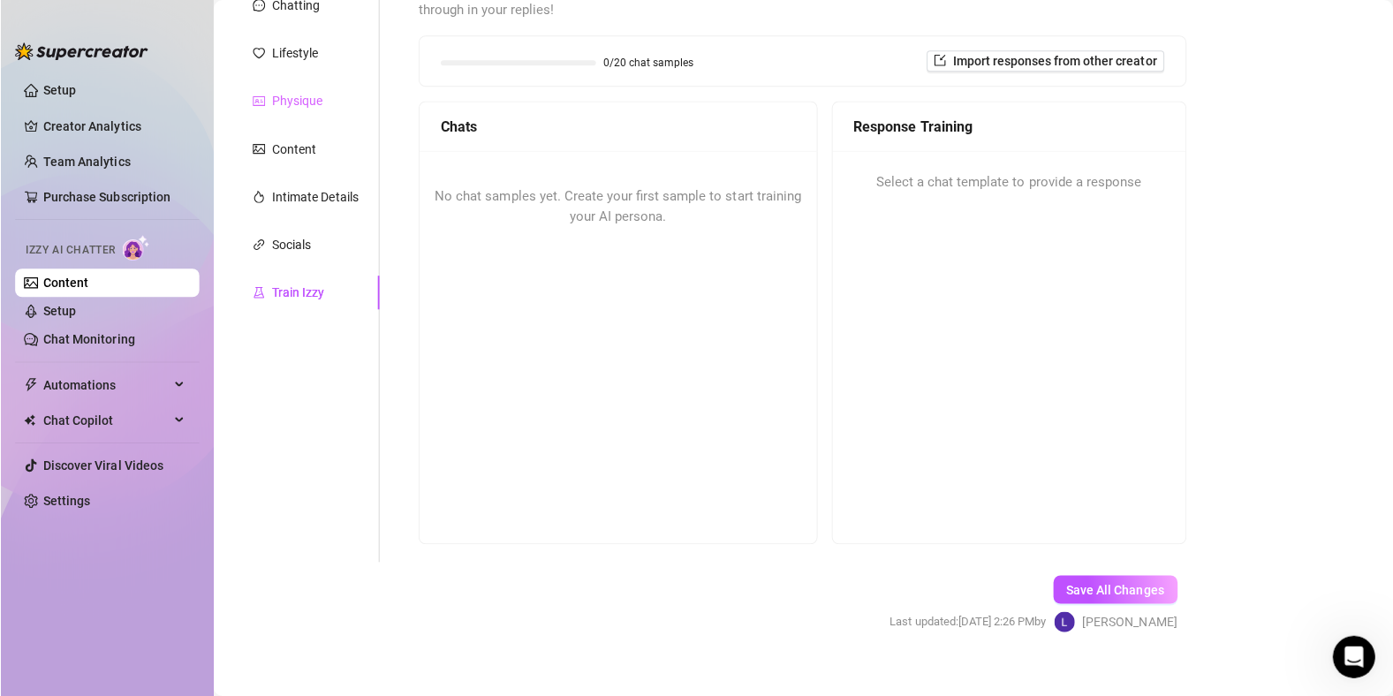
scroll to position [224, 0]
click at [282, 260] on div "Socials" at bounding box center [303, 247] width 147 height 34
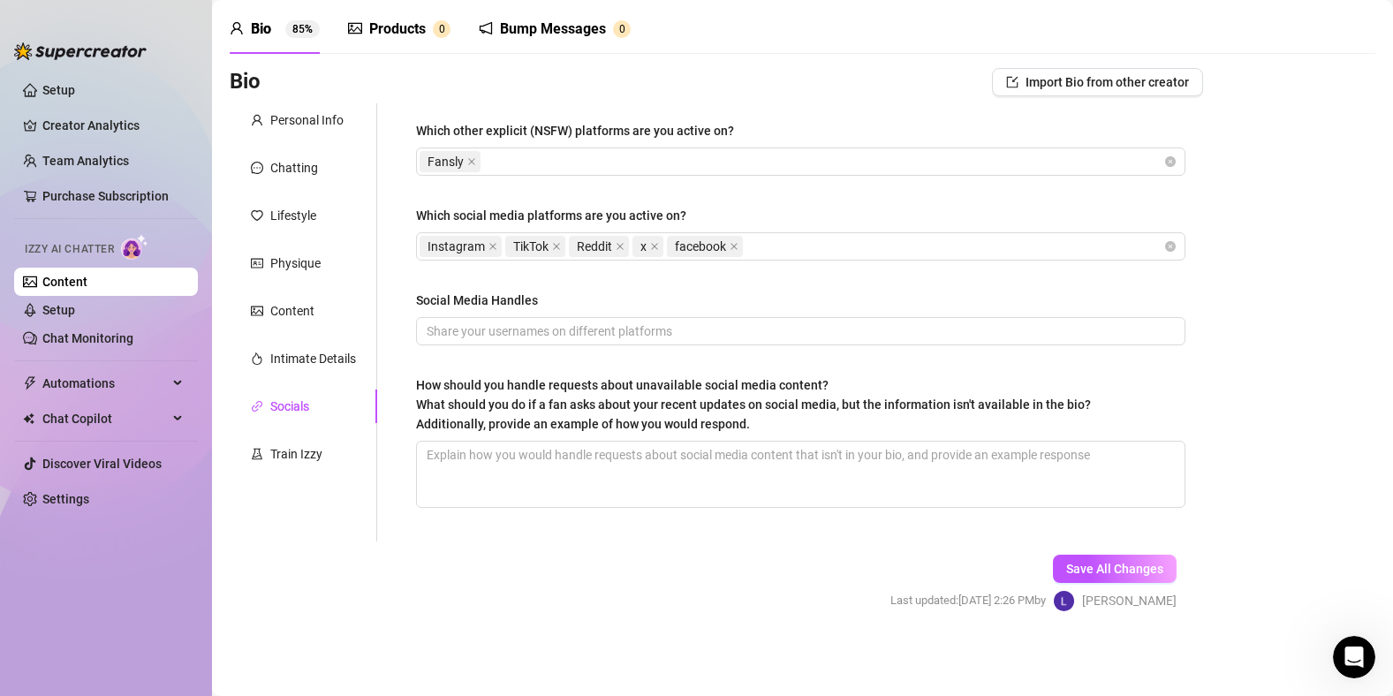
click at [429, 24] on div "Products 0" at bounding box center [399, 29] width 102 height 21
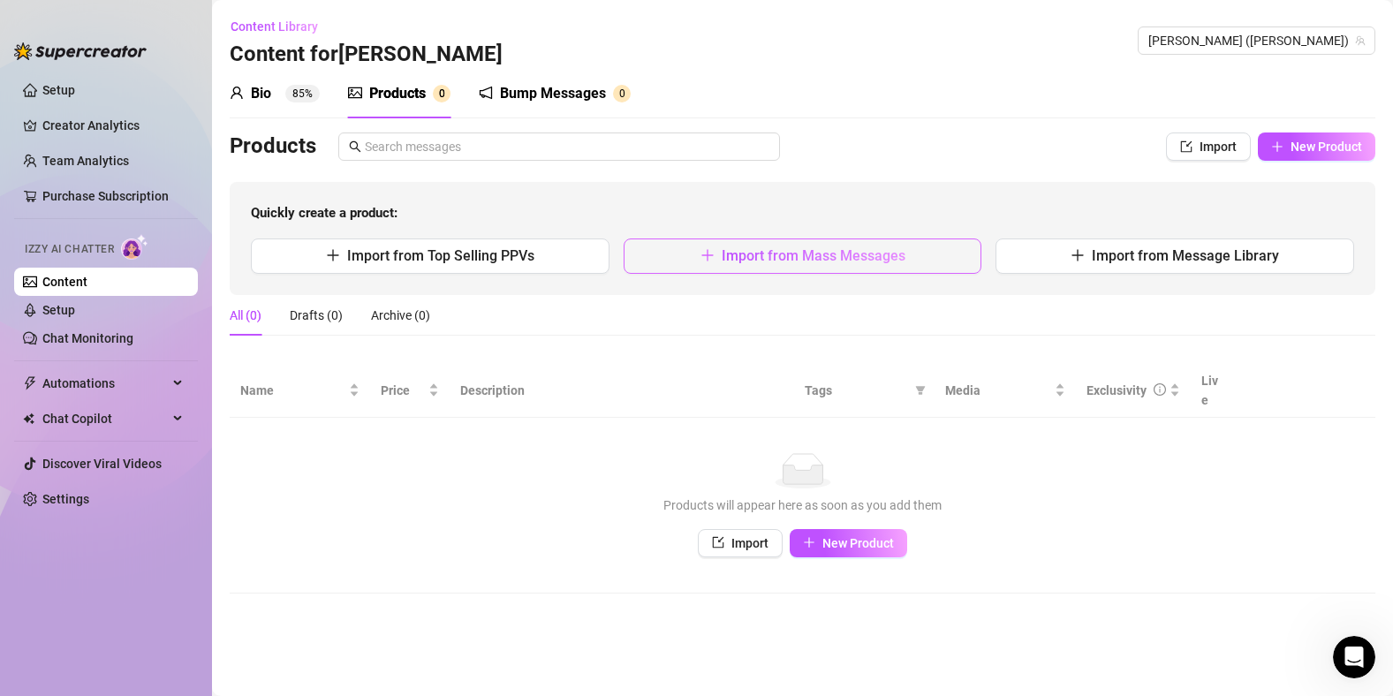
click at [703, 254] on icon "plus" at bounding box center [707, 255] width 14 height 14
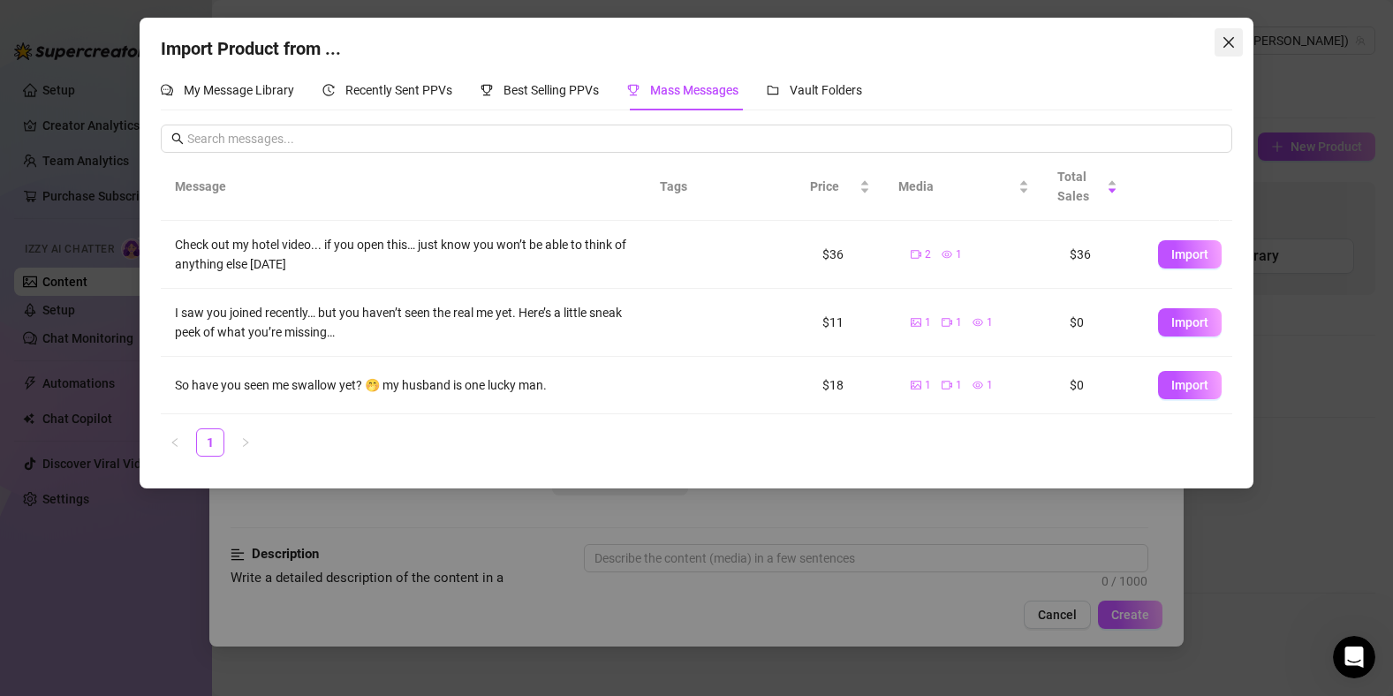
click at [1231, 37] on icon "close" at bounding box center [1228, 42] width 14 height 14
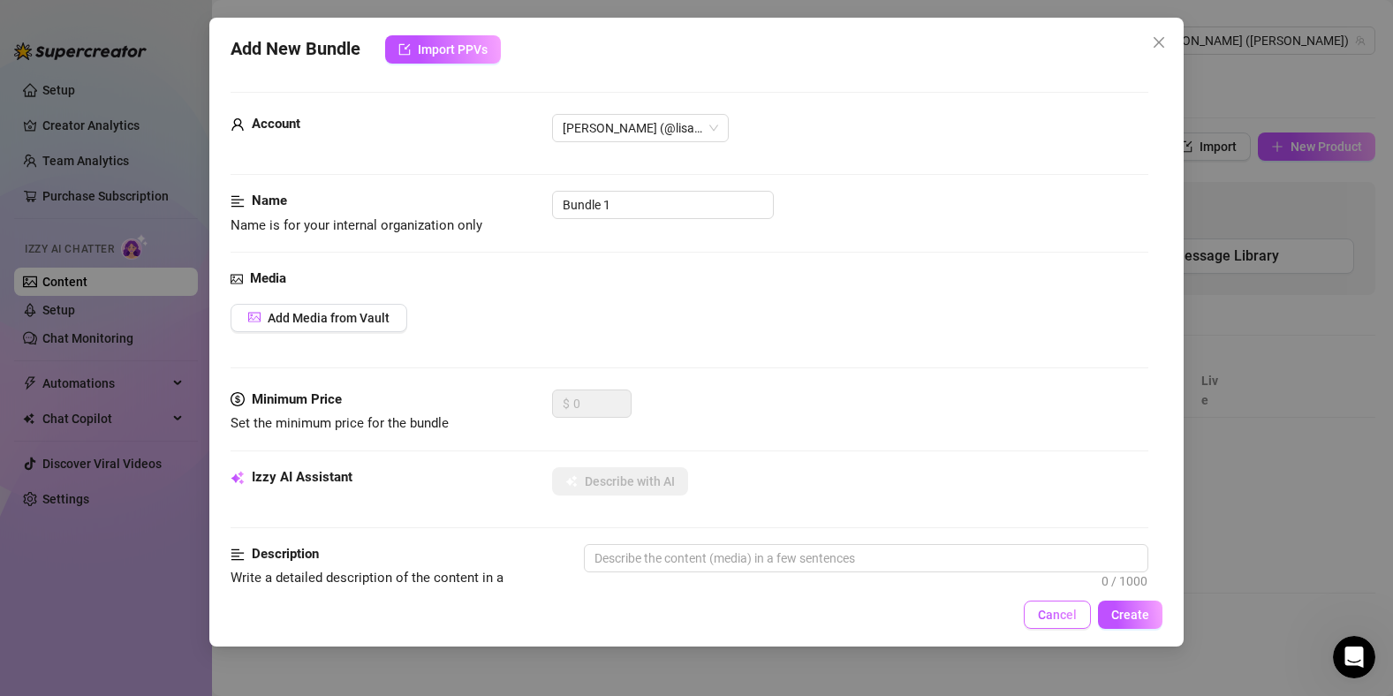
click at [1072, 626] on button "Cancel" at bounding box center [1057, 615] width 67 height 28
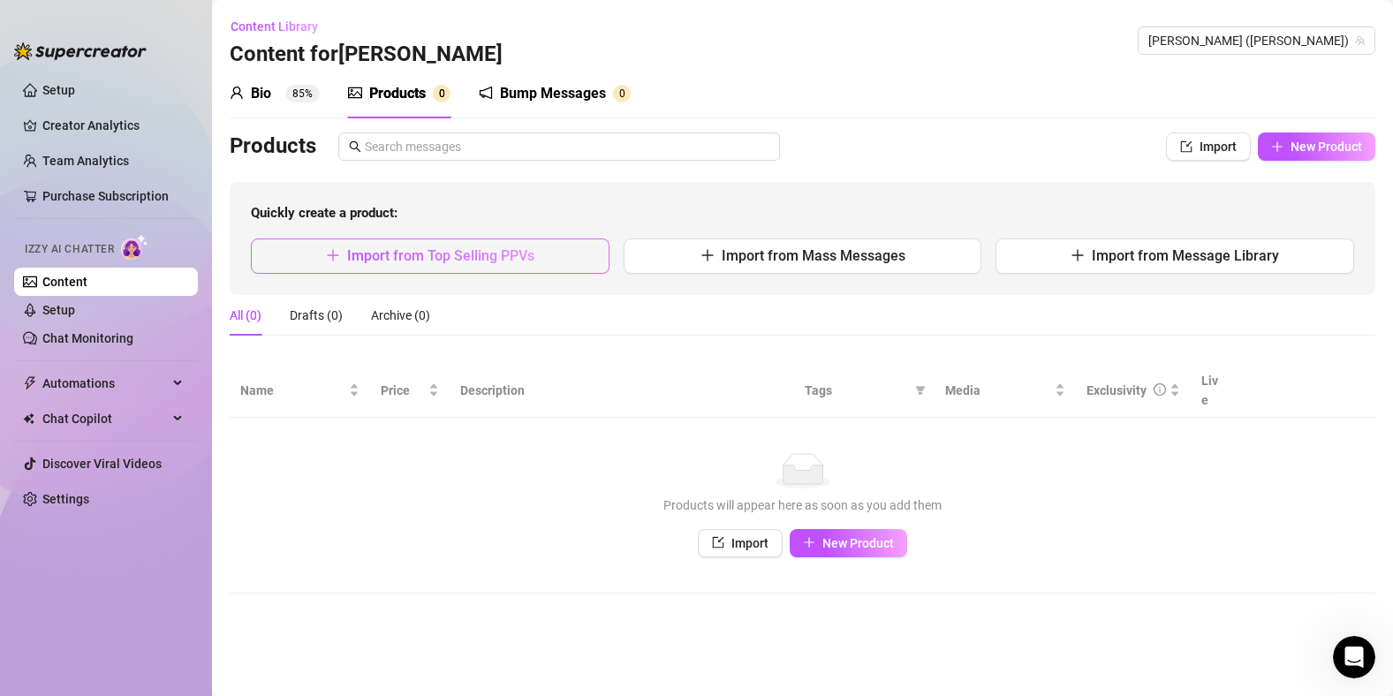
click at [388, 240] on button "Import from Top Selling PPVs" at bounding box center [430, 255] width 359 height 35
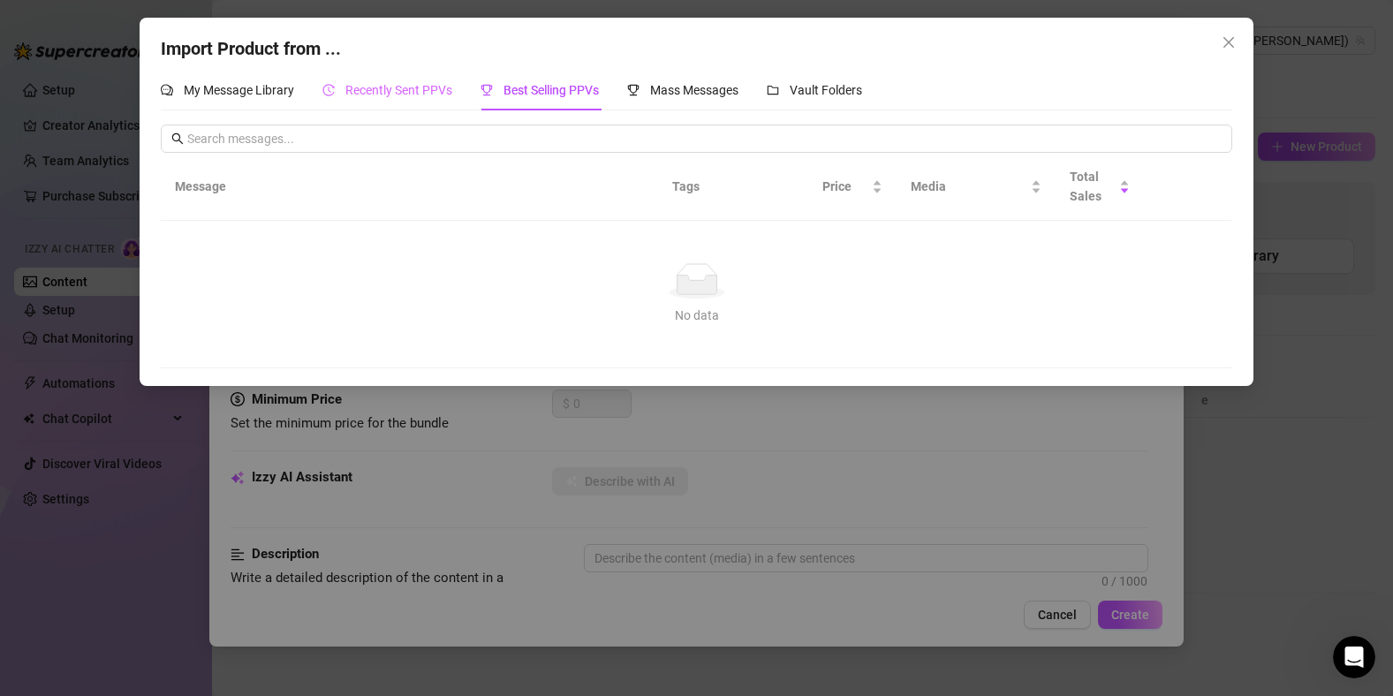
click at [392, 104] on div "Recently Sent PPVs" at bounding box center [387, 90] width 130 height 41
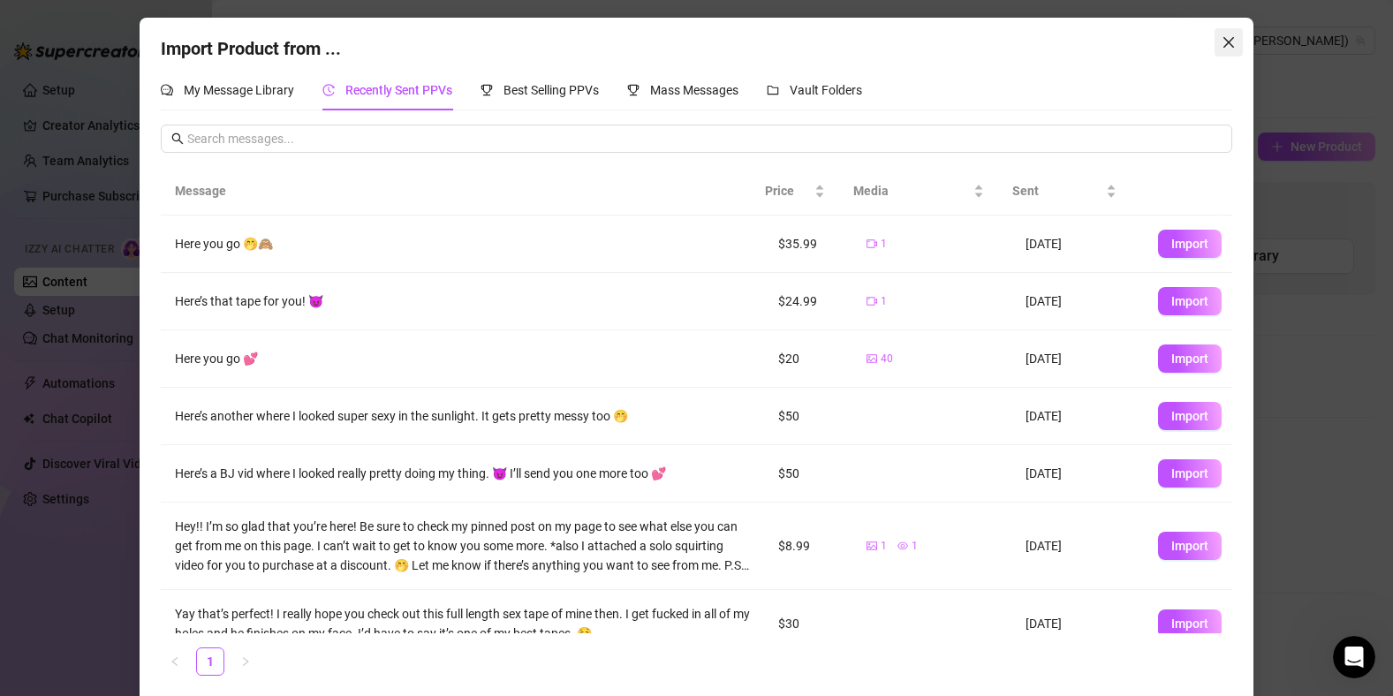
click at [1225, 50] on button "Close" at bounding box center [1228, 42] width 28 height 28
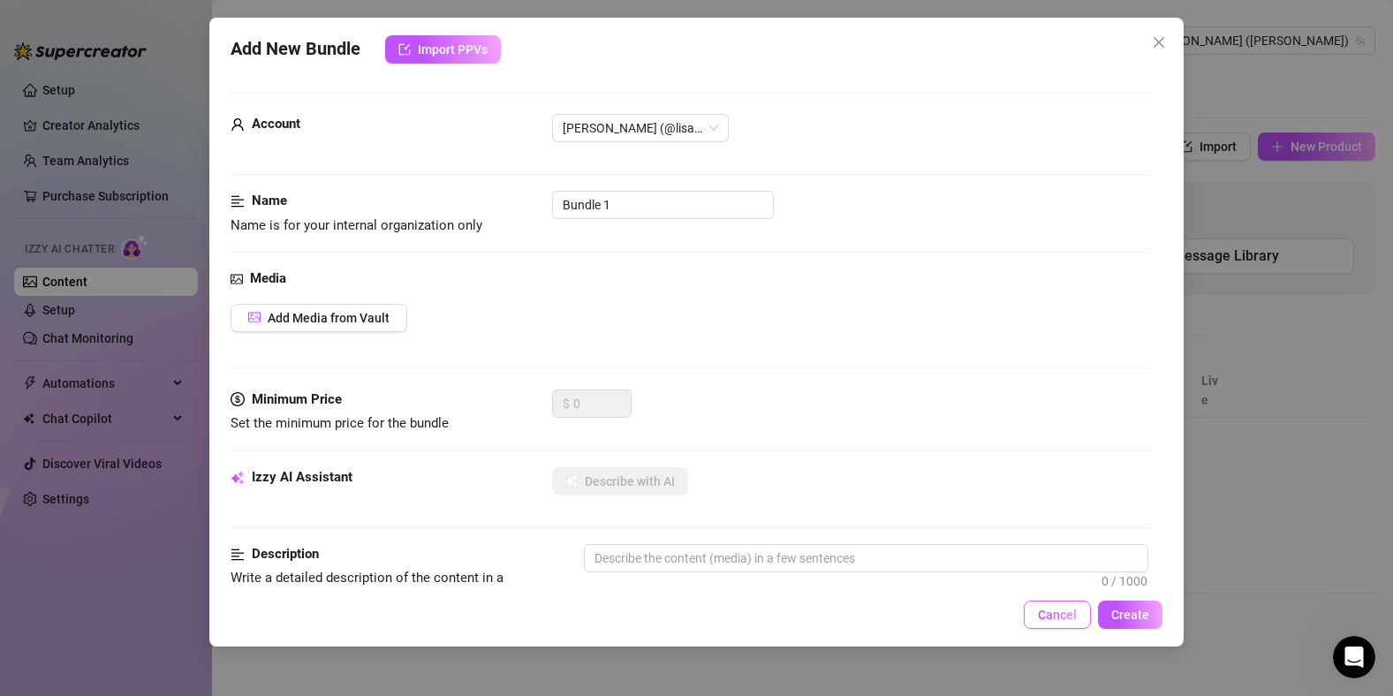
click at [1060, 623] on button "Cancel" at bounding box center [1057, 615] width 67 height 28
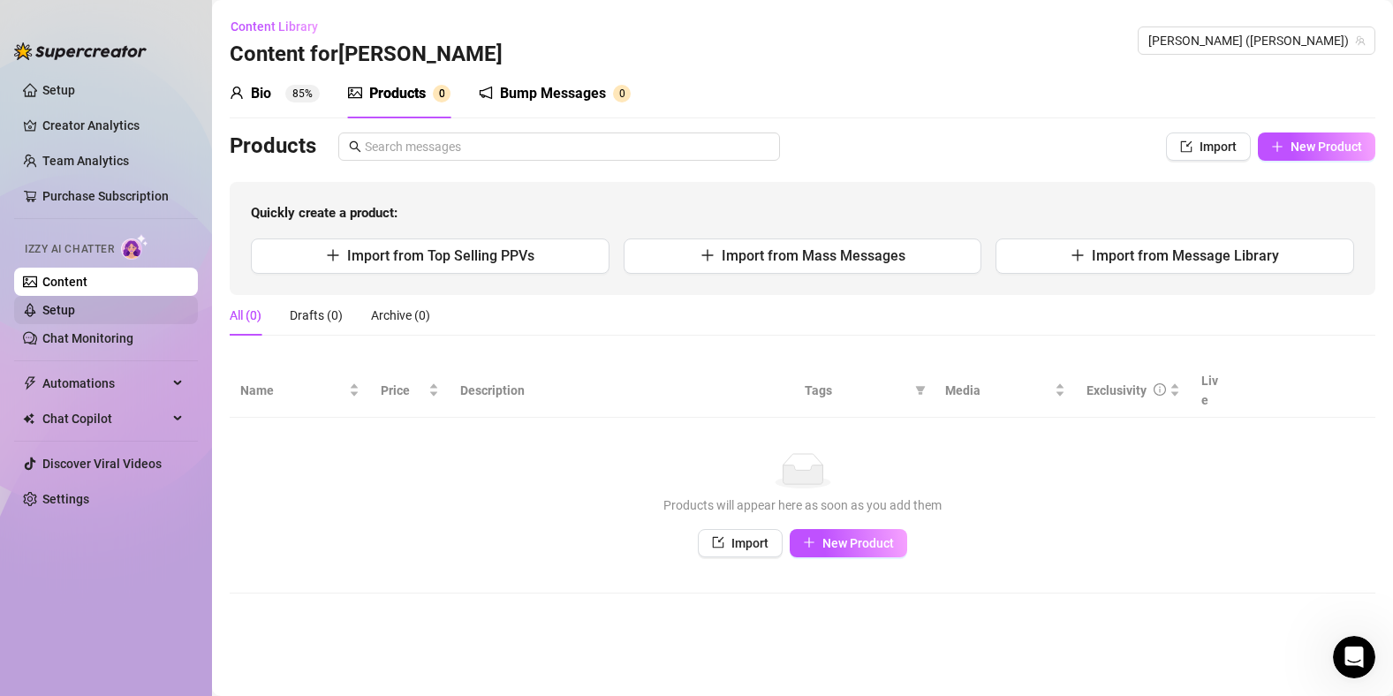
click at [75, 306] on link "Setup" at bounding box center [58, 310] width 33 height 14
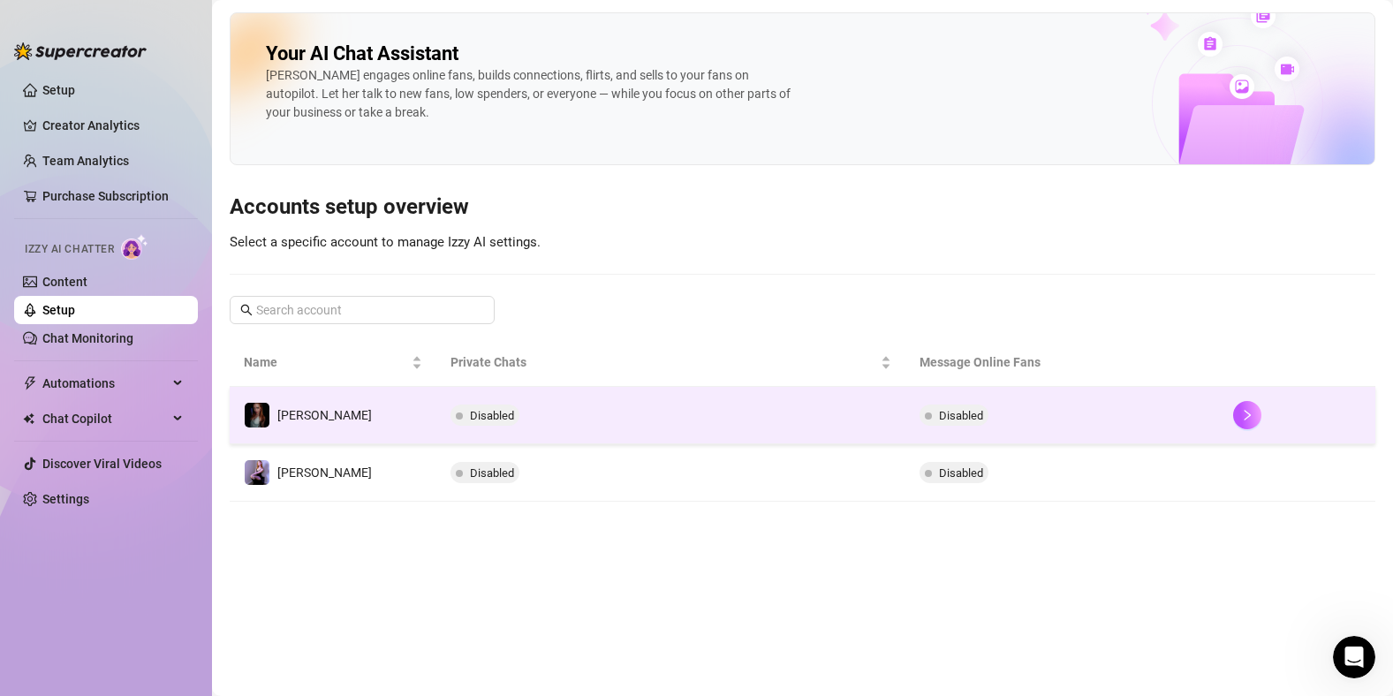
click at [880, 412] on td "Disabled" at bounding box center [671, 415] width 470 height 57
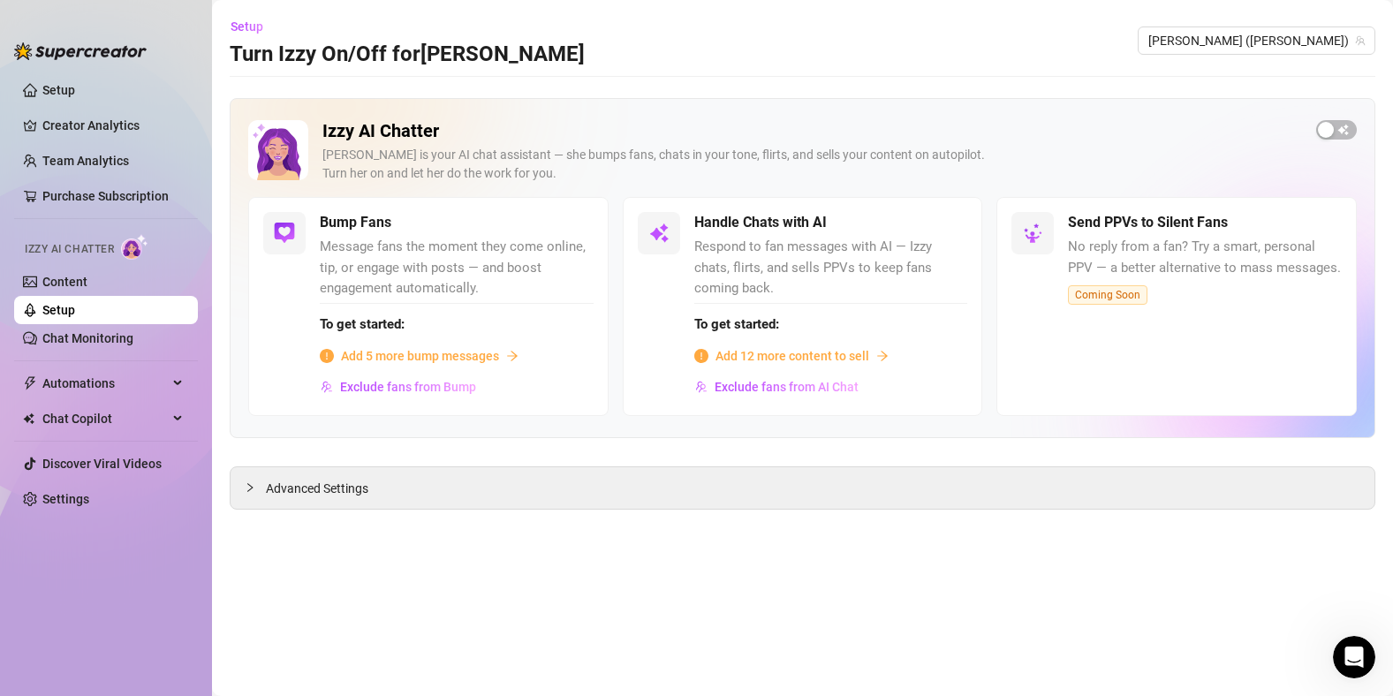
click at [404, 357] on span "Add 5 more bump messages" at bounding box center [420, 355] width 158 height 19
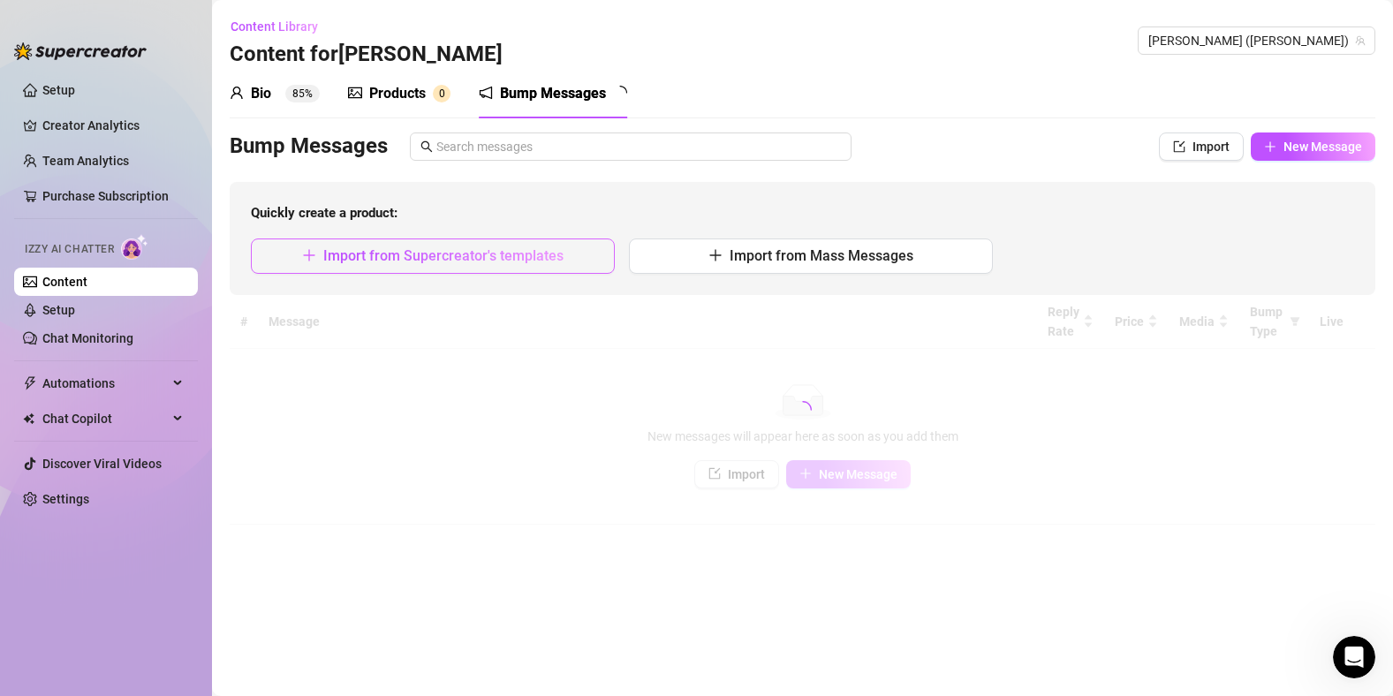
click at [507, 253] on span "Import from Supercreator's templates" at bounding box center [443, 255] width 240 height 17
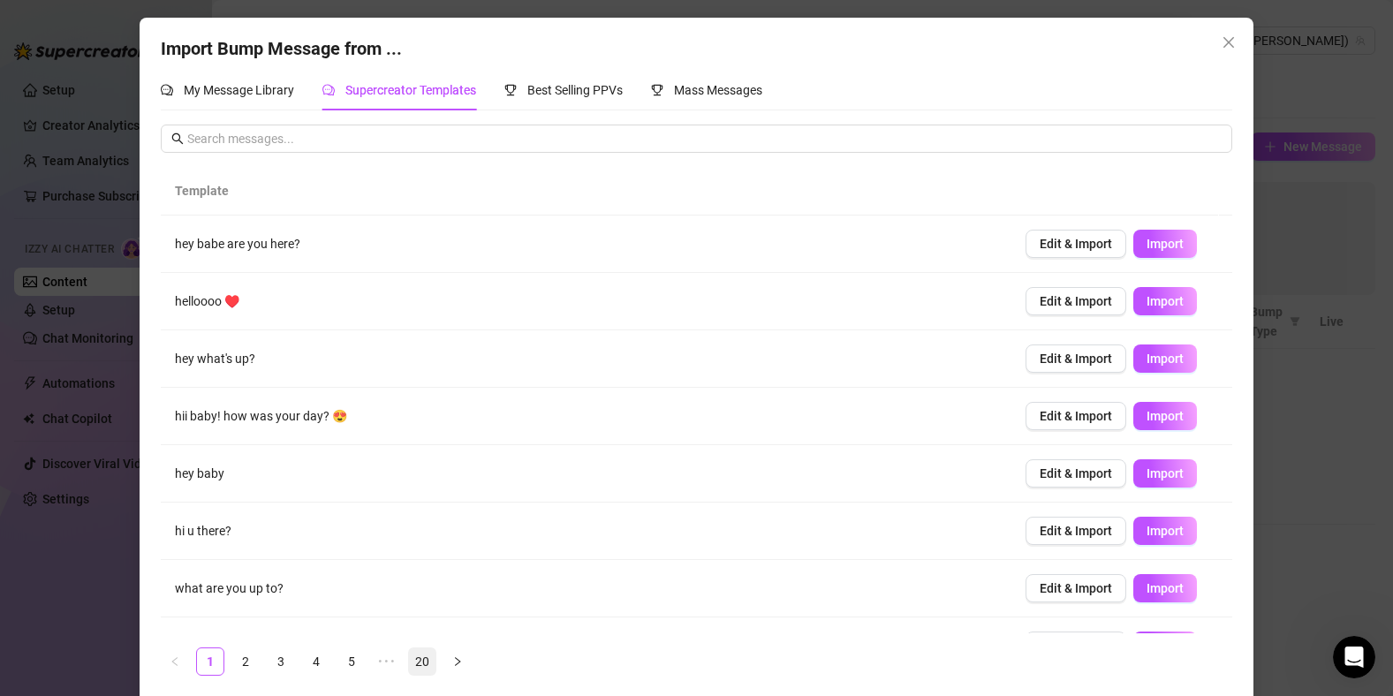
click at [417, 666] on link "20" at bounding box center [422, 661] width 26 height 26
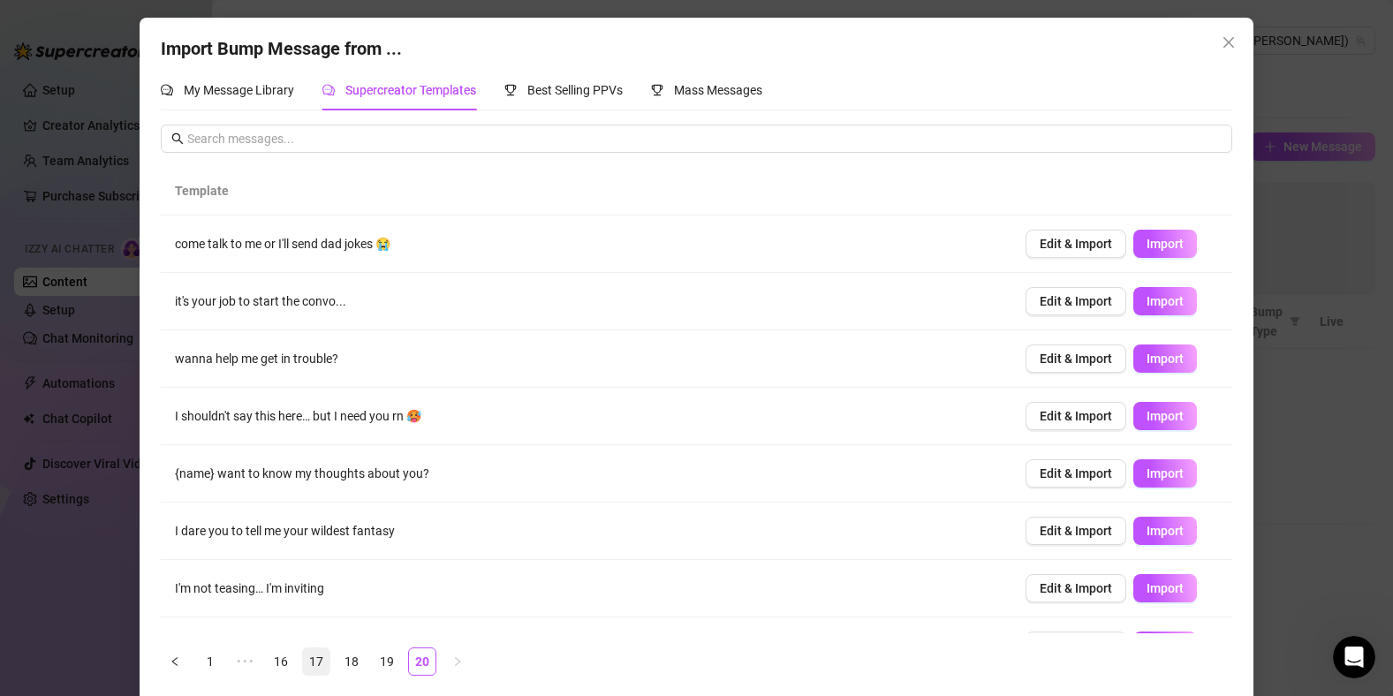
click at [305, 660] on link "17" at bounding box center [316, 661] width 26 height 26
click at [268, 660] on link "15" at bounding box center [281, 661] width 26 height 26
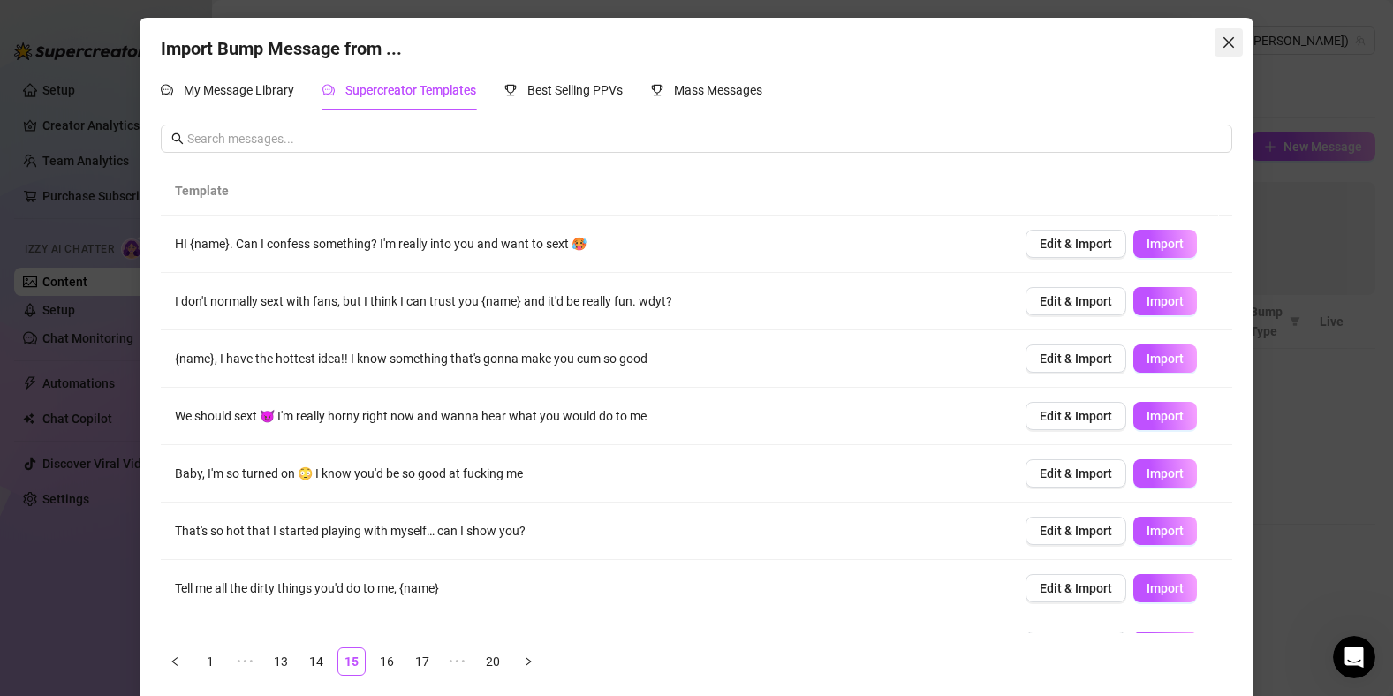
click at [1223, 42] on icon "close" at bounding box center [1228, 42] width 11 height 11
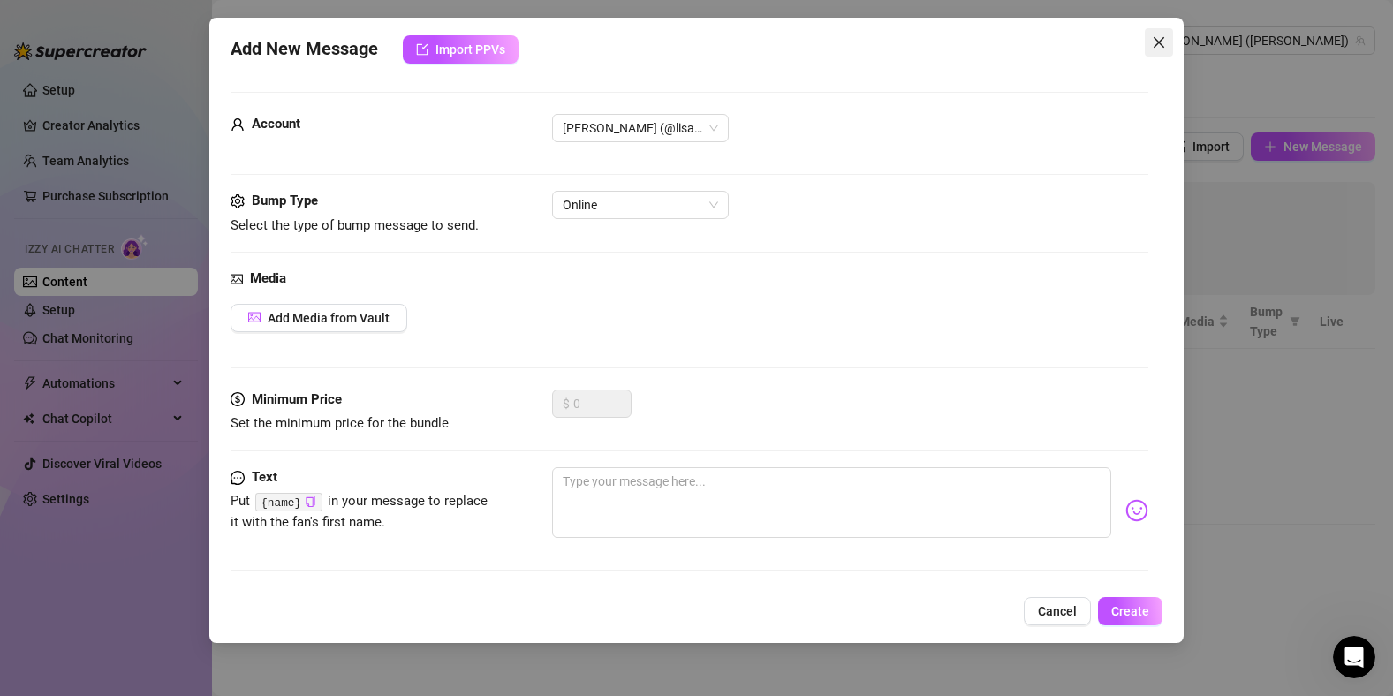
click at [1159, 35] on icon "close" at bounding box center [1159, 42] width 14 height 14
